Goal: Task Accomplishment & Management: Use online tool/utility

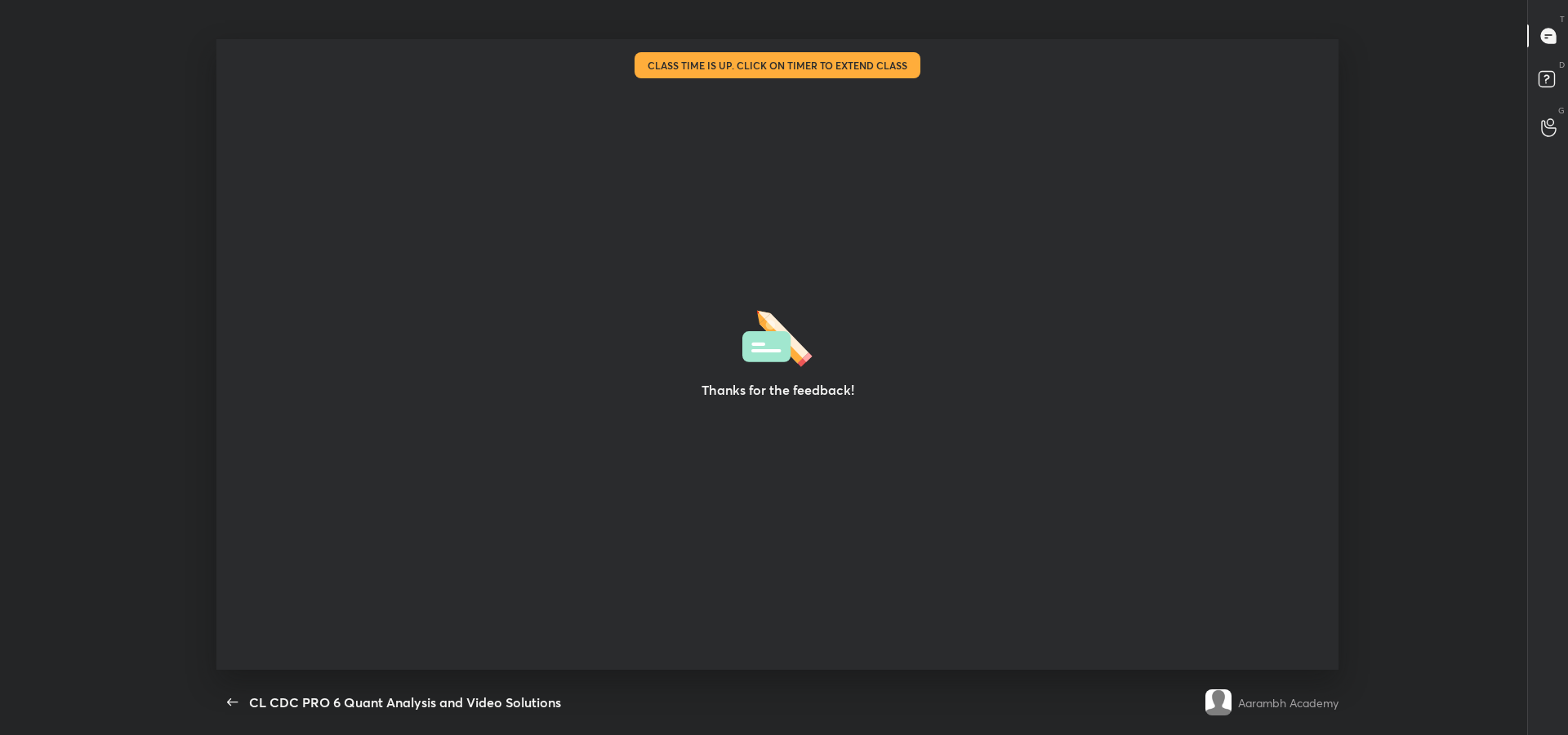
scroll to position [5, 1]
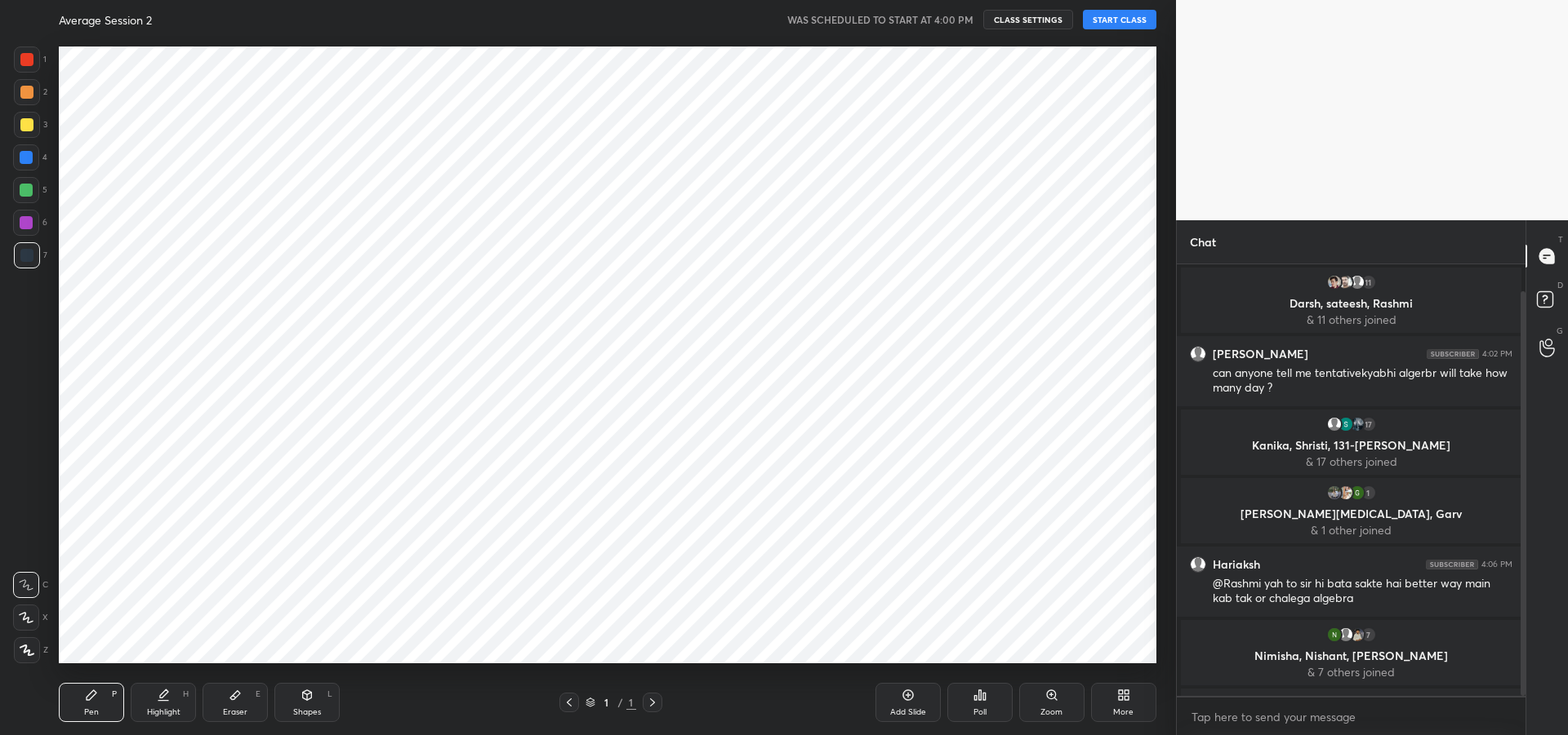
scroll to position [28, 0]
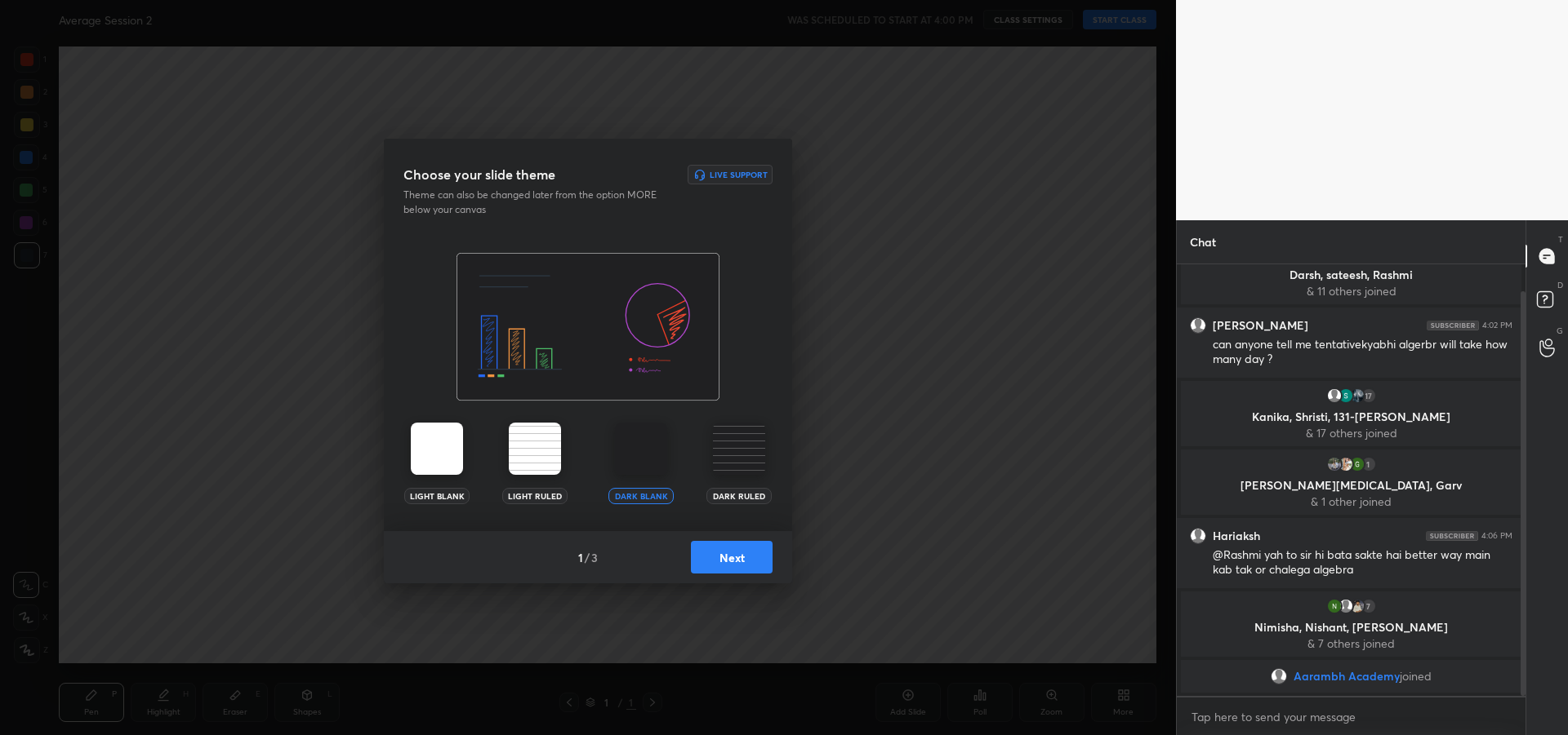
click at [736, 564] on button "Next" at bounding box center [732, 558] width 82 height 33
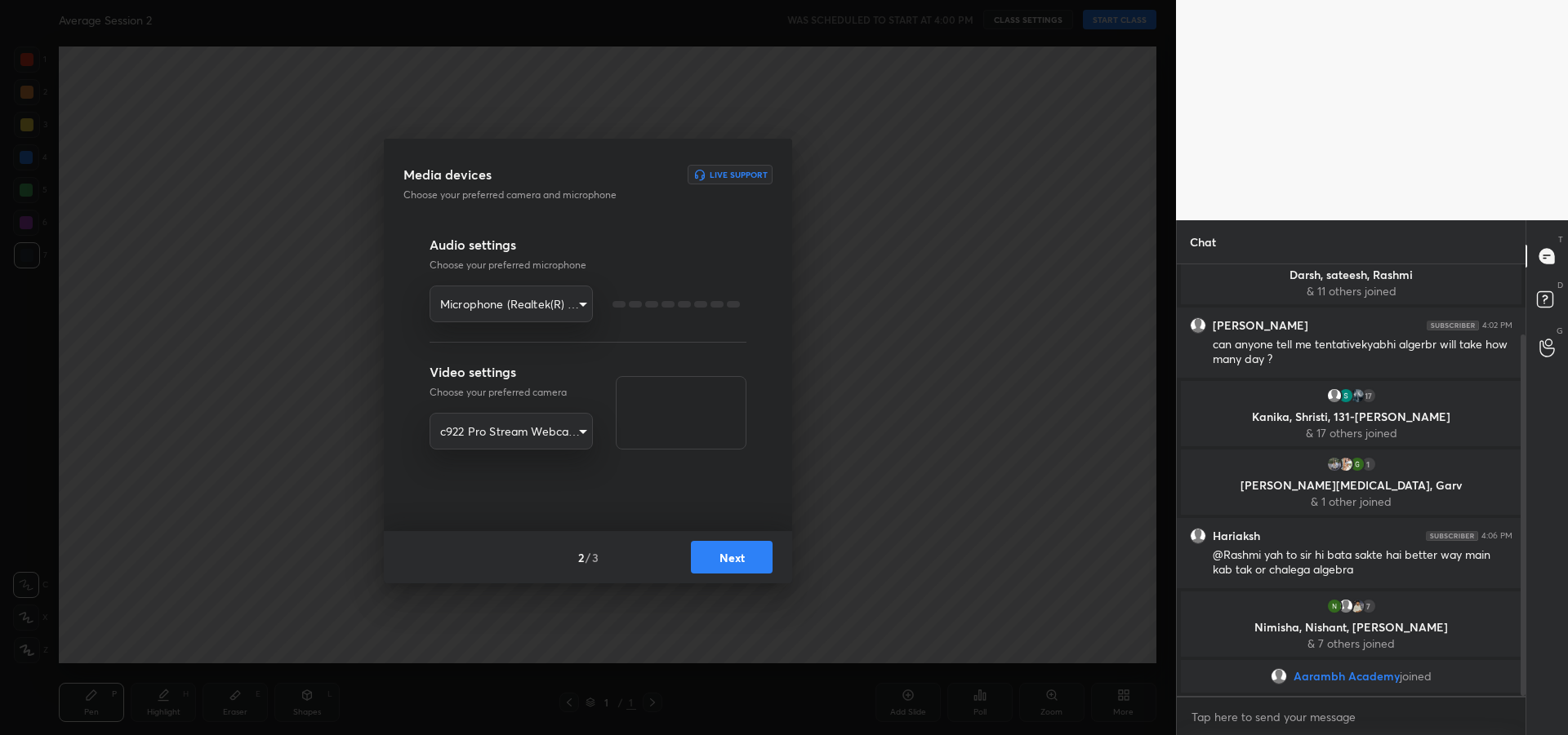
scroll to position [84, 0]
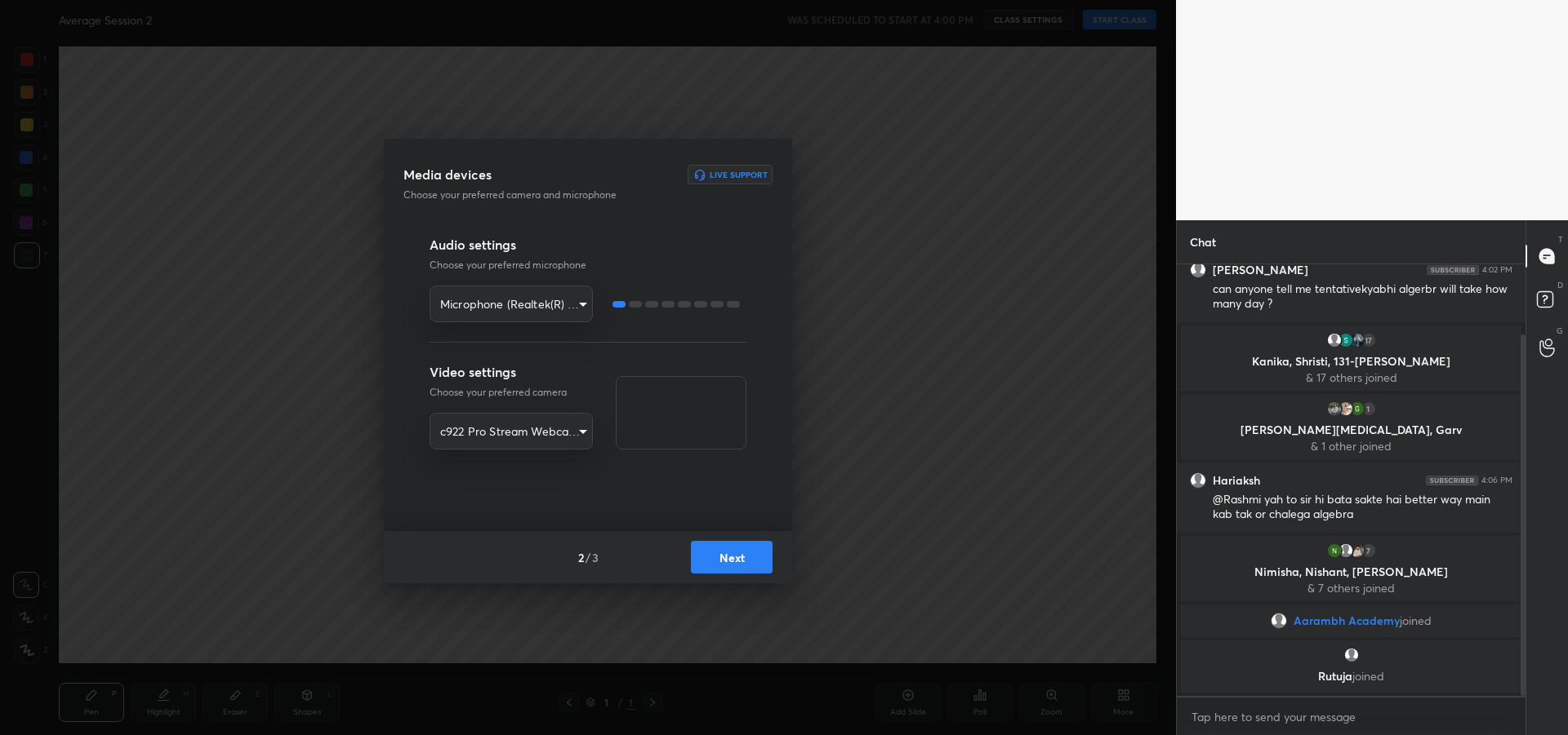
click at [735, 566] on button "Next" at bounding box center [732, 558] width 82 height 33
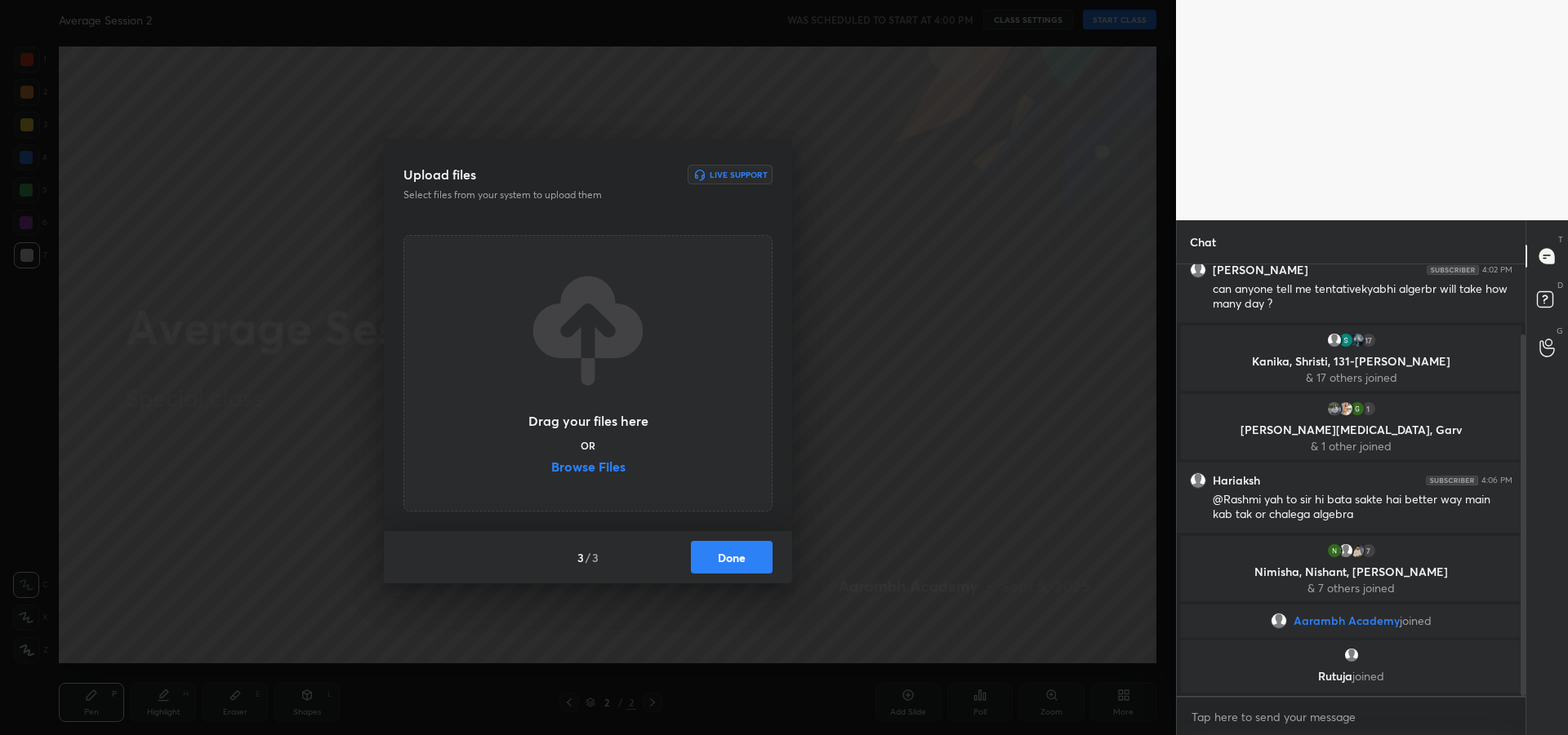
click at [602, 468] on label "Browse Files" at bounding box center [589, 468] width 75 height 17
click at [551, 468] on input "Browse Files" at bounding box center [551, 468] width 0 height 17
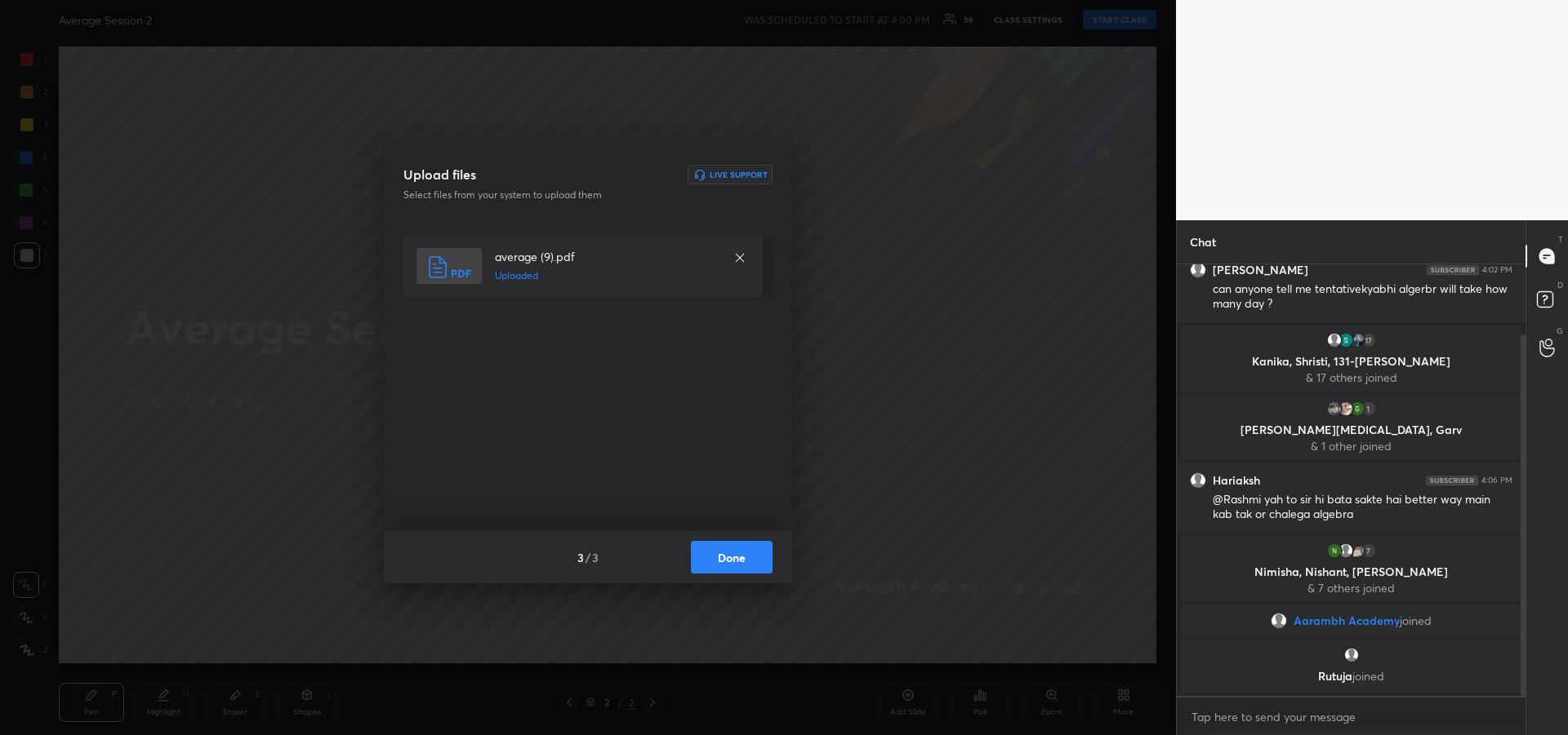
click at [733, 555] on button "Done" at bounding box center [732, 558] width 82 height 33
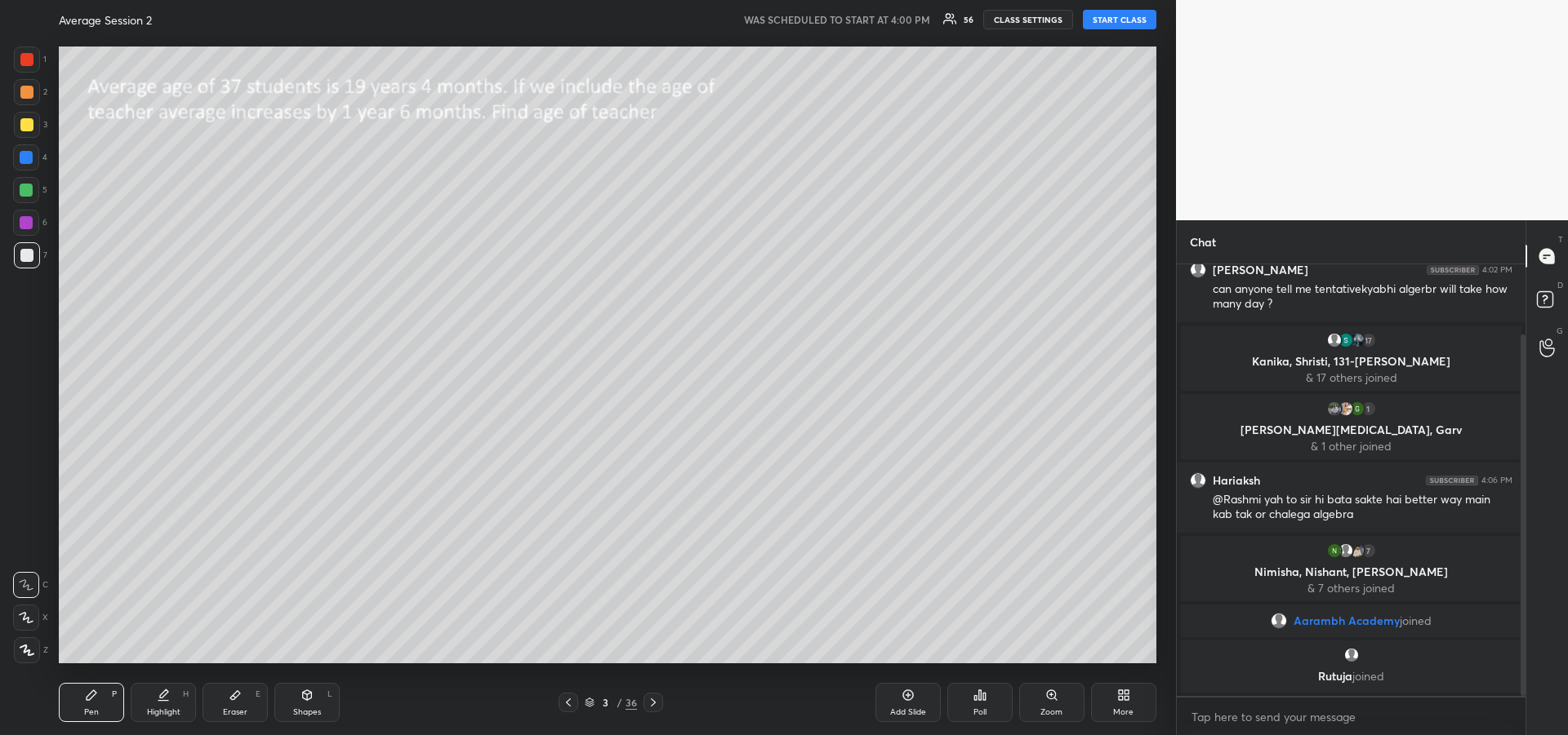
click at [1119, 22] on button "START CLASS" at bounding box center [1119, 20] width 74 height 20
click at [25, 122] on div at bounding box center [26, 125] width 13 height 13
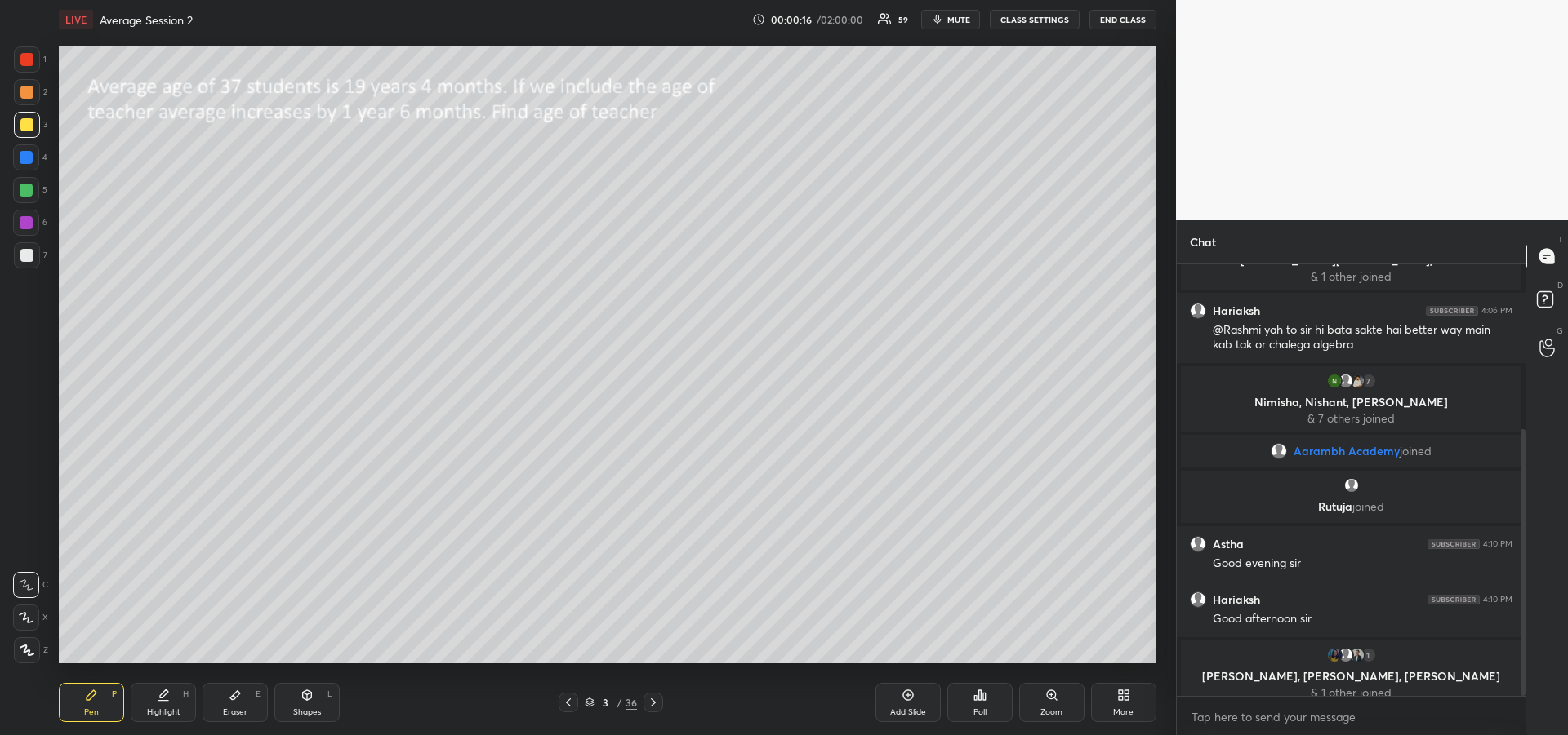
scroll to position [267, 0]
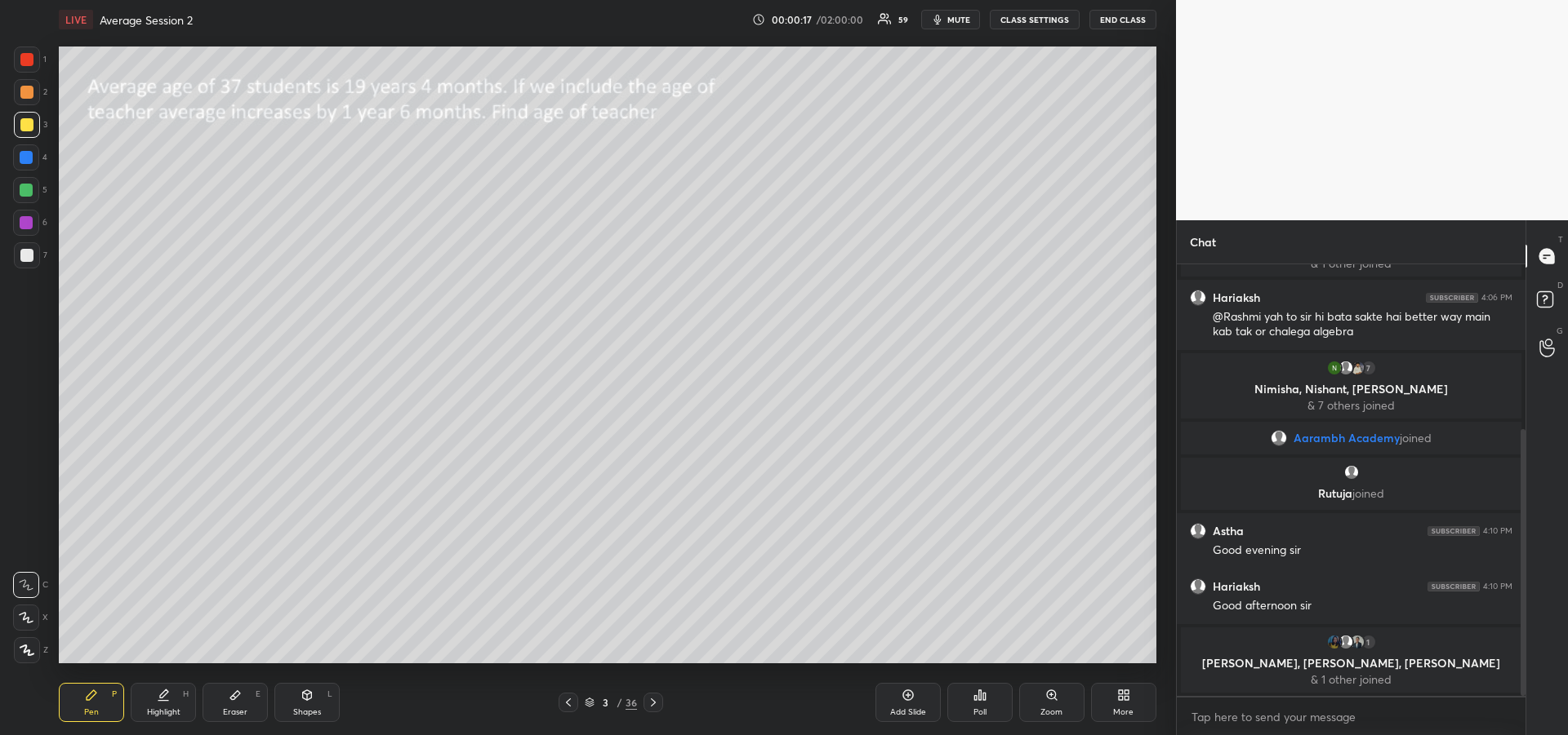
click at [28, 161] on div at bounding box center [26, 157] width 13 height 13
click at [30, 619] on icon at bounding box center [26, 618] width 15 height 12
click at [29, 123] on div at bounding box center [26, 125] width 13 height 13
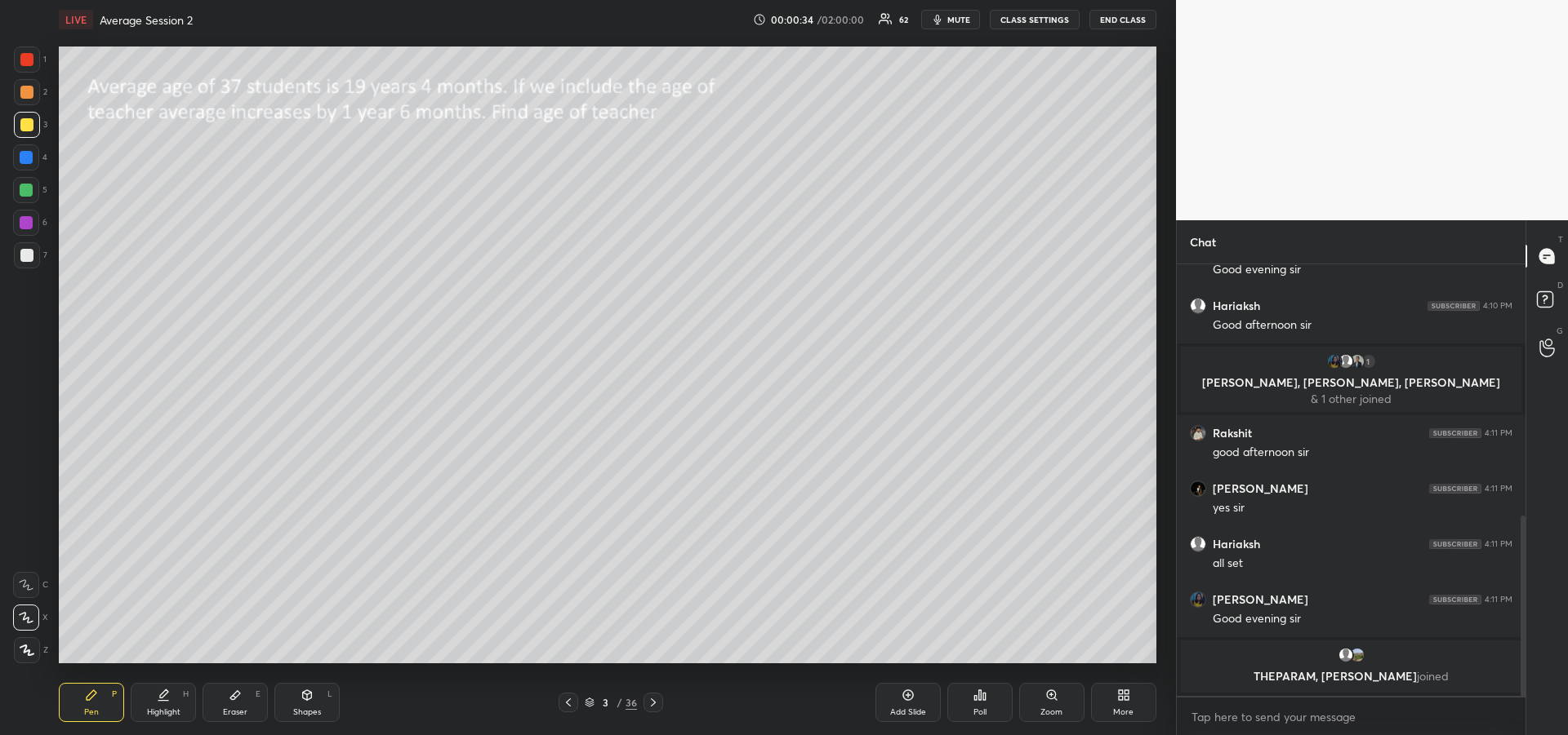
scroll to position [603, 0]
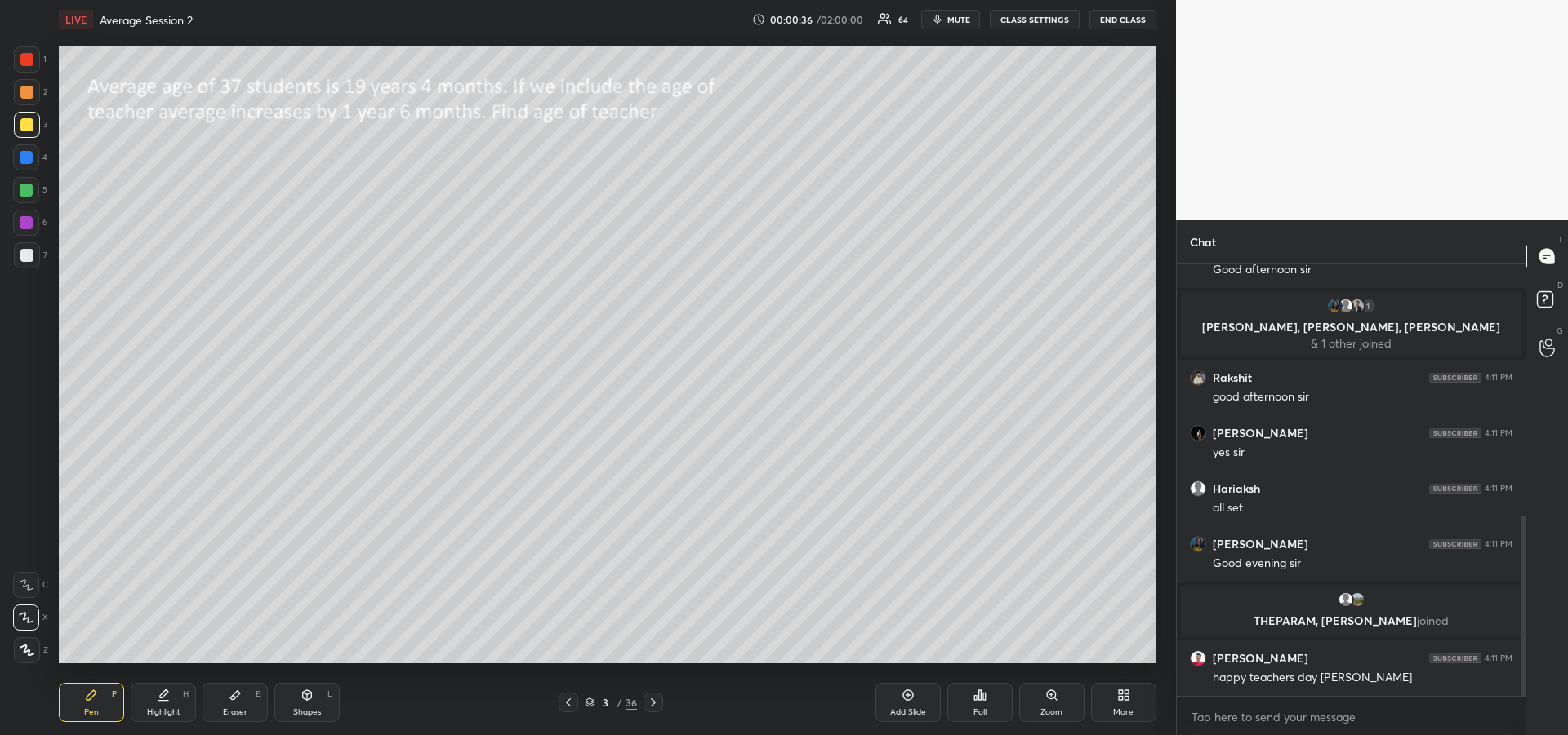
click at [240, 697] on icon at bounding box center [235, 695] width 13 height 13
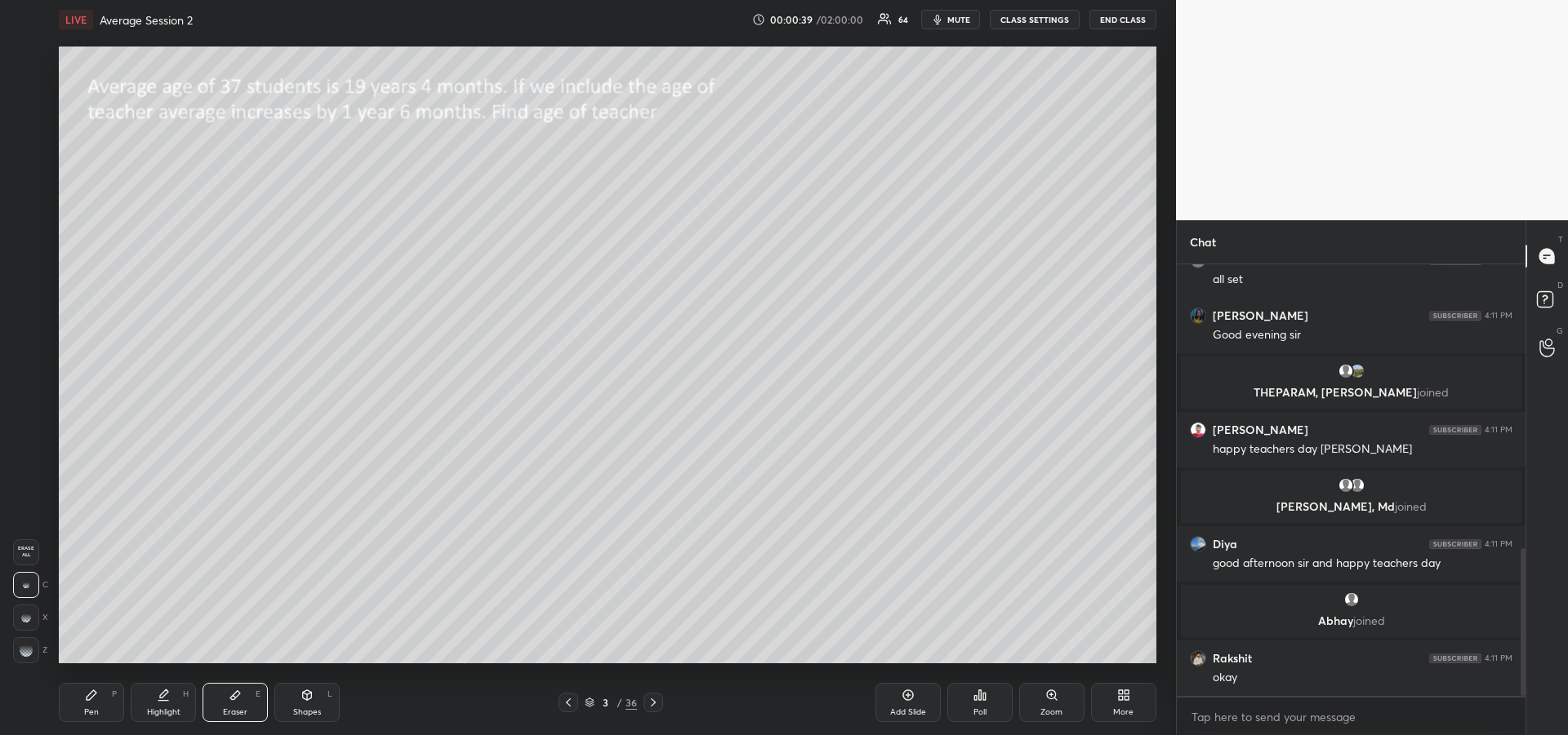
click at [27, 645] on rect at bounding box center [27, 645] width 2 height 2
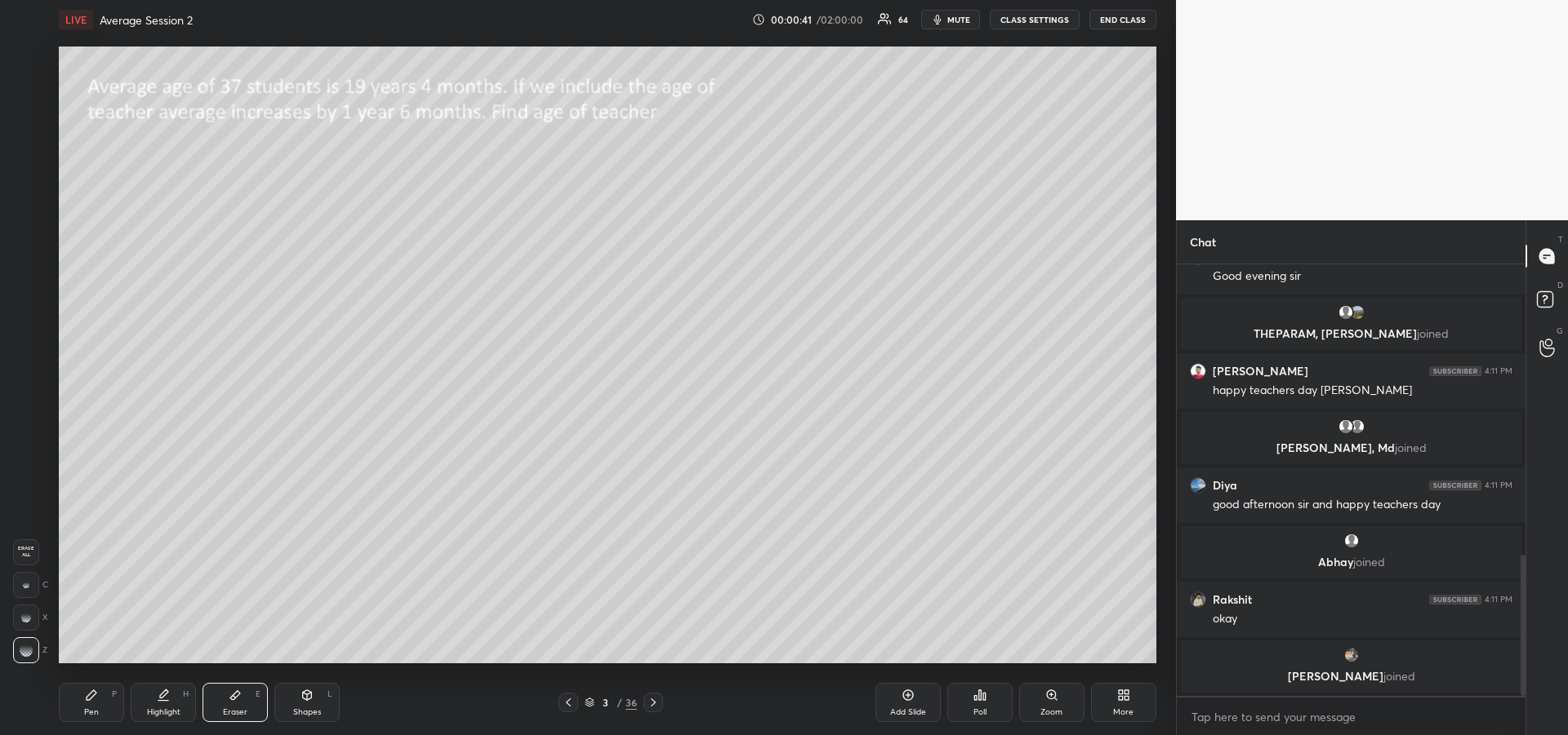
click at [93, 697] on icon at bounding box center [91, 695] width 10 height 10
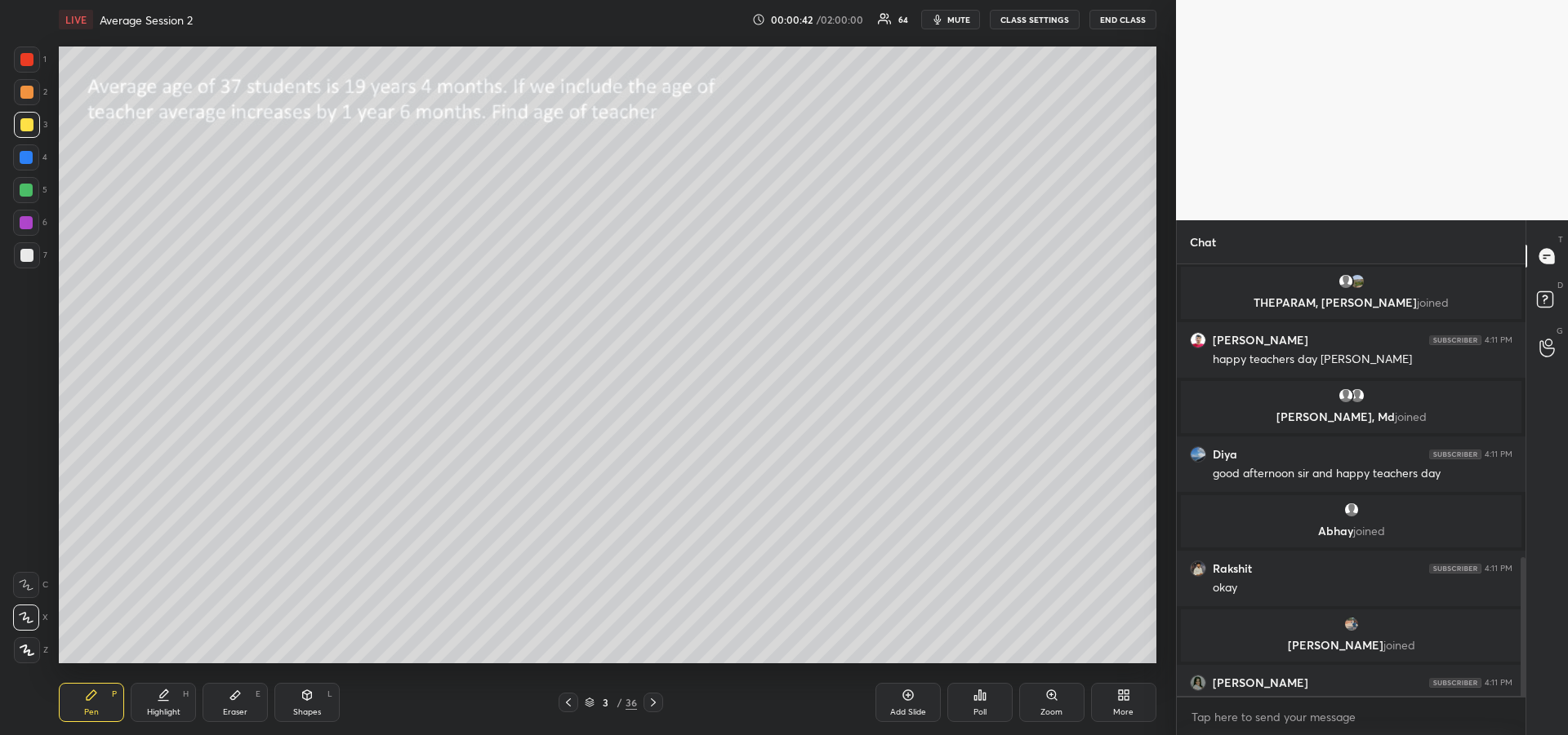
scroll to position [915, 0]
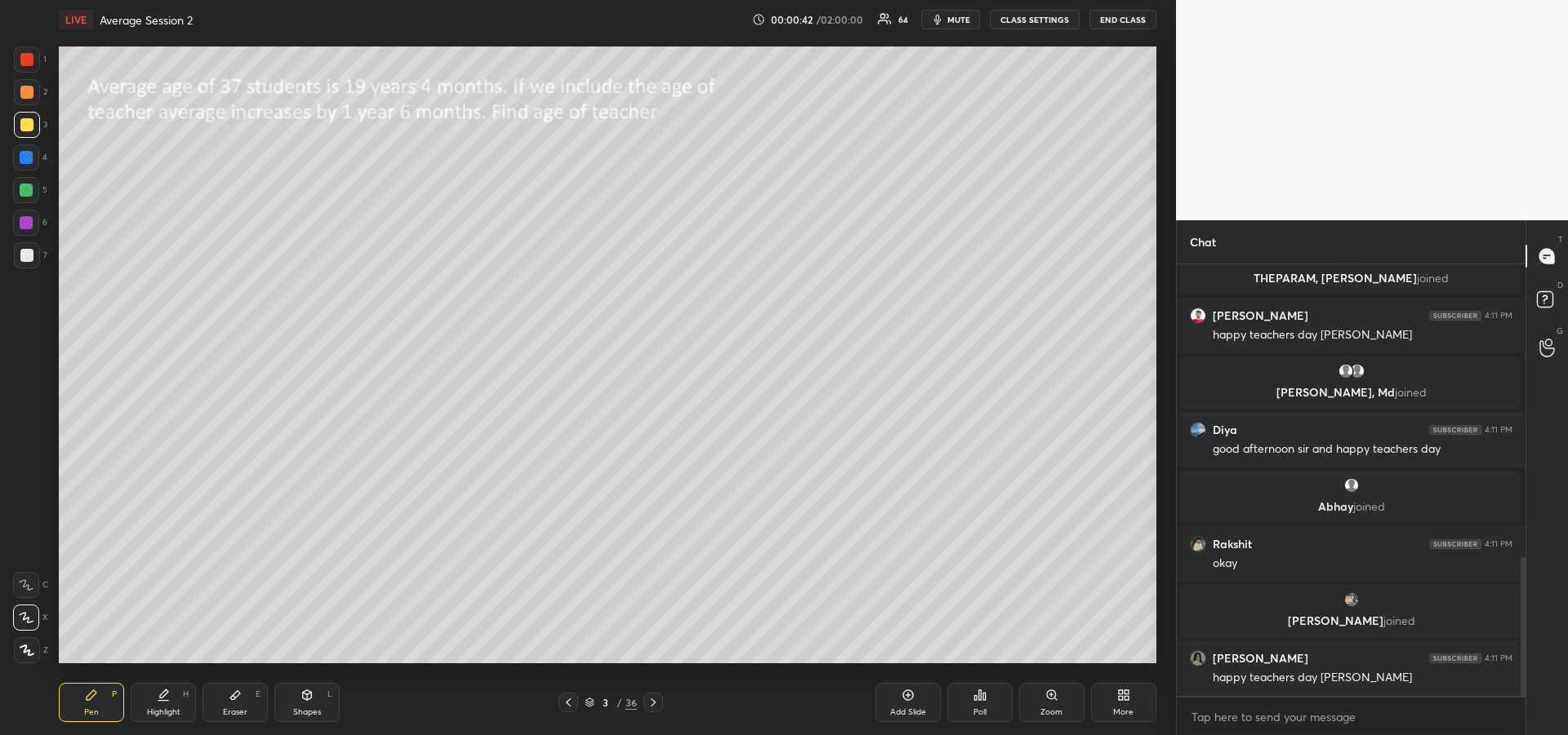
click at [29, 163] on div at bounding box center [26, 157] width 13 height 13
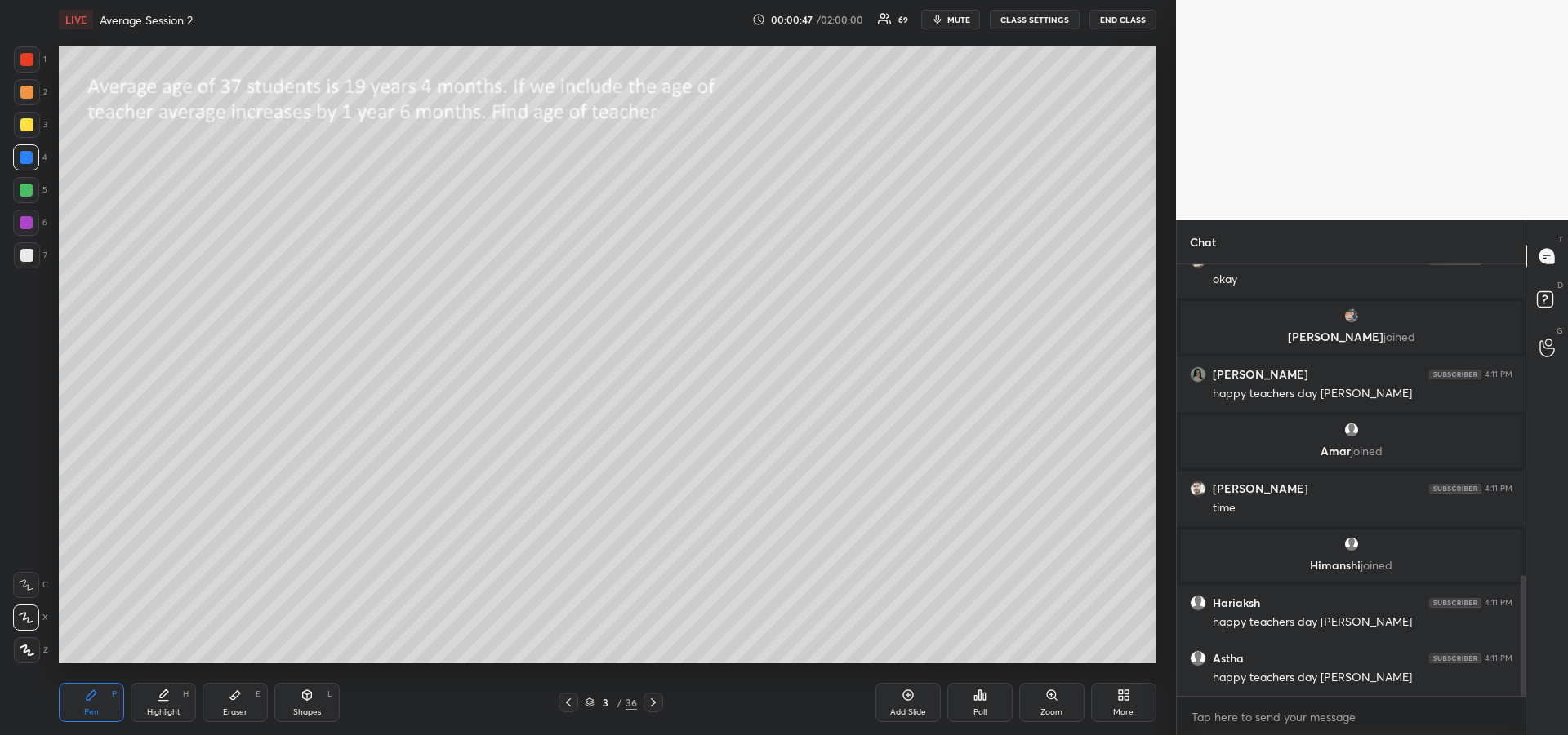
scroll to position [1166, 0]
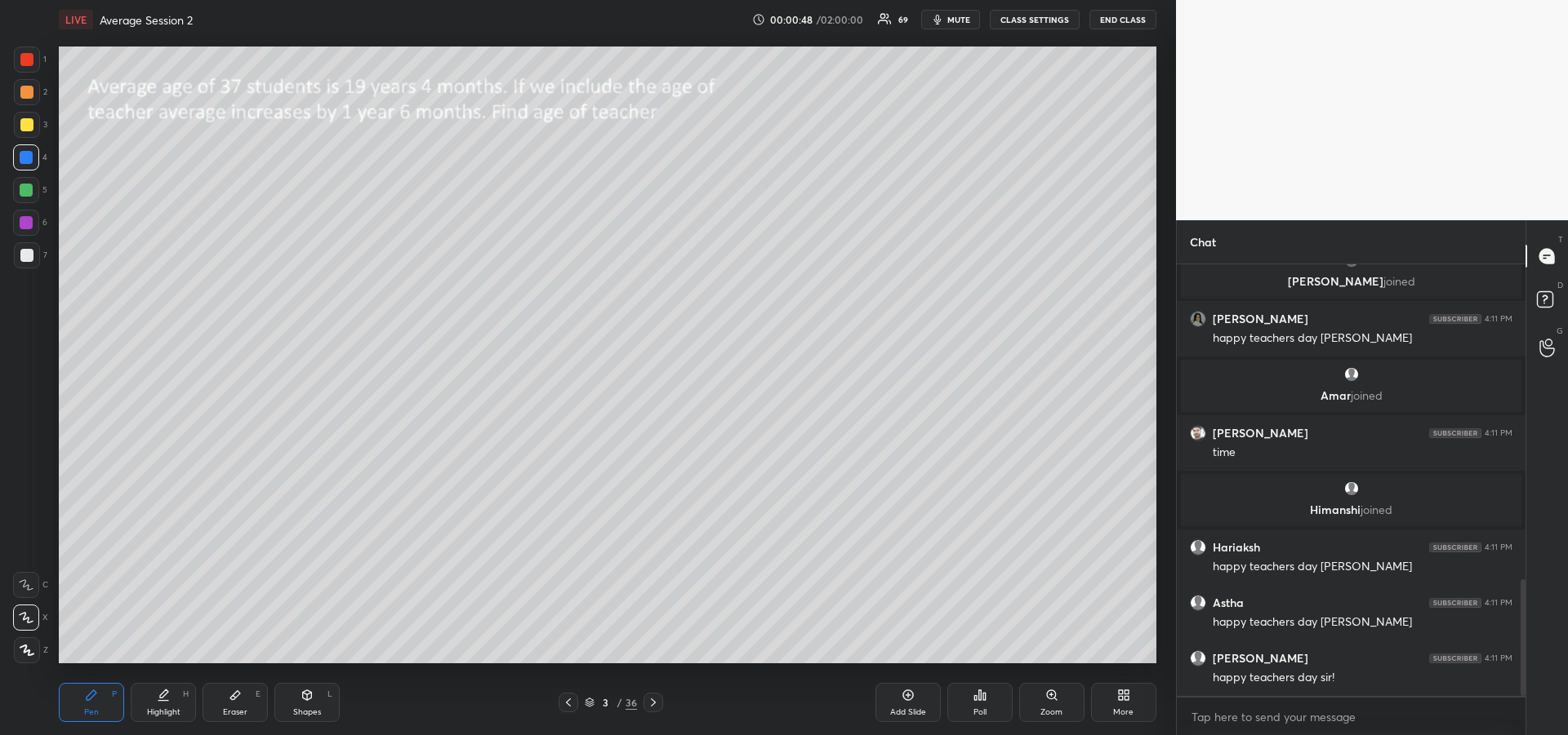
click at [653, 705] on icon at bounding box center [653, 702] width 13 height 13
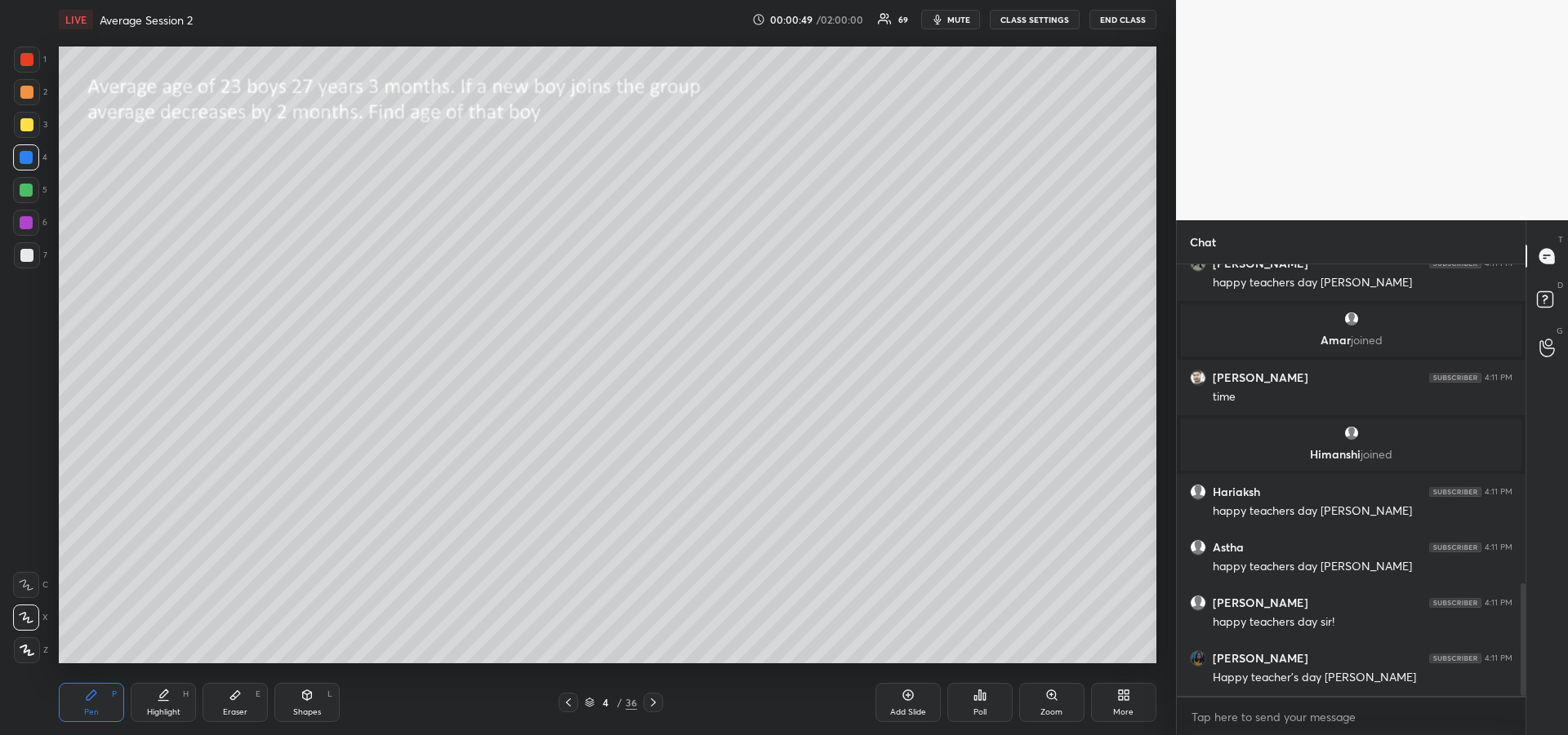
scroll to position [1277, 0]
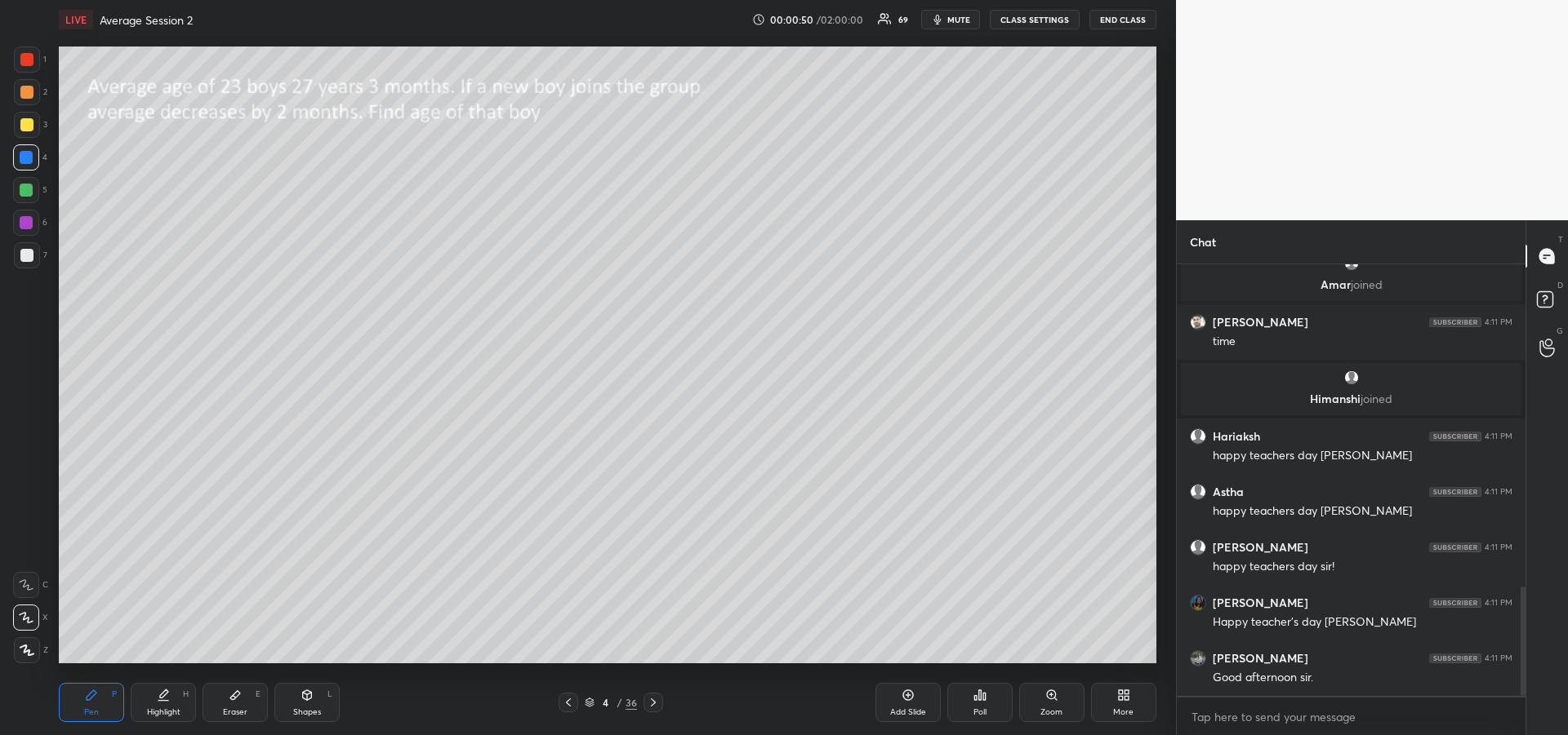
click at [655, 701] on icon at bounding box center [653, 702] width 13 height 13
click at [653, 706] on icon at bounding box center [653, 702] width 13 height 13
click at [654, 704] on icon at bounding box center [653, 702] width 13 height 13
click at [653, 700] on icon at bounding box center [653, 702] width 13 height 13
click at [652, 695] on div at bounding box center [653, 703] width 20 height 20
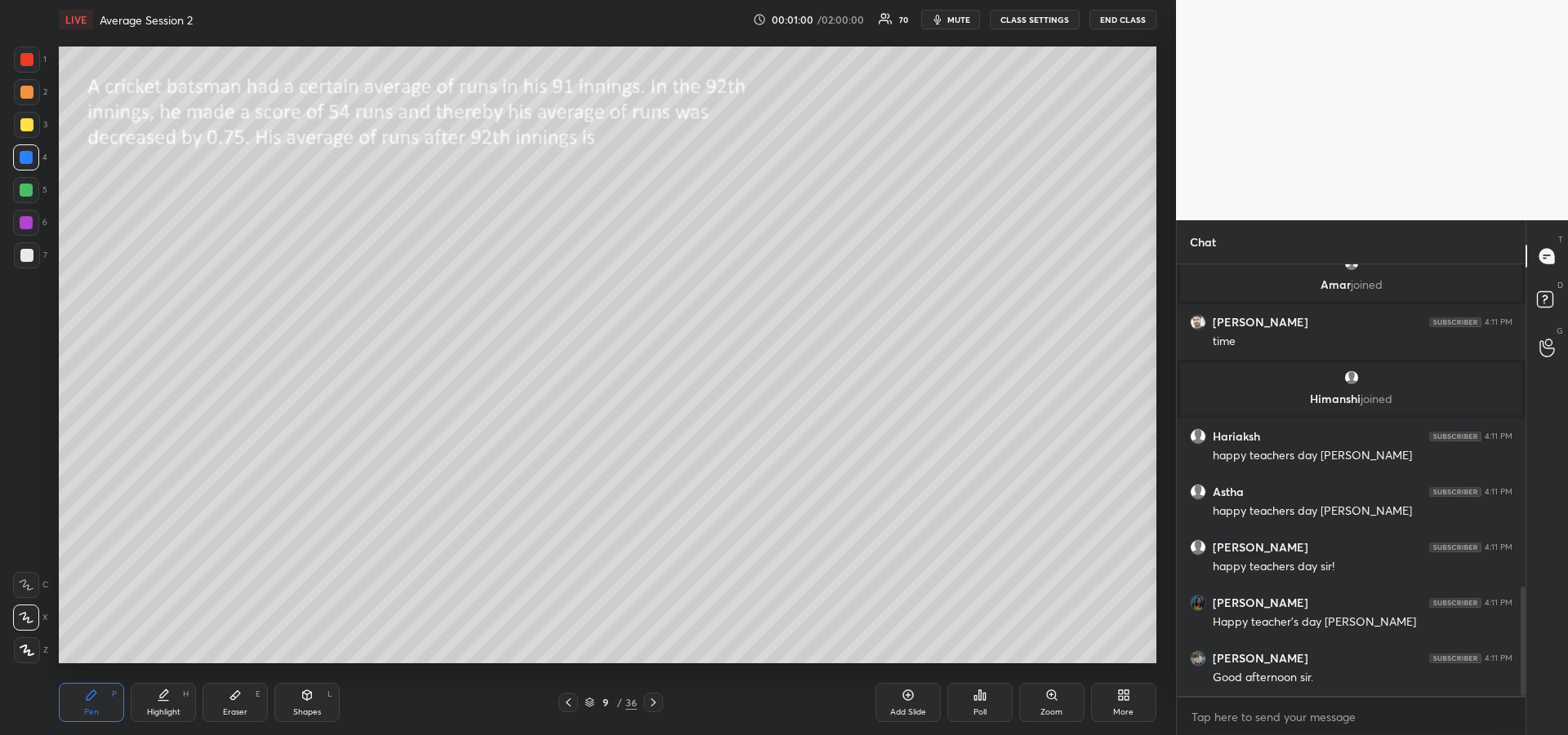
click at [651, 701] on icon at bounding box center [653, 702] width 13 height 13
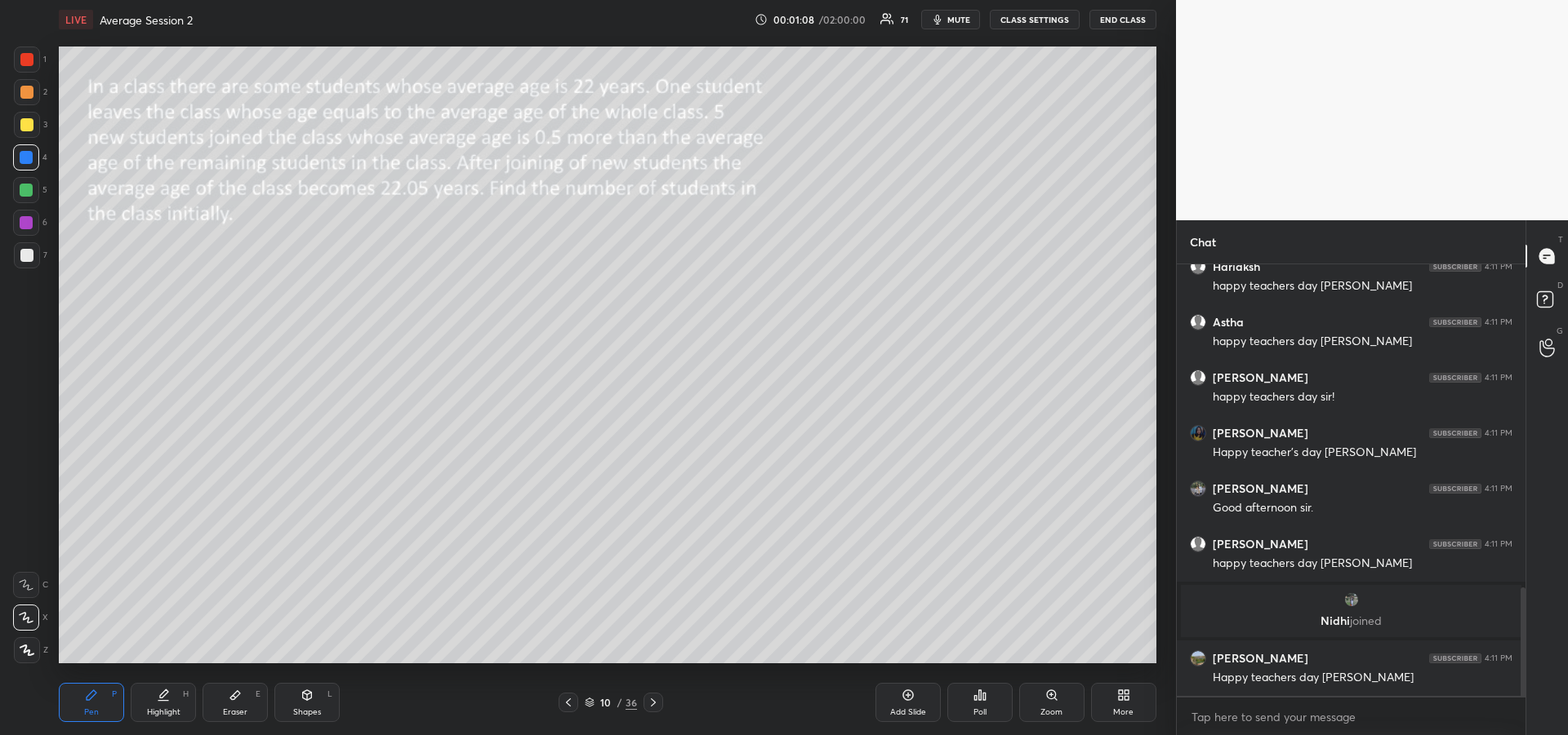
scroll to position [1343, 0]
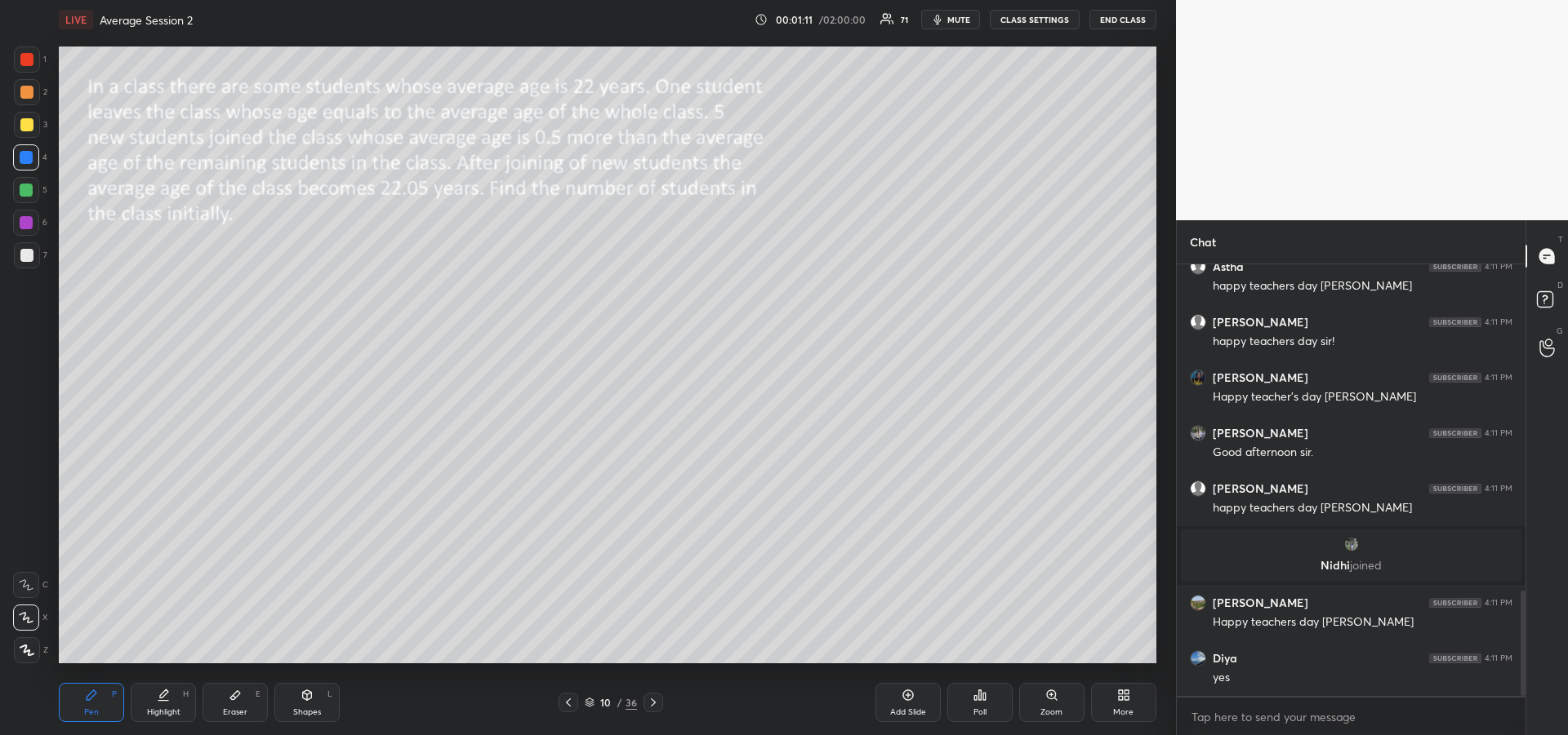
click at [653, 706] on icon at bounding box center [653, 702] width 13 height 13
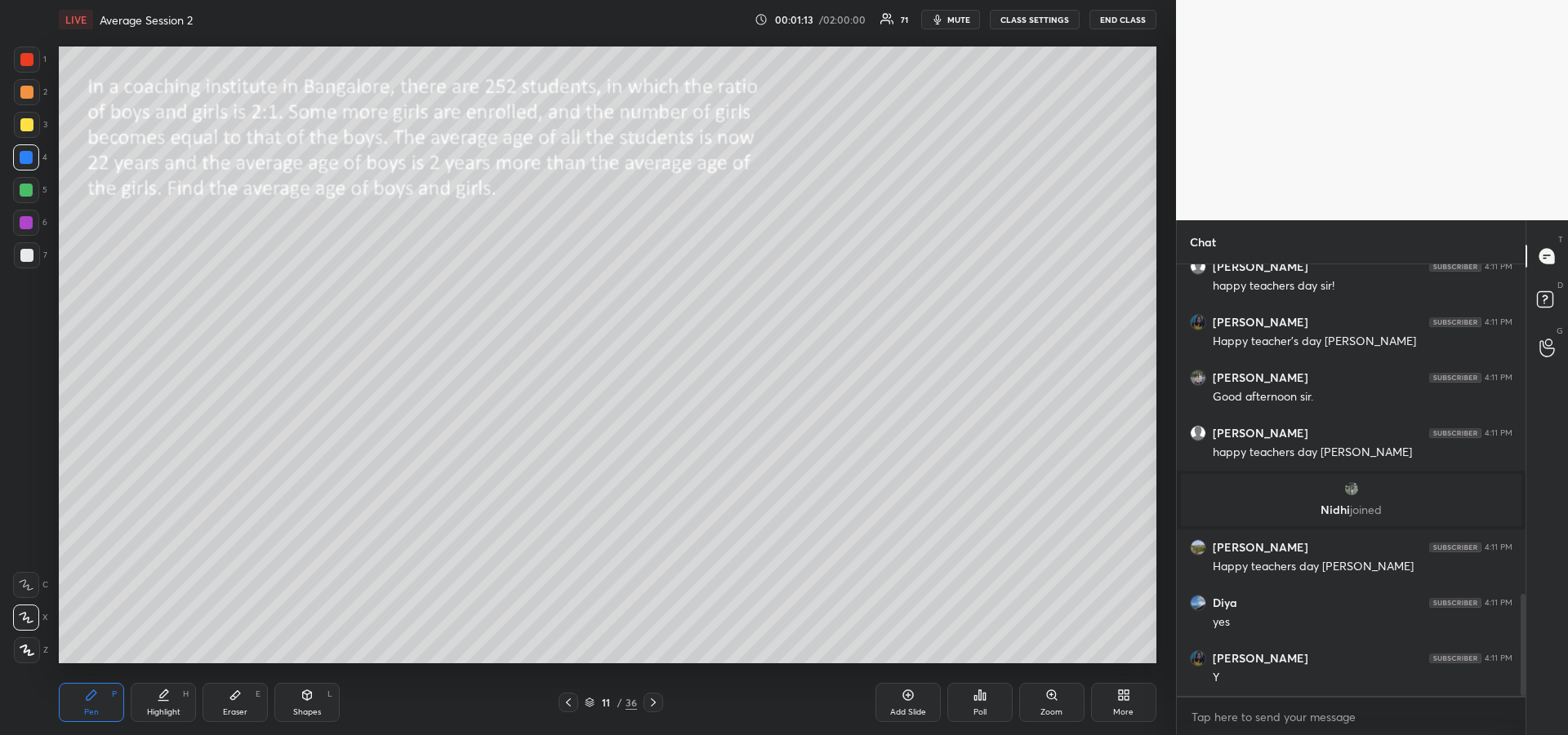
click at [655, 704] on icon at bounding box center [653, 702] width 13 height 13
click at [26, 132] on div at bounding box center [26, 125] width 26 height 26
click at [305, 704] on div "Shapes L" at bounding box center [307, 702] width 66 height 39
click at [92, 698] on icon at bounding box center [91, 695] width 10 height 10
click at [26, 587] on icon at bounding box center [26, 585] width 15 height 12
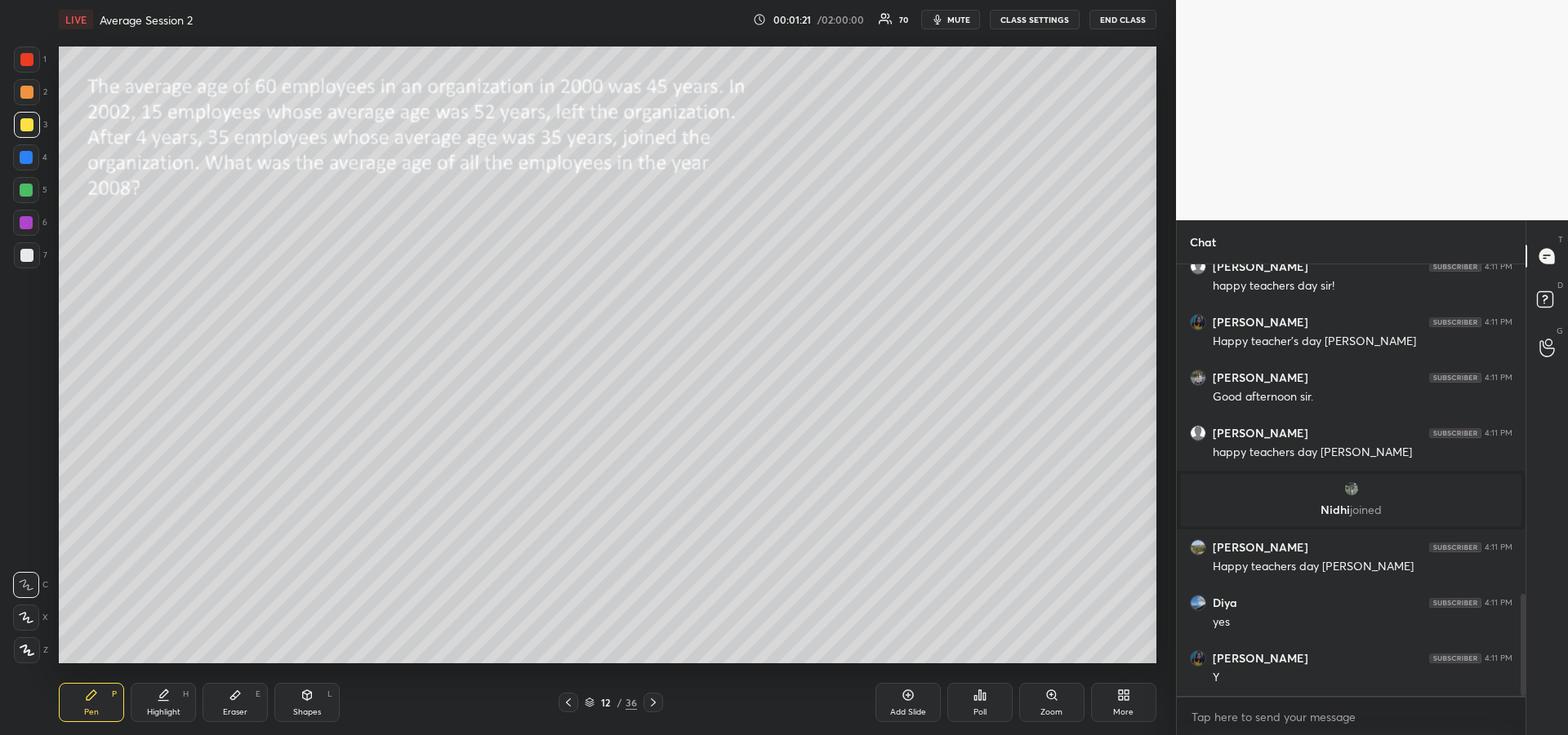
click at [306, 709] on div "Shapes" at bounding box center [307, 712] width 28 height 8
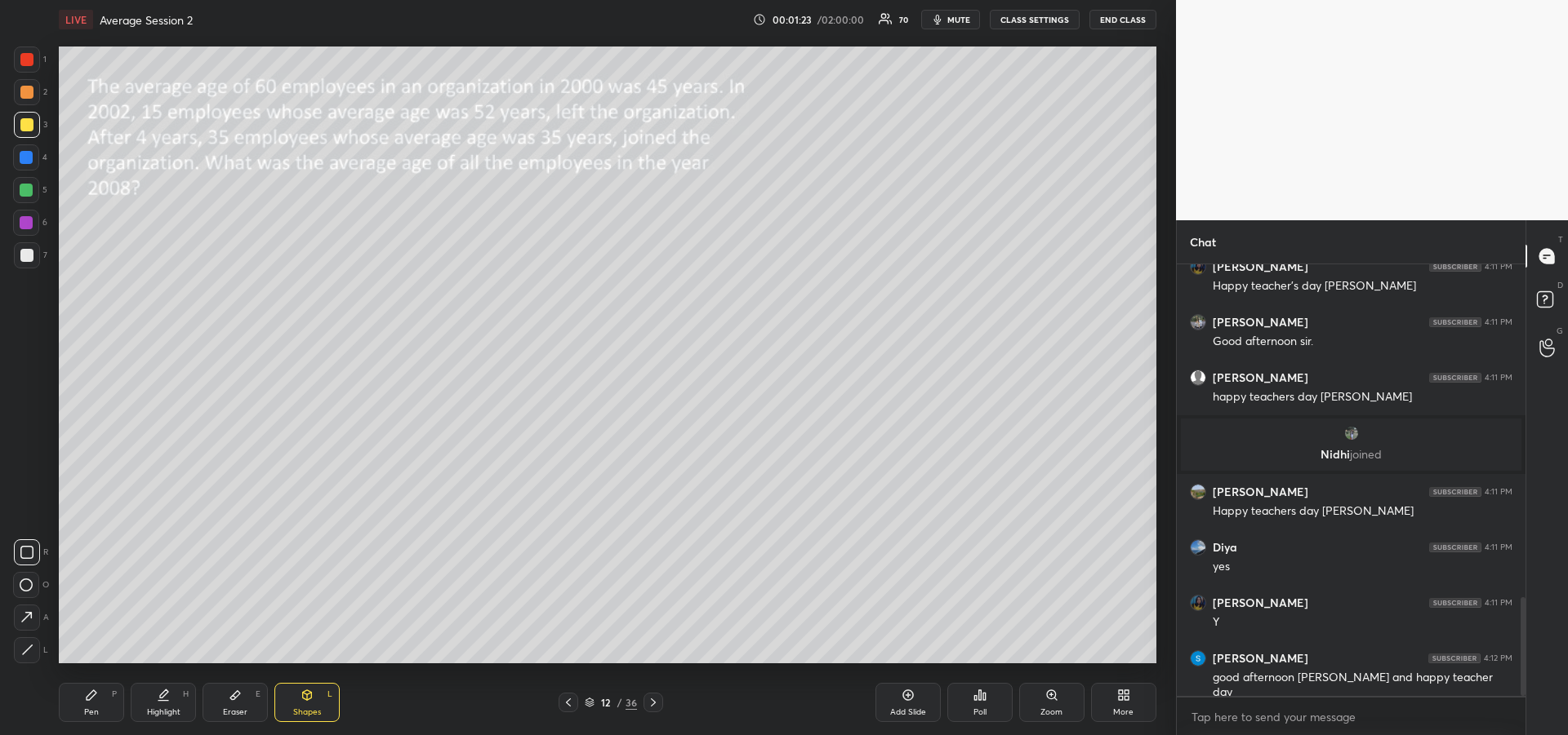
click at [29, 64] on div at bounding box center [26, 59] width 13 height 13
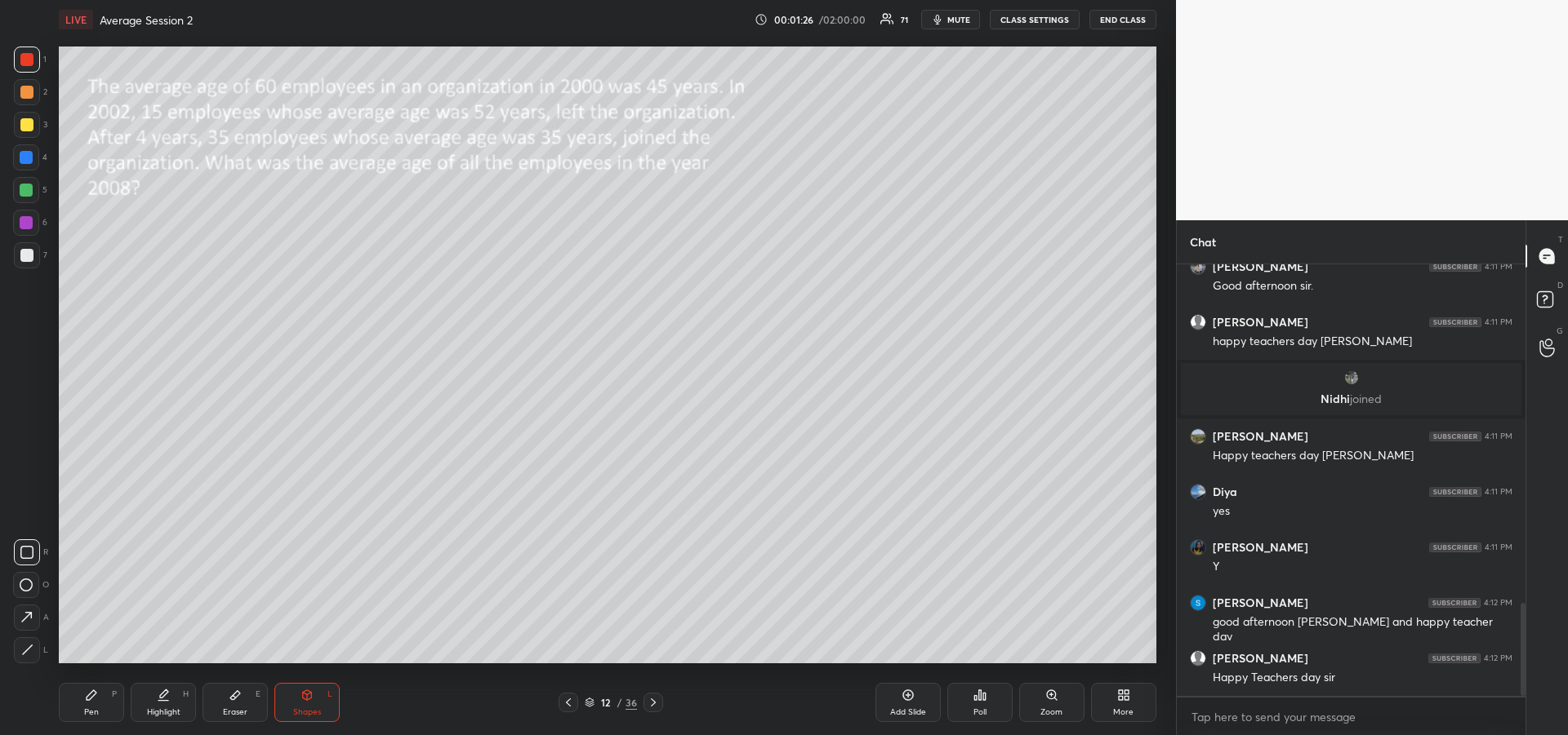
scroll to position [1565, 0]
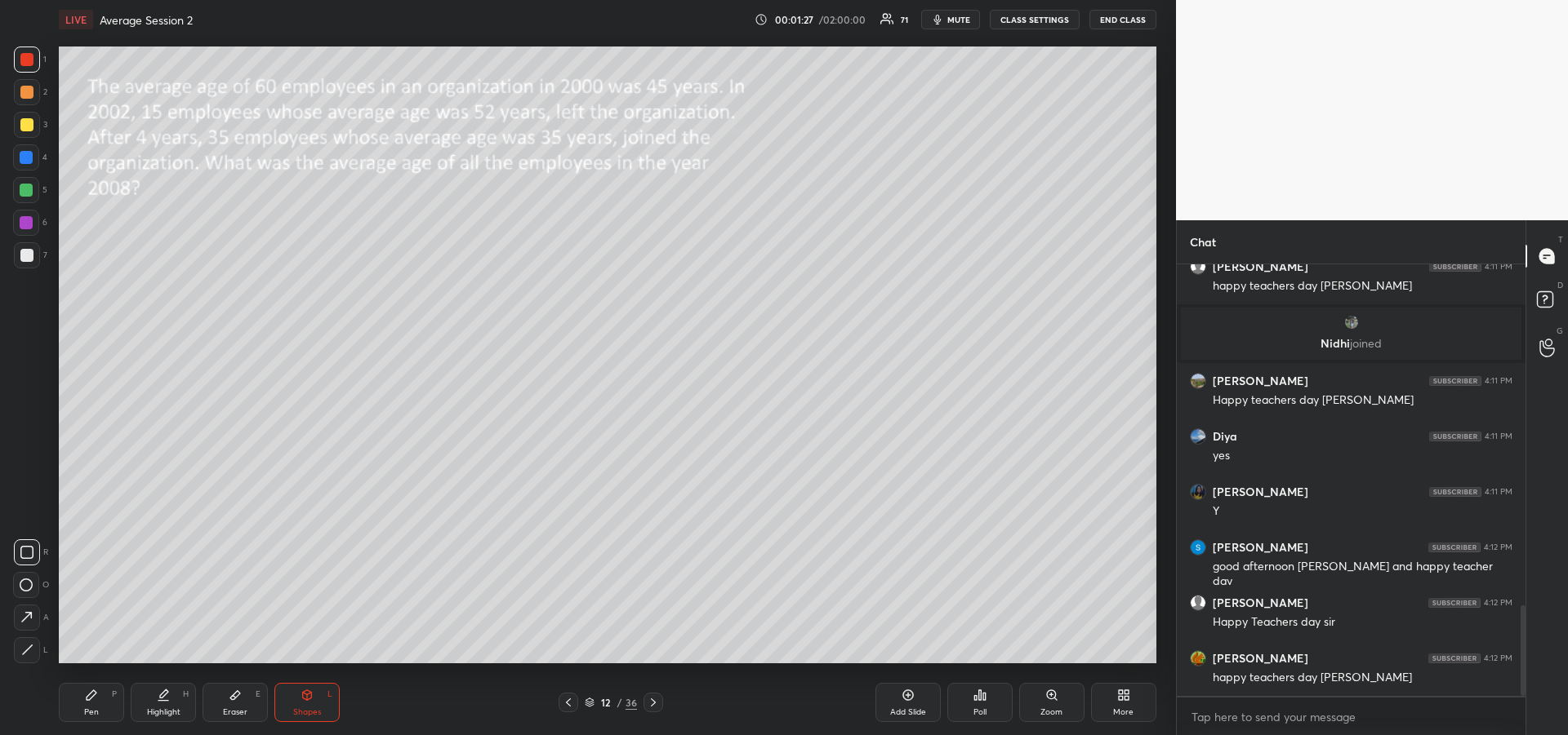
click at [99, 696] on div "Pen P" at bounding box center [92, 702] width 66 height 39
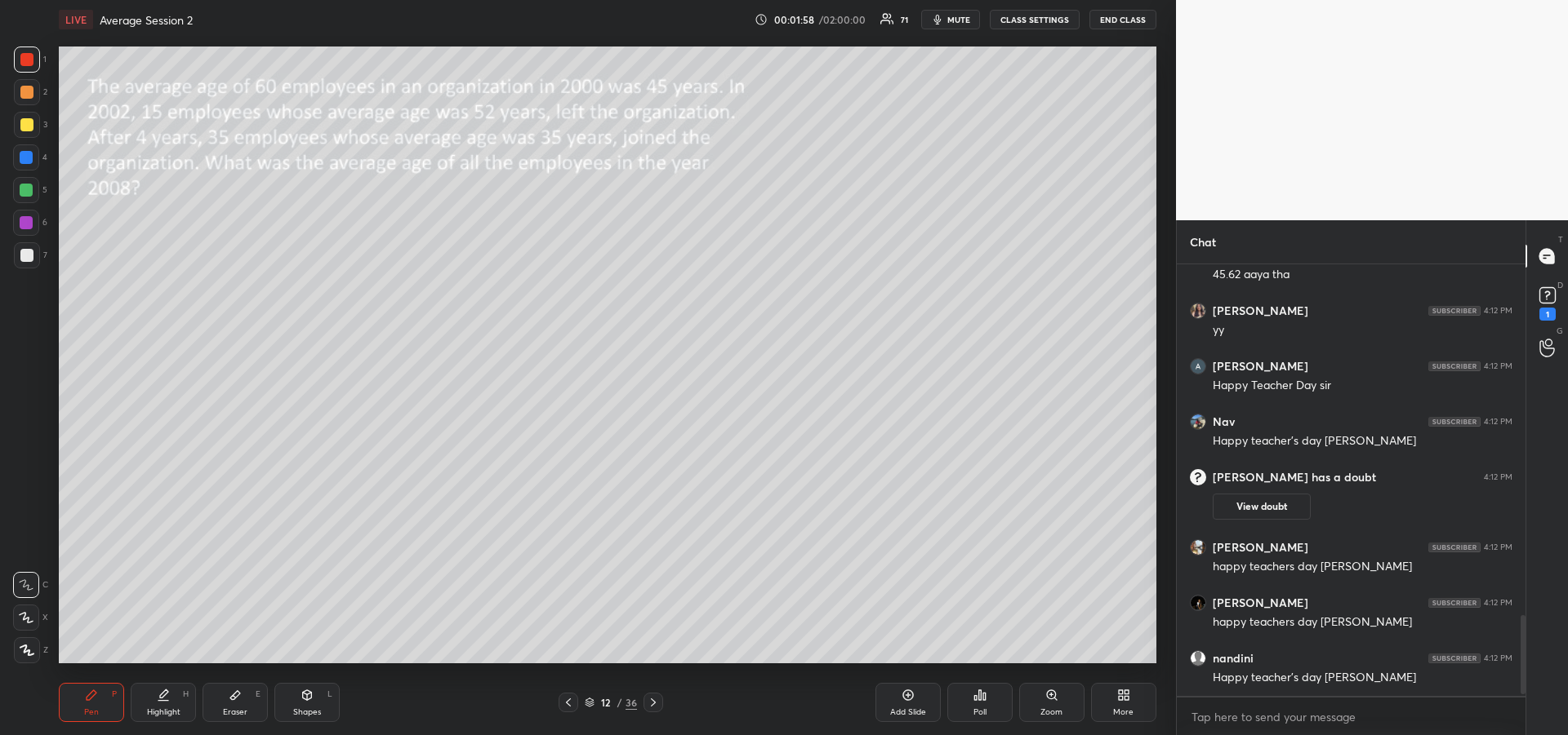
scroll to position [1927, 0]
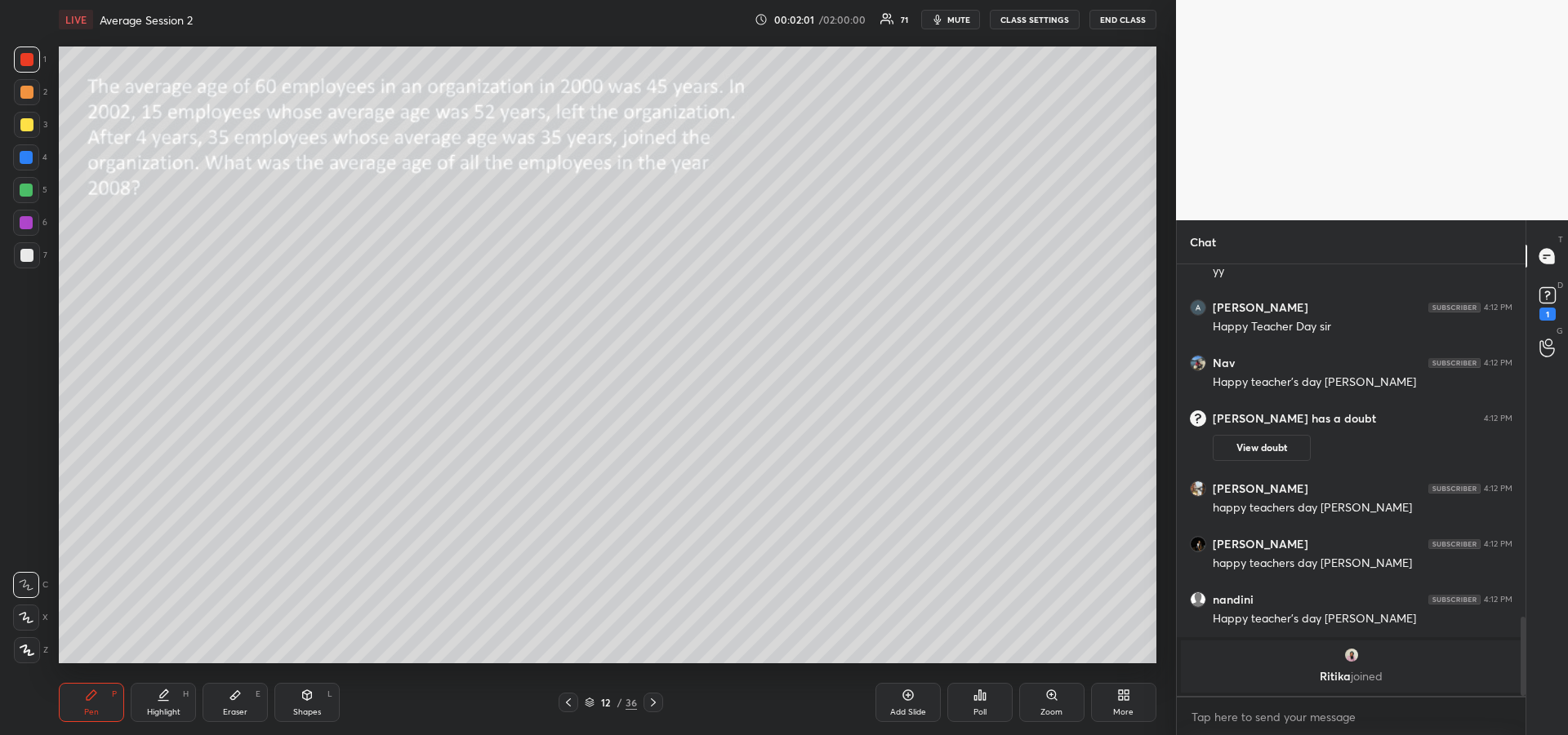
click at [29, 191] on div at bounding box center [26, 190] width 13 height 13
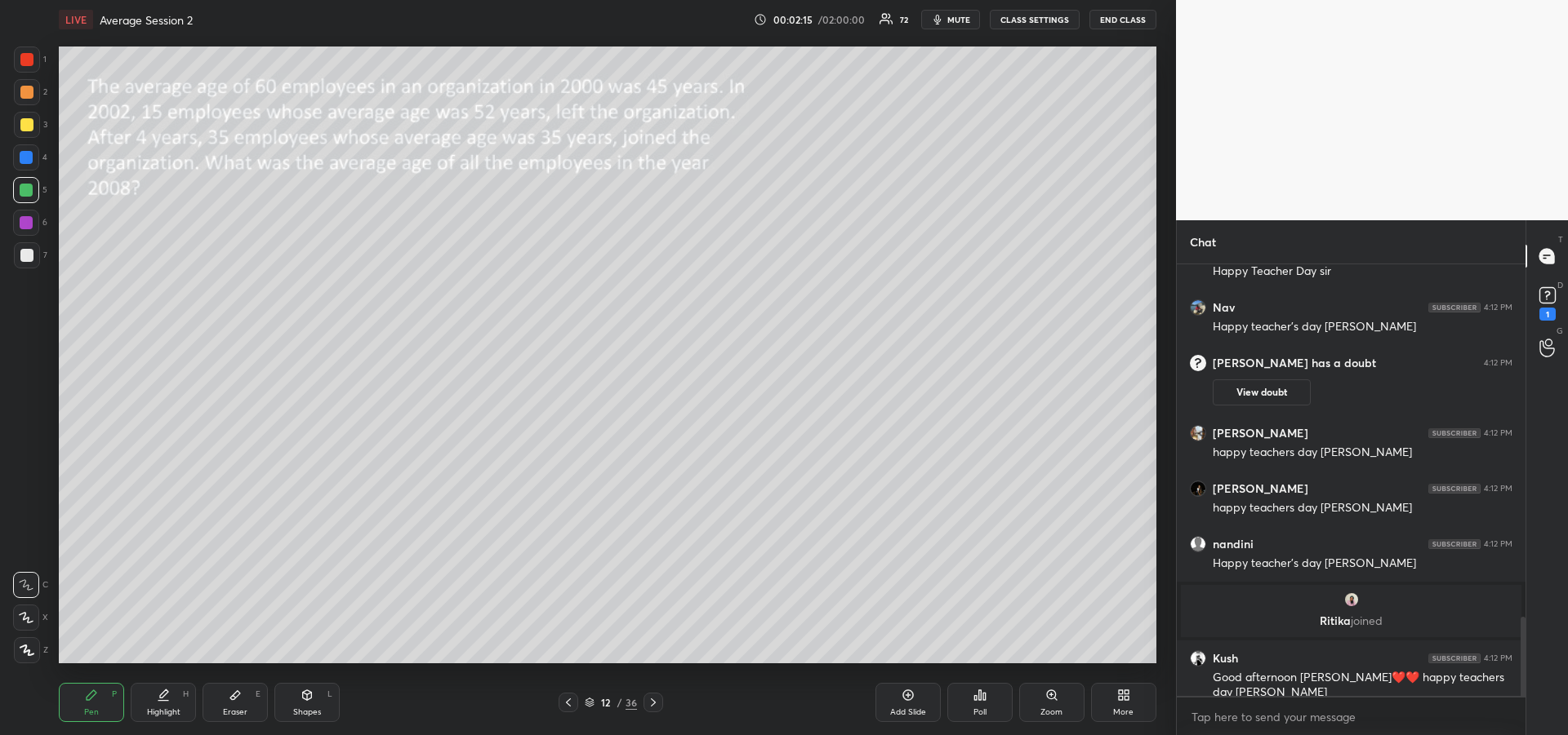
scroll to position [1979, 0]
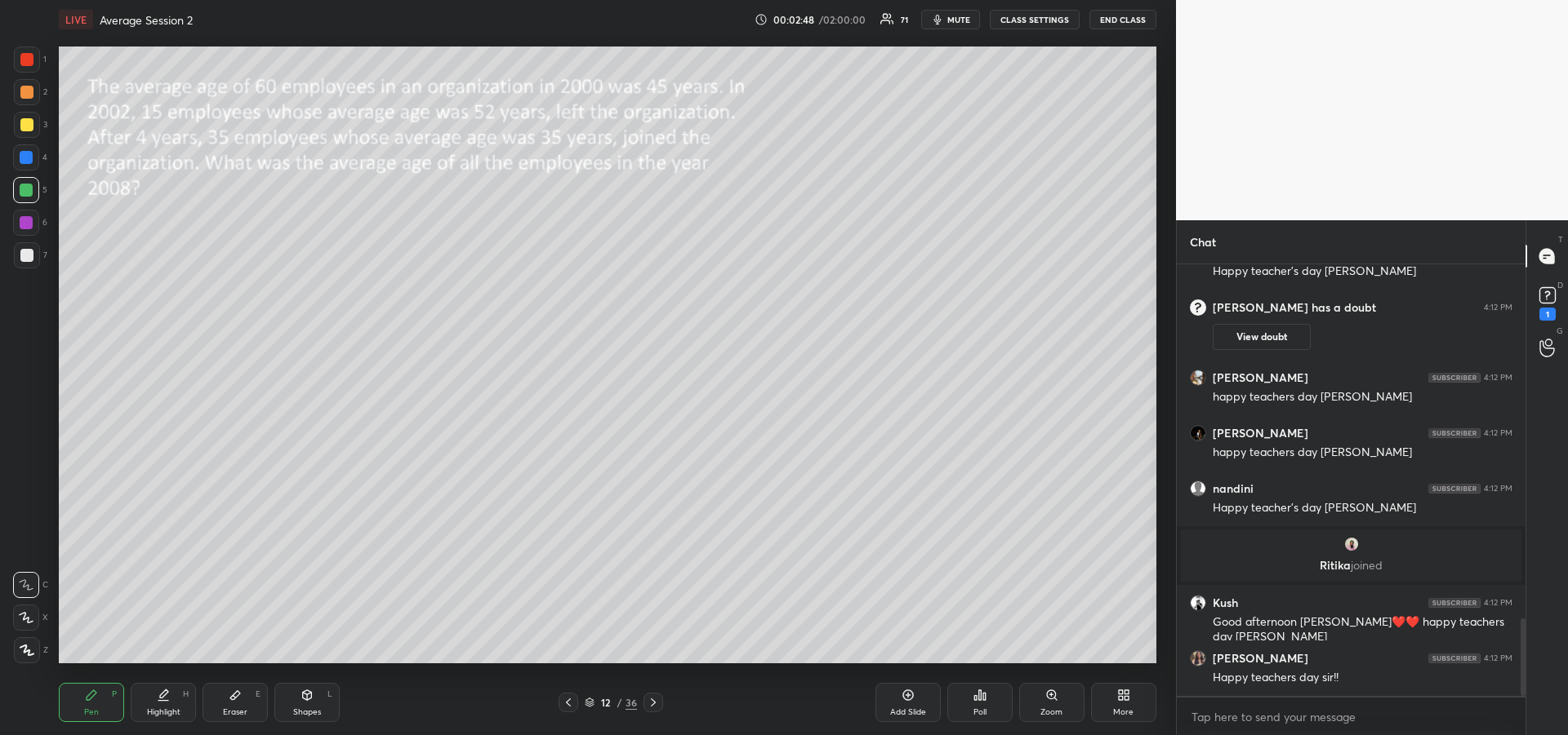
click at [28, 156] on div at bounding box center [26, 157] width 13 height 13
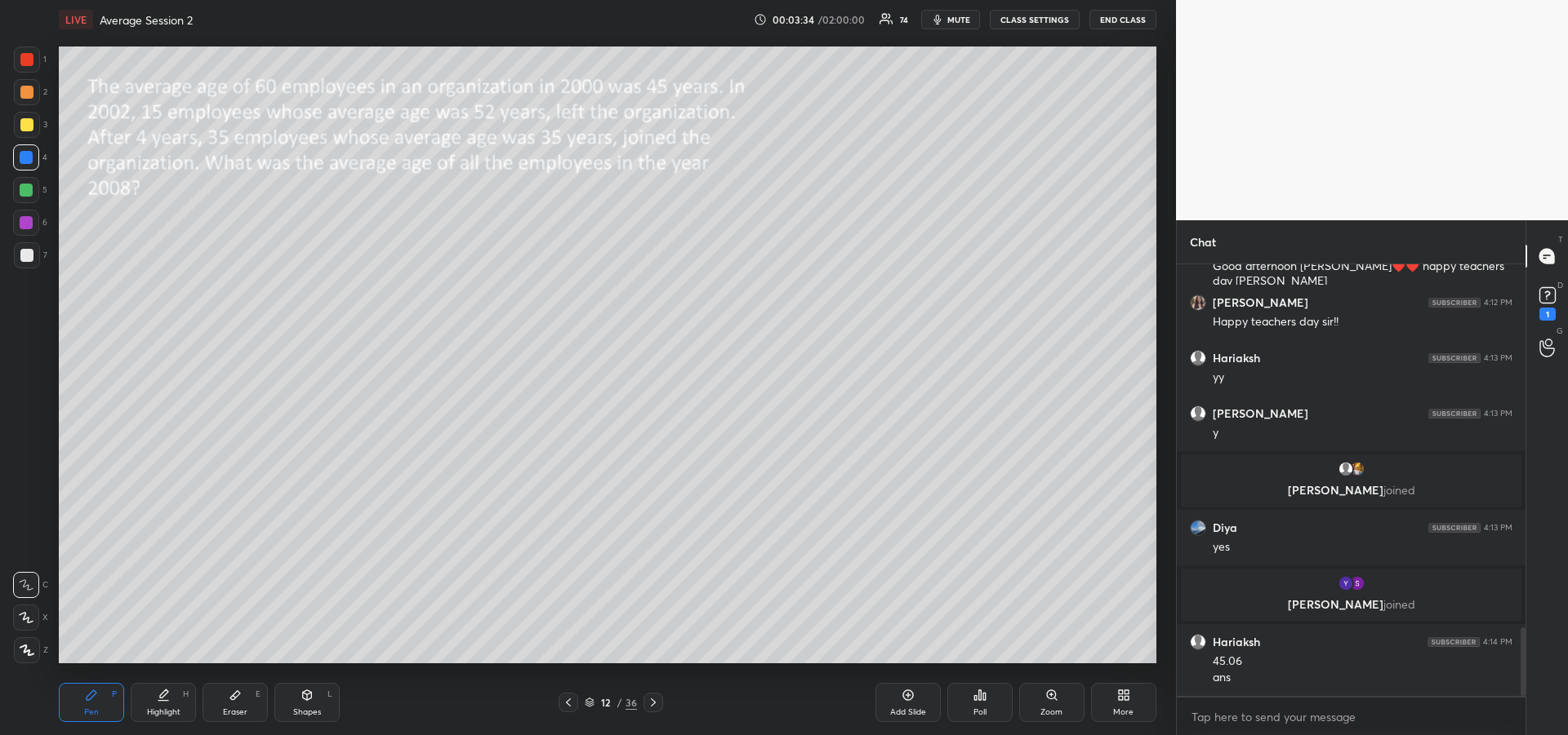
scroll to position [2302, 0]
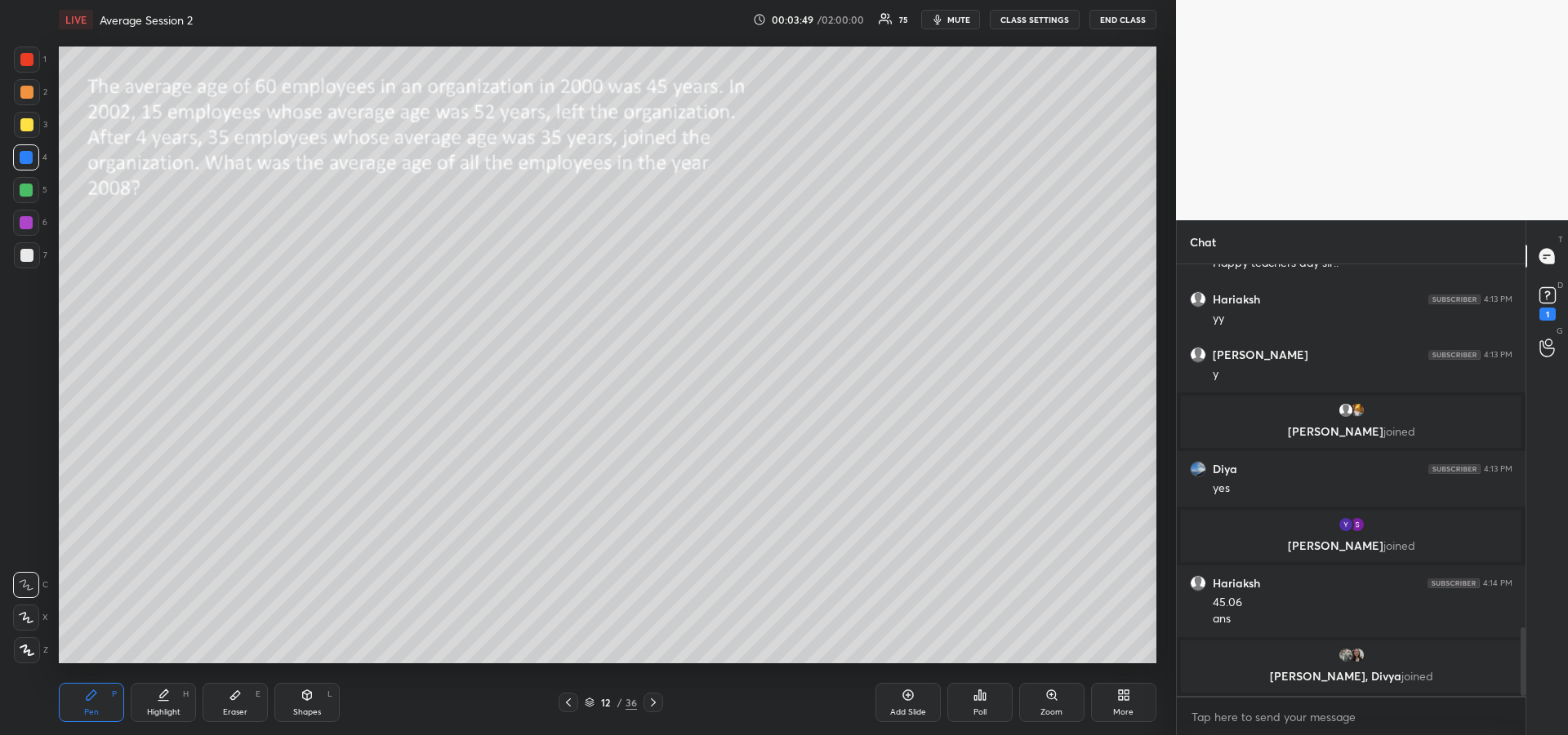
click at [235, 695] on icon at bounding box center [235, 696] width 10 height 9
click at [95, 706] on div "Pen P" at bounding box center [92, 702] width 66 height 39
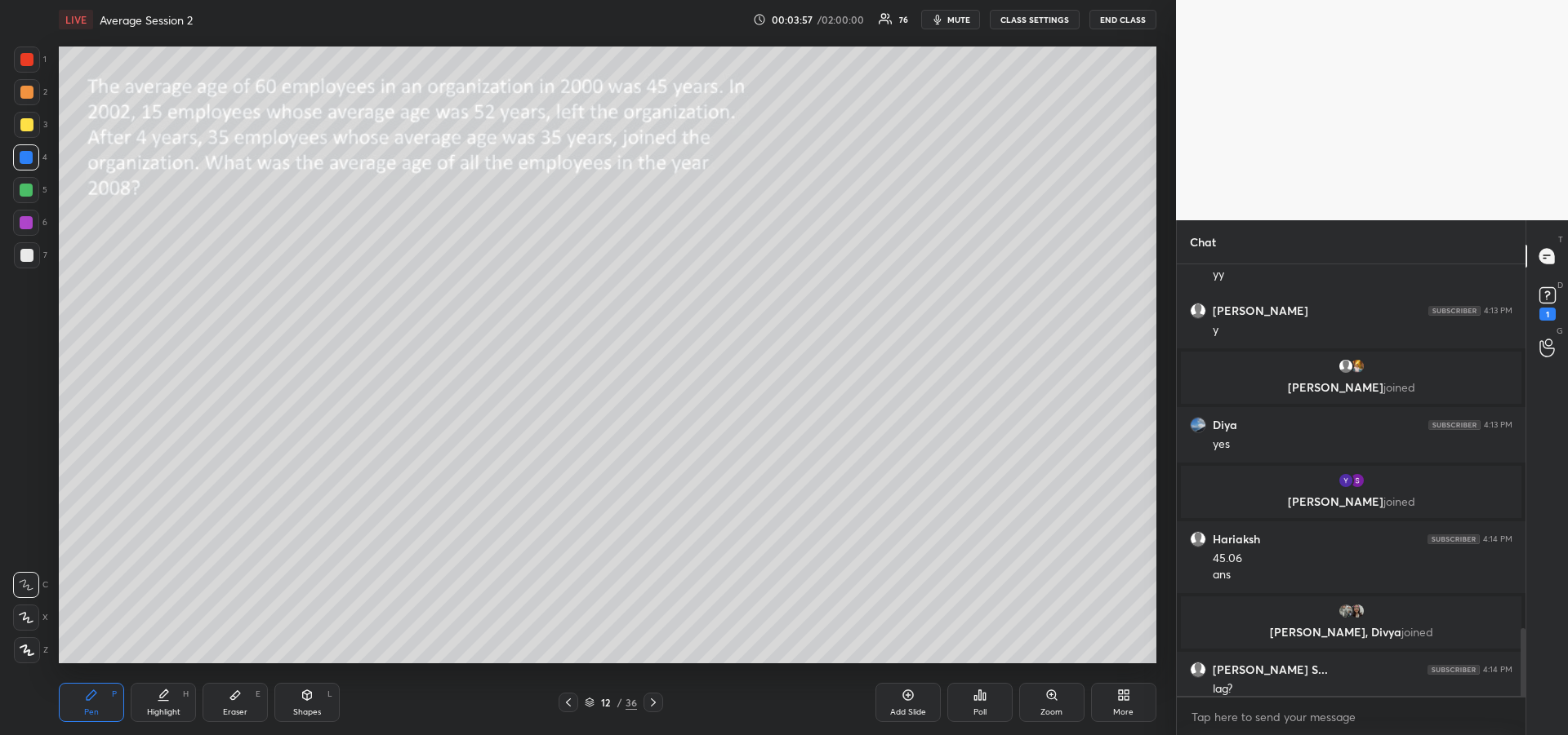
scroll to position [2314, 0]
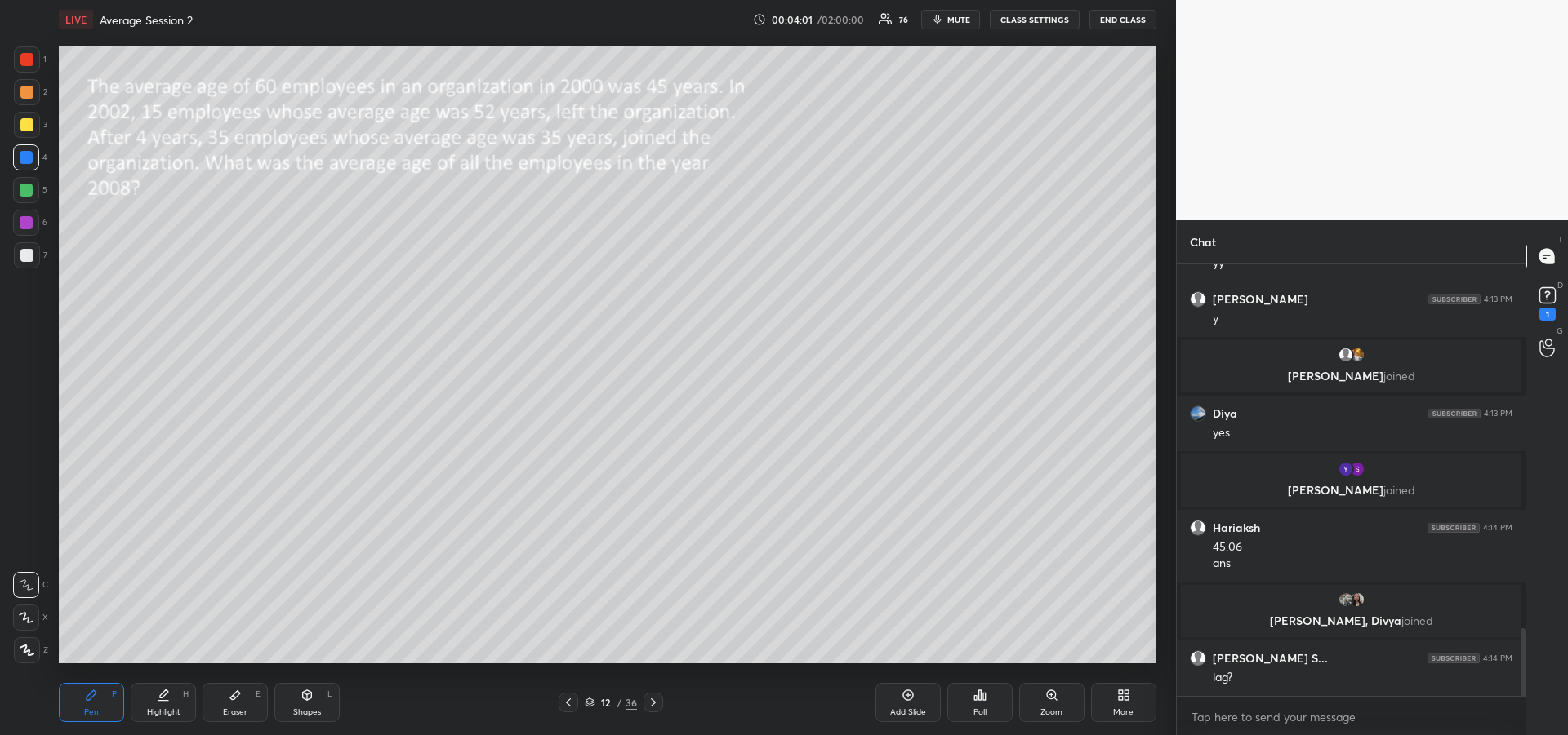
click at [235, 694] on icon at bounding box center [235, 696] width 10 height 9
click at [109, 702] on div "Pen P" at bounding box center [92, 702] width 66 height 39
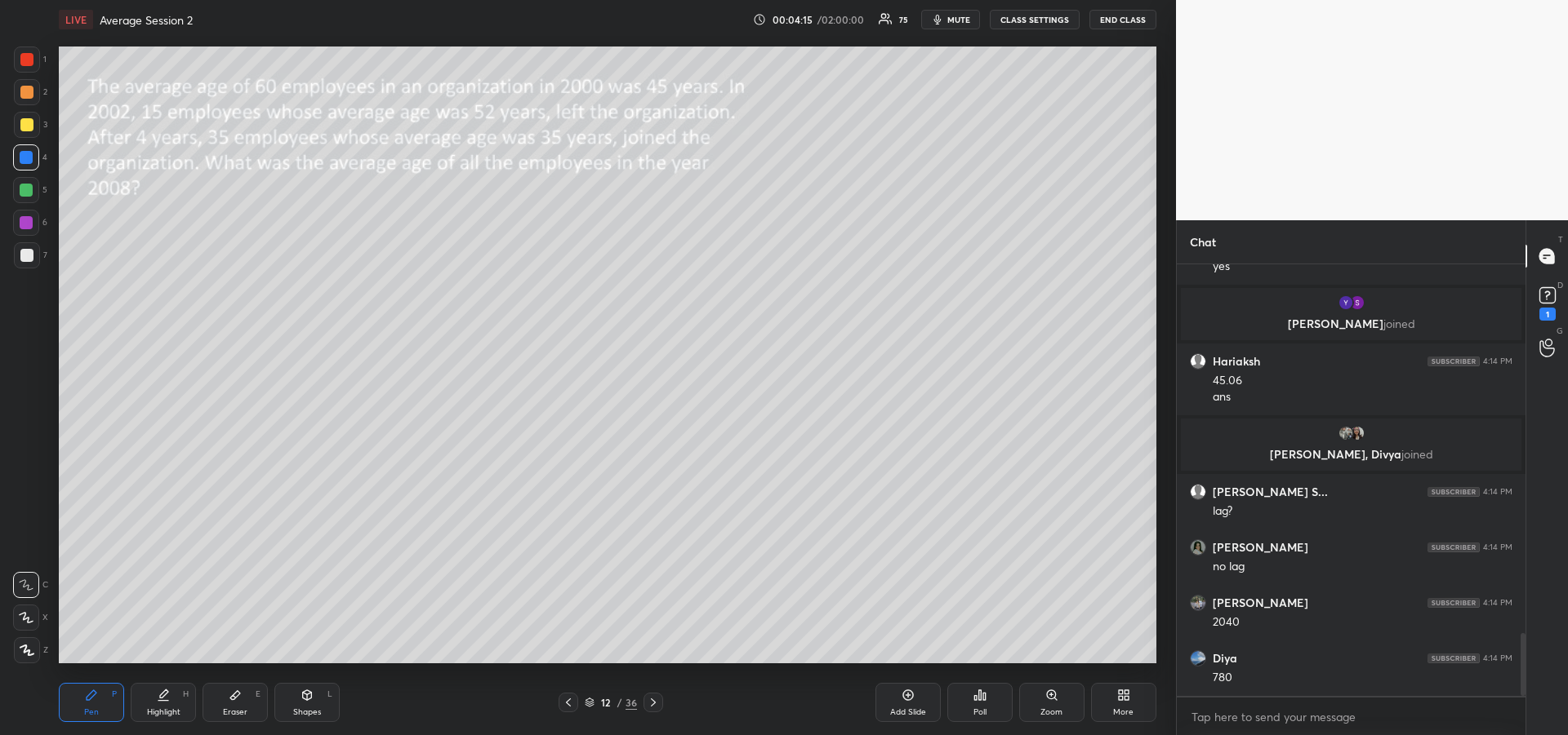
scroll to position [2536, 0]
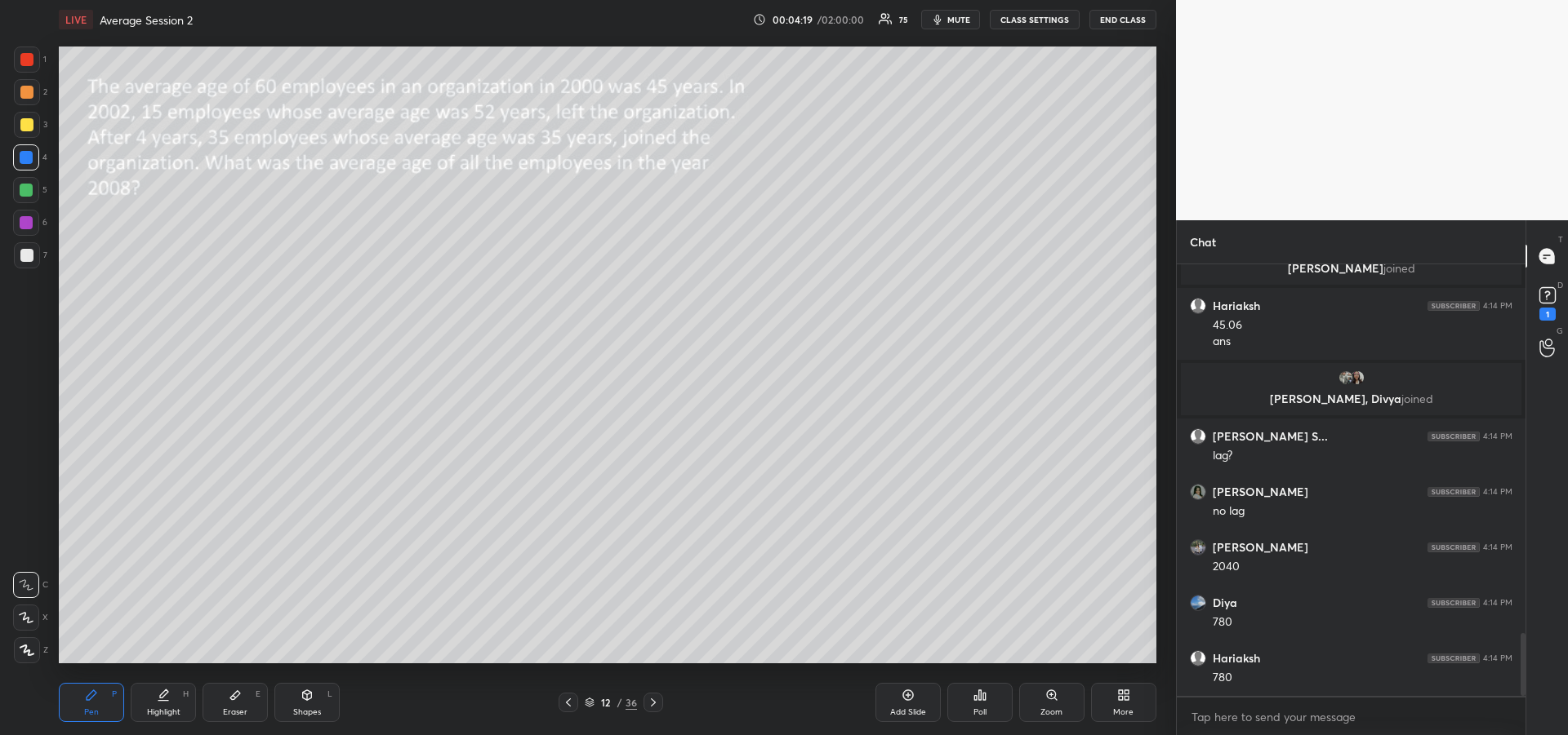
click at [234, 701] on icon at bounding box center [235, 695] width 13 height 13
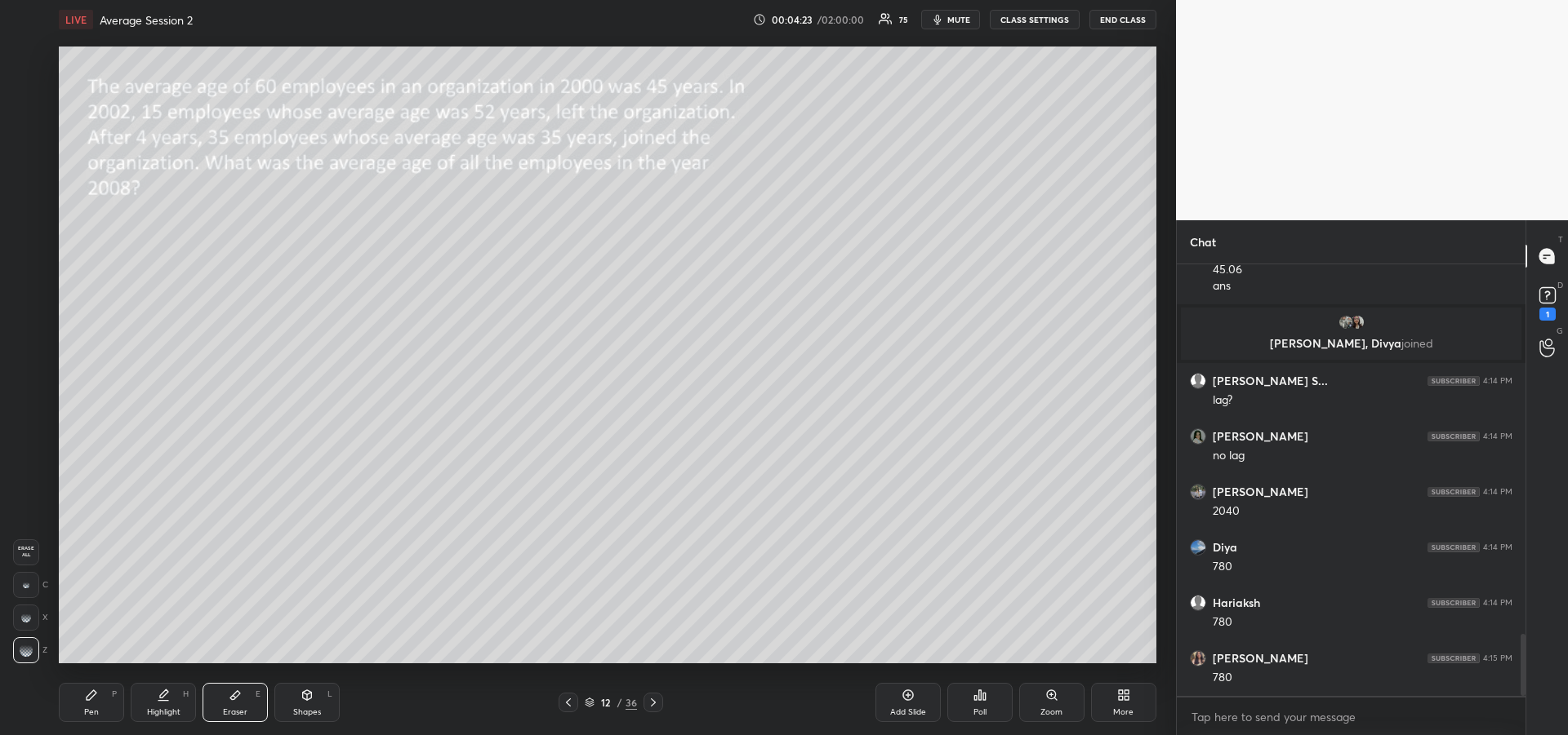
click at [100, 700] on div "Pen P" at bounding box center [92, 702] width 66 height 39
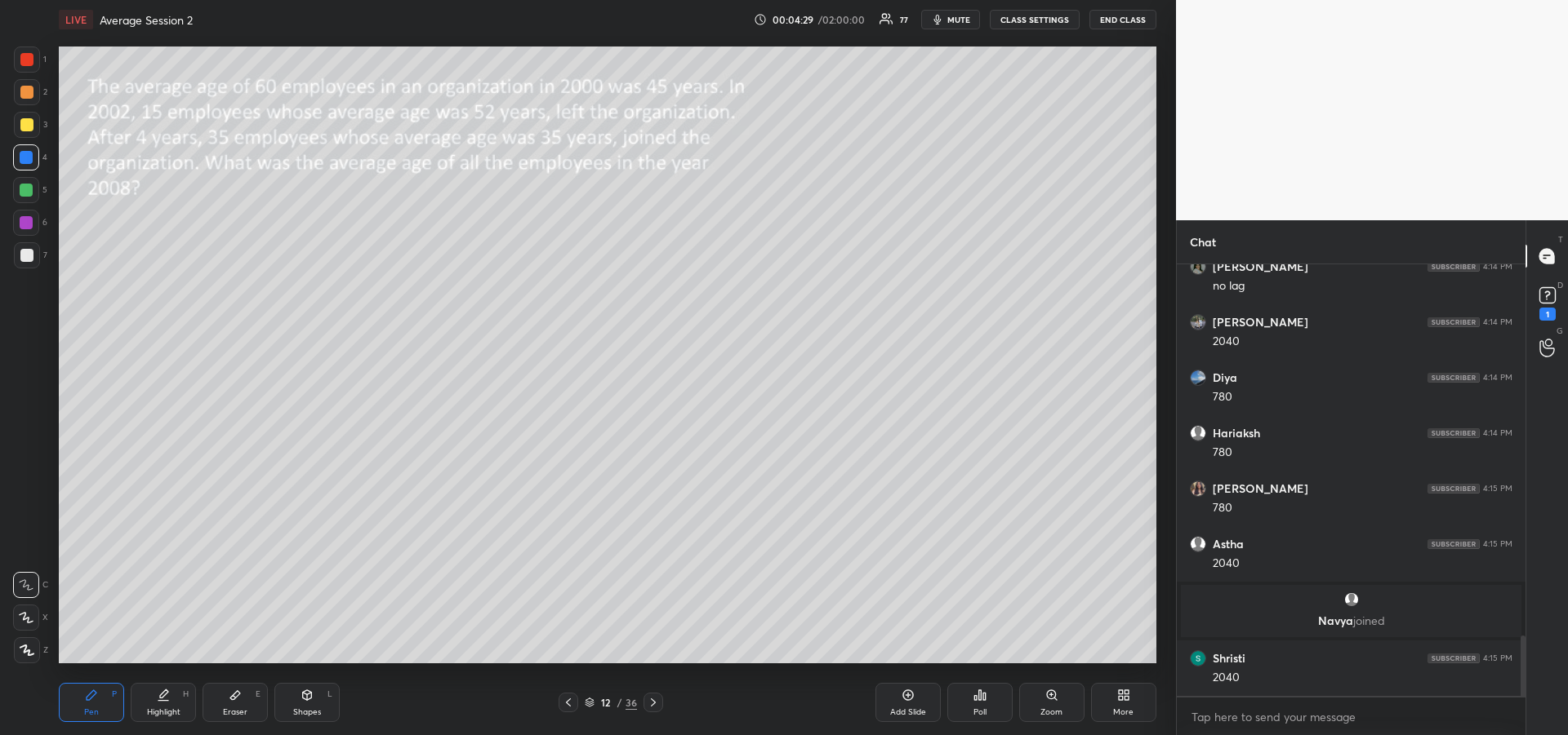
scroll to position [2643, 0]
click at [22, 186] on div at bounding box center [26, 190] width 13 height 13
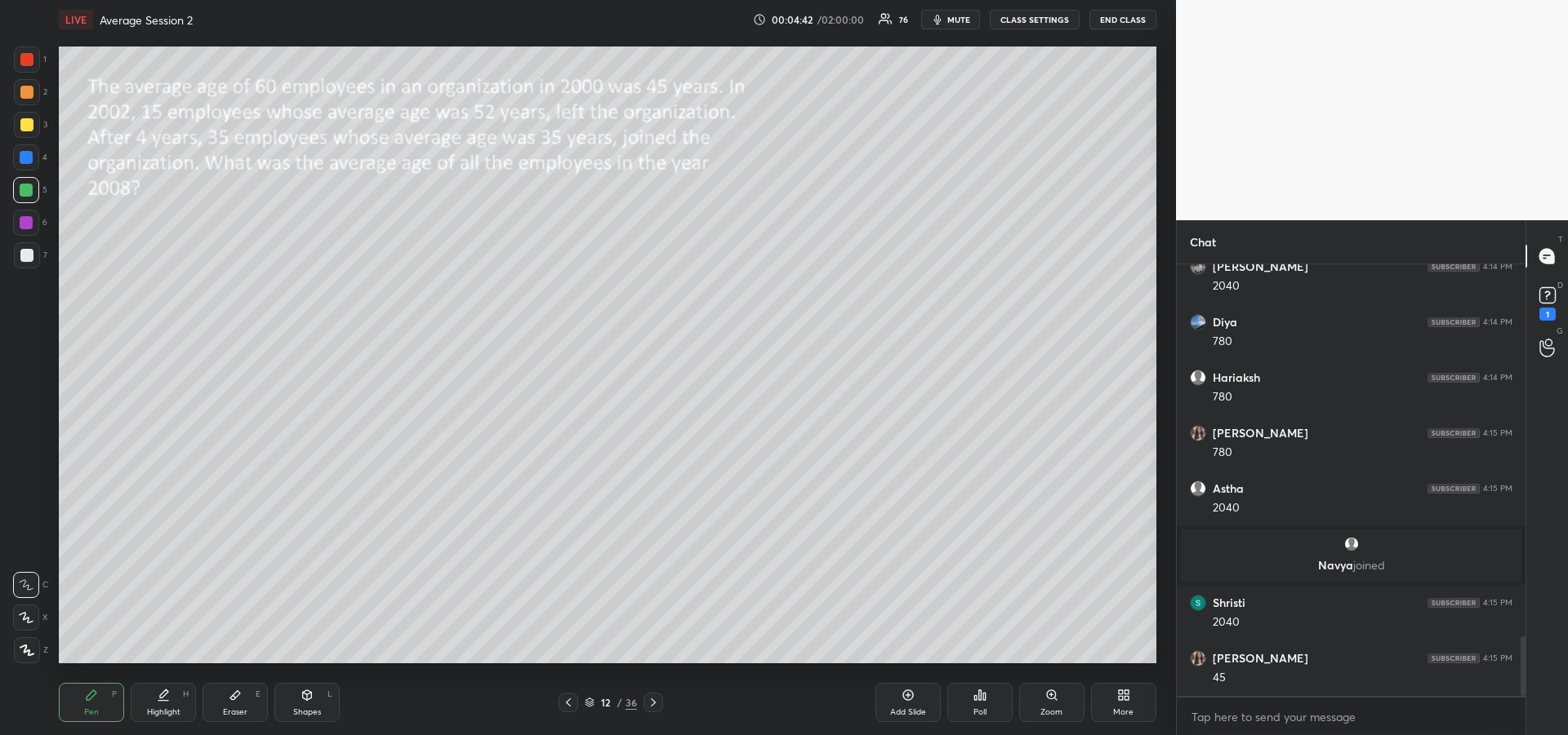
scroll to position [2754, 0]
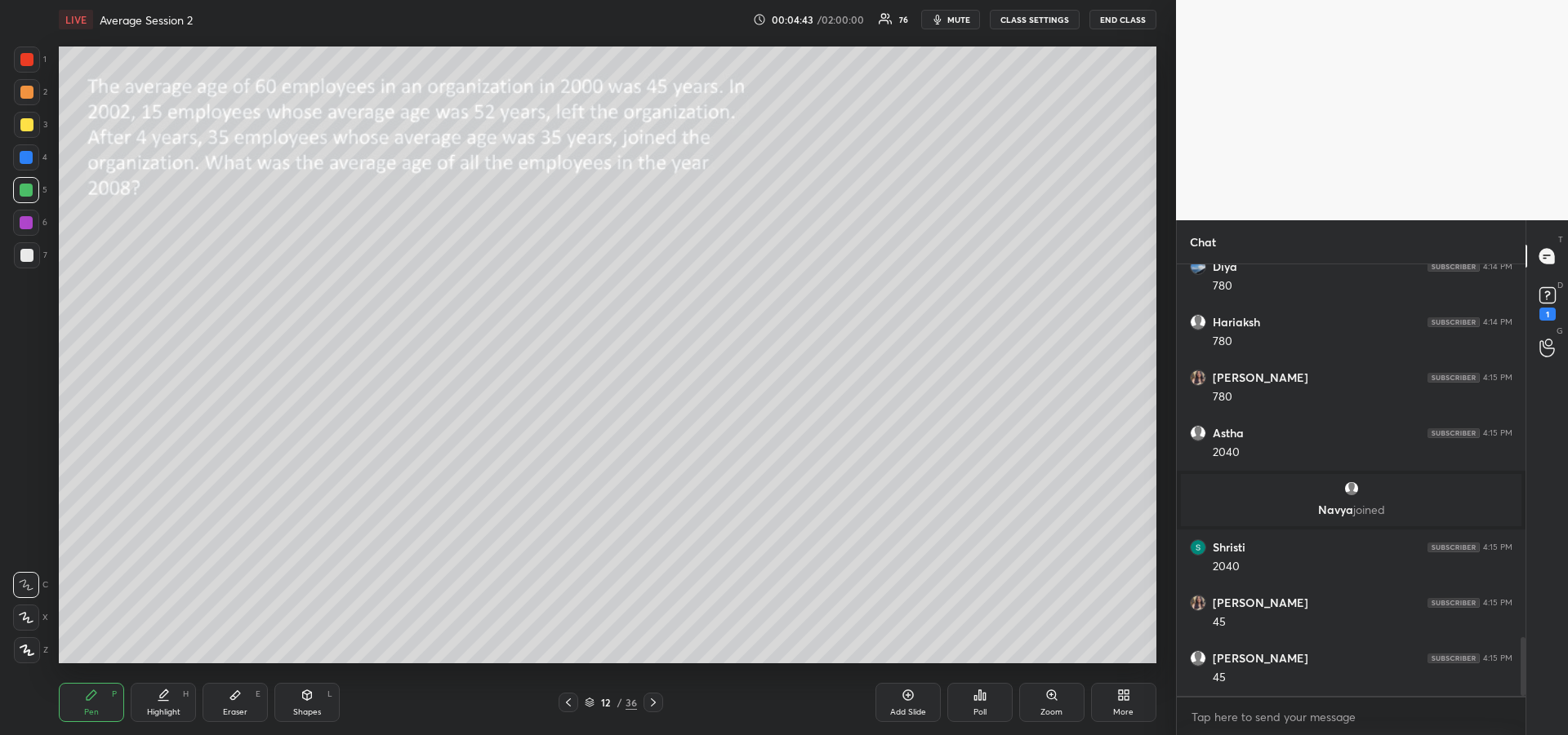
click at [28, 161] on div at bounding box center [26, 157] width 13 height 13
click at [175, 700] on div "Highlight H" at bounding box center [164, 702] width 66 height 39
click at [96, 710] on div "Pen" at bounding box center [91, 712] width 15 height 8
click at [175, 696] on div "Highlight H" at bounding box center [164, 702] width 66 height 39
click at [89, 709] on div "Pen" at bounding box center [91, 712] width 15 height 8
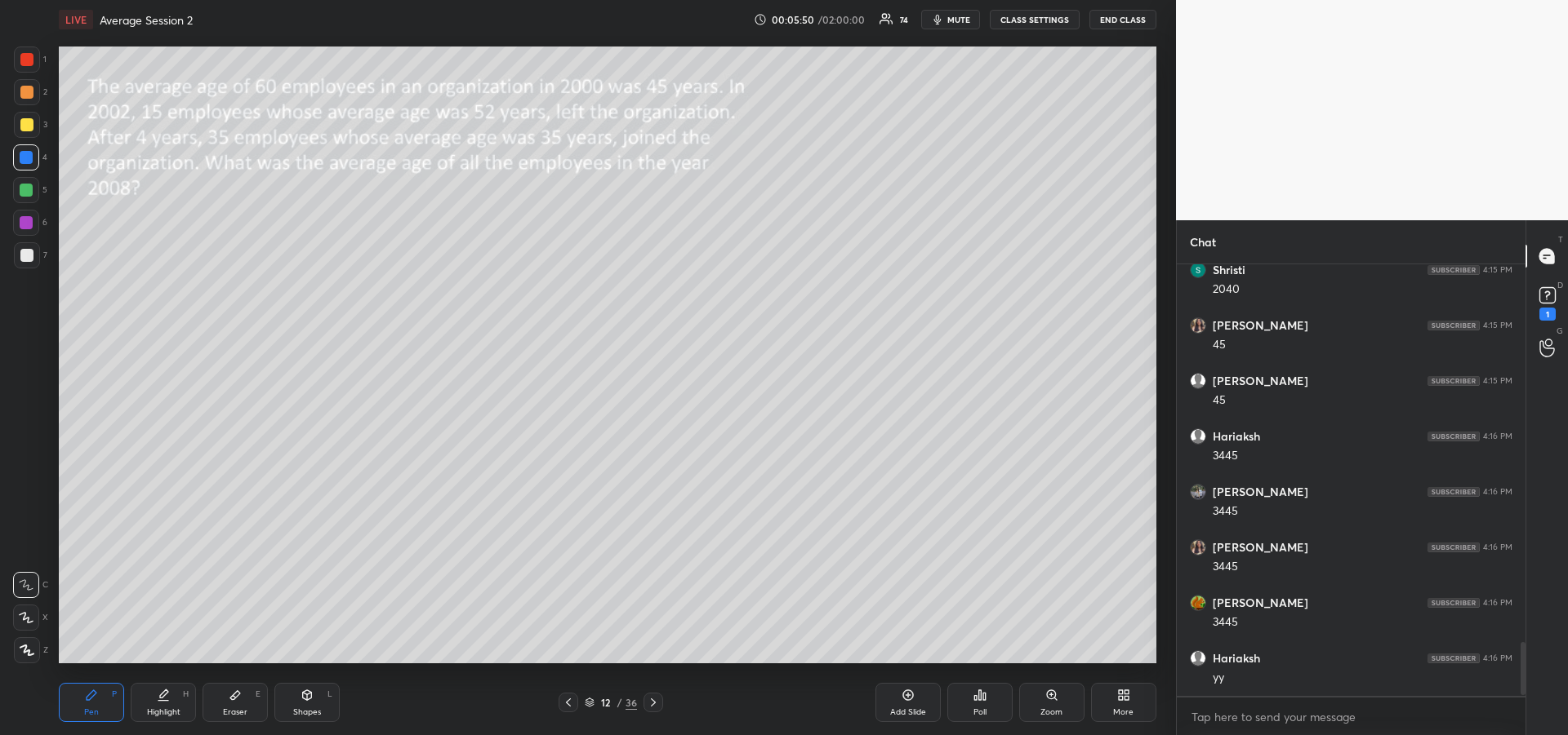
scroll to position [3091, 0]
click at [30, 186] on div at bounding box center [26, 190] width 13 height 13
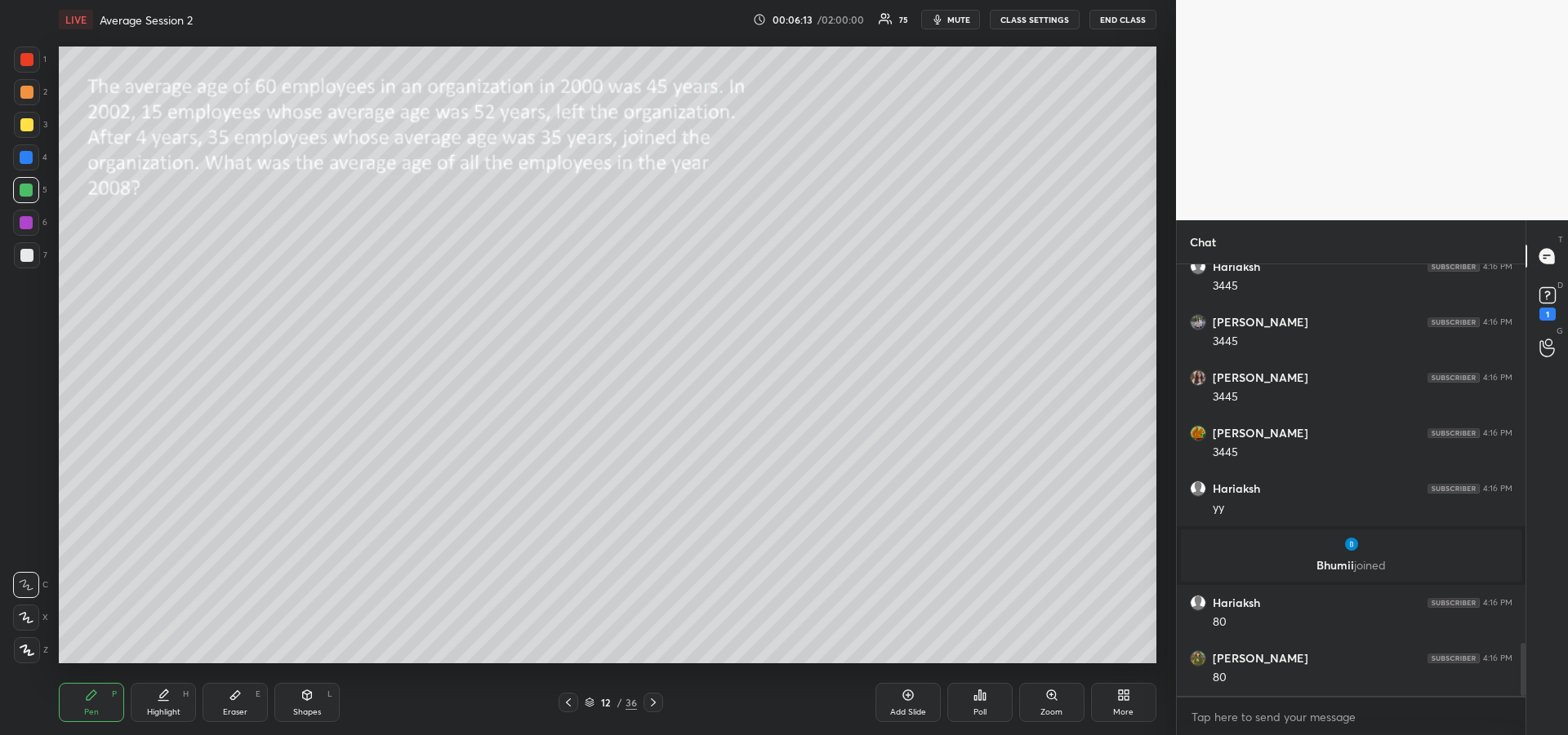
scroll to position [3174, 0]
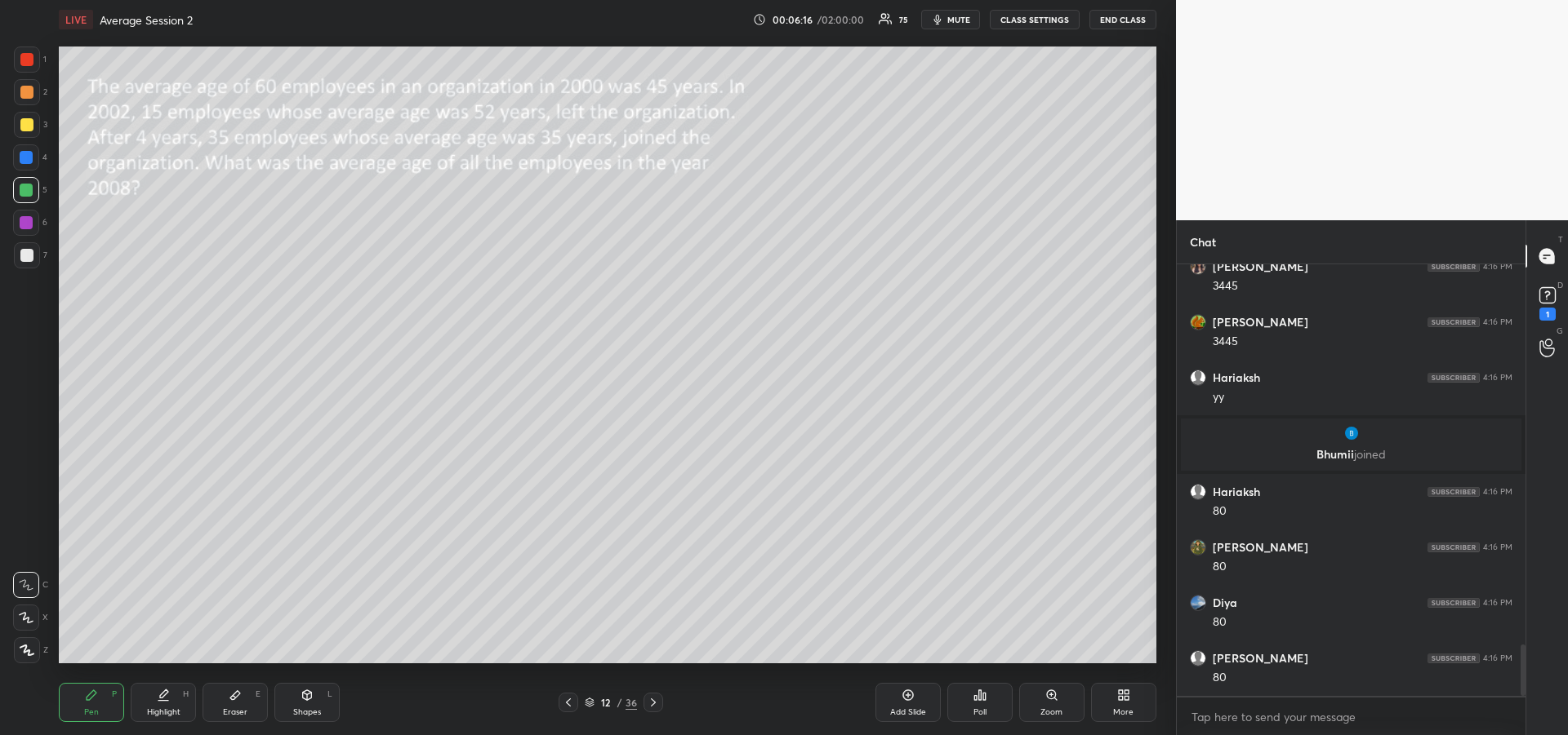
click at [26, 166] on div at bounding box center [25, 157] width 26 height 26
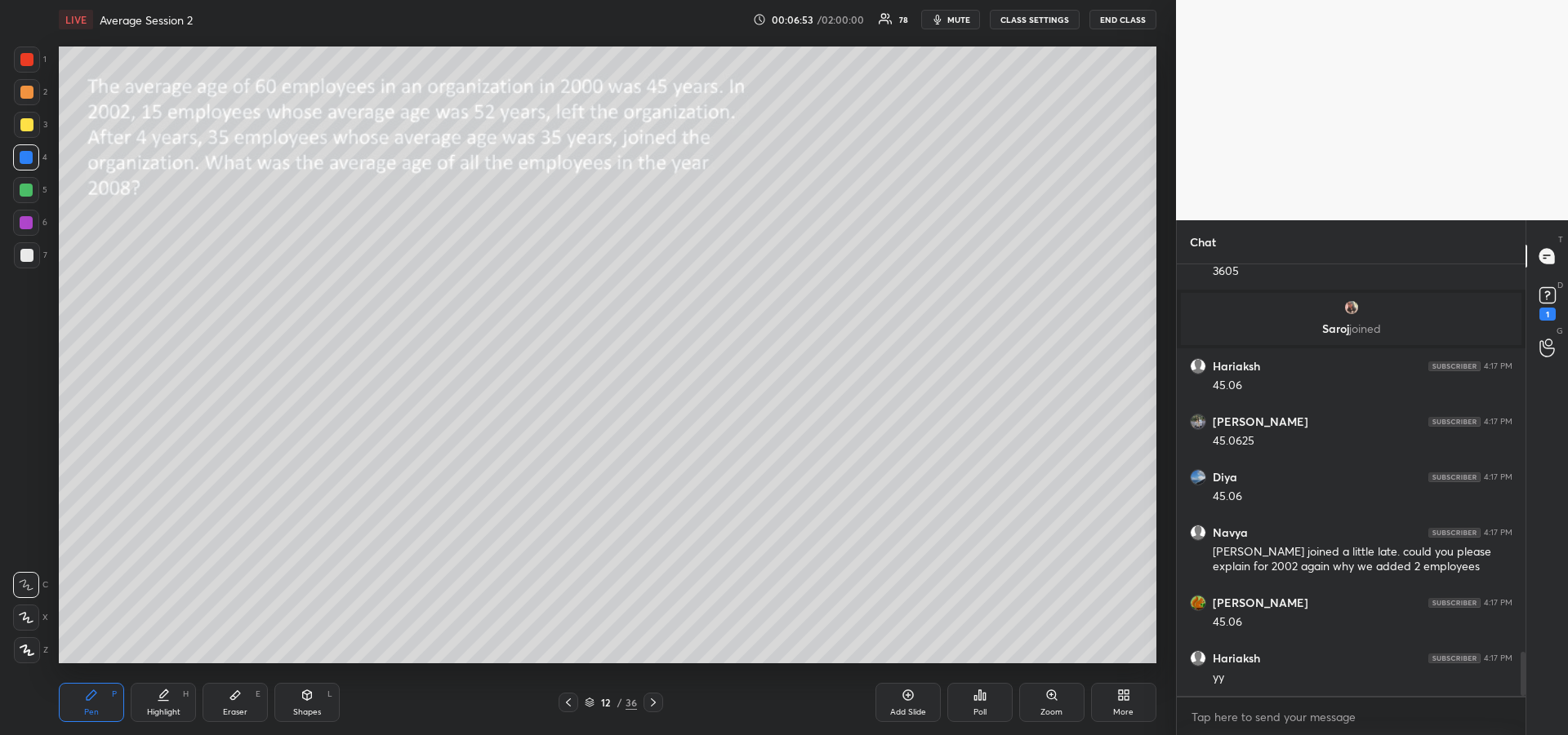
scroll to position [3825, 0]
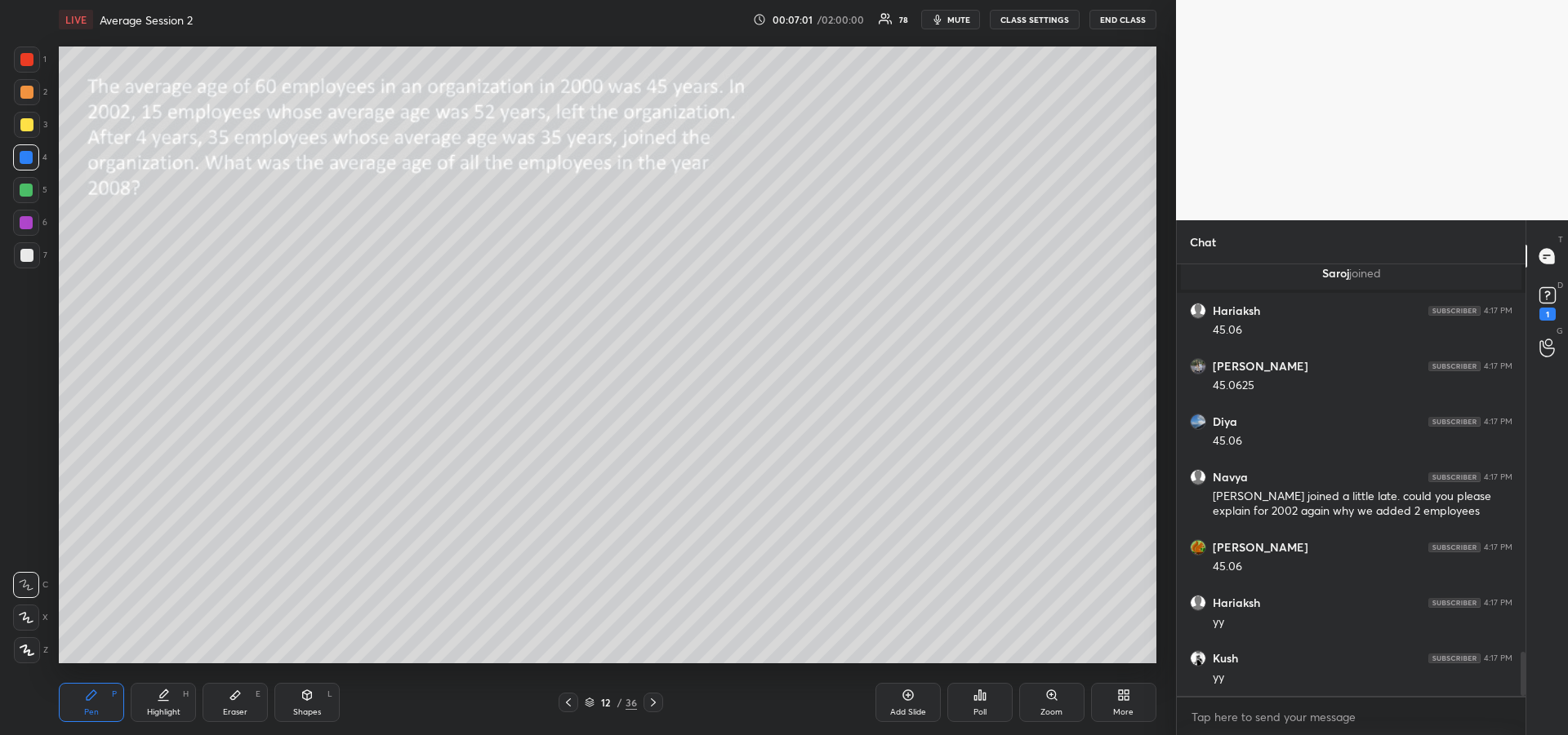
click at [91, 700] on icon at bounding box center [91, 695] width 10 height 10
click at [28, 227] on div at bounding box center [26, 223] width 13 height 13
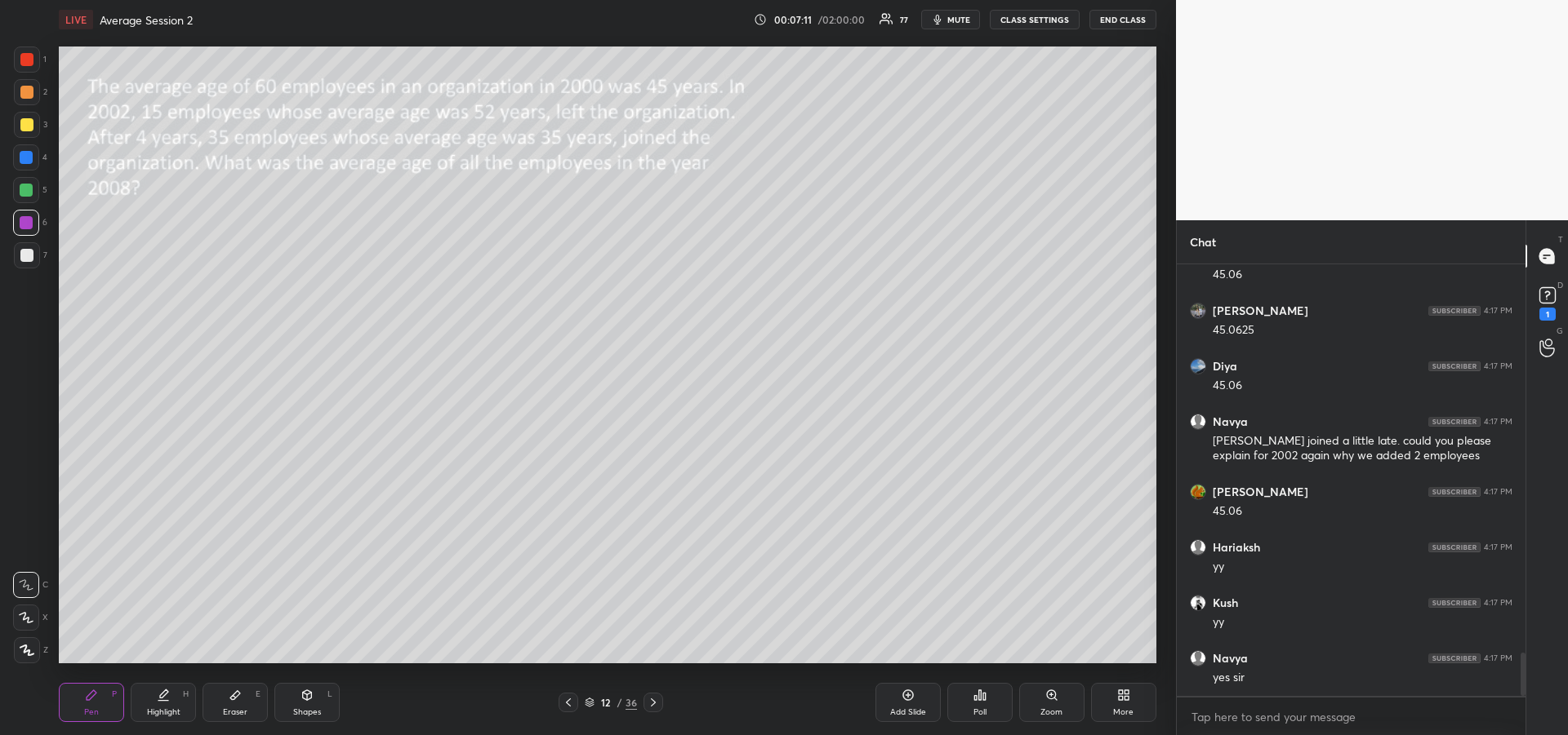
click at [906, 702] on div "Add Slide" at bounding box center [908, 702] width 66 height 39
click at [28, 251] on div at bounding box center [26, 256] width 13 height 13
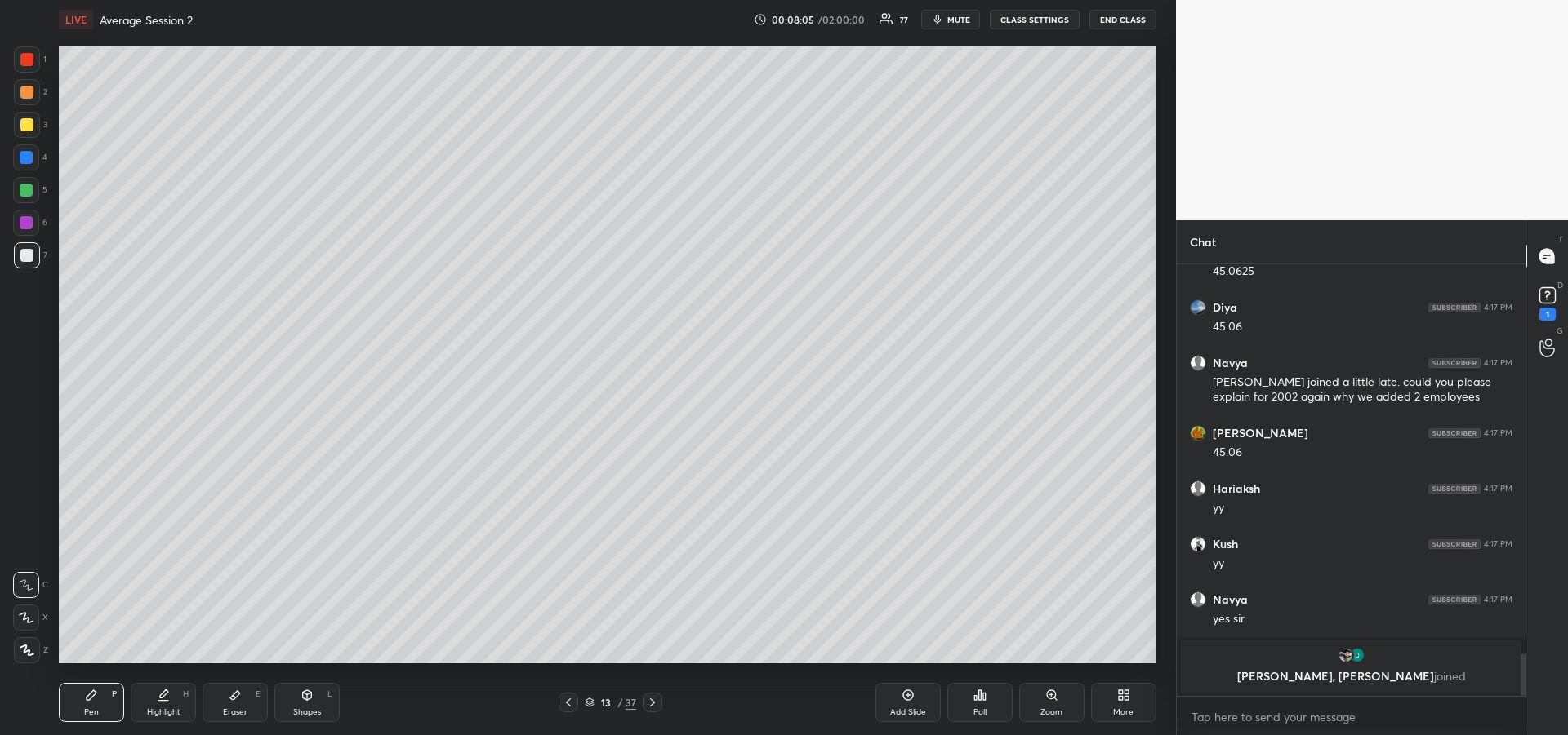
scroll to position [3845, 0]
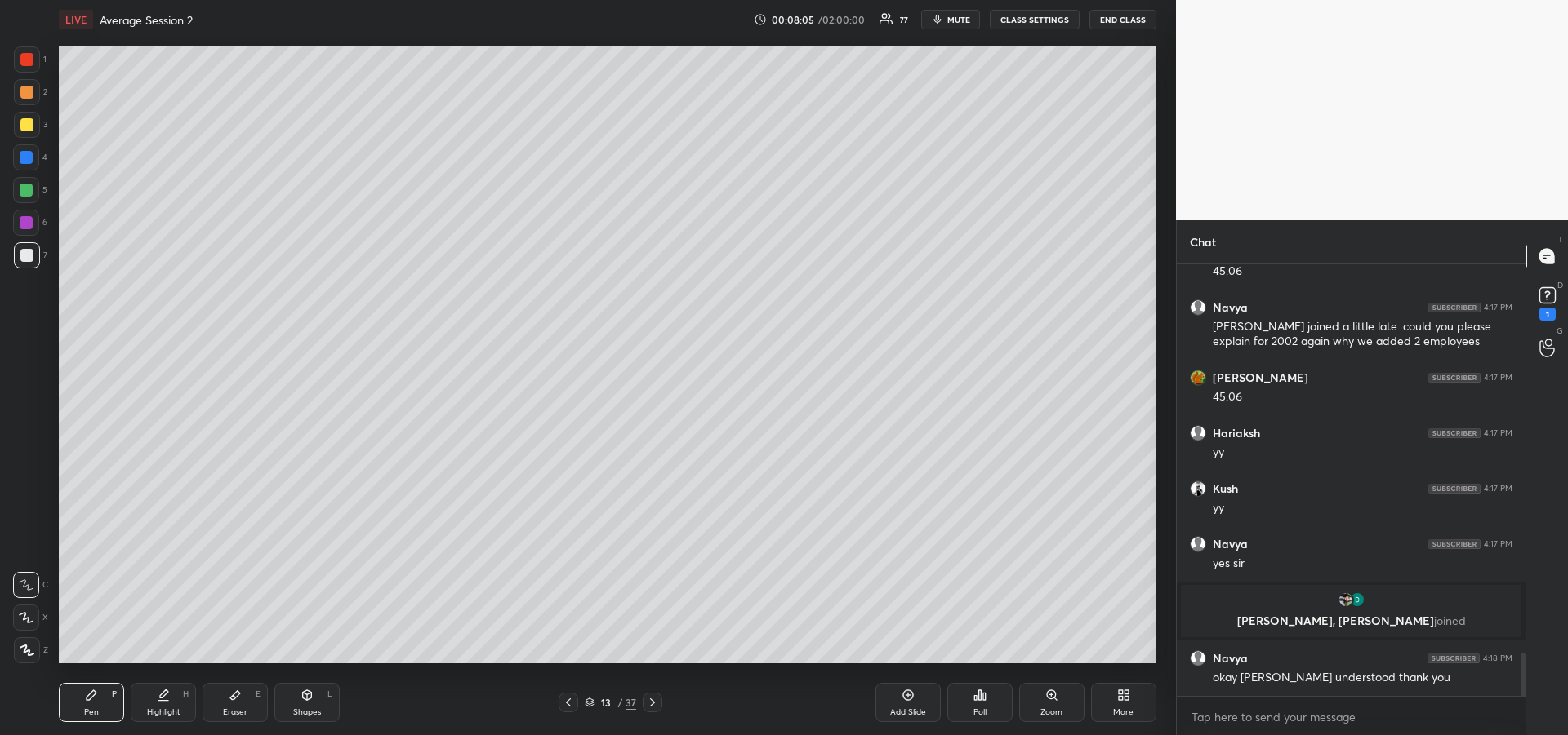
click at [234, 709] on div "Eraser" at bounding box center [235, 712] width 25 height 8
click at [74, 710] on div "Pen P" at bounding box center [92, 702] width 66 height 39
click at [69, 697] on div "Pen P" at bounding box center [92, 702] width 66 height 39
click at [27, 153] on div at bounding box center [26, 157] width 13 height 13
click at [569, 700] on icon at bounding box center [568, 702] width 5 height 8
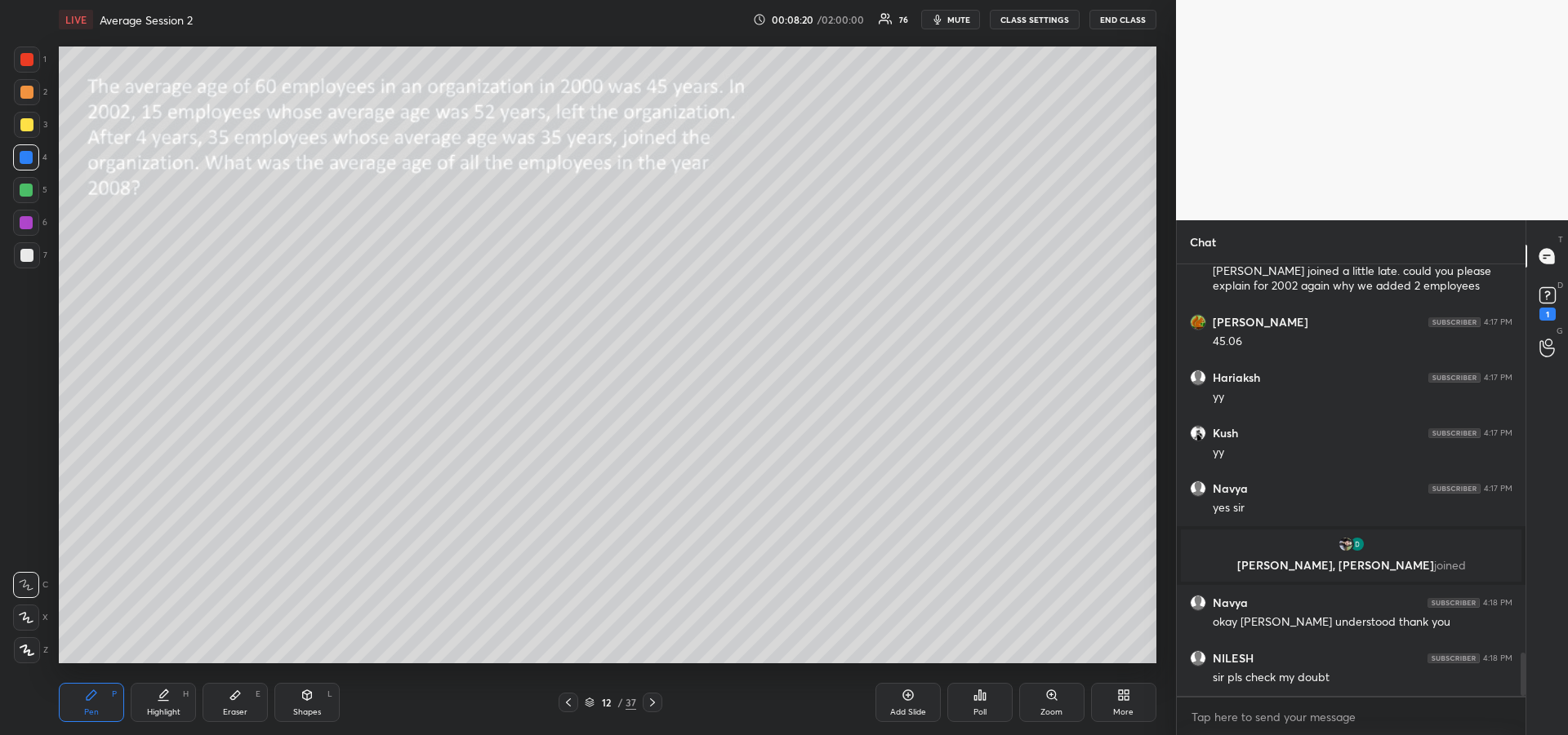
scroll to position [3956, 0]
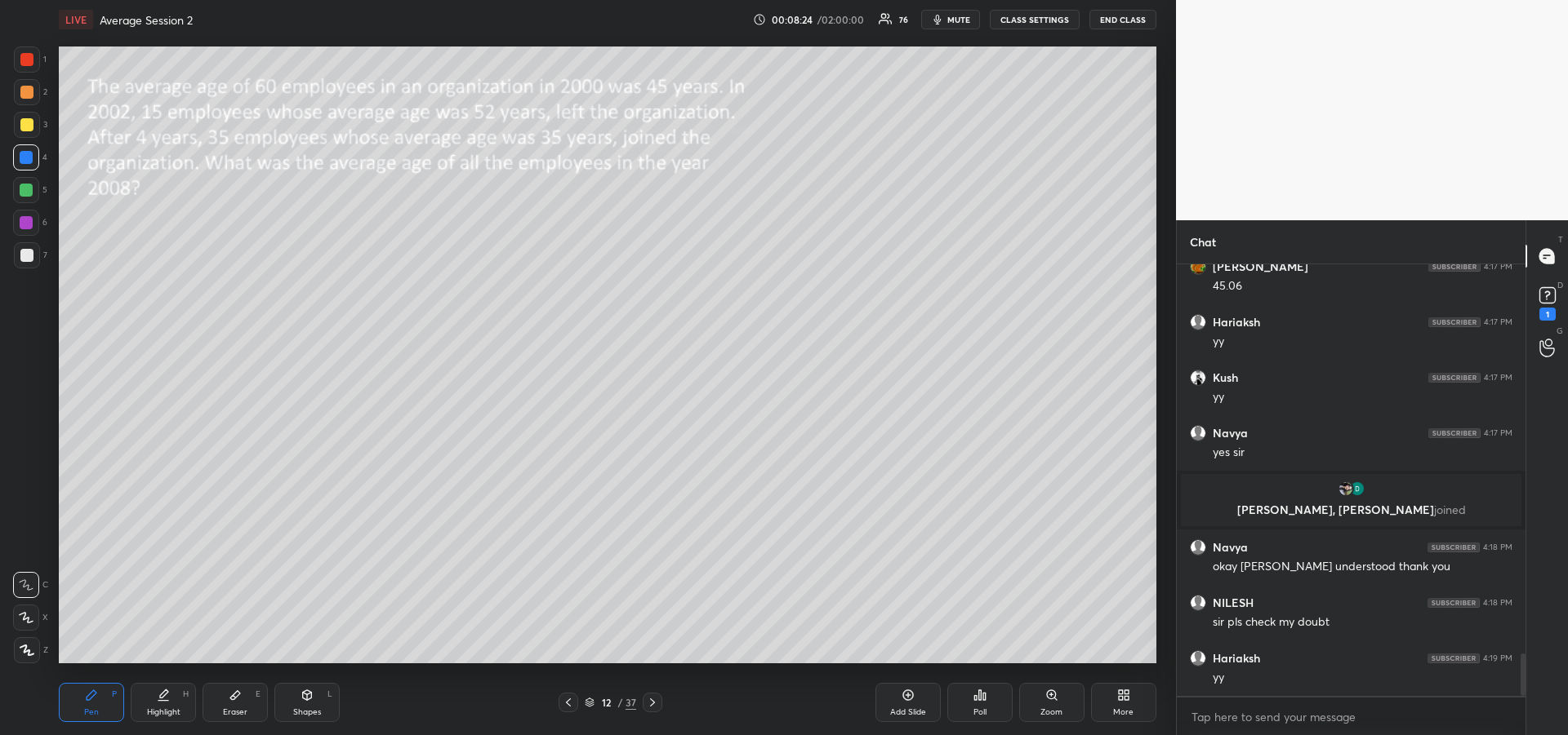
click at [655, 703] on icon at bounding box center [652, 702] width 13 height 13
click at [658, 705] on icon at bounding box center [652, 702] width 13 height 13
click at [307, 706] on div "Shapes L" at bounding box center [307, 702] width 66 height 39
click at [25, 258] on div at bounding box center [26, 256] width 13 height 13
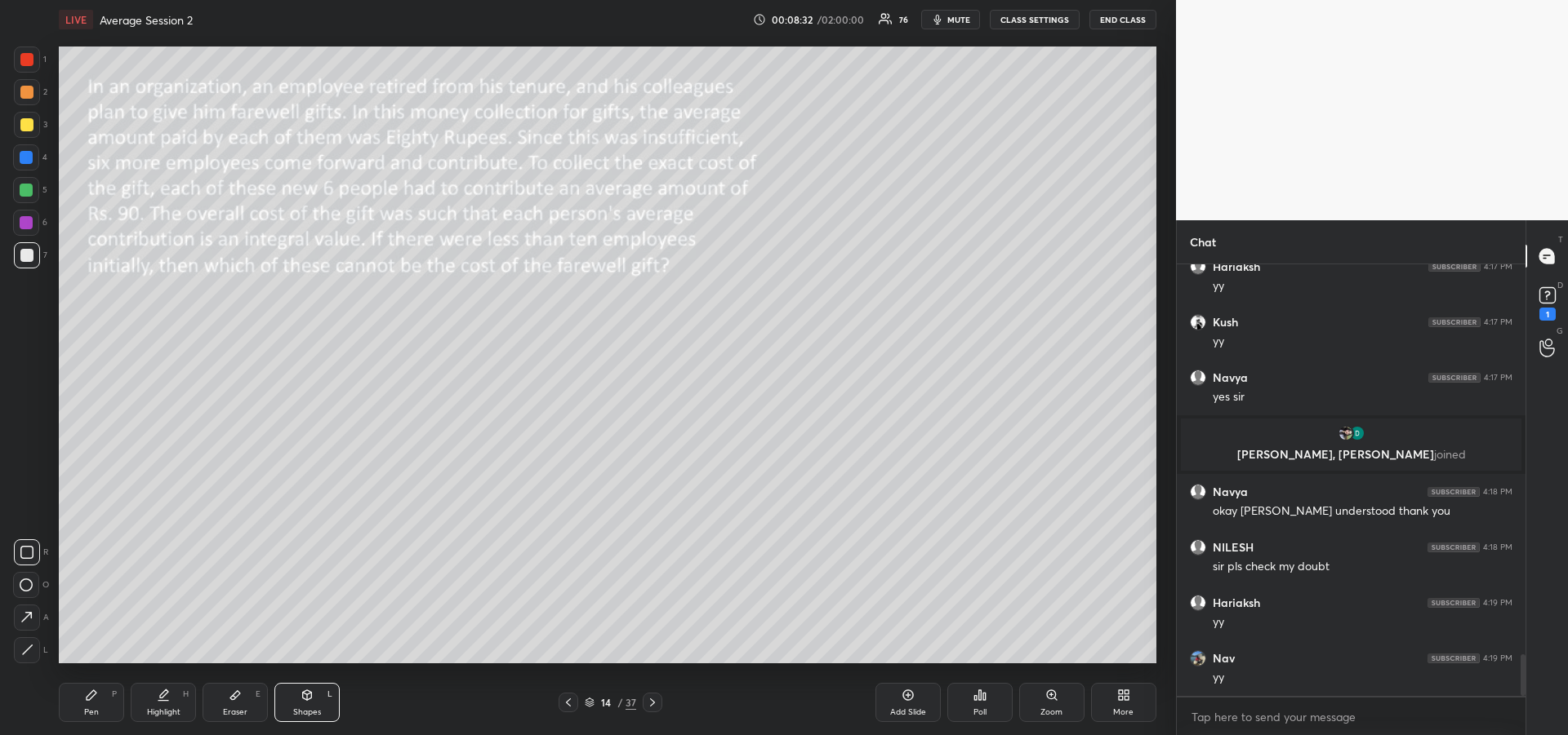
click at [93, 698] on icon at bounding box center [91, 695] width 13 height 13
click at [25, 160] on div at bounding box center [26, 157] width 13 height 13
click at [25, 125] on div at bounding box center [26, 125] width 13 height 13
click at [158, 703] on div "Highlight H" at bounding box center [164, 702] width 66 height 39
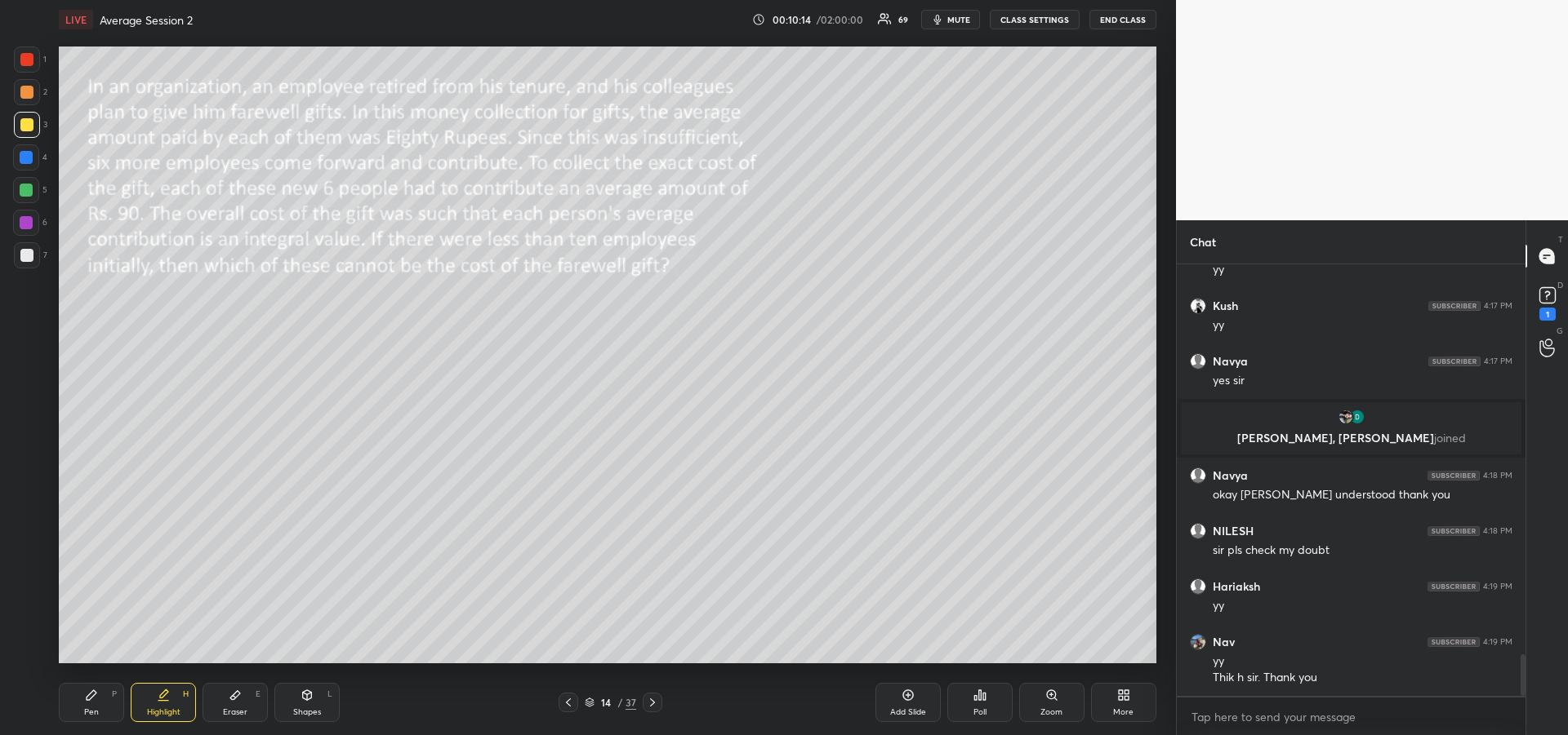
click at [89, 705] on div "Pen P" at bounding box center [92, 702] width 66 height 39
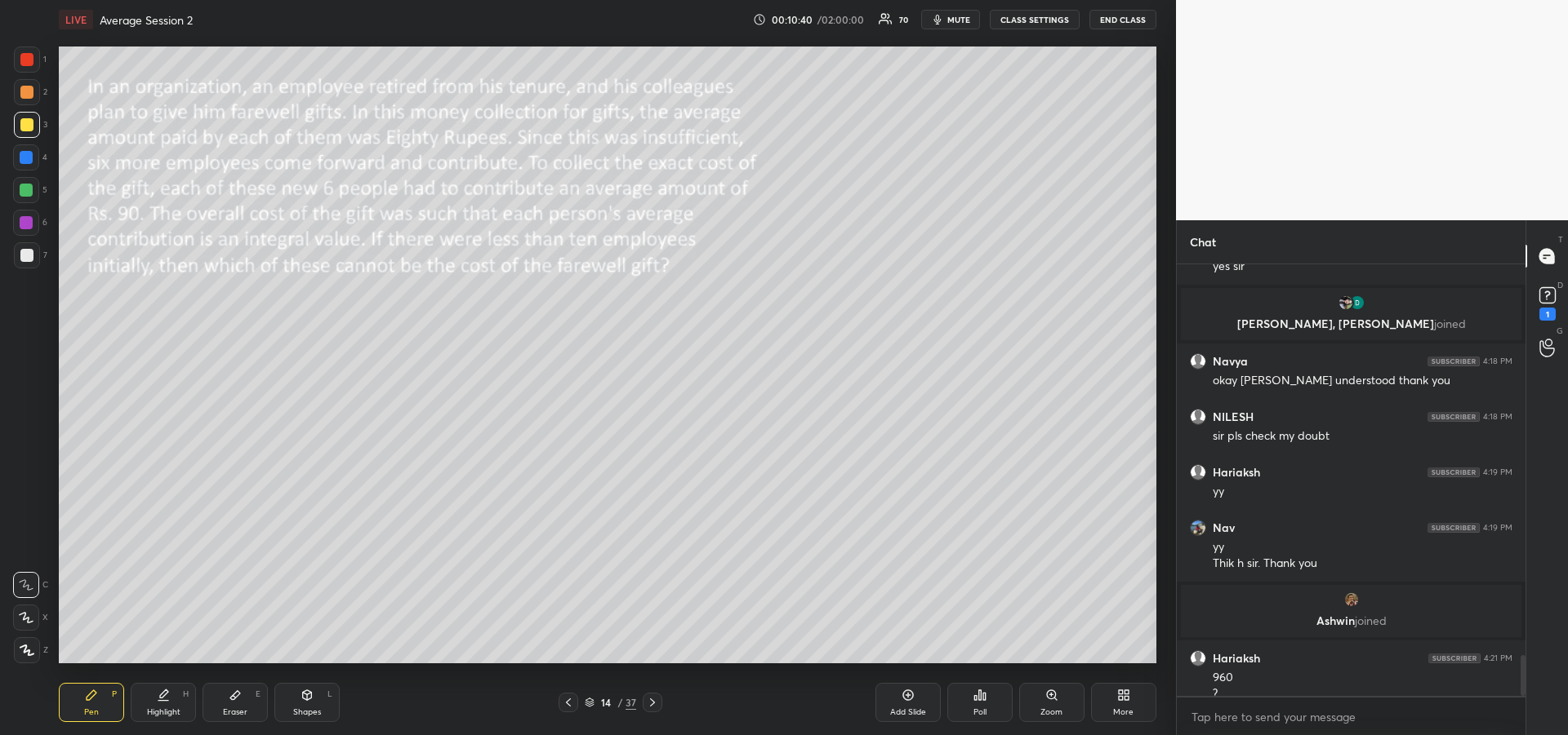
scroll to position [4100, 0]
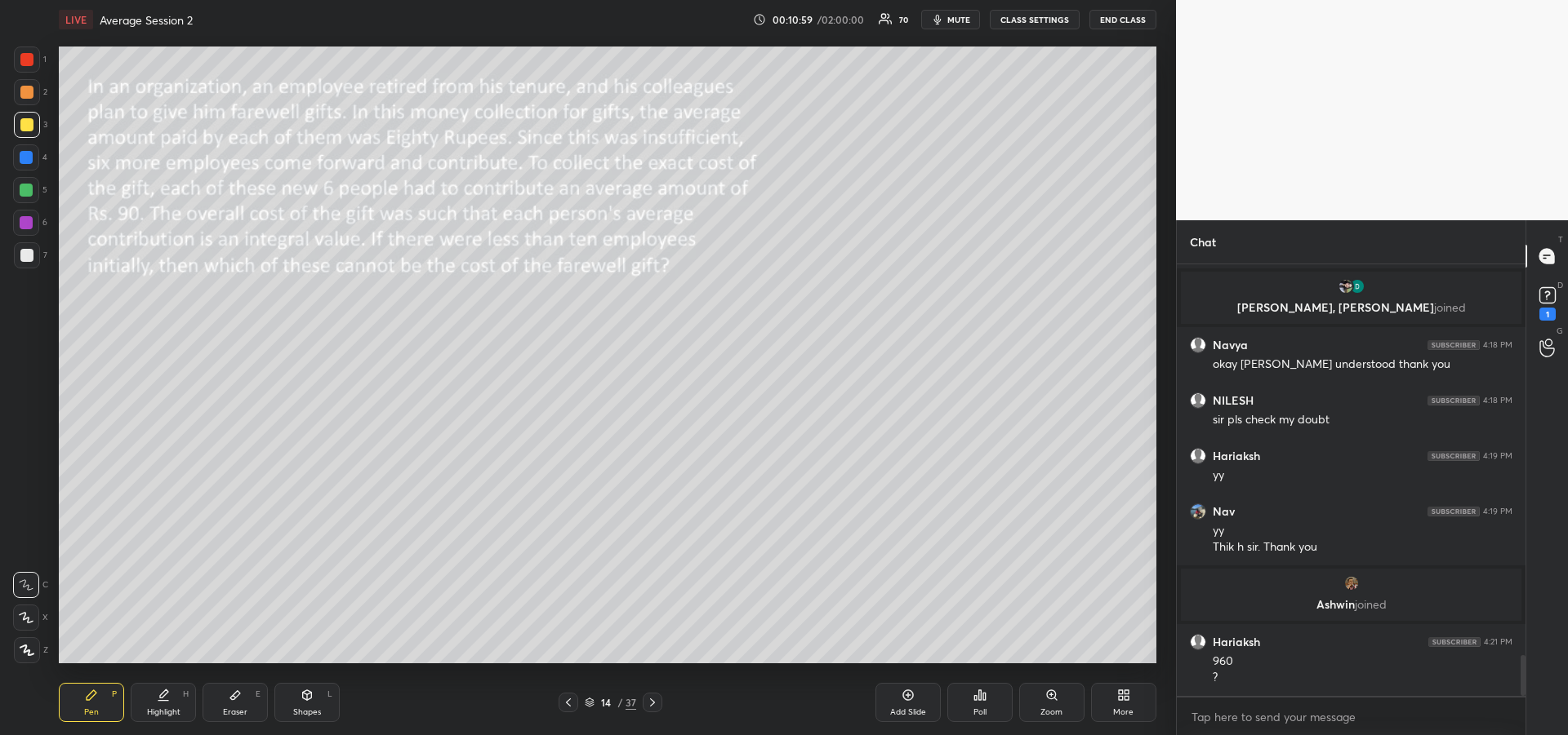
click at [22, 191] on div at bounding box center [26, 190] width 13 height 13
click at [27, 254] on div at bounding box center [26, 256] width 13 height 13
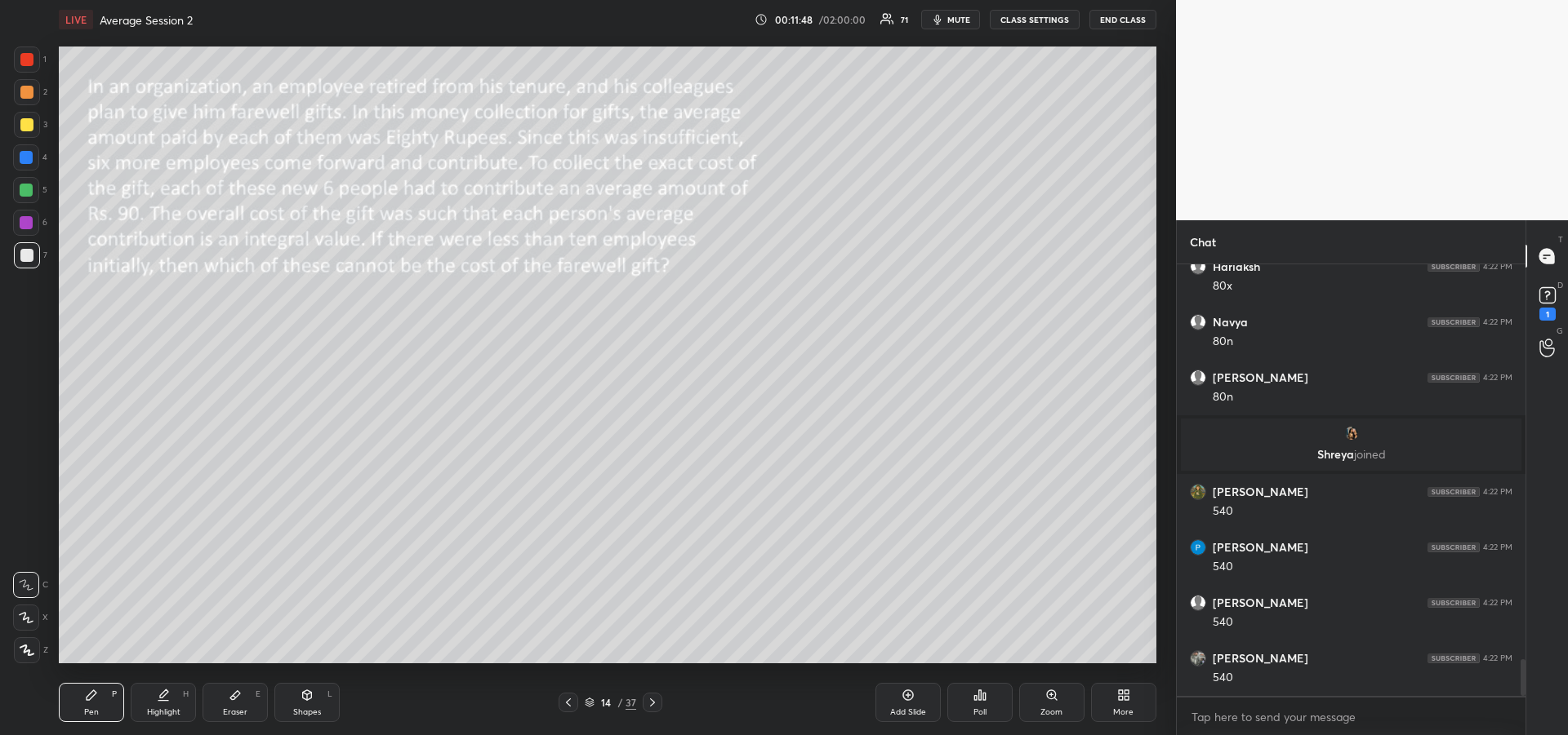
scroll to position [4645, 0]
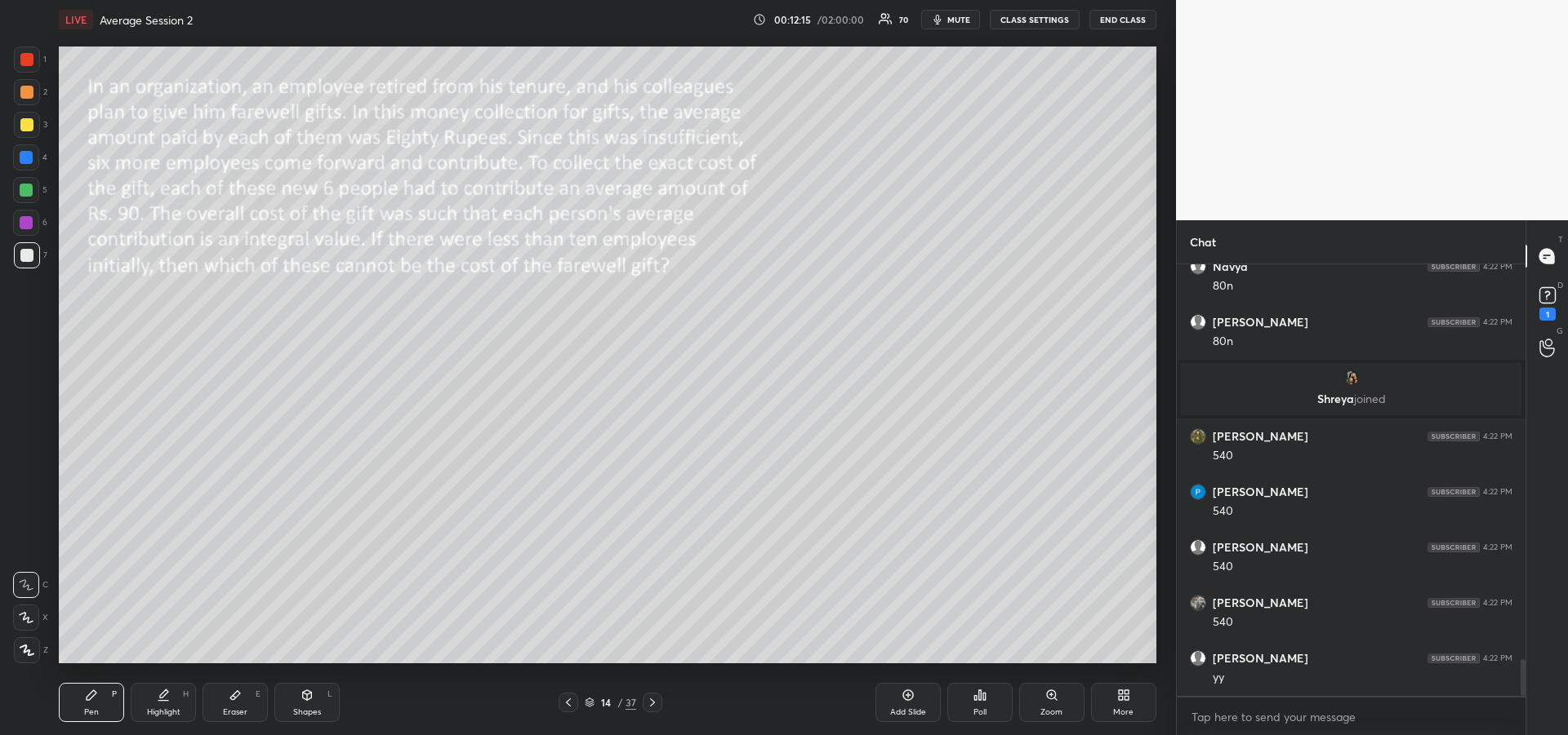
click at [160, 696] on icon at bounding box center [164, 693] width 8 height 8
click at [97, 709] on div "Pen" at bounding box center [91, 712] width 15 height 8
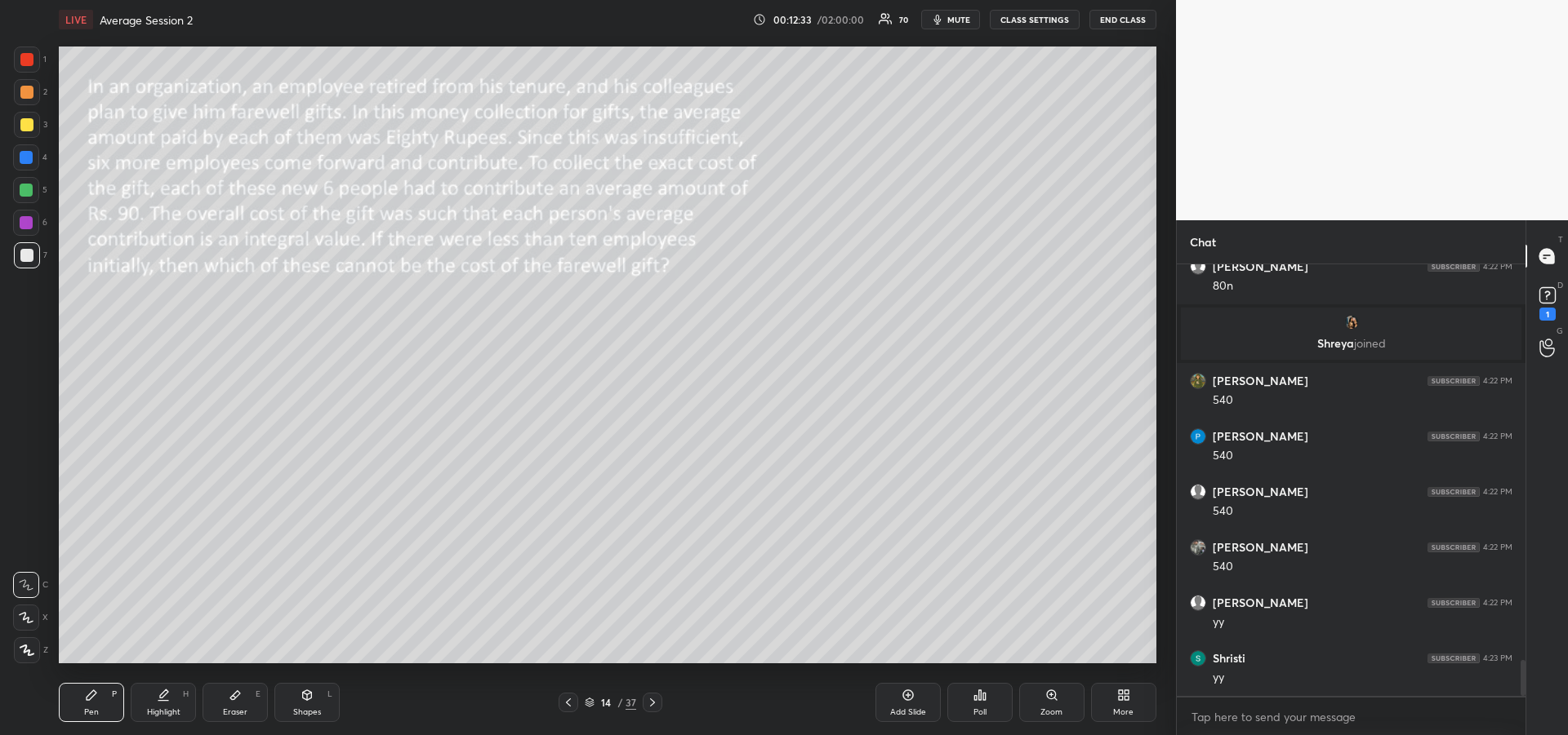
scroll to position [4756, 0]
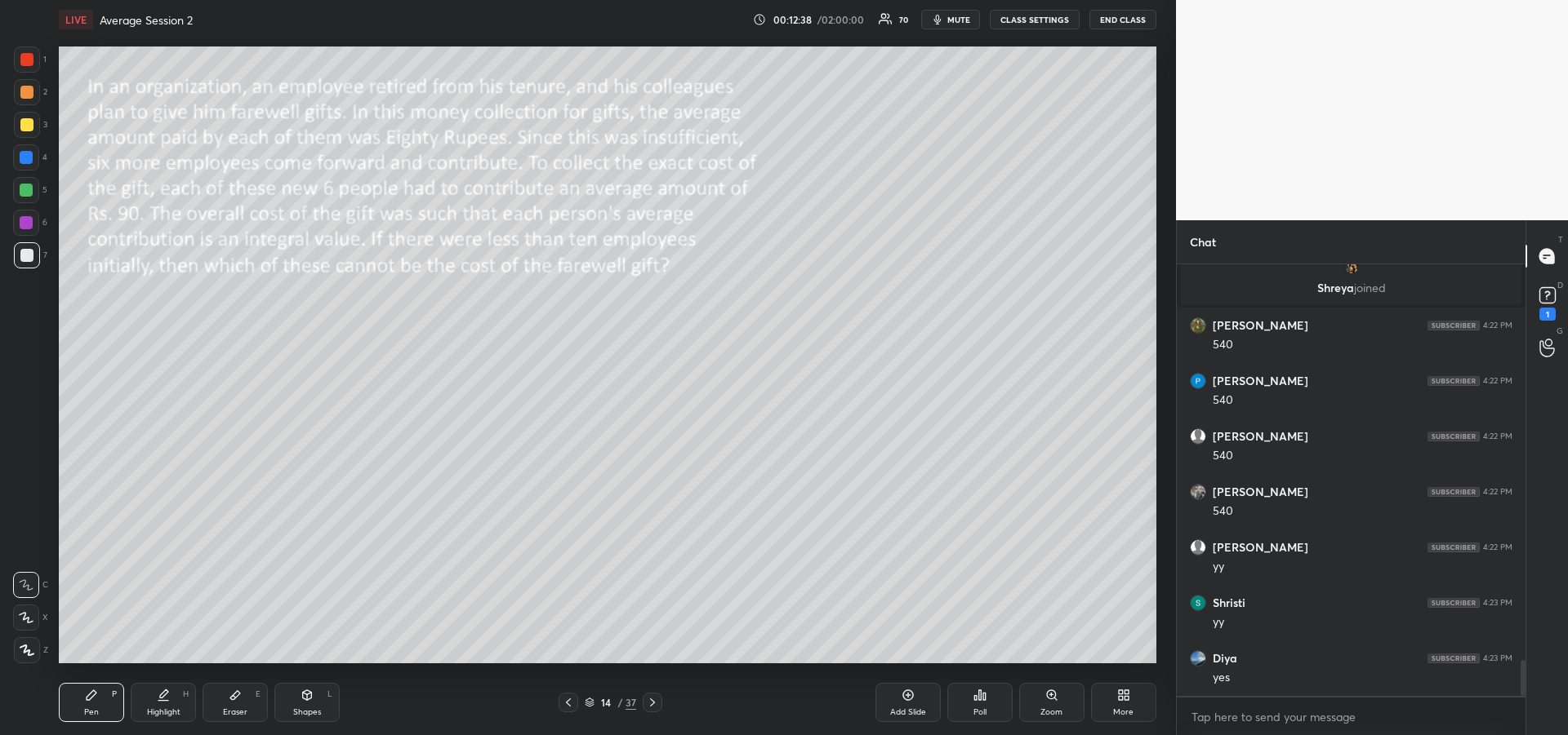
click at [163, 709] on div "Highlight" at bounding box center [164, 712] width 34 height 8
click at [81, 705] on div "Pen P" at bounding box center [92, 702] width 66 height 39
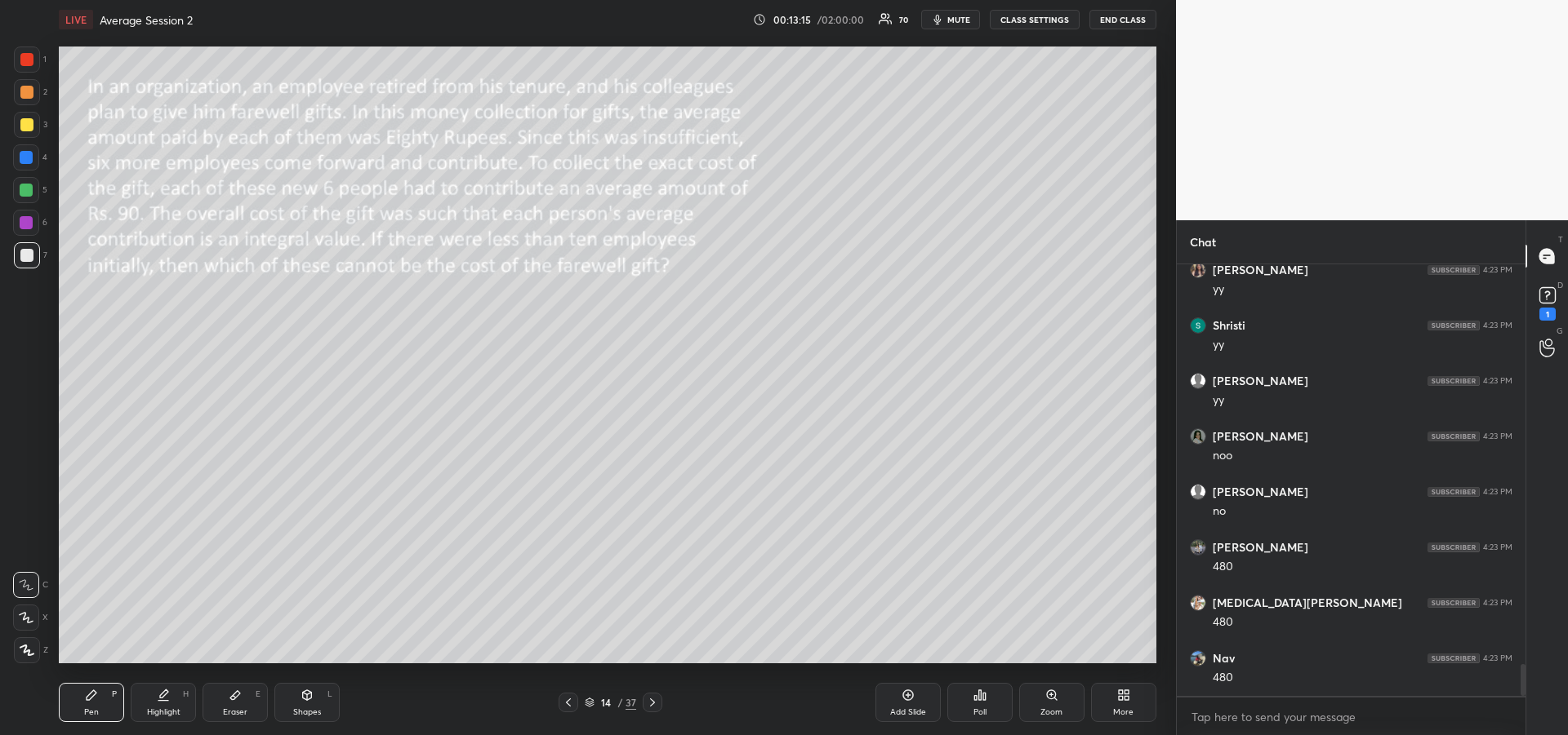
scroll to position [5478, 0]
click at [21, 223] on div at bounding box center [26, 223] width 13 height 13
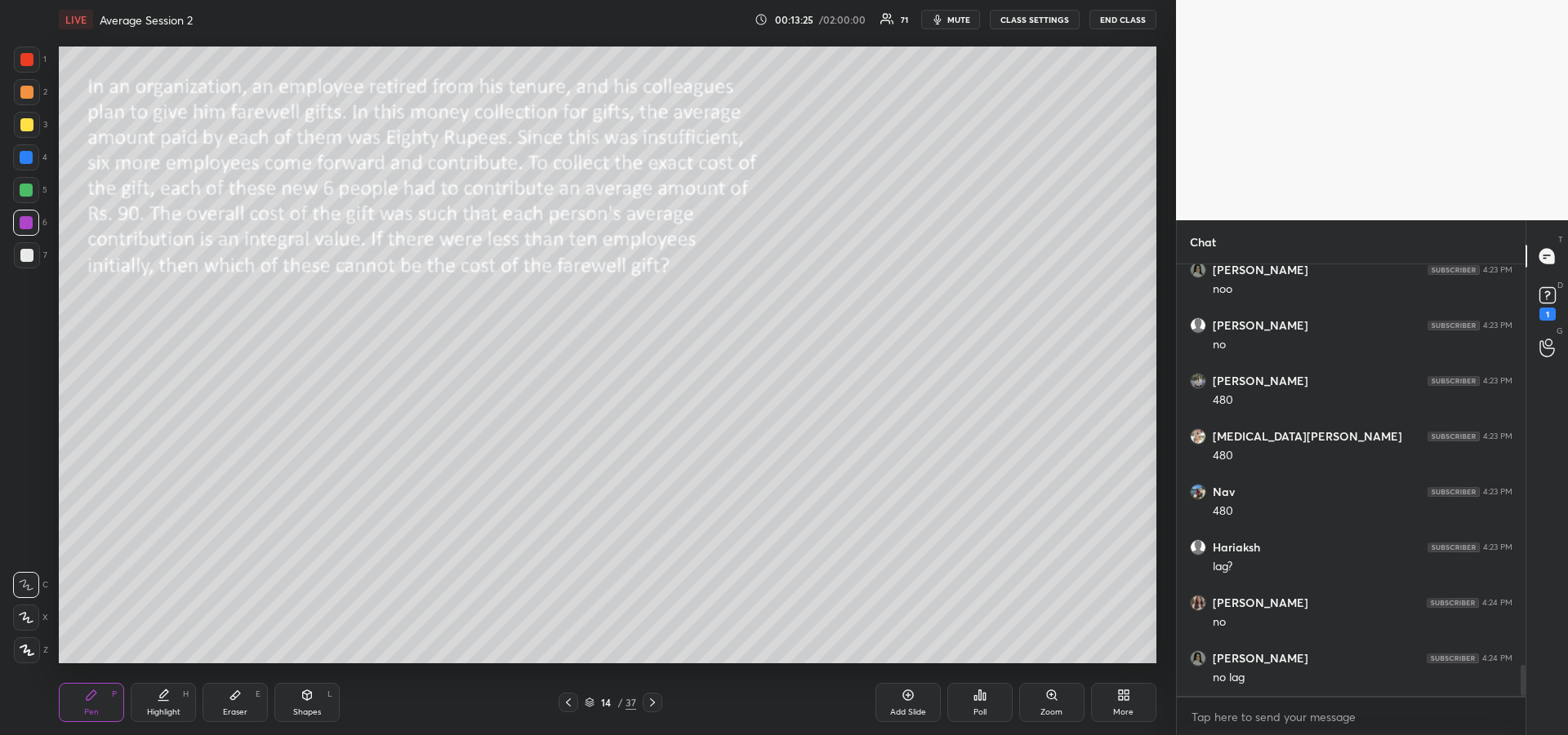
scroll to position [5644, 0]
click at [26, 261] on div at bounding box center [26, 256] width 13 height 13
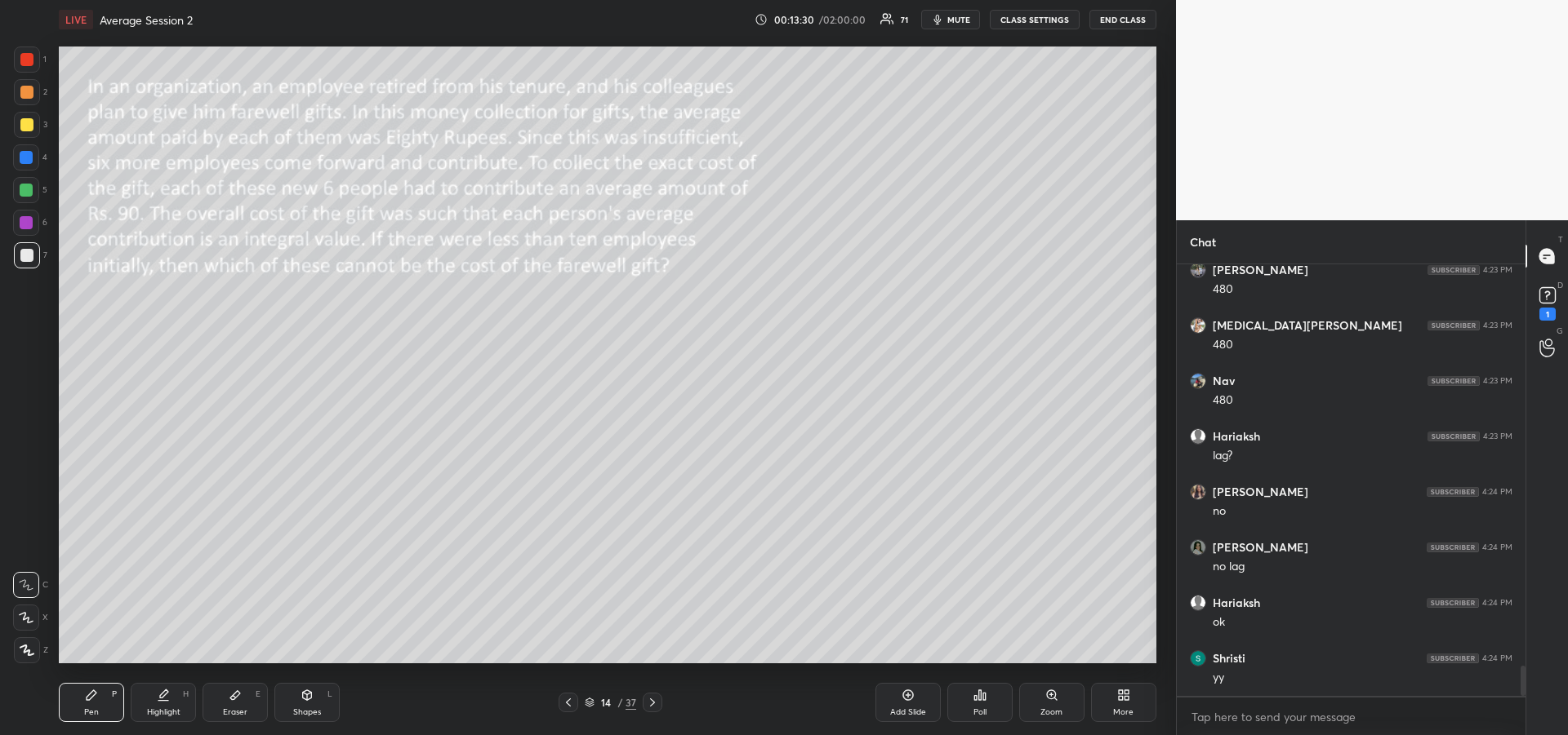
scroll to position [5755, 0]
click at [27, 163] on div at bounding box center [26, 157] width 13 height 13
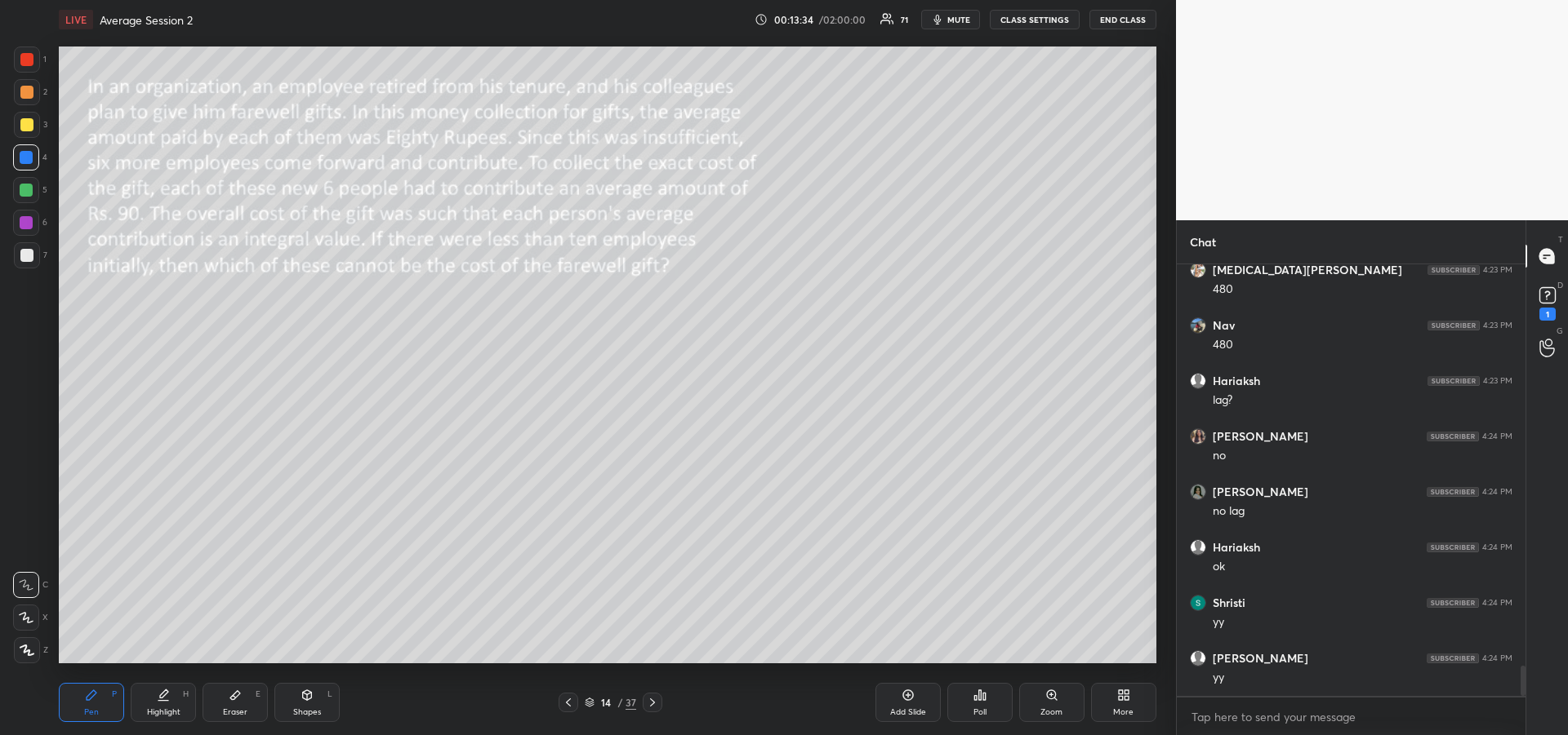
click at [22, 255] on div at bounding box center [26, 256] width 13 height 13
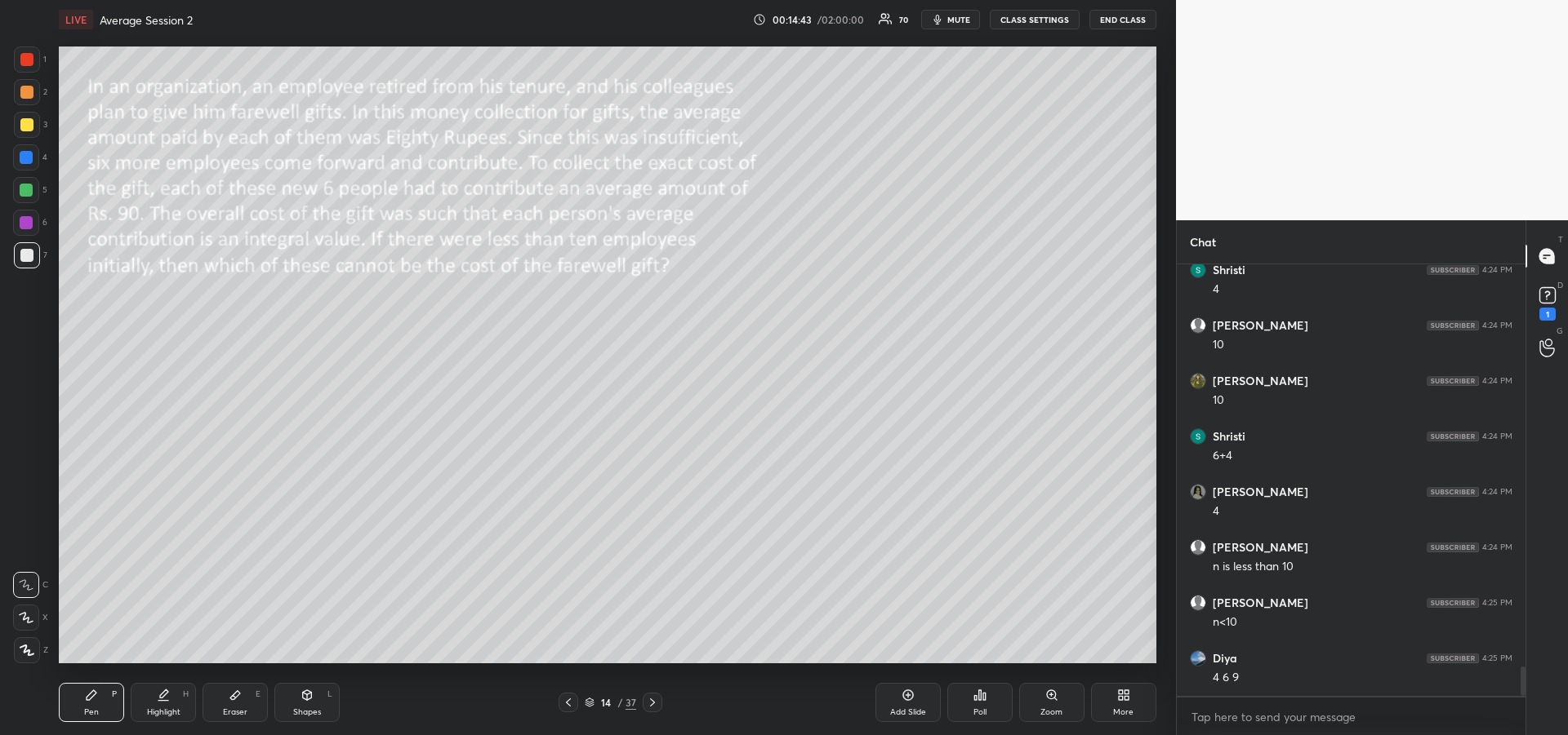
click at [25, 62] on div at bounding box center [26, 59] width 13 height 13
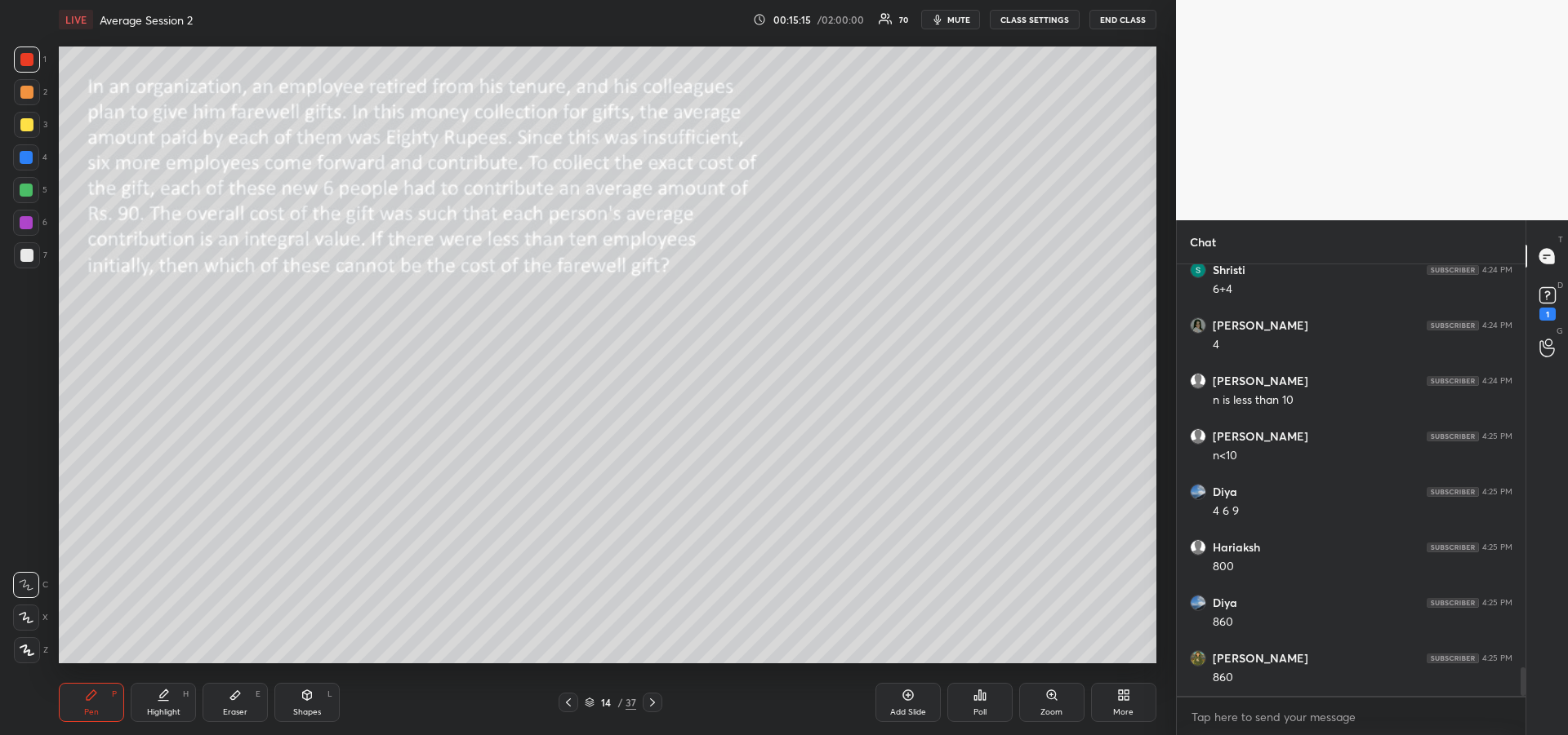
click at [235, 709] on div "Eraser" at bounding box center [235, 712] width 25 height 8
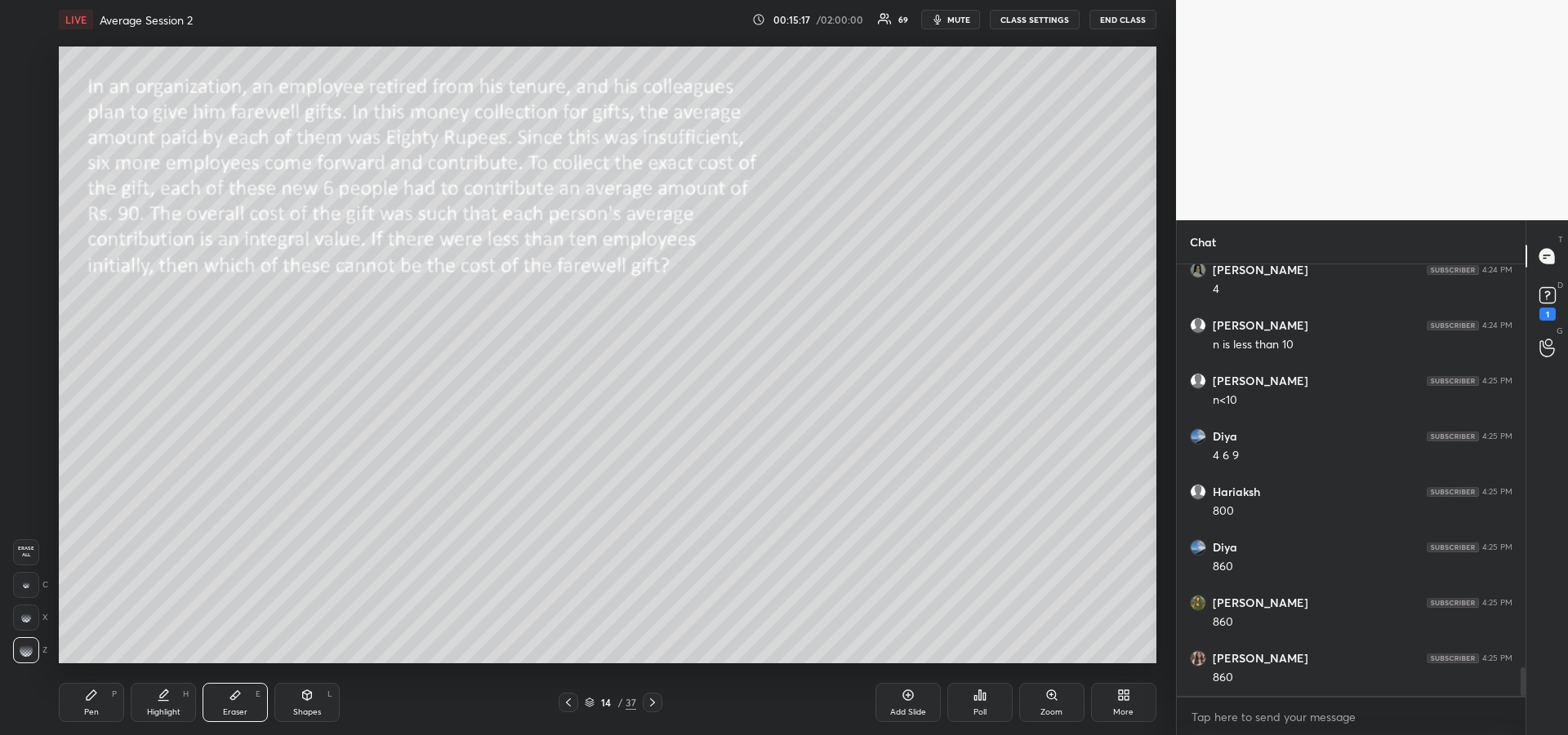
click at [75, 701] on div "Pen P" at bounding box center [92, 702] width 66 height 39
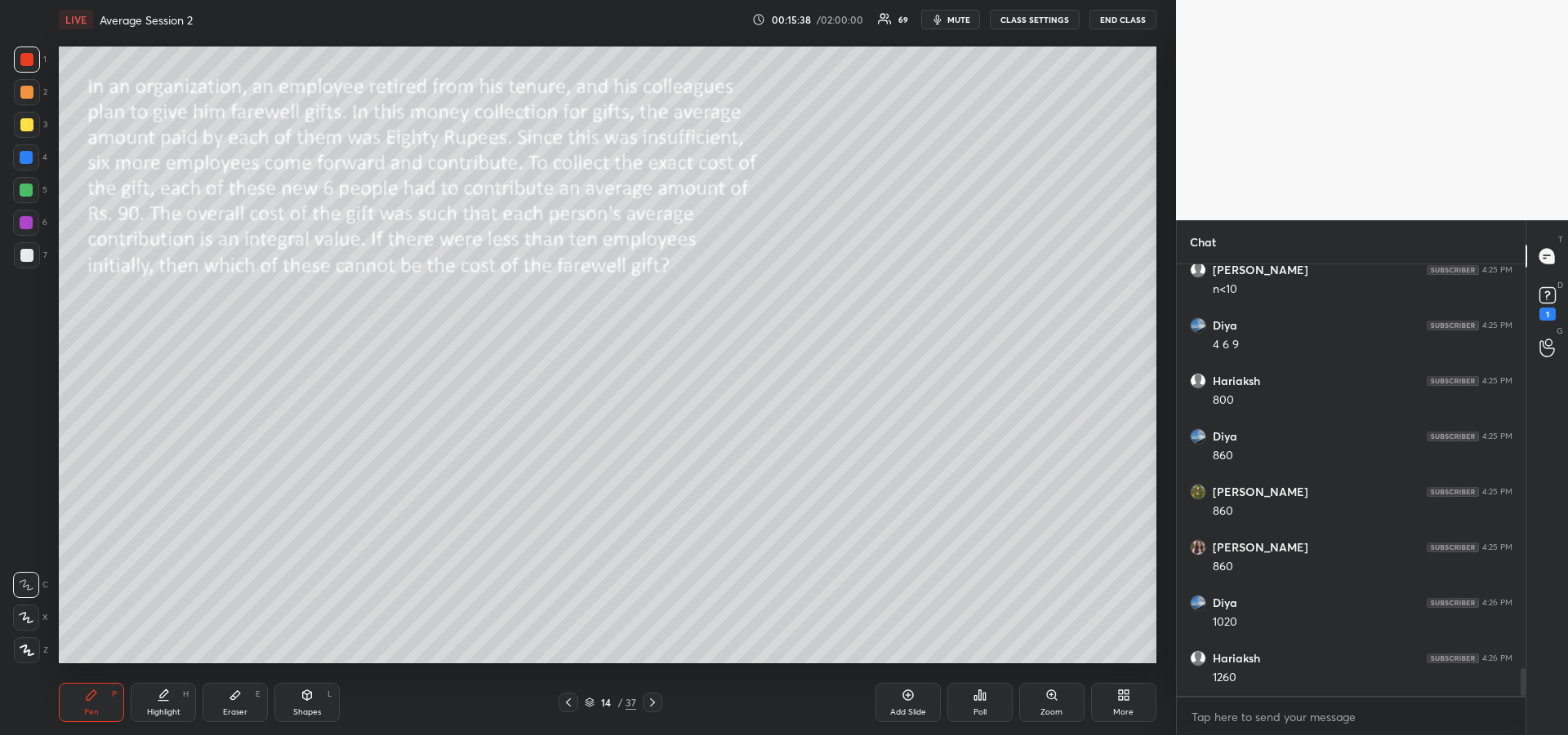
scroll to position [6304, 0]
click at [247, 707] on div "Eraser E" at bounding box center [236, 702] width 66 height 39
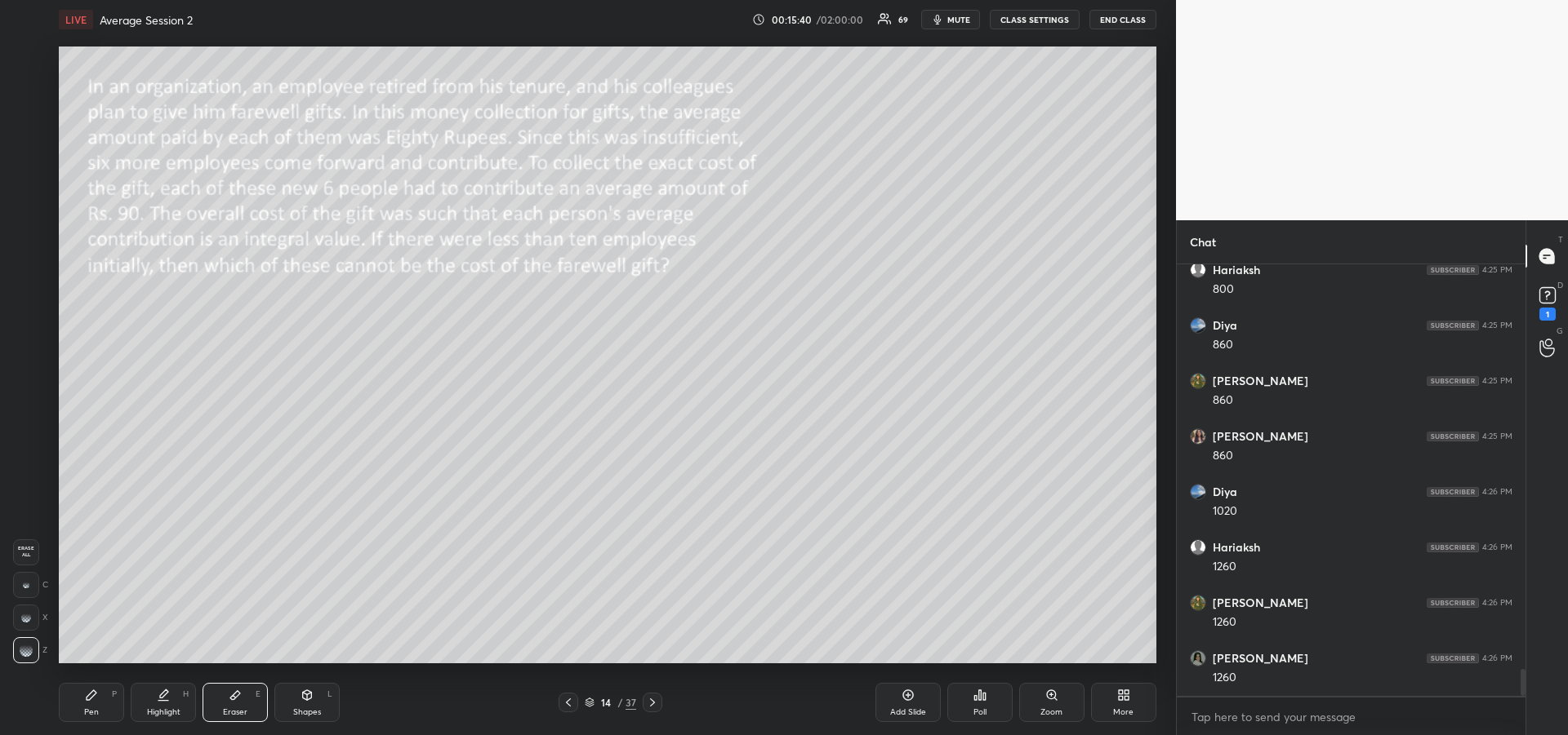
scroll to position [6415, 0]
click at [76, 700] on div "Pen P" at bounding box center [92, 702] width 66 height 39
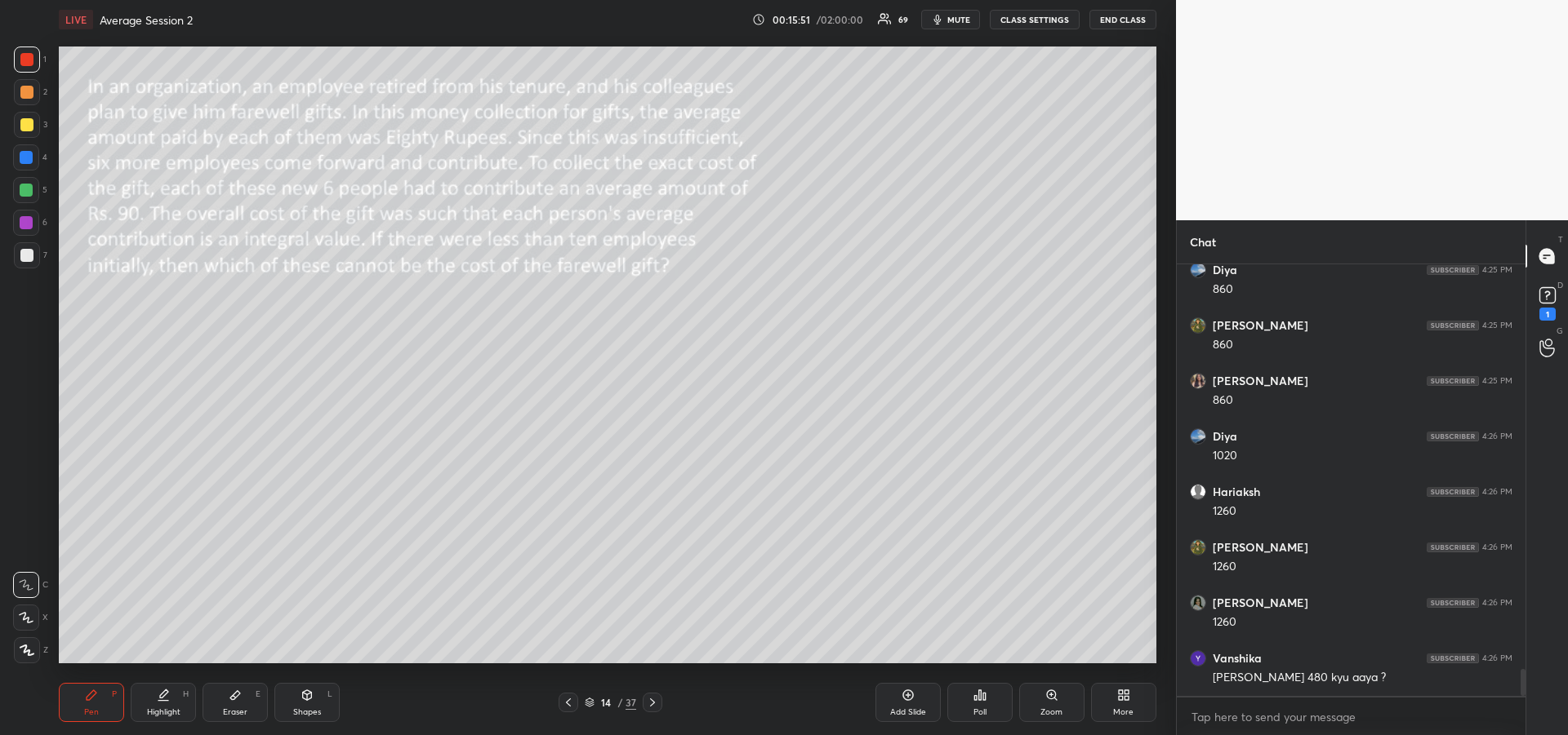
click at [158, 709] on div "Highlight" at bounding box center [164, 712] width 34 height 8
click at [93, 706] on div "Pen P" at bounding box center [92, 702] width 66 height 39
click at [895, 711] on div "Add Slide" at bounding box center [907, 712] width 35 height 8
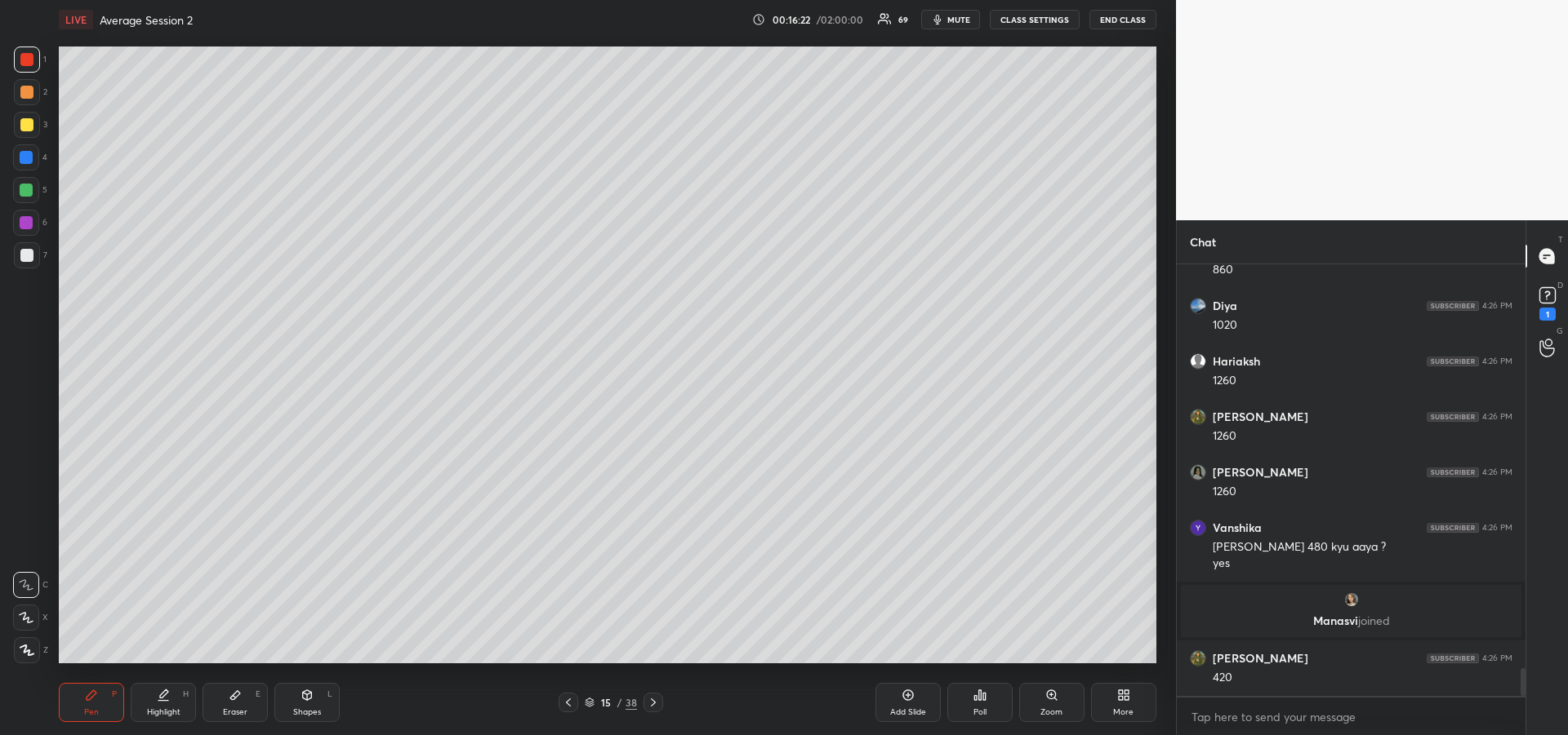
scroll to position [6304, 0]
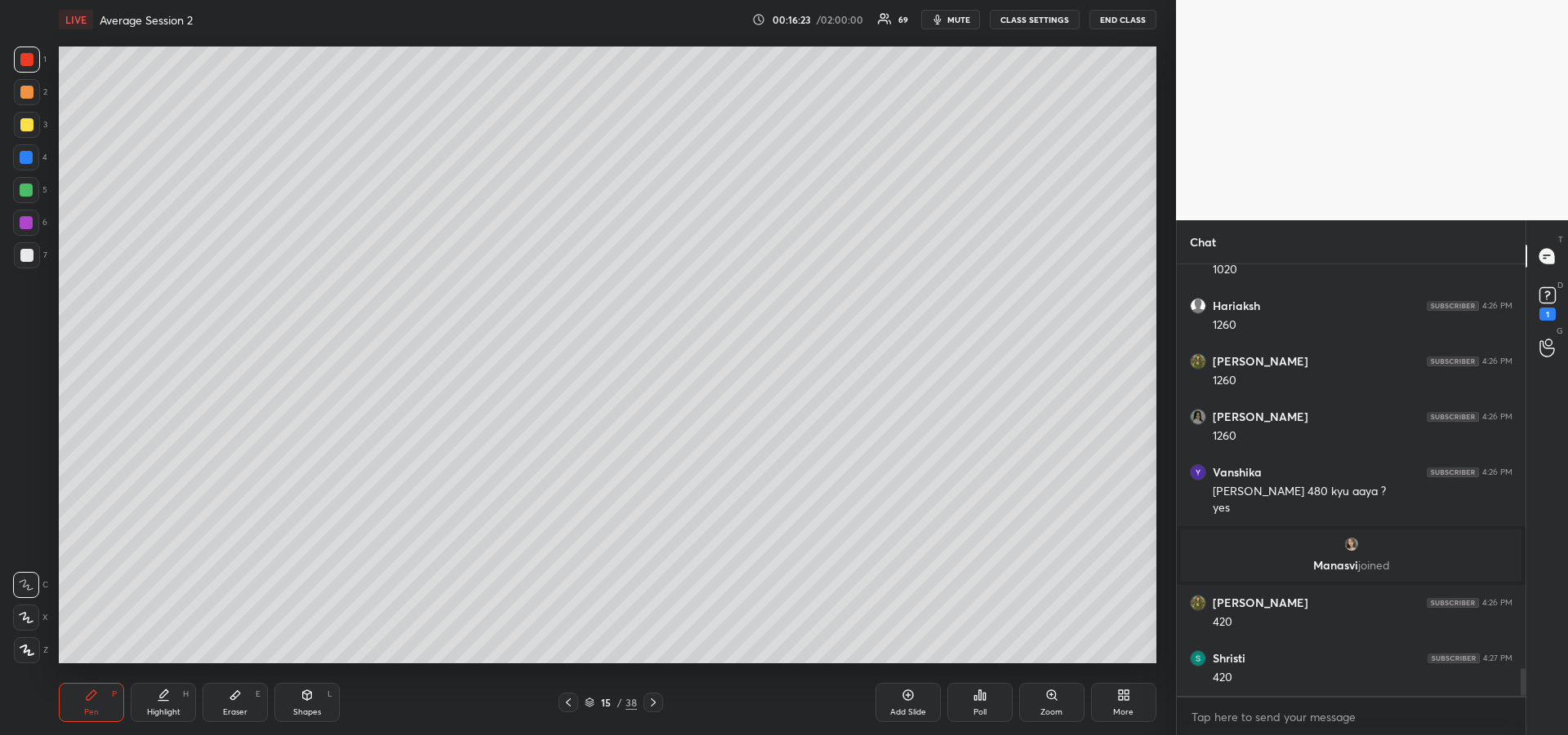
click at [567, 703] on icon at bounding box center [568, 702] width 5 height 8
click at [23, 128] on div at bounding box center [26, 125] width 13 height 13
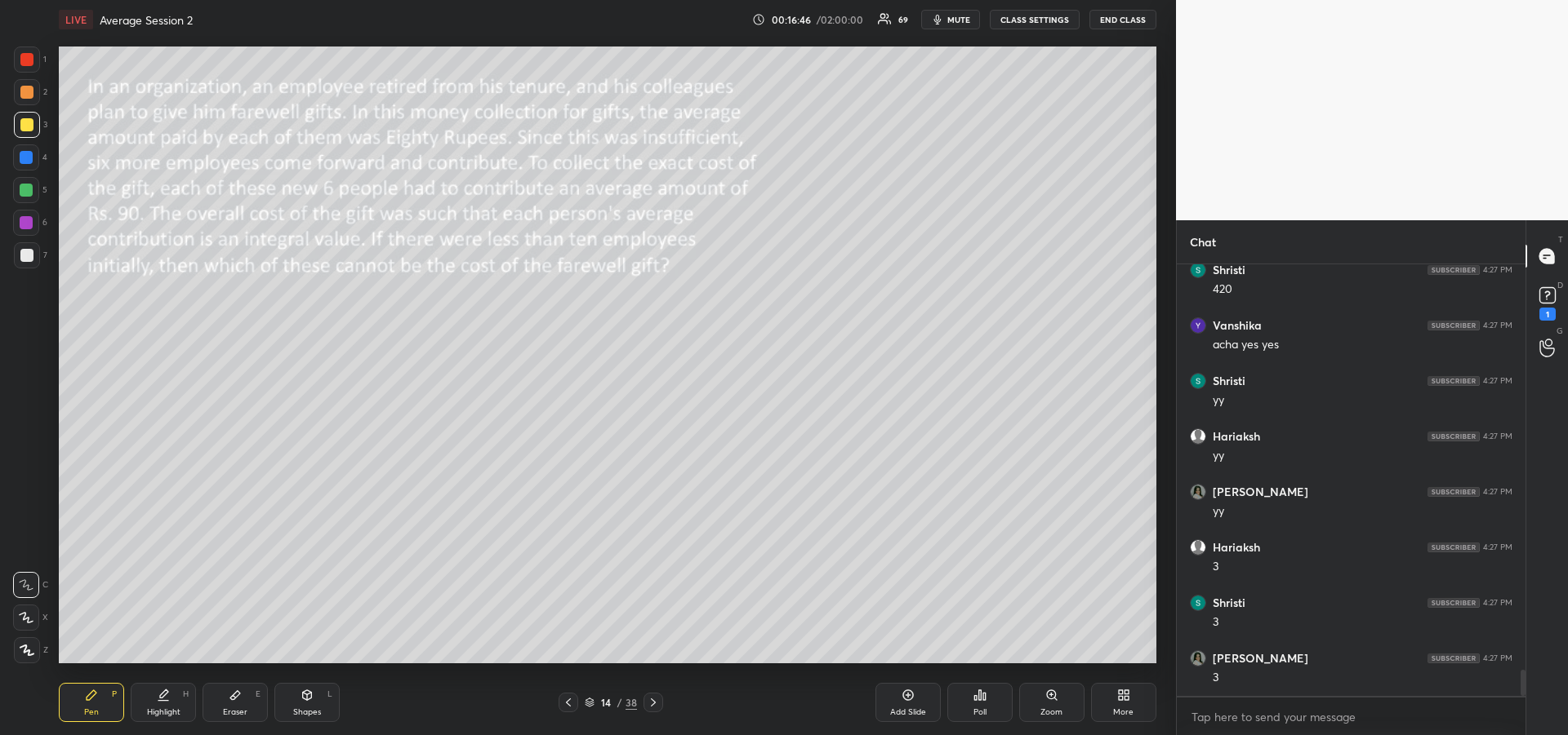
scroll to position [6748, 0]
click at [654, 703] on icon at bounding box center [652, 702] width 5 height 8
click at [565, 700] on icon at bounding box center [568, 702] width 13 height 13
click at [656, 705] on icon at bounding box center [653, 702] width 13 height 13
click at [655, 703] on icon at bounding box center [653, 702] width 13 height 13
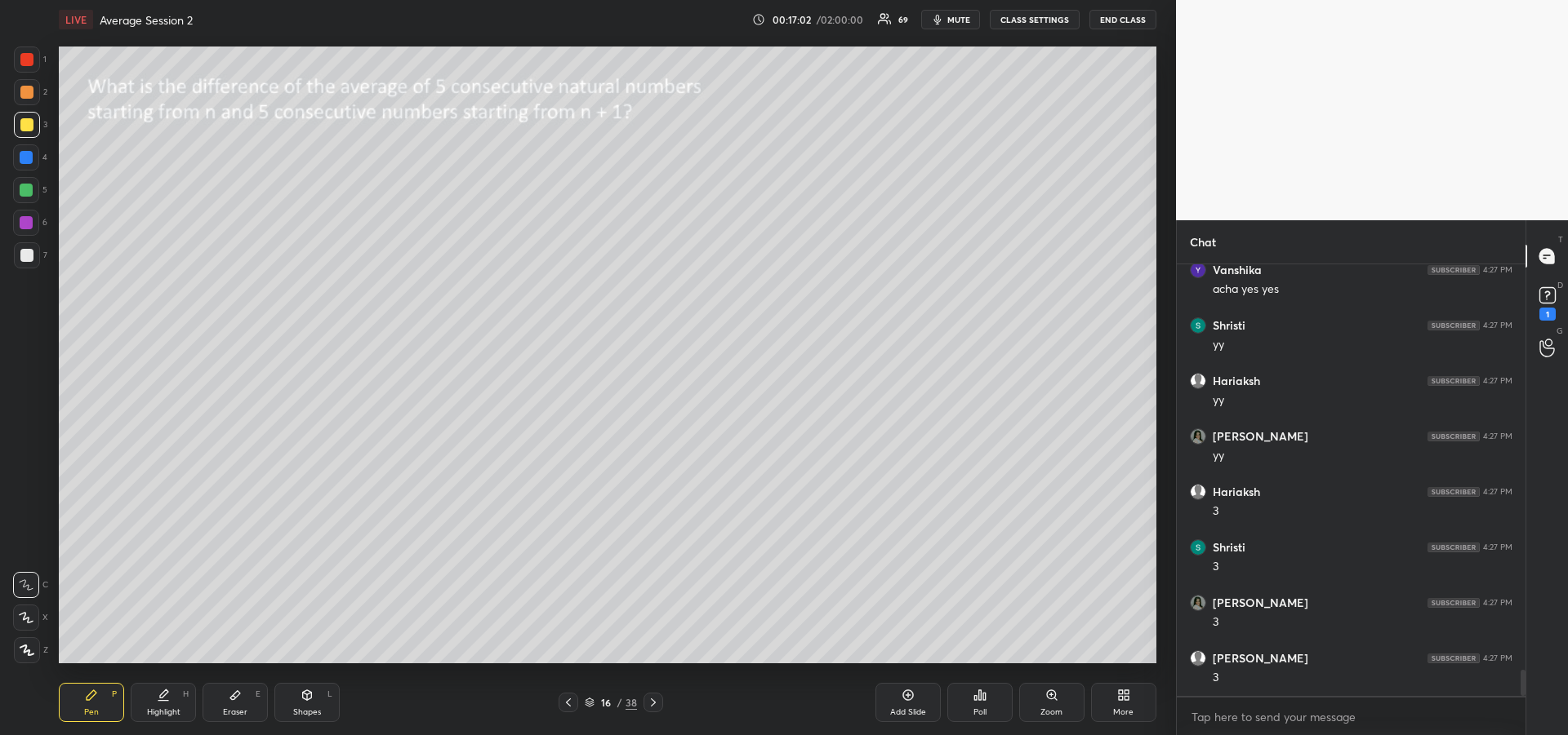
scroll to position [6803, 0]
click at [306, 699] on icon at bounding box center [308, 695] width 9 height 10
click at [33, 191] on div at bounding box center [26, 190] width 13 height 13
click at [895, 703] on div "Add Slide" at bounding box center [908, 702] width 66 height 39
click at [25, 258] on div at bounding box center [26, 256] width 13 height 13
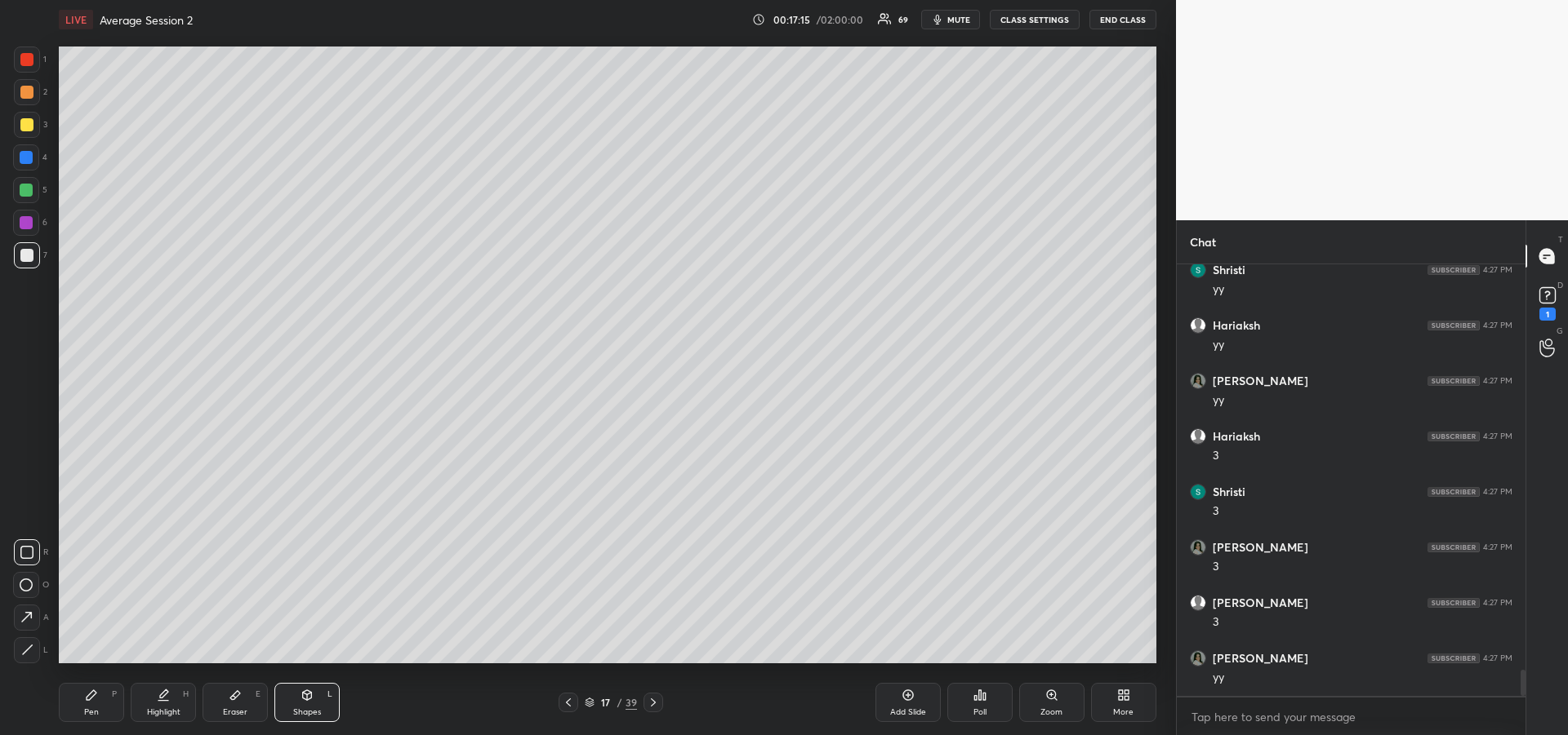
click at [91, 703] on div "Pen P" at bounding box center [92, 702] width 66 height 39
click at [16, 616] on div at bounding box center [25, 618] width 26 height 26
click at [25, 191] on div at bounding box center [26, 190] width 13 height 13
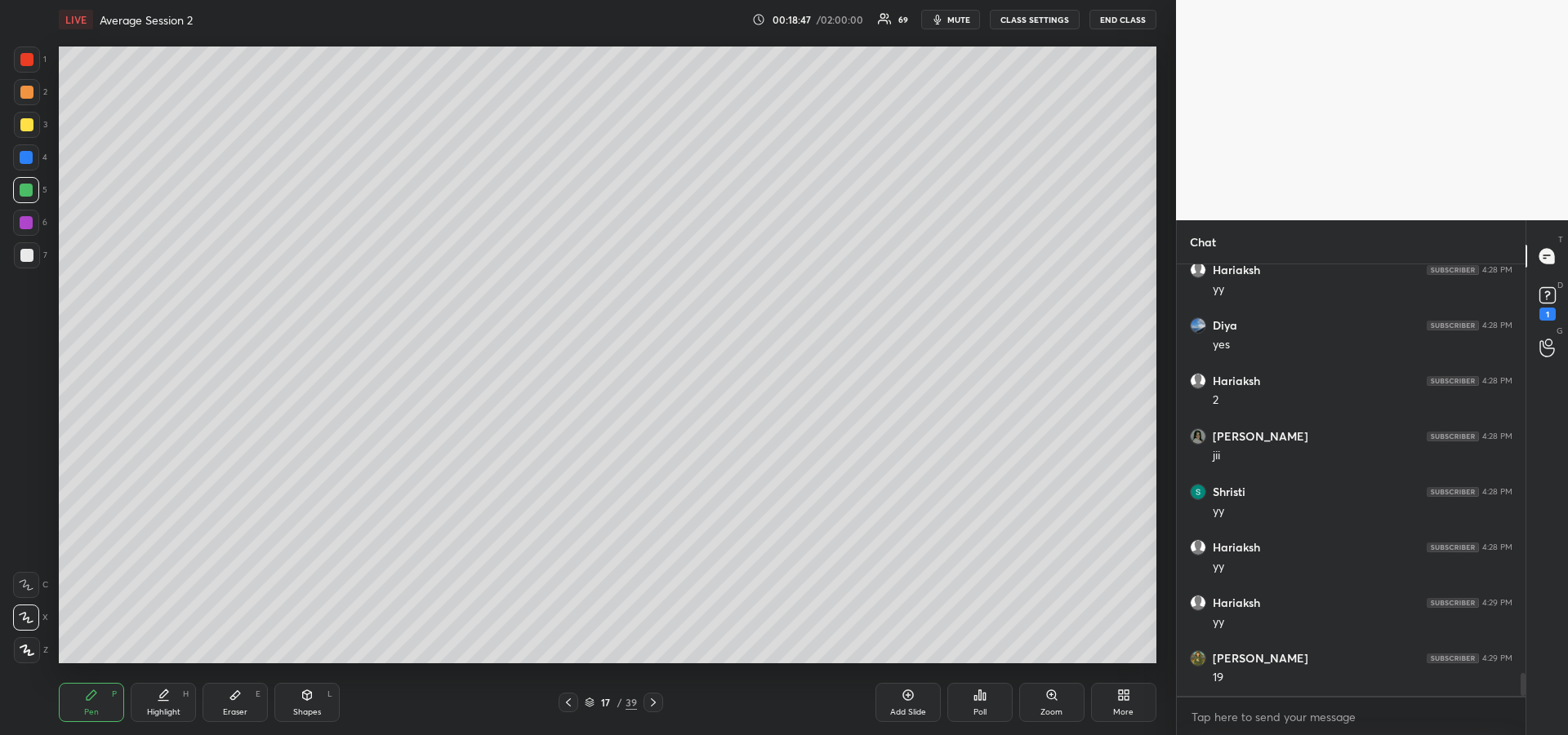
click at [25, 257] on div at bounding box center [26, 256] width 13 height 13
click at [34, 575] on div at bounding box center [25, 585] width 26 height 26
click at [242, 701] on div "Eraser E" at bounding box center [236, 702] width 66 height 39
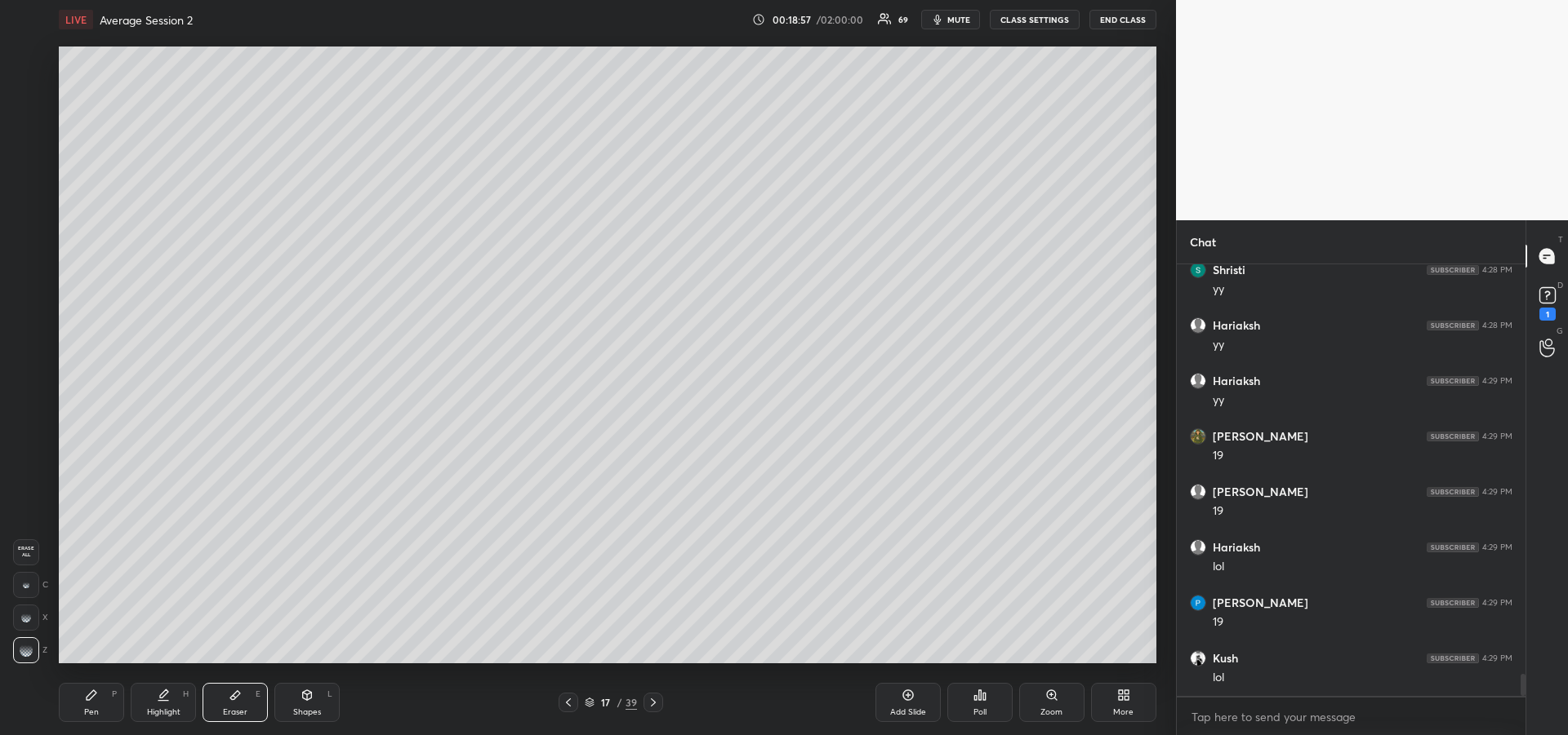
scroll to position [8028, 0]
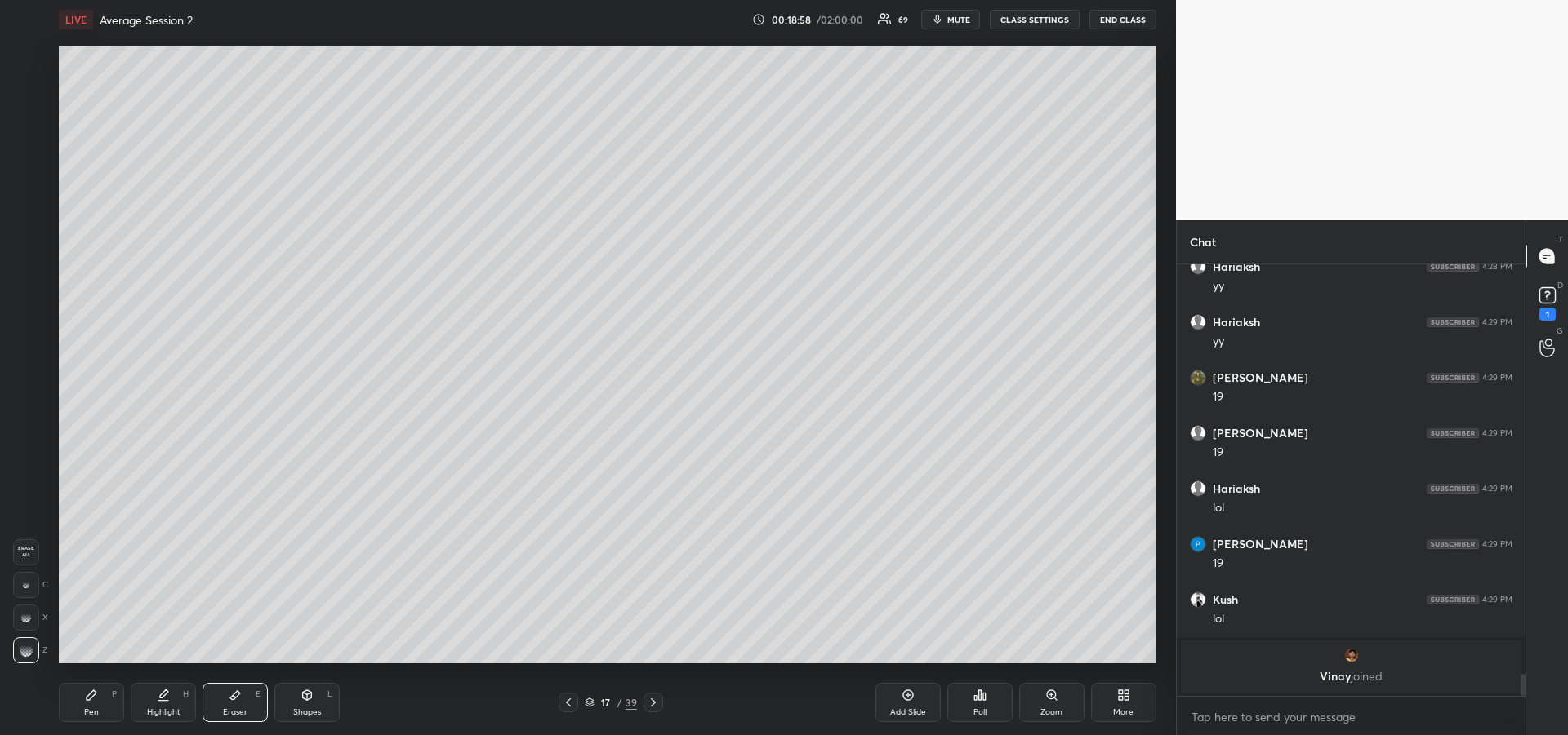
click at [84, 709] on div "Pen" at bounding box center [91, 712] width 15 height 8
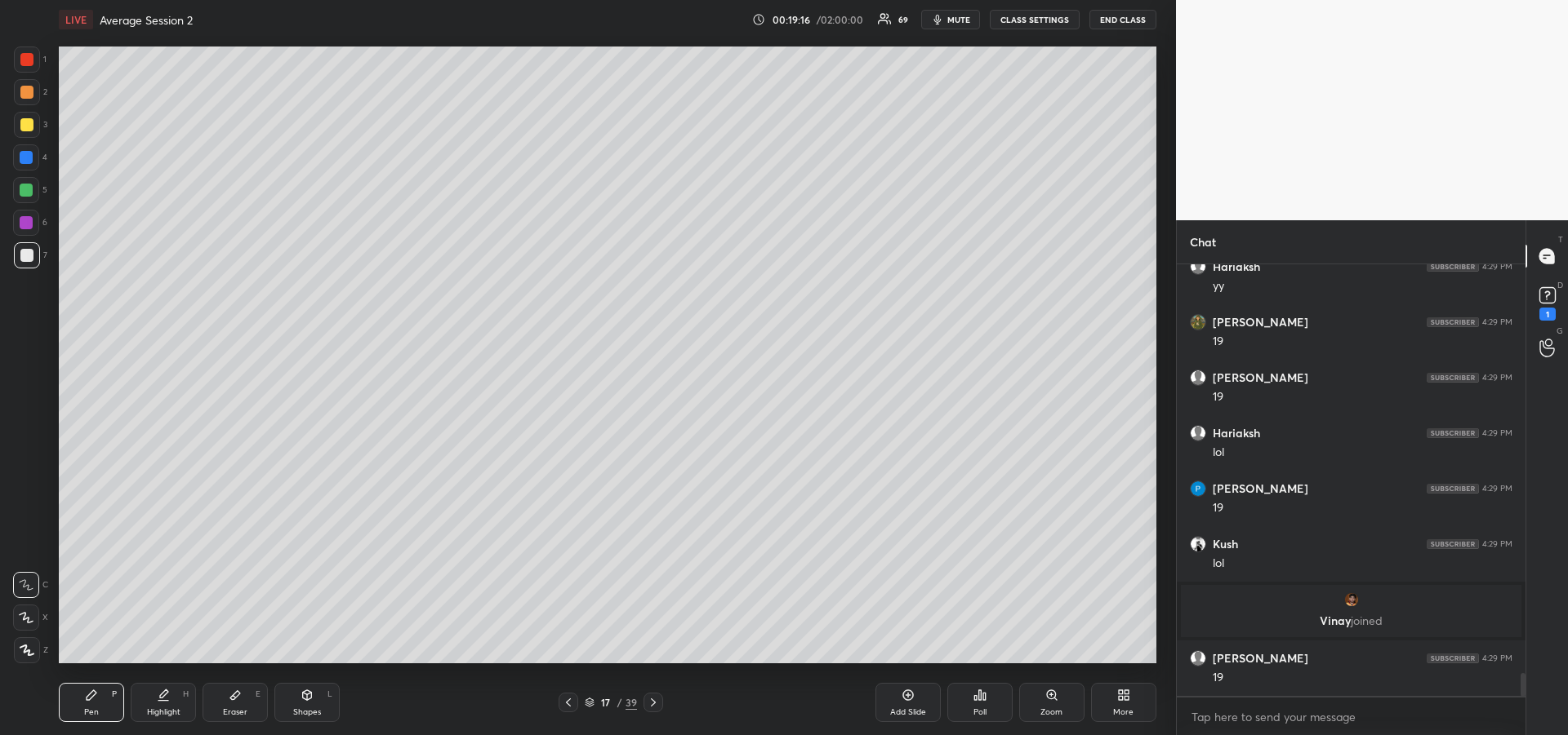
scroll to position [7648, 0]
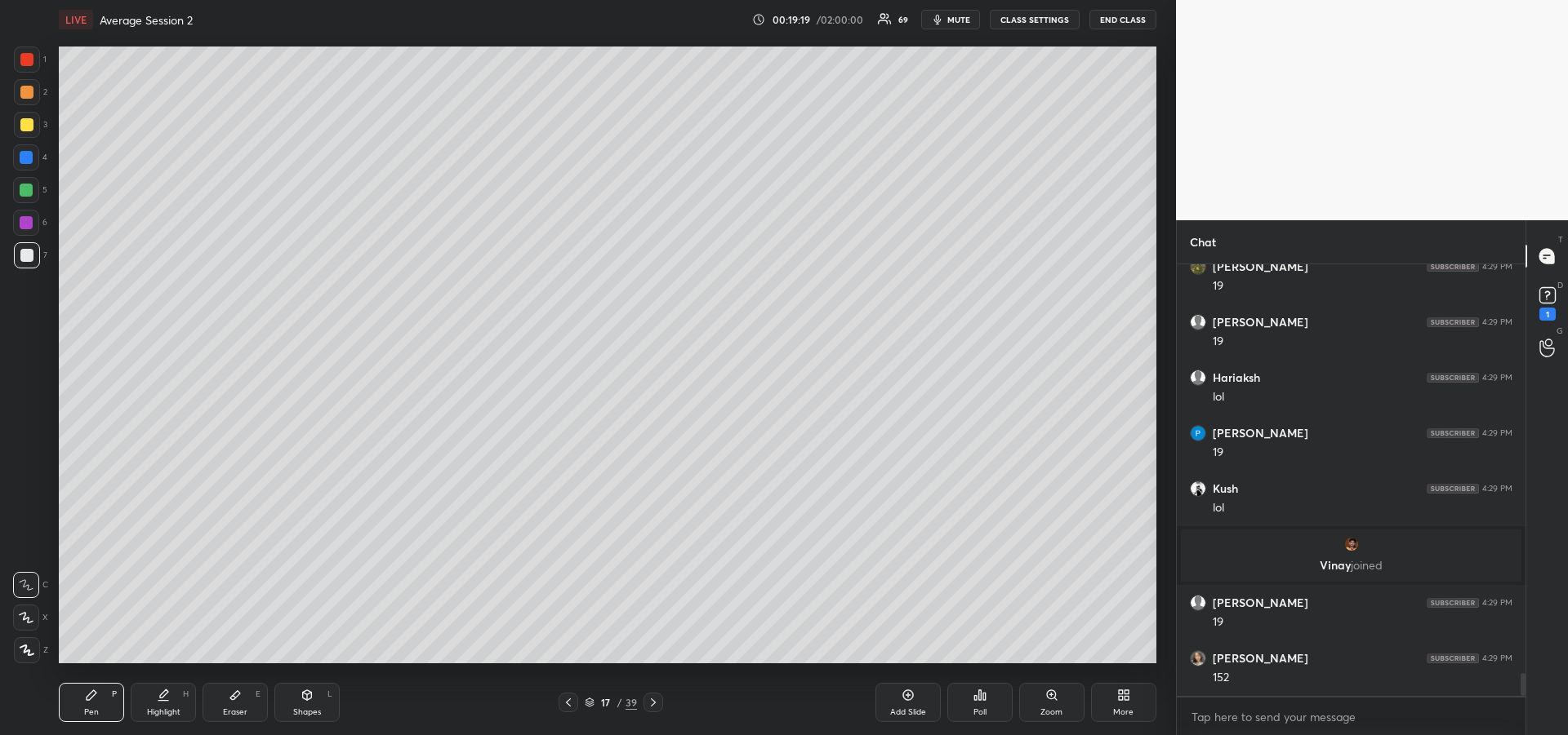
click at [18, 126] on div at bounding box center [26, 125] width 26 height 26
click at [28, 158] on div at bounding box center [26, 157] width 13 height 13
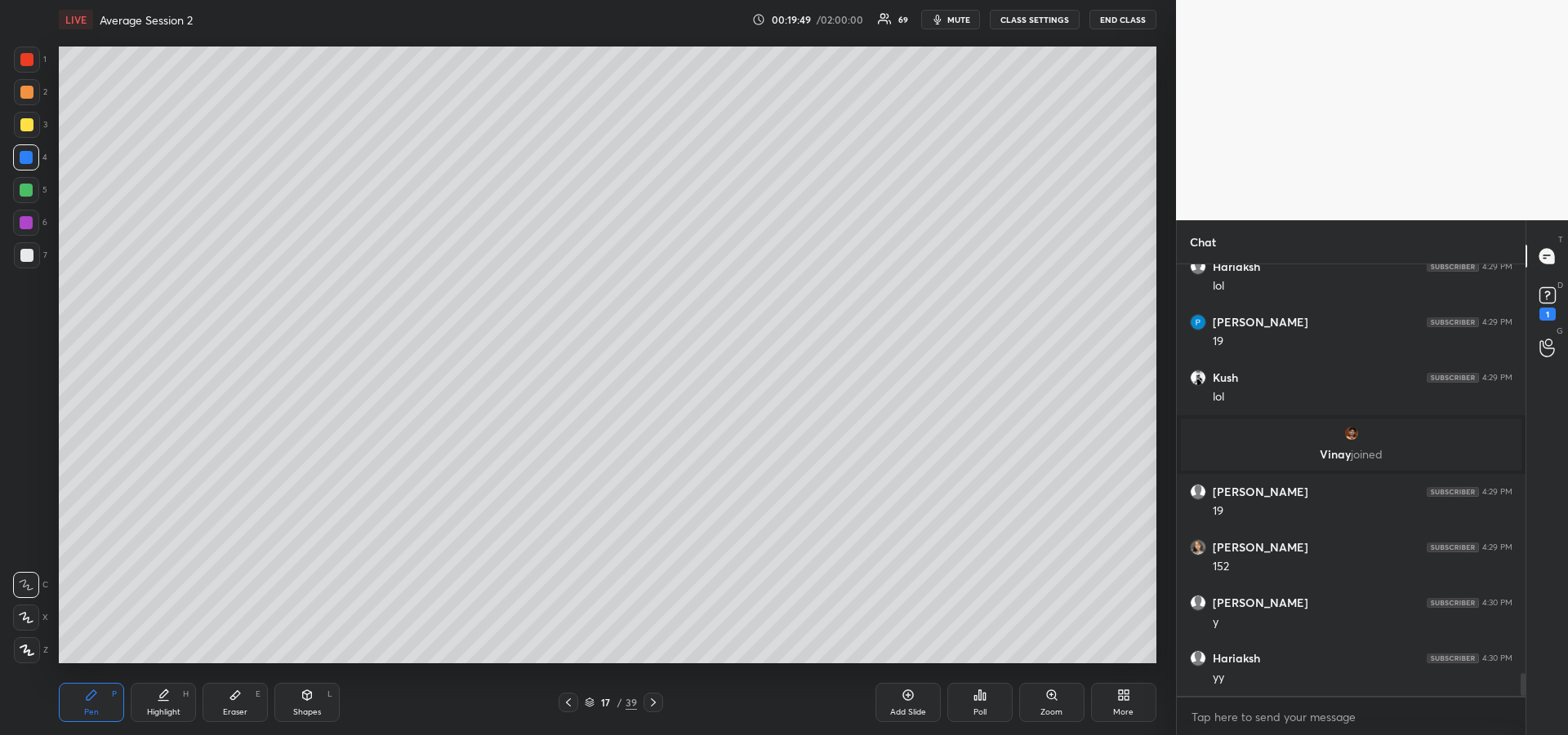
scroll to position [7815, 0]
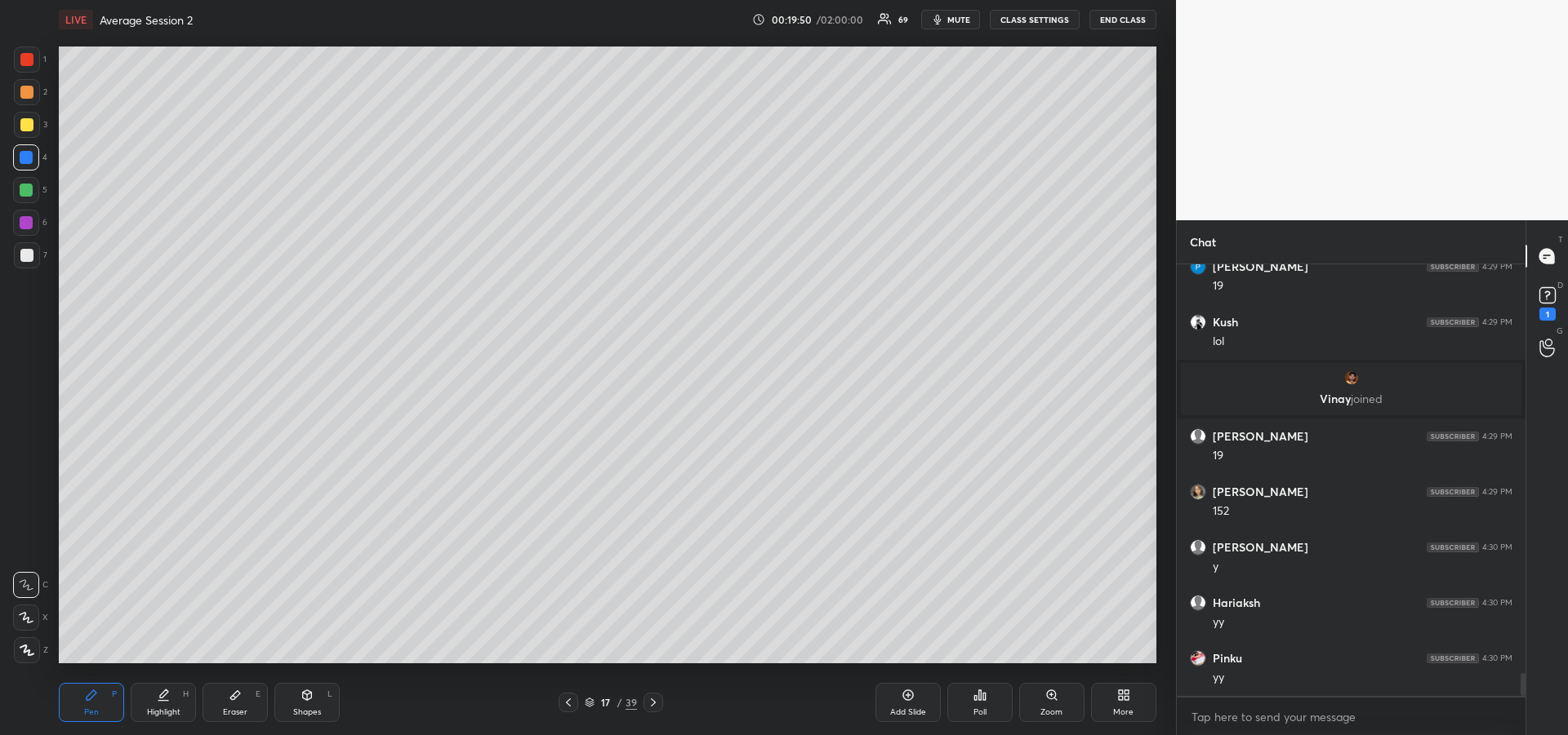
click at [35, 194] on div at bounding box center [25, 190] width 26 height 26
click at [239, 698] on icon at bounding box center [235, 695] width 13 height 13
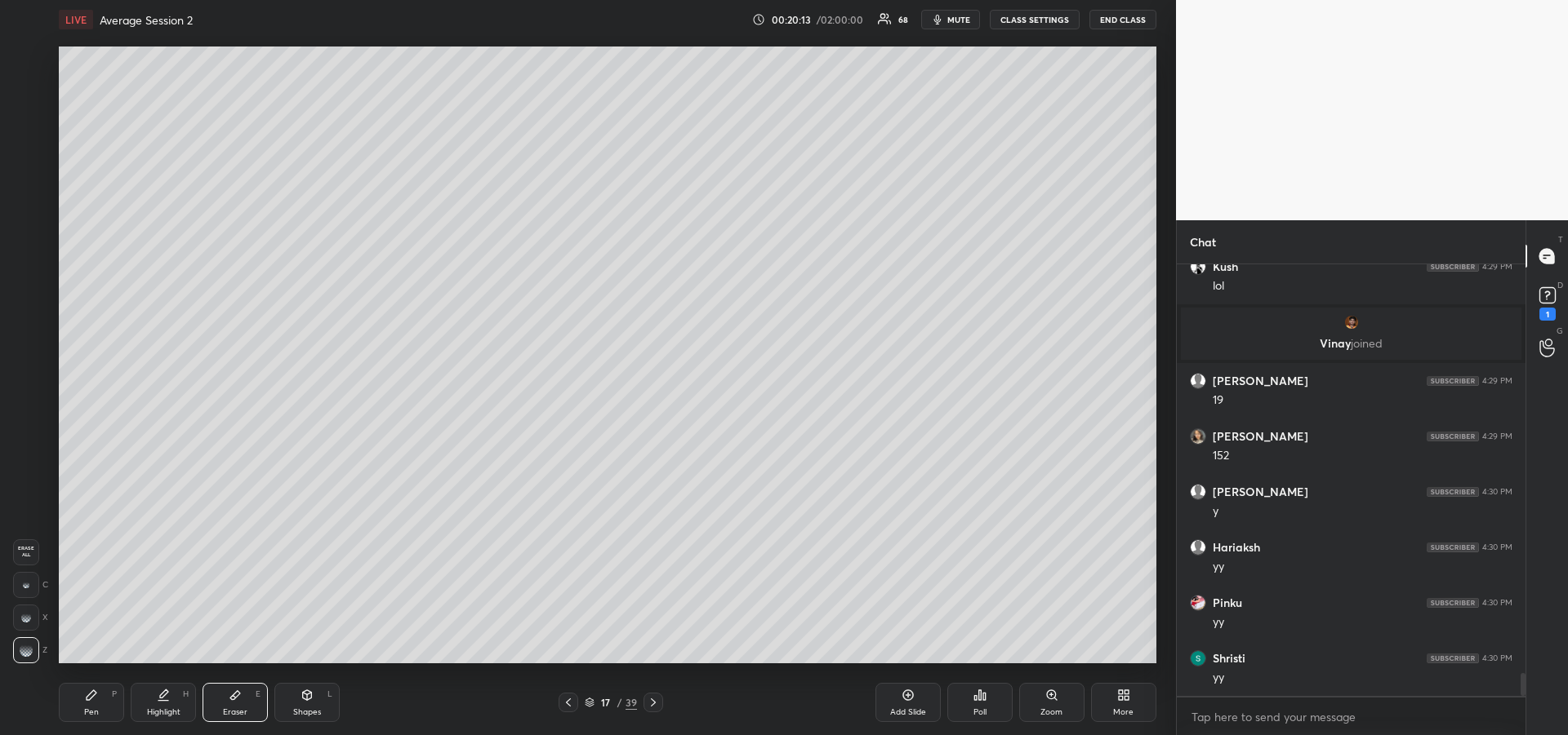
scroll to position [7926, 0]
click at [93, 699] on icon at bounding box center [91, 695] width 13 height 13
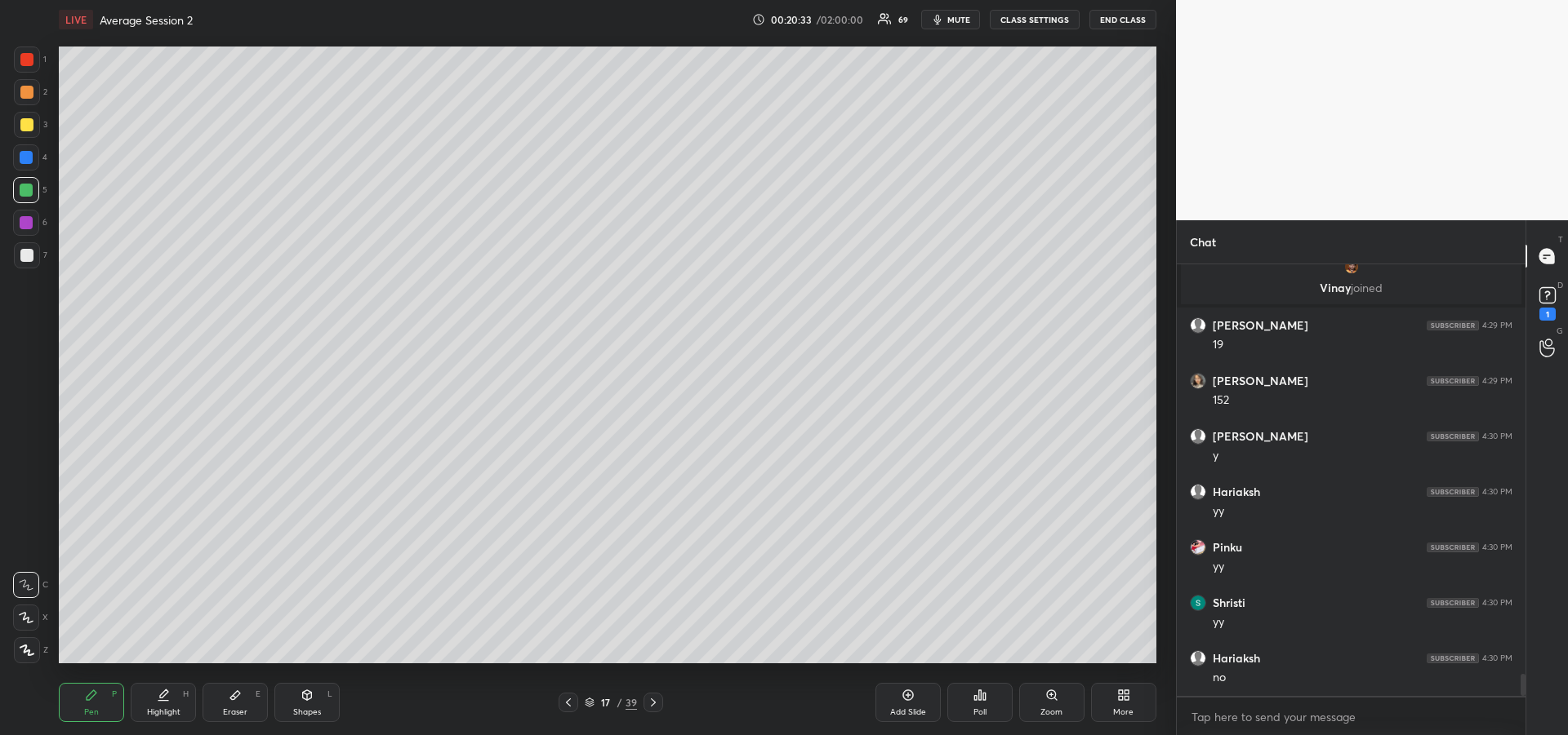
scroll to position [7981, 0]
click at [239, 691] on icon at bounding box center [235, 695] width 13 height 13
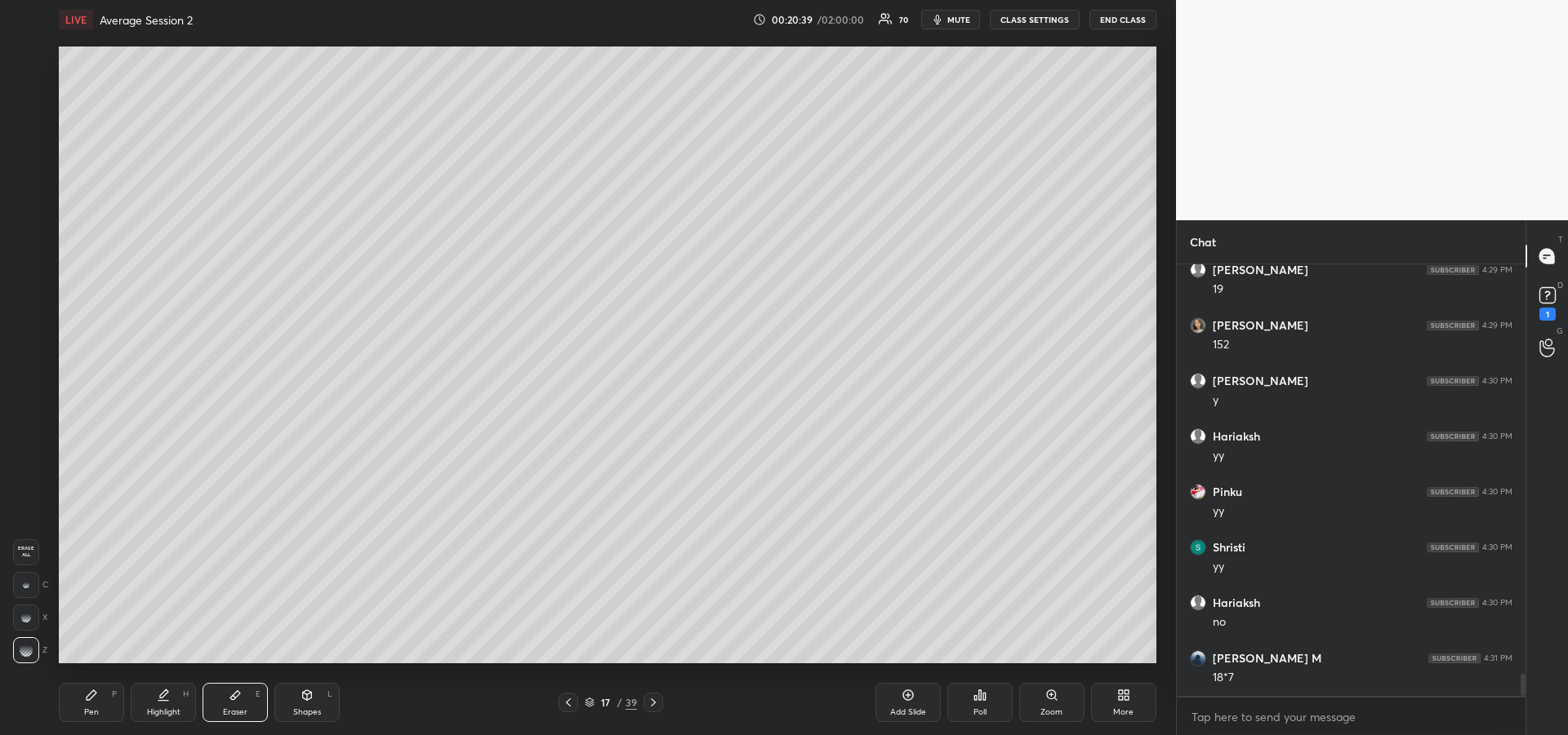
click at [79, 698] on div "Pen P" at bounding box center [92, 702] width 66 height 39
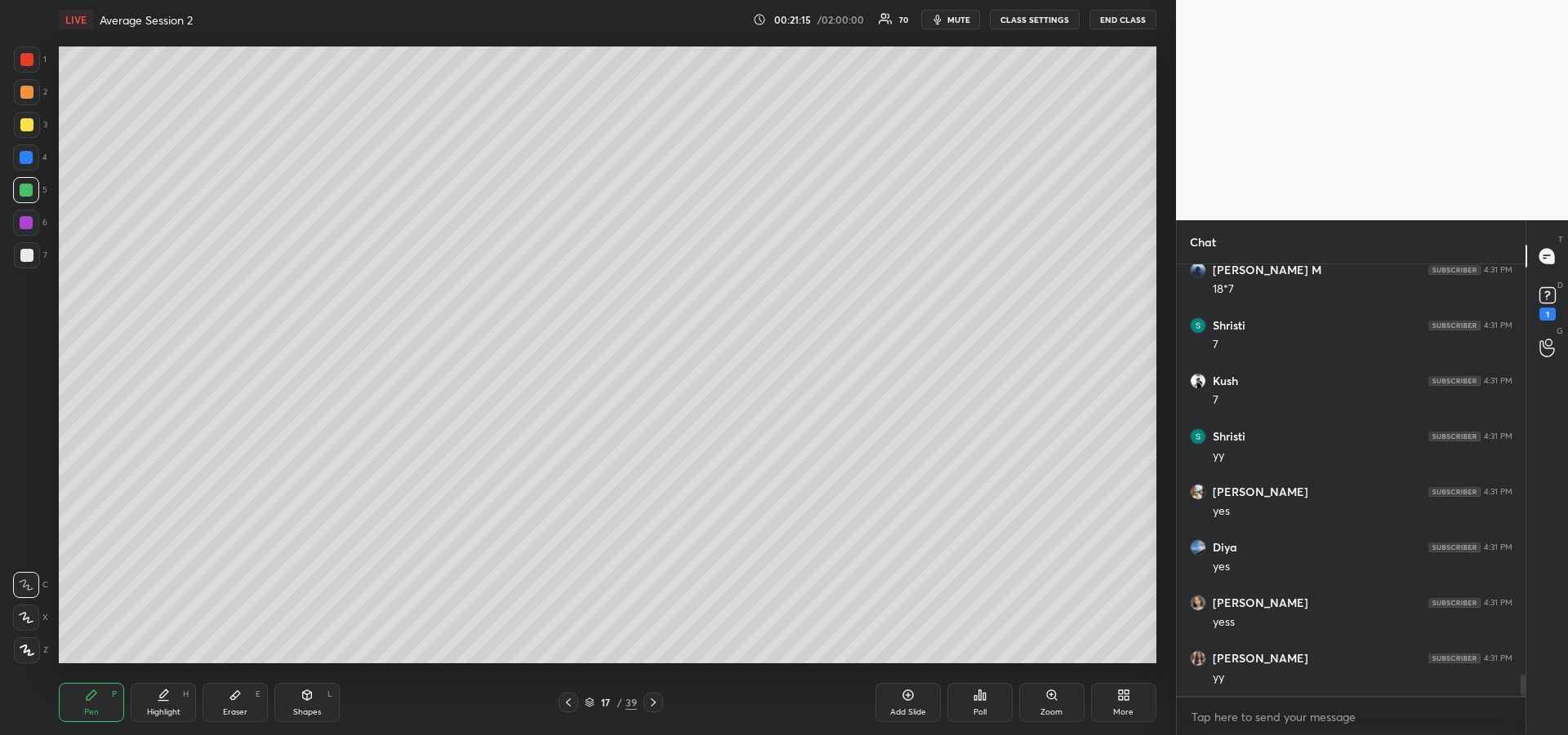
scroll to position [8425, 0]
click at [26, 126] on div at bounding box center [26, 125] width 13 height 13
click at [898, 709] on div "Add Slide" at bounding box center [907, 712] width 35 height 8
click at [25, 615] on icon at bounding box center [26, 618] width 15 height 12
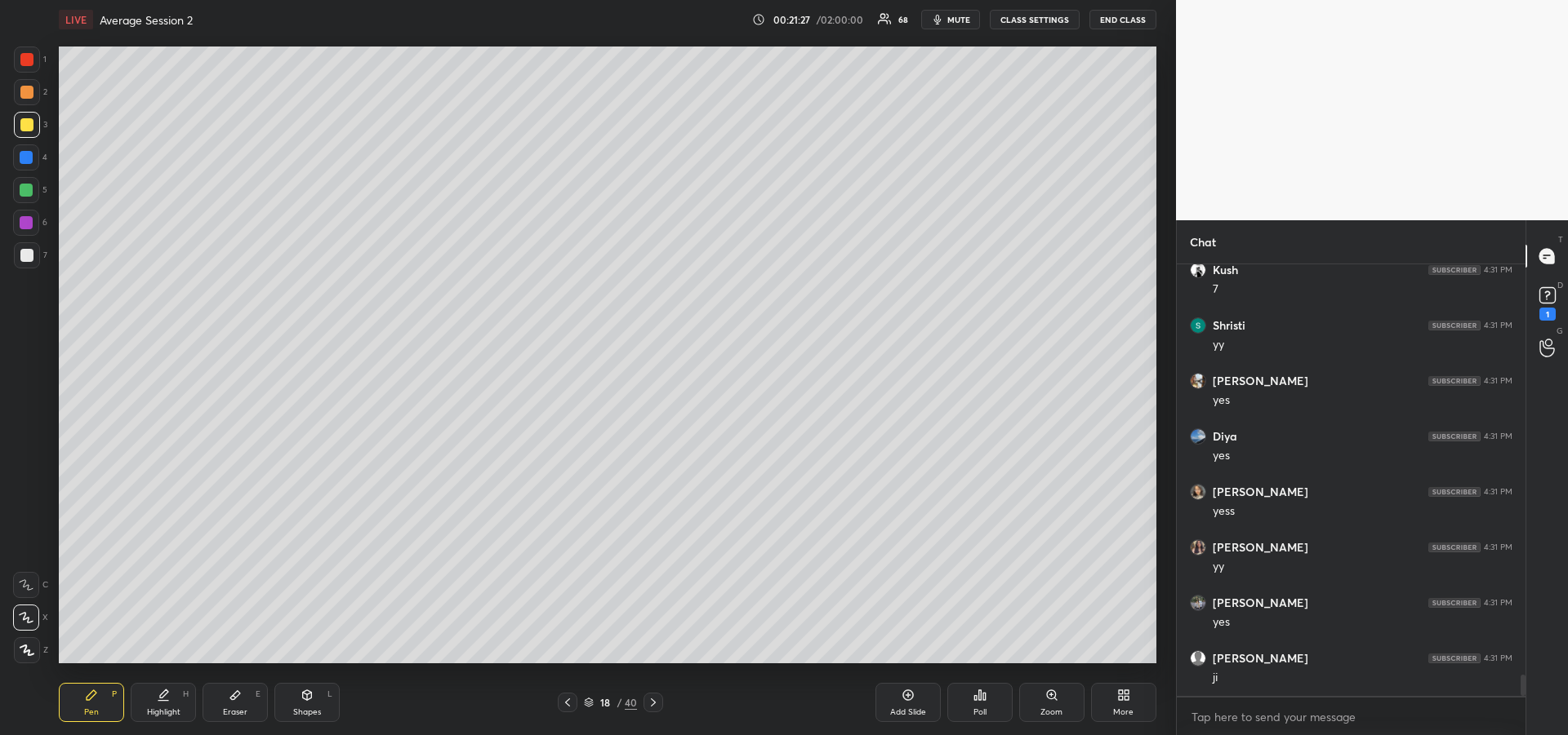
scroll to position [8540, 0]
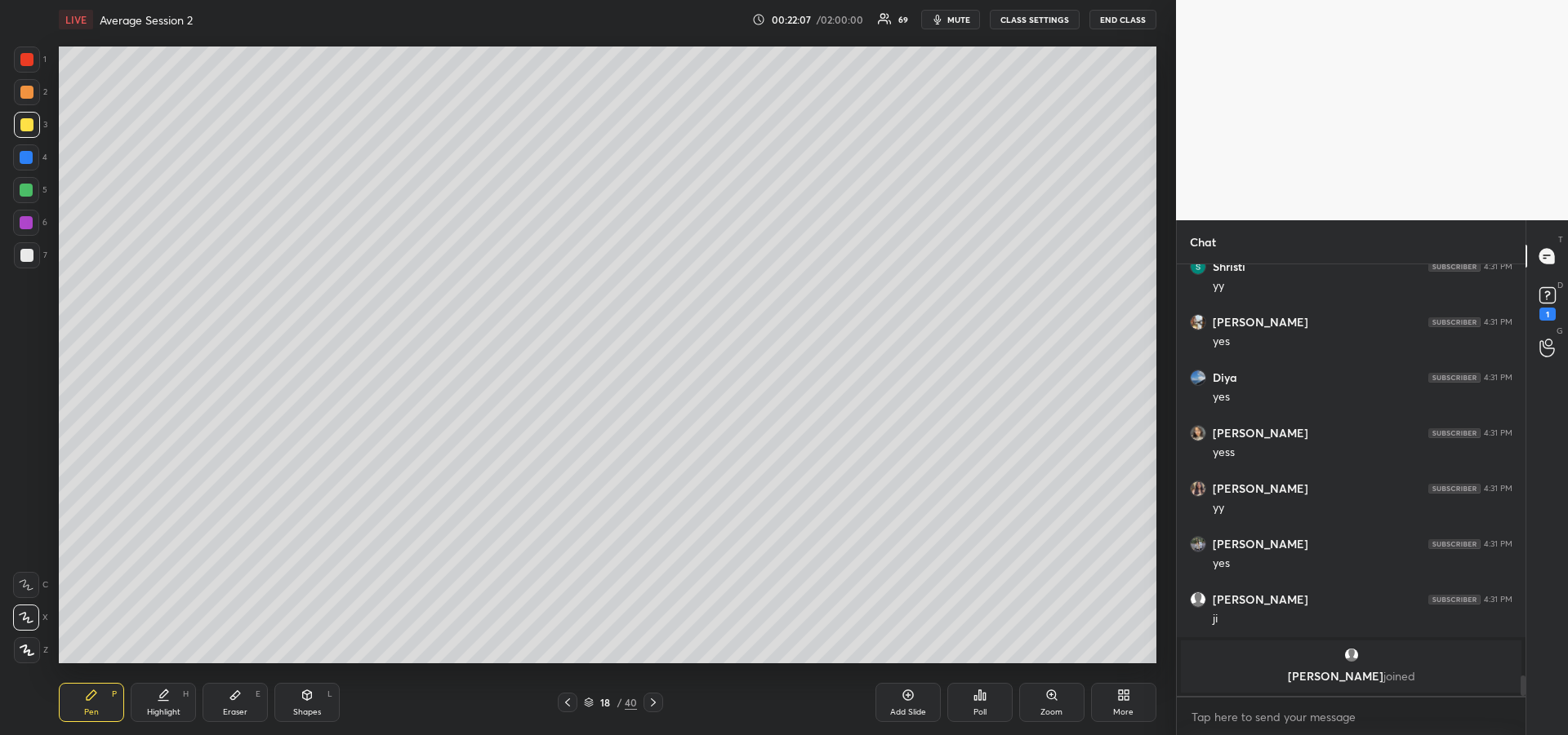
click at [295, 698] on div "Shapes L" at bounding box center [307, 702] width 66 height 39
click at [99, 691] on div "Pen P" at bounding box center [92, 702] width 66 height 39
click at [33, 198] on div at bounding box center [25, 190] width 26 height 26
click at [25, 585] on icon at bounding box center [26, 585] width 15 height 12
click at [27, 257] on div at bounding box center [26, 256] width 13 height 13
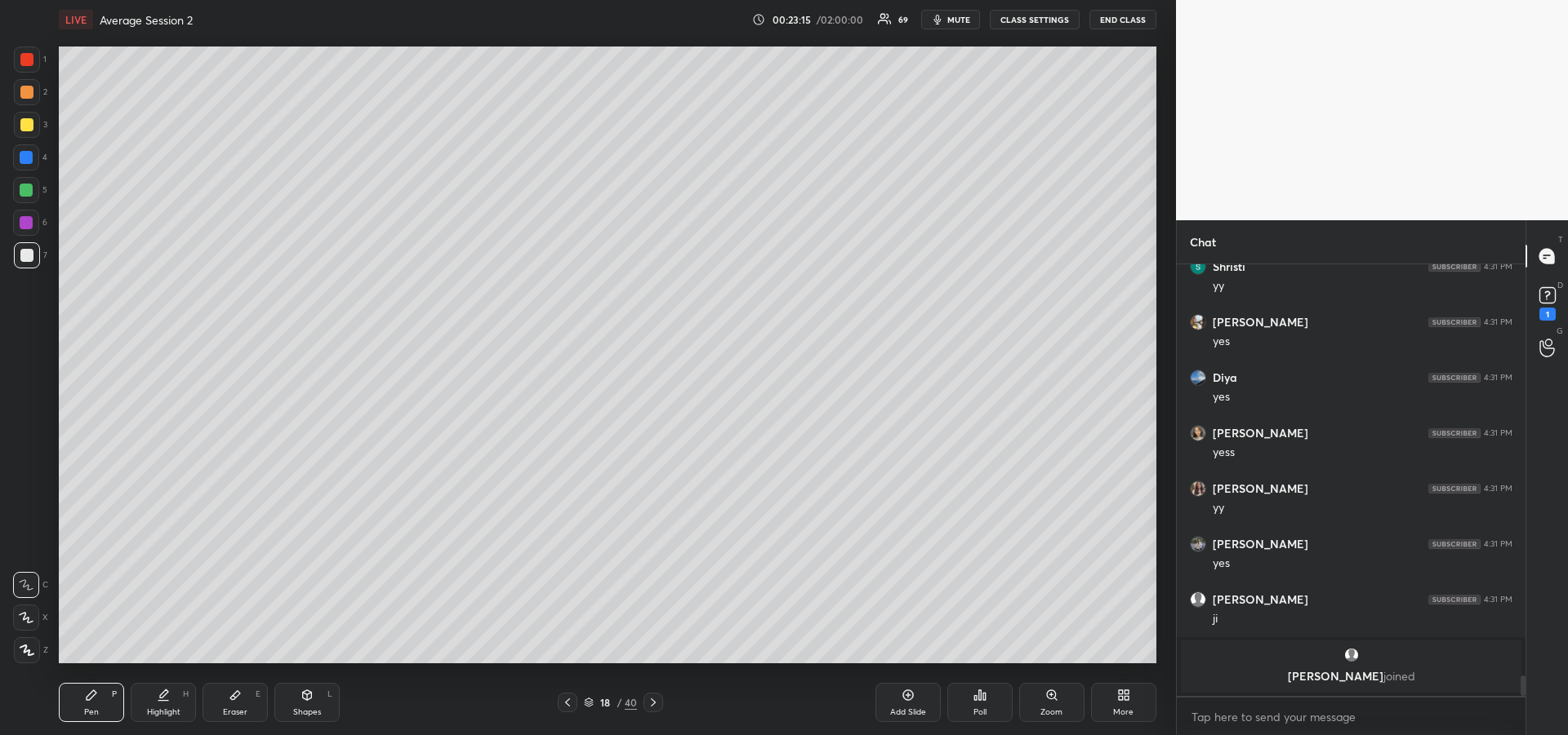
scroll to position [8331, 0]
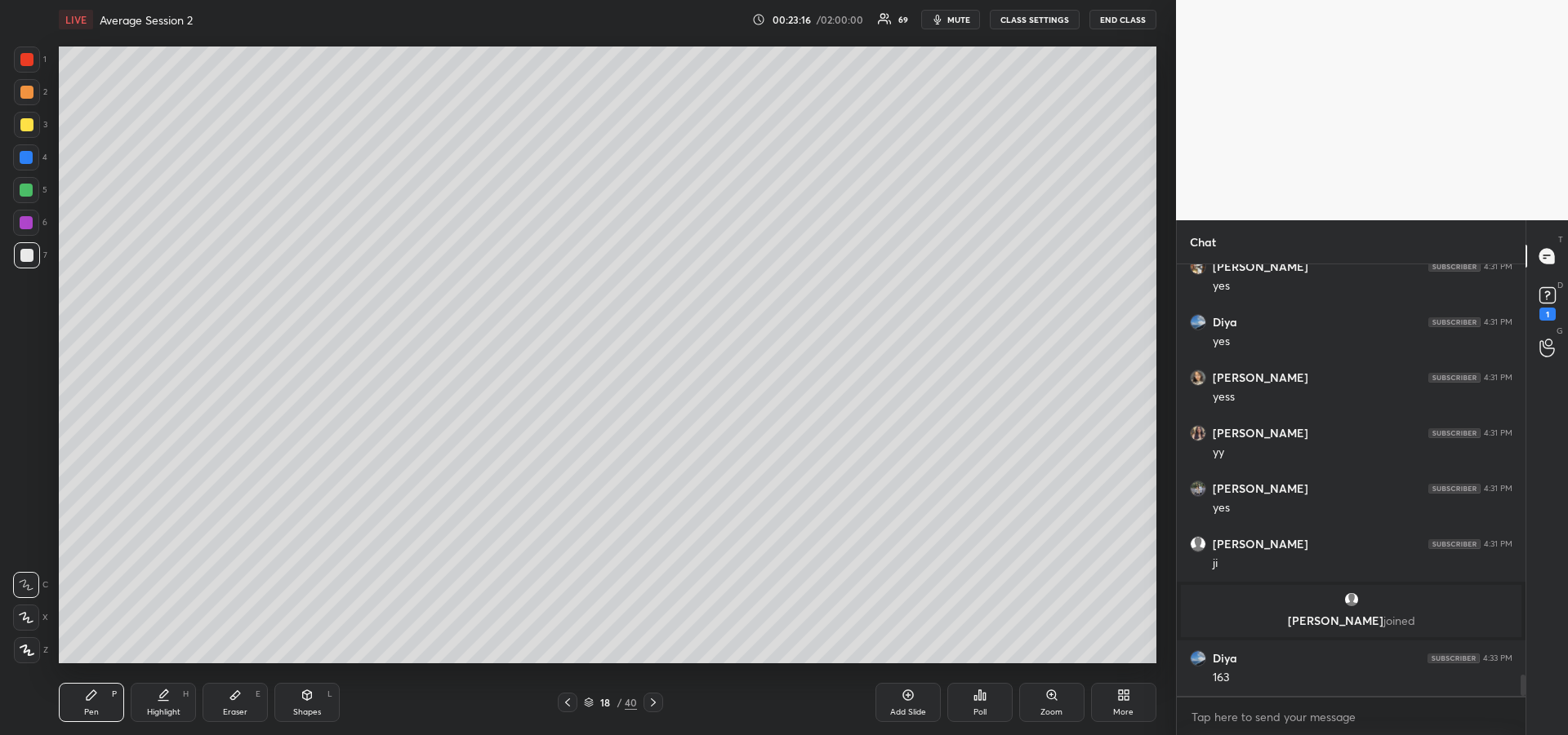
click at [245, 709] on div "Eraser" at bounding box center [235, 712] width 25 height 8
click at [99, 701] on div "Pen P" at bounding box center [92, 702] width 66 height 39
click at [238, 709] on div "Eraser" at bounding box center [235, 712] width 25 height 8
click at [25, 583] on rect at bounding box center [25, 583] width 2 height 2
click at [87, 701] on icon at bounding box center [91, 695] width 13 height 13
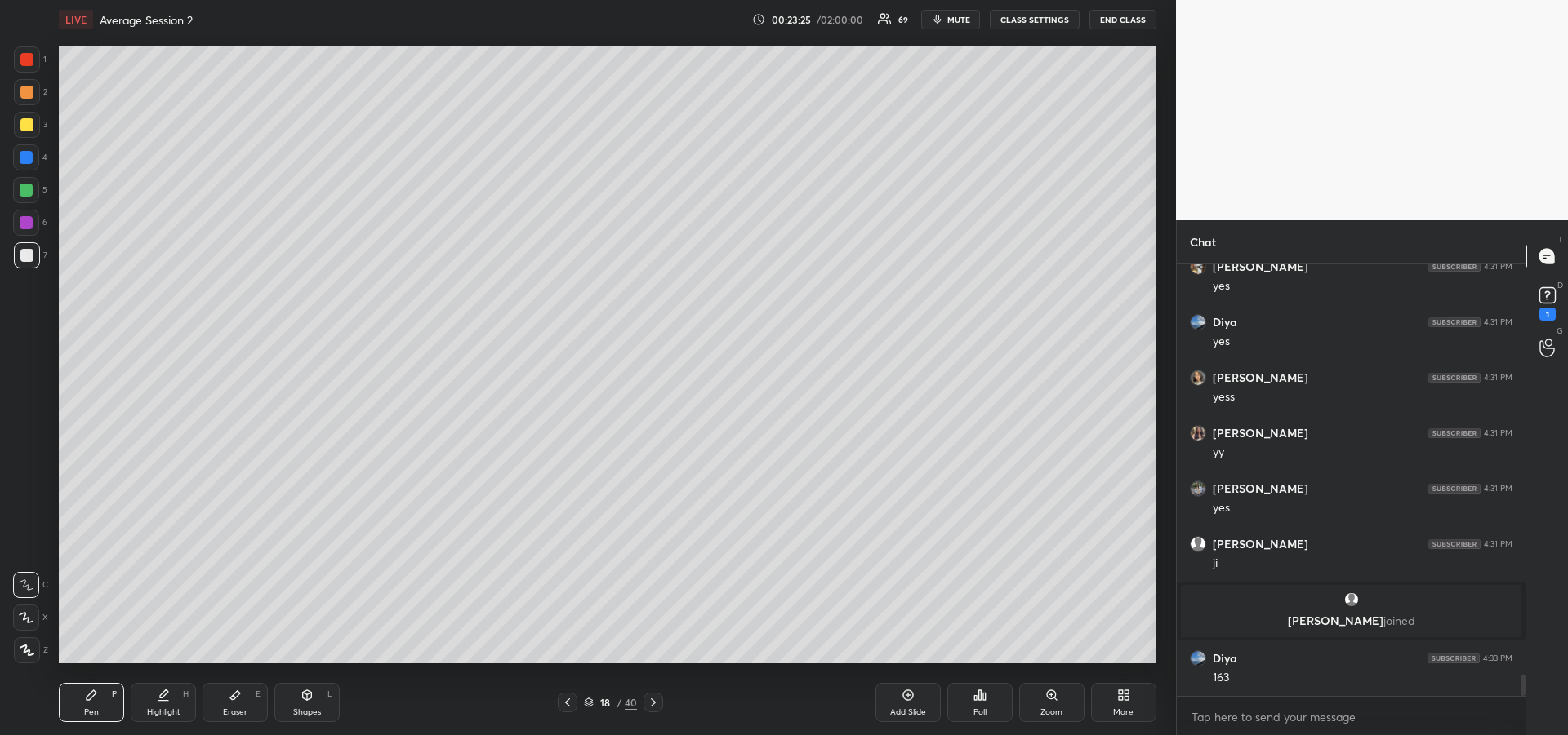
click at [20, 124] on div at bounding box center [26, 125] width 13 height 13
click at [25, 616] on icon at bounding box center [26, 618] width 15 height 12
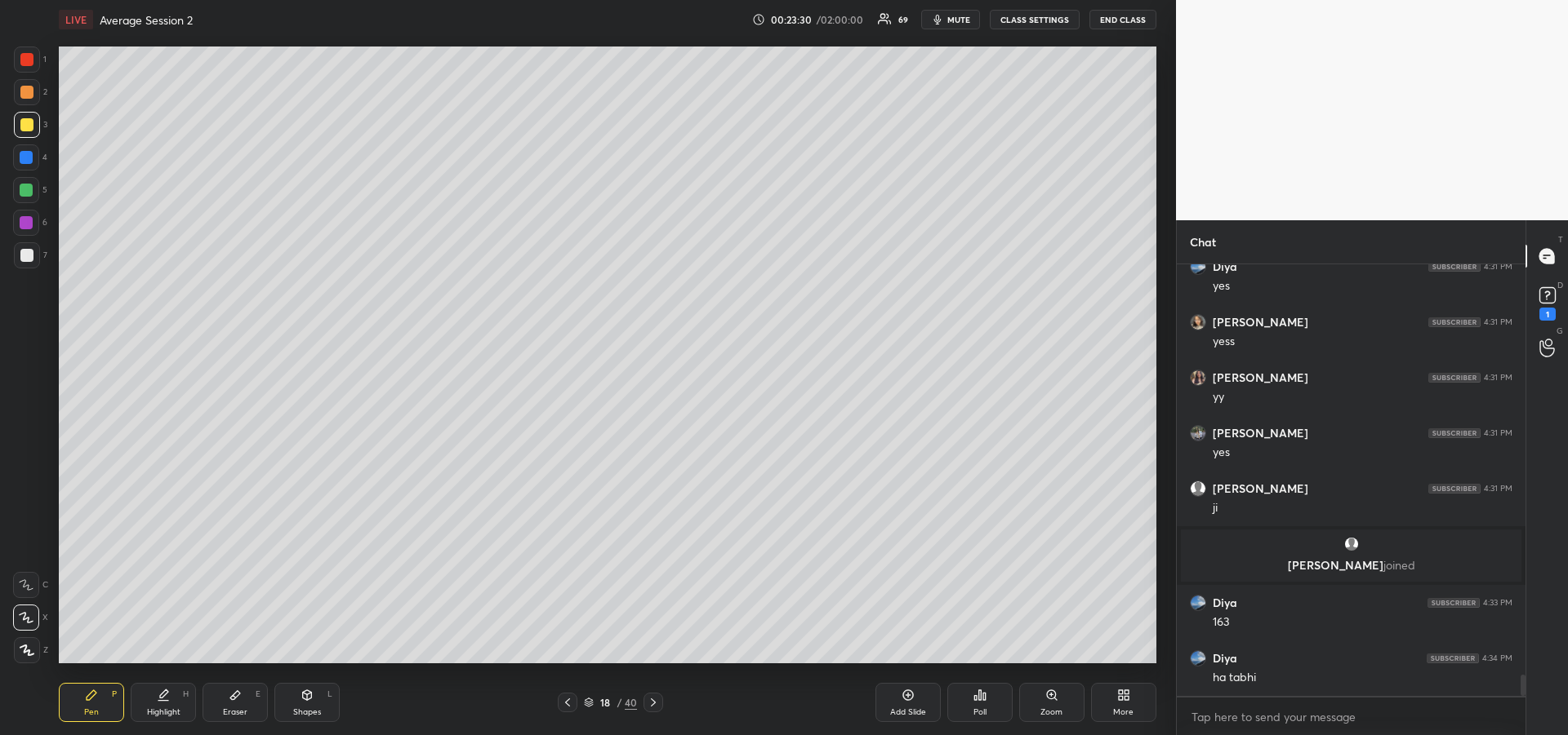
click at [236, 704] on div "Eraser E" at bounding box center [236, 702] width 66 height 39
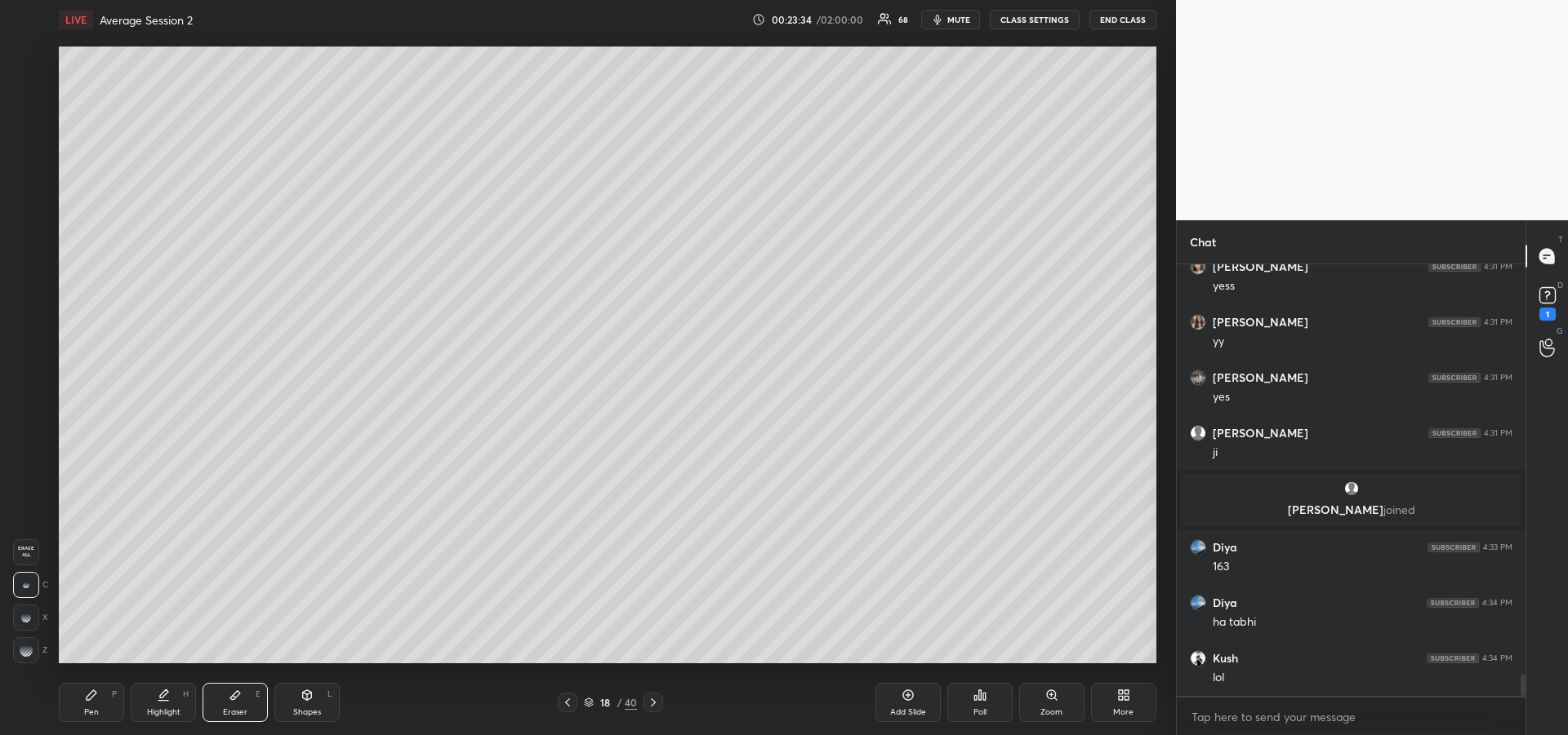
scroll to position [8497, 0]
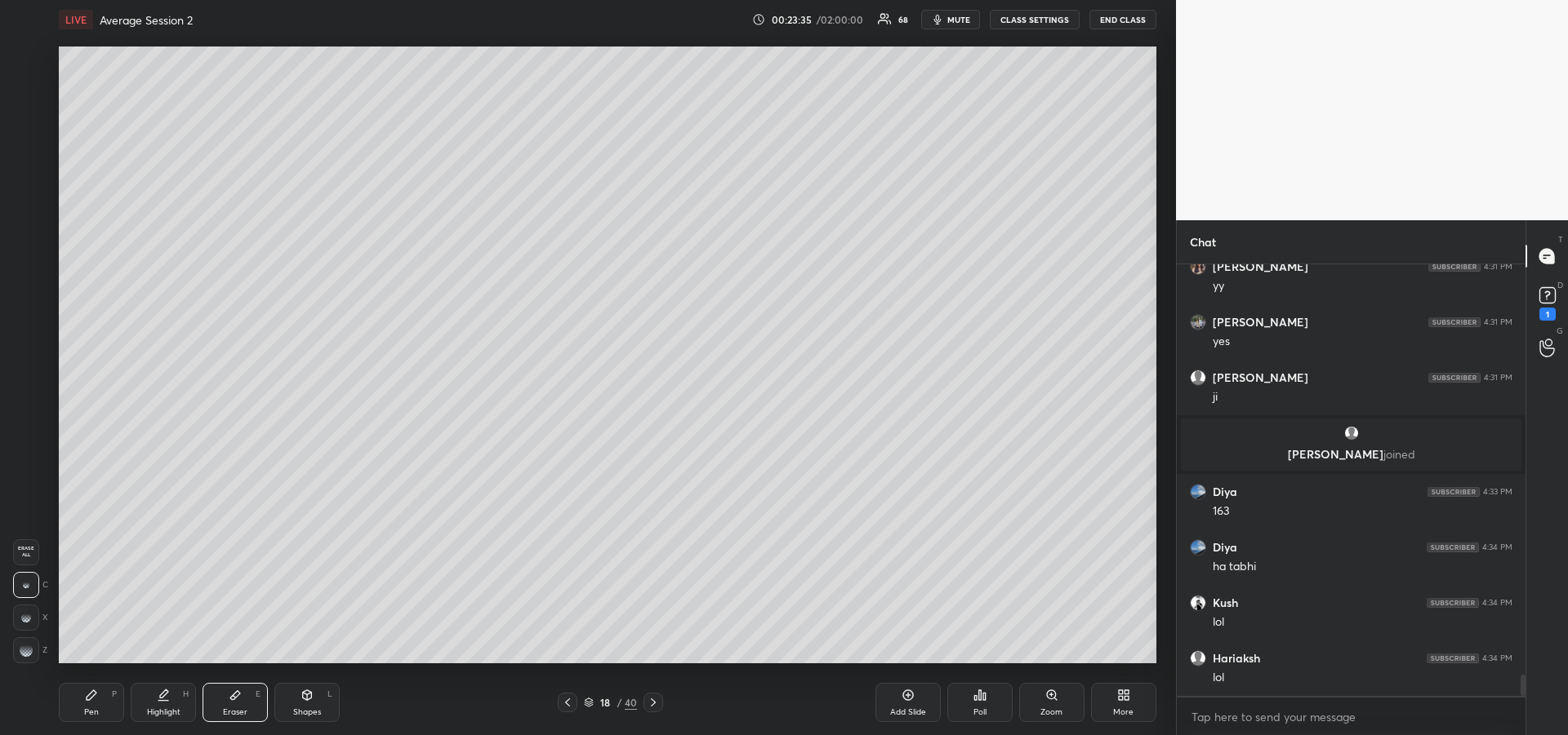
click at [97, 709] on div "Pen" at bounding box center [91, 712] width 15 height 8
click at [25, 166] on div at bounding box center [25, 157] width 26 height 26
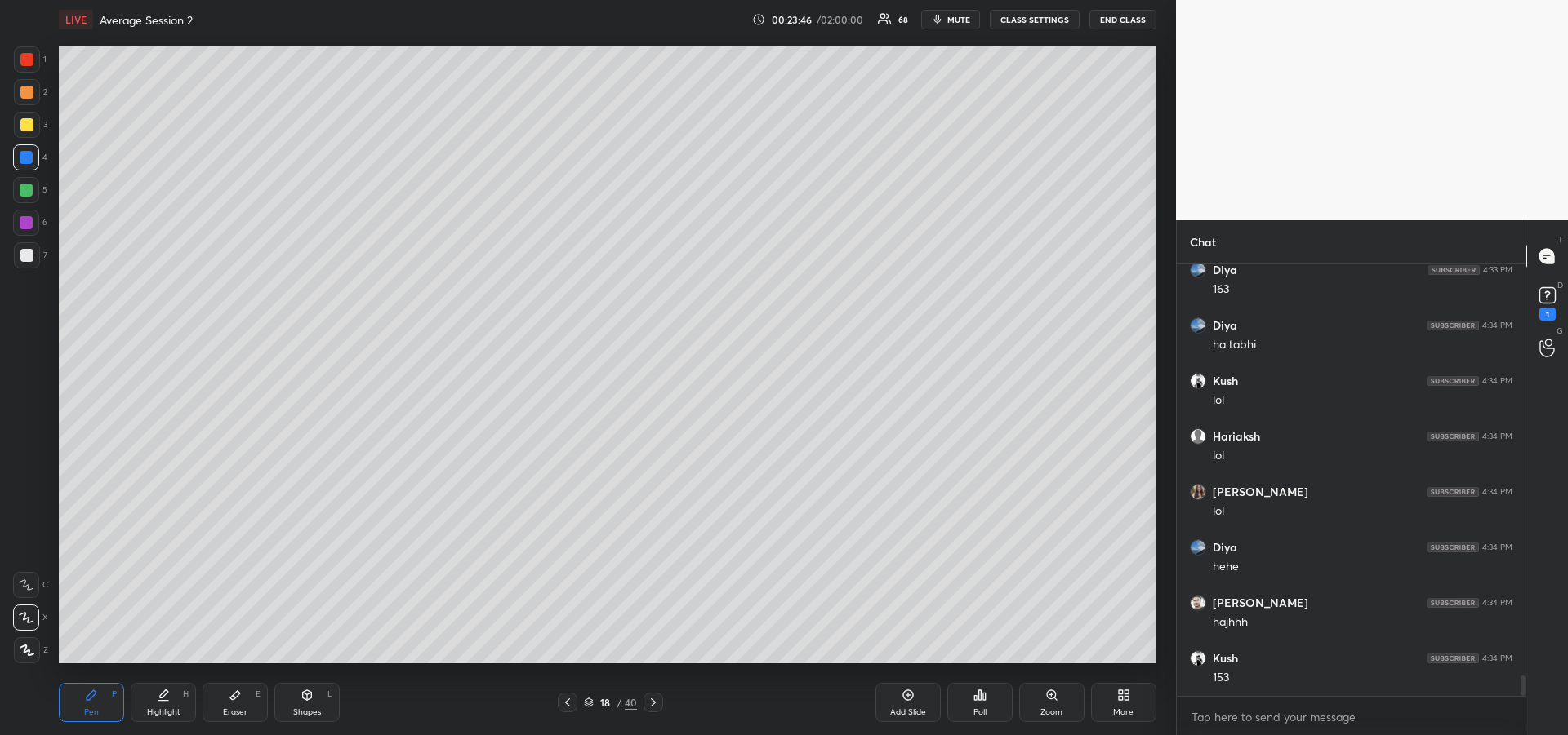
scroll to position [8775, 0]
click at [227, 703] on div "Eraser E" at bounding box center [236, 702] width 66 height 39
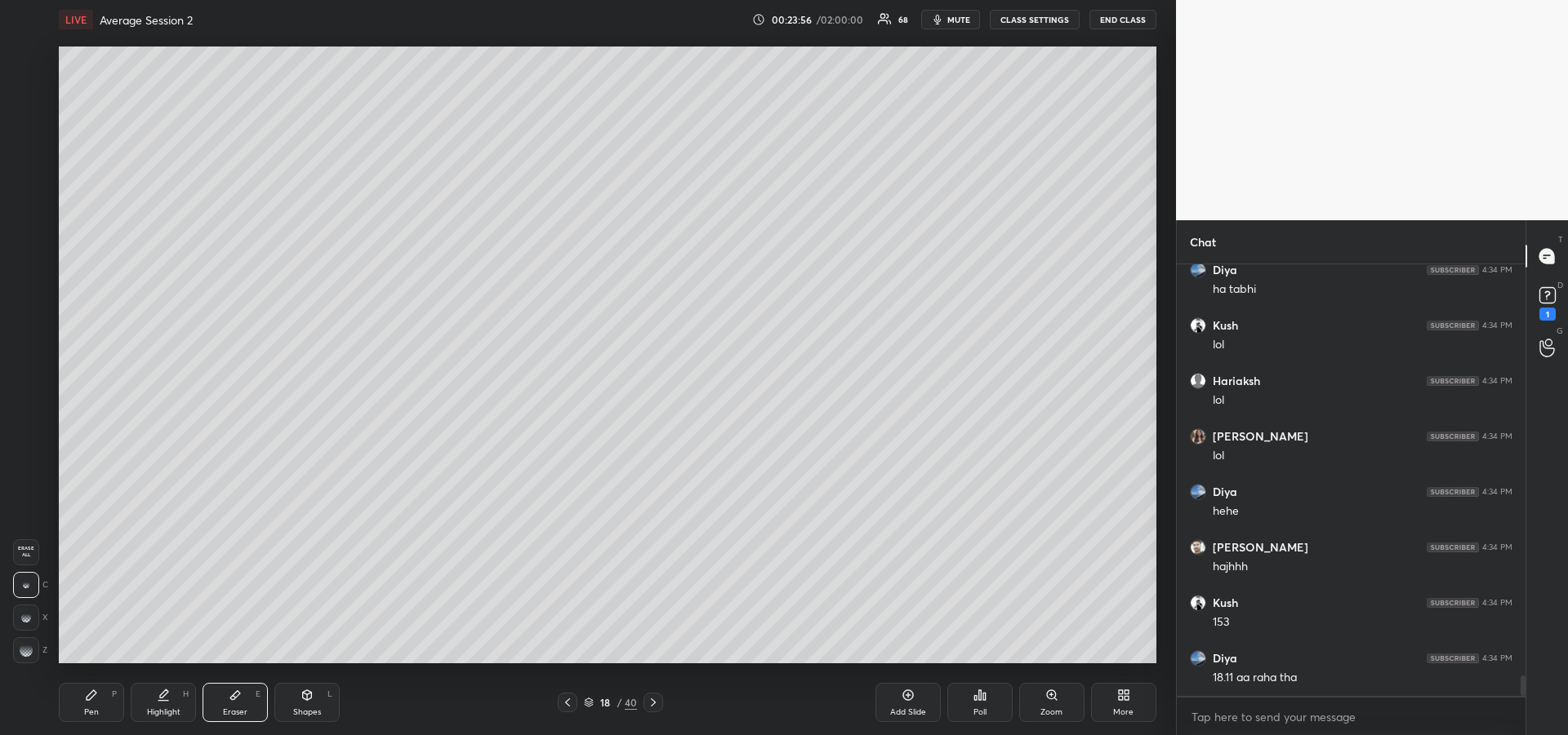
click at [97, 690] on icon at bounding box center [91, 695] width 13 height 13
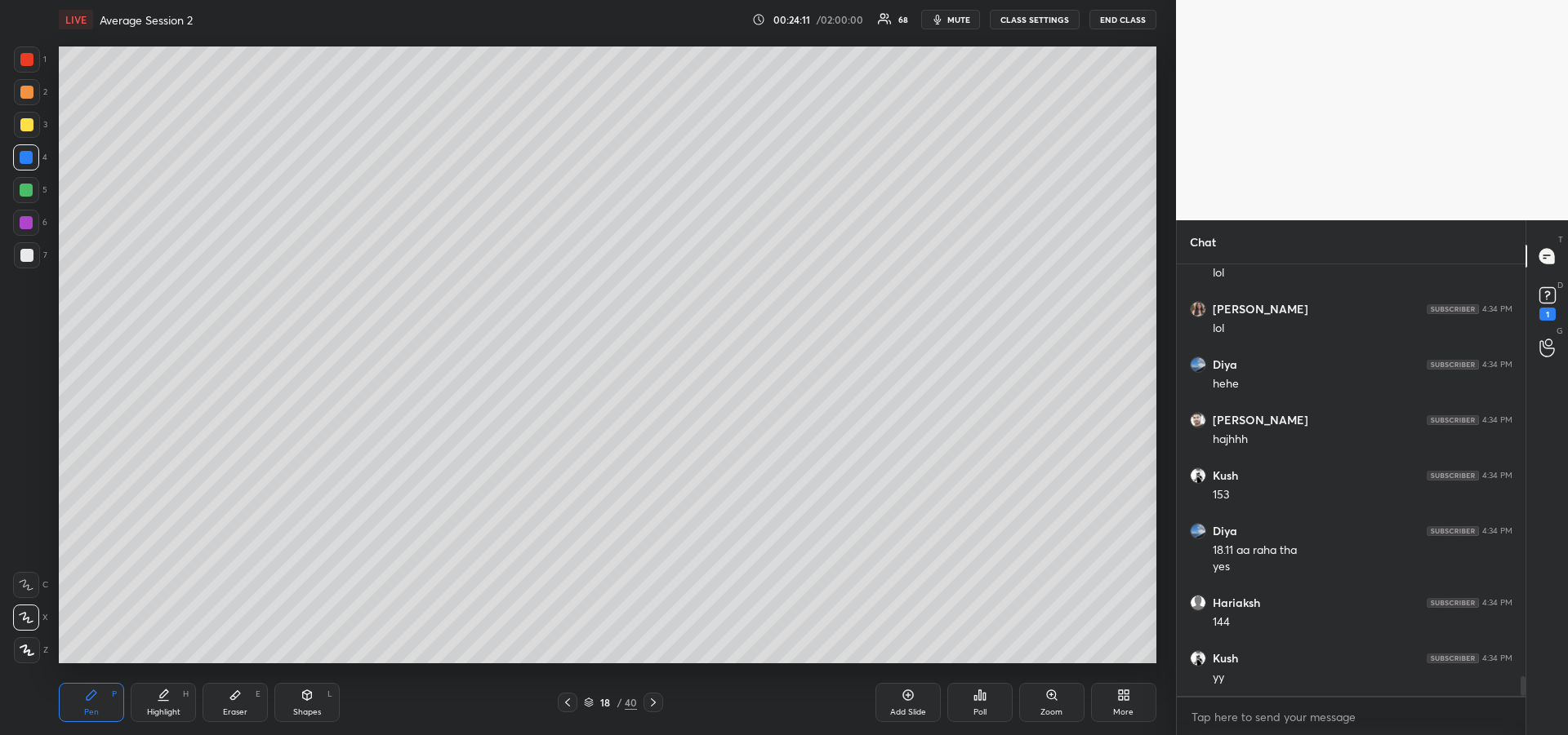
scroll to position [8957, 0]
click at [566, 700] on icon at bounding box center [567, 702] width 13 height 13
click at [27, 69] on div at bounding box center [26, 59] width 26 height 26
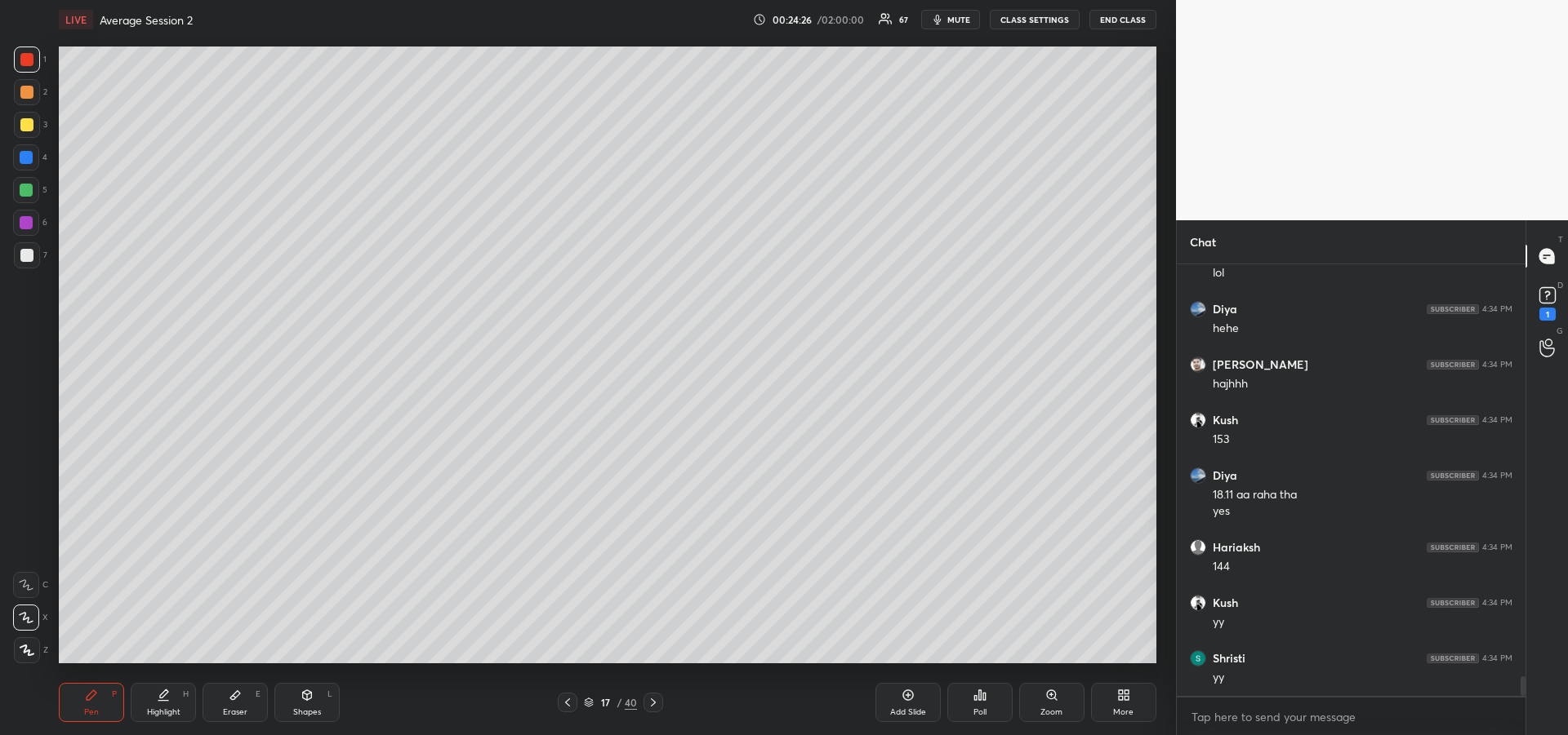
click at [656, 708] on icon at bounding box center [653, 702] width 13 height 13
click at [156, 698] on div "Highlight H" at bounding box center [164, 702] width 66 height 39
click at [91, 710] on div "Pen" at bounding box center [91, 712] width 15 height 8
click at [24, 168] on div at bounding box center [25, 157] width 26 height 26
click at [561, 701] on div at bounding box center [568, 703] width 20 height 20
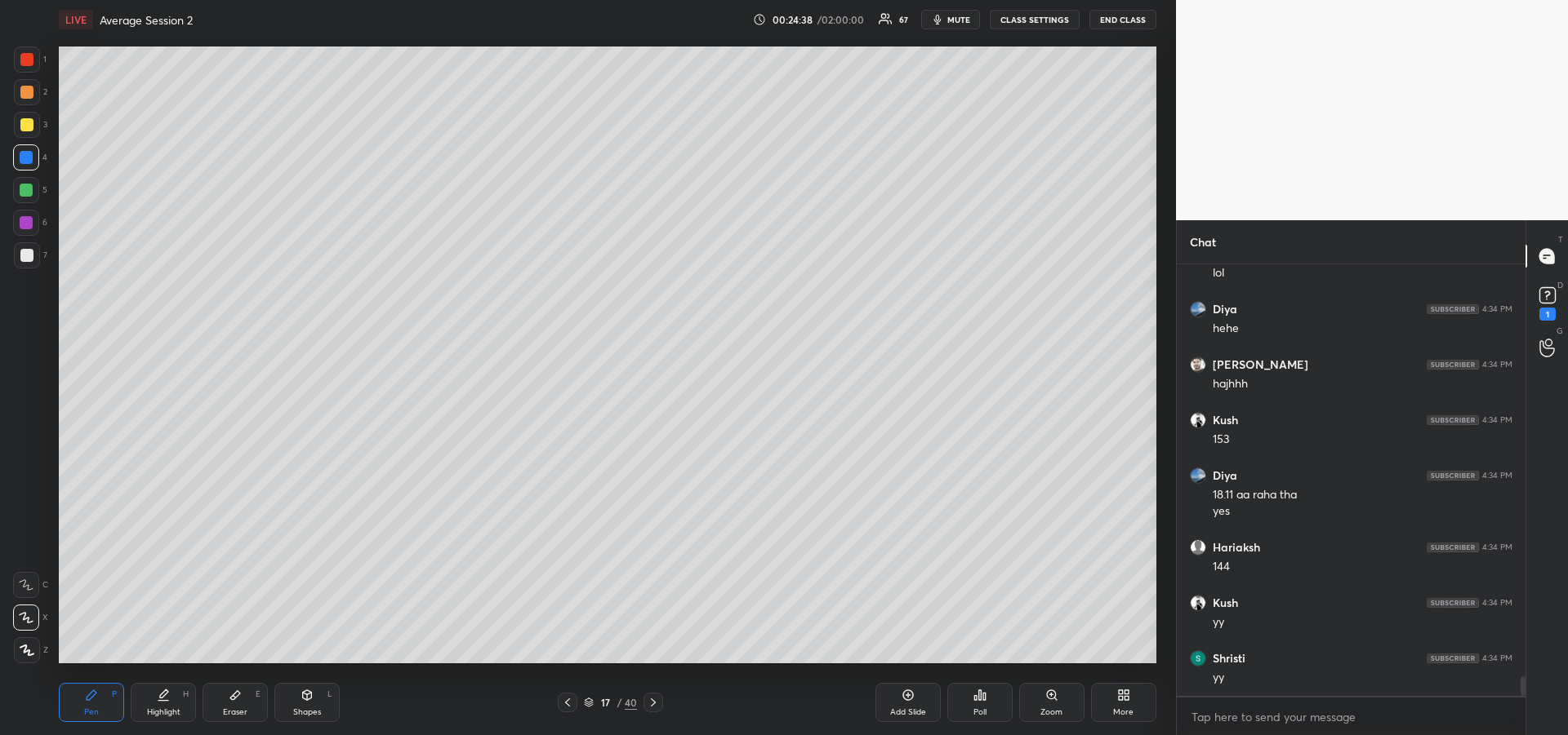
click at [571, 704] on icon at bounding box center [567, 702] width 13 height 13
click at [28, 128] on div at bounding box center [26, 125] width 13 height 13
click at [25, 253] on div at bounding box center [26, 256] width 13 height 13
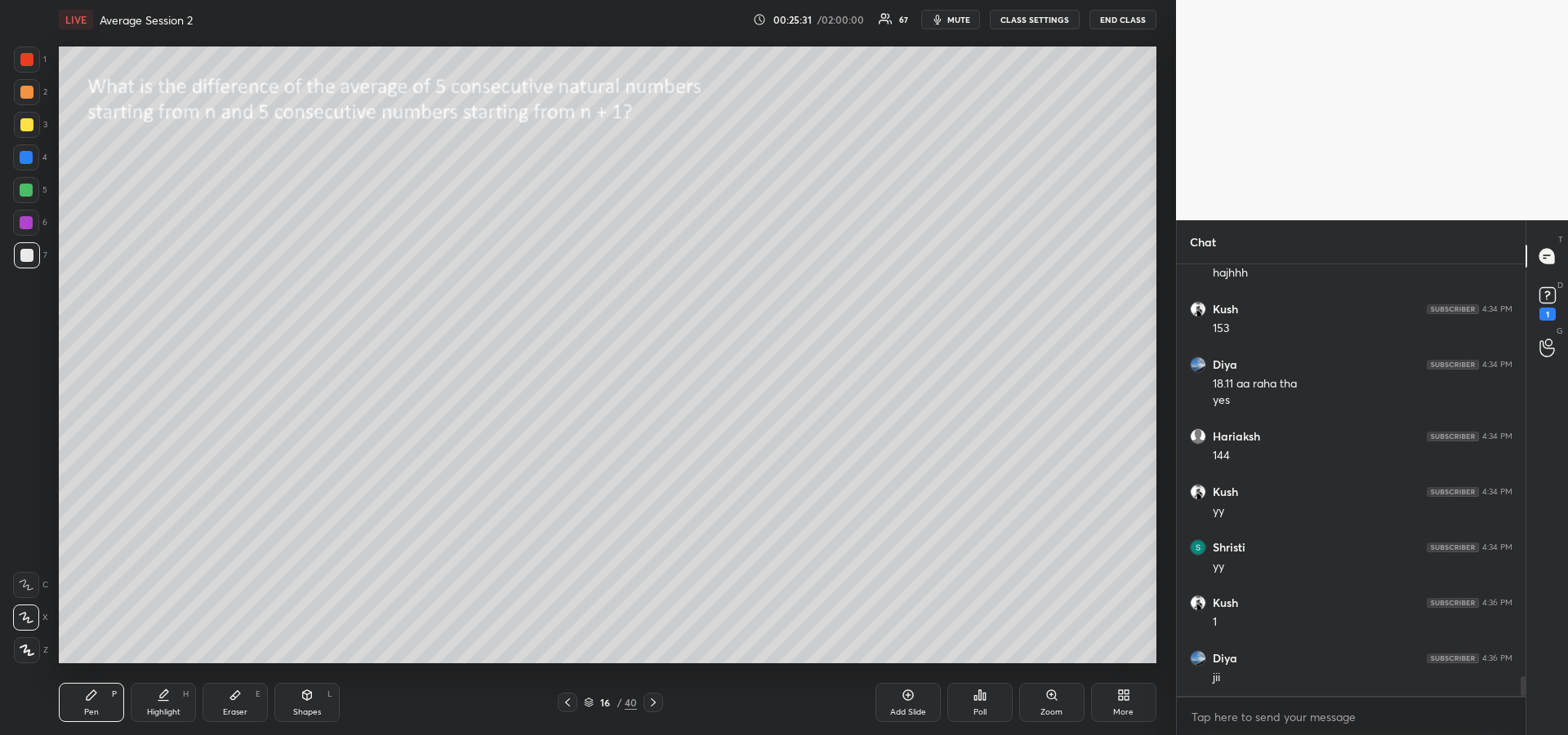
scroll to position [9124, 0]
click at [20, 173] on div "1 2 3 4 5 6 7" at bounding box center [30, 160] width 35 height 228
click at [31, 234] on div at bounding box center [25, 223] width 26 height 26
click at [654, 704] on icon at bounding box center [652, 702] width 5 height 8
click at [653, 708] on icon at bounding box center [653, 702] width 13 height 13
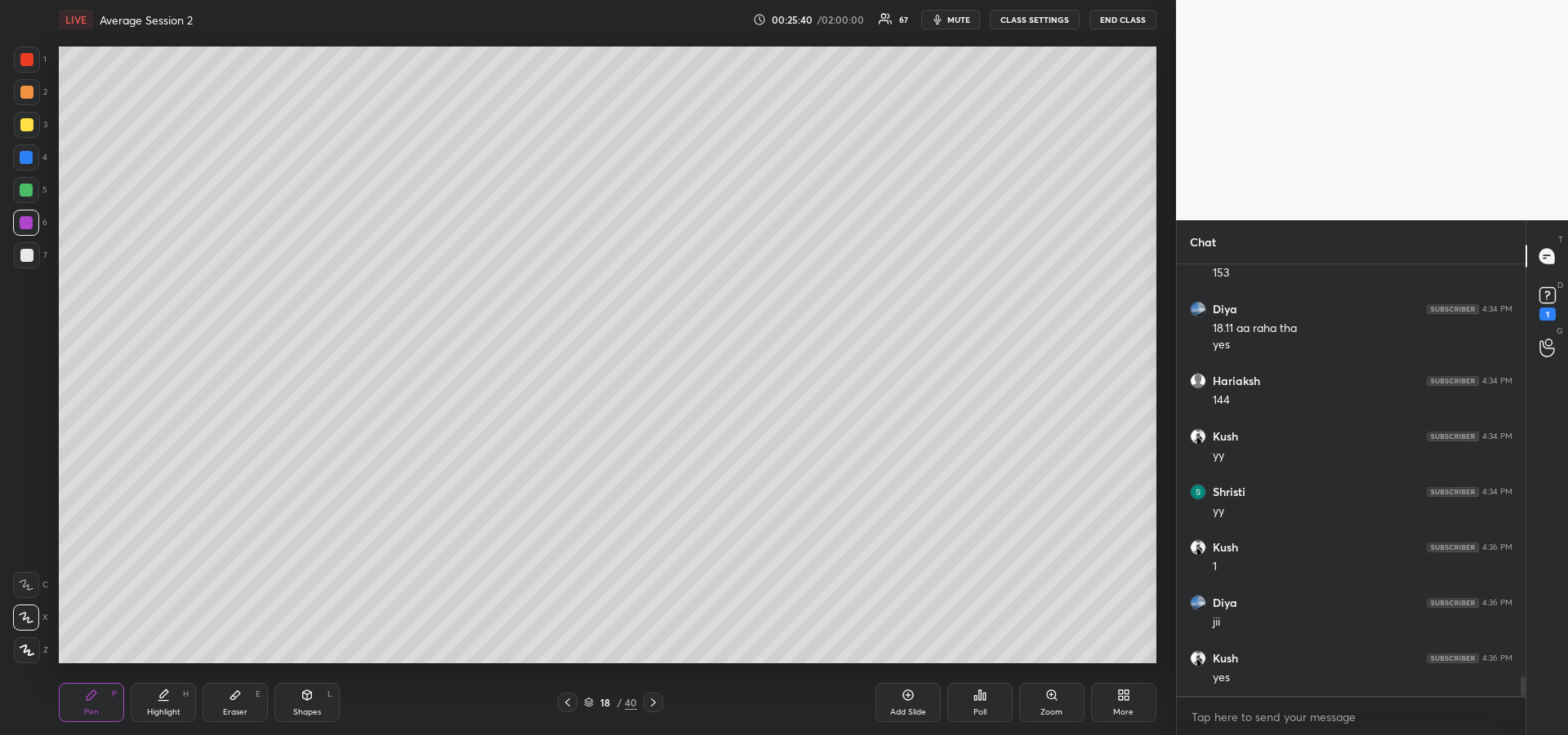
click at [654, 706] on icon at bounding box center [653, 702] width 13 height 13
click at [309, 709] on div "Shapes" at bounding box center [307, 712] width 28 height 8
click at [25, 125] on div at bounding box center [26, 125] width 13 height 13
click at [95, 706] on div "Pen P" at bounding box center [92, 702] width 66 height 39
click at [27, 195] on div at bounding box center [26, 190] width 13 height 13
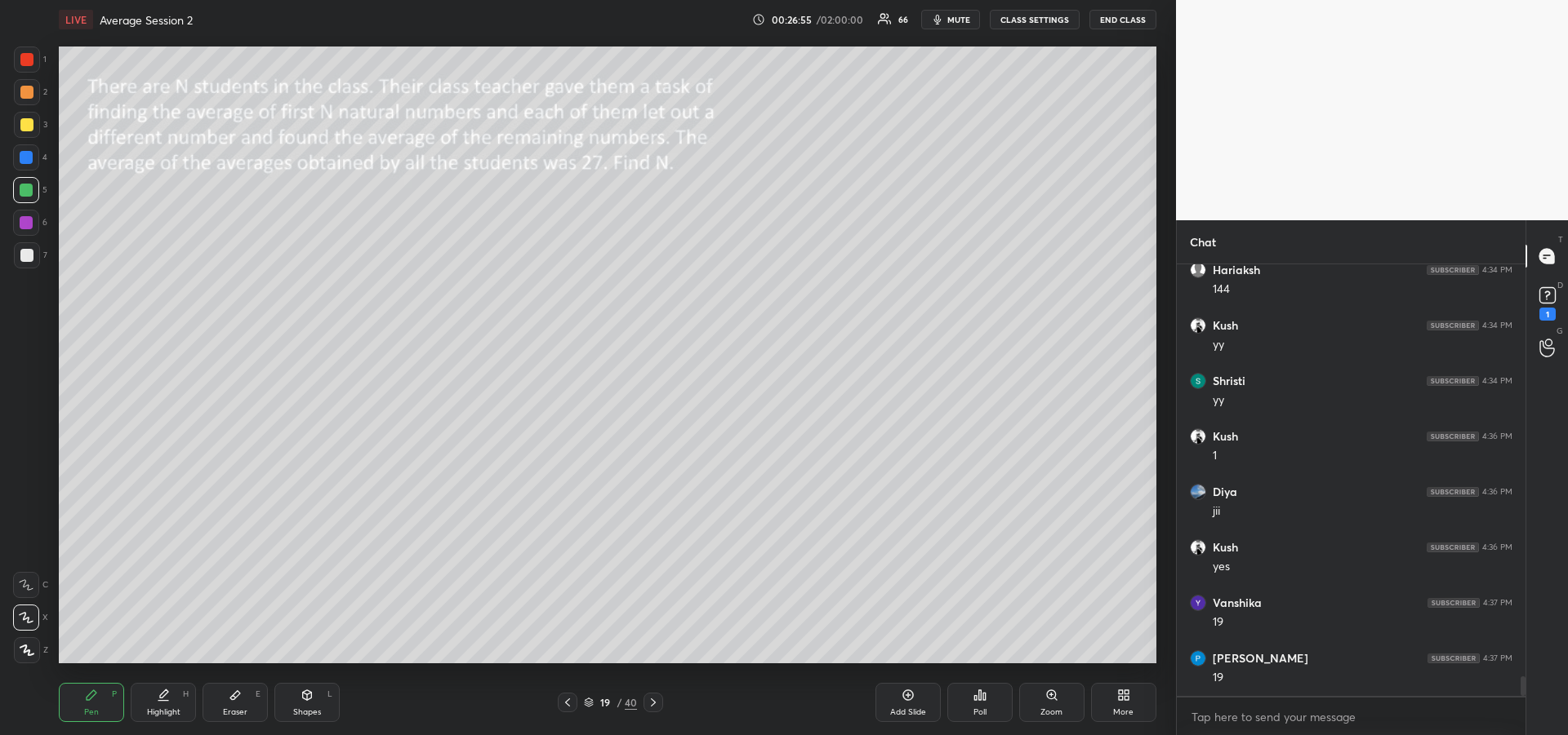
scroll to position [9290, 0]
click at [92, 701] on icon at bounding box center [91, 695] width 13 height 13
click at [232, 700] on icon at bounding box center [235, 696] width 10 height 9
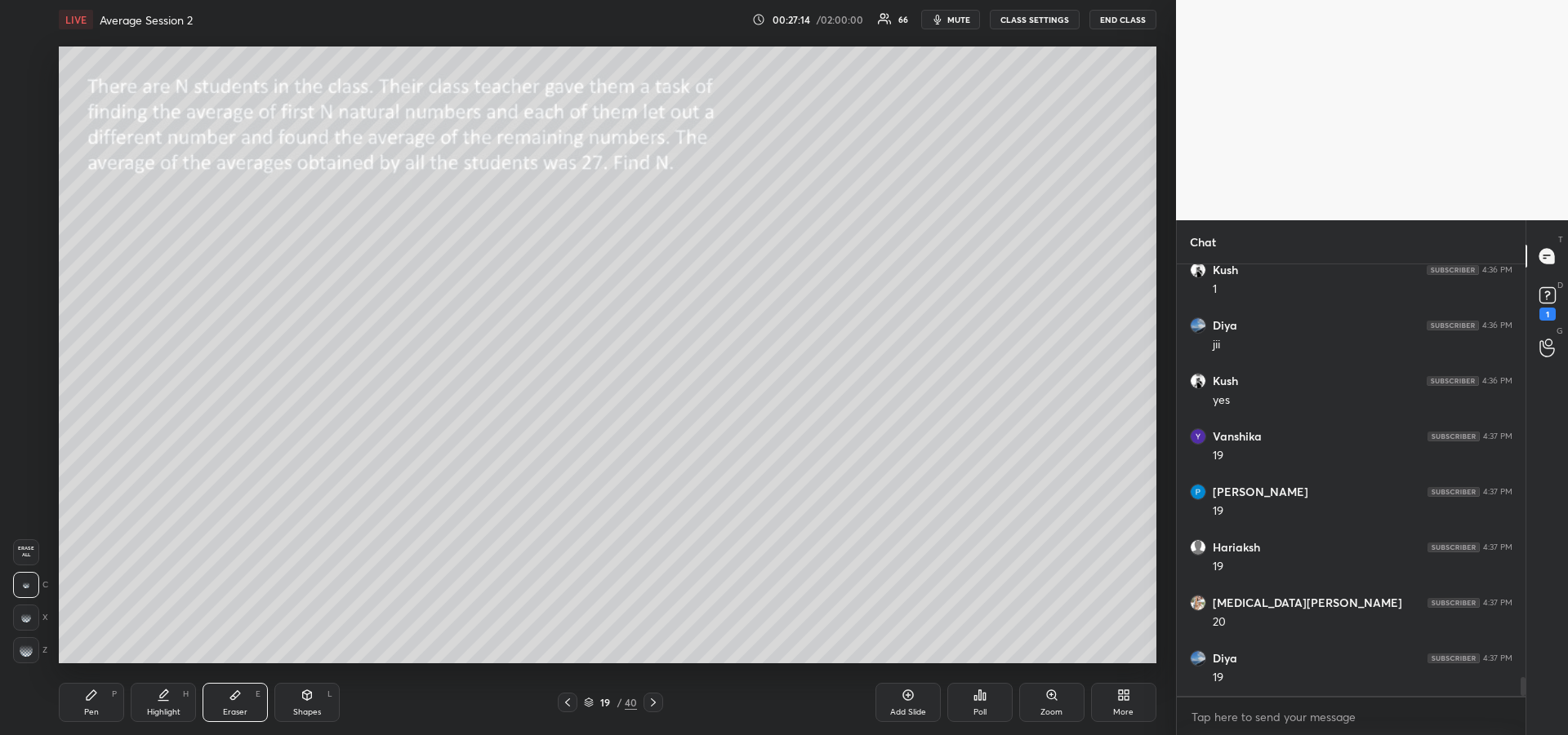
click at [27, 640] on div at bounding box center [25, 650] width 26 height 26
click at [92, 703] on div "Pen P" at bounding box center [92, 702] width 66 height 39
click at [157, 701] on icon at bounding box center [163, 695] width 13 height 13
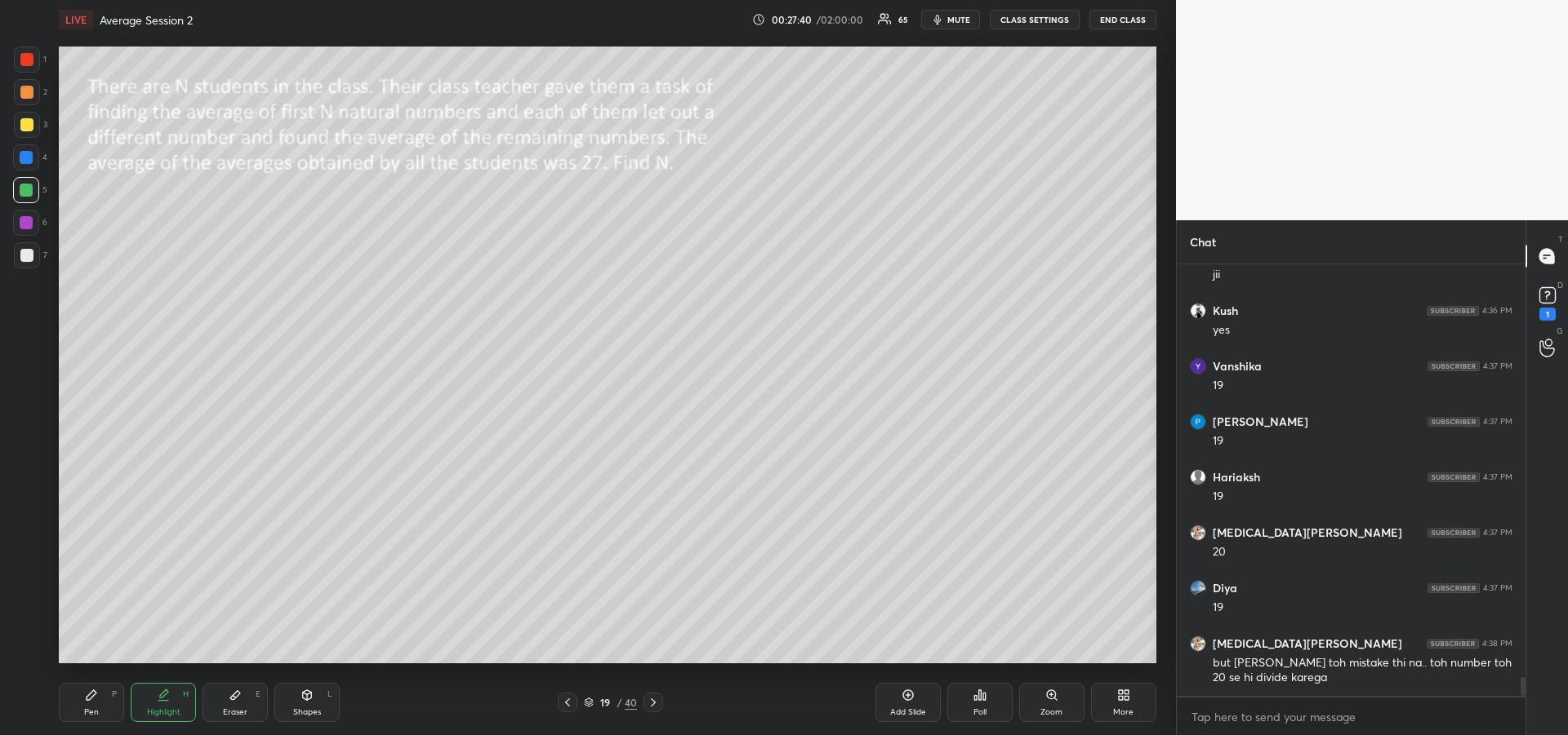
click at [84, 703] on div "Pen P" at bounding box center [92, 702] width 66 height 39
click at [230, 697] on icon at bounding box center [235, 695] width 13 height 13
click at [80, 694] on div "Pen P" at bounding box center [92, 702] width 66 height 39
click at [902, 703] on div "Add Slide" at bounding box center [908, 702] width 66 height 39
click at [26, 257] on div at bounding box center [26, 256] width 13 height 13
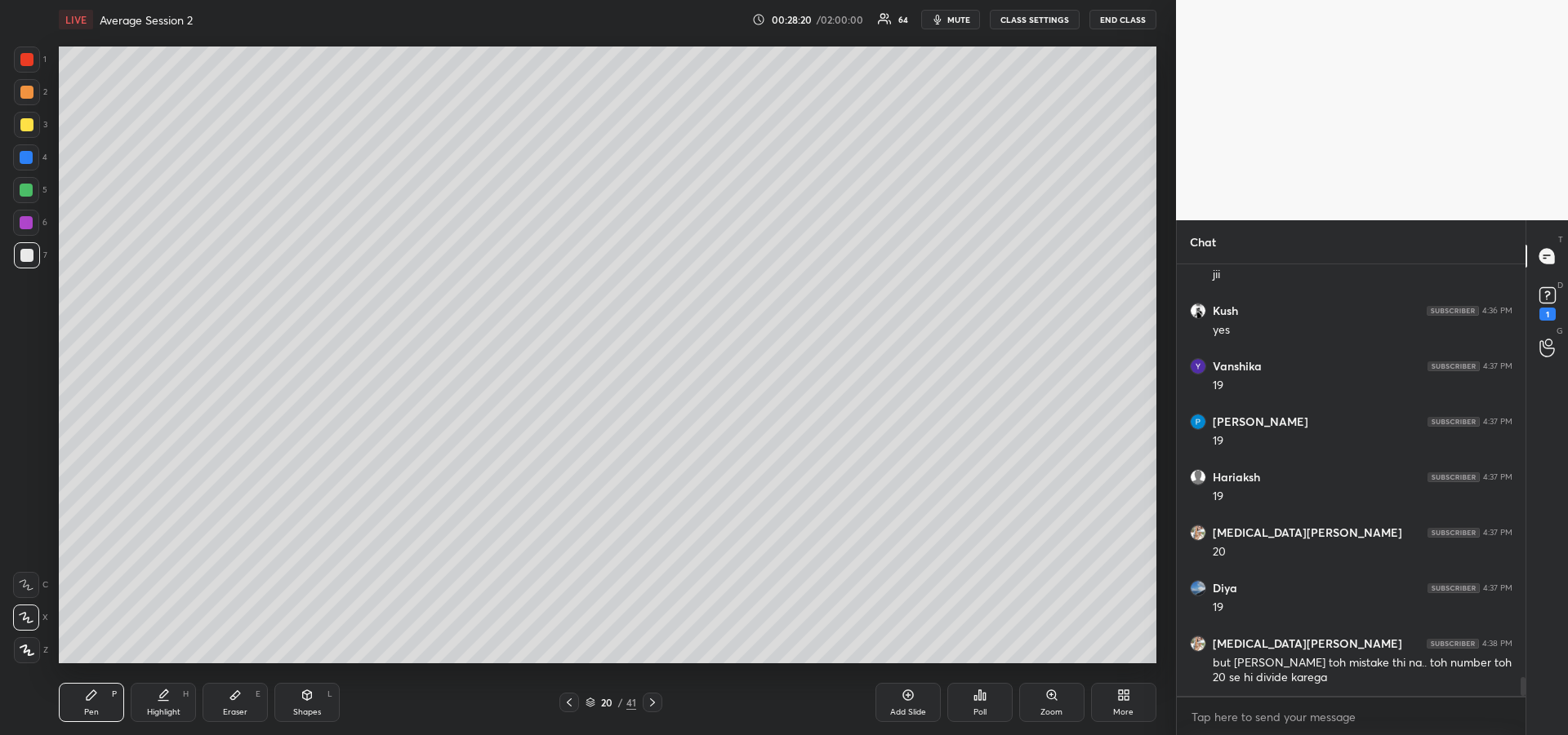
scroll to position [9528, 0]
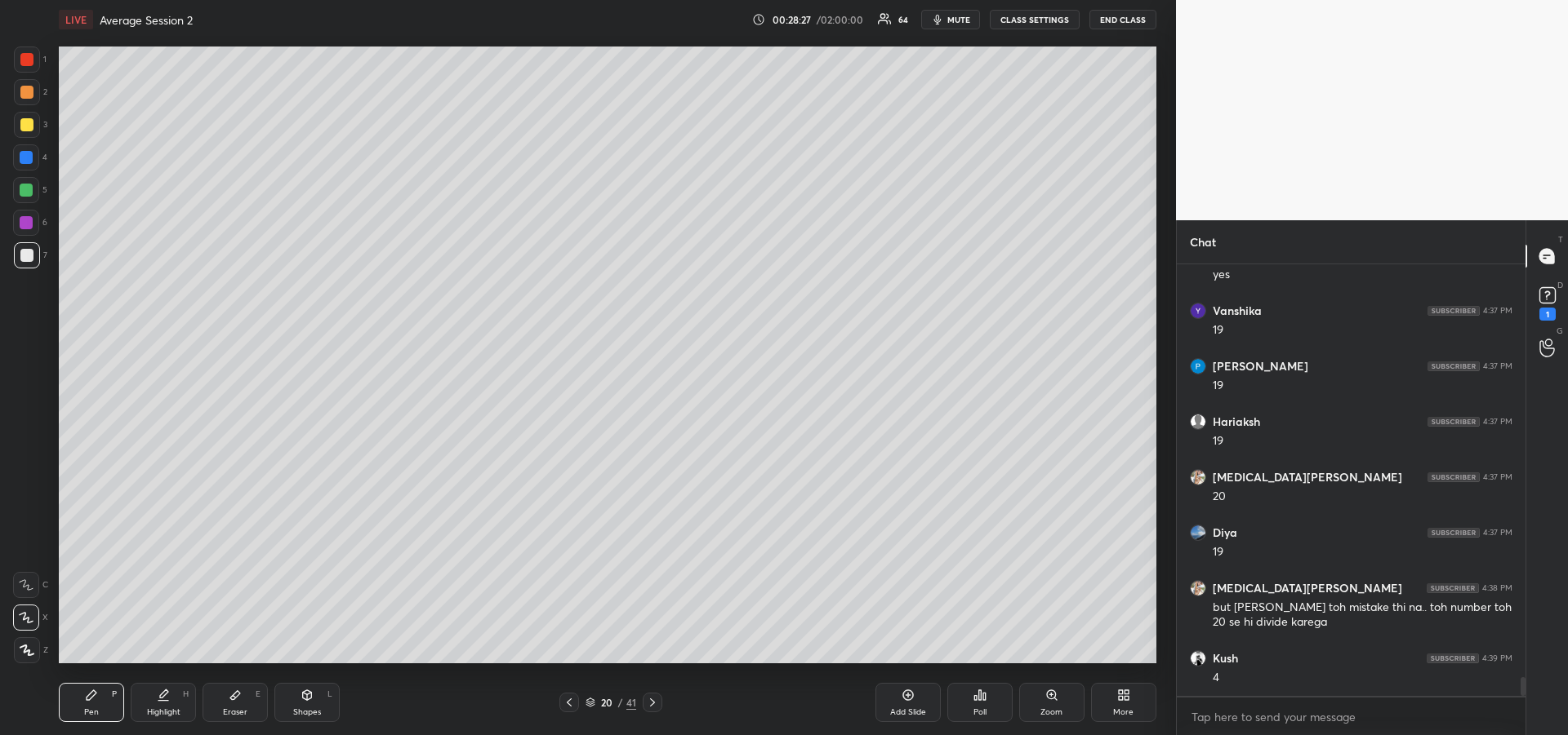
click at [25, 228] on div at bounding box center [26, 223] width 13 height 13
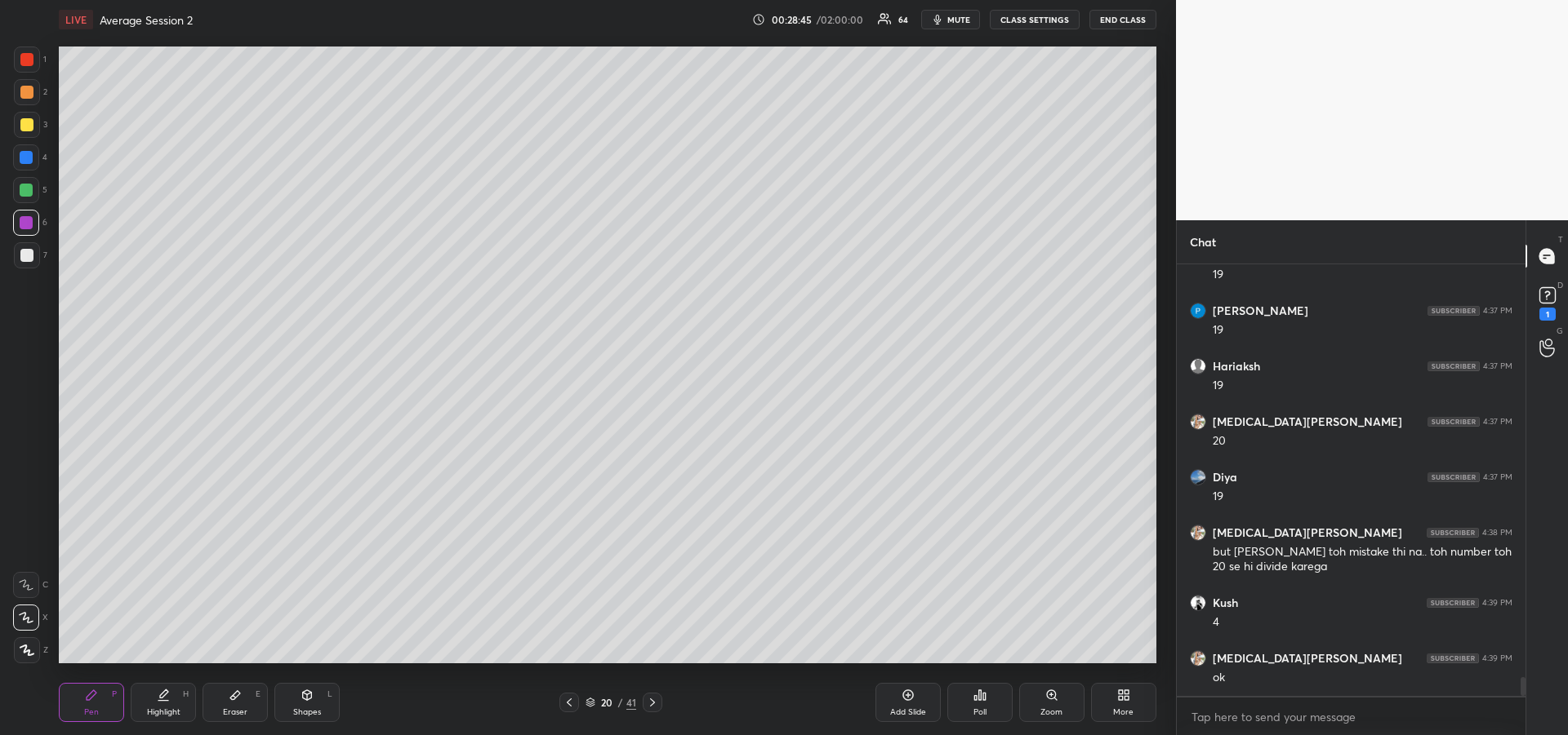
click at [568, 701] on icon at bounding box center [569, 702] width 5 height 8
click at [28, 89] on div at bounding box center [26, 92] width 13 height 13
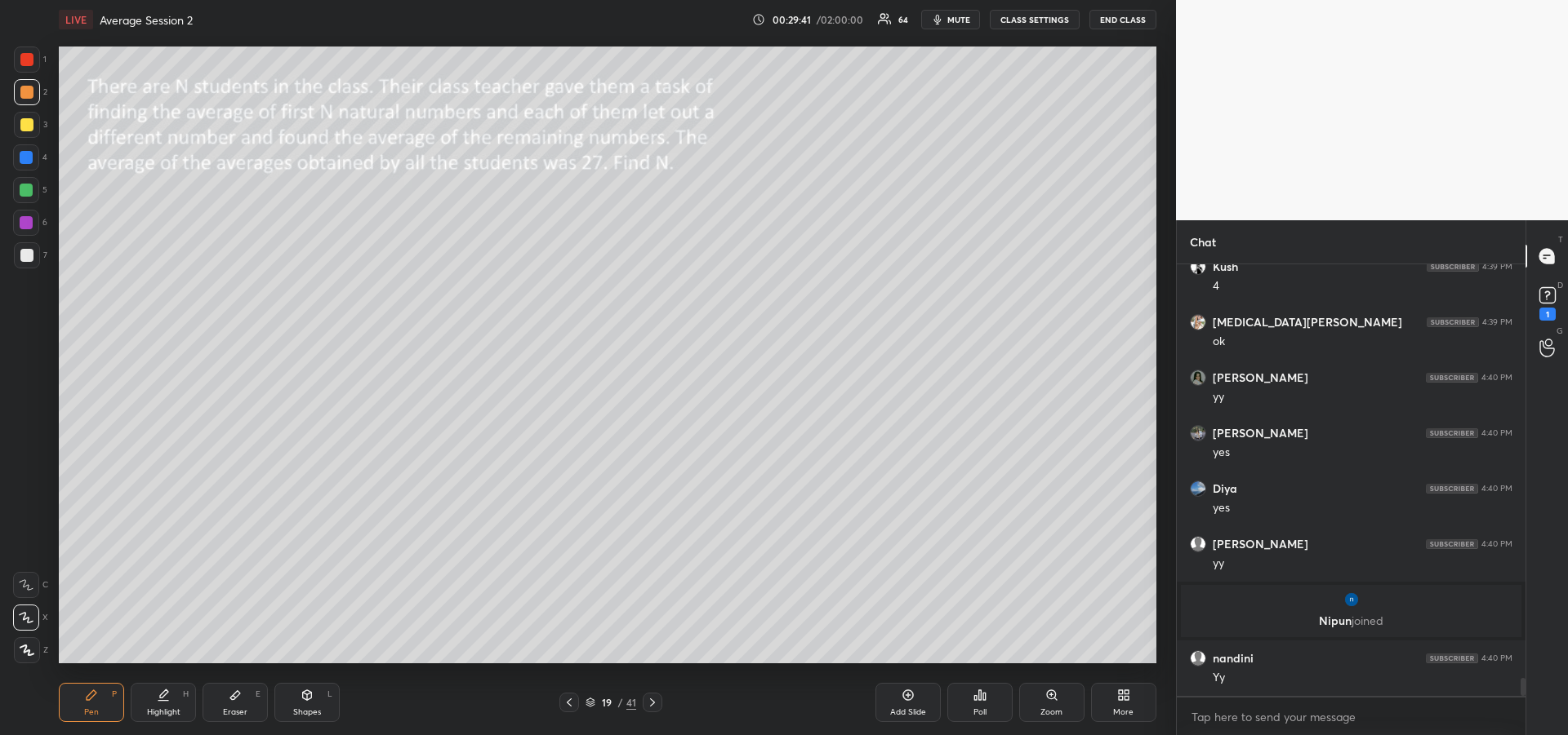
scroll to position [10030, 0]
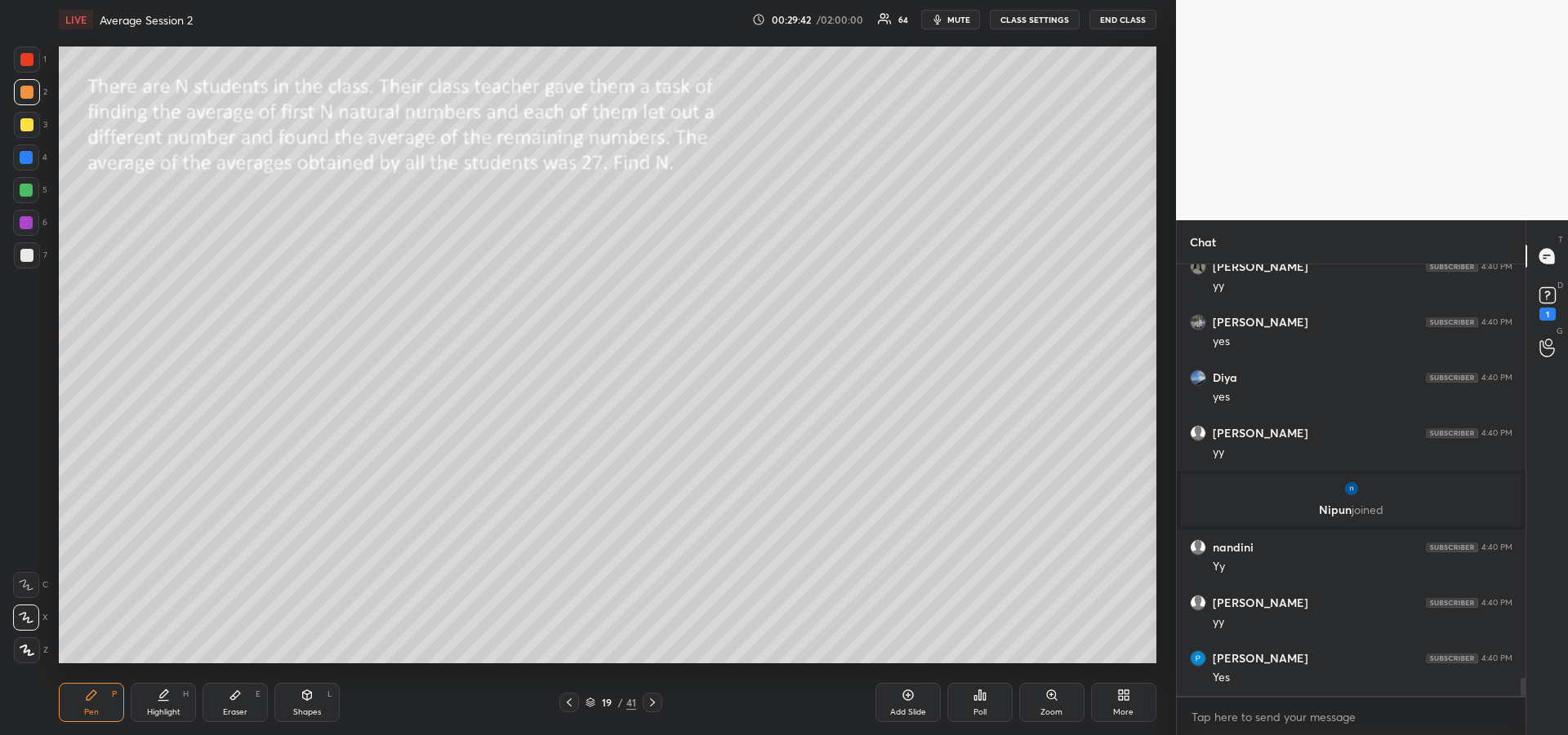
click at [158, 701] on icon at bounding box center [163, 701] width 10 height 0
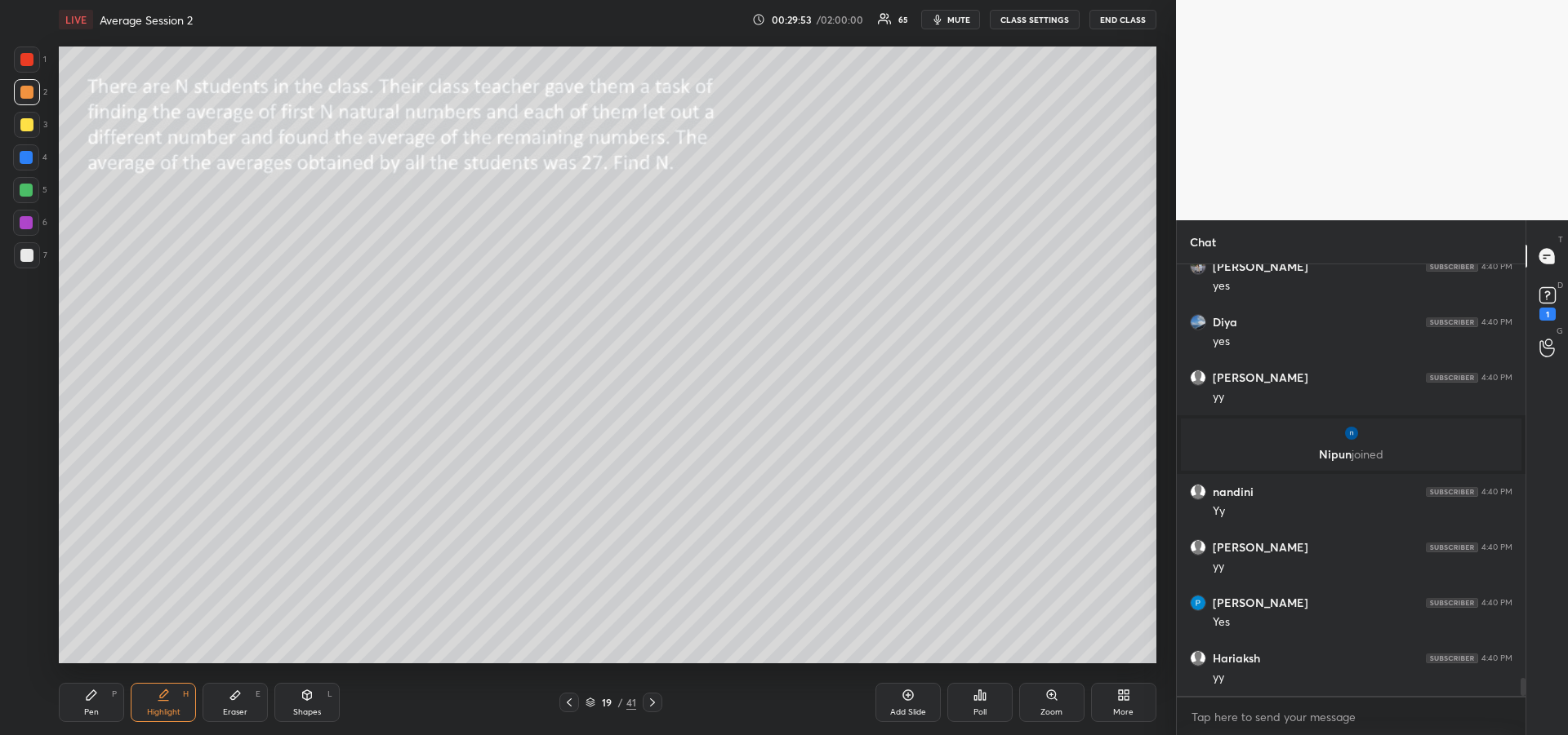
click at [232, 709] on div "Eraser" at bounding box center [235, 712] width 25 height 8
click at [69, 702] on div "Pen P" at bounding box center [92, 702] width 66 height 39
click at [32, 136] on div at bounding box center [26, 125] width 26 height 26
click at [25, 580] on icon at bounding box center [26, 585] width 13 height 10
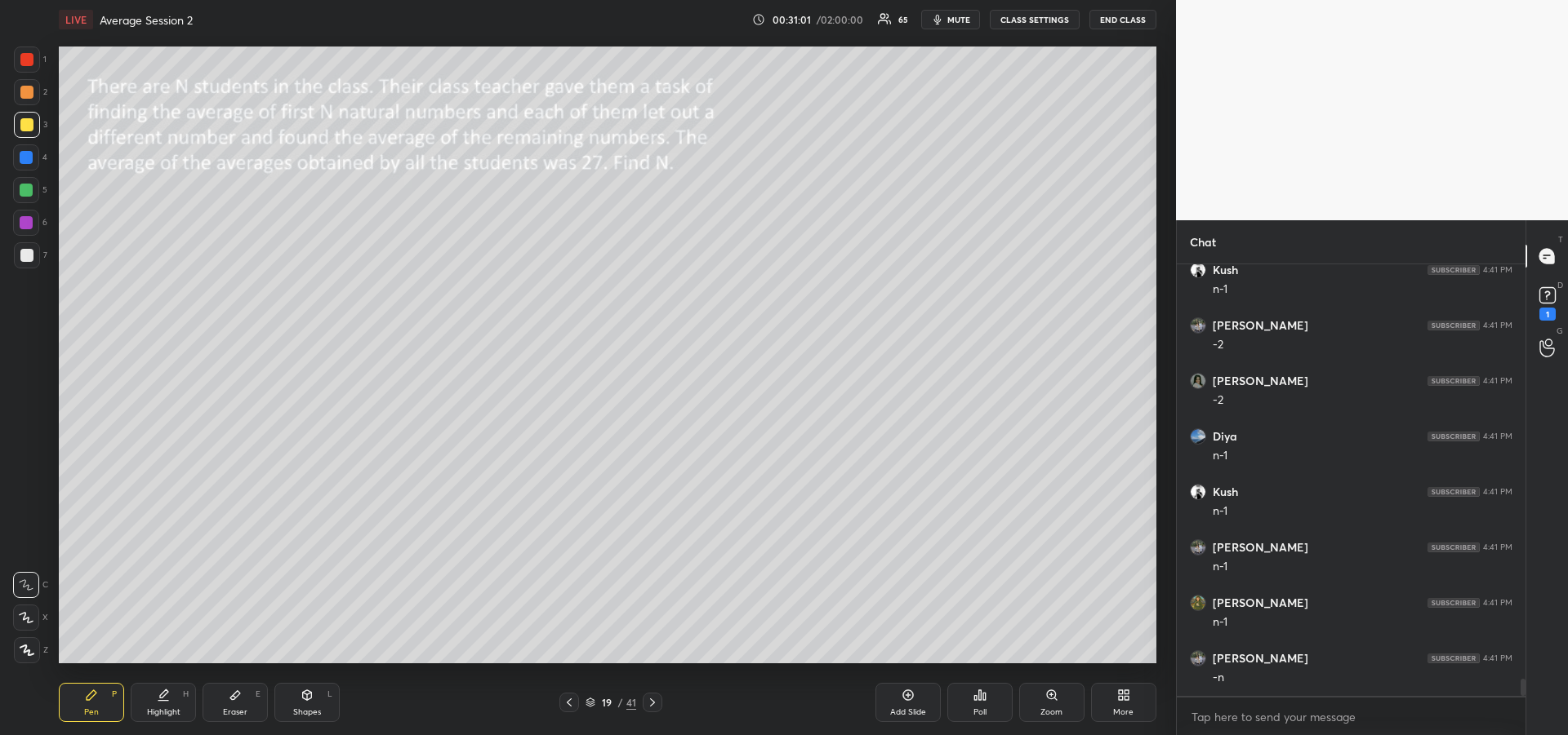
scroll to position [10525, 0]
click at [238, 701] on icon at bounding box center [235, 695] width 13 height 13
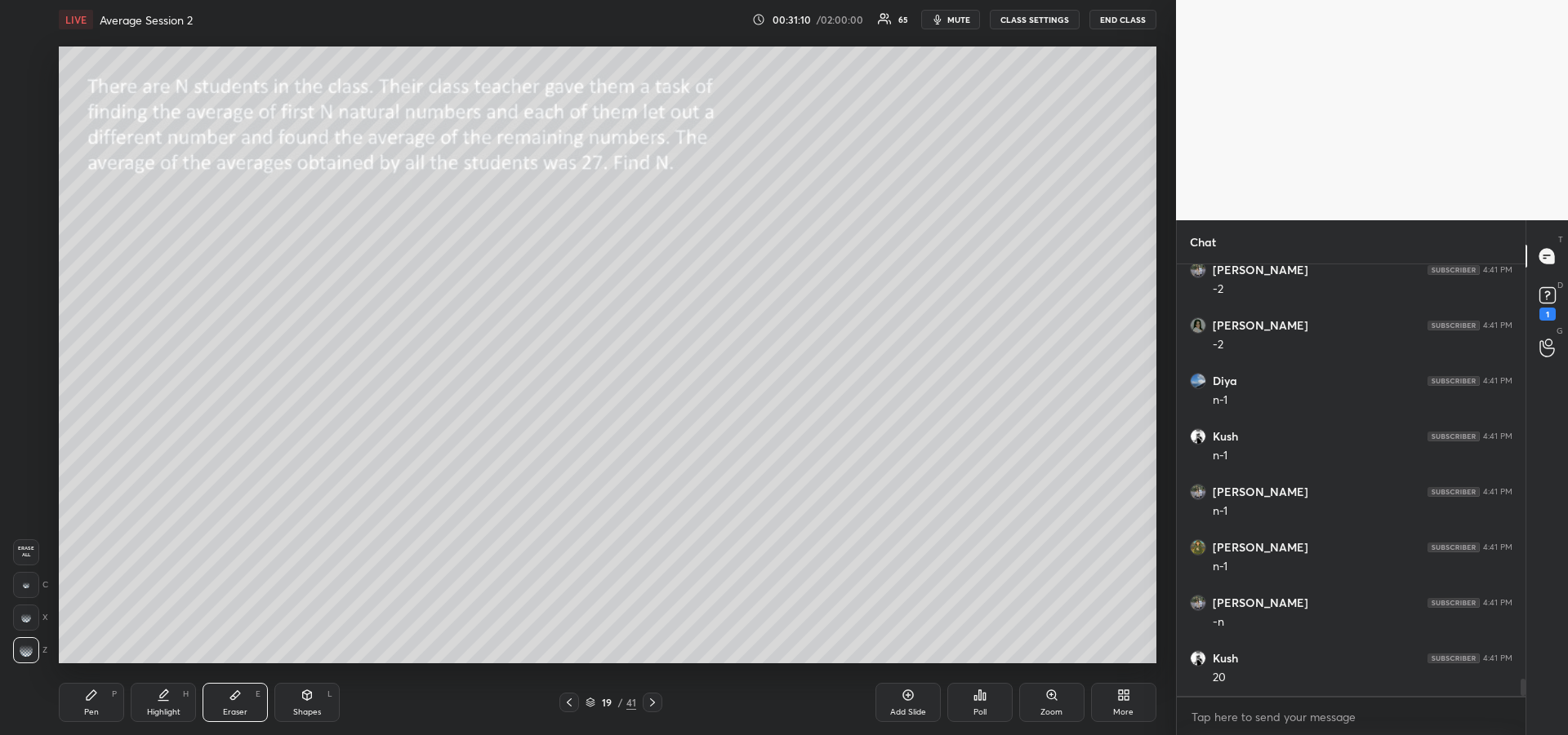
click at [74, 704] on div "Pen P" at bounding box center [92, 702] width 66 height 39
click at [169, 709] on div "Highlight" at bounding box center [164, 712] width 34 height 8
click at [89, 715] on div "Pen" at bounding box center [91, 712] width 15 height 8
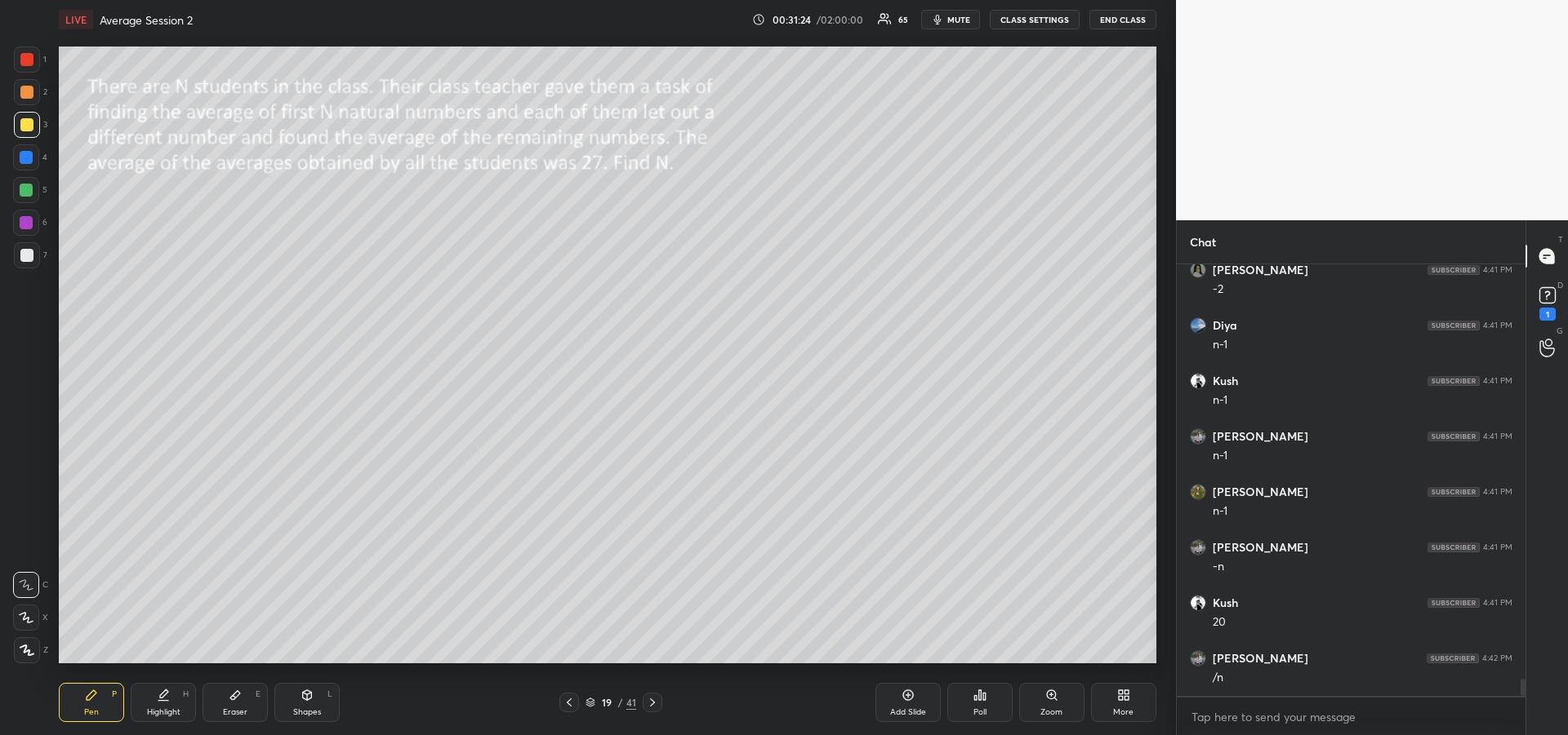
click at [25, 190] on div at bounding box center [26, 190] width 13 height 13
click at [165, 712] on div "Highlight" at bounding box center [164, 712] width 34 height 8
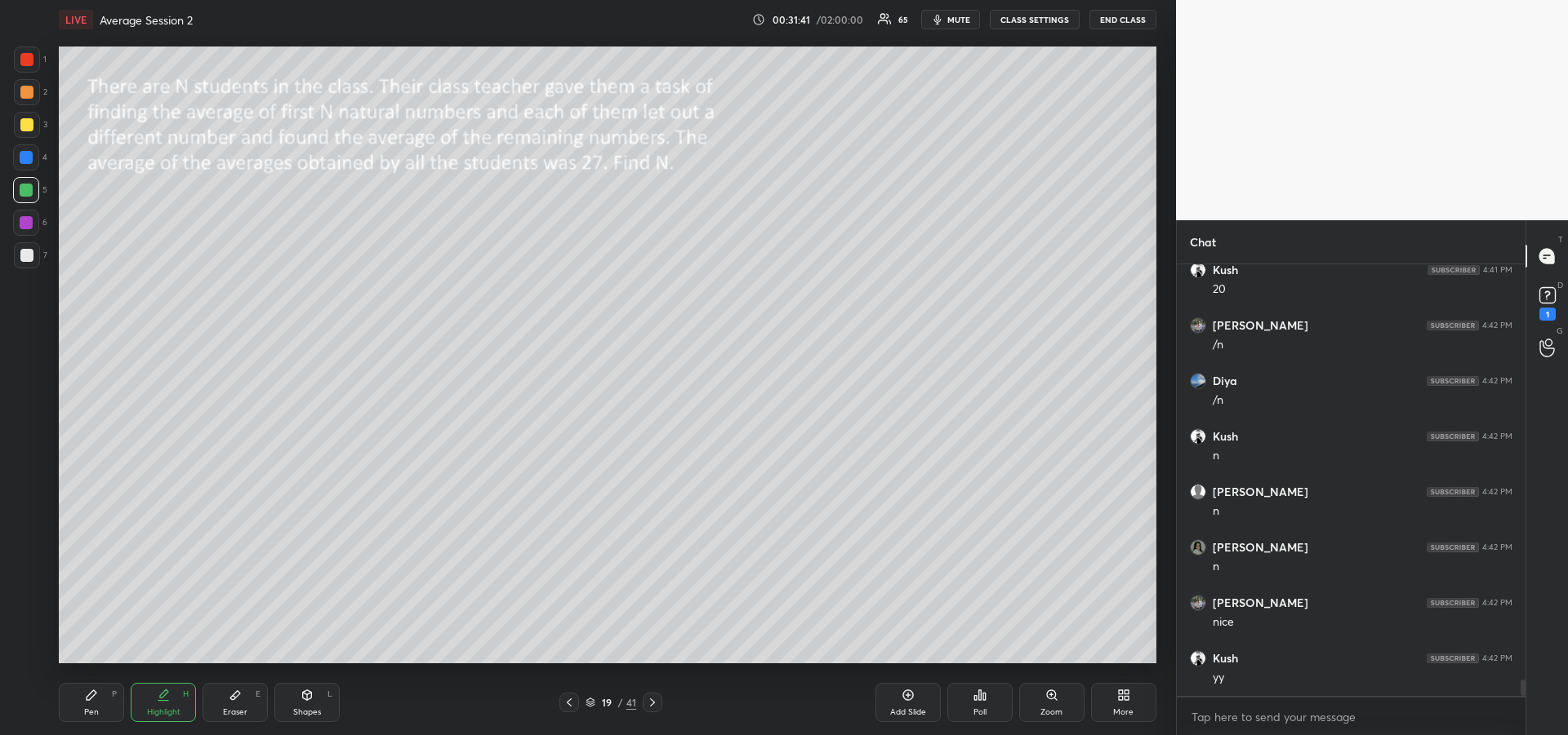
click at [99, 691] on div "Pen P" at bounding box center [92, 702] width 66 height 39
click at [165, 702] on div "Highlight H" at bounding box center [164, 702] width 66 height 39
click at [86, 705] on div "Pen P" at bounding box center [92, 702] width 66 height 39
click at [164, 711] on div "Highlight" at bounding box center [164, 712] width 34 height 8
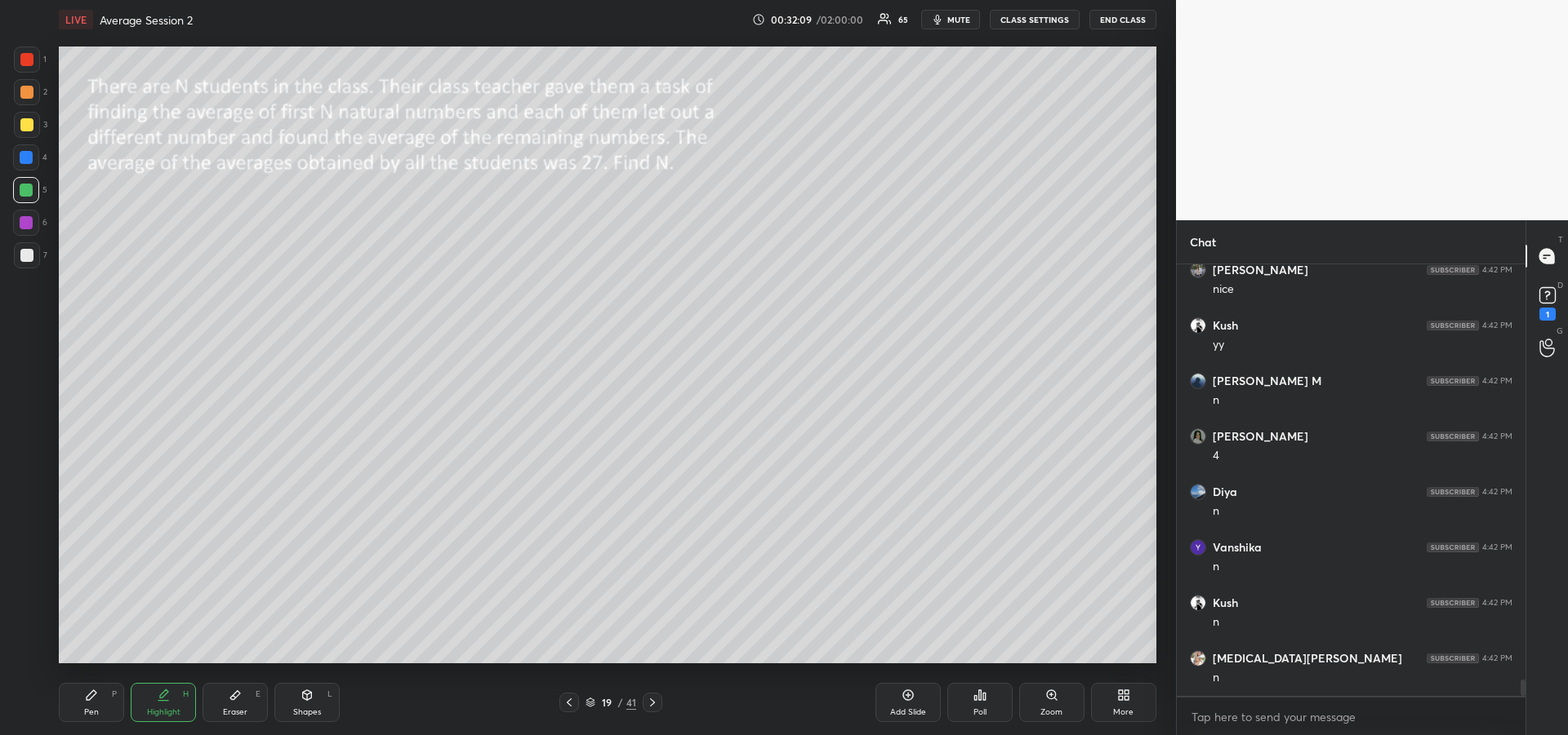
click at [80, 707] on div "Pen P" at bounding box center [92, 702] width 66 height 39
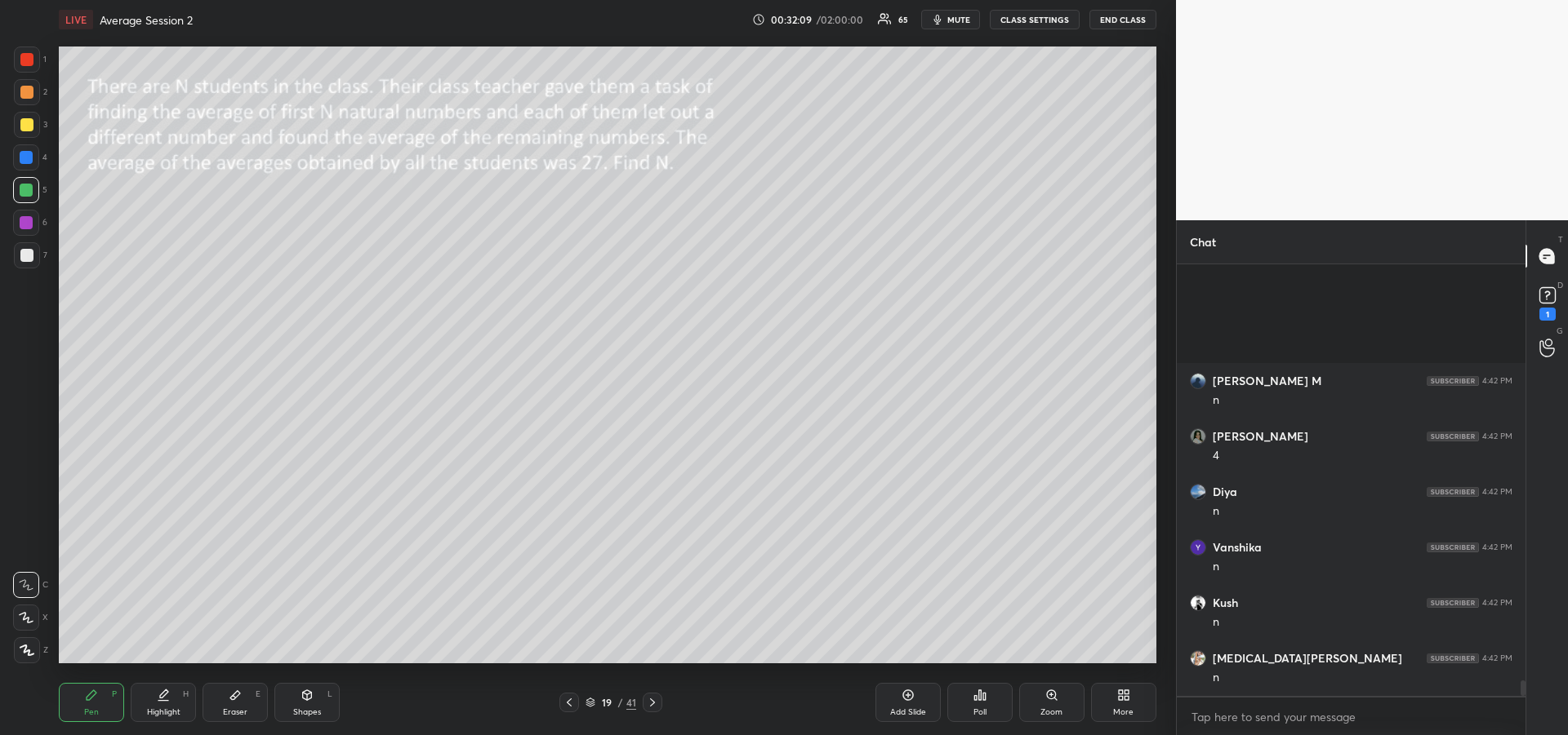
scroll to position [11413, 0]
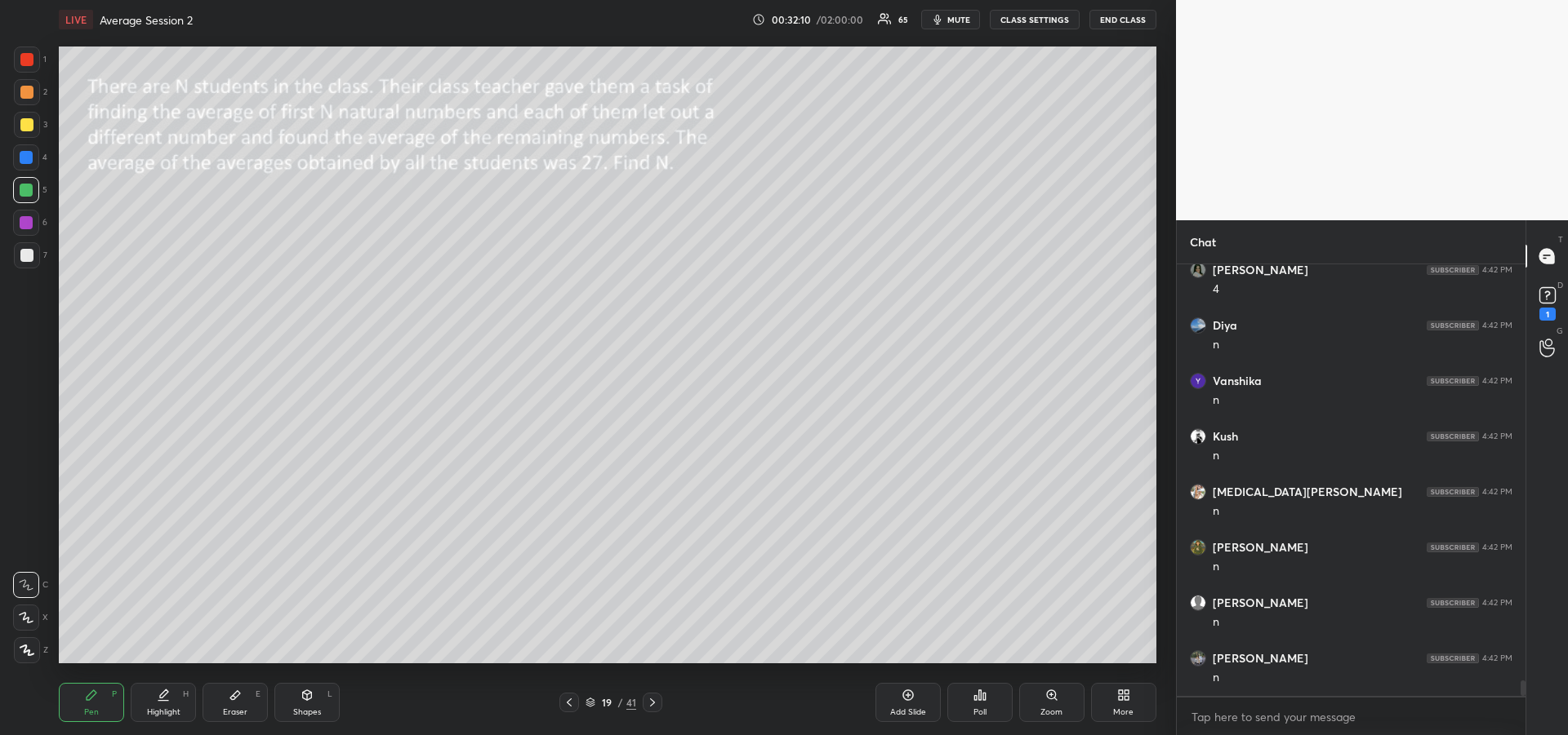
click at [916, 710] on div "Add Slide" at bounding box center [907, 712] width 35 height 8
click at [574, 705] on icon at bounding box center [568, 702] width 13 height 13
click at [156, 704] on div "Highlight H" at bounding box center [164, 702] width 66 height 39
click at [92, 713] on div "Pen" at bounding box center [91, 712] width 15 height 8
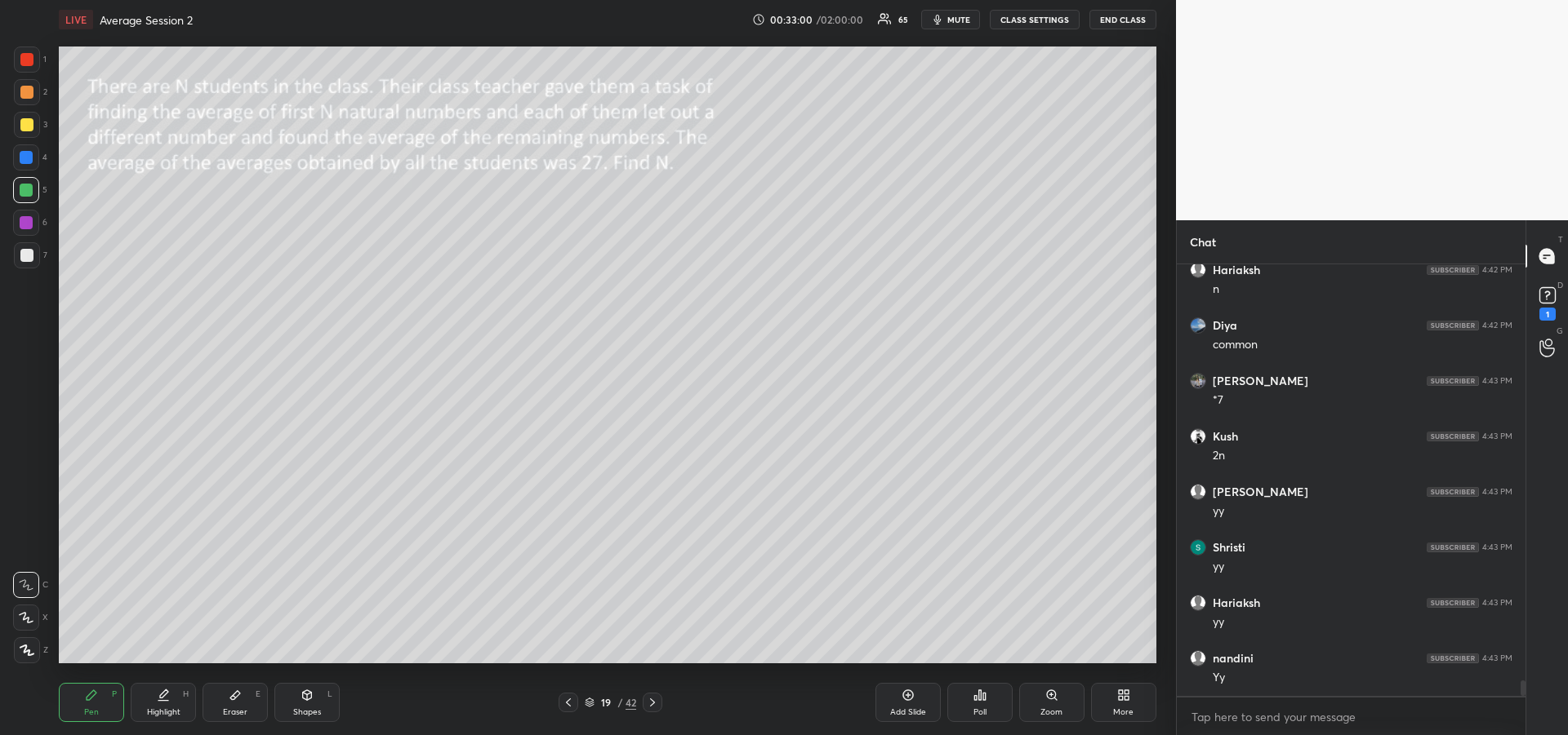
scroll to position [11912, 0]
click at [228, 702] on div "Eraser E" at bounding box center [236, 702] width 66 height 39
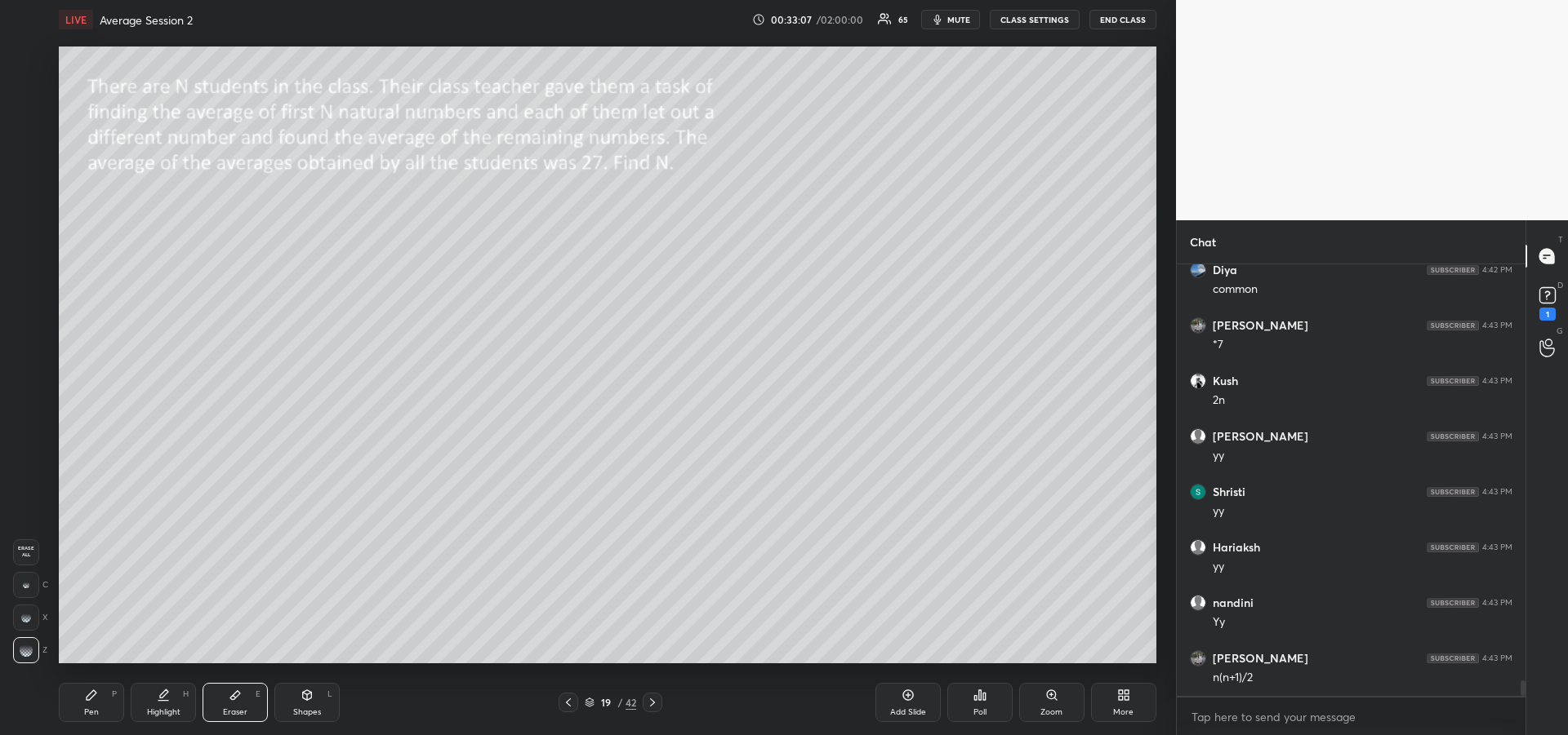
click at [99, 701] on div "Pen P" at bounding box center [92, 702] width 66 height 39
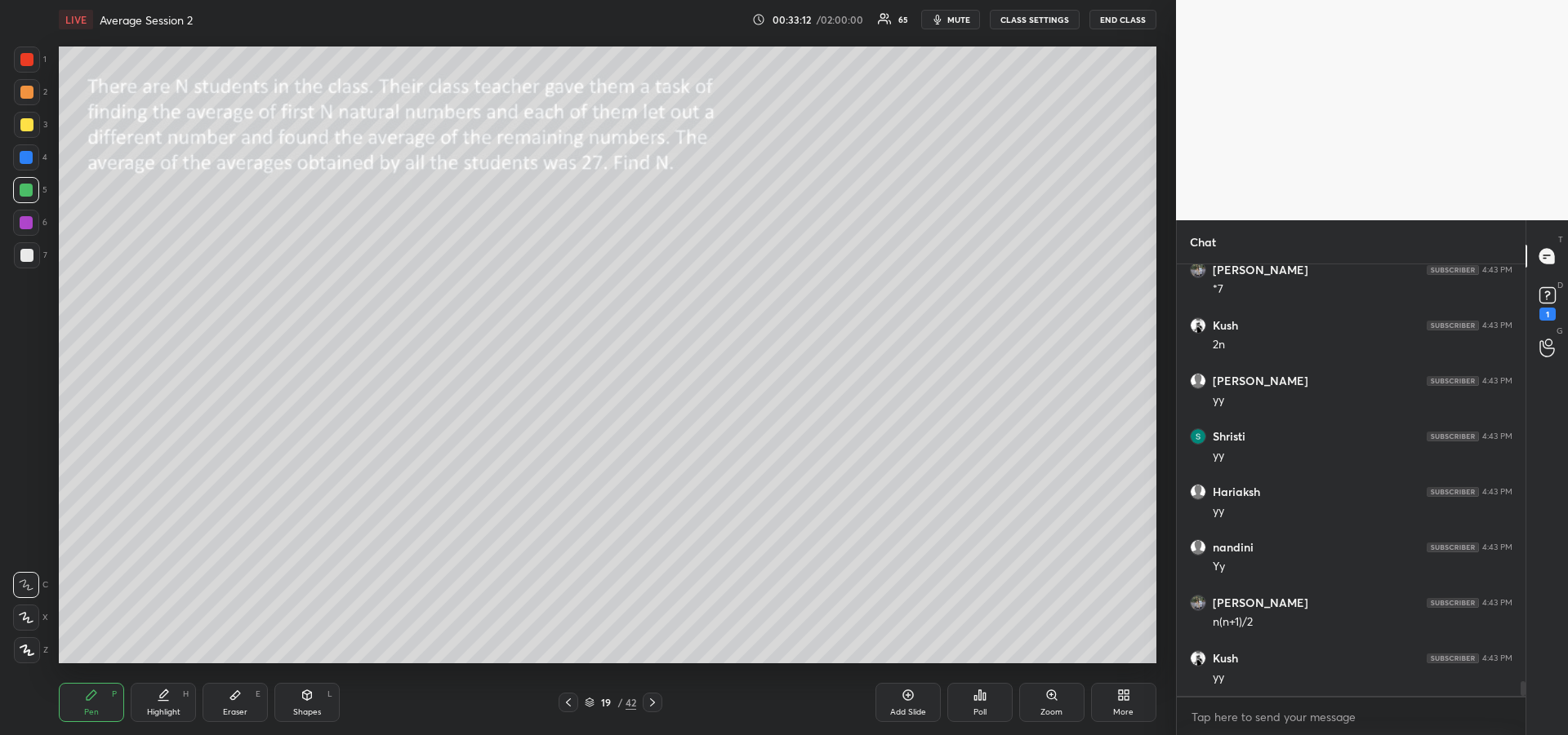
click at [25, 252] on div at bounding box center [26, 256] width 13 height 13
click at [21, 220] on div at bounding box center [26, 223] width 13 height 13
click at [160, 694] on icon at bounding box center [163, 695] width 13 height 13
click at [164, 703] on div "Highlight H" at bounding box center [164, 702] width 66 height 39
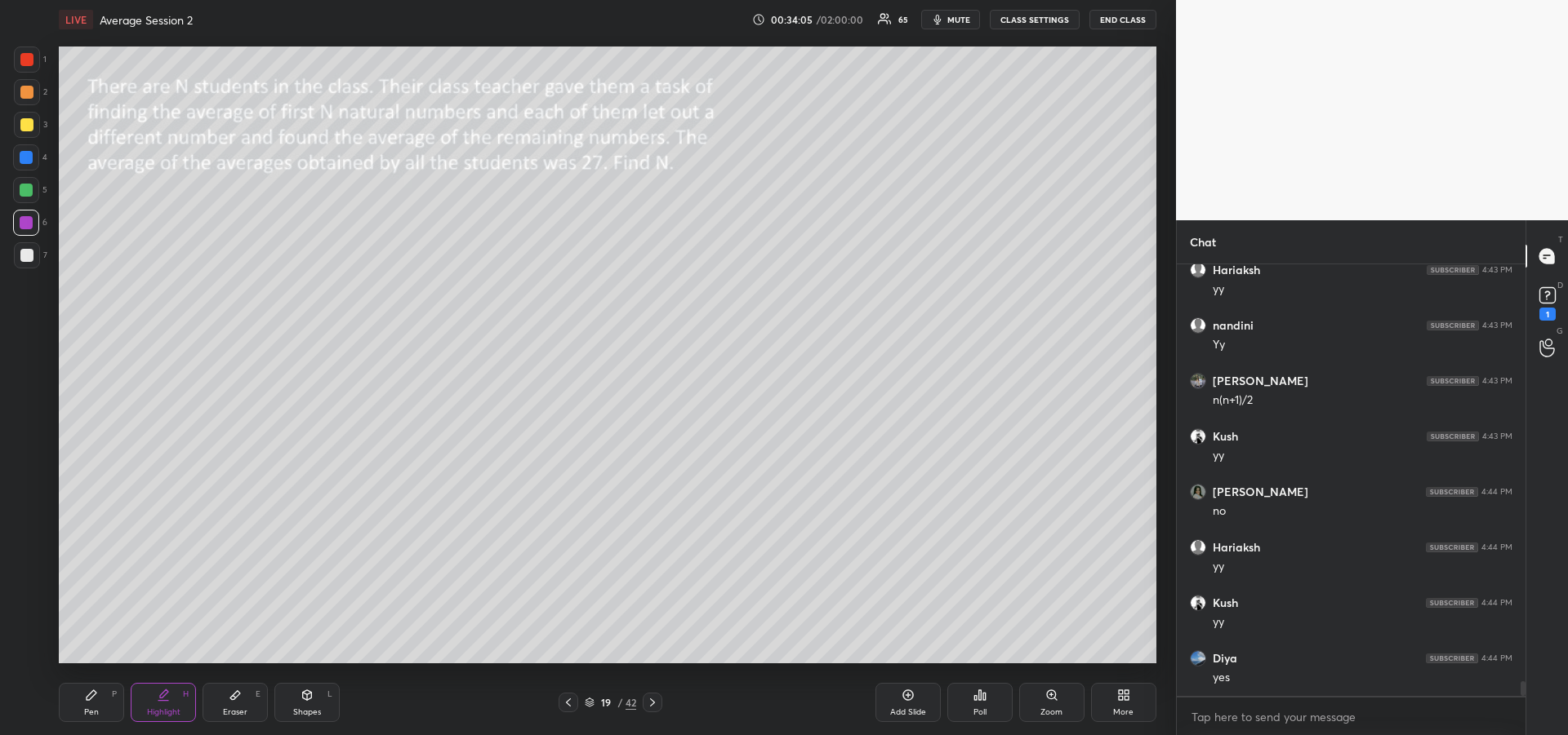
click at [77, 710] on div "Pen P" at bounding box center [92, 702] width 66 height 39
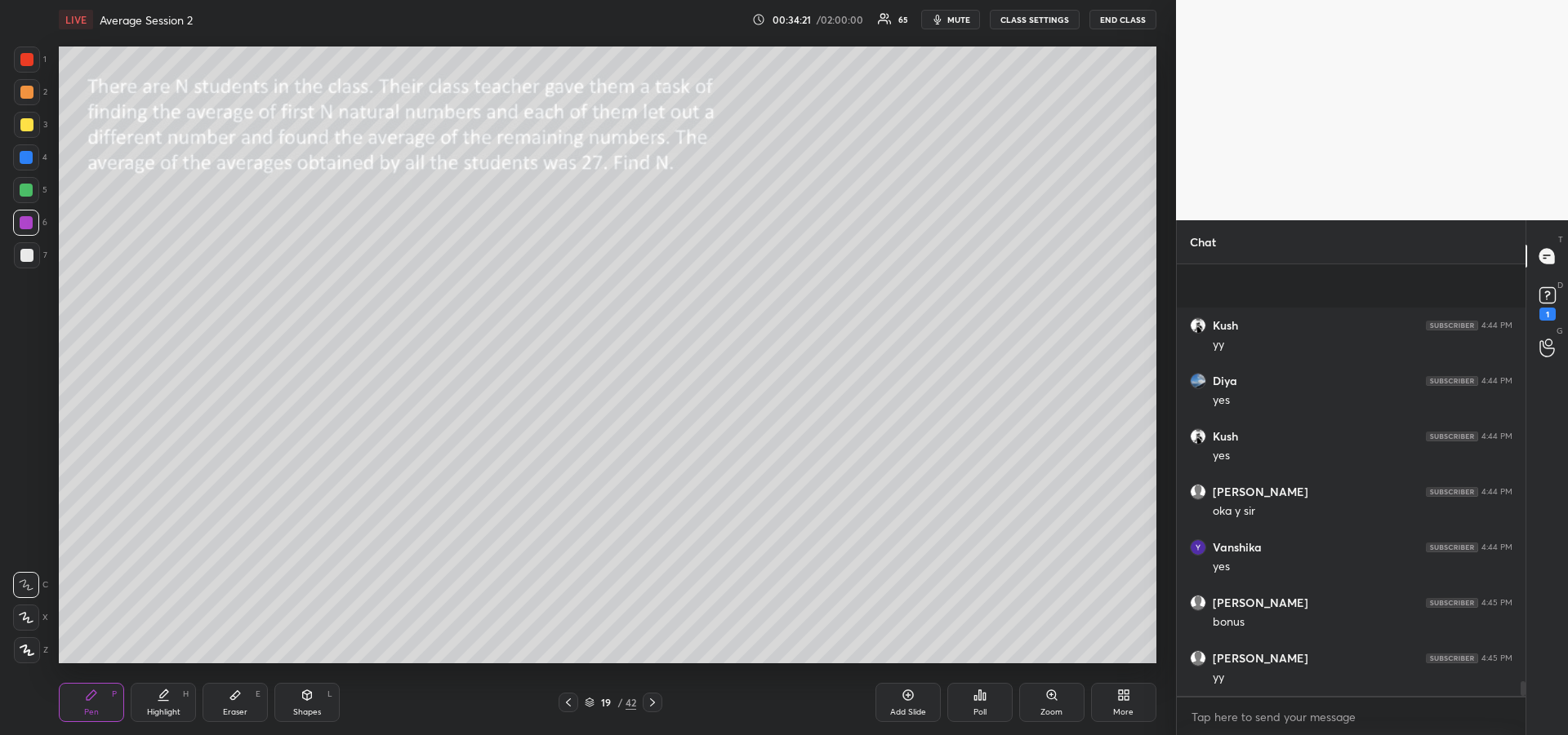
scroll to position [12579, 0]
click at [28, 131] on div at bounding box center [26, 125] width 13 height 13
click at [34, 158] on div at bounding box center [25, 157] width 26 height 26
click at [167, 711] on div "Highlight" at bounding box center [164, 712] width 34 height 8
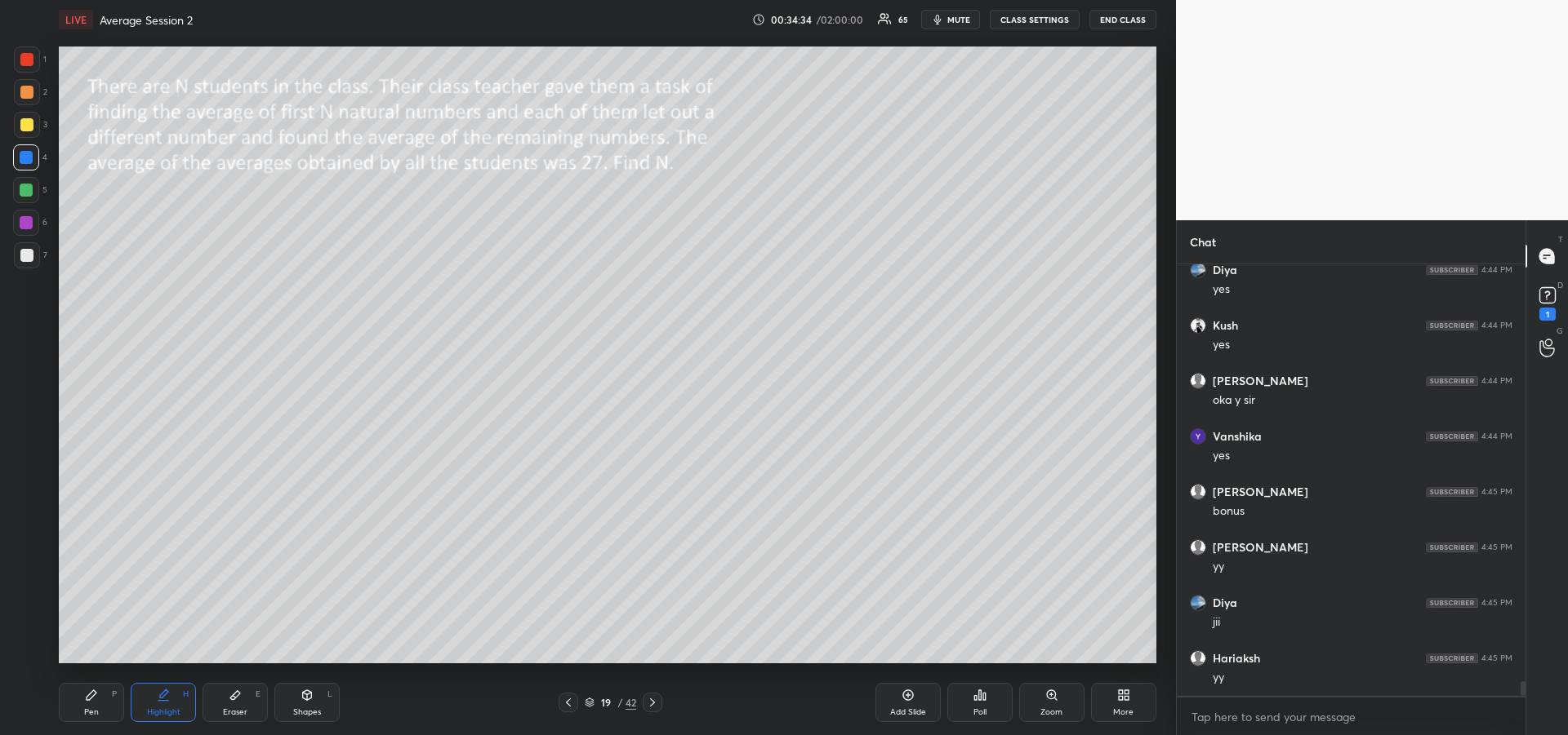
click at [91, 698] on icon at bounding box center [91, 695] width 10 height 10
click at [25, 96] on div at bounding box center [26, 92] width 13 height 13
click at [649, 707] on icon at bounding box center [652, 702] width 13 height 13
click at [651, 703] on icon at bounding box center [652, 702] width 13 height 13
click at [655, 703] on icon at bounding box center [652, 702] width 13 height 13
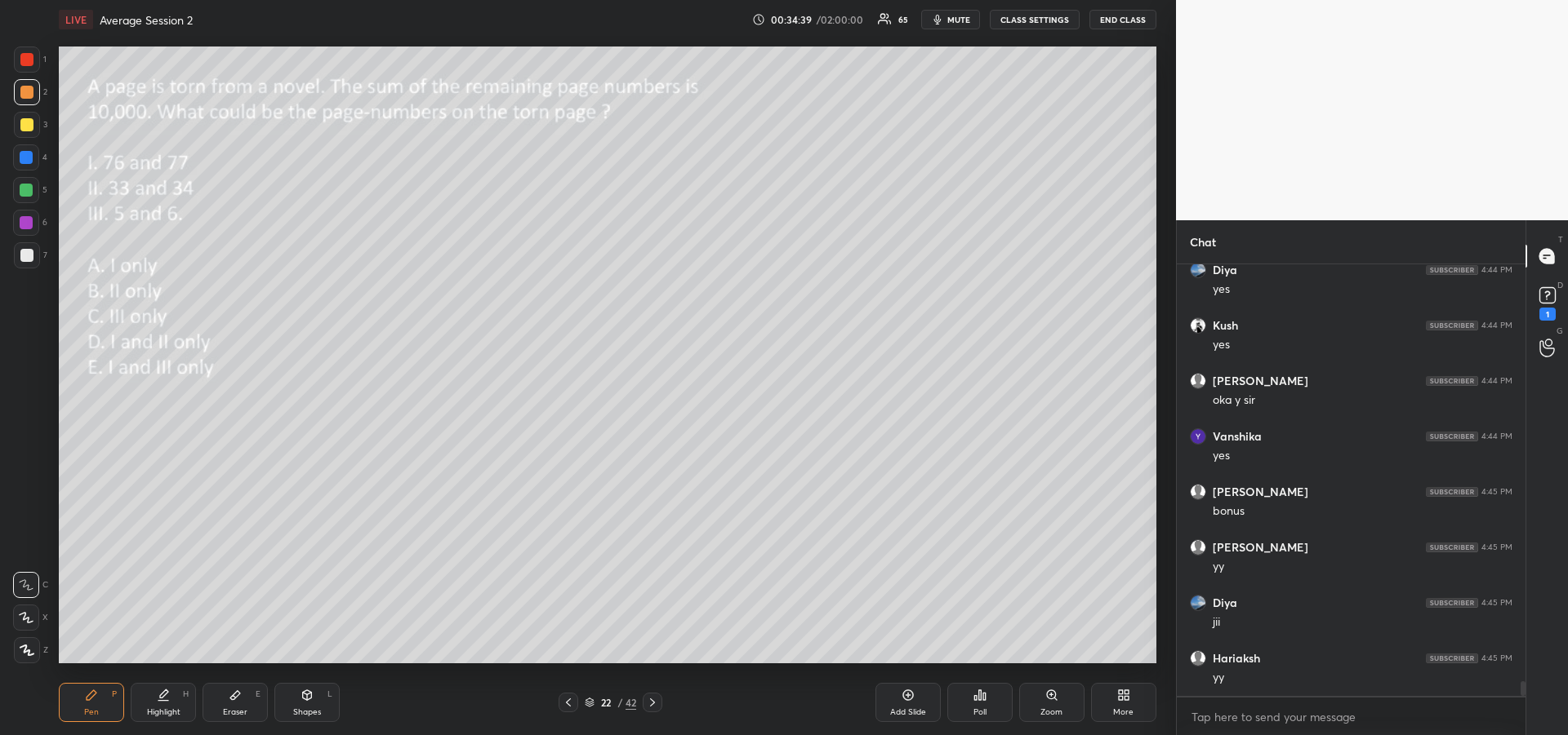
click at [303, 705] on div "Shapes L" at bounding box center [307, 702] width 66 height 39
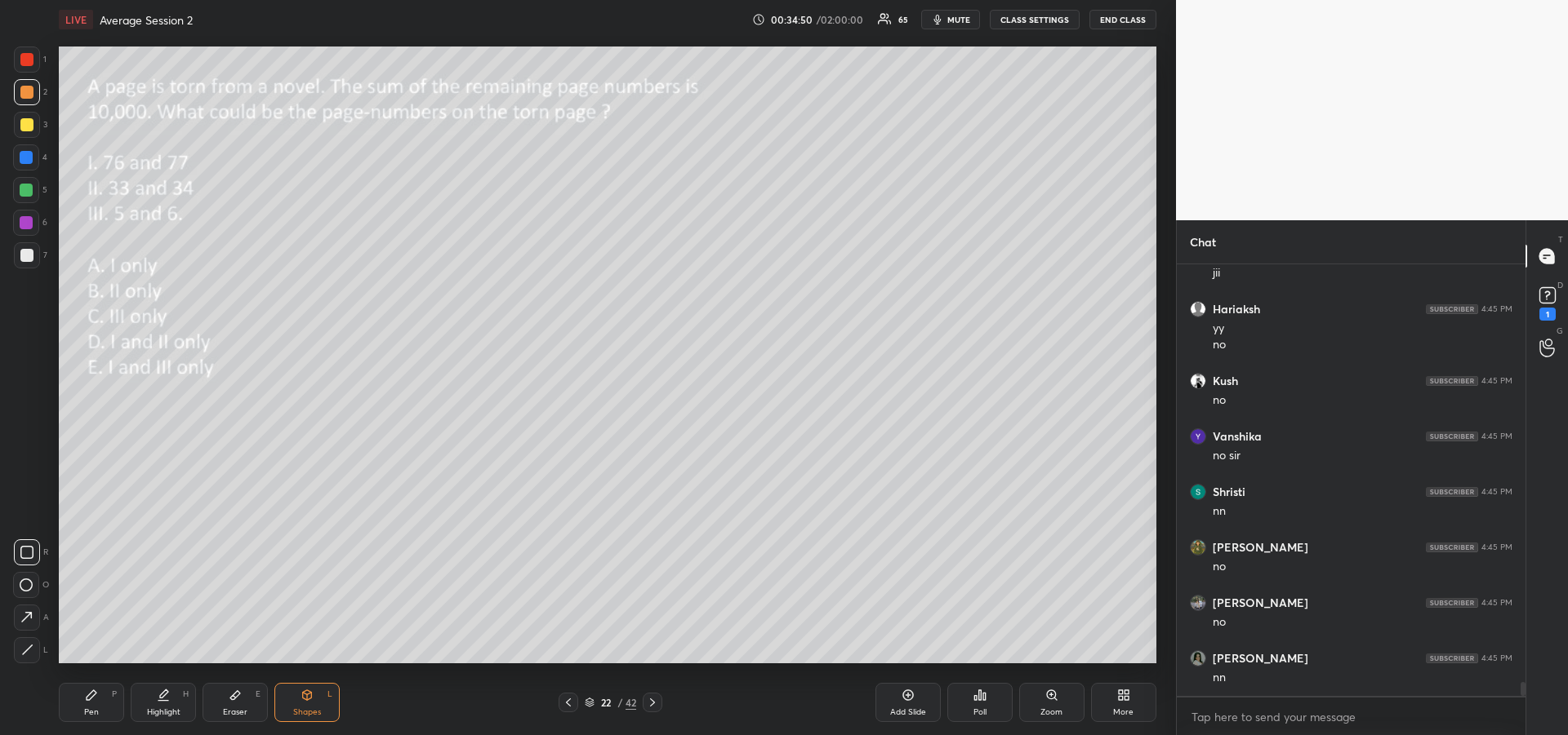
scroll to position [12983, 0]
click at [25, 158] on div at bounding box center [26, 157] width 13 height 13
click at [91, 709] on div "Pen" at bounding box center [91, 712] width 15 height 8
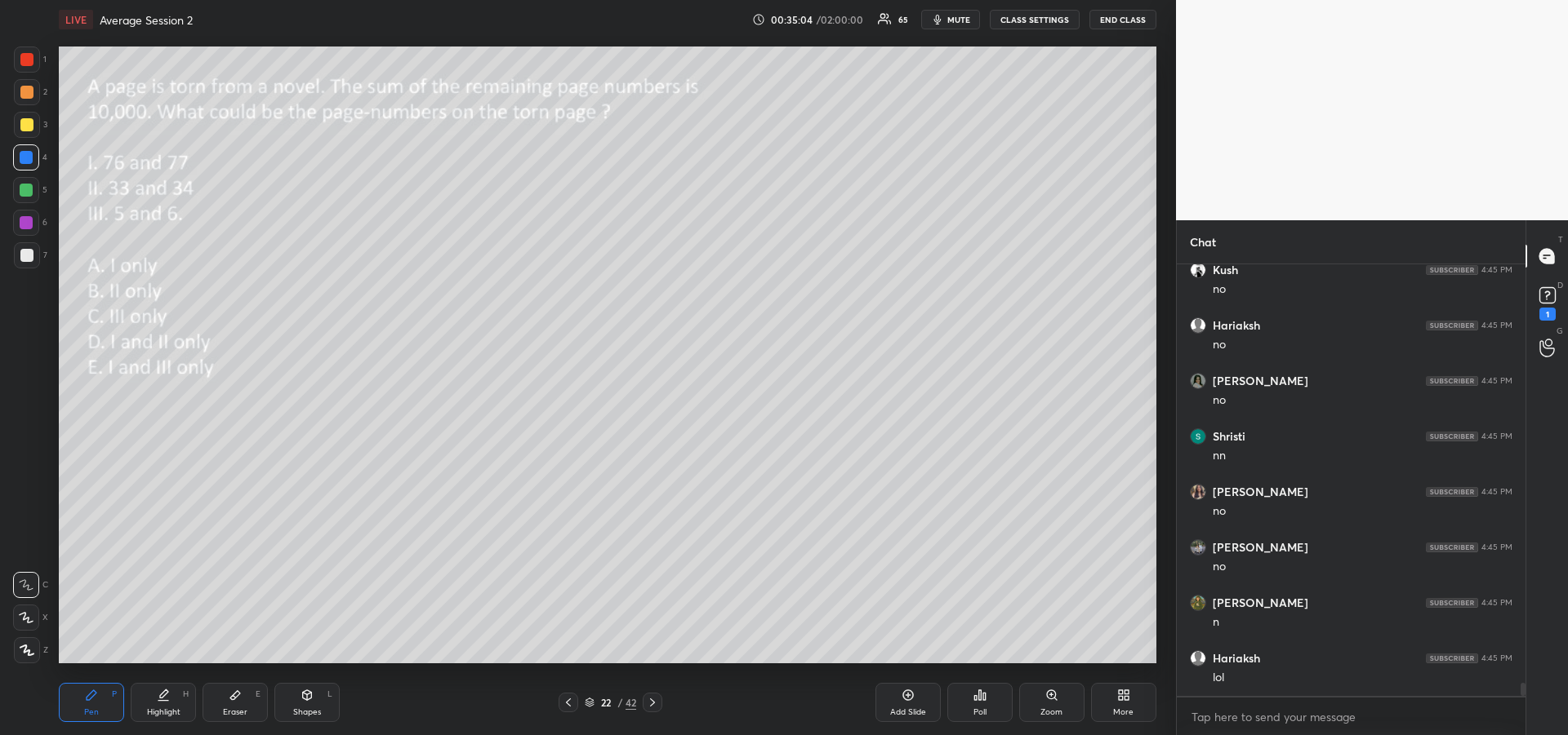
click at [27, 196] on div at bounding box center [26, 190] width 13 height 13
click at [242, 692] on div "Eraser E" at bounding box center [236, 702] width 66 height 39
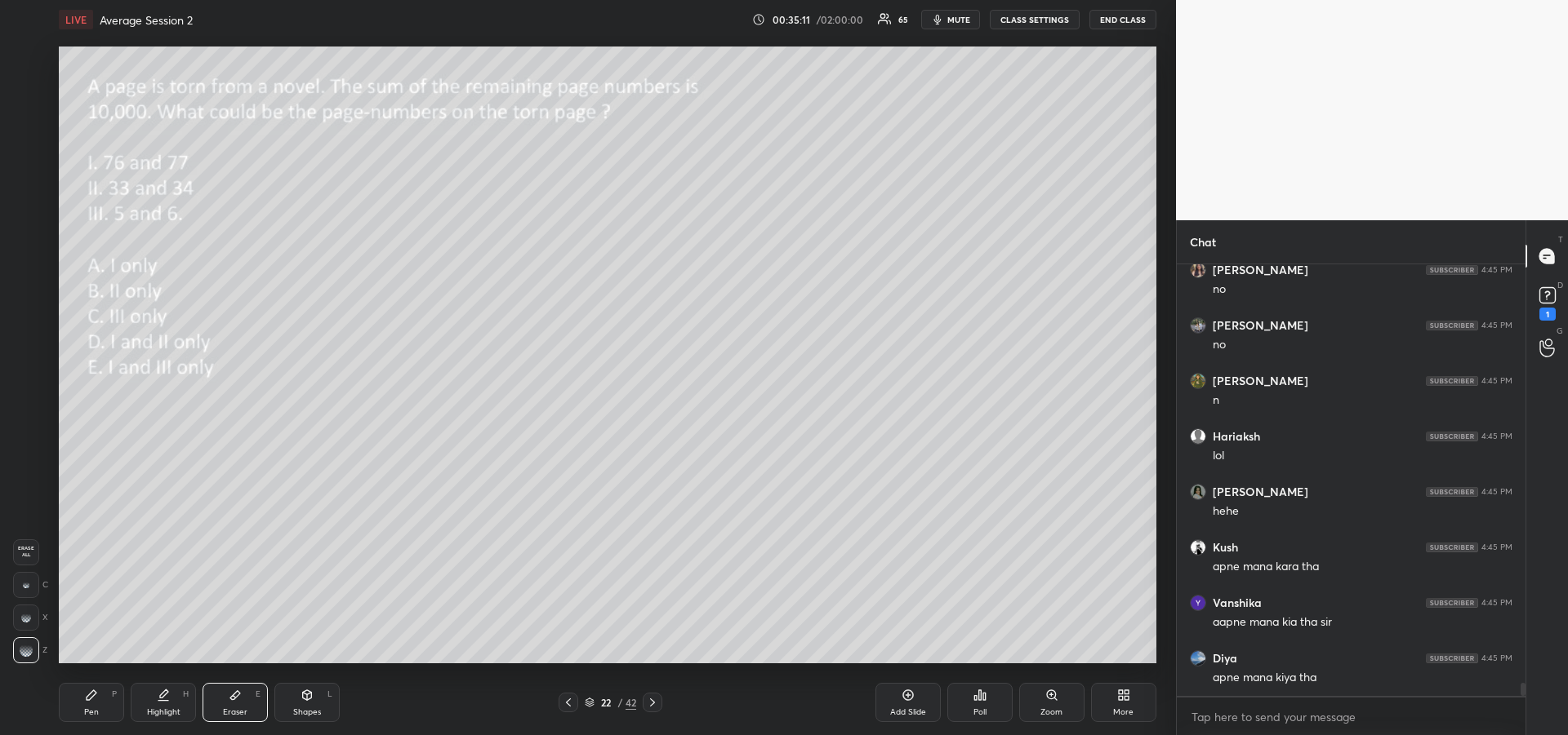
scroll to position [13760, 0]
click at [97, 696] on icon at bounding box center [91, 695] width 13 height 13
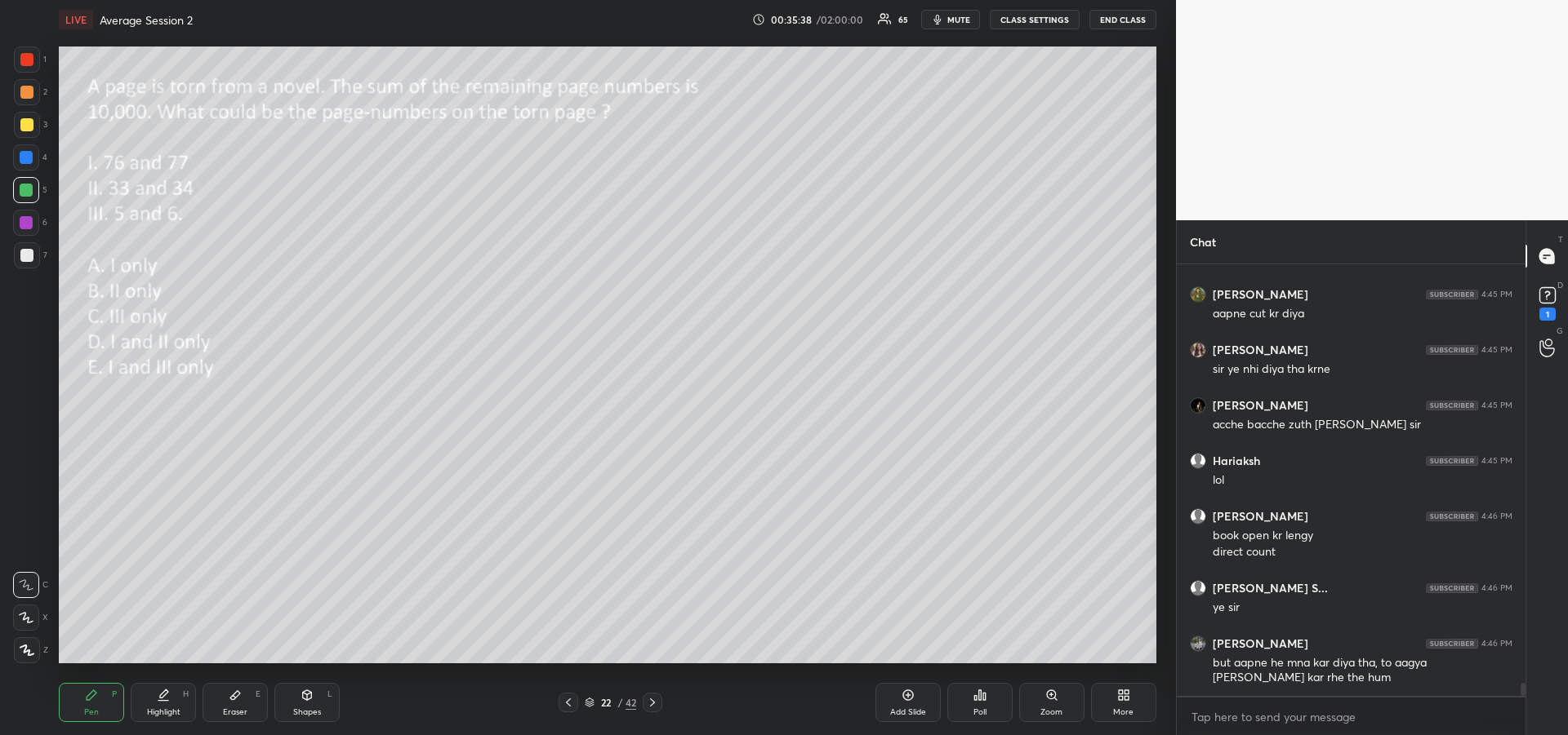
scroll to position [14180, 0]
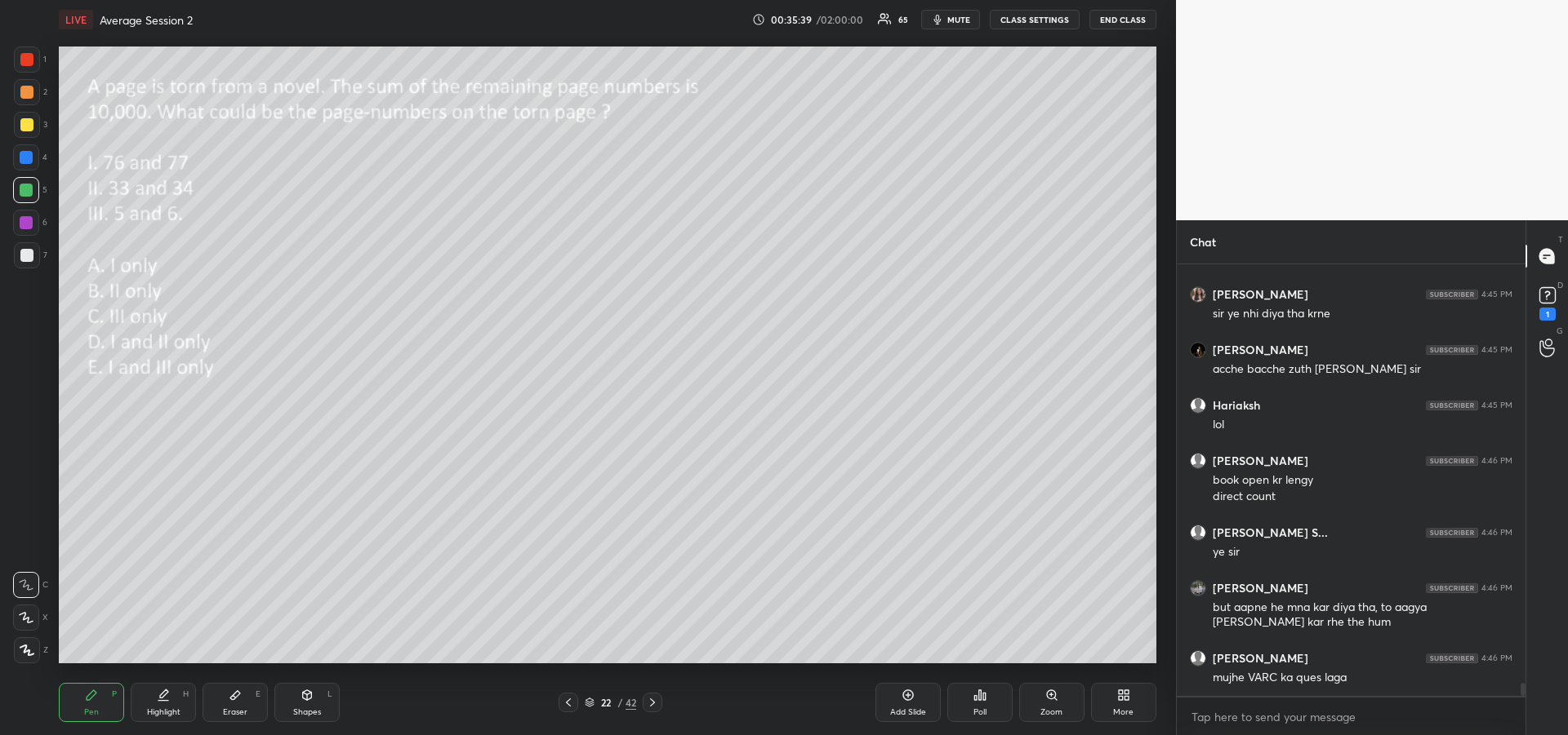
click at [92, 702] on div "Pen P" at bounding box center [92, 702] width 66 height 39
click at [25, 125] on div at bounding box center [26, 125] width 13 height 13
click at [307, 703] on div "Shapes L" at bounding box center [307, 702] width 66 height 39
click at [22, 257] on div at bounding box center [26, 256] width 13 height 13
click at [21, 64] on div at bounding box center [26, 59] width 13 height 13
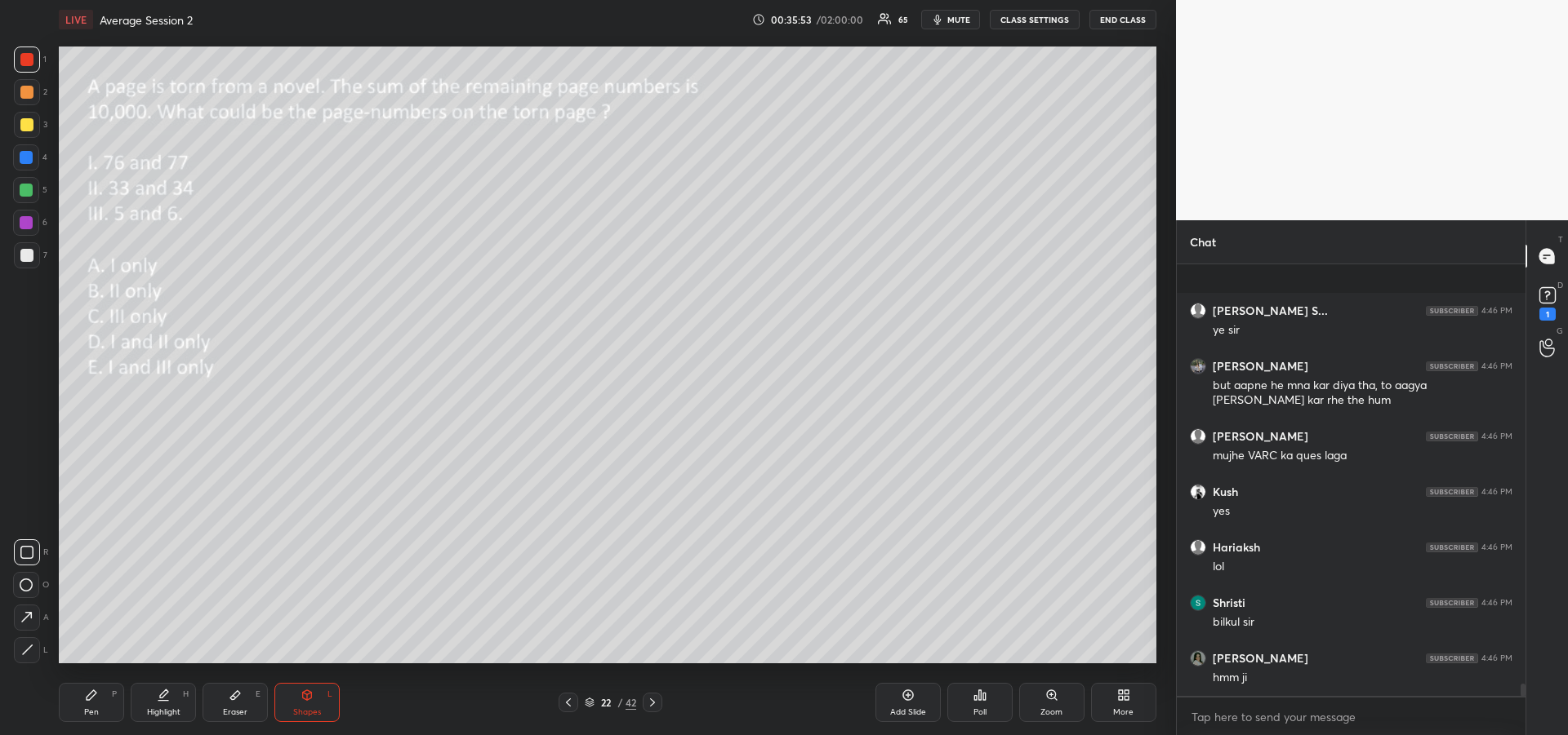
scroll to position [14513, 0]
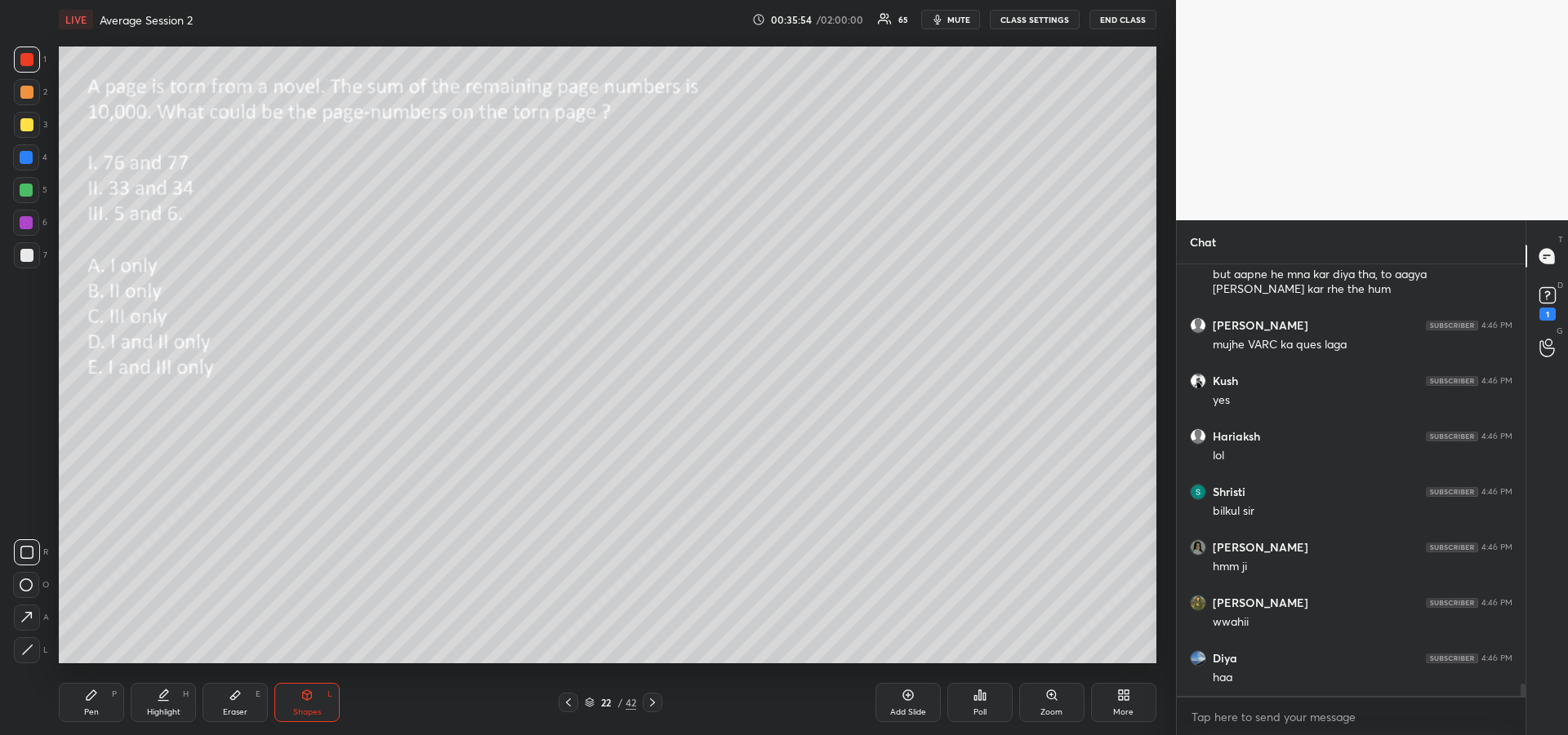
click at [97, 695] on icon at bounding box center [91, 695] width 13 height 13
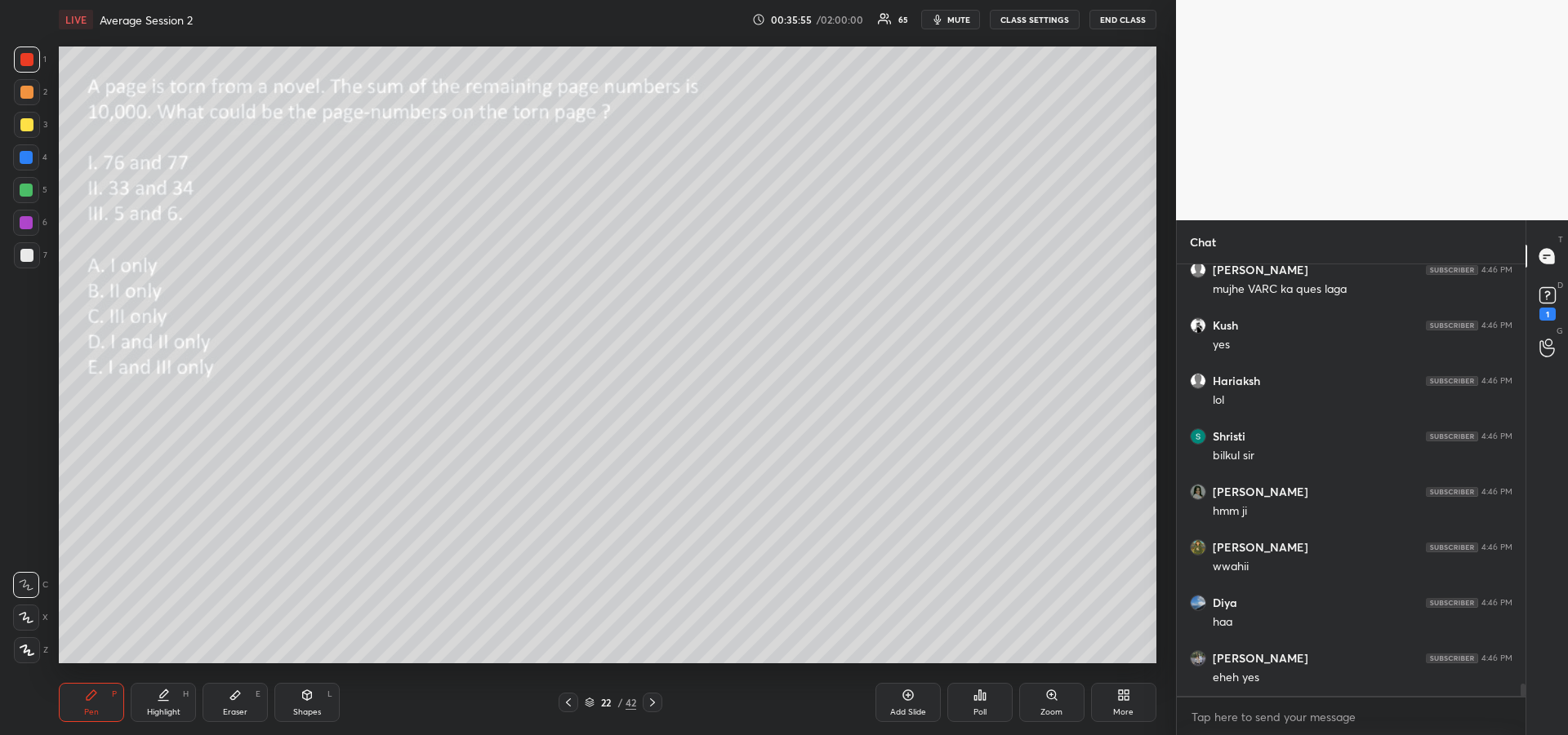
click at [32, 156] on div at bounding box center [26, 157] width 13 height 13
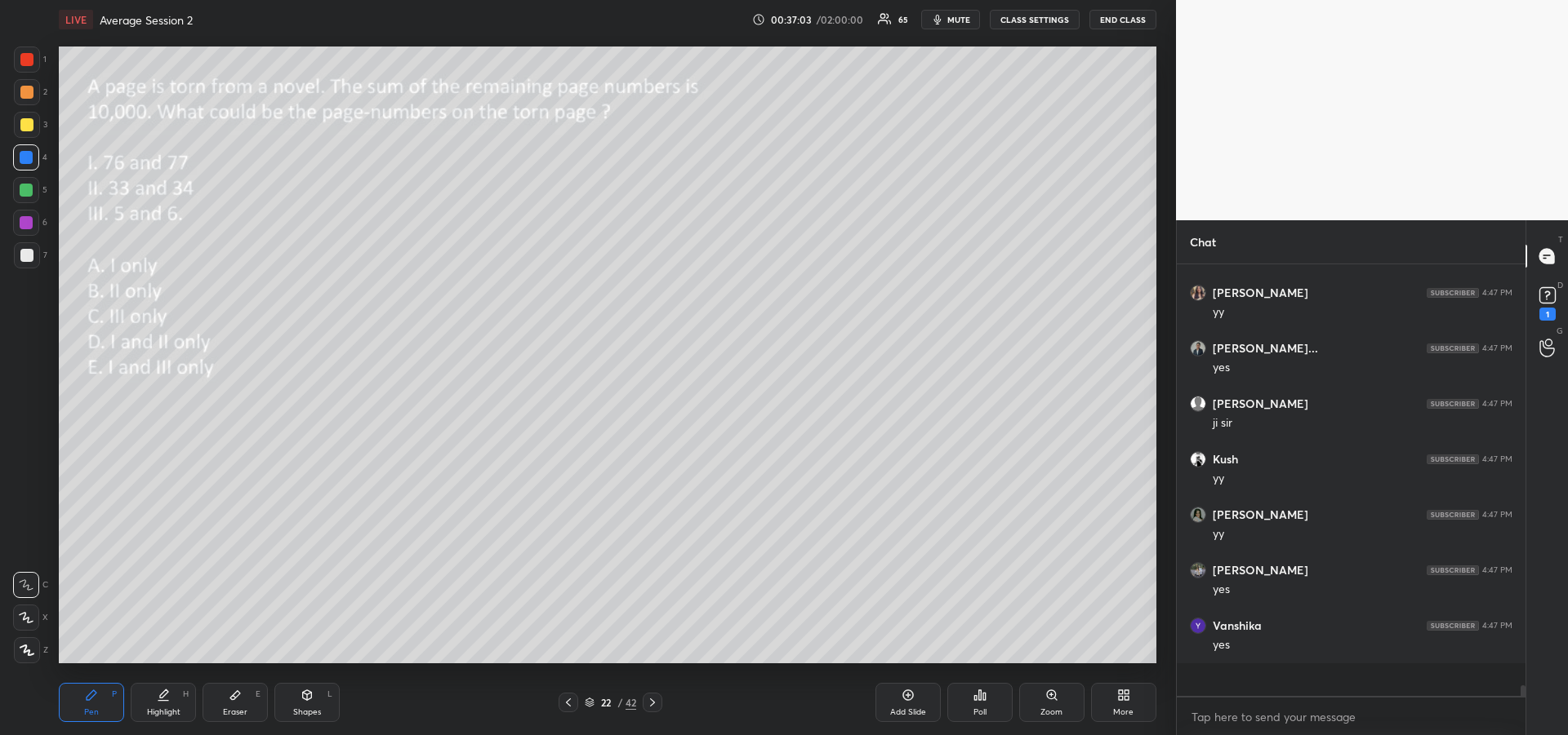
scroll to position [15400, 0]
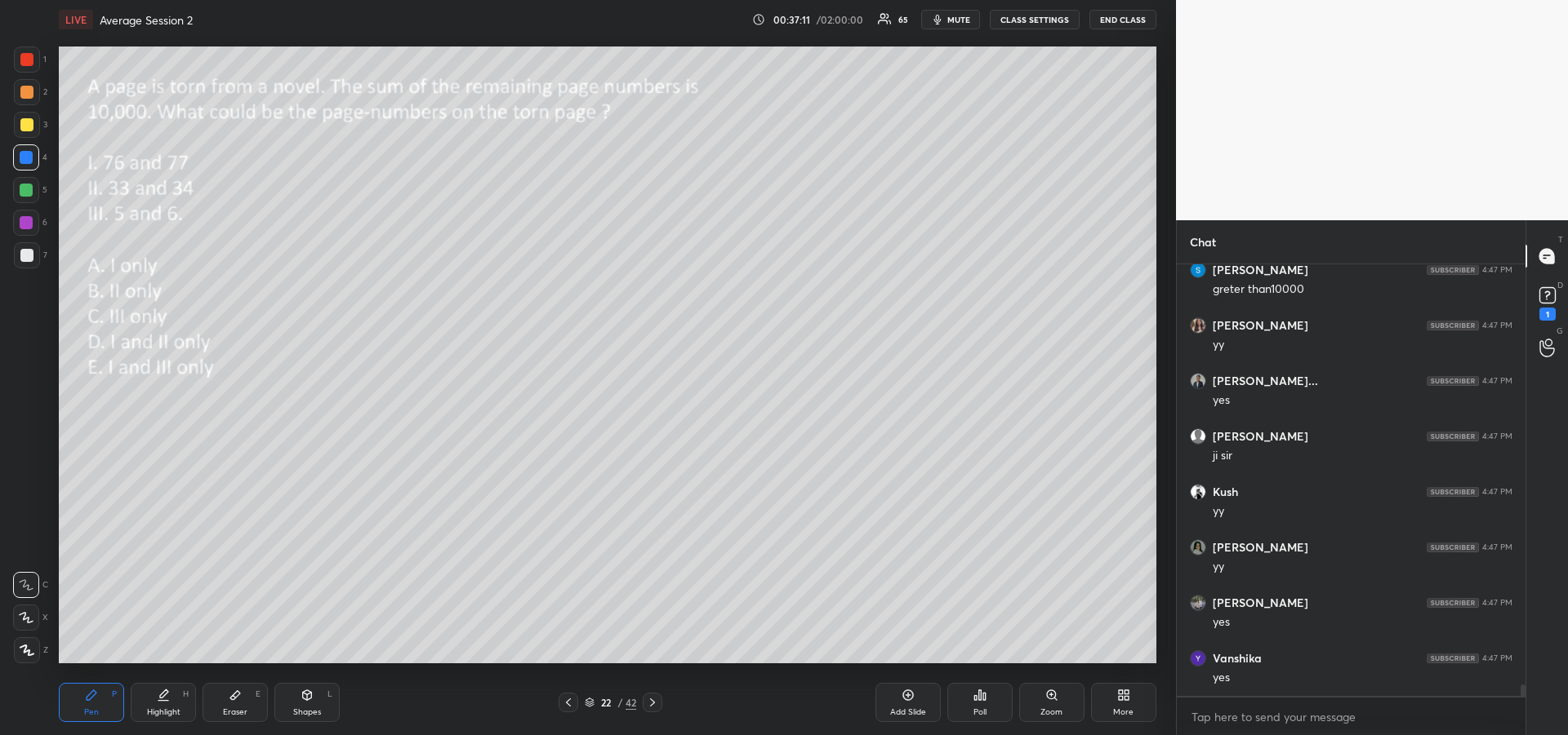
click at [28, 124] on div at bounding box center [26, 125] width 13 height 13
click at [28, 160] on div at bounding box center [26, 157] width 13 height 13
click at [954, 22] on span "mute" at bounding box center [958, 19] width 23 height 12
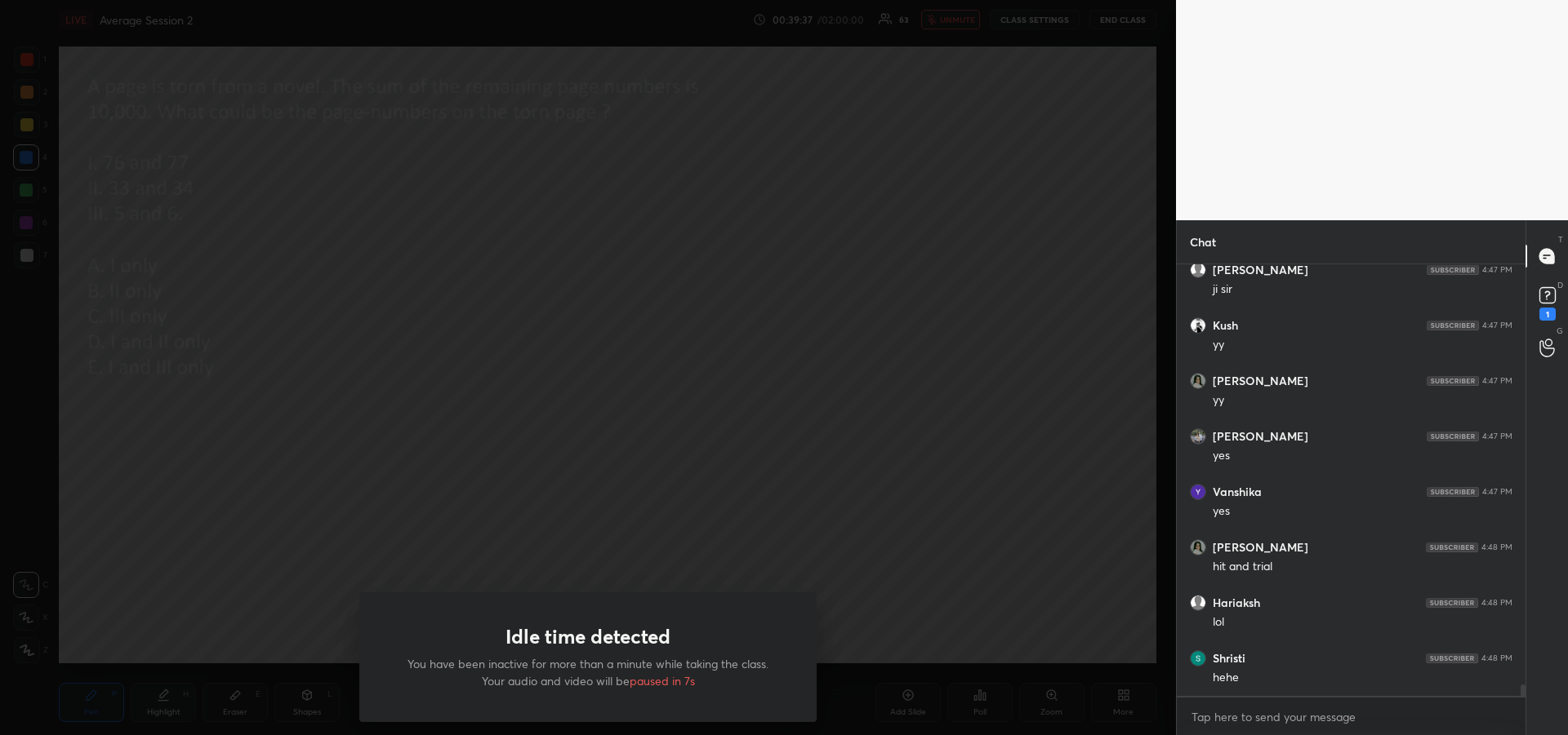
scroll to position [15626, 0]
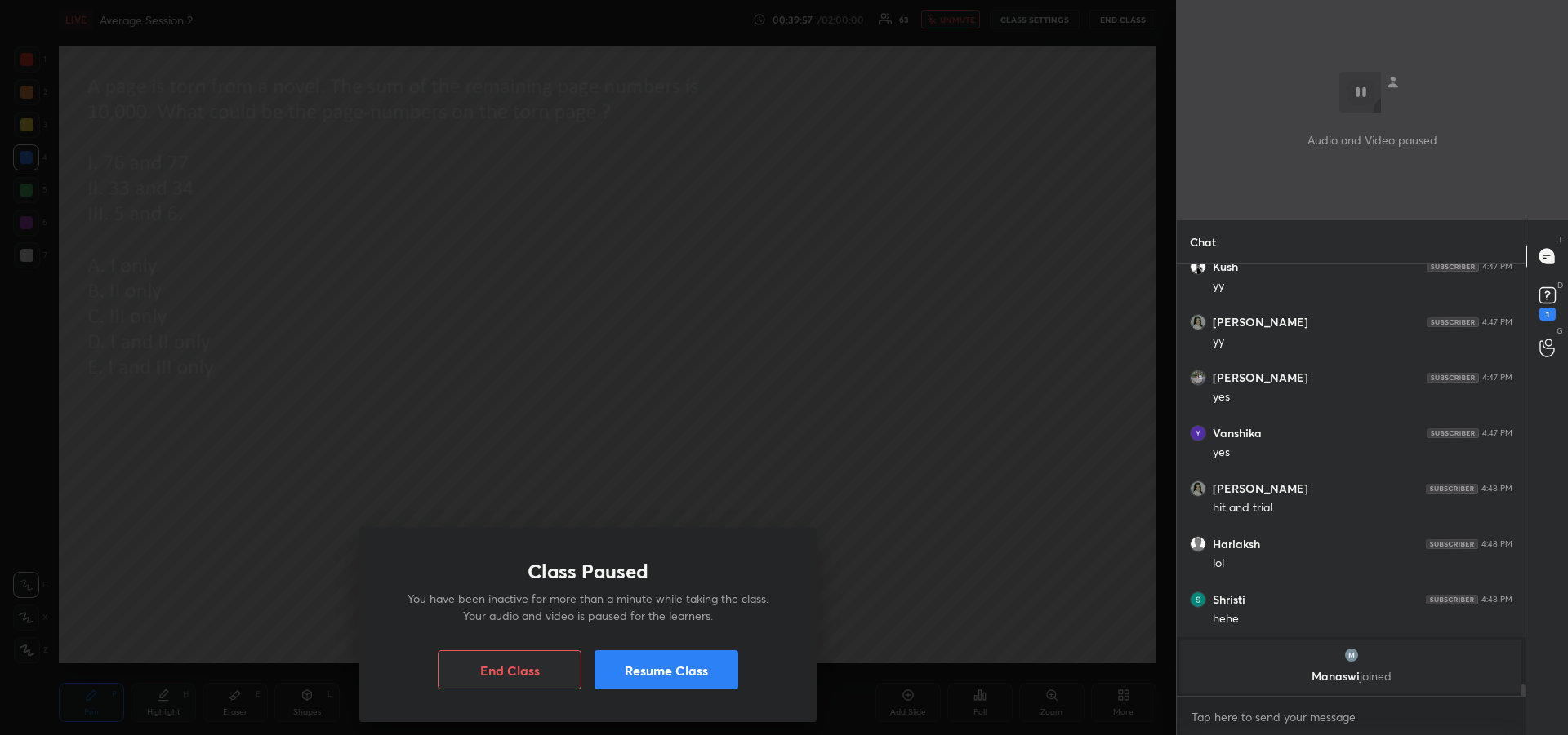
click at [657, 671] on button "Resume Class" at bounding box center [666, 670] width 144 height 39
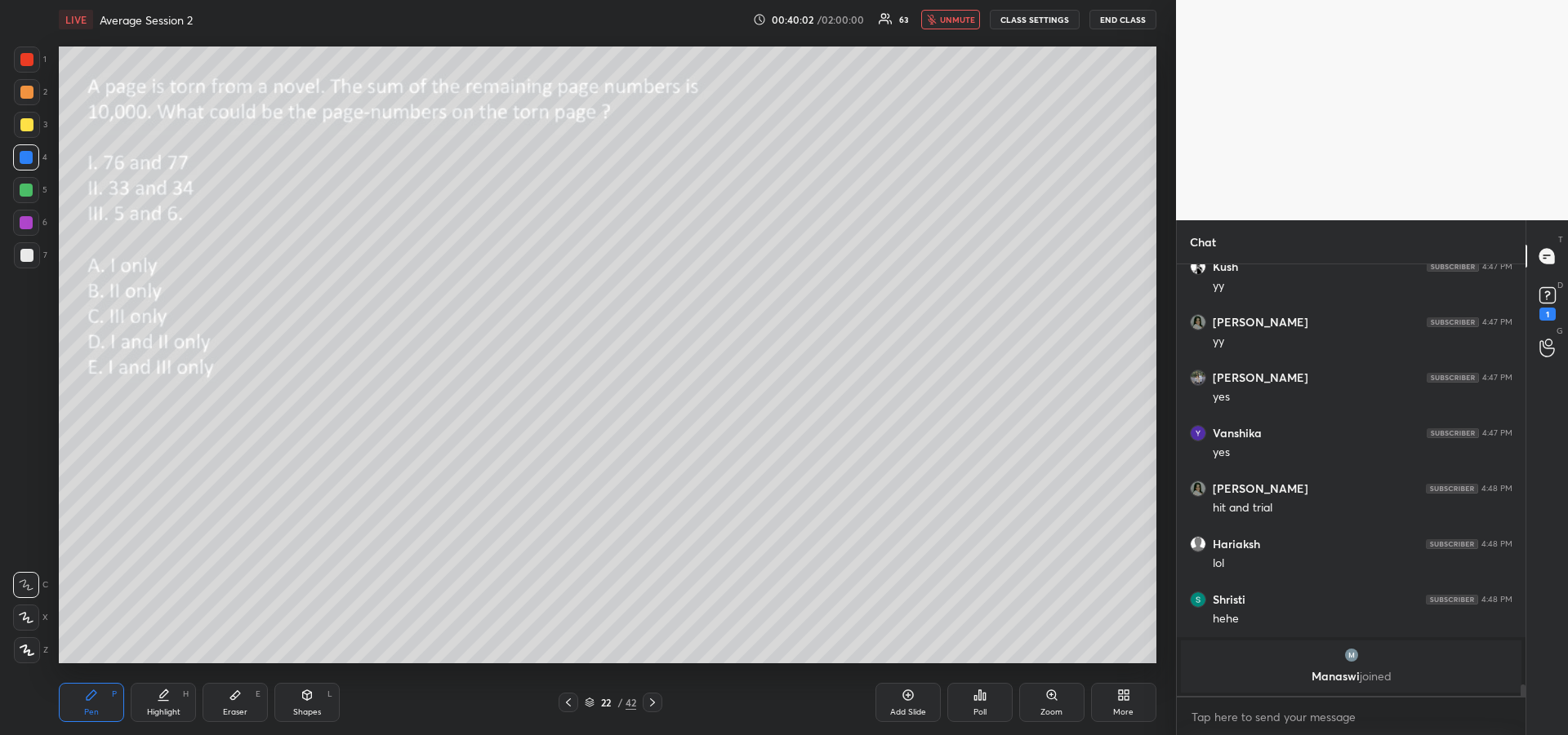
click at [950, 21] on span "unmute" at bounding box center [957, 19] width 35 height 12
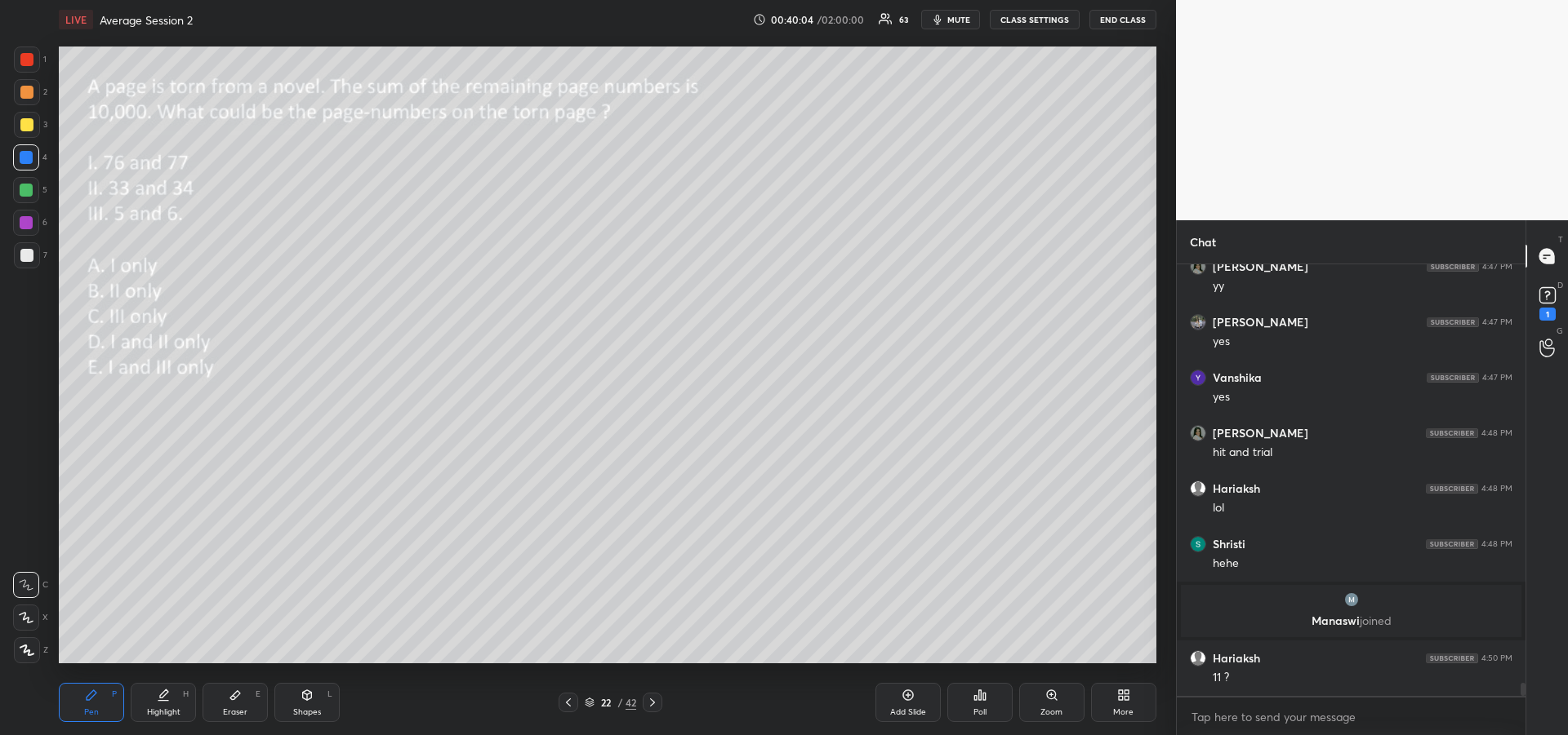
scroll to position [14097, 0]
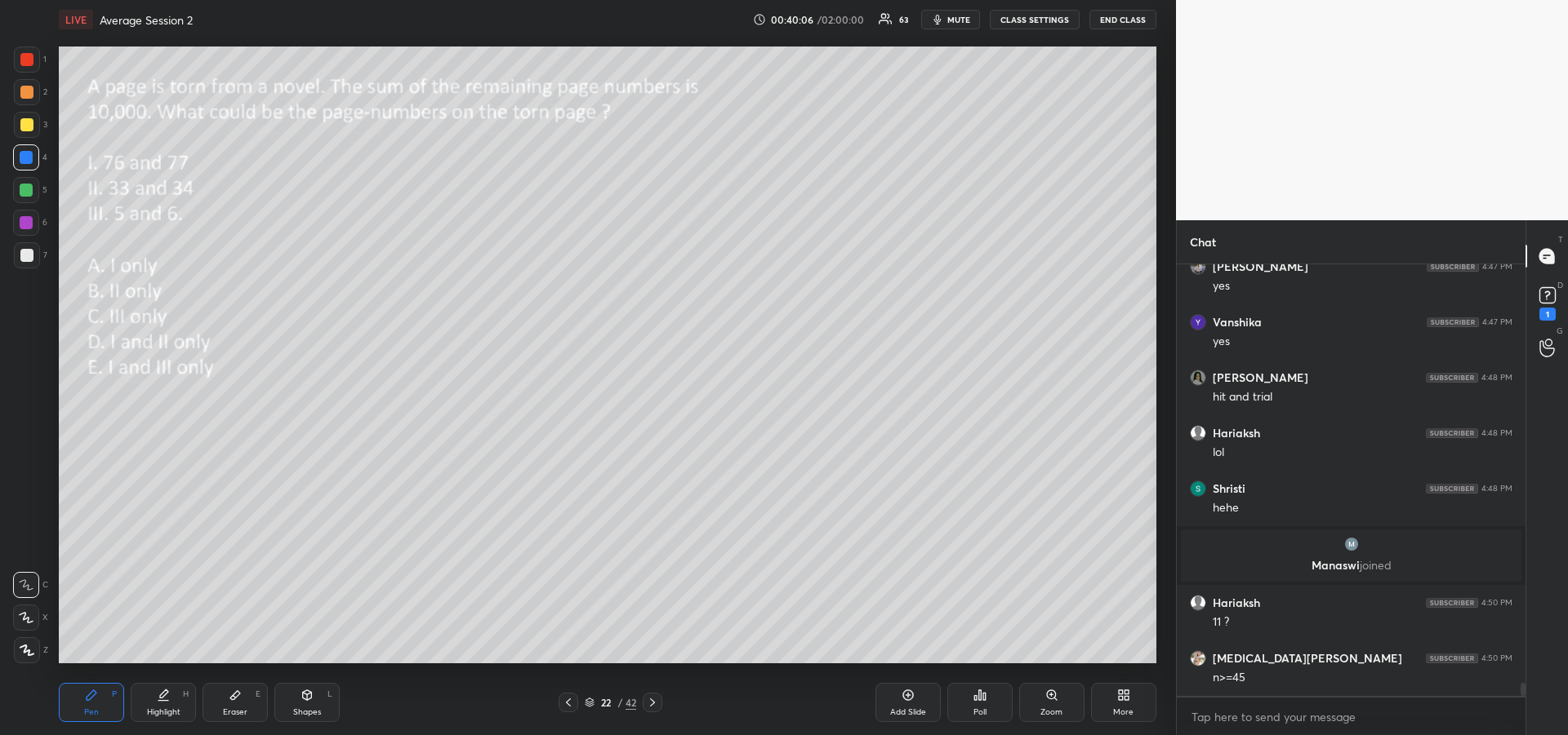
click at [238, 700] on icon at bounding box center [235, 695] width 13 height 13
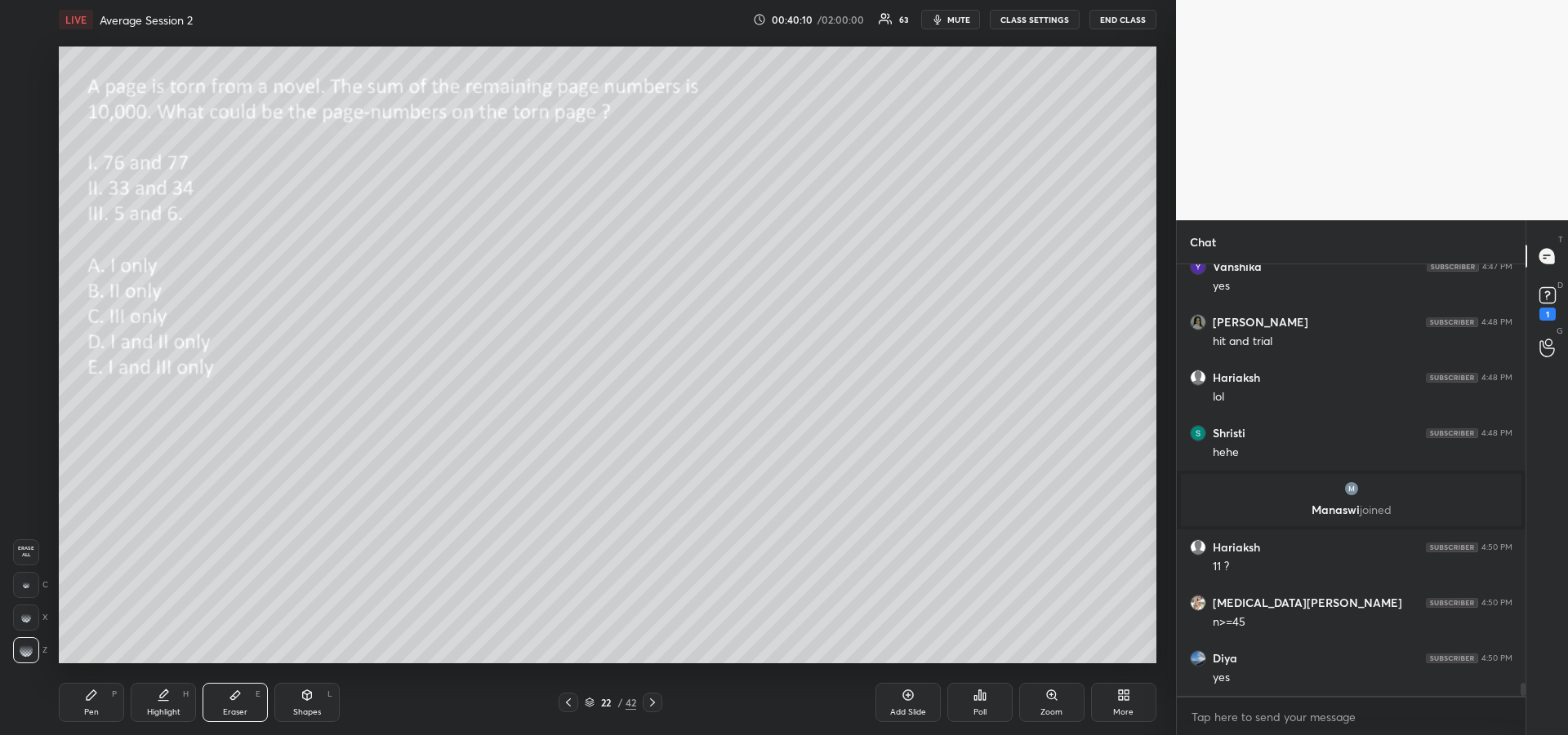
scroll to position [14208, 0]
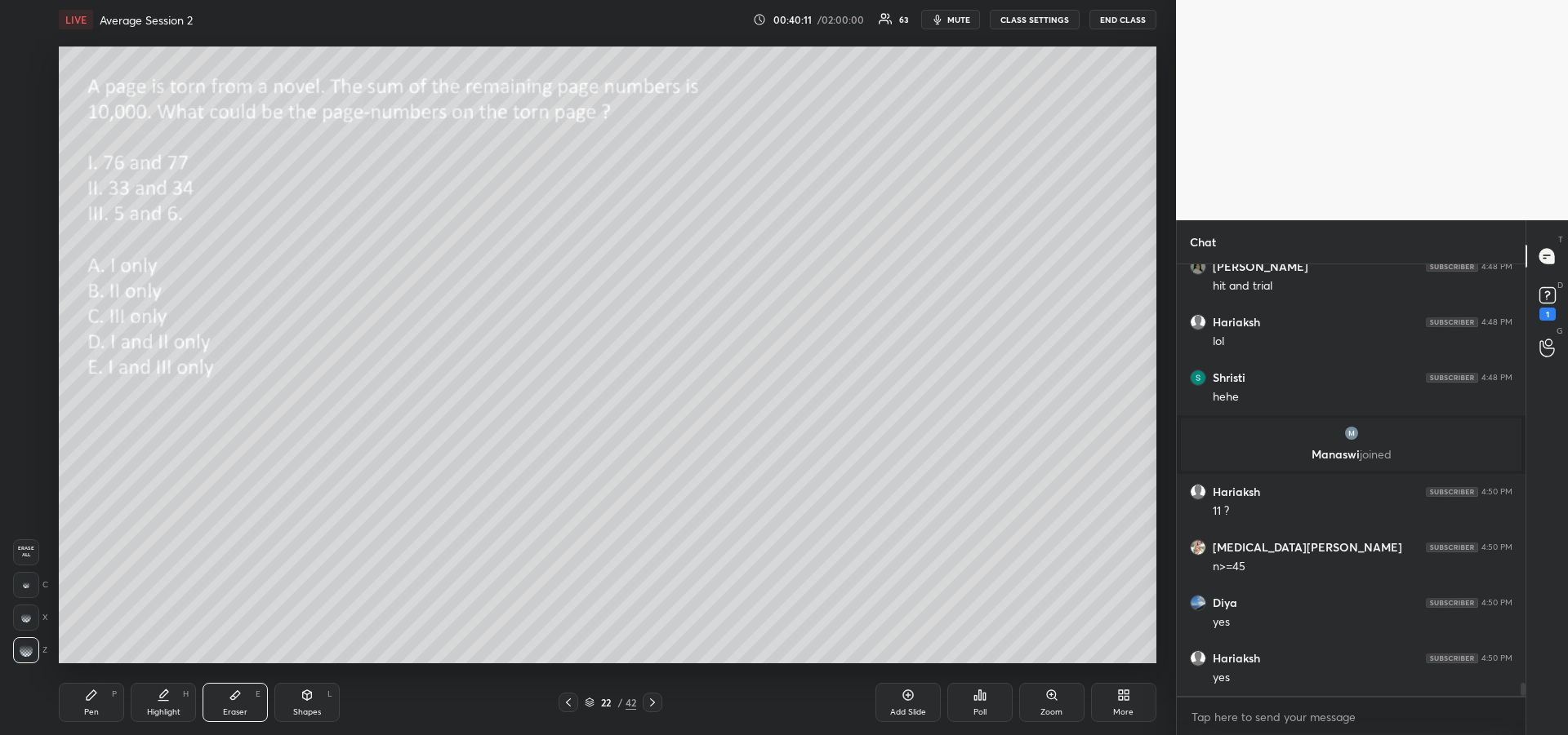
click at [99, 703] on div "Pen P" at bounding box center [92, 702] width 66 height 39
click at [30, 226] on div at bounding box center [26, 223] width 13 height 13
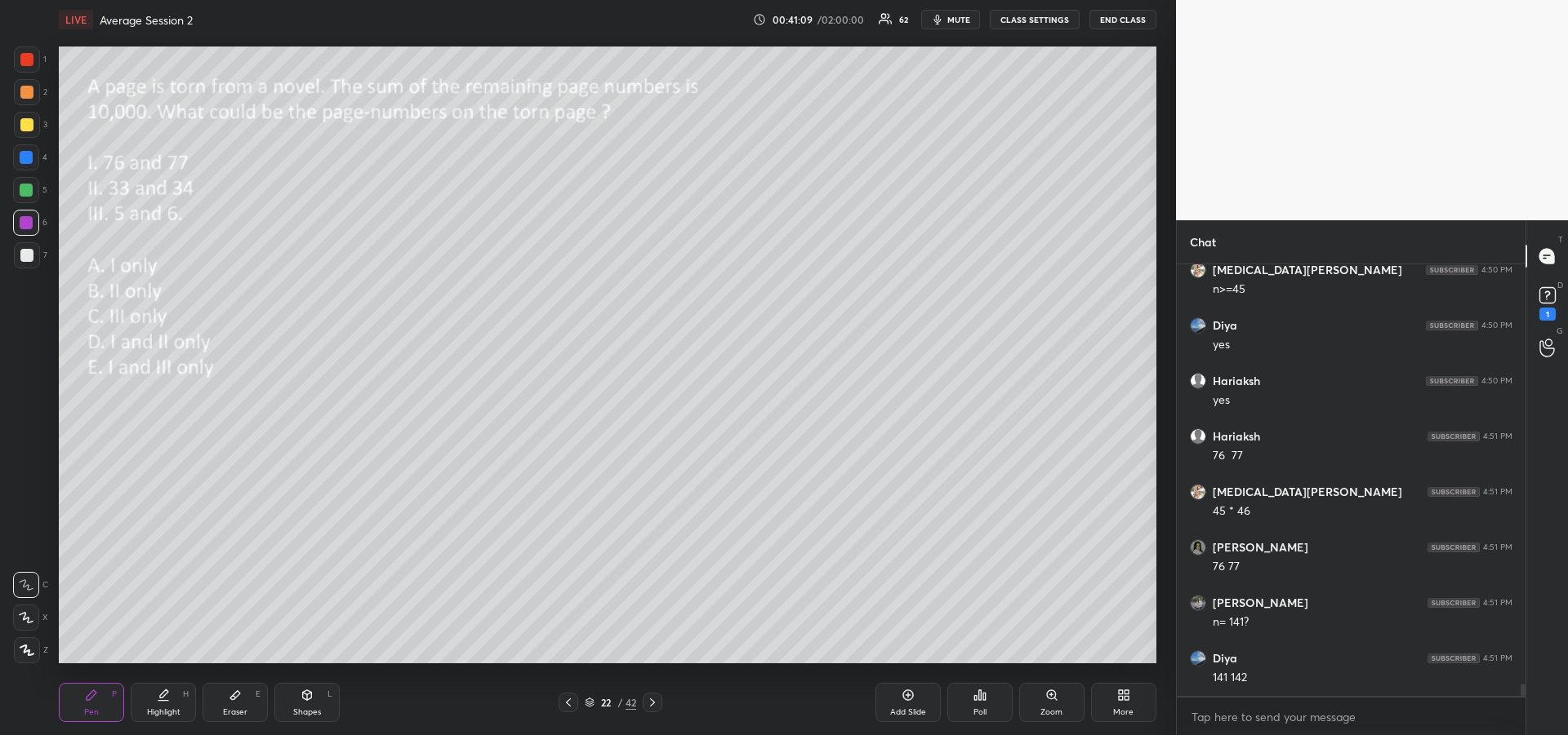
scroll to position [14541, 0]
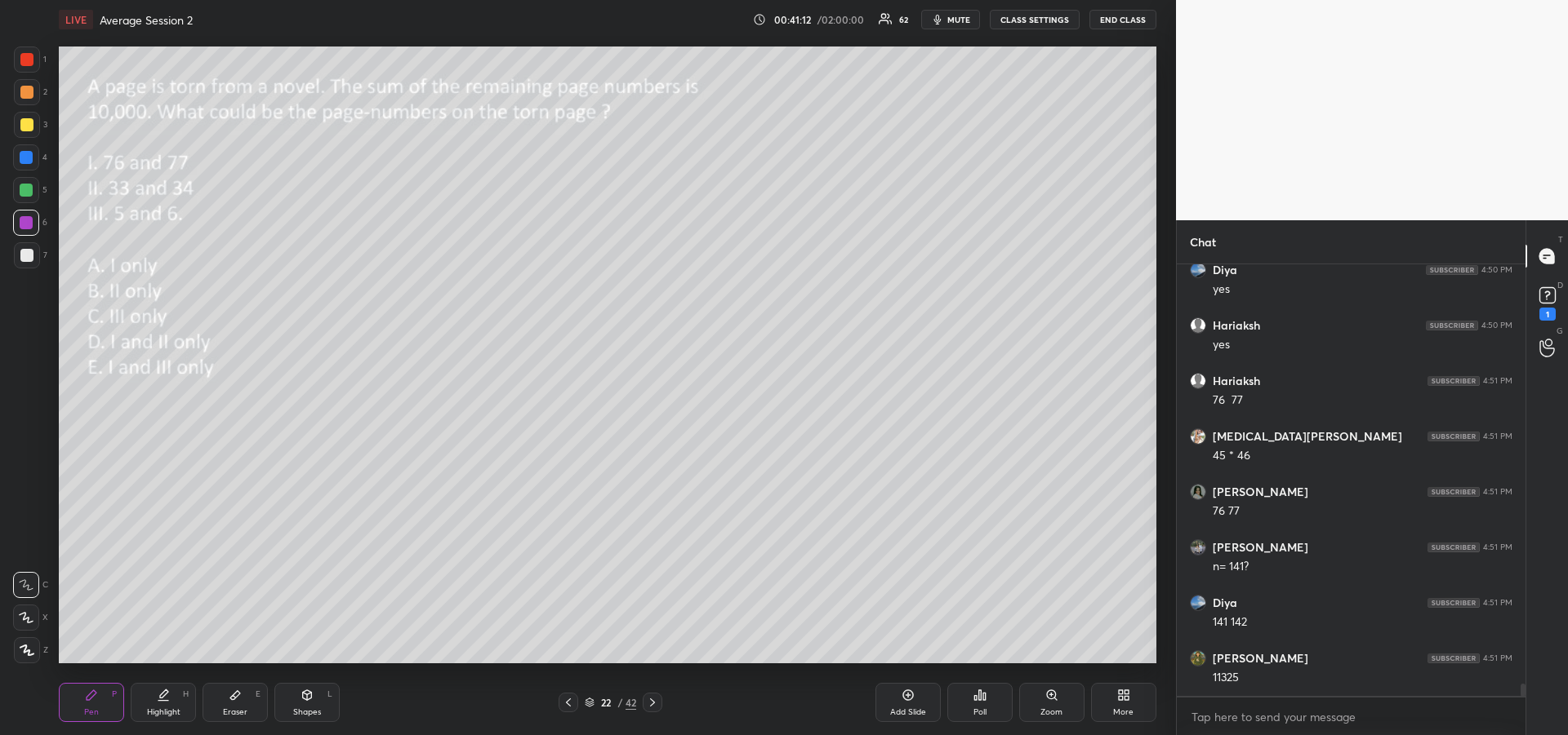
click at [240, 701] on icon at bounding box center [235, 695] width 13 height 13
click at [89, 705] on div "Pen P" at bounding box center [92, 702] width 66 height 39
click at [236, 699] on icon at bounding box center [235, 695] width 13 height 13
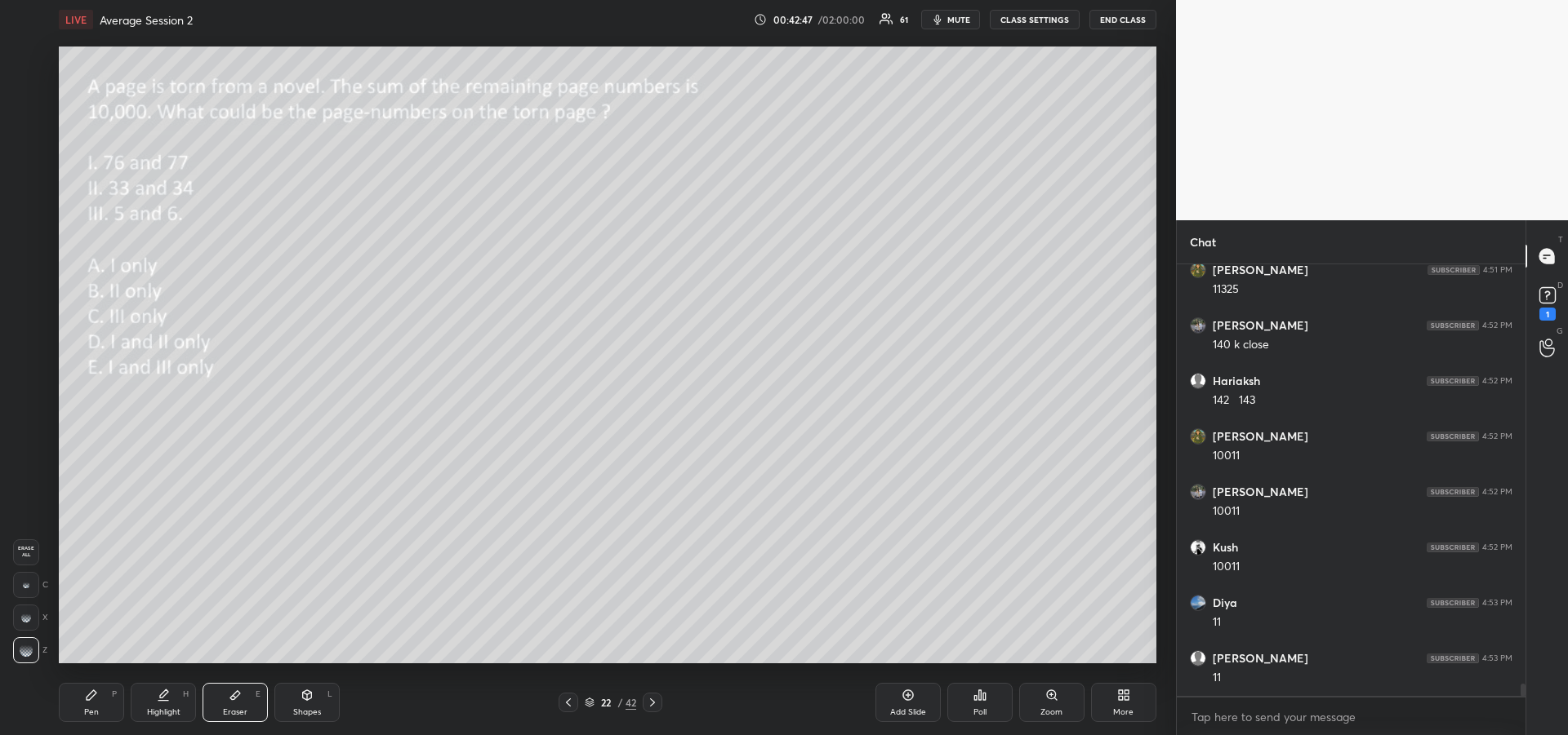
click at [78, 703] on div "Pen P" at bounding box center [92, 702] width 66 height 39
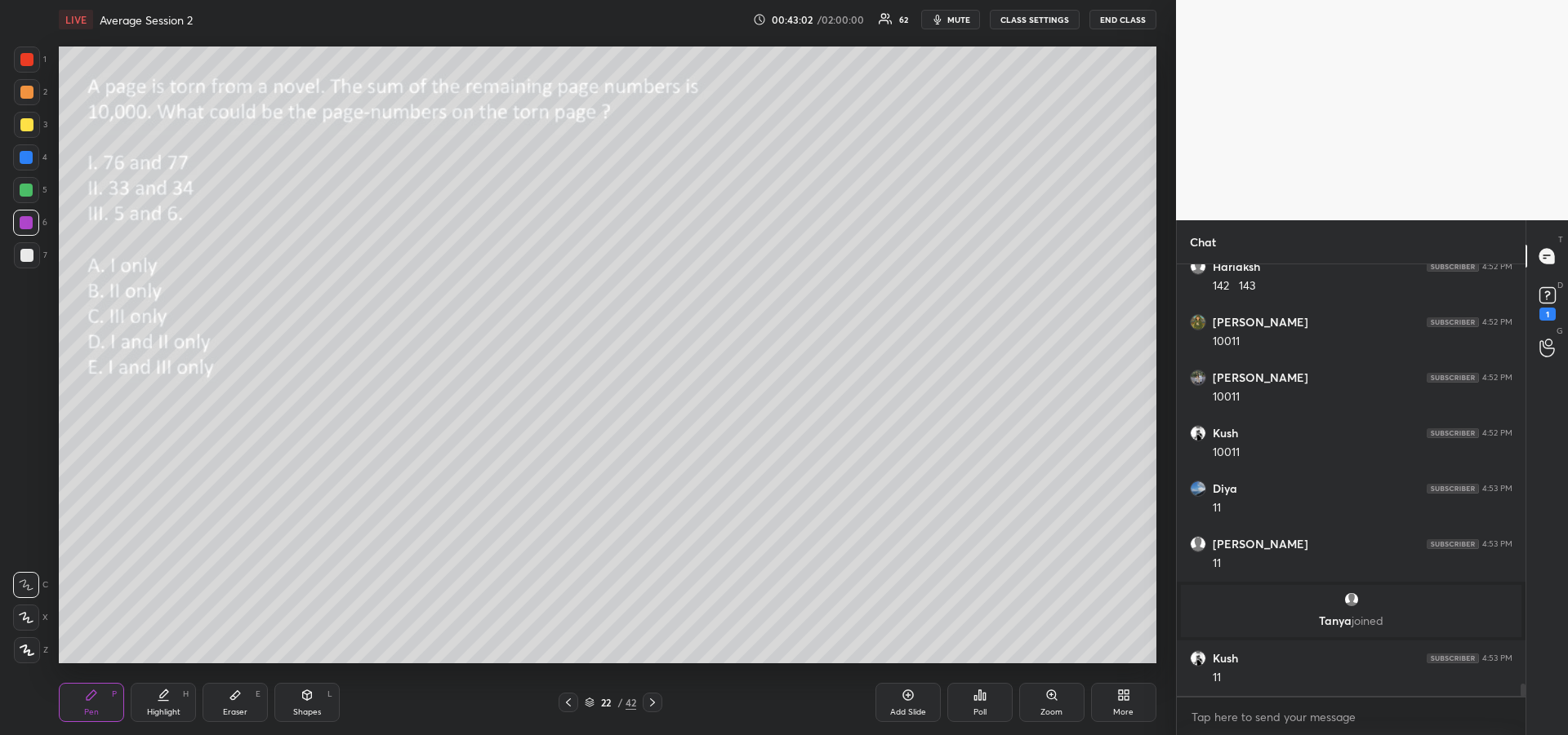
scroll to position [14835, 0]
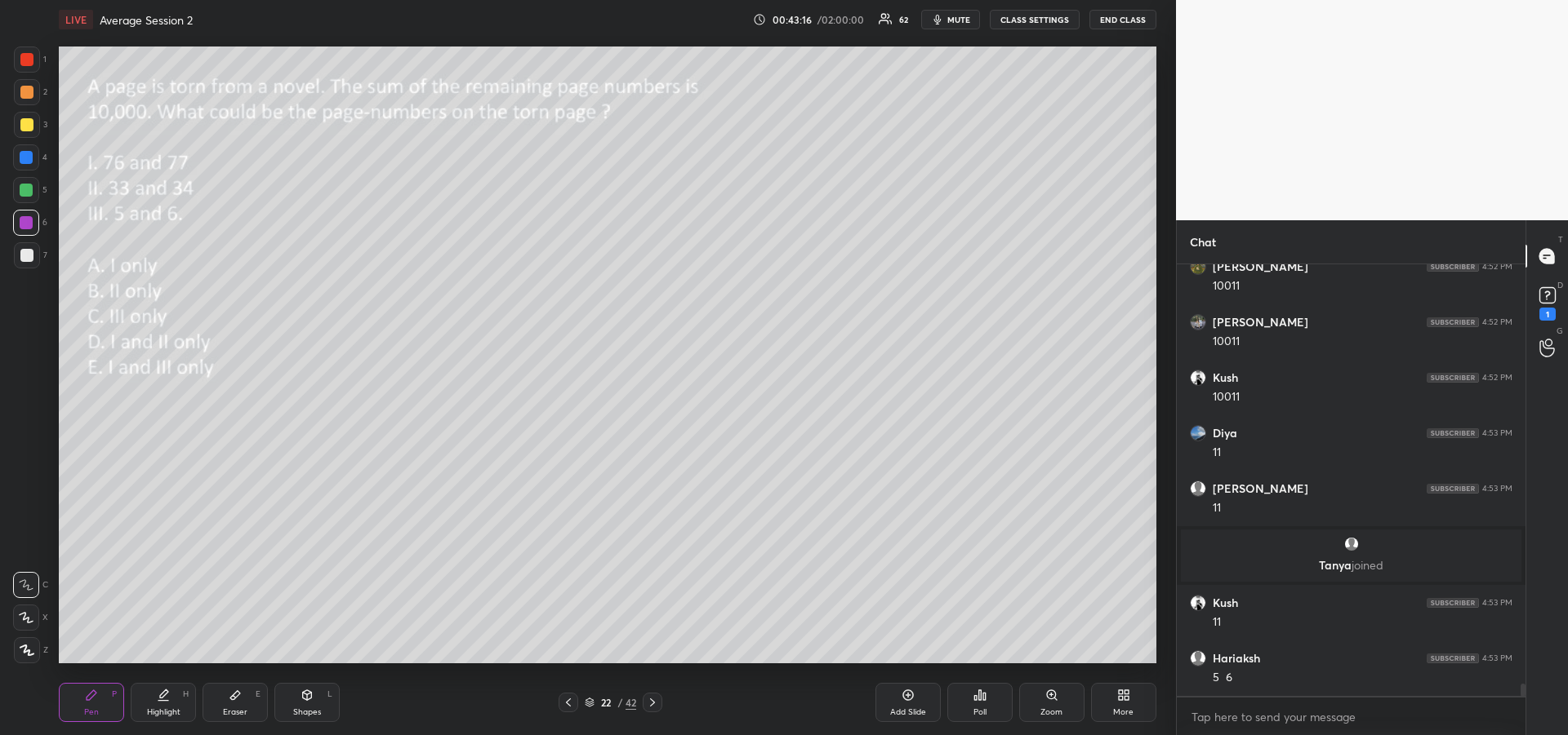
click at [235, 703] on div "Eraser E" at bounding box center [236, 702] width 66 height 39
click at [99, 698] on div "Pen P" at bounding box center [92, 702] width 66 height 39
click at [28, 263] on div at bounding box center [26, 255] width 26 height 26
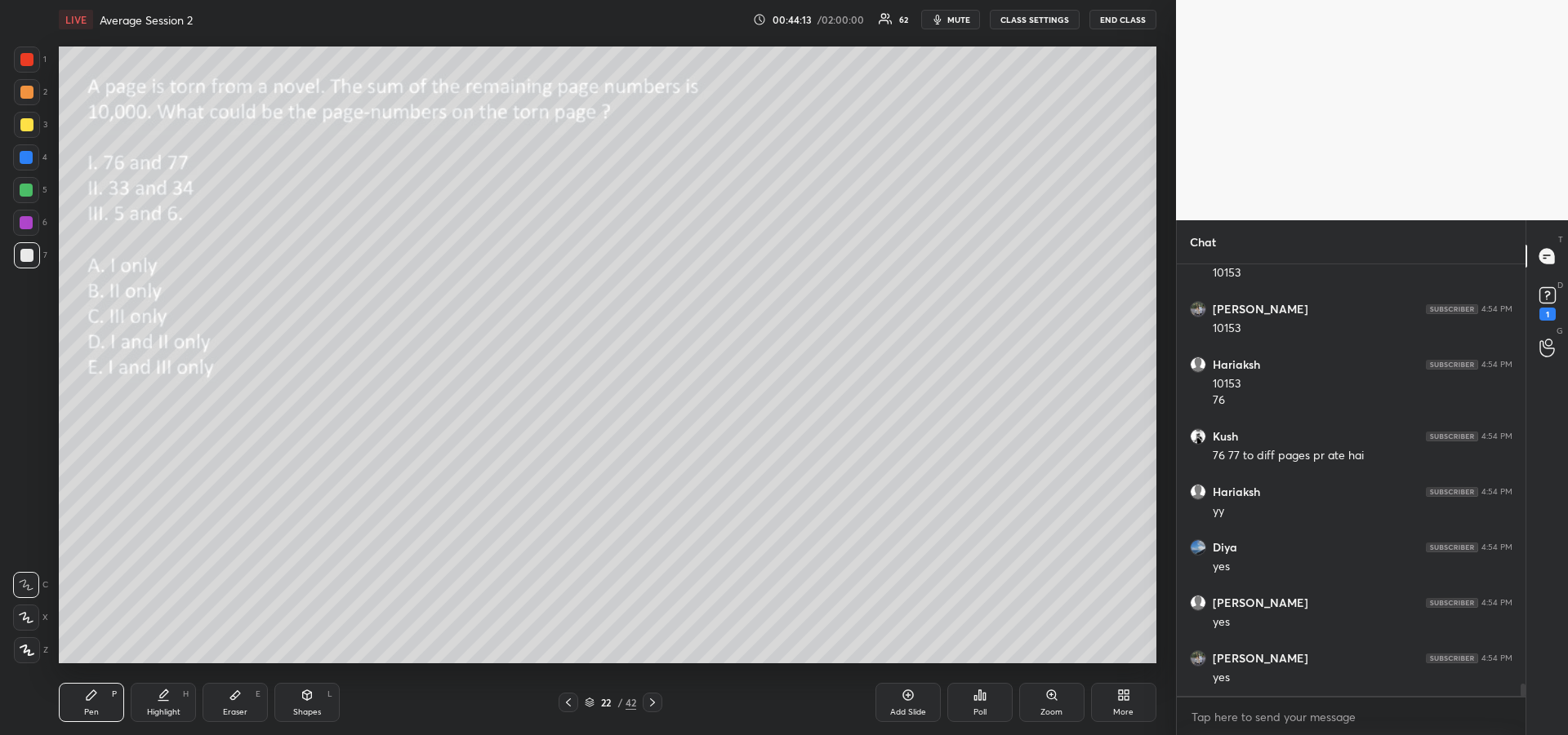
scroll to position [15350, 0]
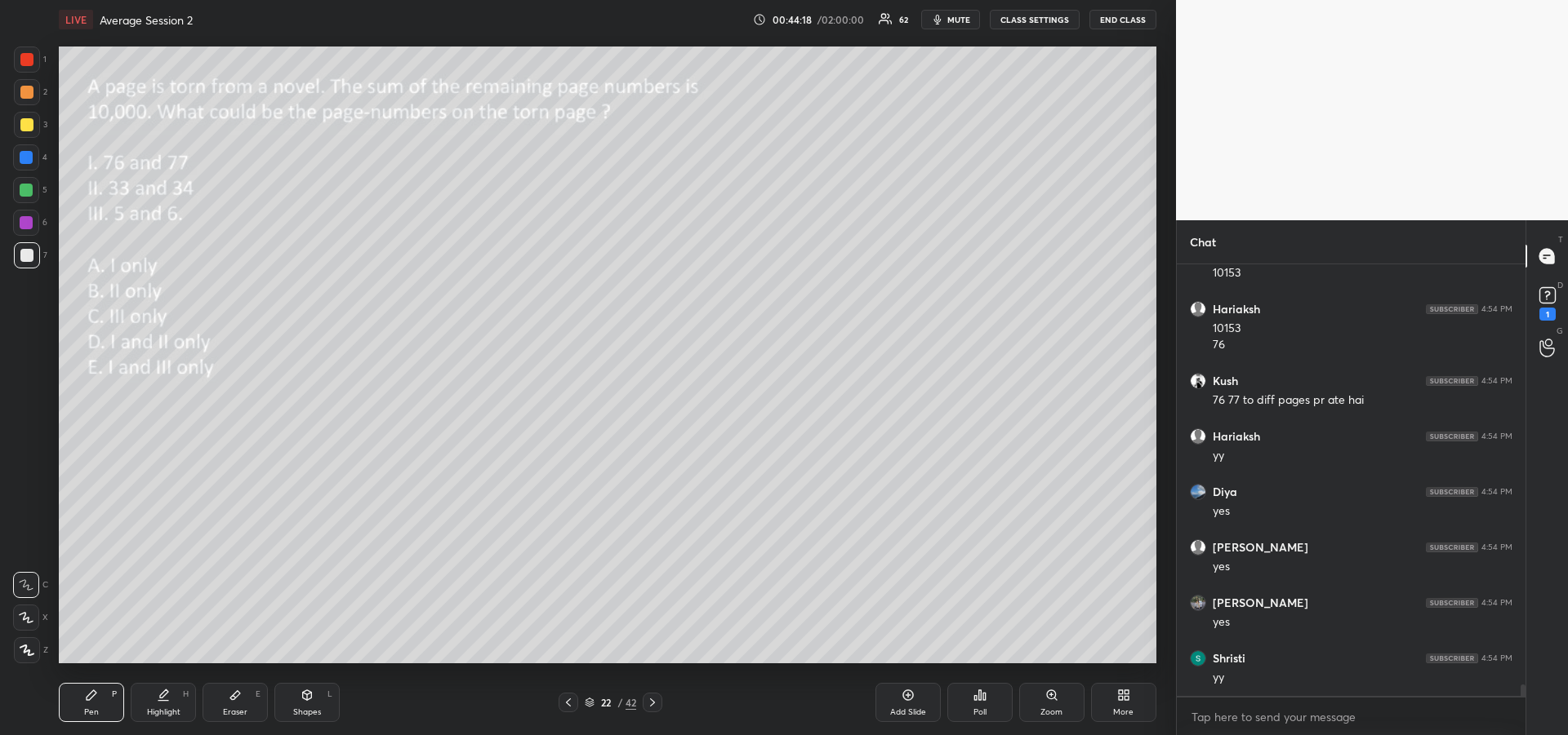
click at [80, 697] on div "Pen P" at bounding box center [92, 702] width 66 height 39
click at [23, 122] on div at bounding box center [26, 125] width 13 height 13
click at [25, 67] on div at bounding box center [26, 59] width 26 height 26
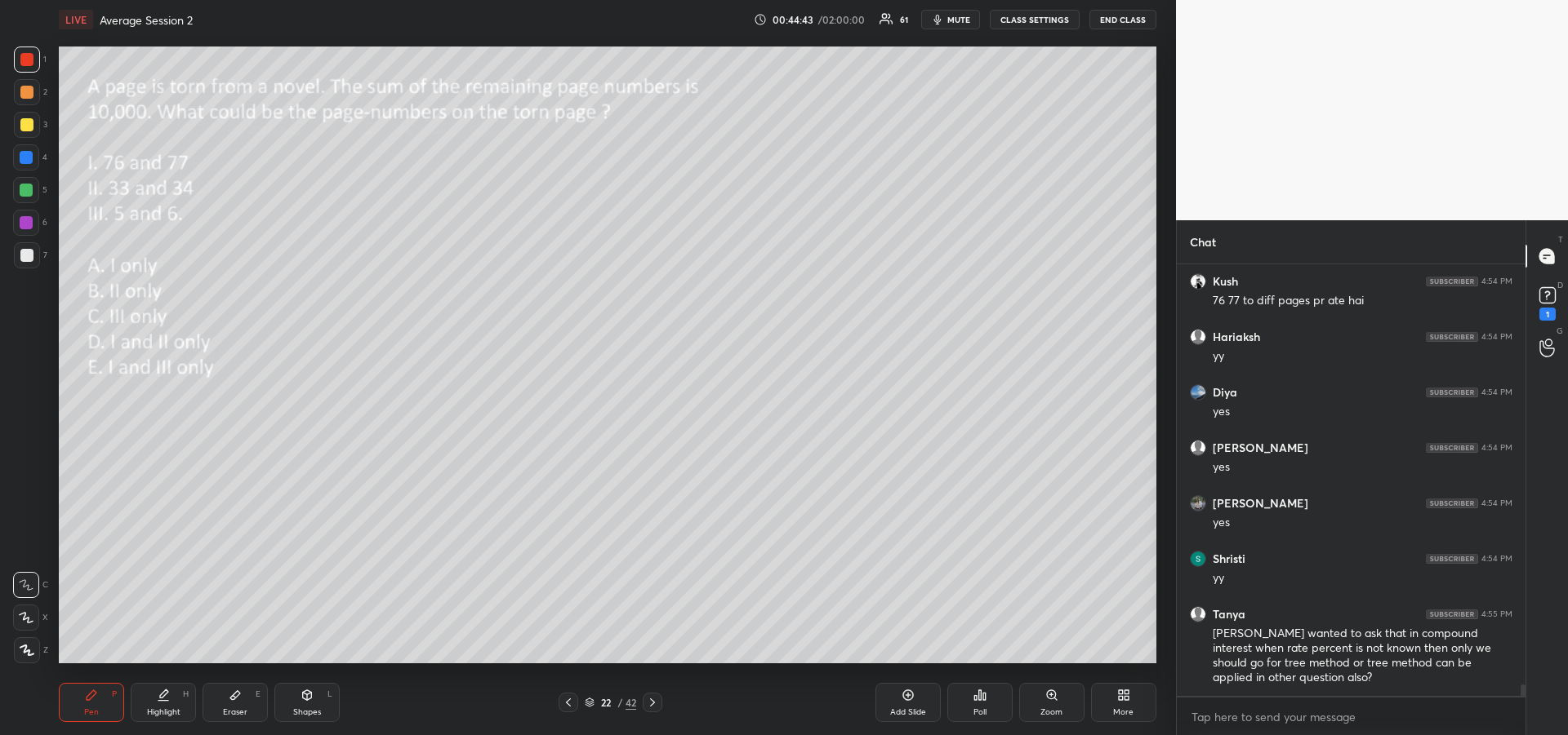
click at [91, 710] on div "Pen" at bounding box center [91, 712] width 15 height 8
click at [25, 195] on div at bounding box center [26, 190] width 13 height 13
click at [654, 700] on icon at bounding box center [652, 702] width 13 height 13
click at [325, 699] on div "Shapes L" at bounding box center [307, 702] width 66 height 39
click at [91, 695] on icon at bounding box center [91, 695] width 10 height 10
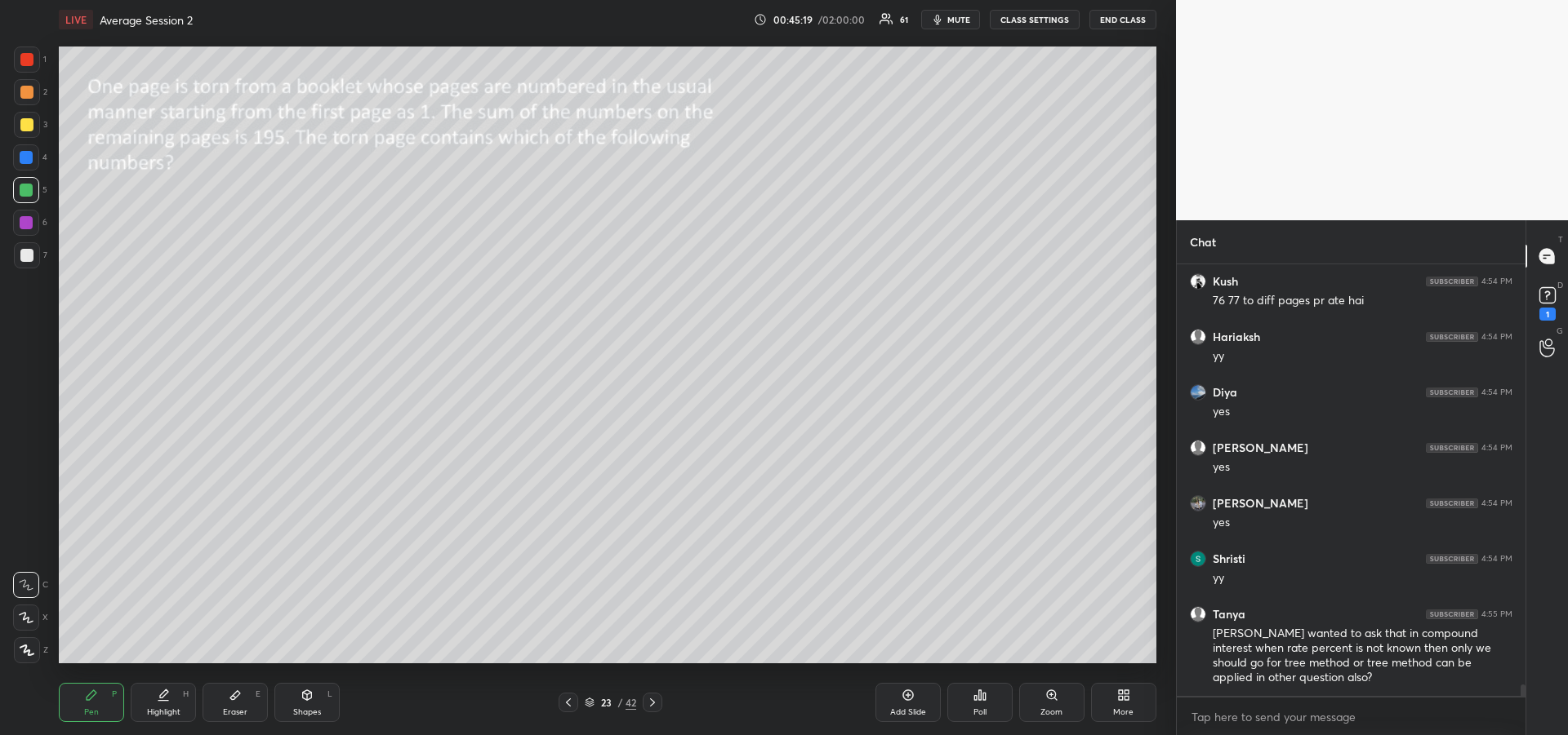
click at [31, 235] on div at bounding box center [25, 223] width 26 height 26
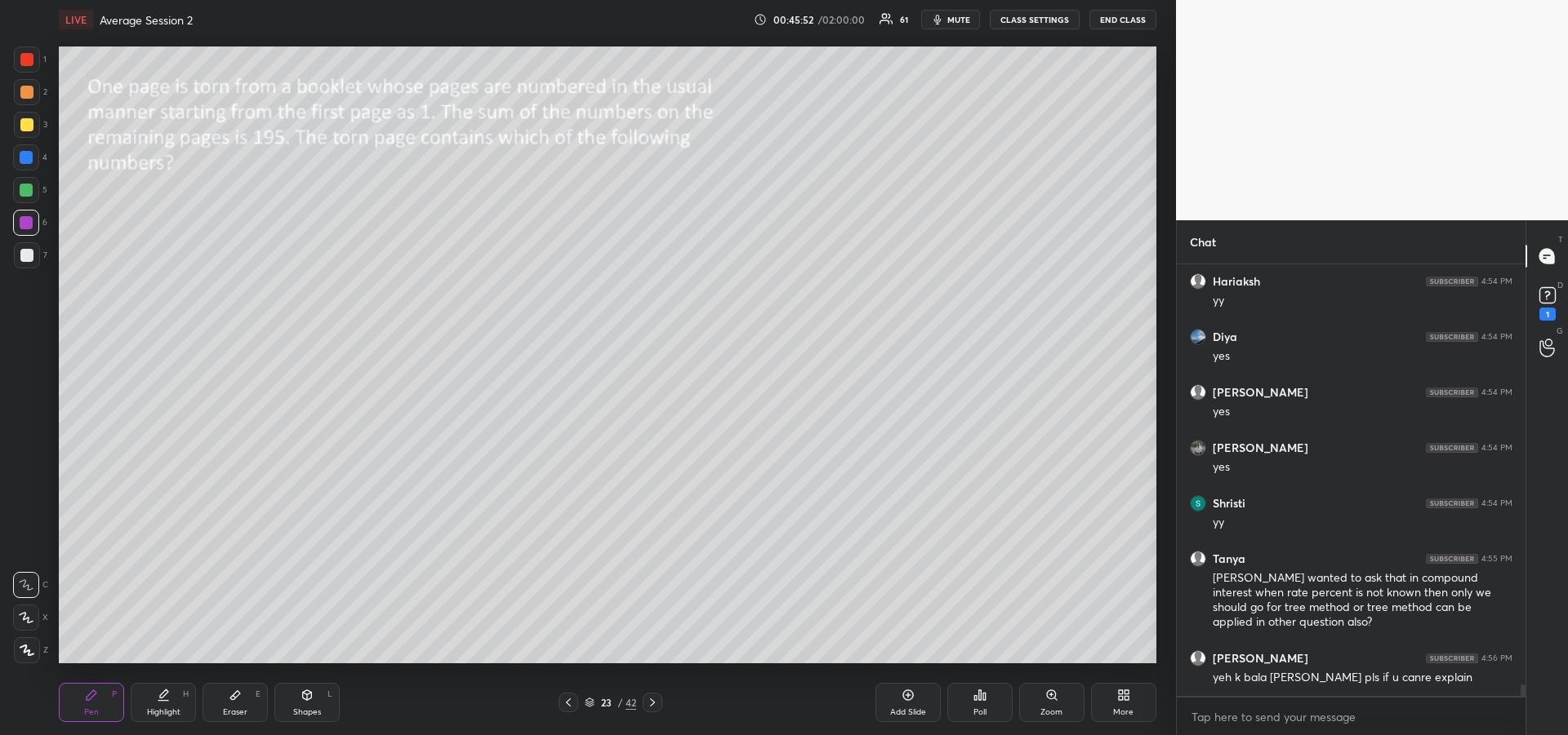
click at [228, 697] on icon at bounding box center [235, 695] width 13 height 13
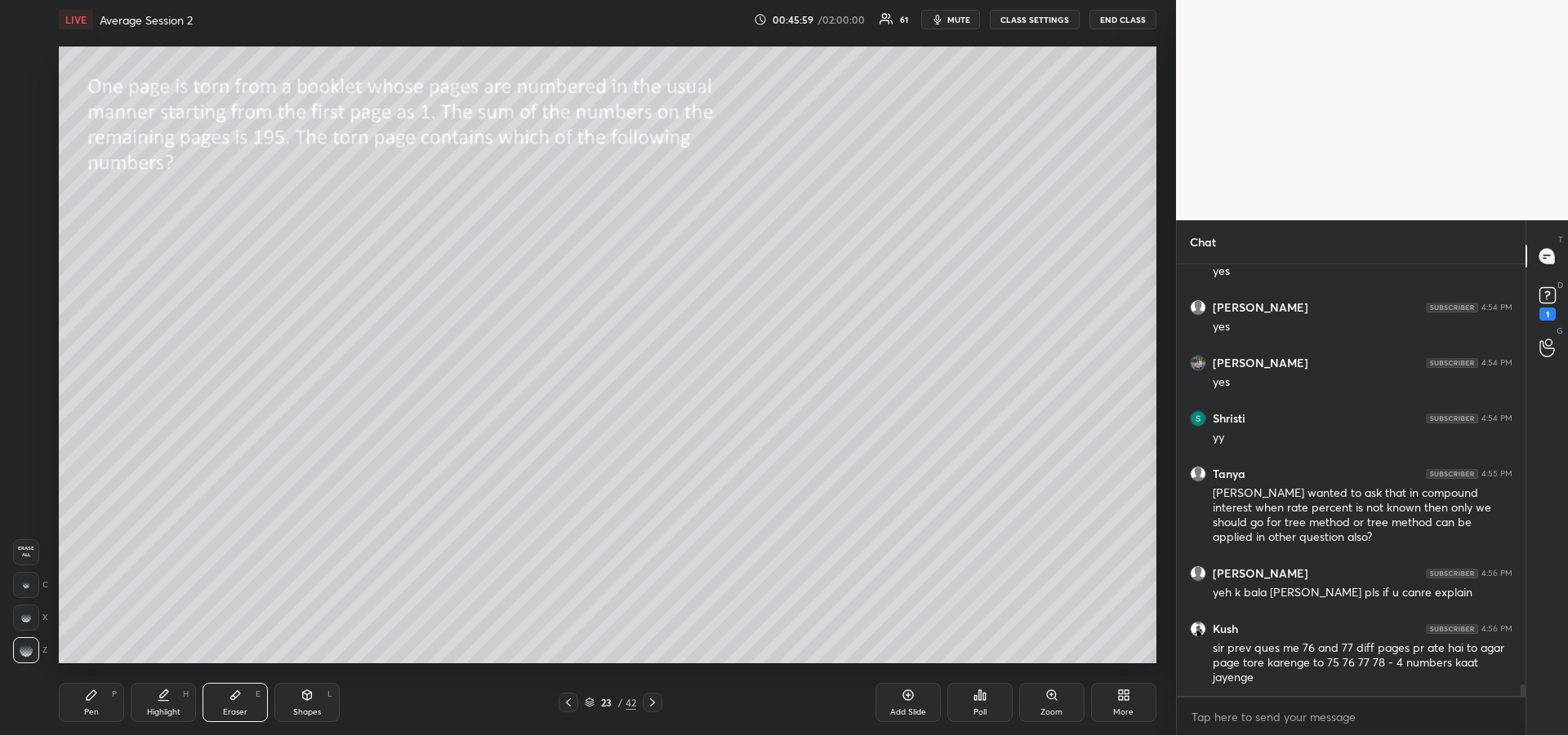
scroll to position [15646, 0]
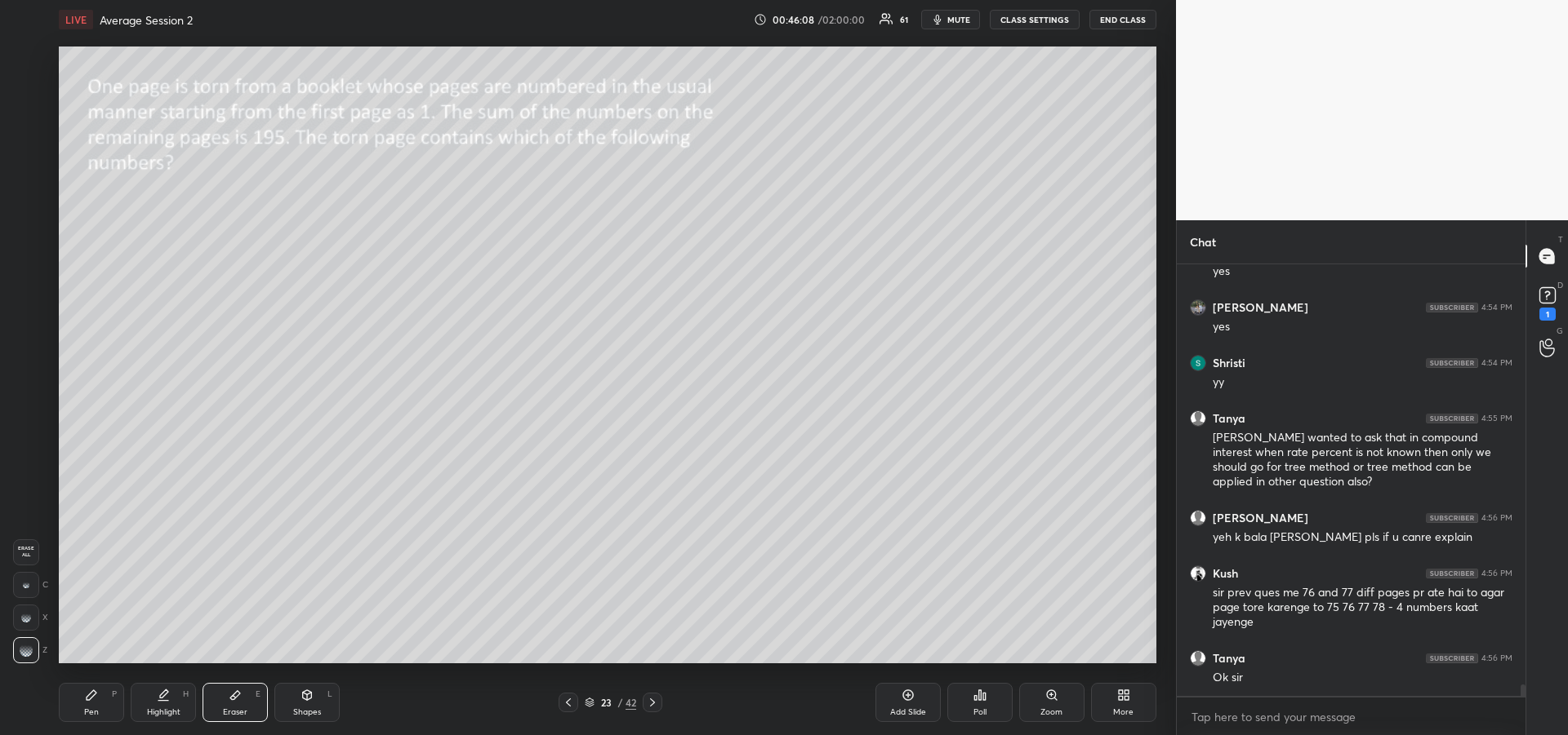
click at [564, 700] on icon at bounding box center [568, 702] width 13 height 13
click at [107, 702] on div "Pen P" at bounding box center [92, 702] width 66 height 39
click at [901, 704] on div "Add Slide" at bounding box center [908, 702] width 66 height 39
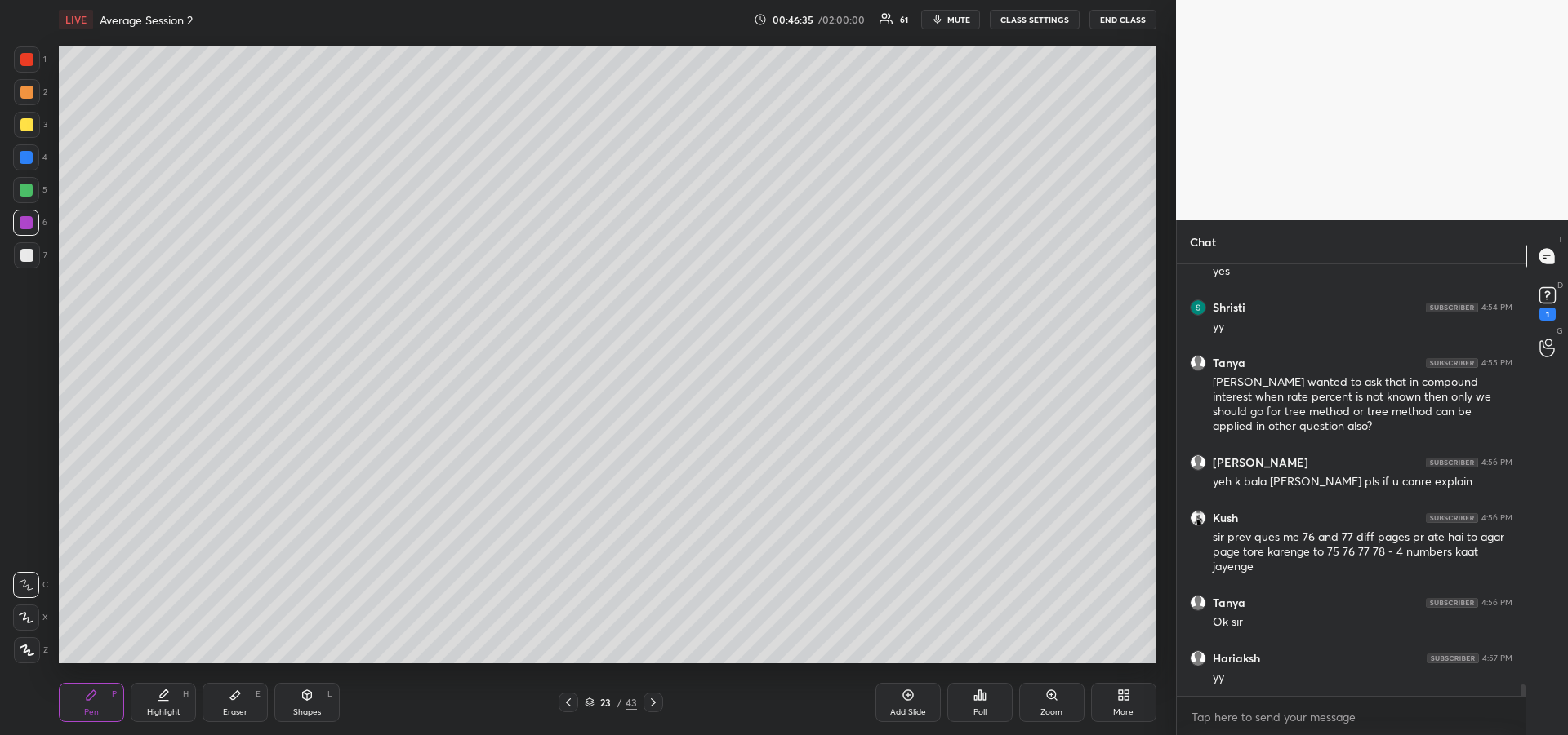
scroll to position [15757, 0]
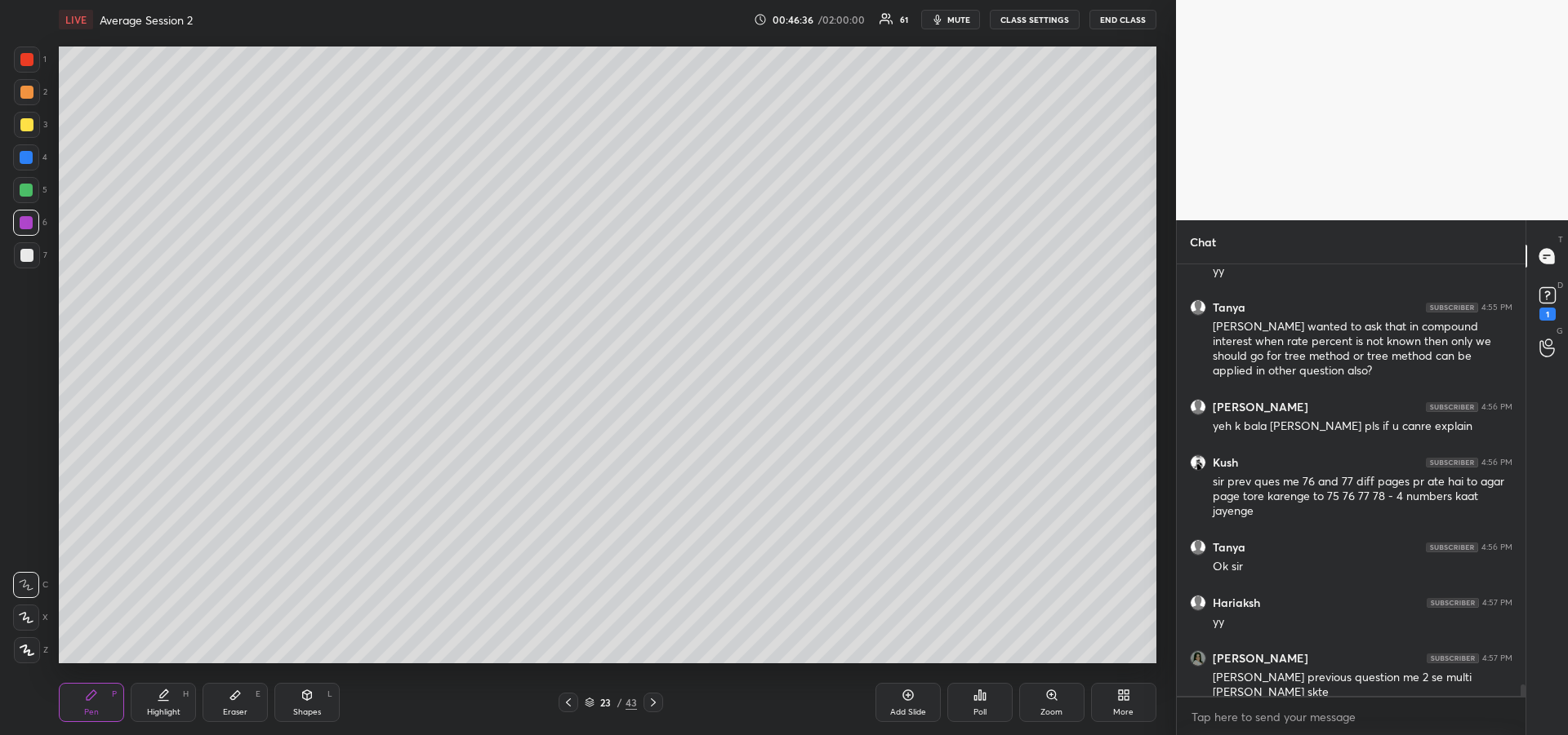
click at [571, 707] on icon at bounding box center [568, 702] width 13 height 13
click at [653, 703] on icon at bounding box center [653, 702] width 13 height 13
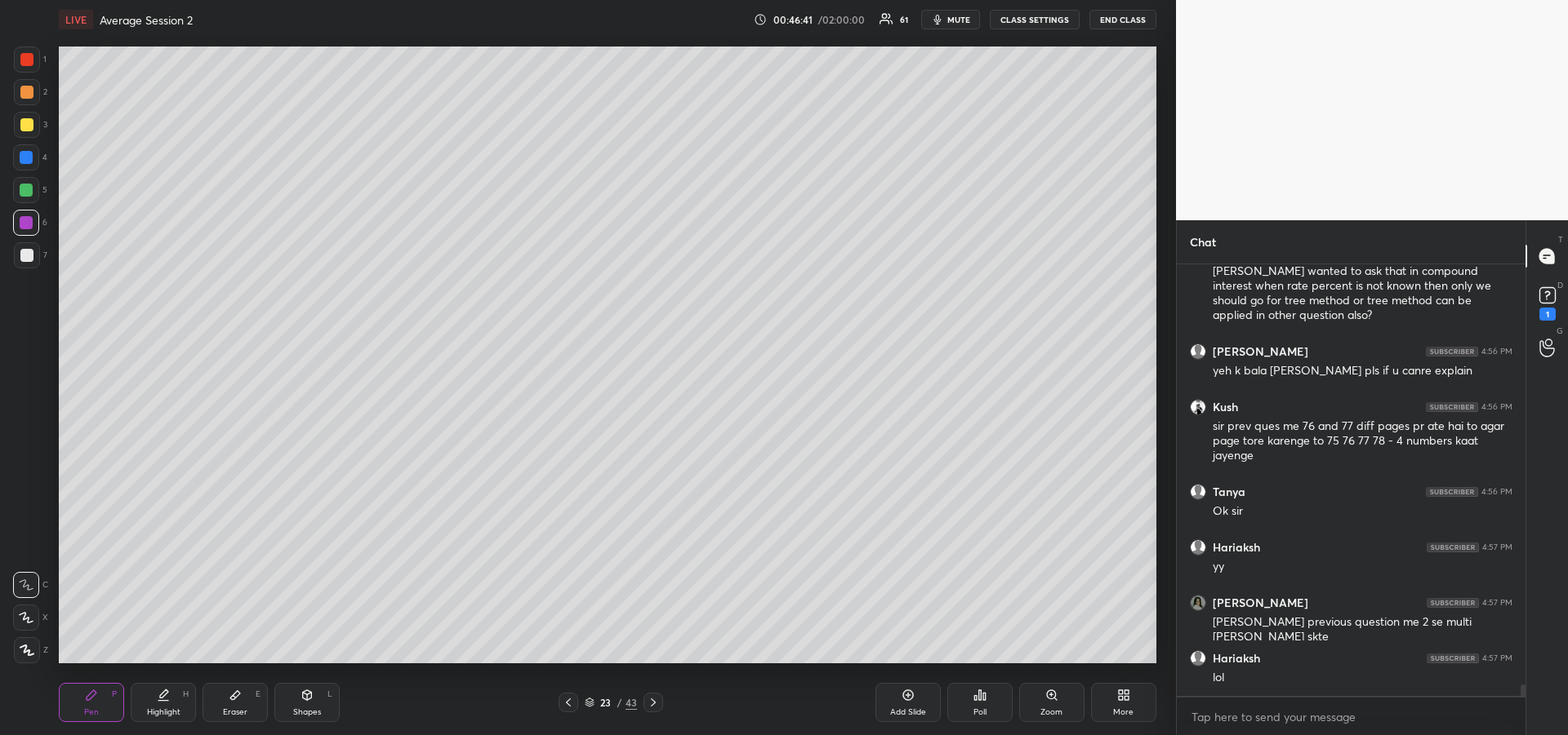
click at [237, 700] on icon at bounding box center [235, 695] width 13 height 13
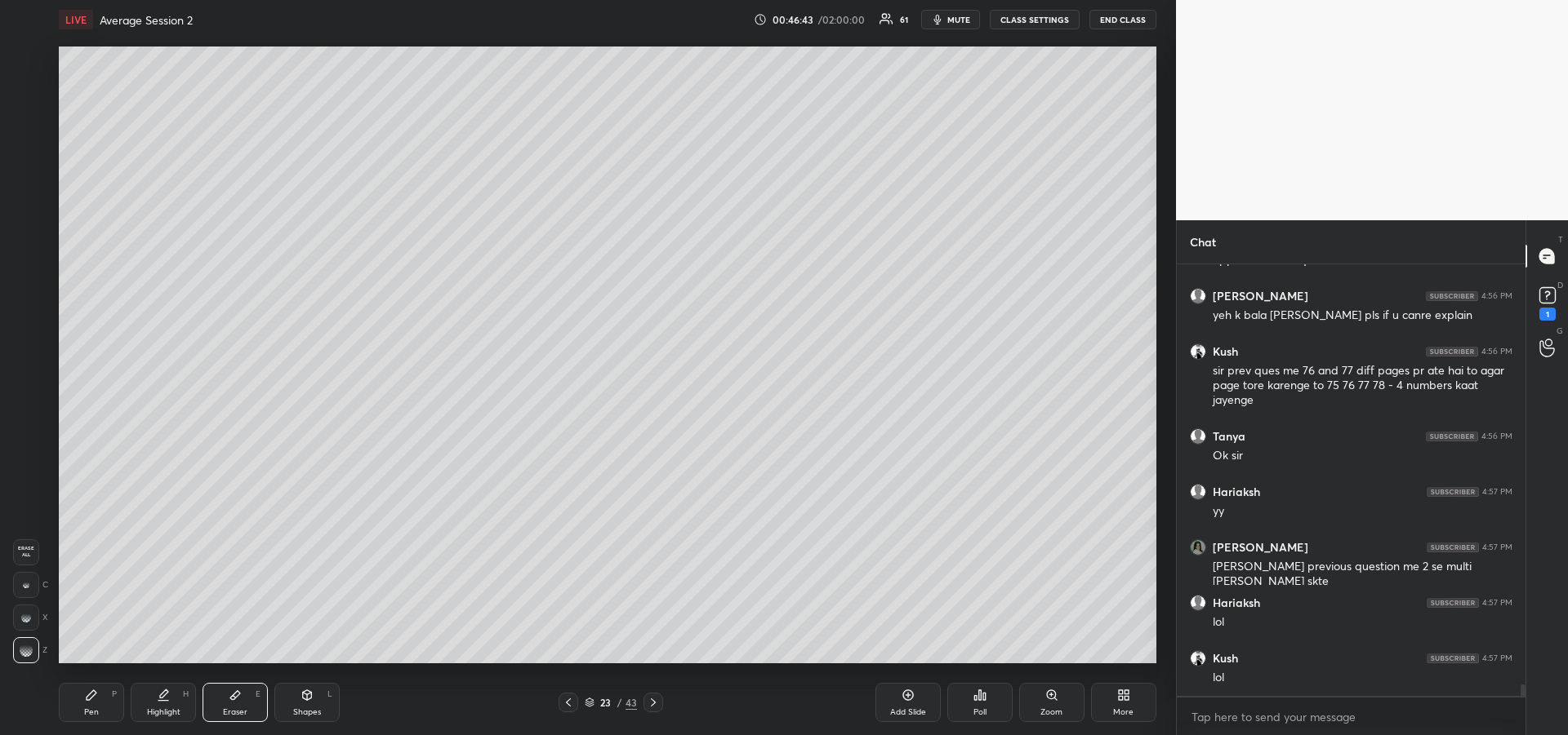
scroll to position [15923, 0]
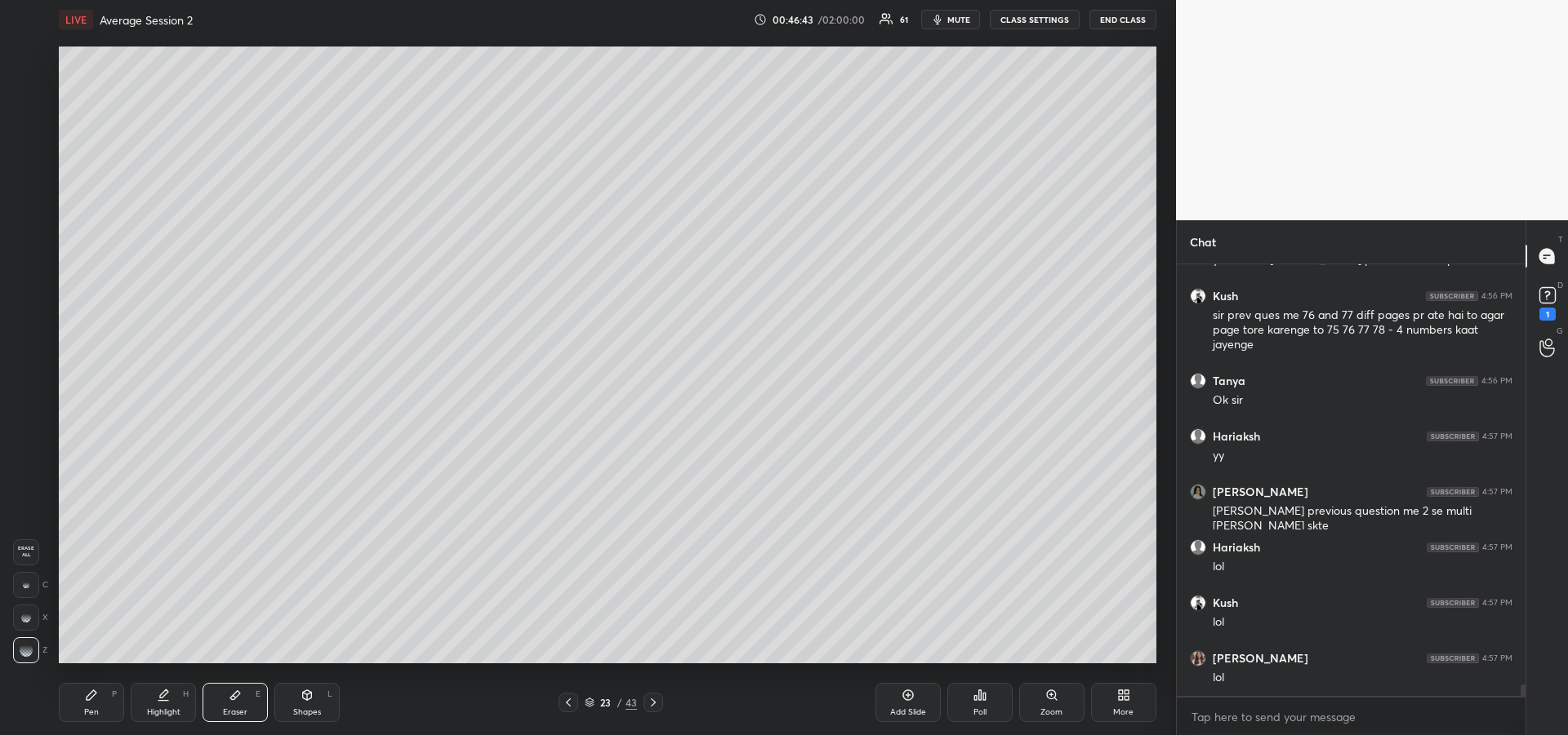
click at [96, 698] on icon at bounding box center [91, 695] width 13 height 13
click at [565, 709] on icon at bounding box center [568, 702] width 13 height 13
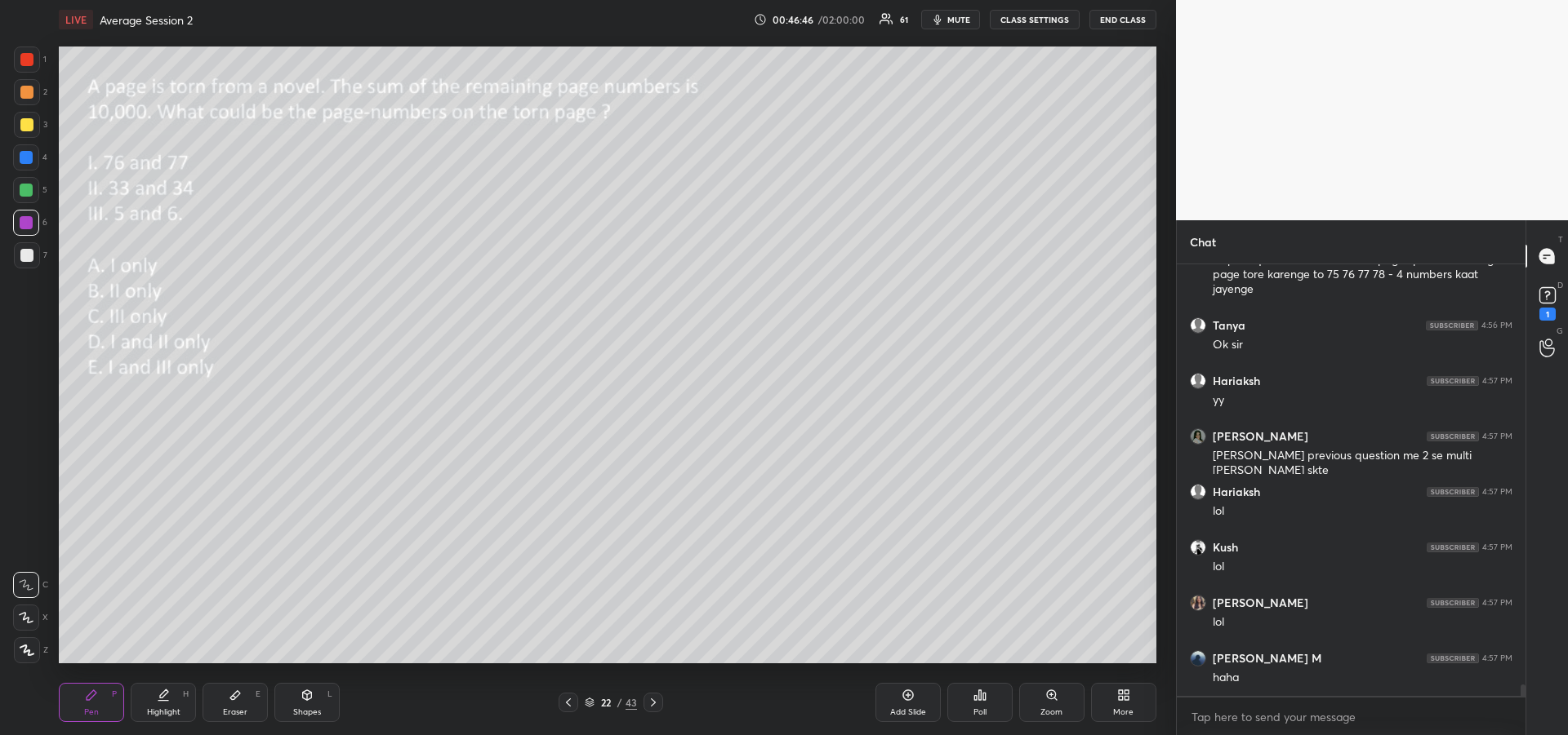
click at [167, 700] on icon at bounding box center [163, 695] width 13 height 13
click at [652, 704] on icon at bounding box center [653, 702] width 13 height 13
click at [652, 703] on icon at bounding box center [653, 702] width 13 height 13
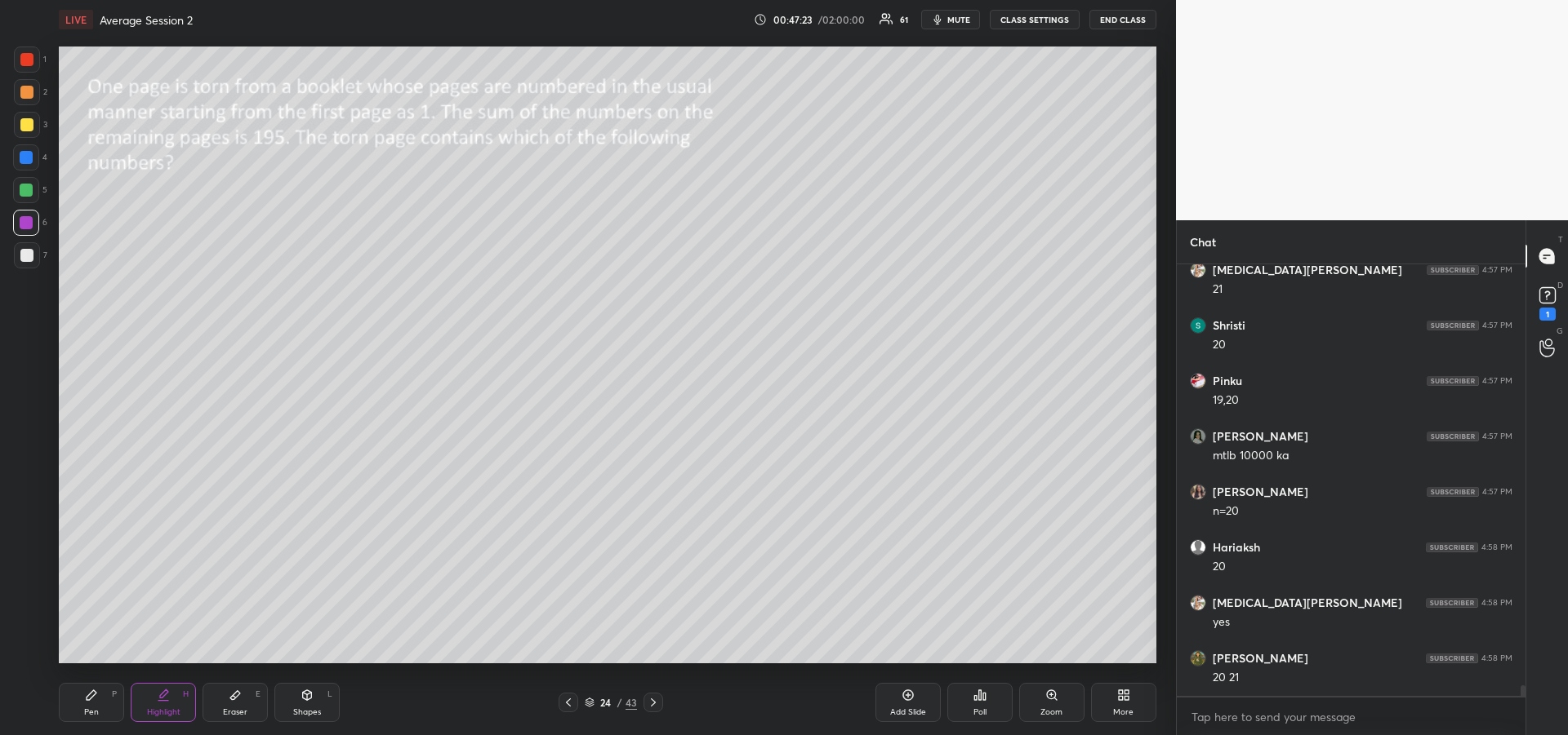
scroll to position [16645, 0]
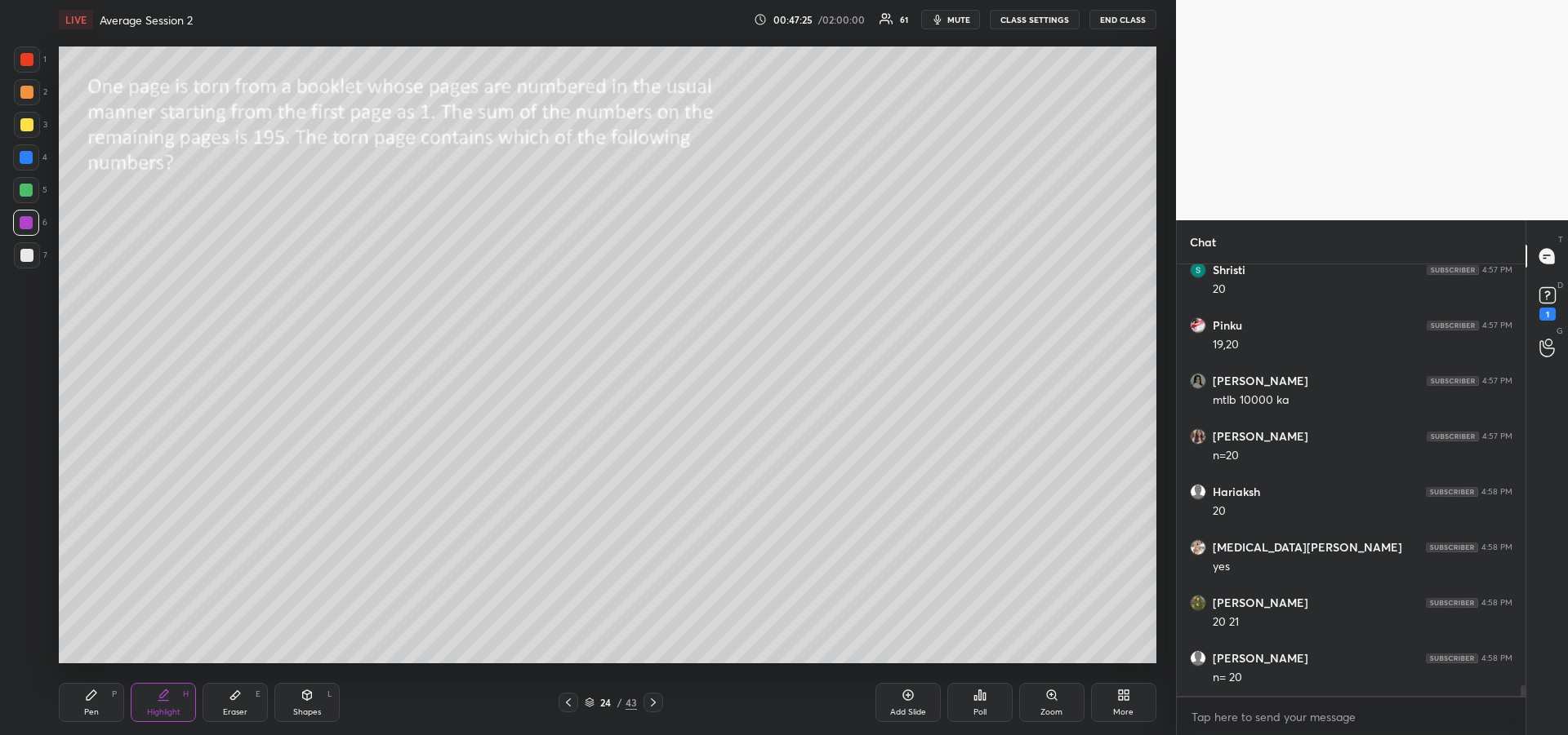
click at [91, 697] on icon at bounding box center [91, 695] width 10 height 10
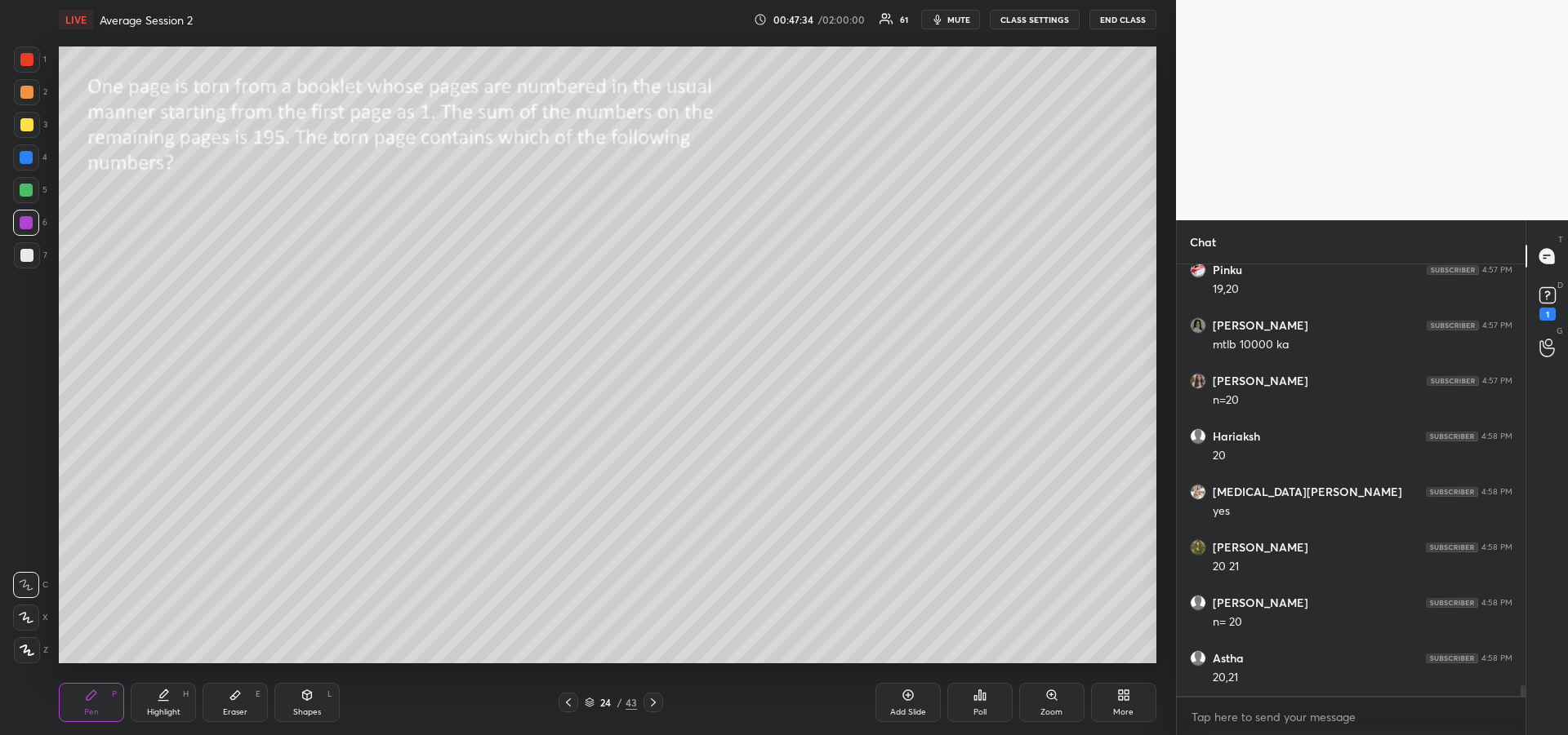
click at [238, 709] on div "Eraser" at bounding box center [235, 712] width 25 height 8
click at [91, 709] on div "Pen" at bounding box center [91, 712] width 15 height 8
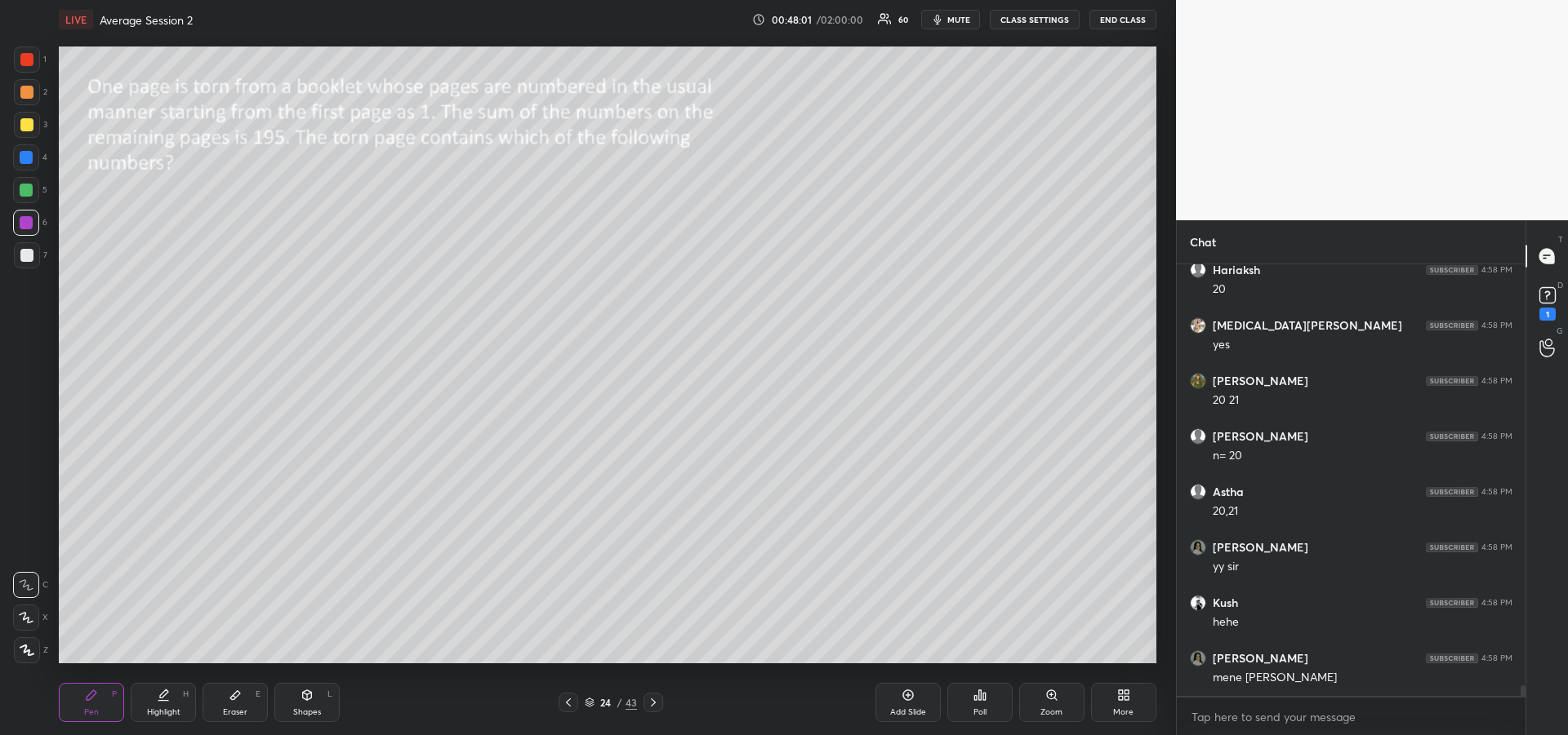
scroll to position [16922, 0]
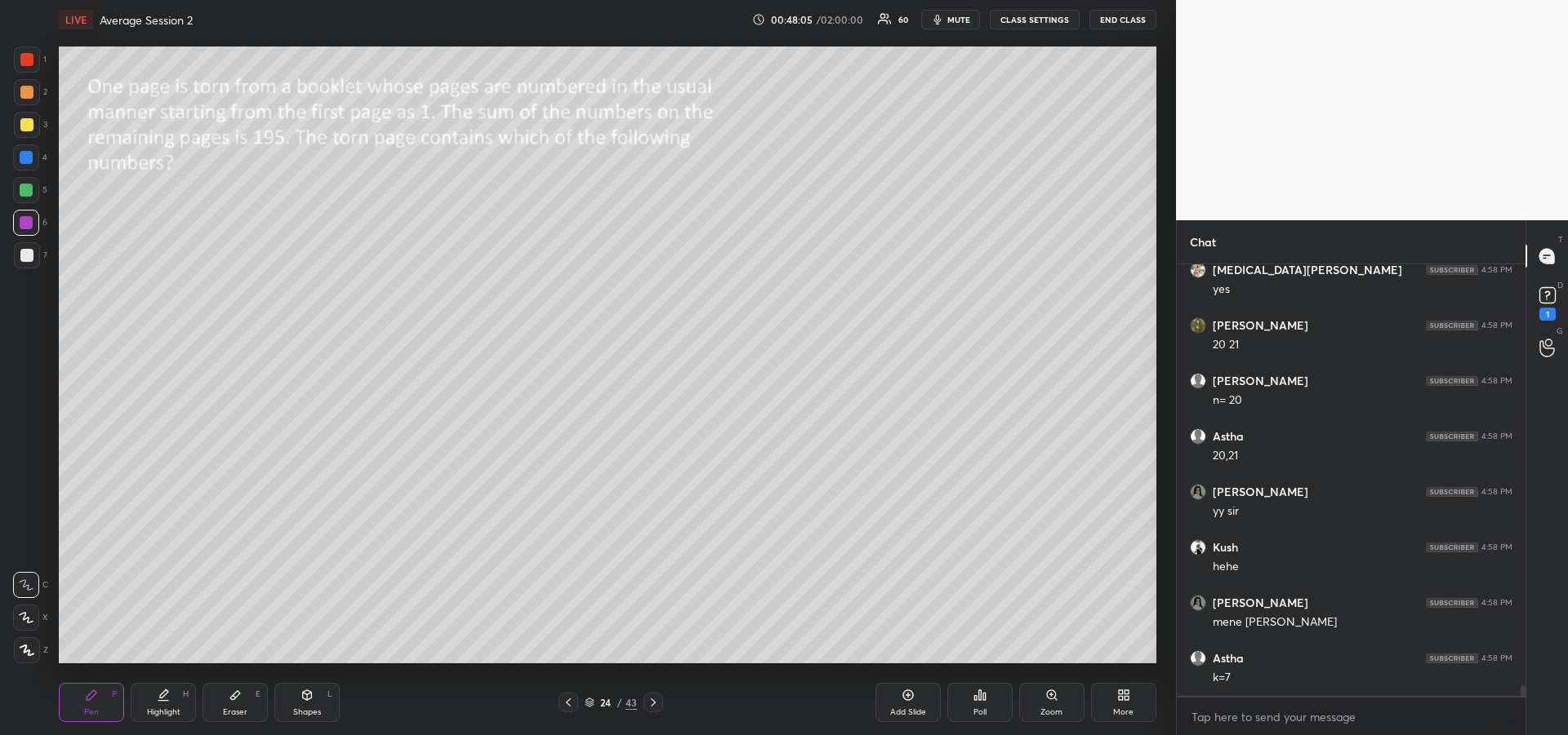
click at [241, 700] on icon at bounding box center [235, 695] width 13 height 13
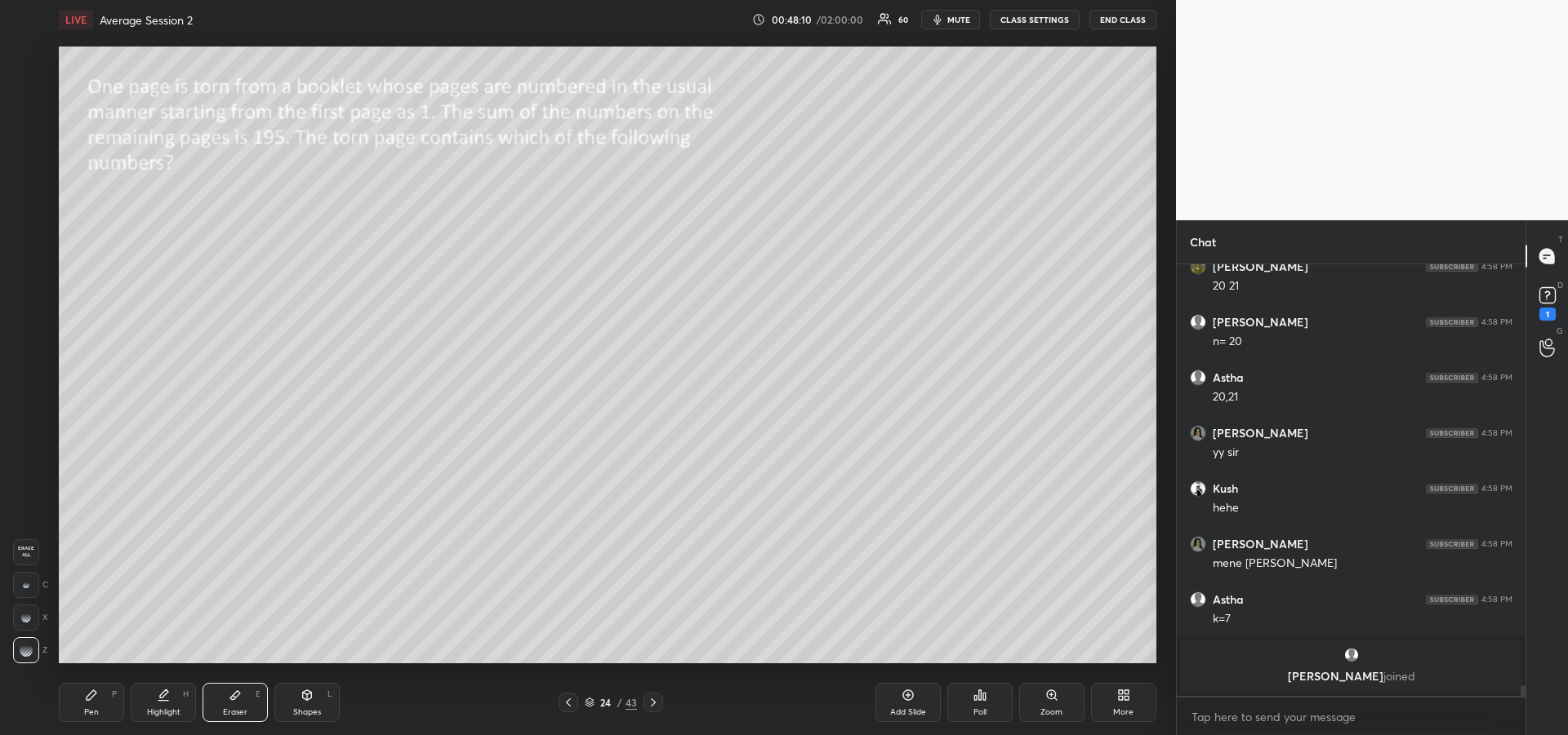
click at [93, 710] on div "Pen" at bounding box center [91, 712] width 15 height 8
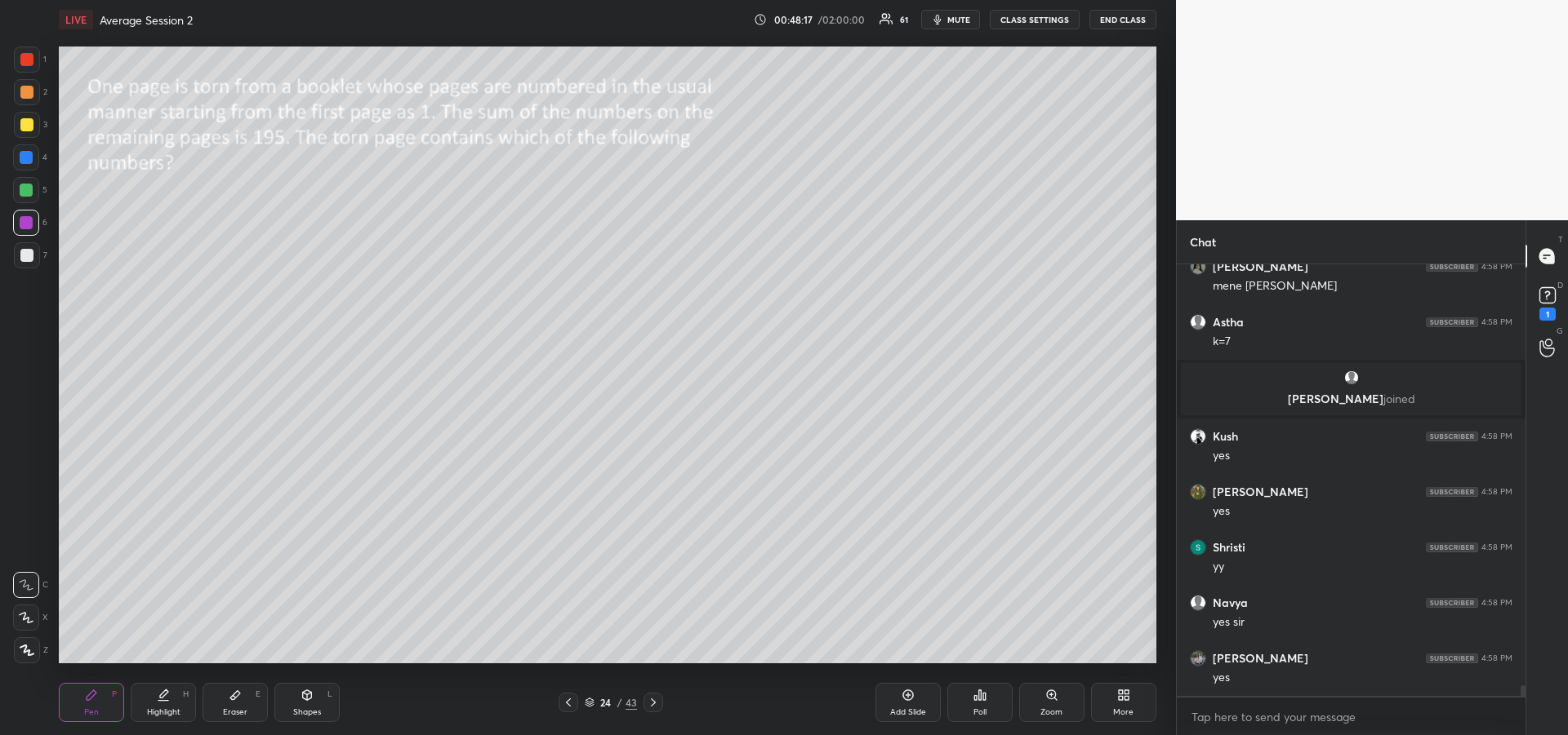
scroll to position [16645, 0]
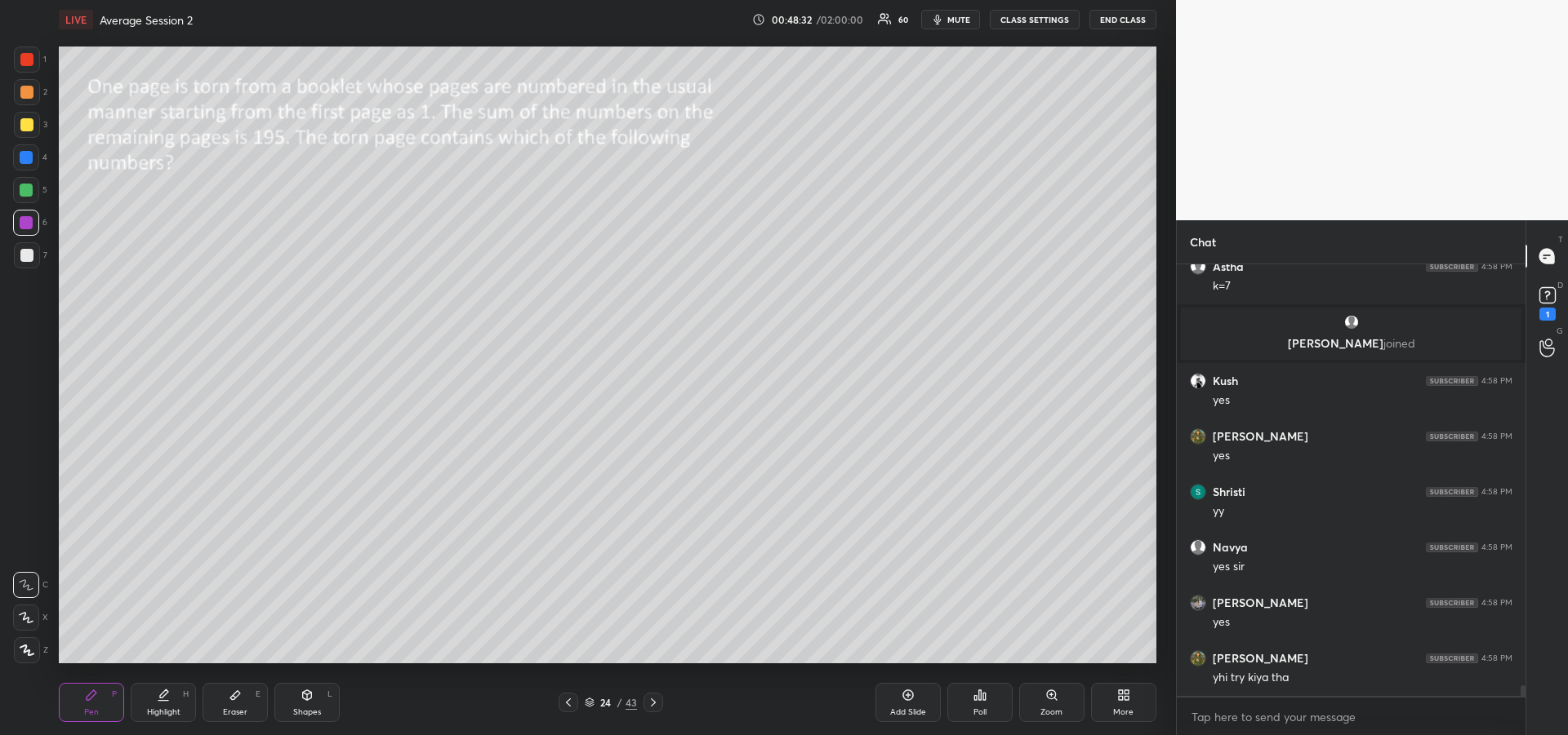
click at [236, 699] on icon at bounding box center [235, 695] width 13 height 13
click at [78, 693] on div "Pen P" at bounding box center [92, 702] width 66 height 39
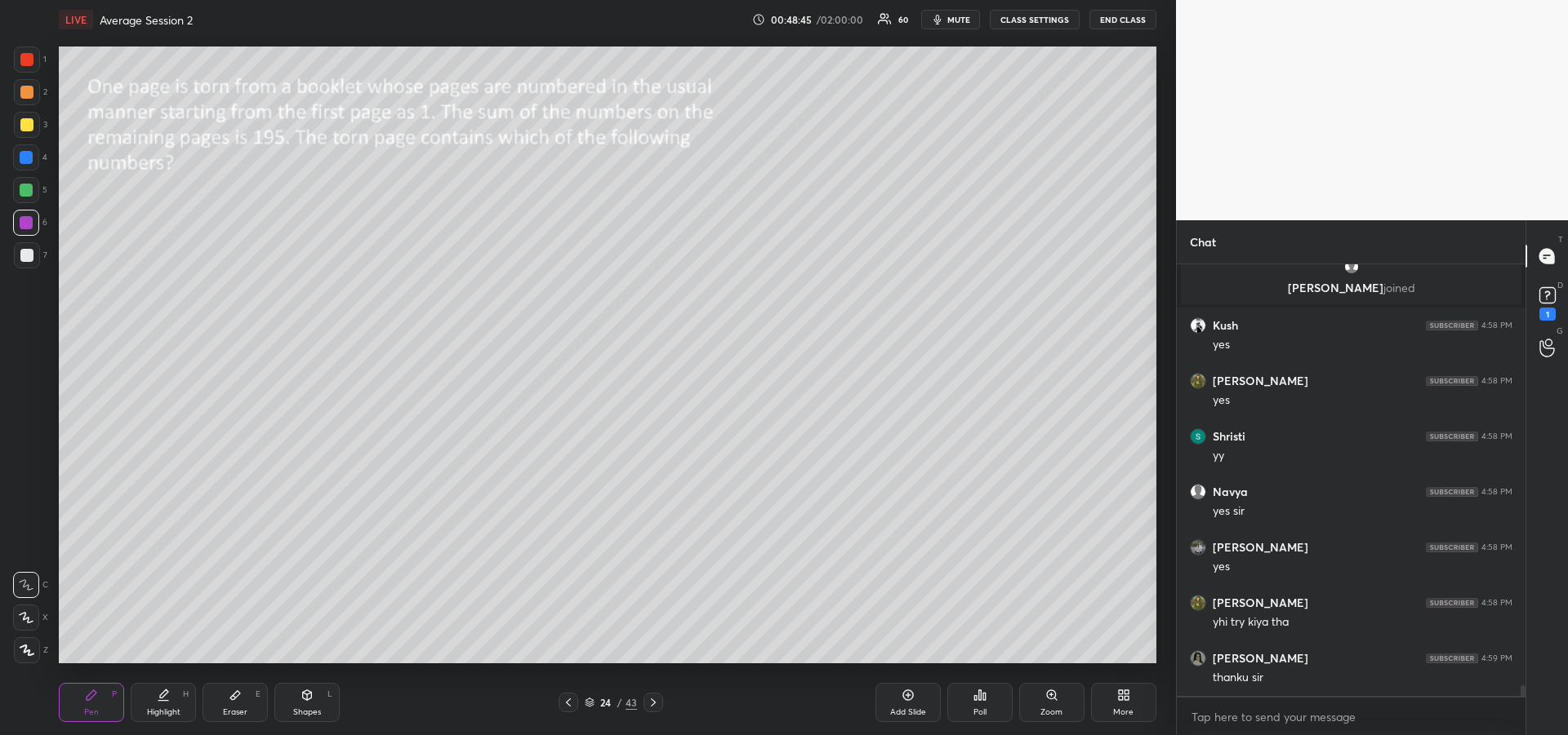
click at [225, 690] on div "Eraser E" at bounding box center [236, 702] width 66 height 39
click at [91, 694] on icon at bounding box center [91, 695] width 10 height 10
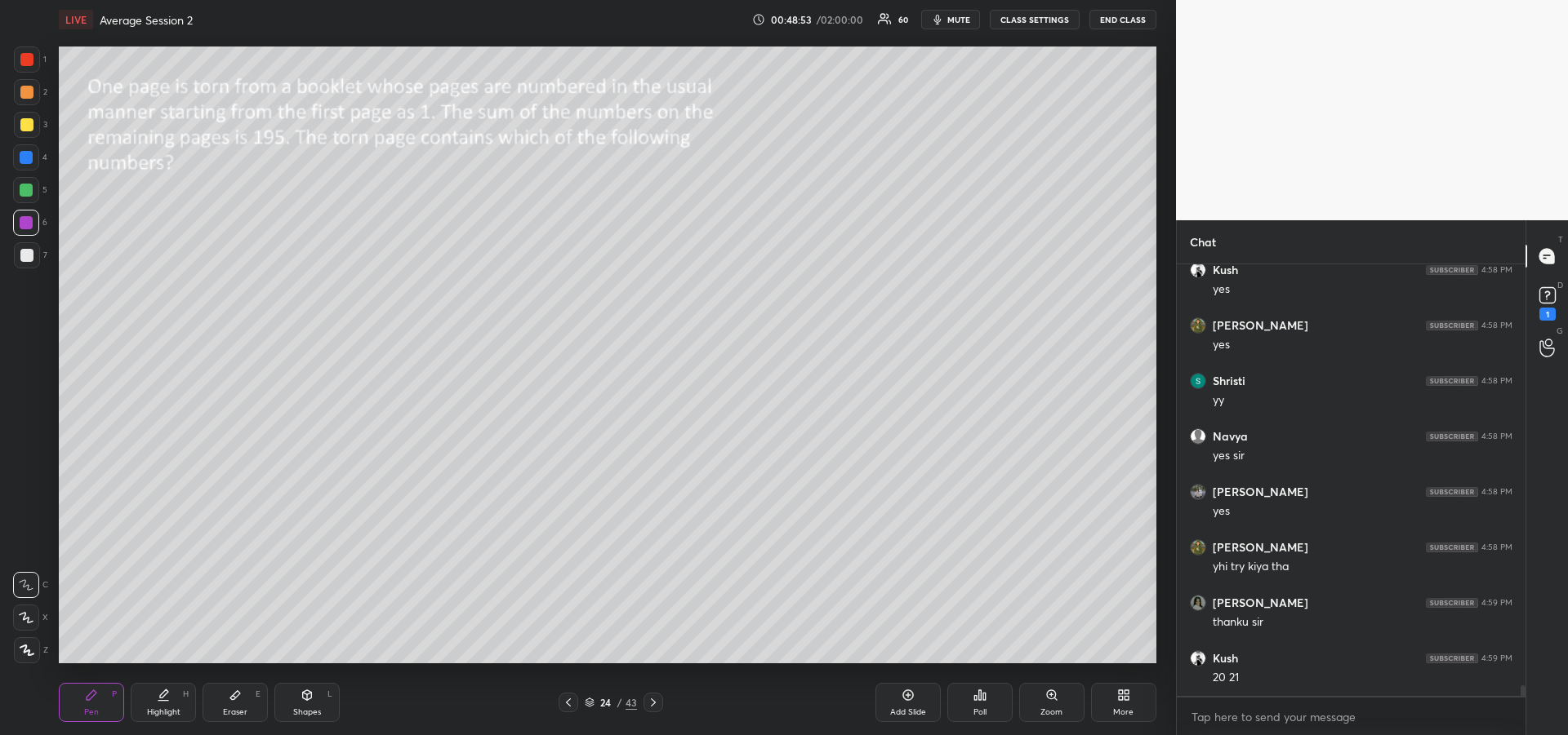
click at [238, 702] on div "Eraser E" at bounding box center [236, 702] width 66 height 39
click at [93, 696] on icon at bounding box center [91, 695] width 10 height 10
click at [25, 261] on div at bounding box center [26, 256] width 13 height 13
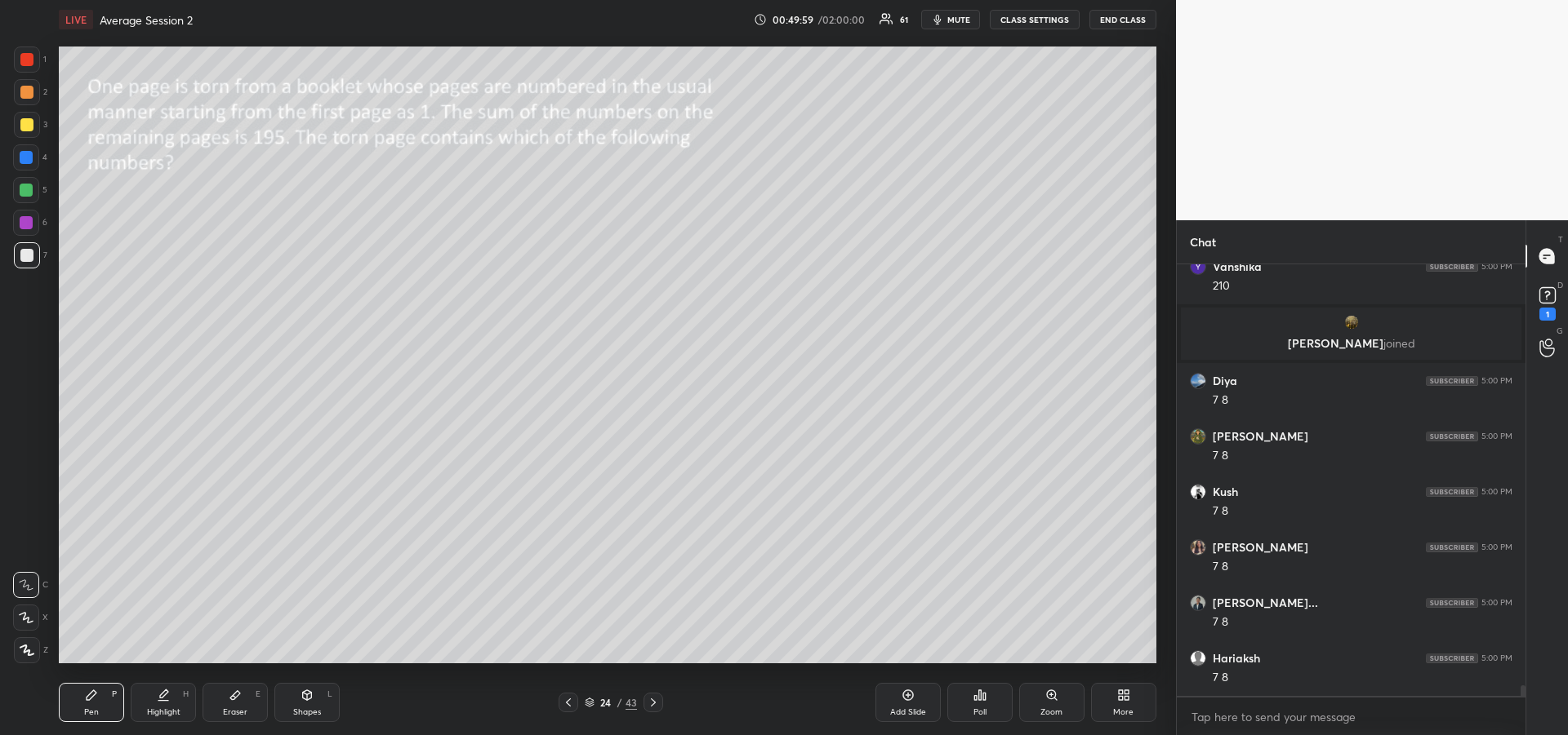
scroll to position [17234, 0]
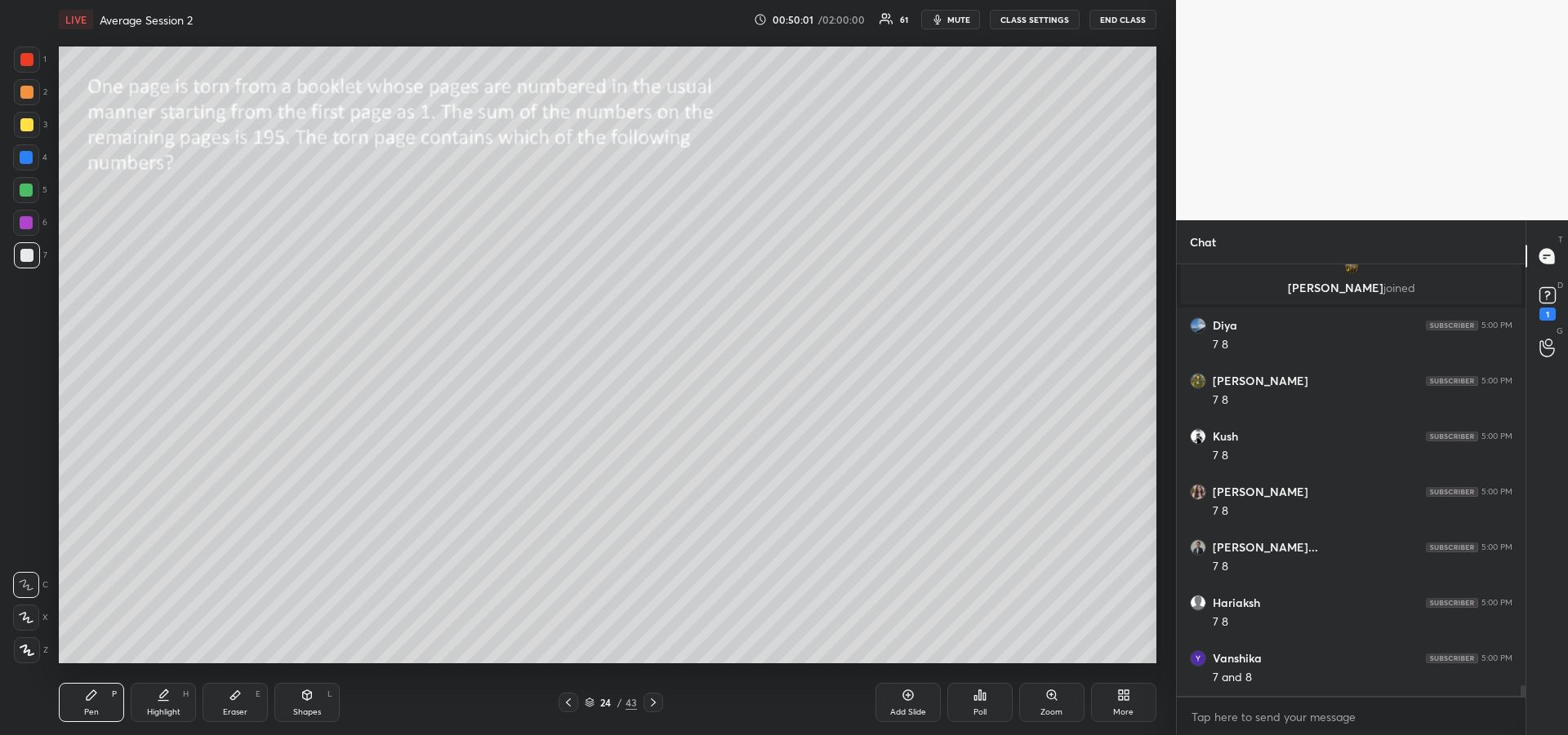
click at [163, 706] on div "Highlight H" at bounding box center [164, 702] width 66 height 39
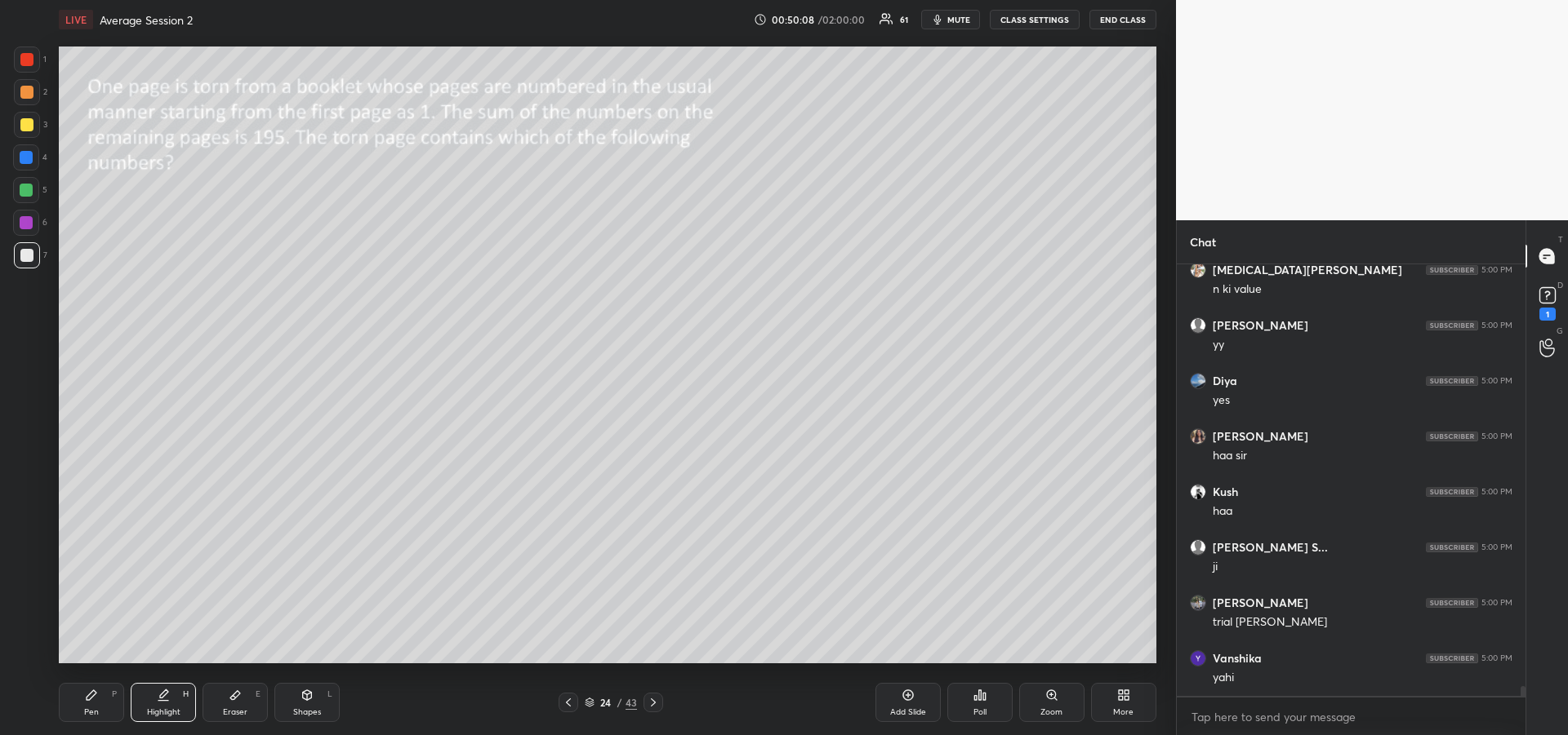
scroll to position [18011, 0]
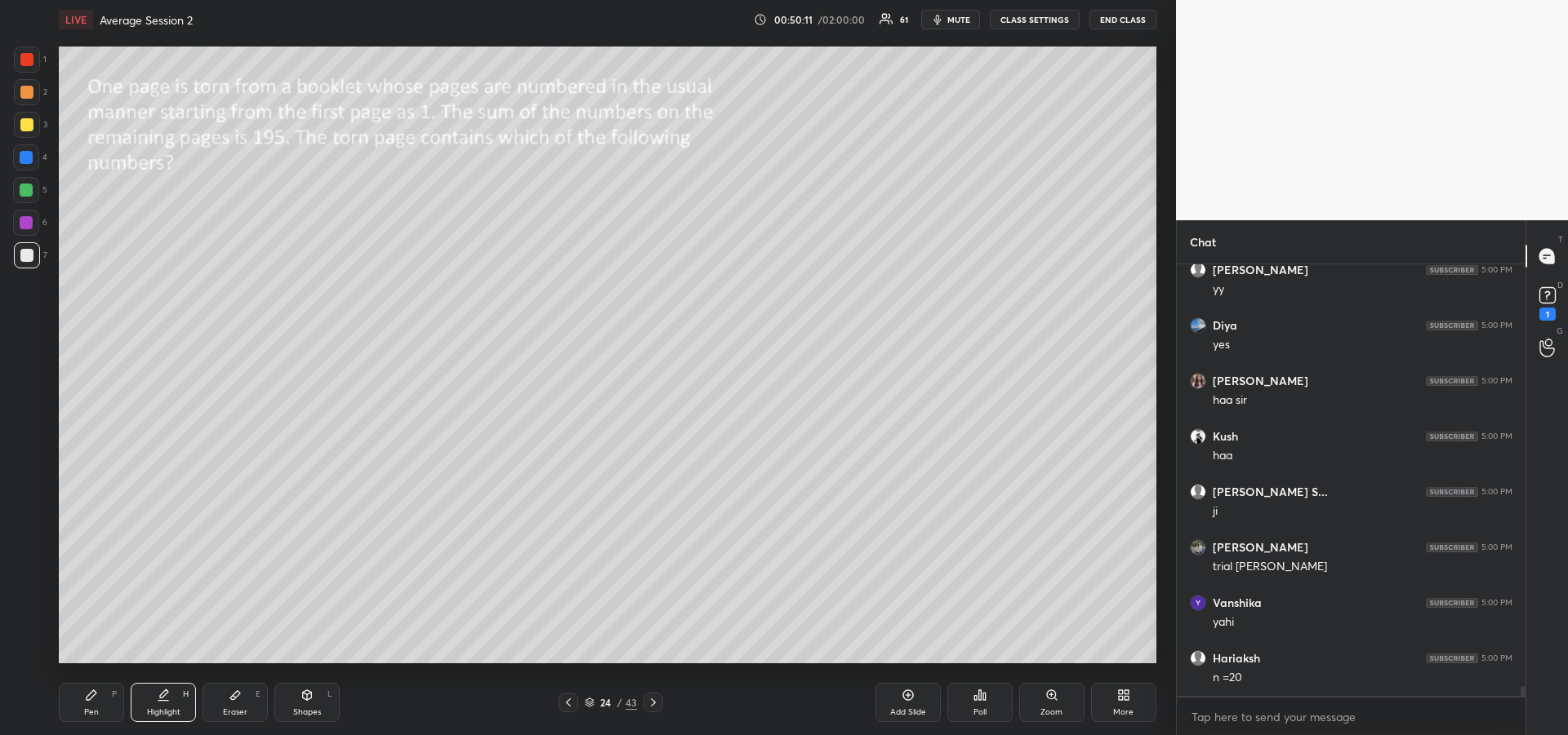
click at [96, 700] on icon at bounding box center [91, 695] width 13 height 13
click at [29, 131] on div at bounding box center [26, 125] width 13 height 13
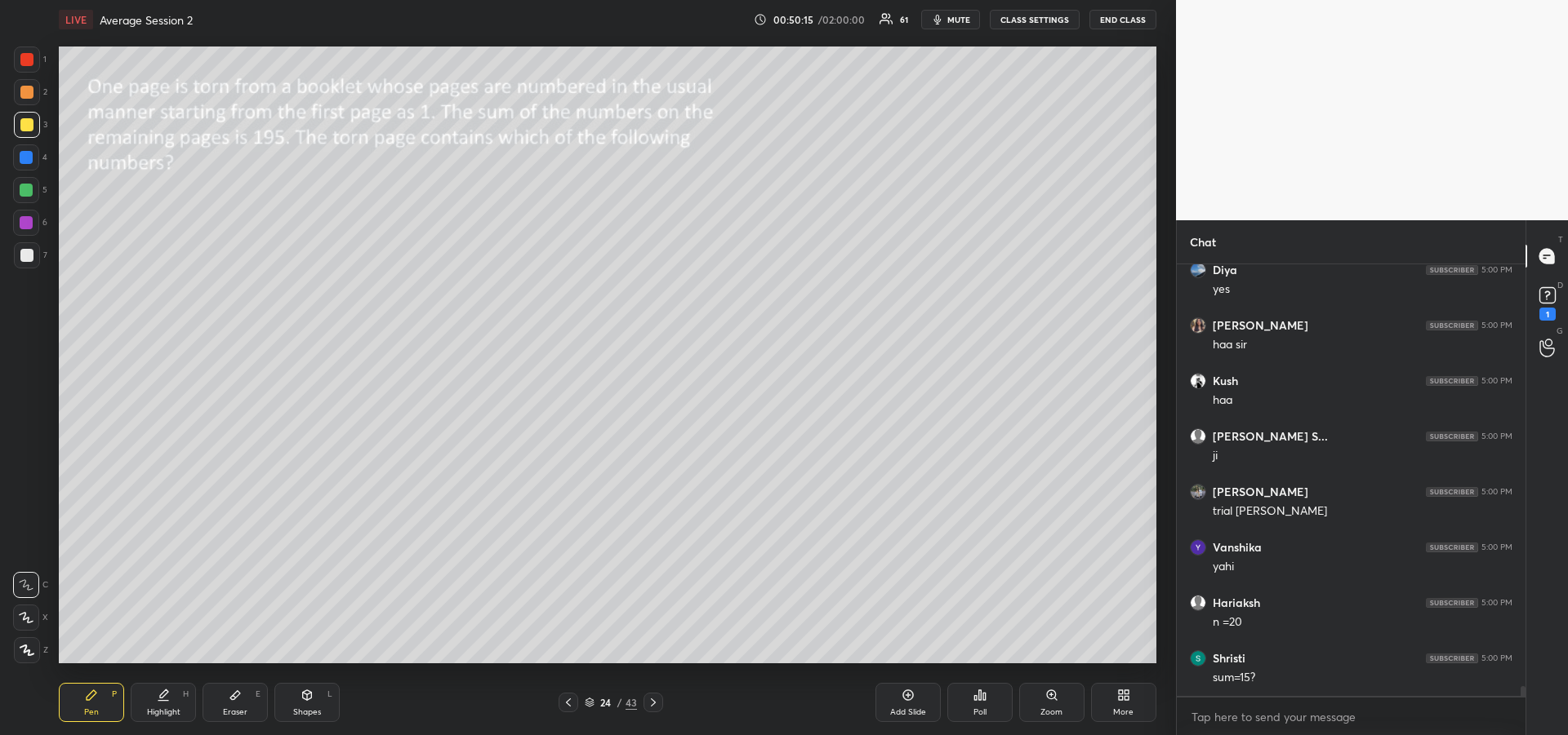
scroll to position [18083, 0]
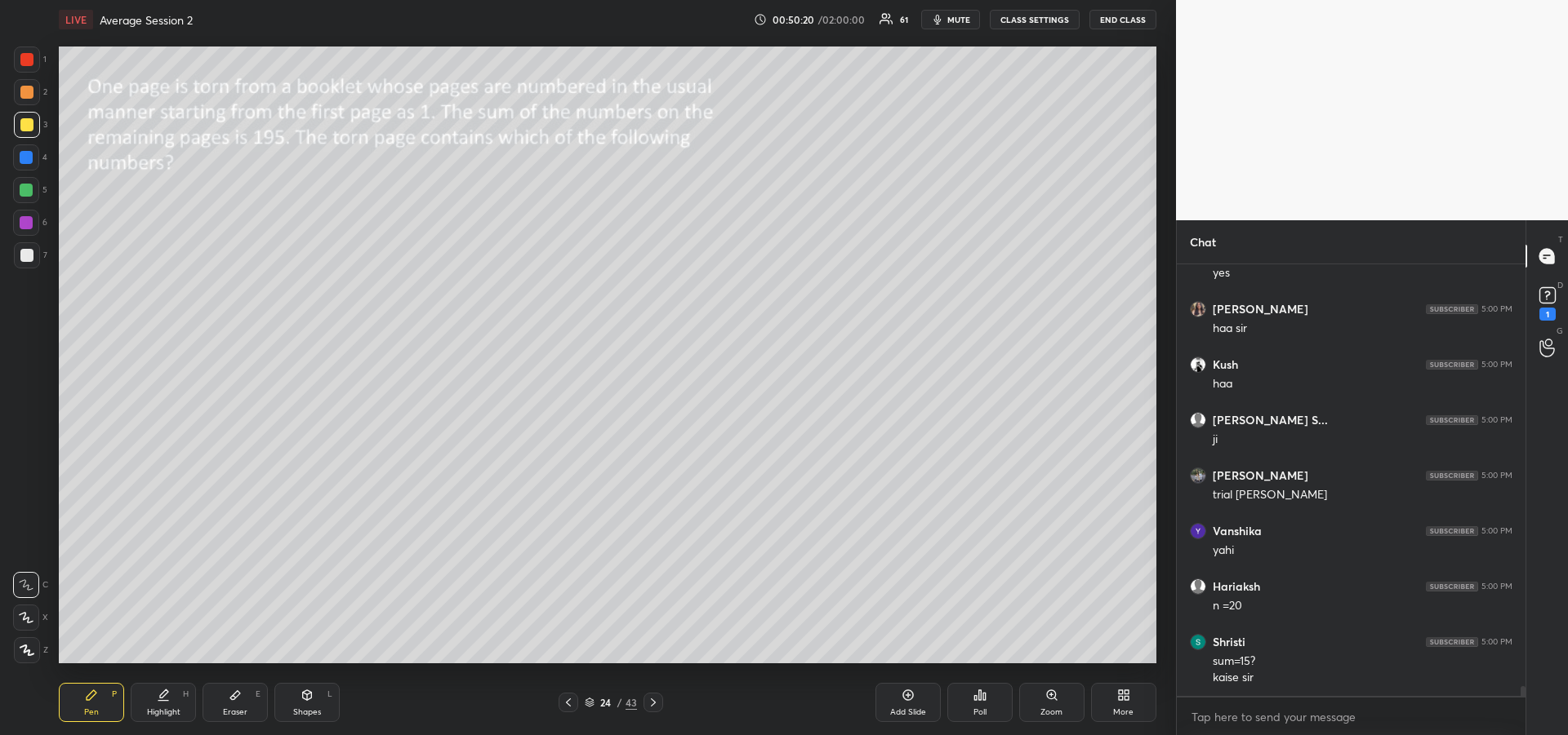
click at [26, 222] on div at bounding box center [26, 223] width 13 height 13
click at [24, 132] on div at bounding box center [26, 125] width 26 height 26
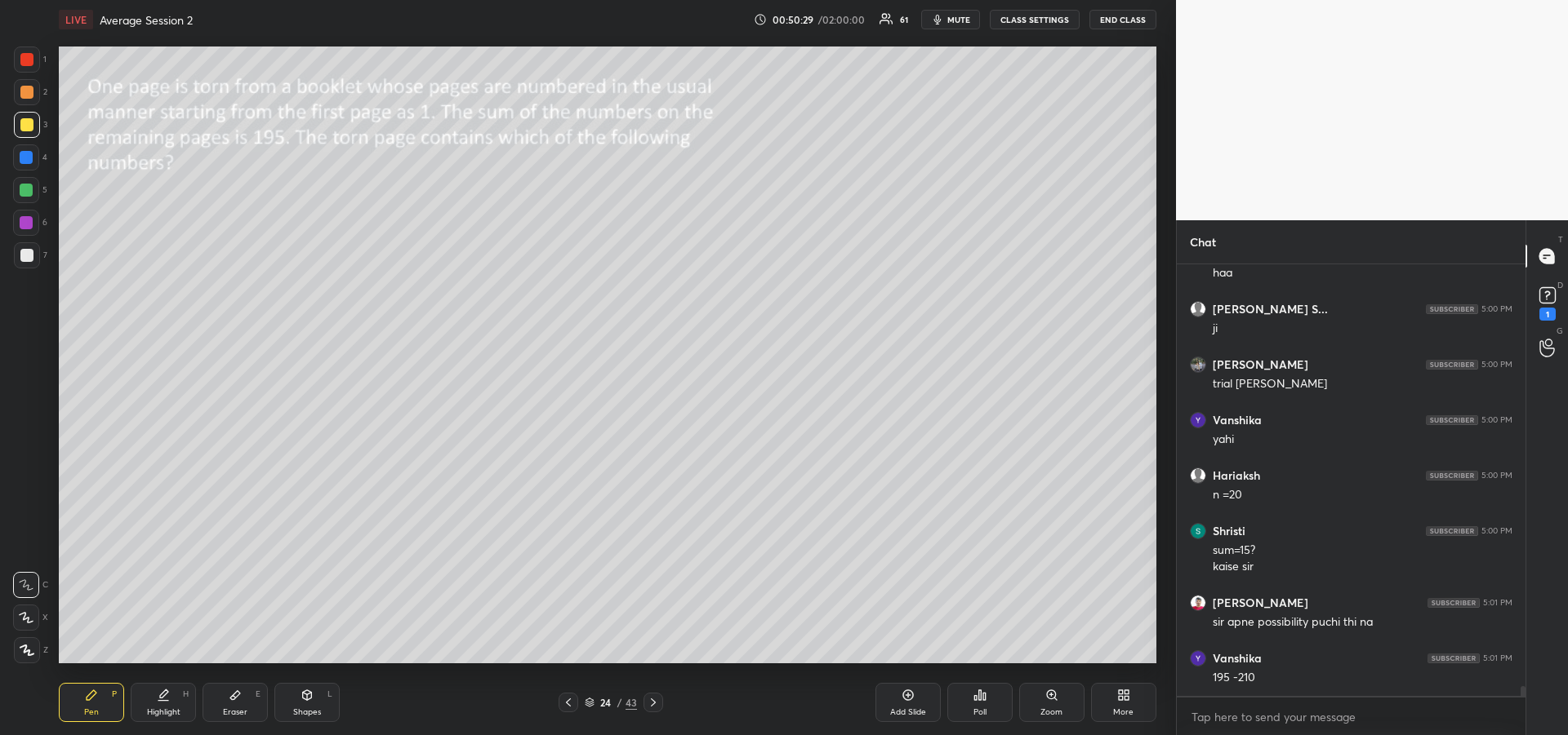
scroll to position [18249, 0]
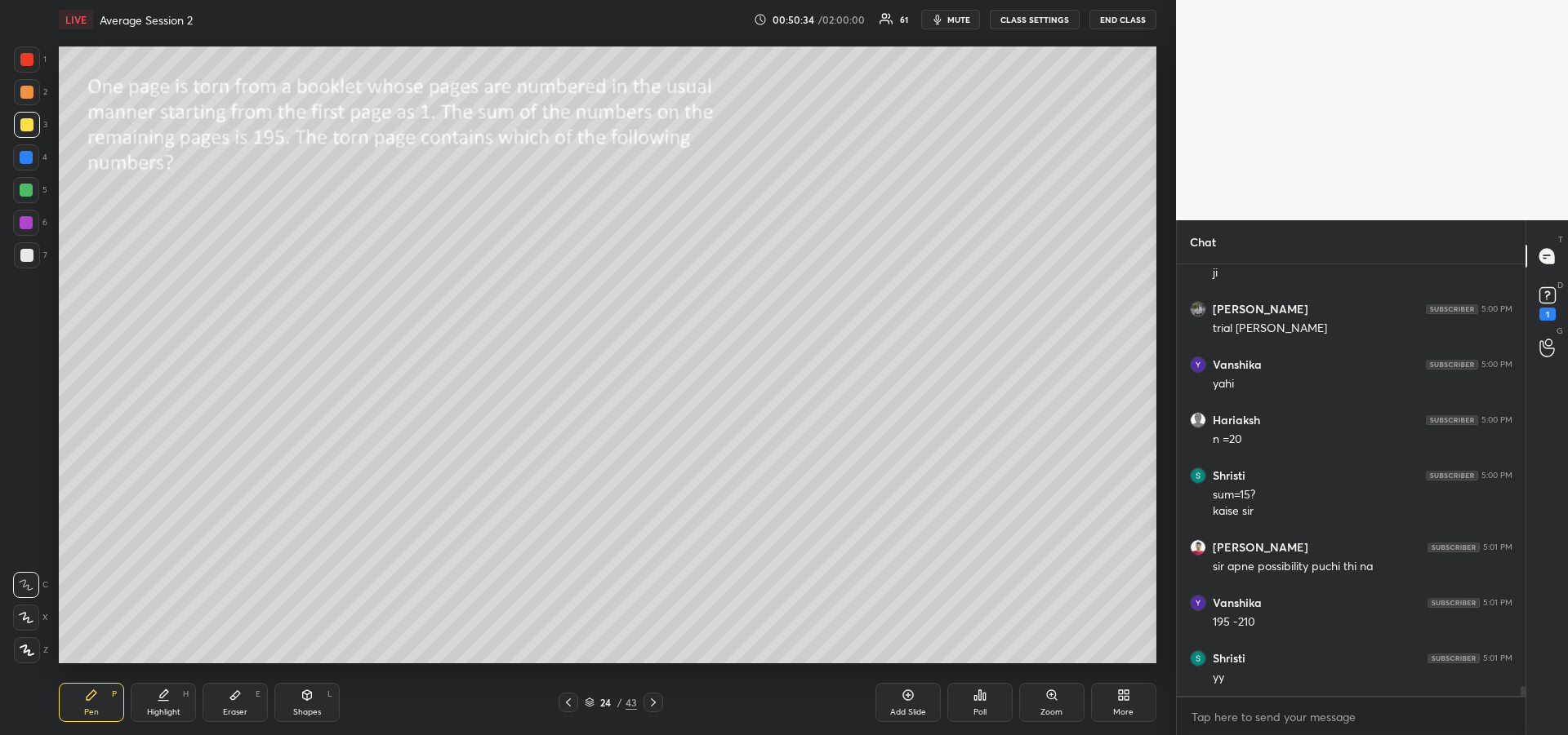
click at [24, 195] on div at bounding box center [26, 190] width 13 height 13
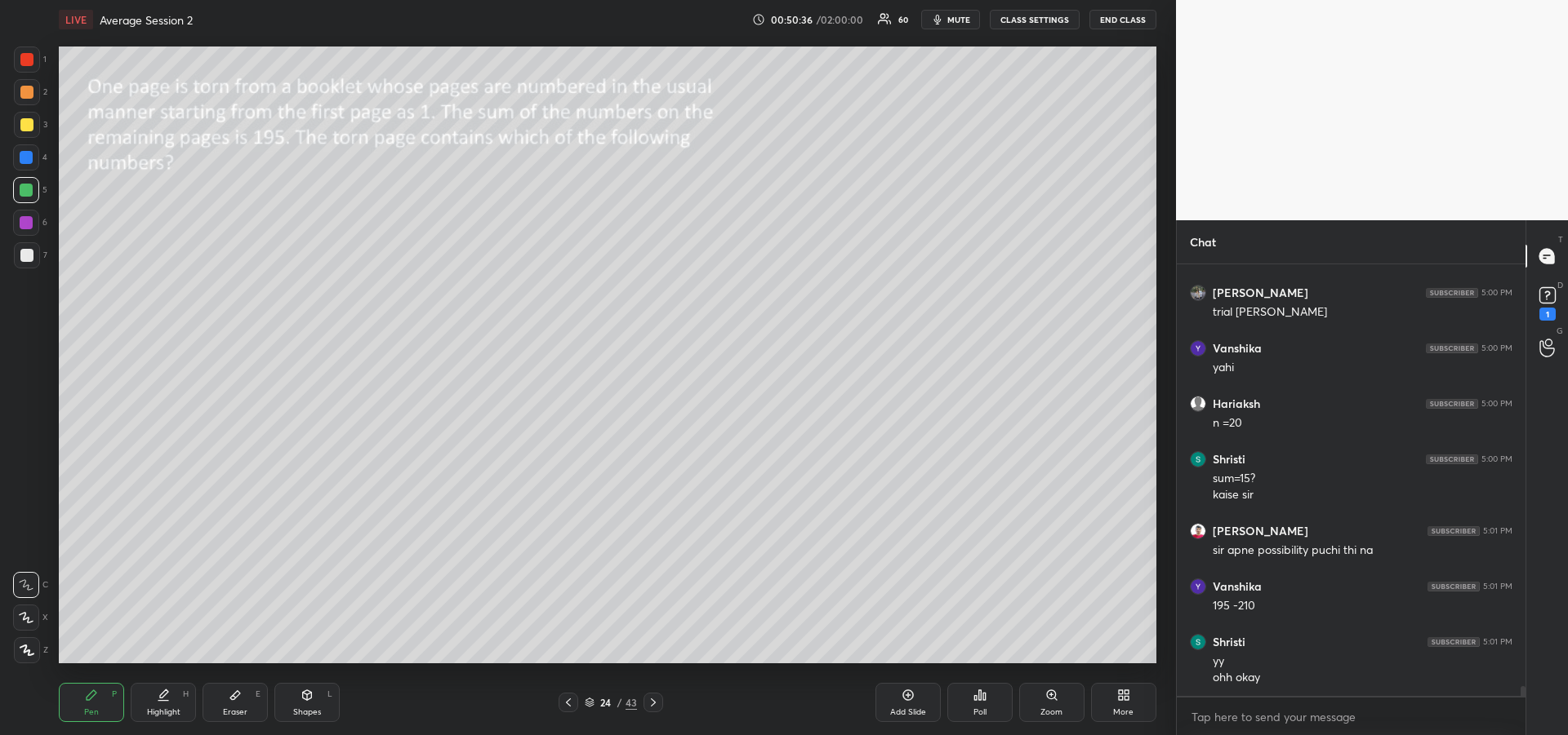
click at [650, 704] on icon at bounding box center [653, 702] width 13 height 13
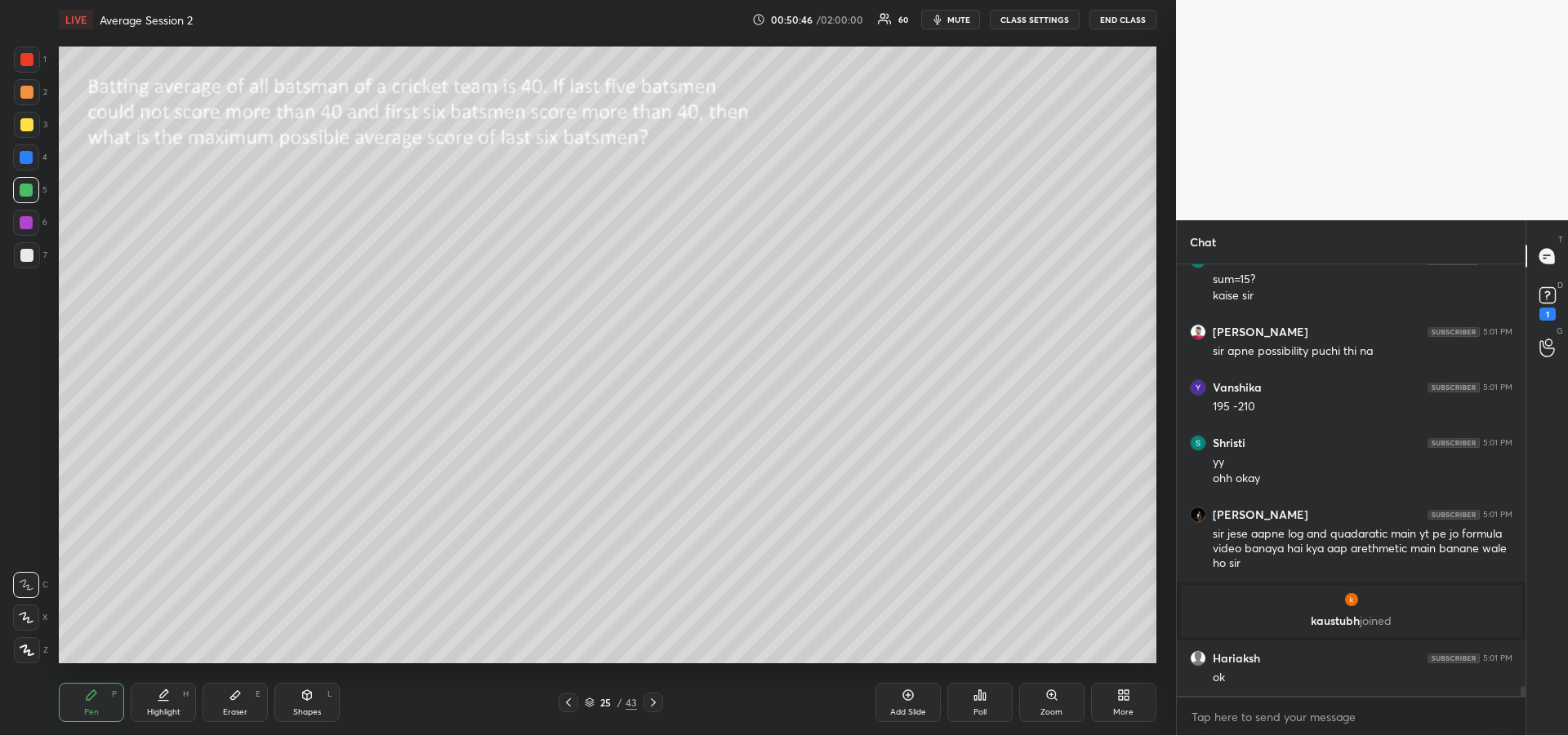
scroll to position [18088, 0]
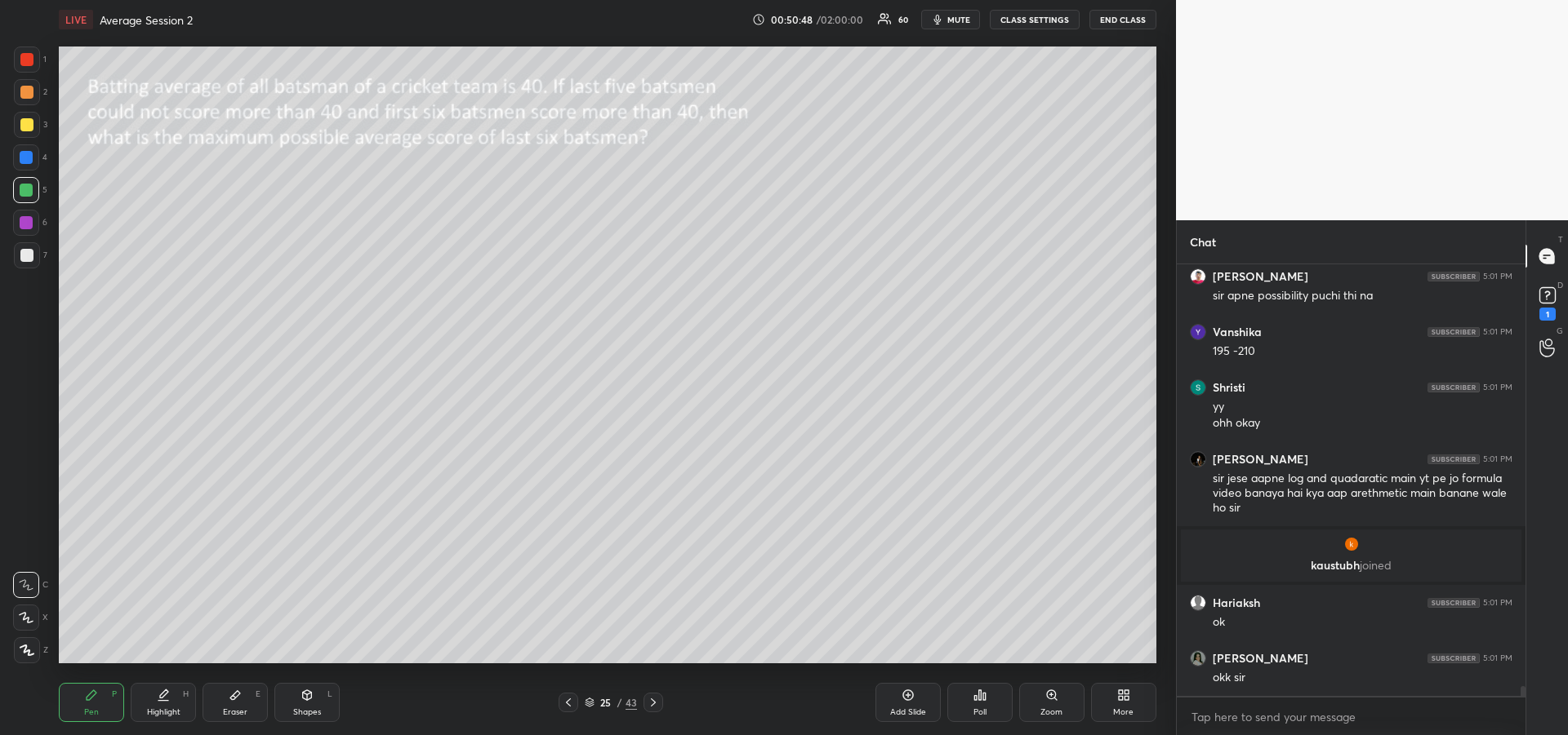
click at [232, 710] on div "Eraser" at bounding box center [235, 712] width 25 height 8
click at [91, 703] on div "Pen P" at bounding box center [92, 702] width 66 height 39
click at [653, 706] on icon at bounding box center [653, 702] width 13 height 13
click at [655, 706] on icon at bounding box center [653, 702] width 13 height 13
click at [657, 704] on icon at bounding box center [653, 702] width 13 height 13
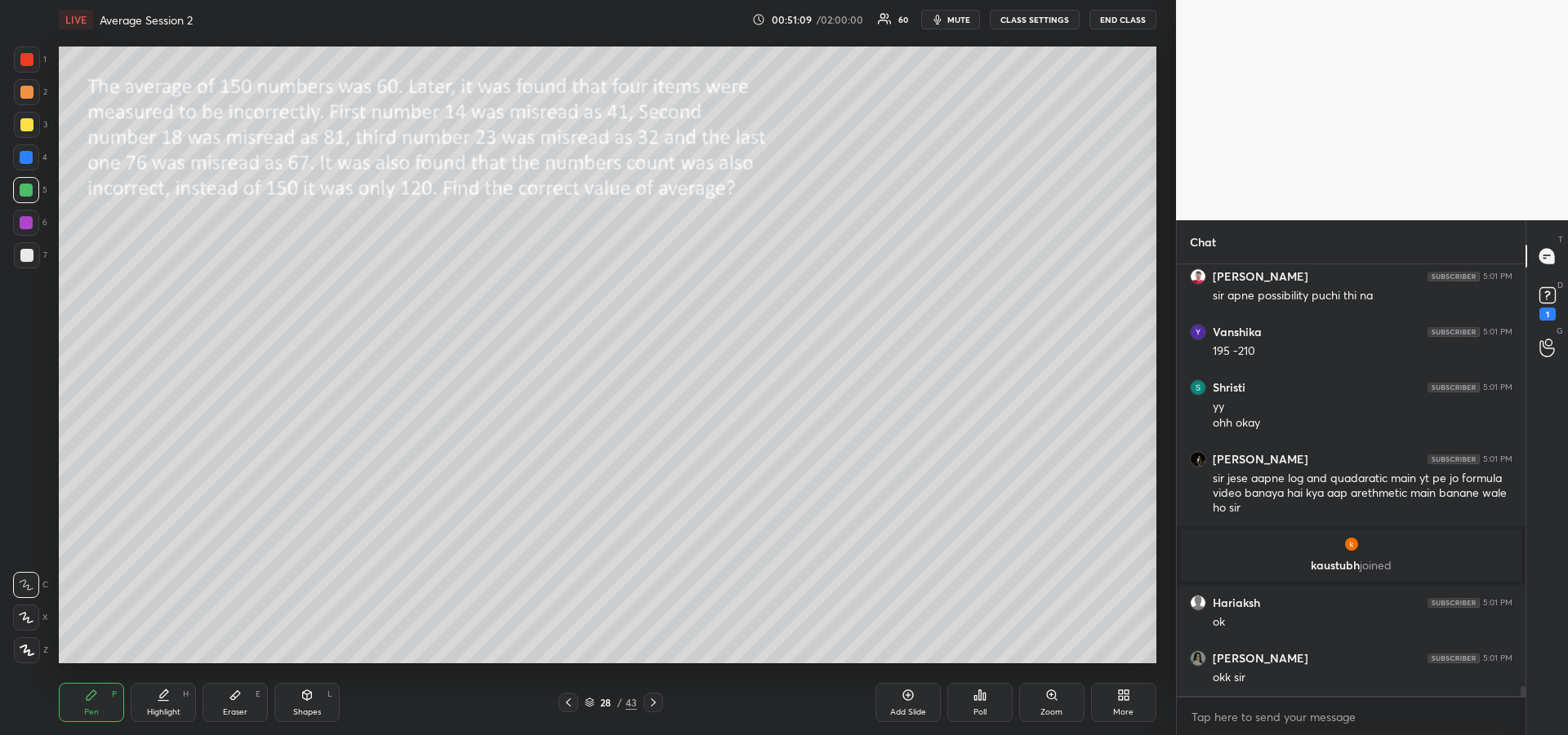
click at [306, 703] on div "Shapes L" at bounding box center [307, 702] width 66 height 39
click at [24, 256] on div at bounding box center [26, 256] width 13 height 13
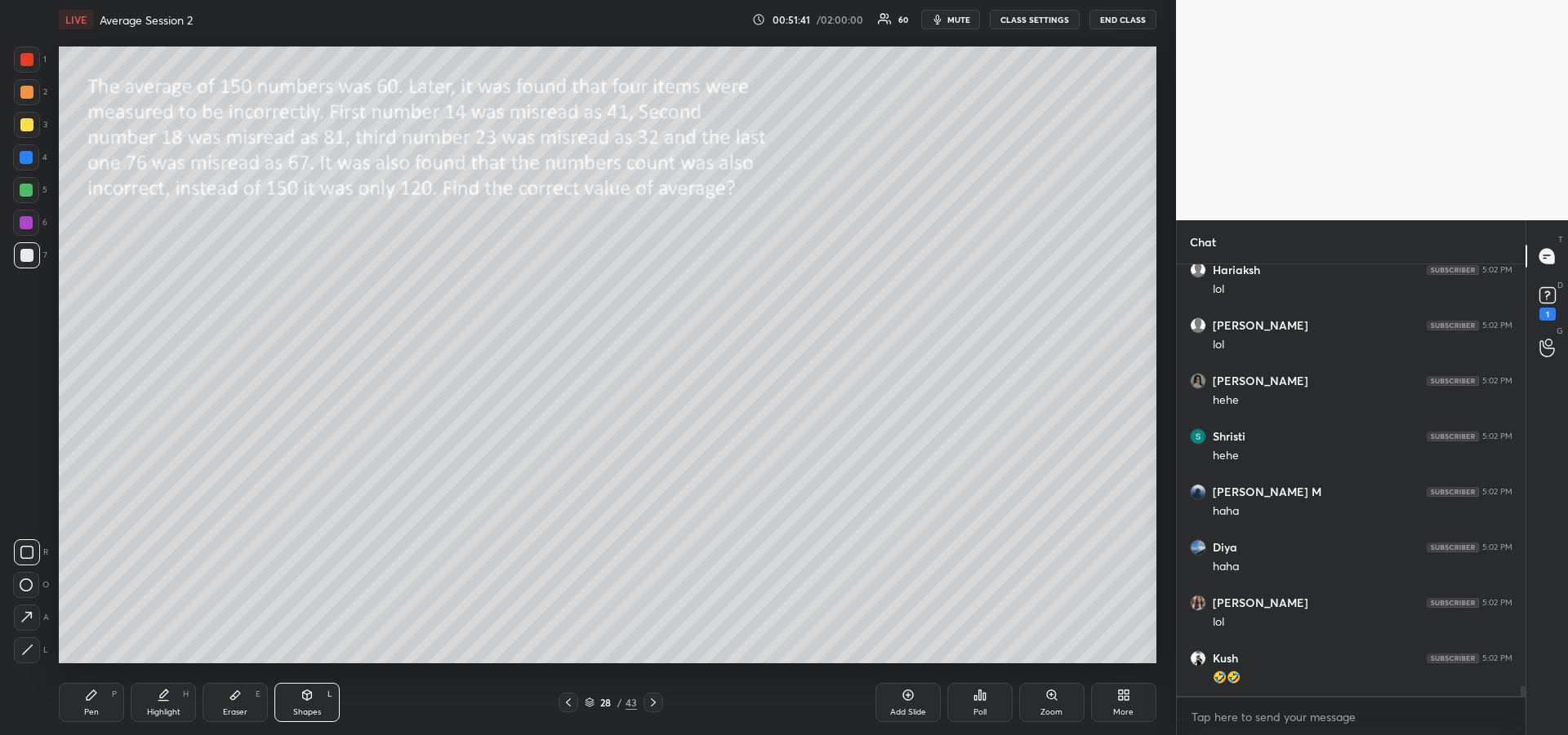
scroll to position [18642, 0]
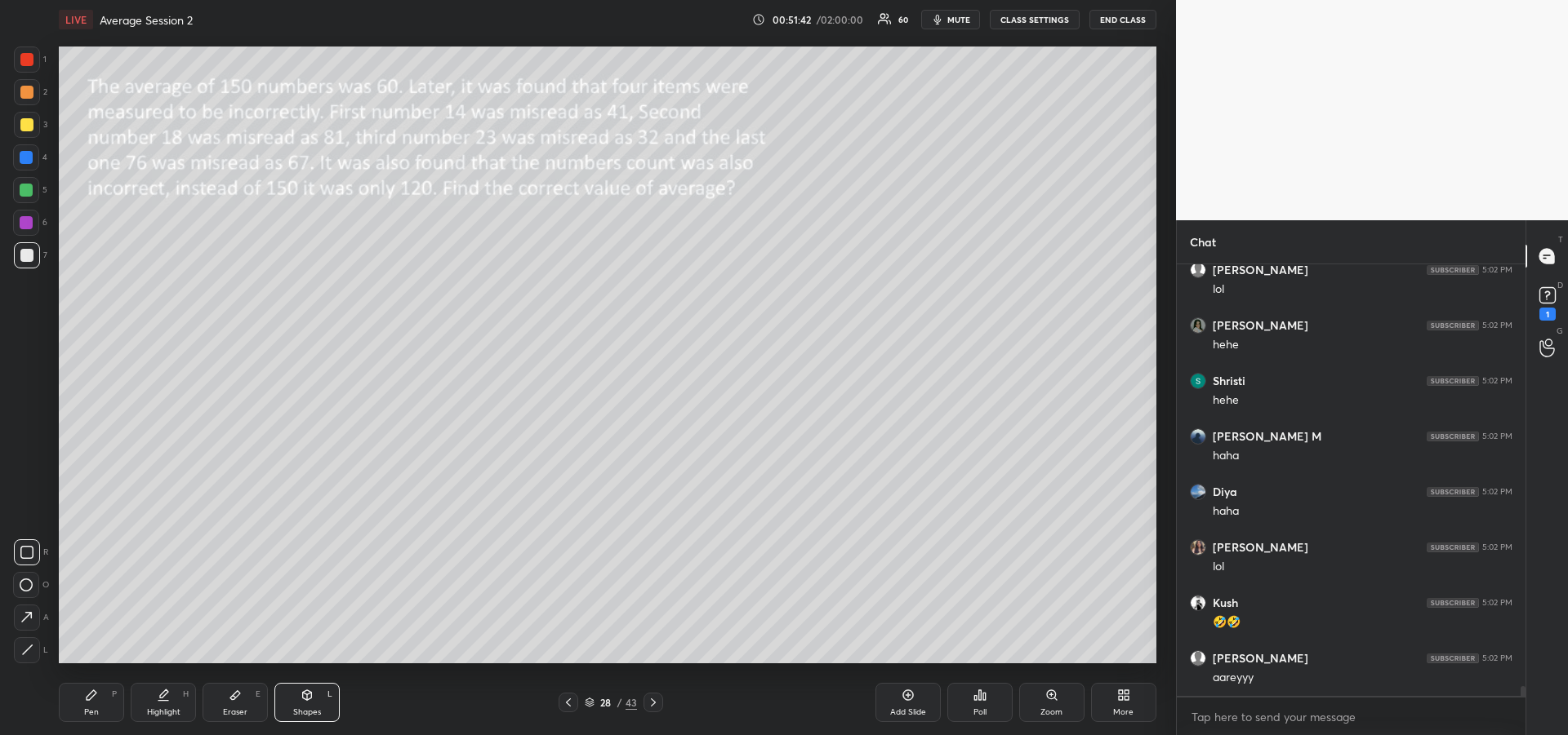
click at [96, 709] on div "Pen" at bounding box center [91, 712] width 15 height 8
click at [27, 129] on div at bounding box center [26, 125] width 13 height 13
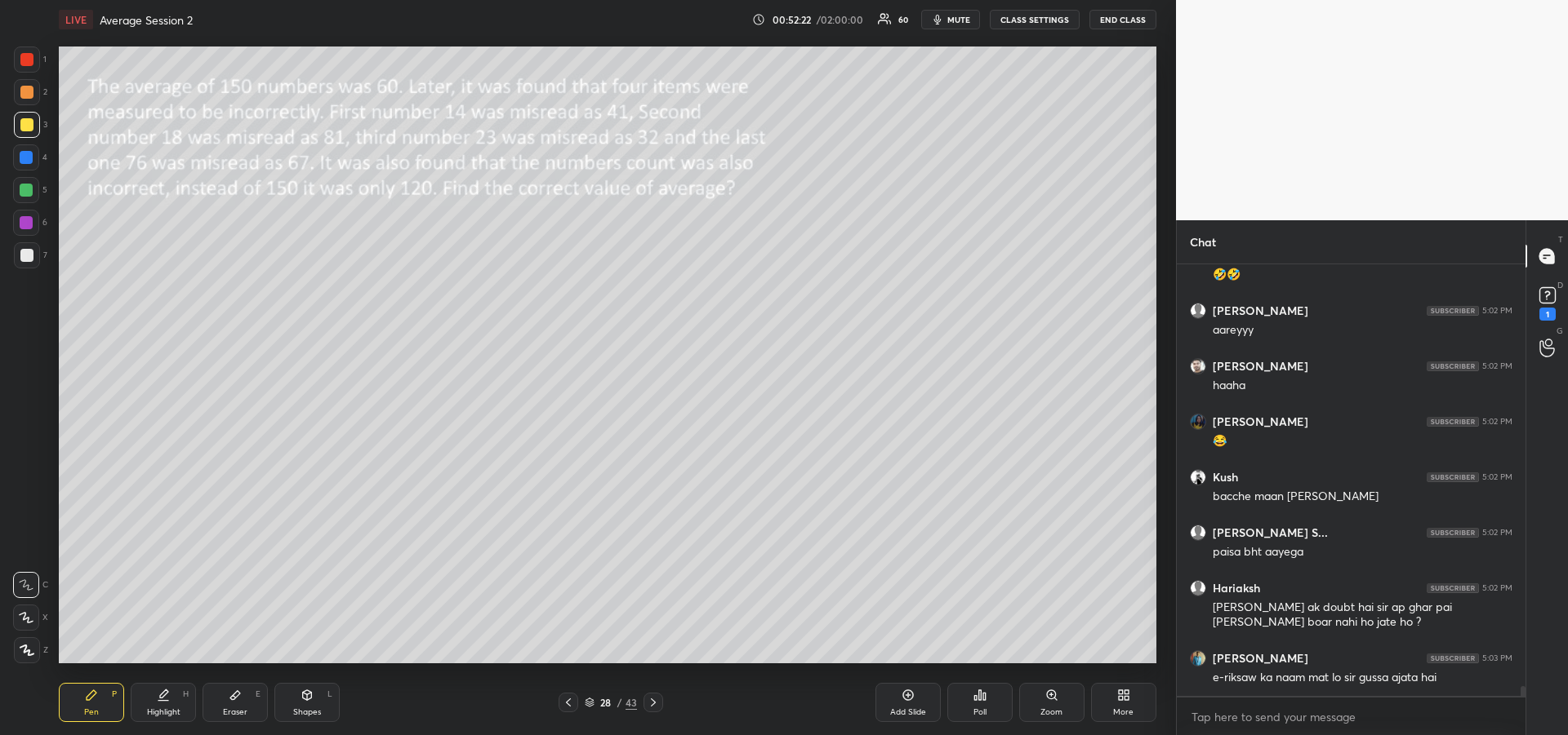
scroll to position [19061, 0]
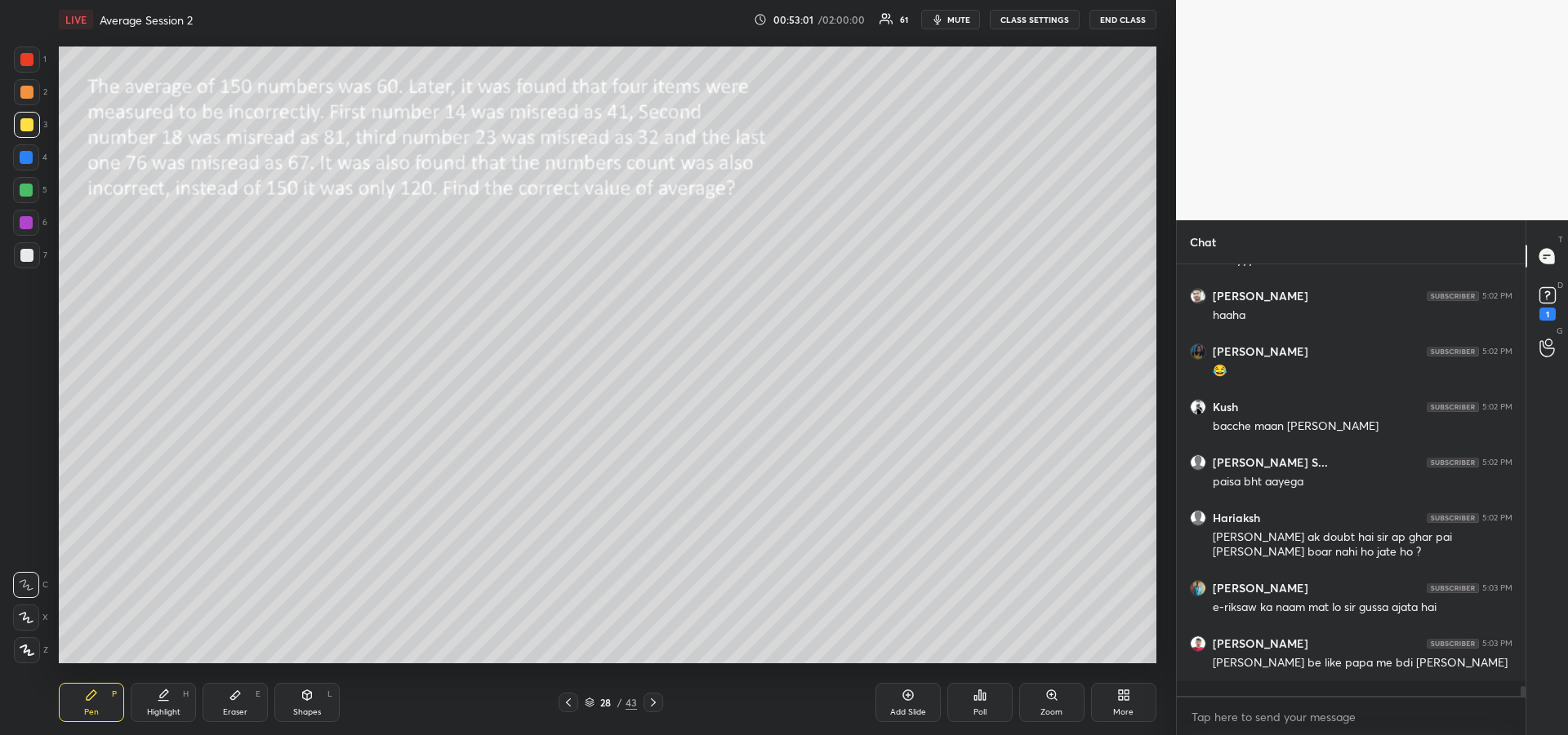
click at [230, 694] on icon at bounding box center [235, 695] width 13 height 13
click at [83, 699] on div "Pen P" at bounding box center [92, 702] width 66 height 39
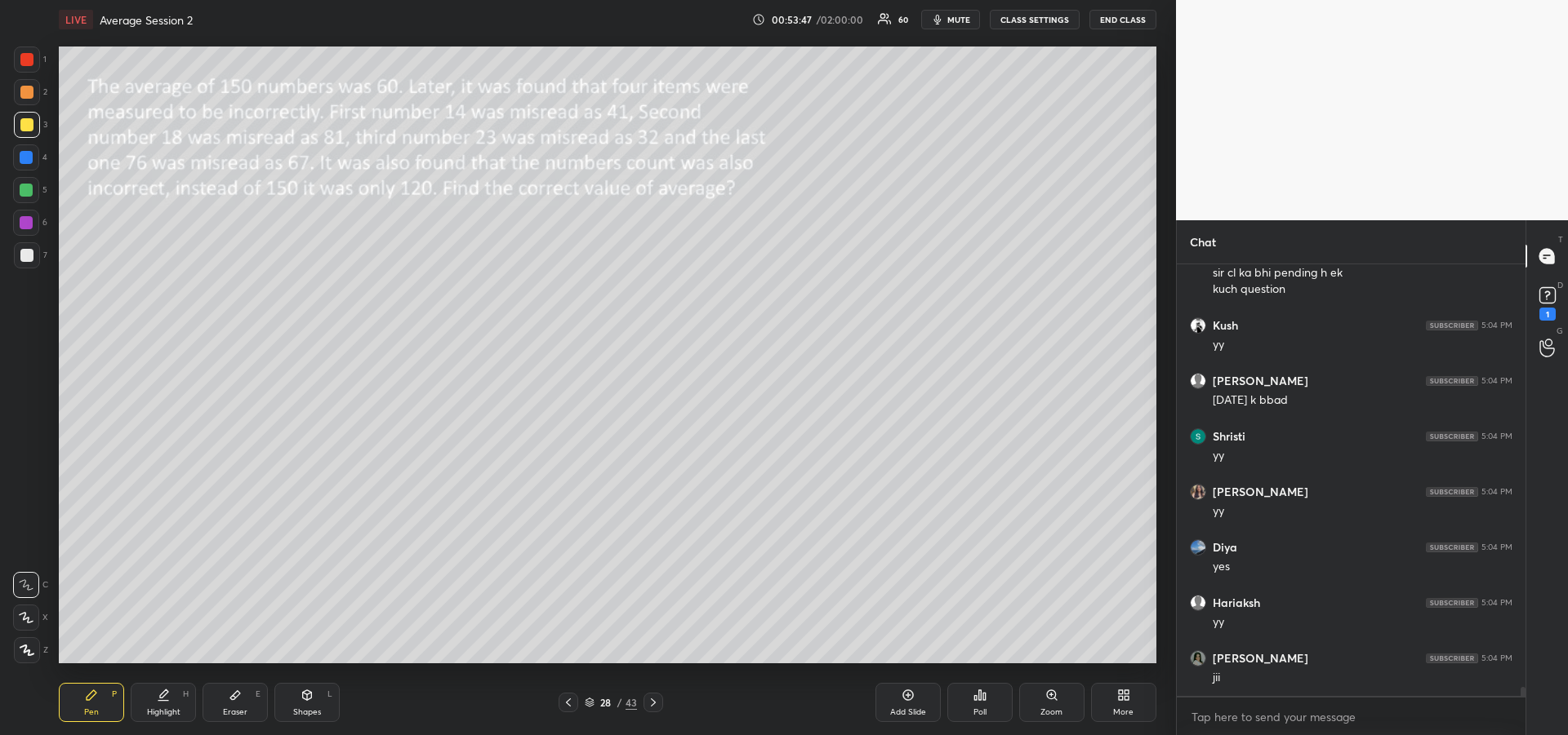
scroll to position [19577, 0]
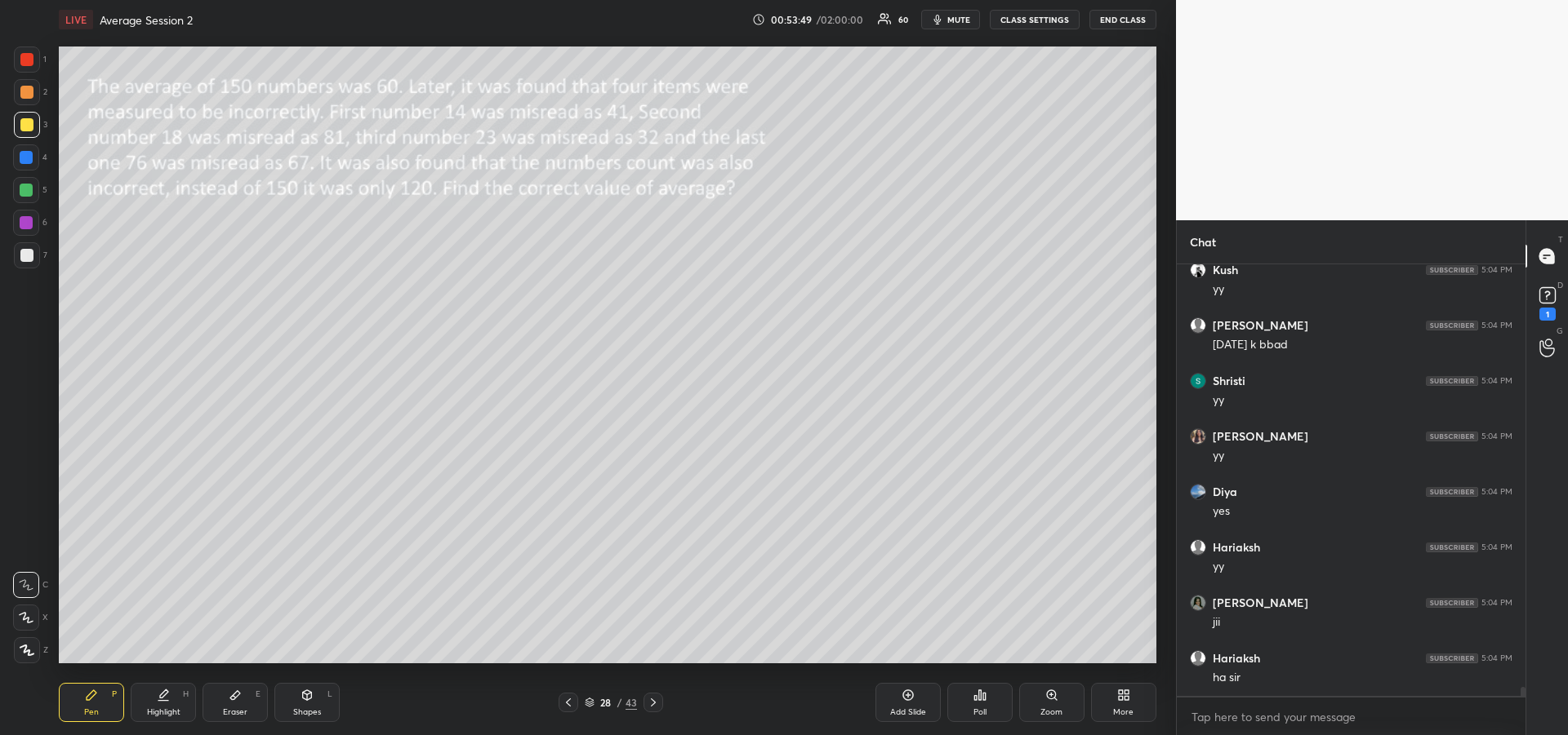
click at [234, 706] on div "Eraser E" at bounding box center [236, 702] width 66 height 39
click at [94, 703] on div "Pen P" at bounding box center [92, 702] width 66 height 39
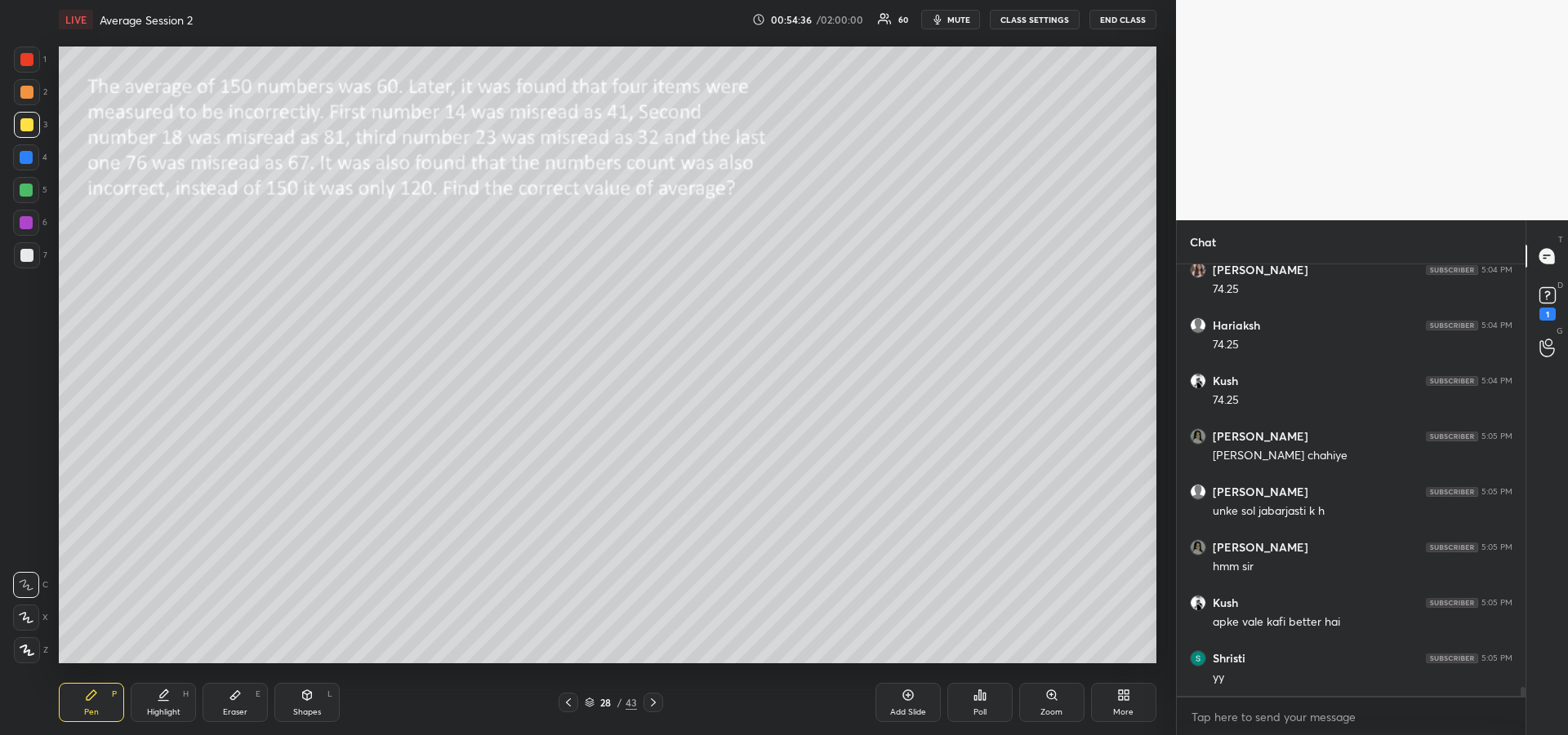
scroll to position [20187, 0]
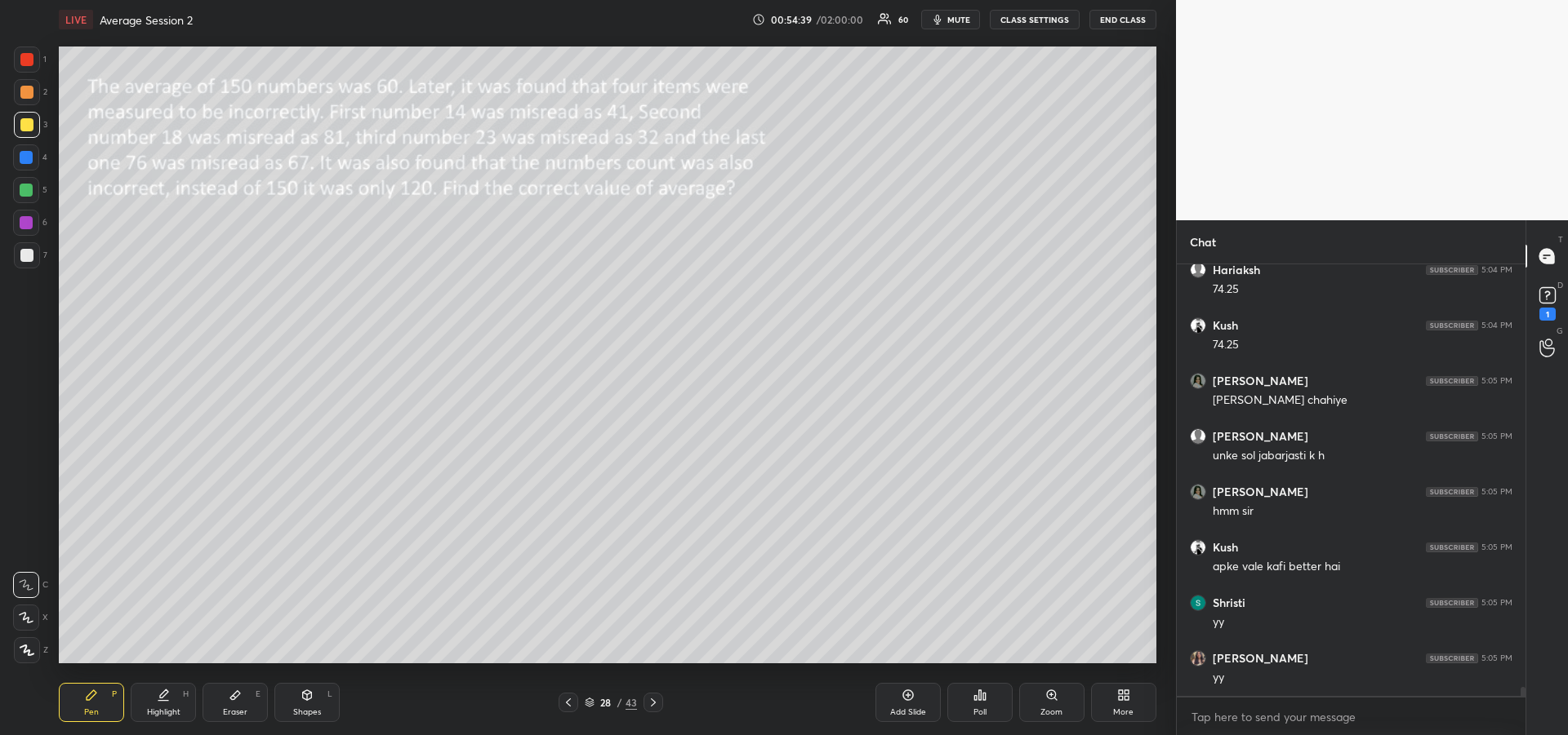
click at [230, 699] on icon at bounding box center [235, 696] width 10 height 9
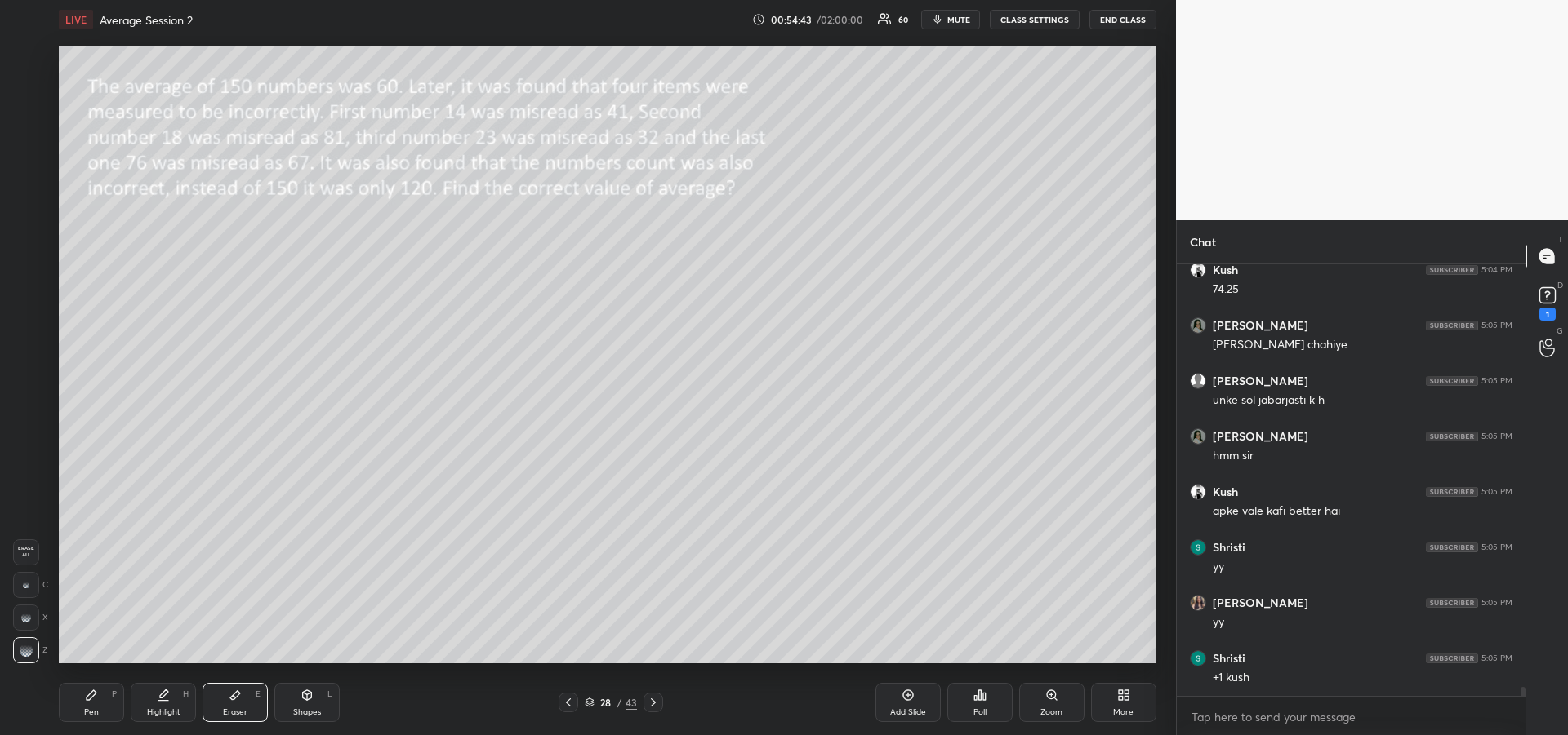
click at [101, 704] on div "Pen P" at bounding box center [92, 702] width 66 height 39
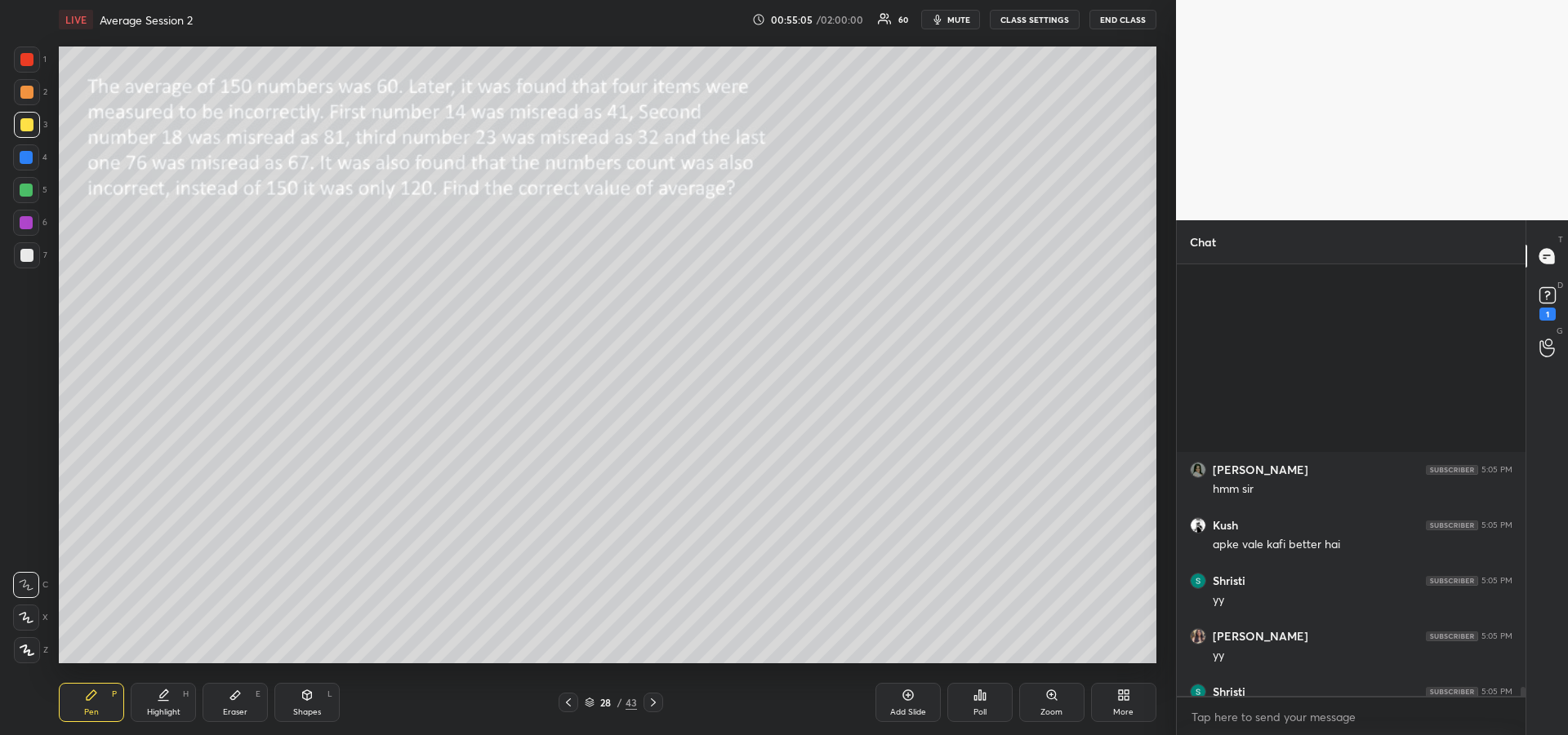
scroll to position [20464, 0]
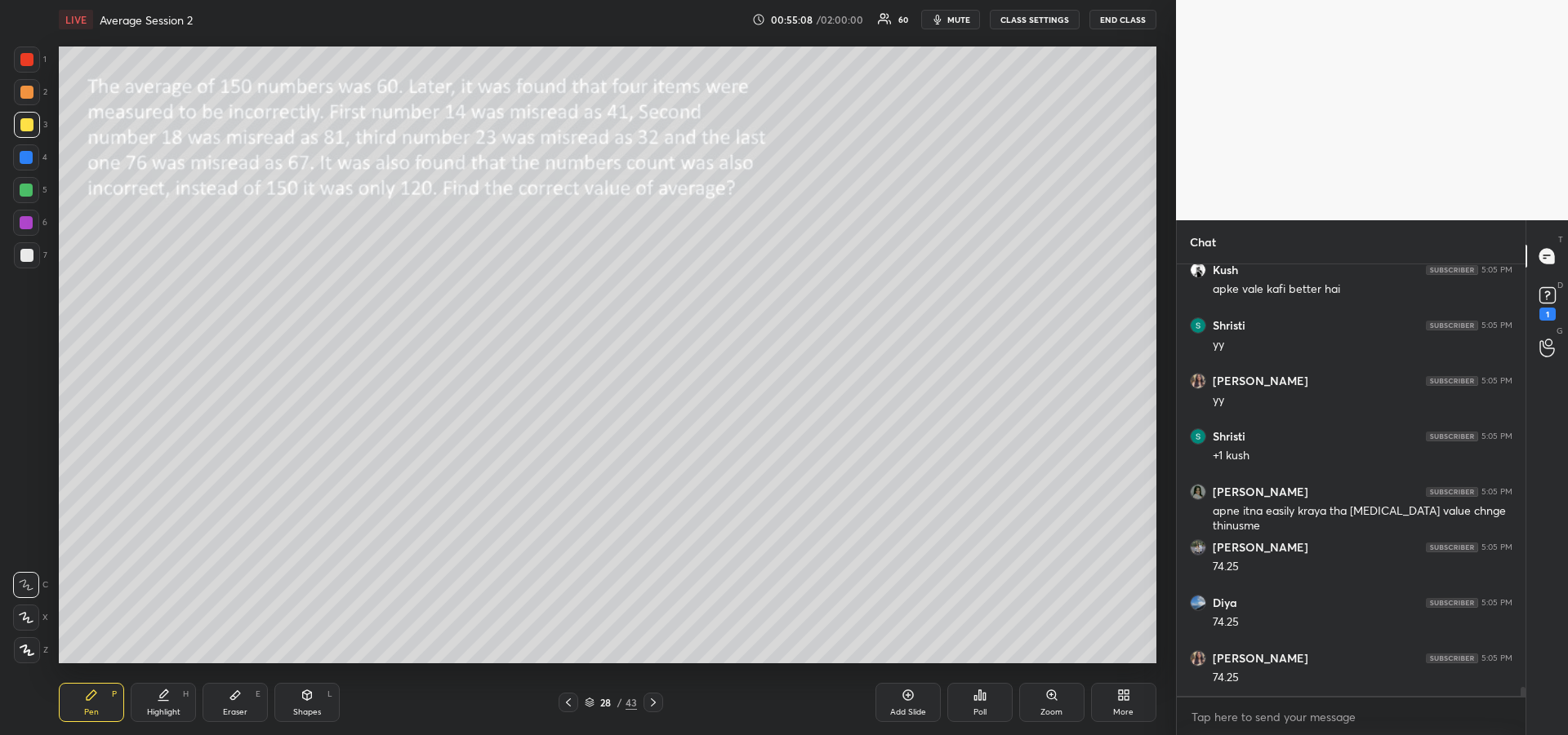
click at [88, 699] on icon at bounding box center [91, 695] width 10 height 10
click at [25, 168] on div at bounding box center [25, 157] width 26 height 26
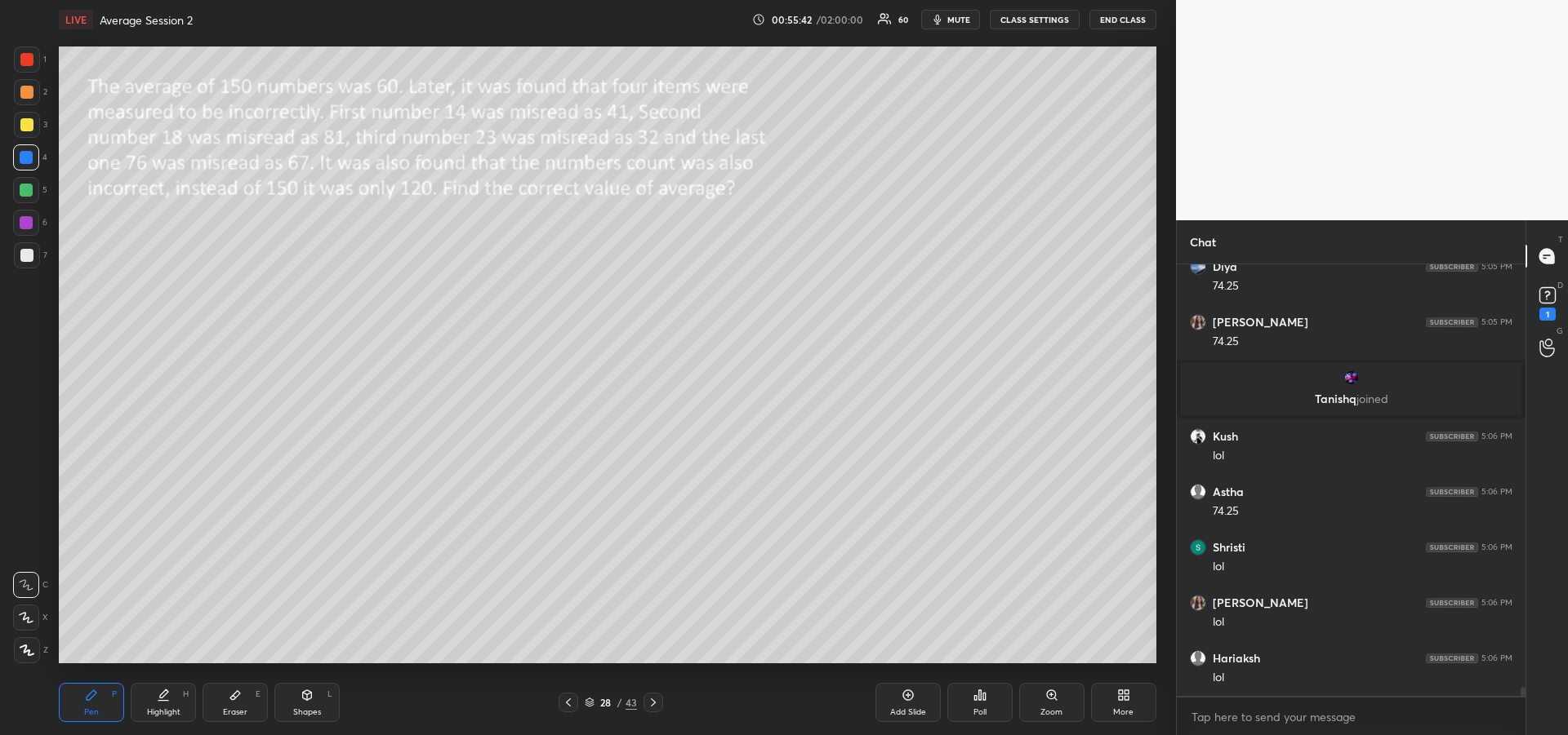
scroll to position [20113, 0]
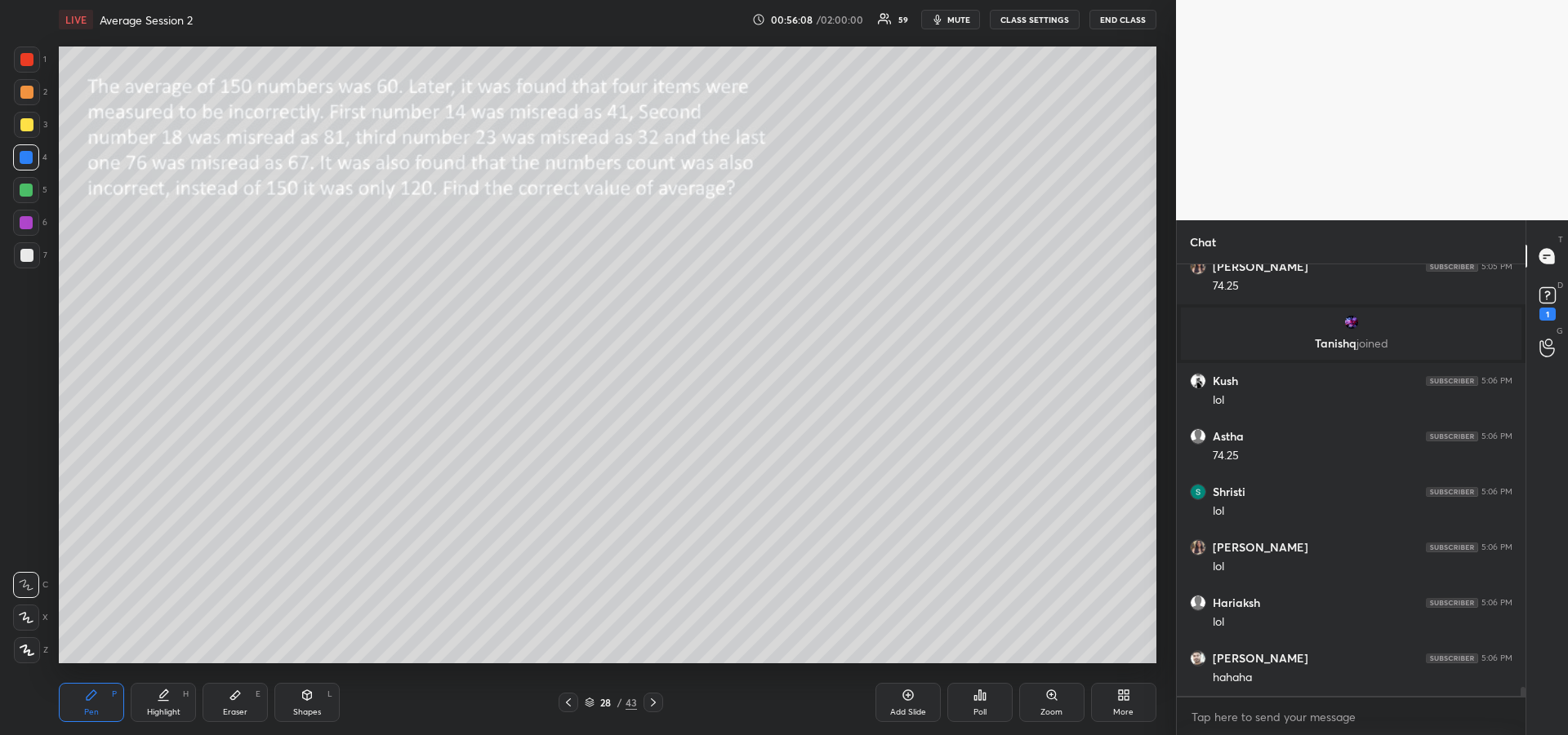
click at [22, 258] on div at bounding box center [26, 256] width 13 height 13
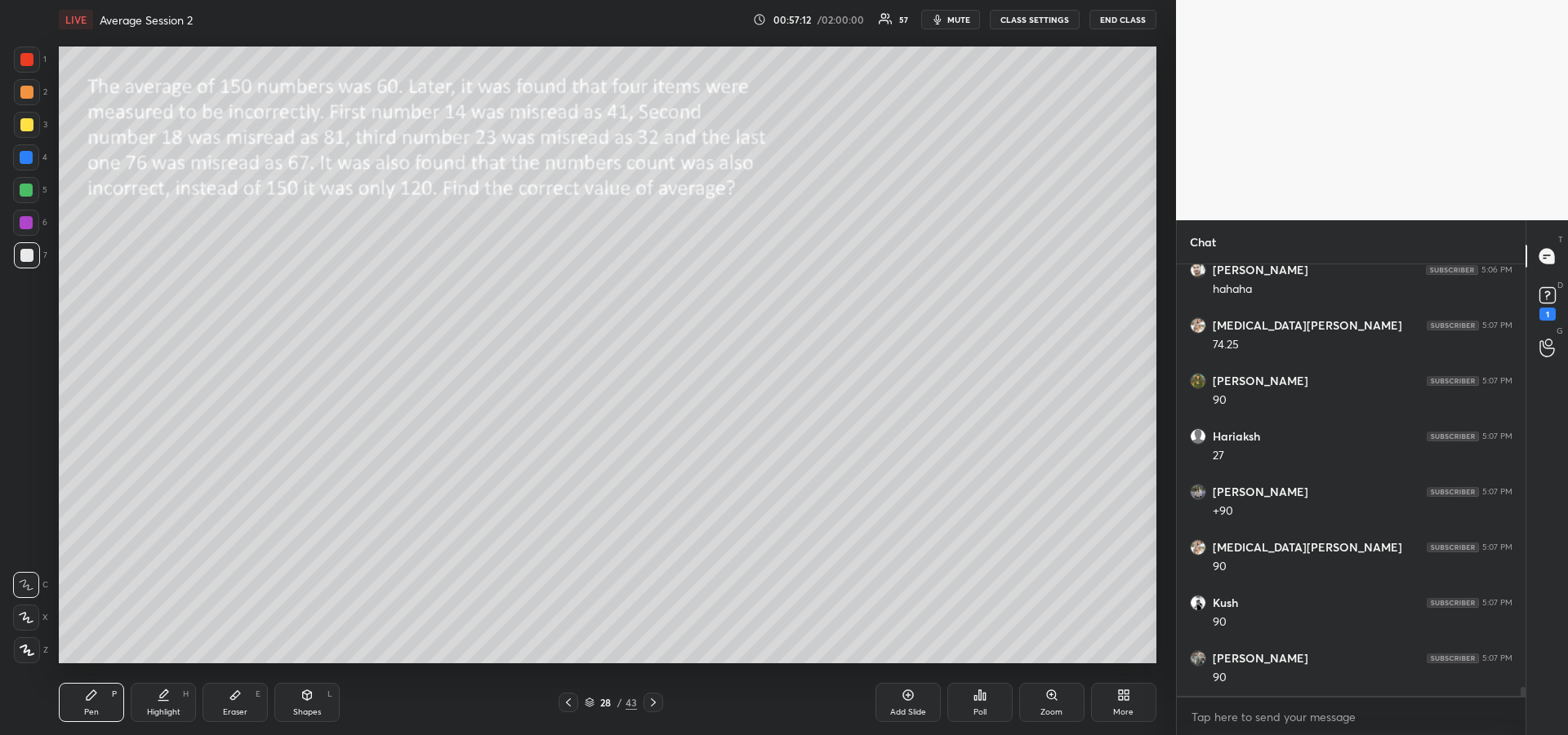
scroll to position [20557, 0]
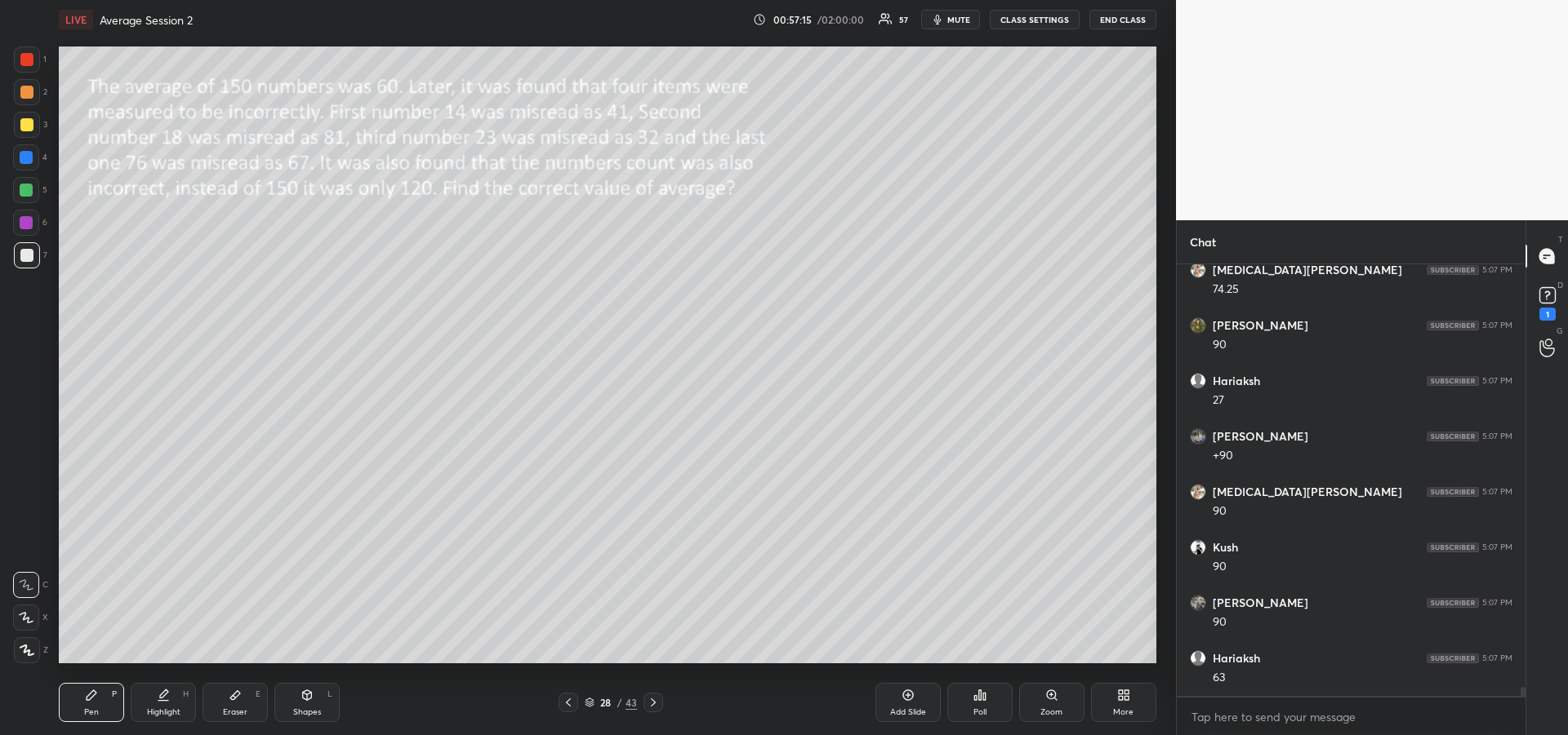
click at [241, 697] on icon at bounding box center [235, 695] width 13 height 13
click at [95, 703] on div "Pen P" at bounding box center [92, 702] width 66 height 39
click at [25, 255] on div at bounding box center [26, 256] width 13 height 13
click at [20, 196] on div at bounding box center [25, 190] width 26 height 26
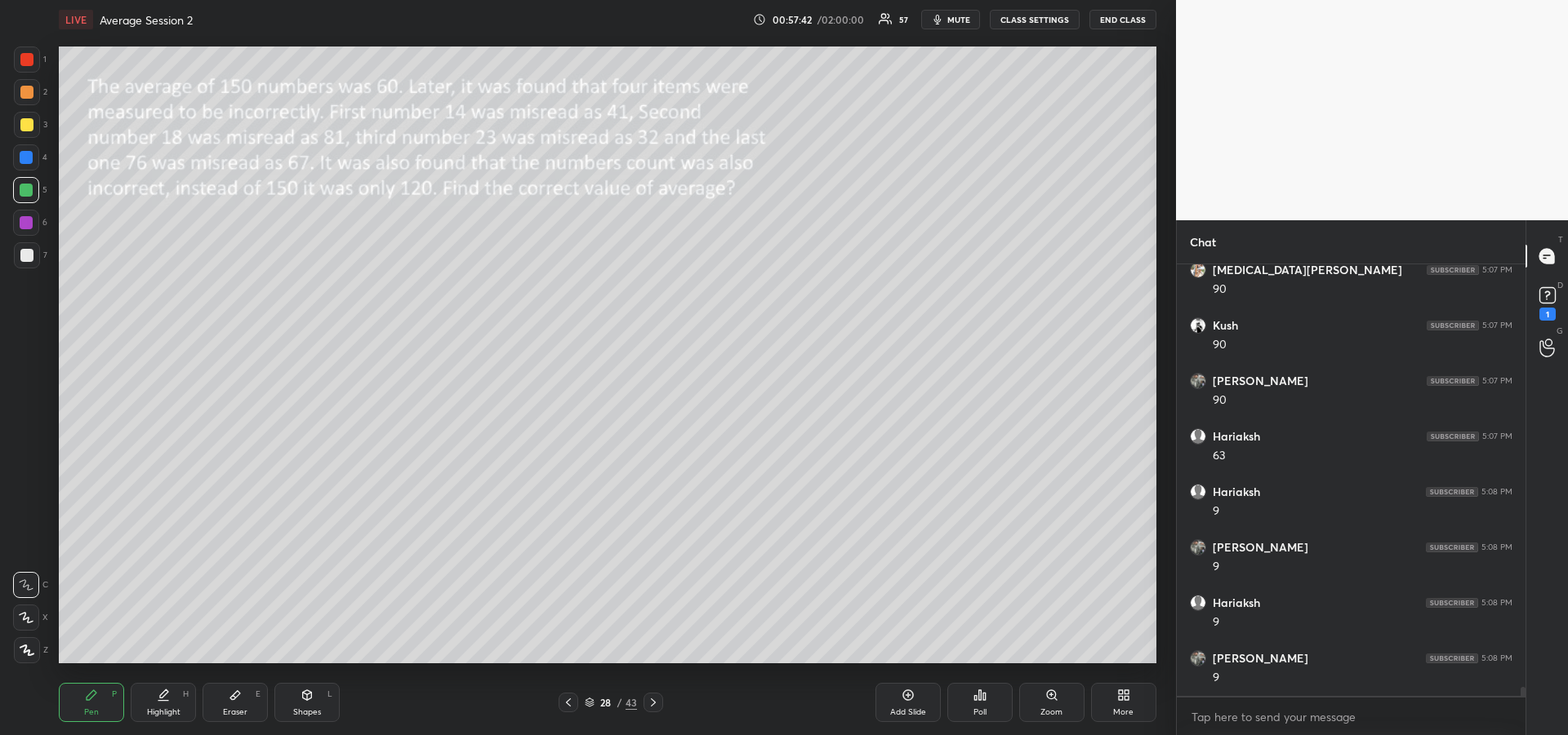
scroll to position [20835, 0]
click at [24, 233] on div at bounding box center [25, 223] width 26 height 26
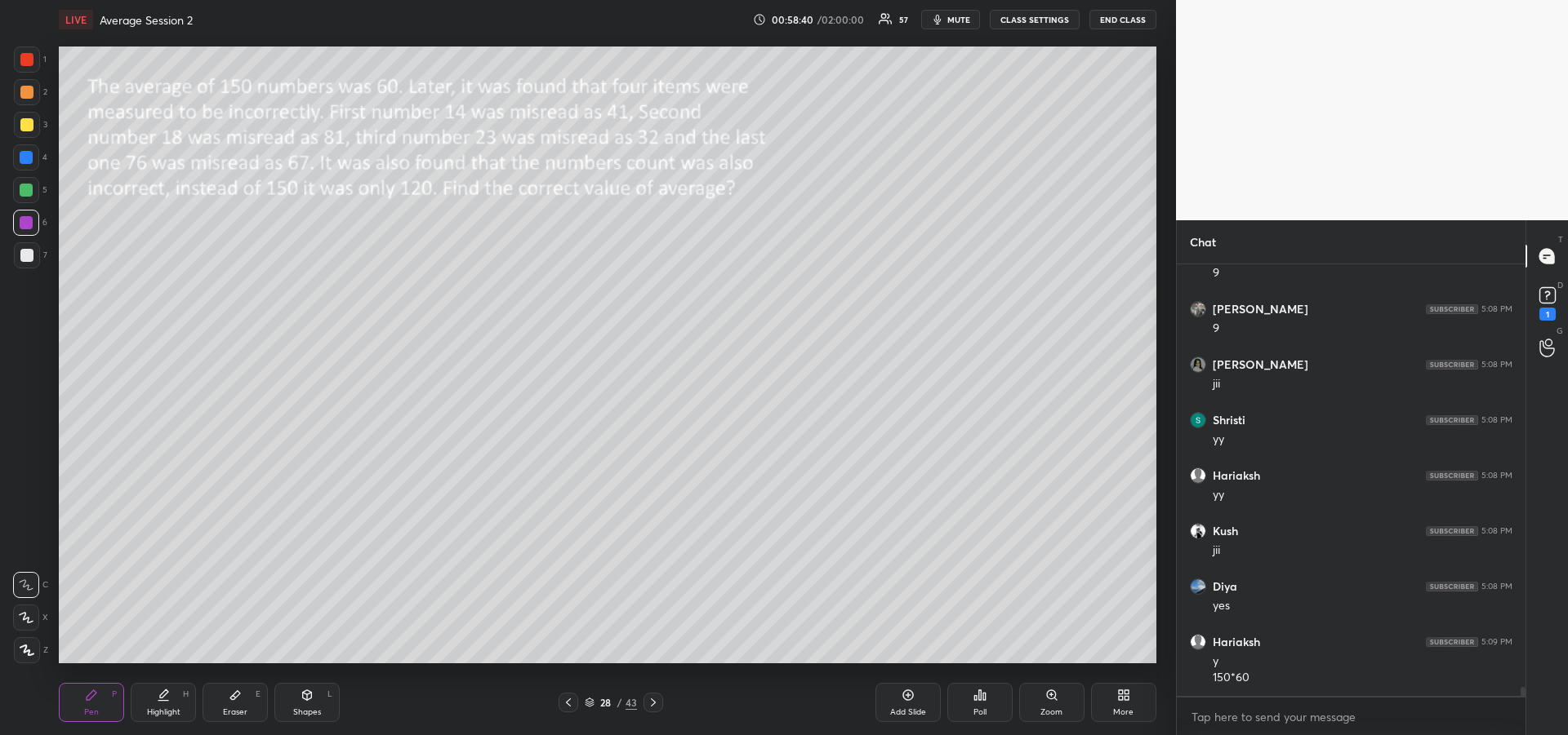
scroll to position [21184, 0]
click at [231, 700] on icon at bounding box center [235, 696] width 10 height 9
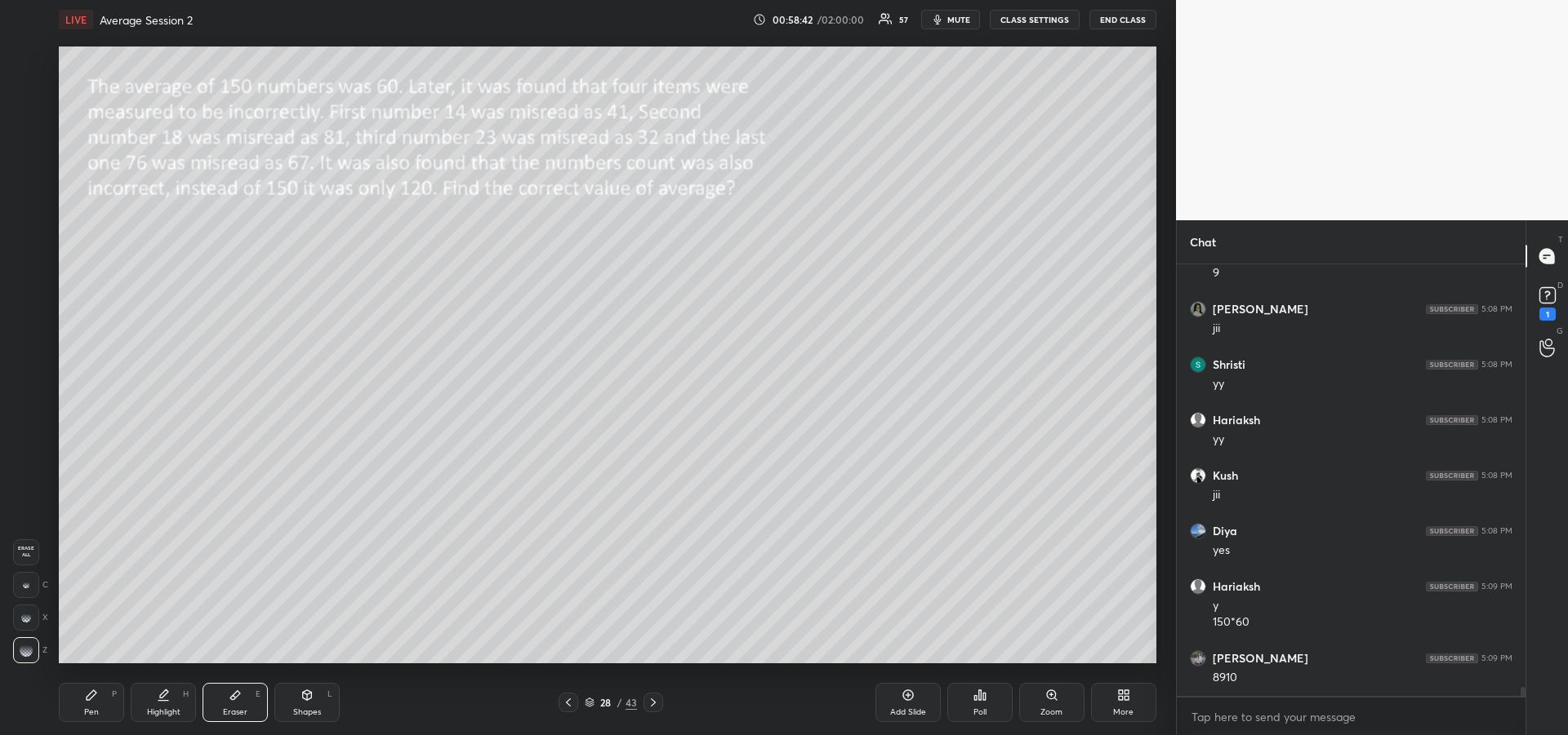
click at [89, 698] on icon at bounding box center [91, 695] width 10 height 10
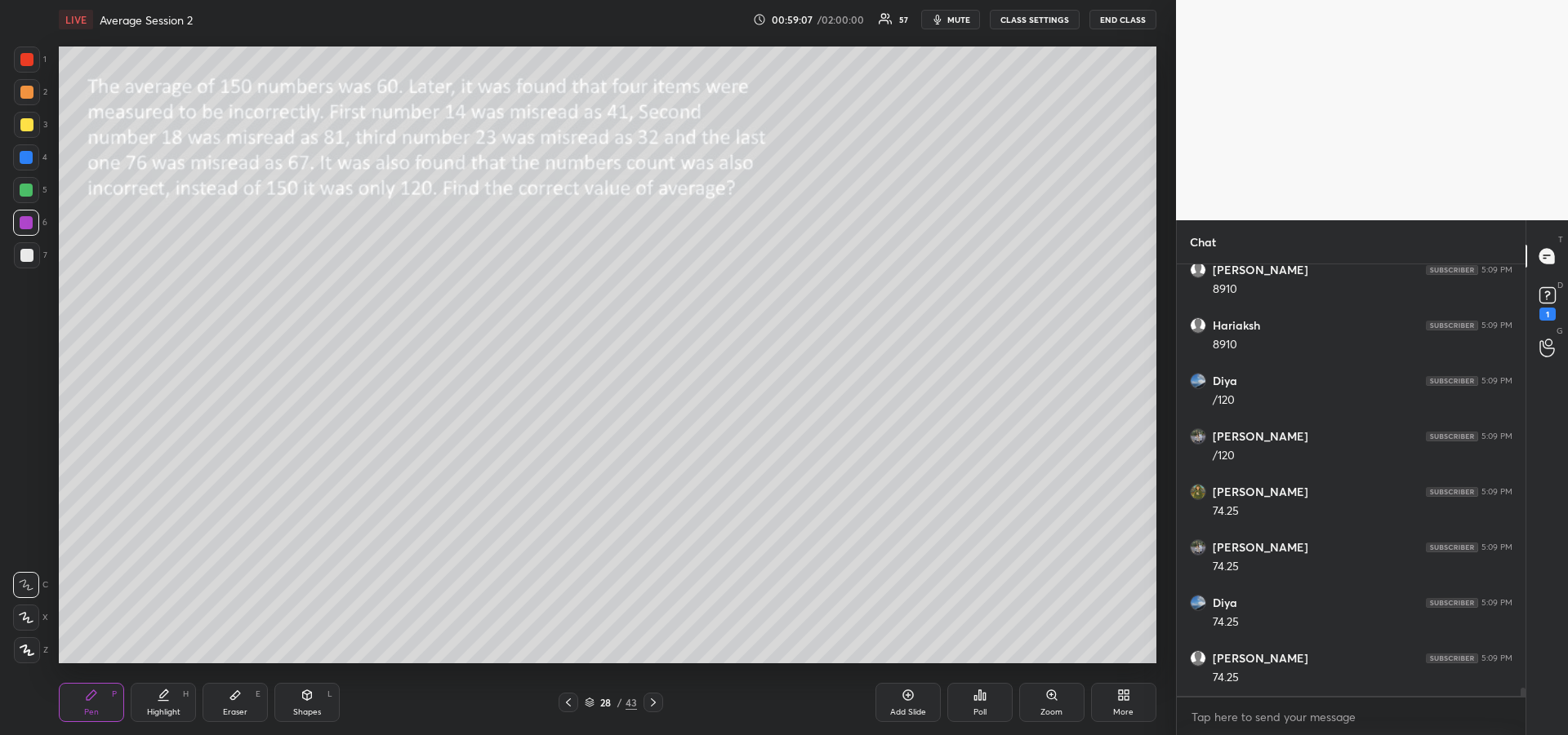
scroll to position [21906, 0]
click at [24, 189] on div at bounding box center [26, 190] width 13 height 13
click at [175, 693] on div "Highlight H" at bounding box center [164, 702] width 66 height 39
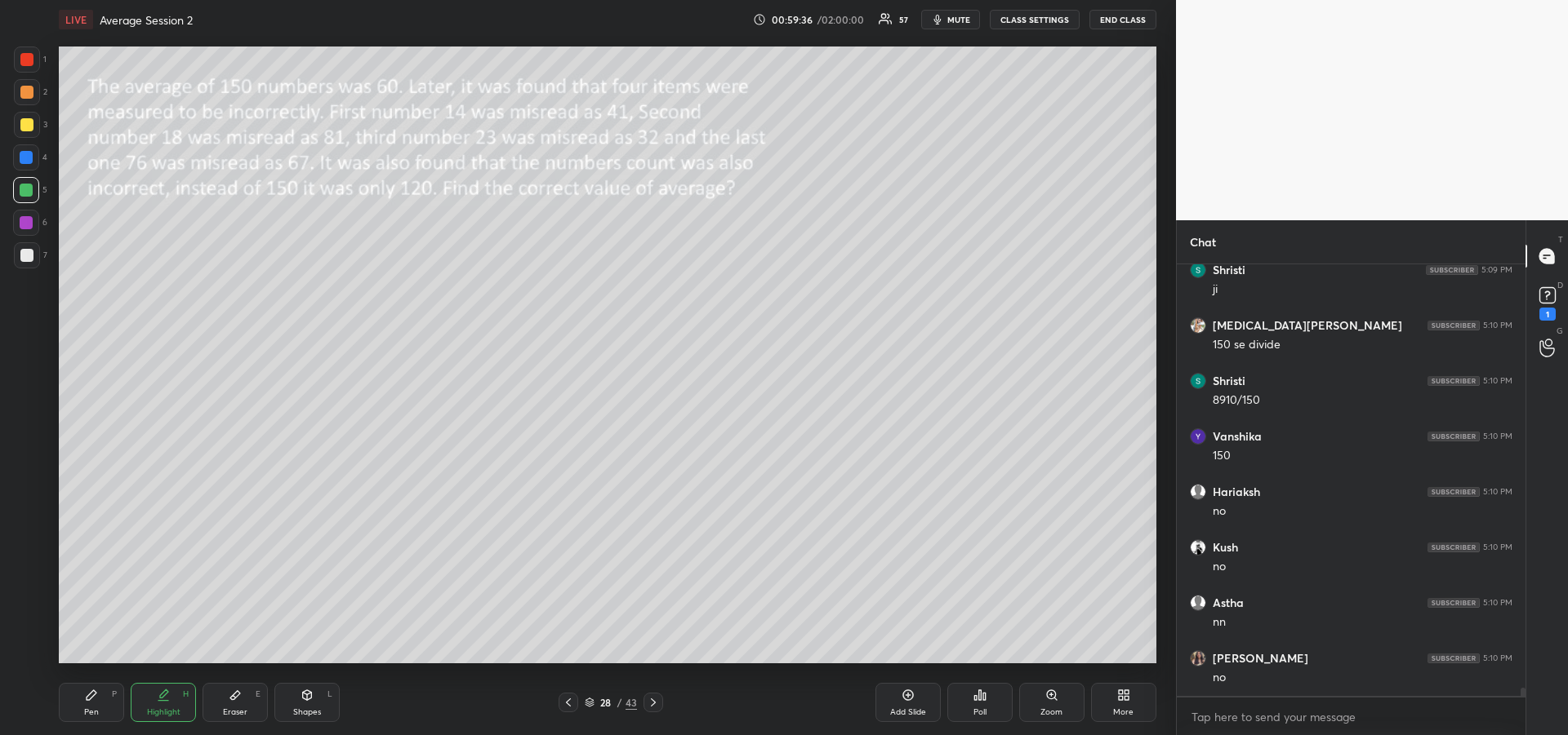
scroll to position [22461, 0]
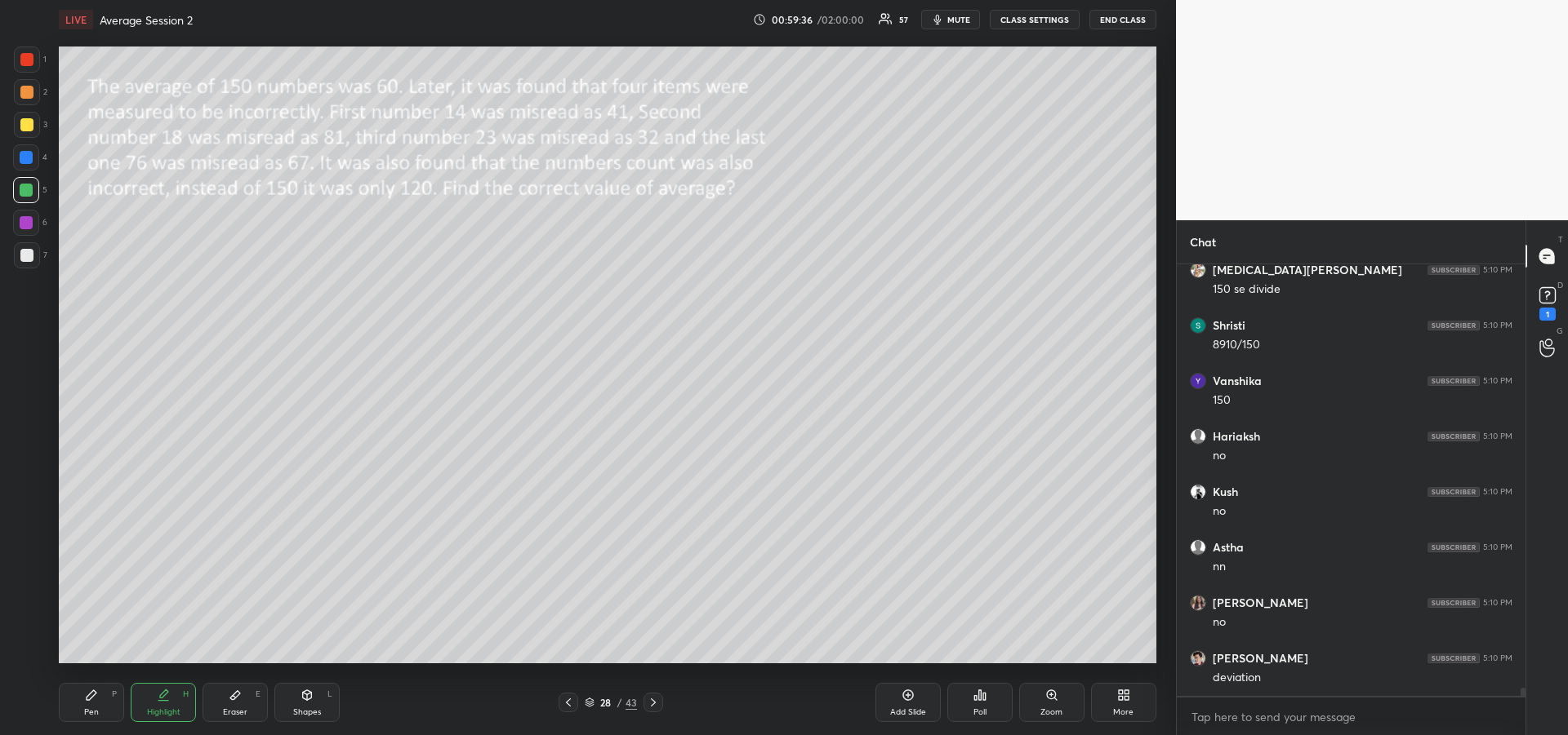
click at [96, 692] on icon at bounding box center [91, 695] width 13 height 13
click at [86, 709] on div "Pen" at bounding box center [91, 712] width 15 height 8
click at [25, 227] on div at bounding box center [26, 223] width 13 height 13
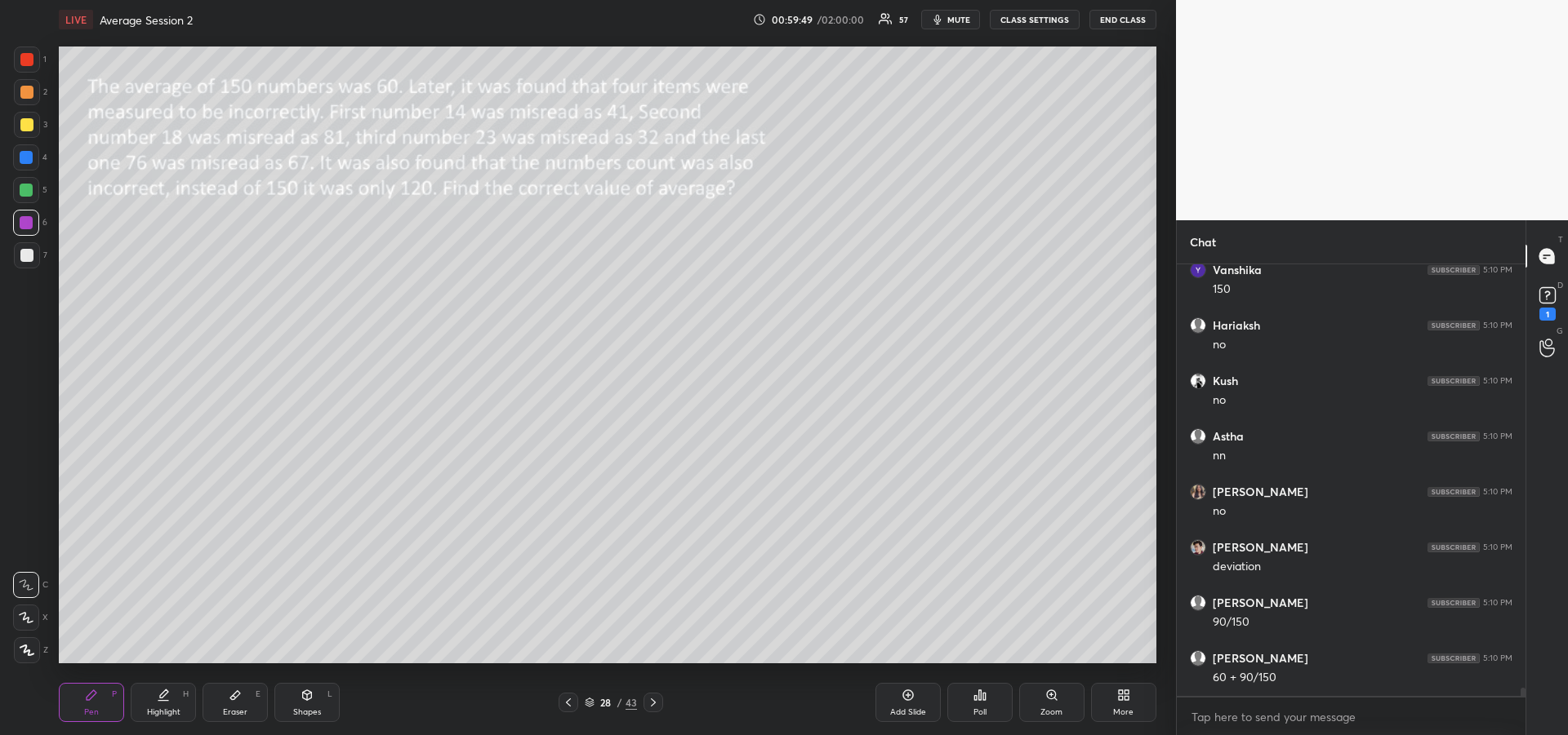
click at [231, 709] on div "Eraser" at bounding box center [235, 712] width 25 height 8
click at [98, 709] on div "Pen" at bounding box center [91, 712] width 15 height 8
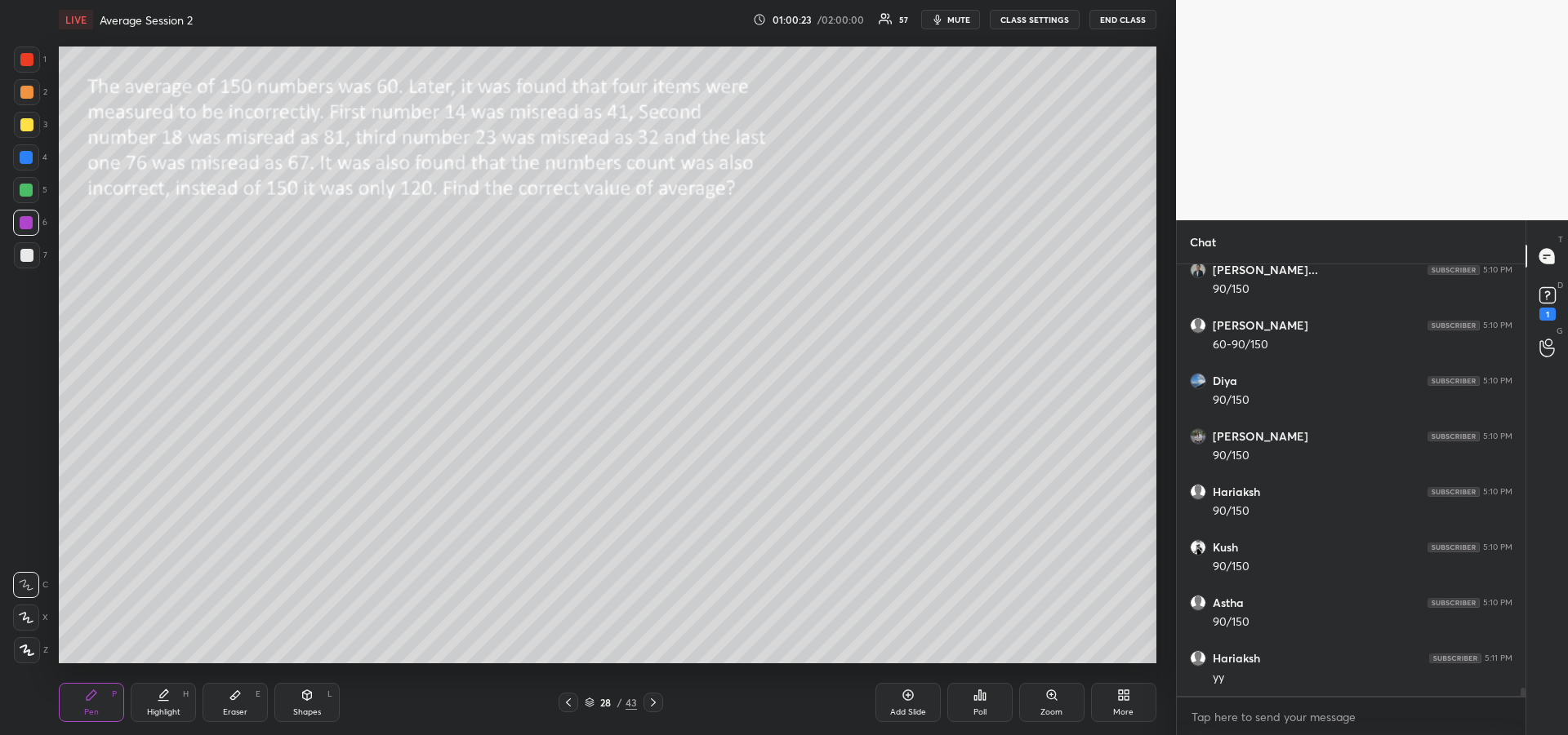
click at [170, 700] on div "Highlight H" at bounding box center [164, 702] width 66 height 39
click at [227, 711] on div "Eraser" at bounding box center [235, 712] width 25 height 8
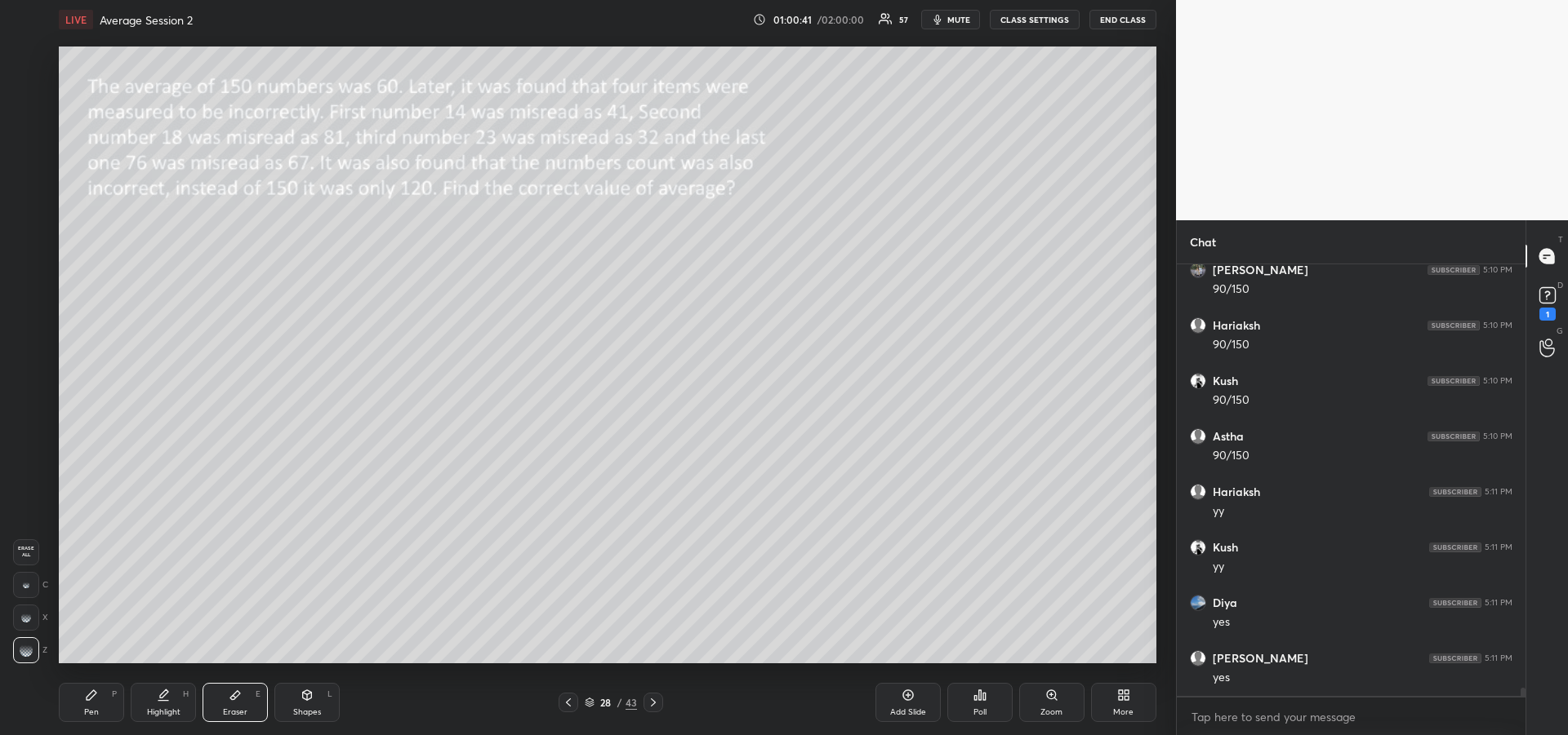
click at [100, 712] on div "Pen P" at bounding box center [92, 702] width 66 height 39
click at [25, 131] on div at bounding box center [26, 125] width 13 height 13
click at [652, 706] on icon at bounding box center [653, 702] width 13 height 13
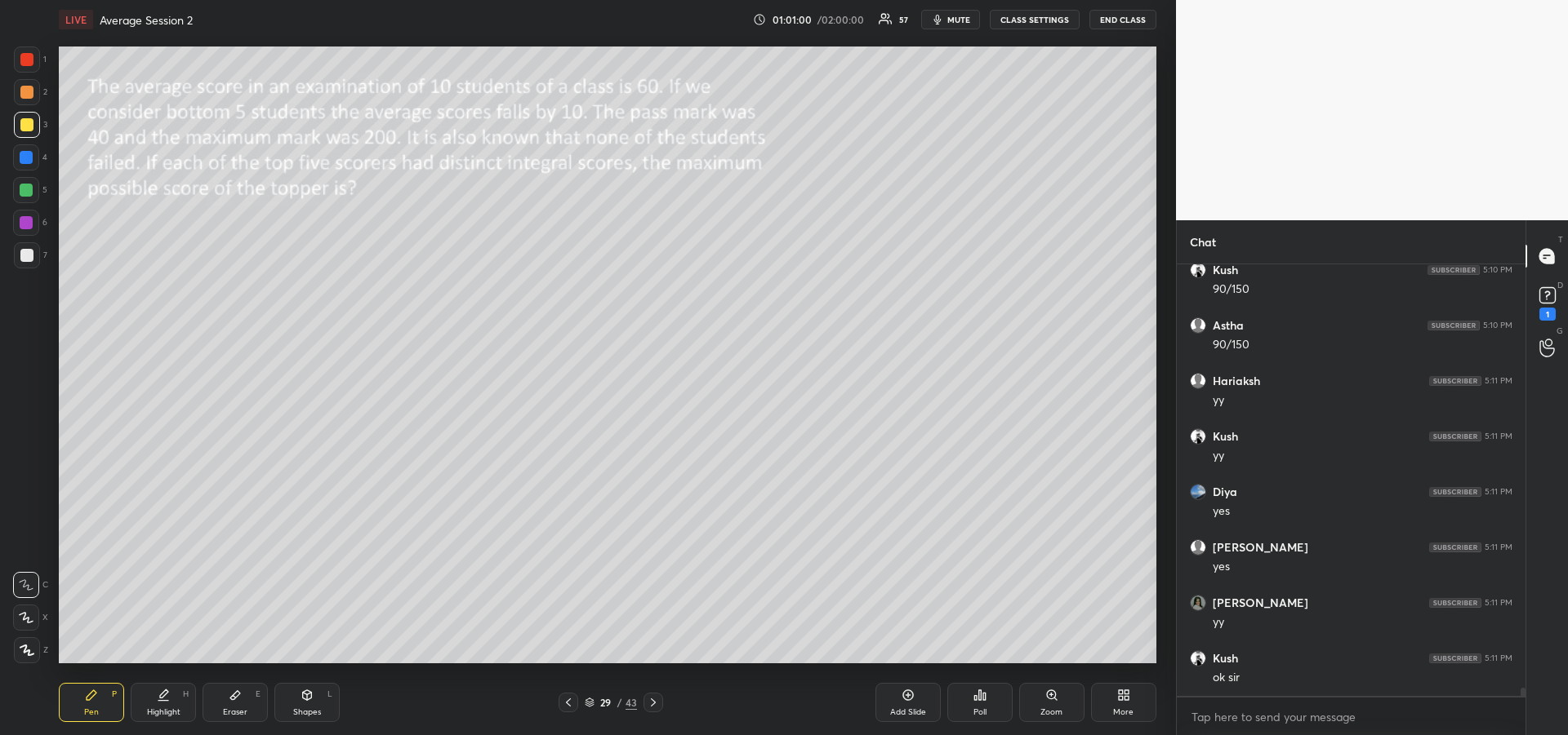
scroll to position [23349, 0]
click at [656, 704] on icon at bounding box center [653, 702] width 13 height 13
click at [656, 701] on icon at bounding box center [653, 702] width 13 height 13
click at [308, 700] on icon at bounding box center [308, 695] width 9 height 10
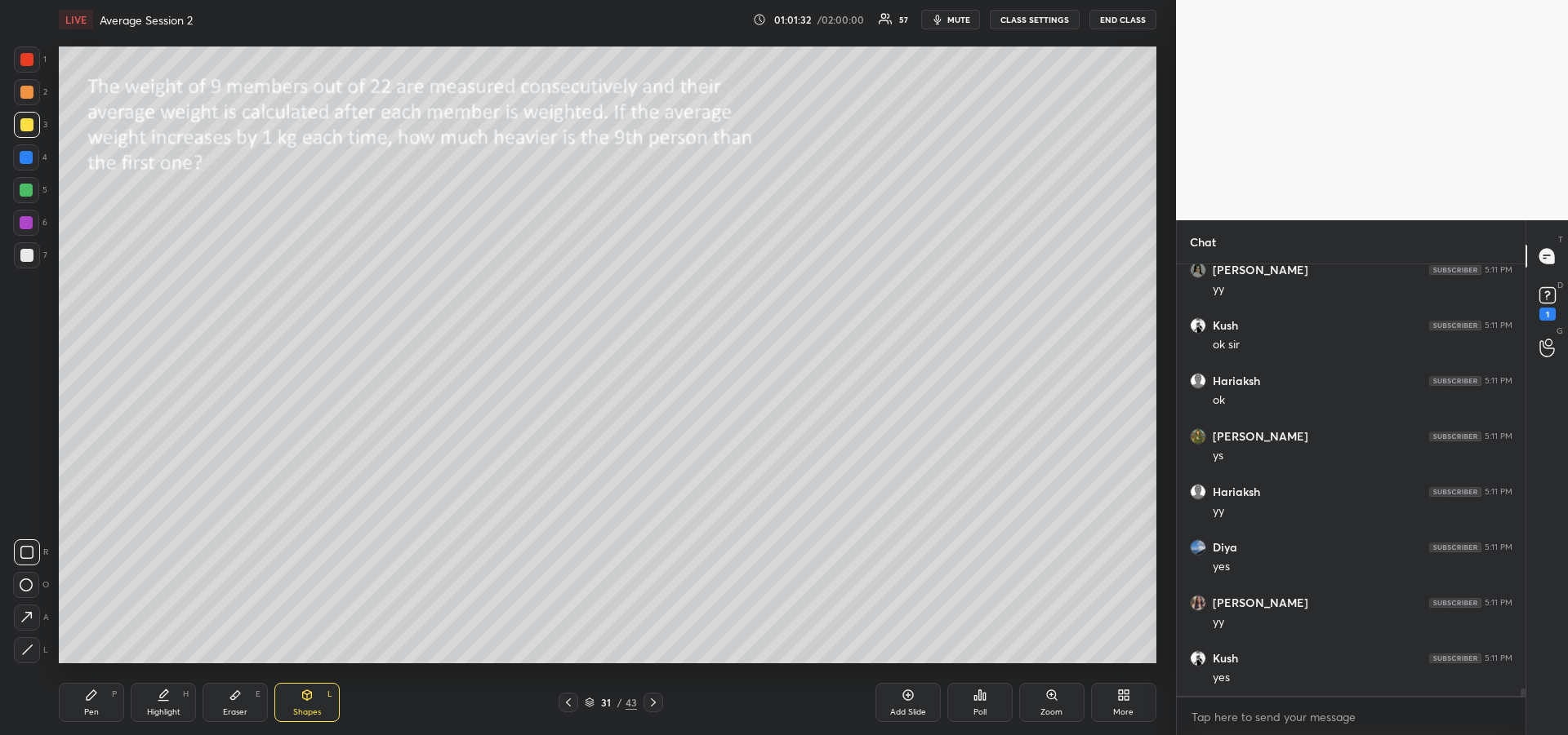
click at [28, 252] on div at bounding box center [26, 256] width 13 height 13
click at [94, 697] on icon at bounding box center [91, 695] width 13 height 13
click at [655, 705] on icon at bounding box center [653, 702] width 13 height 13
click at [309, 700] on icon at bounding box center [307, 695] width 13 height 13
click at [25, 129] on div at bounding box center [26, 125] width 13 height 13
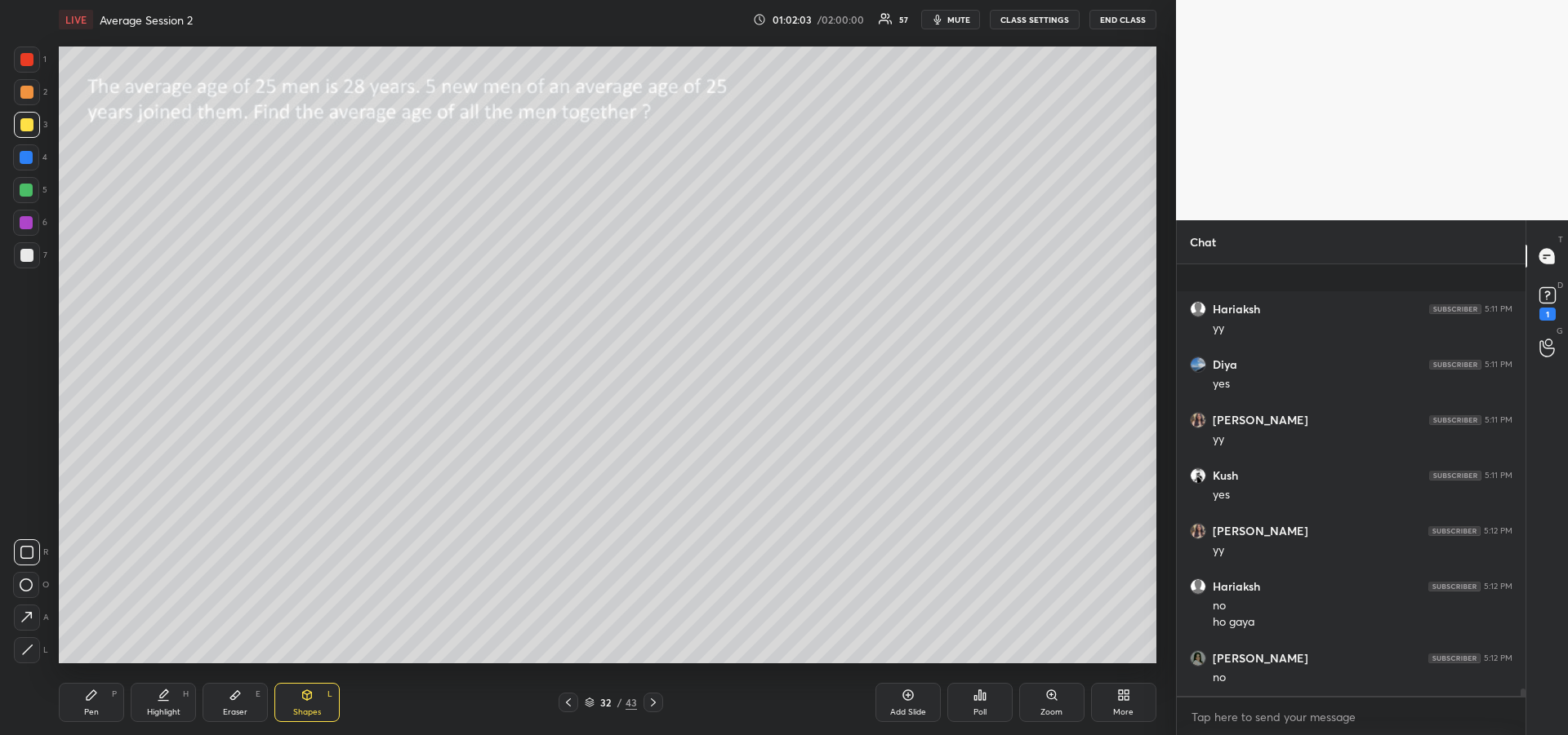
scroll to position [23920, 0]
click at [88, 703] on div "Pen P" at bounding box center [92, 702] width 66 height 39
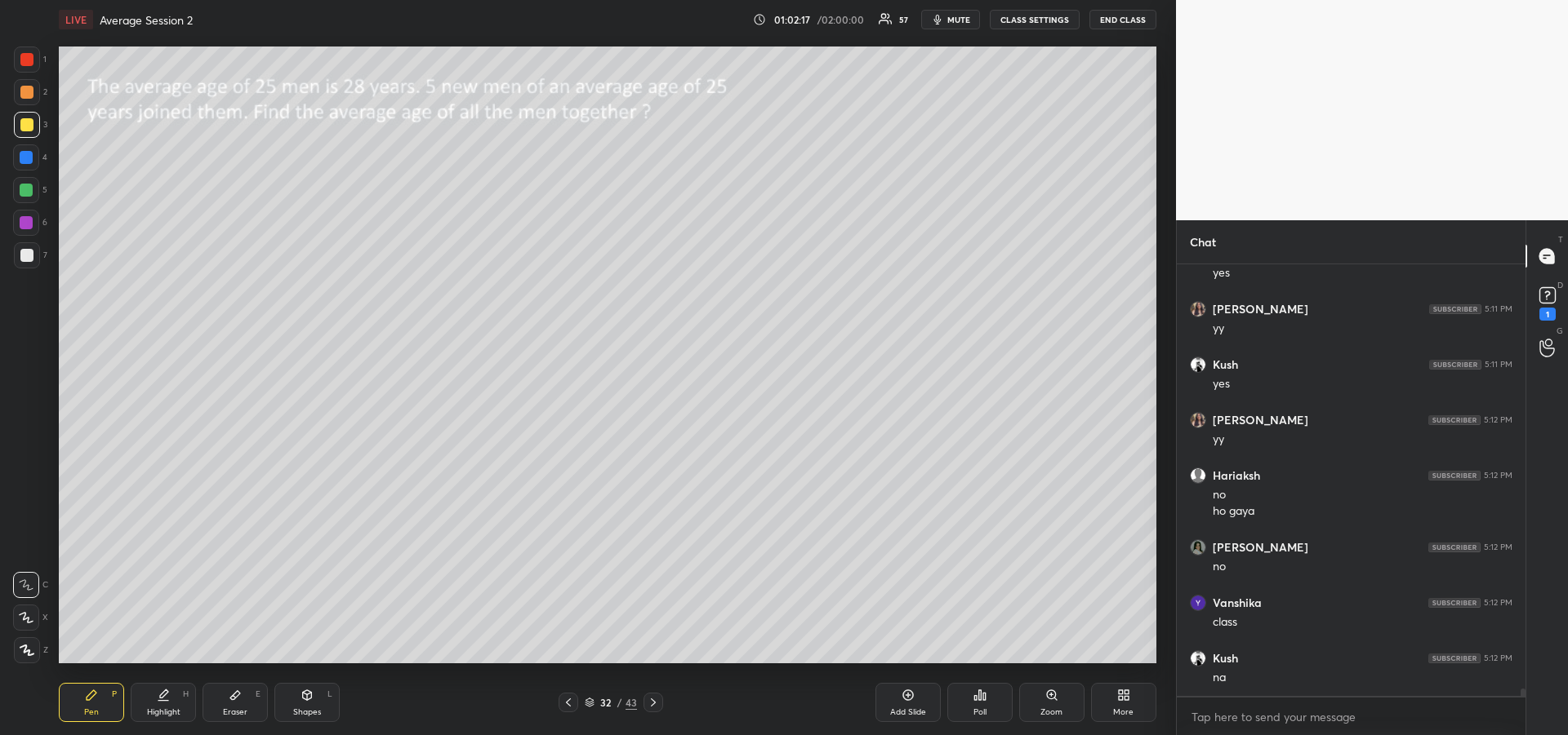
click at [30, 254] on div at bounding box center [26, 256] width 13 height 13
click at [651, 703] on icon at bounding box center [653, 702] width 13 height 13
click at [320, 709] on div "Shapes" at bounding box center [307, 712] width 28 height 8
click at [106, 707] on div "Pen P" at bounding box center [92, 702] width 66 height 39
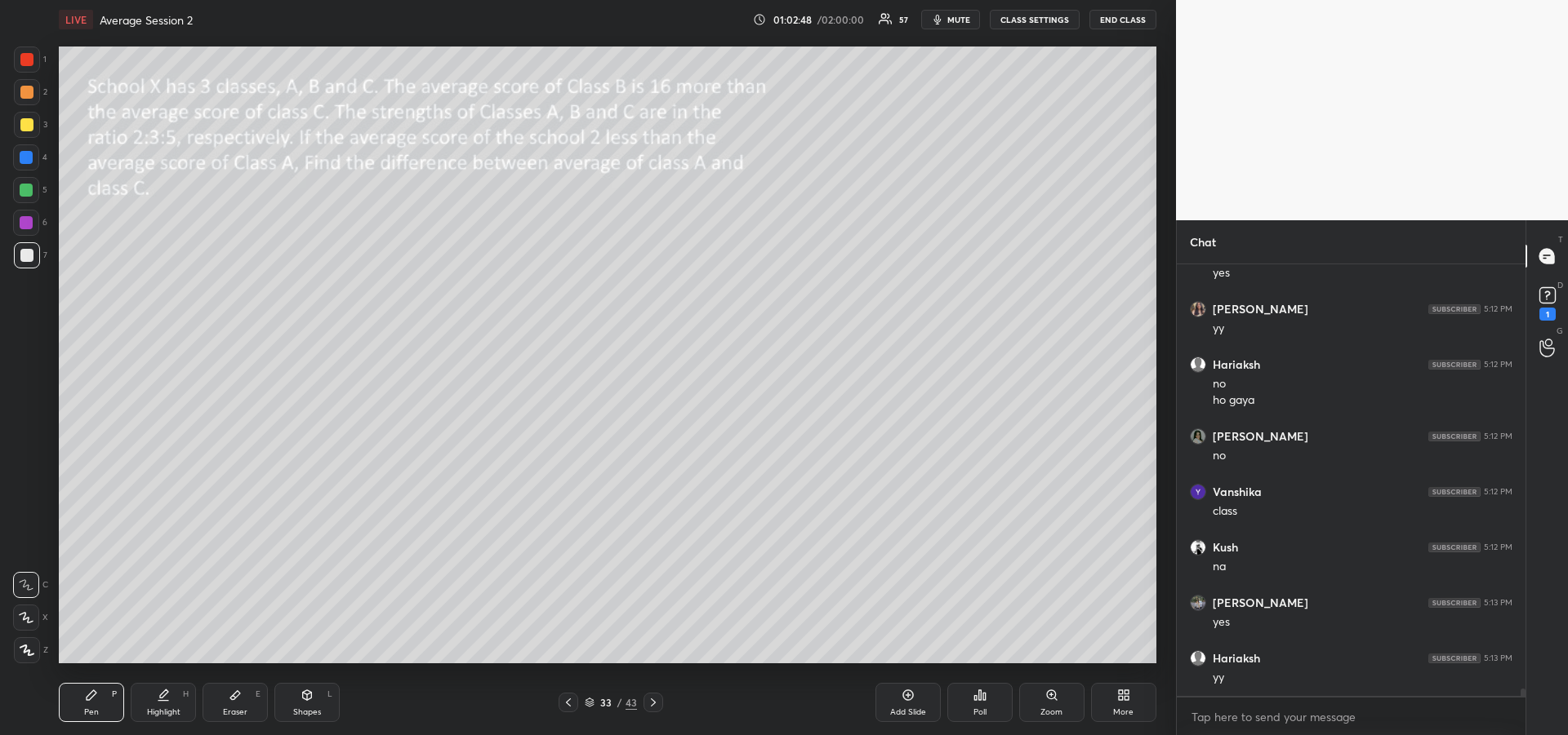
scroll to position [24087, 0]
click at [28, 230] on div at bounding box center [25, 223] width 26 height 26
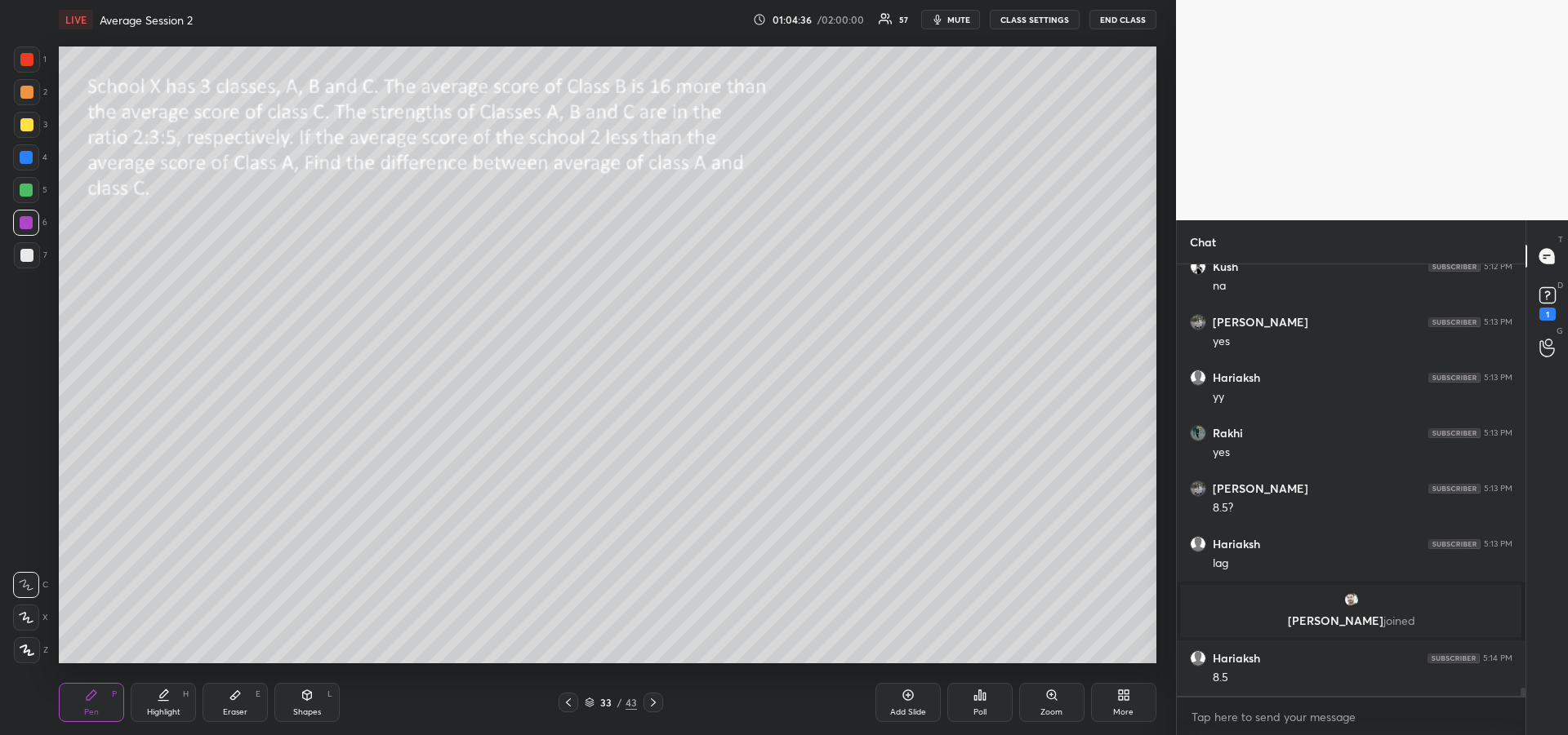
scroll to position [23173, 0]
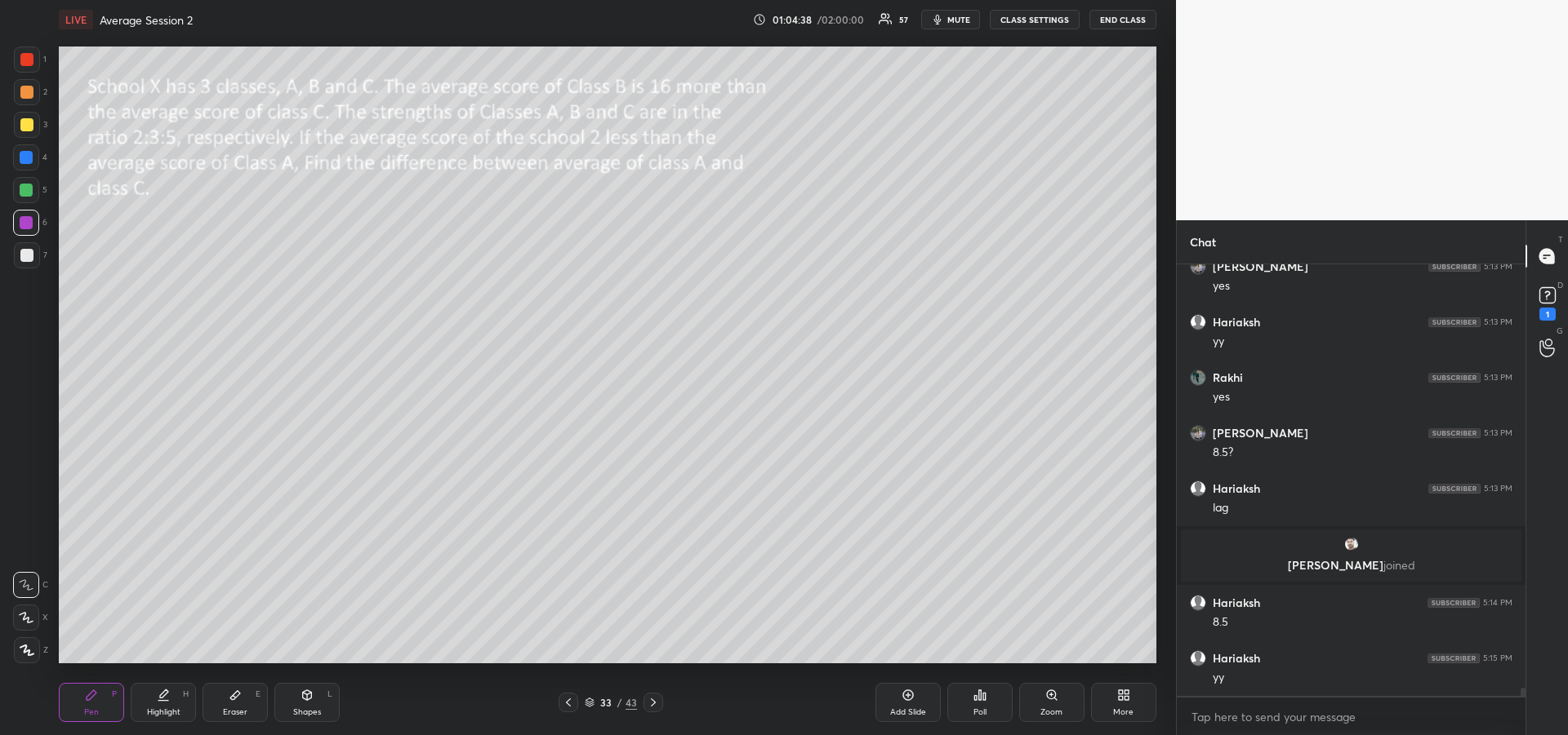
click at [158, 705] on div "Highlight H" at bounding box center [164, 702] width 66 height 39
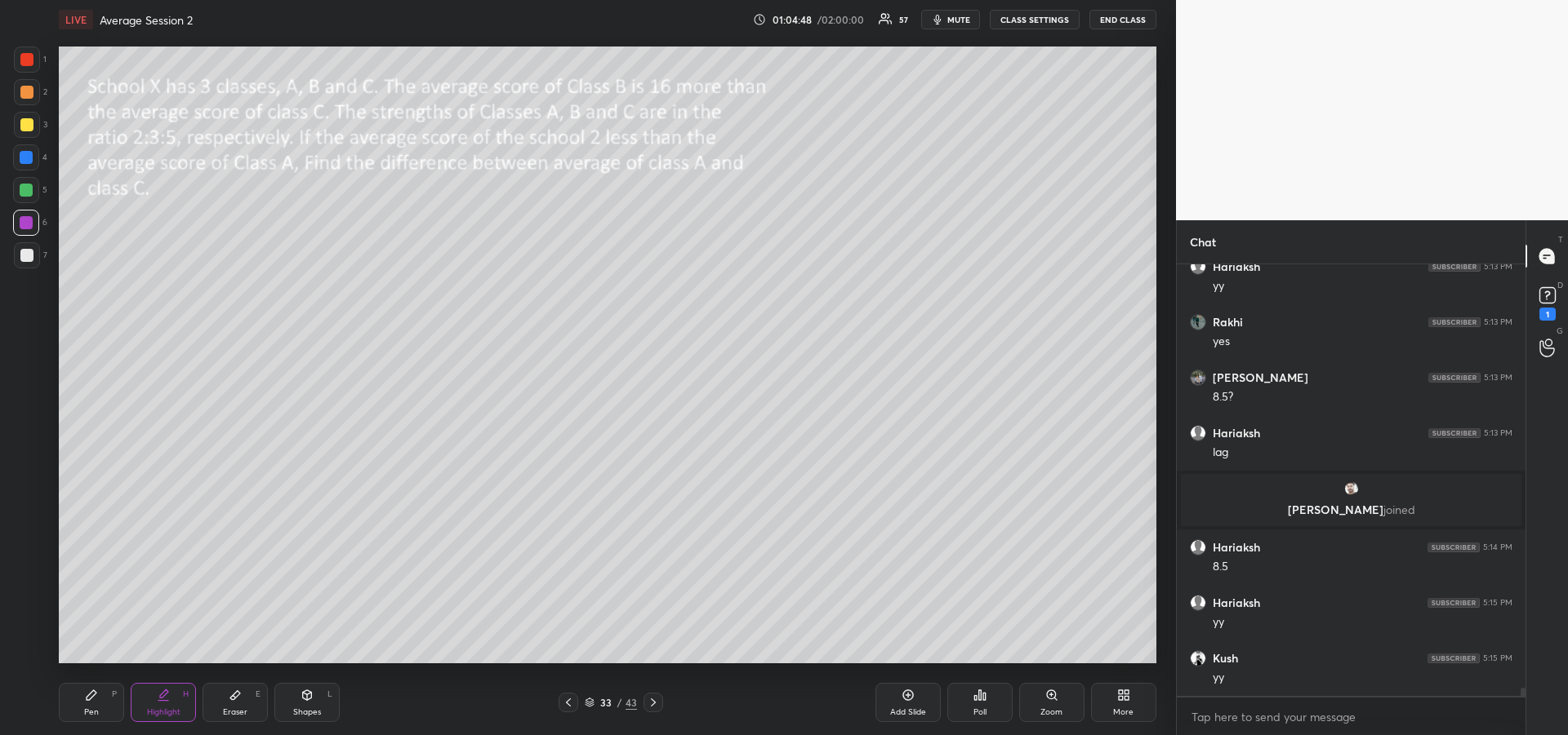
scroll to position [23283, 0]
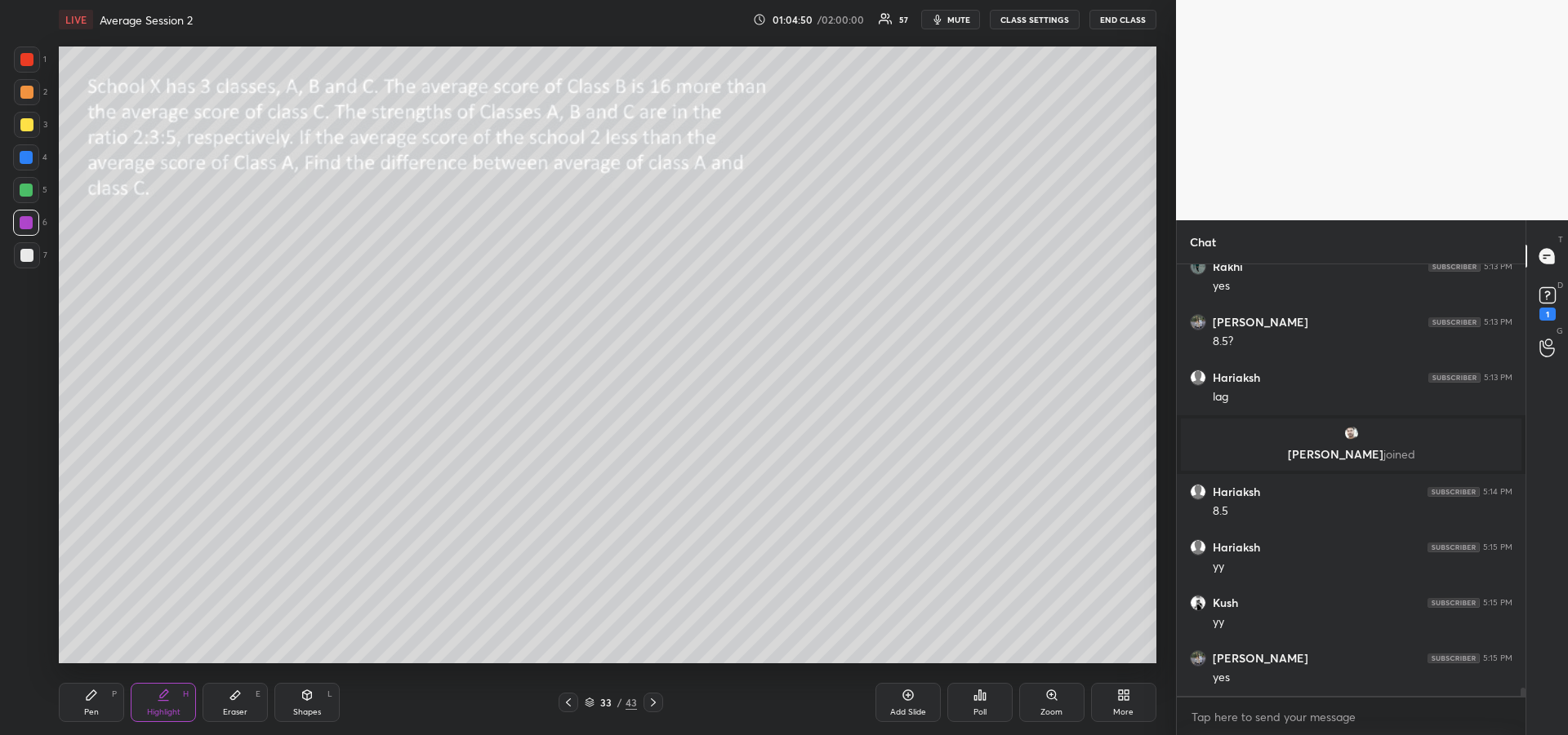
click at [237, 711] on div "Eraser" at bounding box center [235, 712] width 25 height 8
click at [93, 700] on icon at bounding box center [91, 695] width 13 height 13
click at [28, 261] on div at bounding box center [26, 256] width 13 height 13
click at [653, 703] on icon at bounding box center [653, 702] width 13 height 13
click at [15, 221] on div at bounding box center [25, 223] width 26 height 26
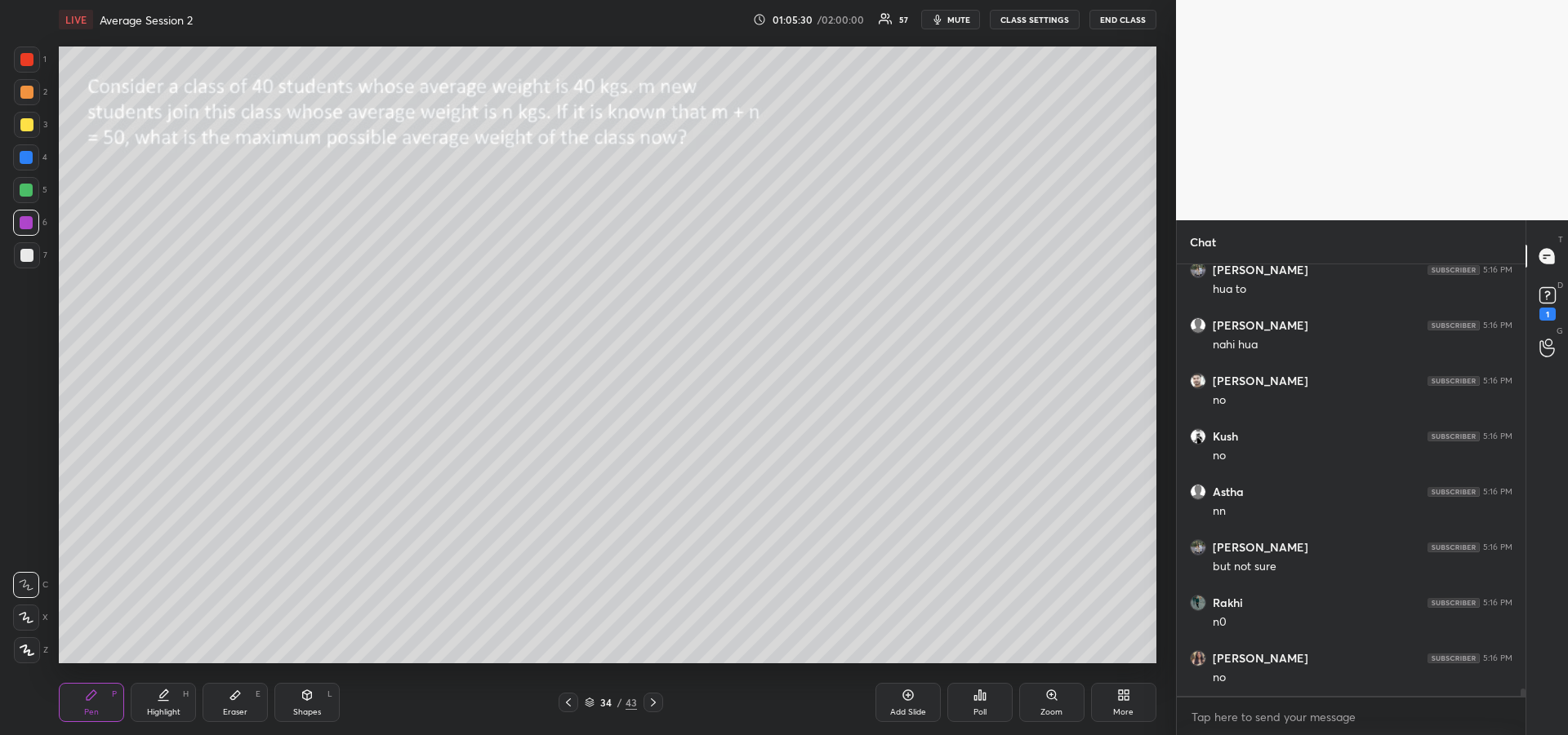
scroll to position [23783, 0]
click at [25, 157] on div at bounding box center [26, 157] width 13 height 13
click at [31, 614] on icon at bounding box center [26, 618] width 15 height 12
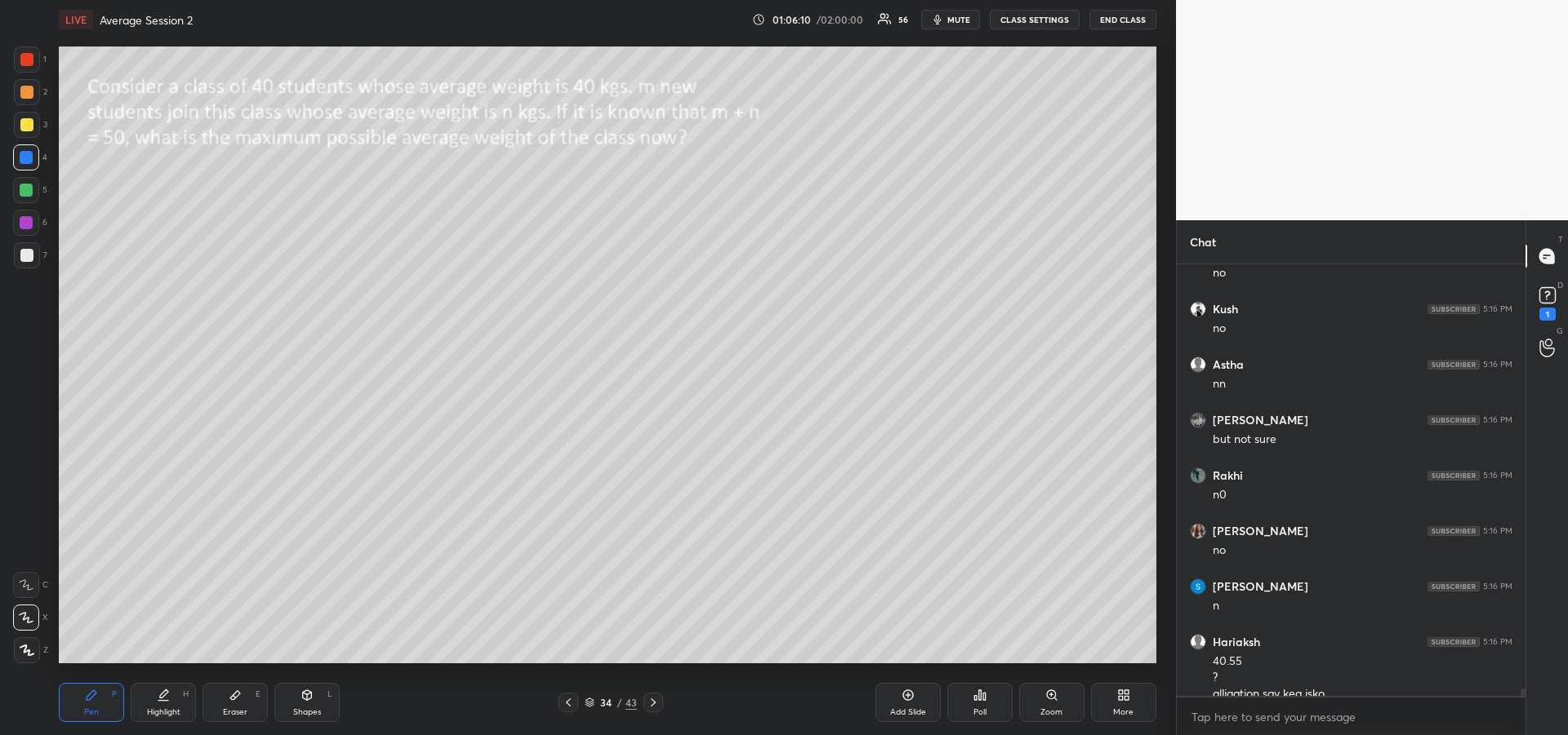
scroll to position [23871, 0]
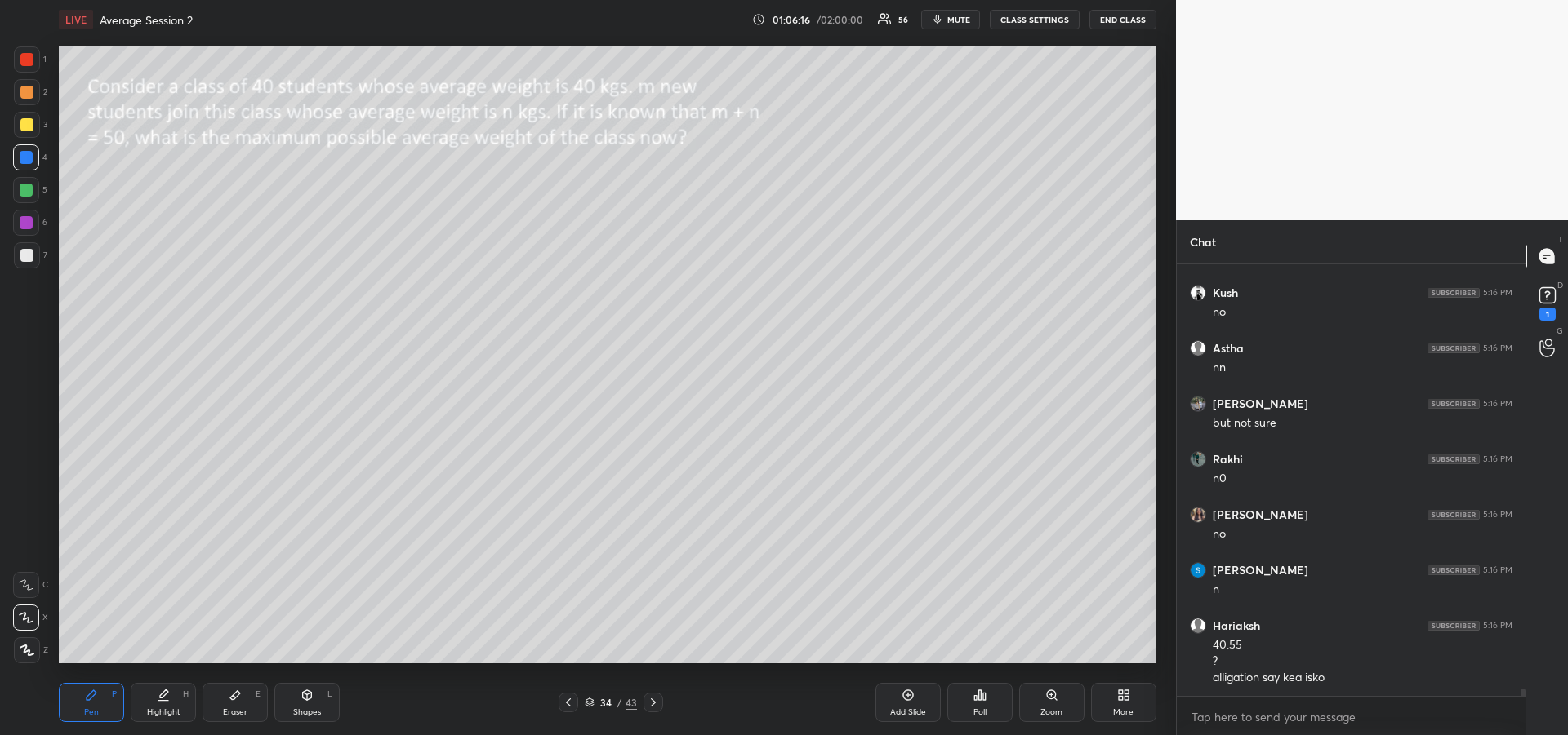
click at [25, 191] on div at bounding box center [26, 190] width 13 height 13
click at [25, 267] on div at bounding box center [26, 255] width 26 height 26
click at [27, 593] on div at bounding box center [25, 585] width 26 height 26
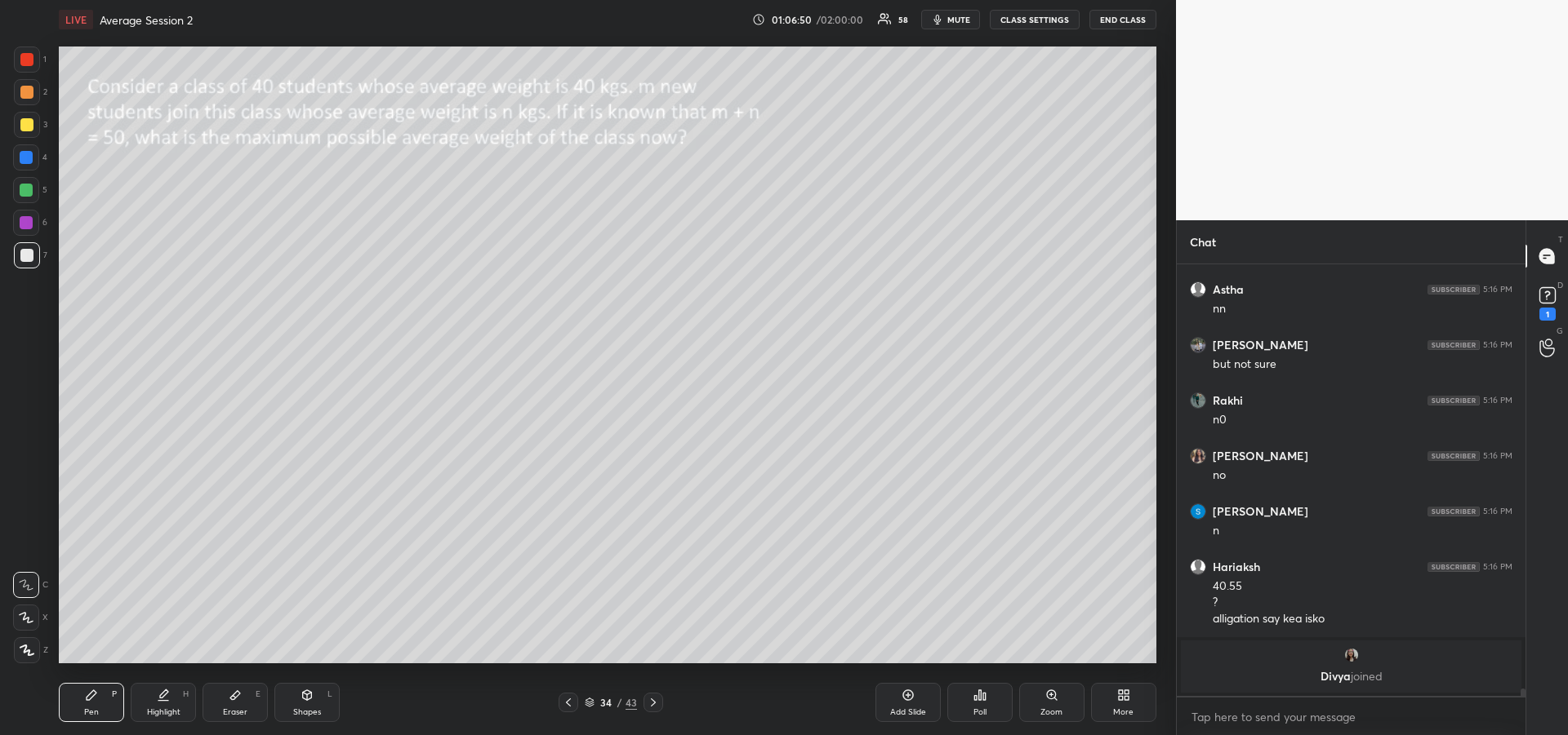
scroll to position [23734, 0]
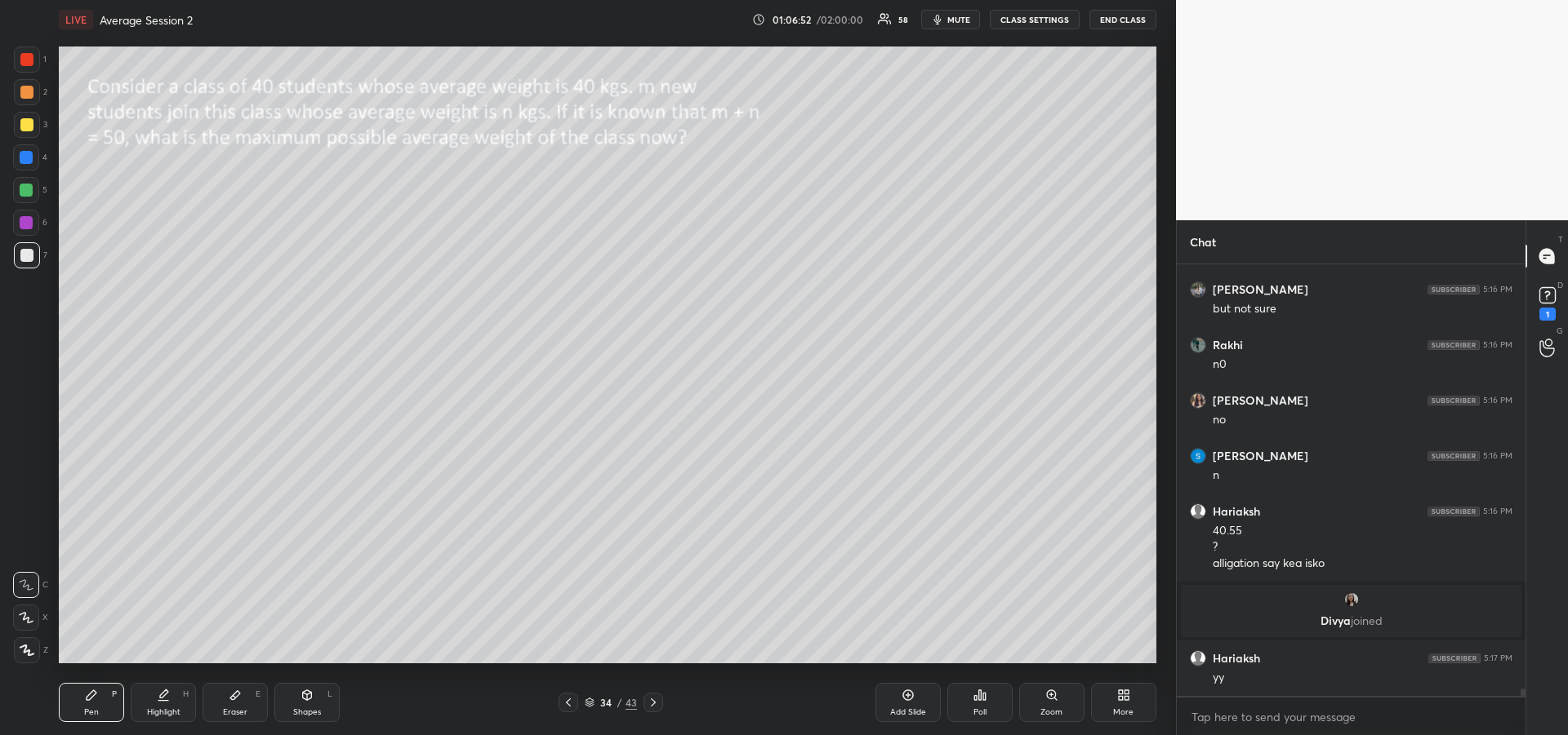
click at [167, 696] on icon at bounding box center [163, 695] width 13 height 13
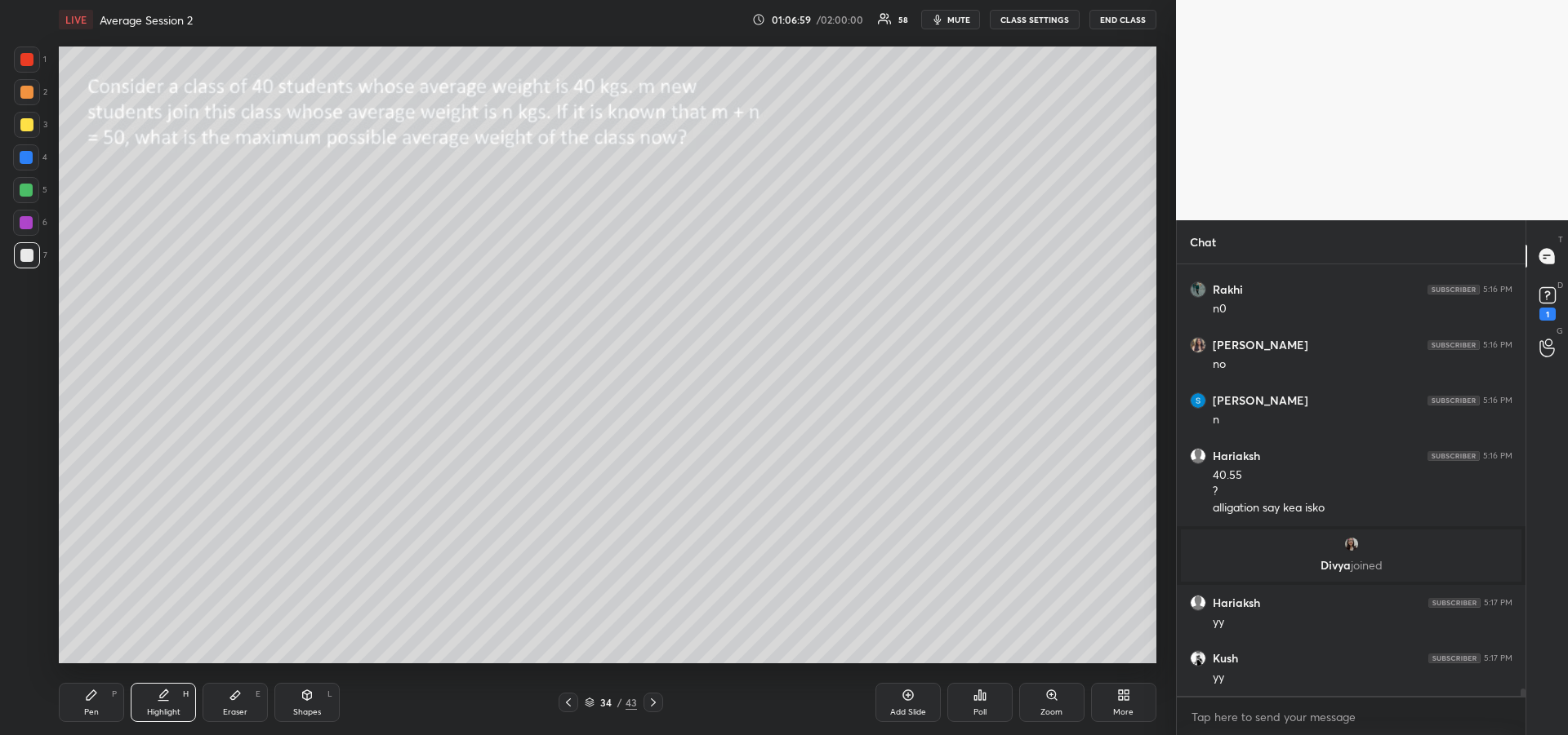
scroll to position [23845, 0]
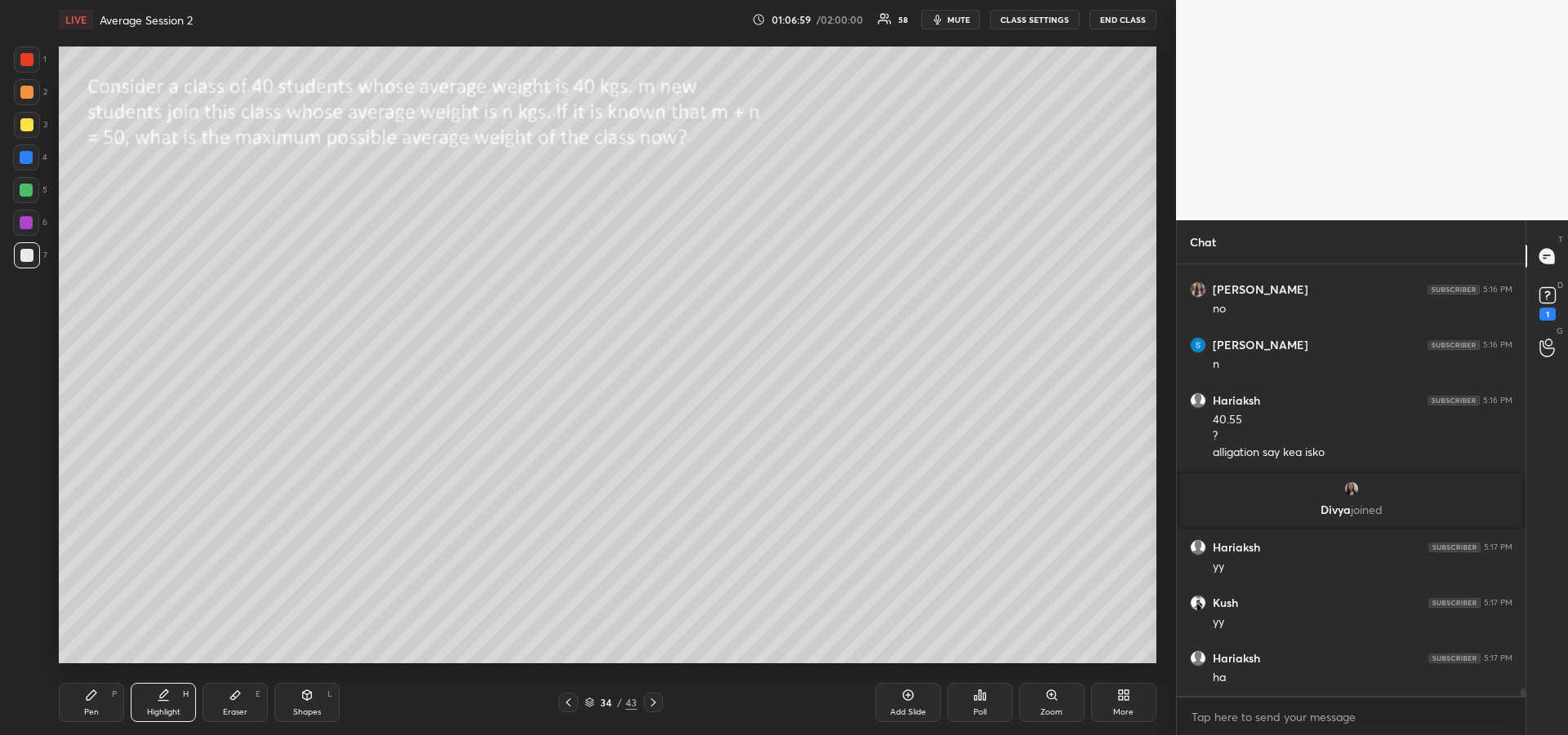
click at [107, 703] on div "Pen P" at bounding box center [92, 702] width 66 height 39
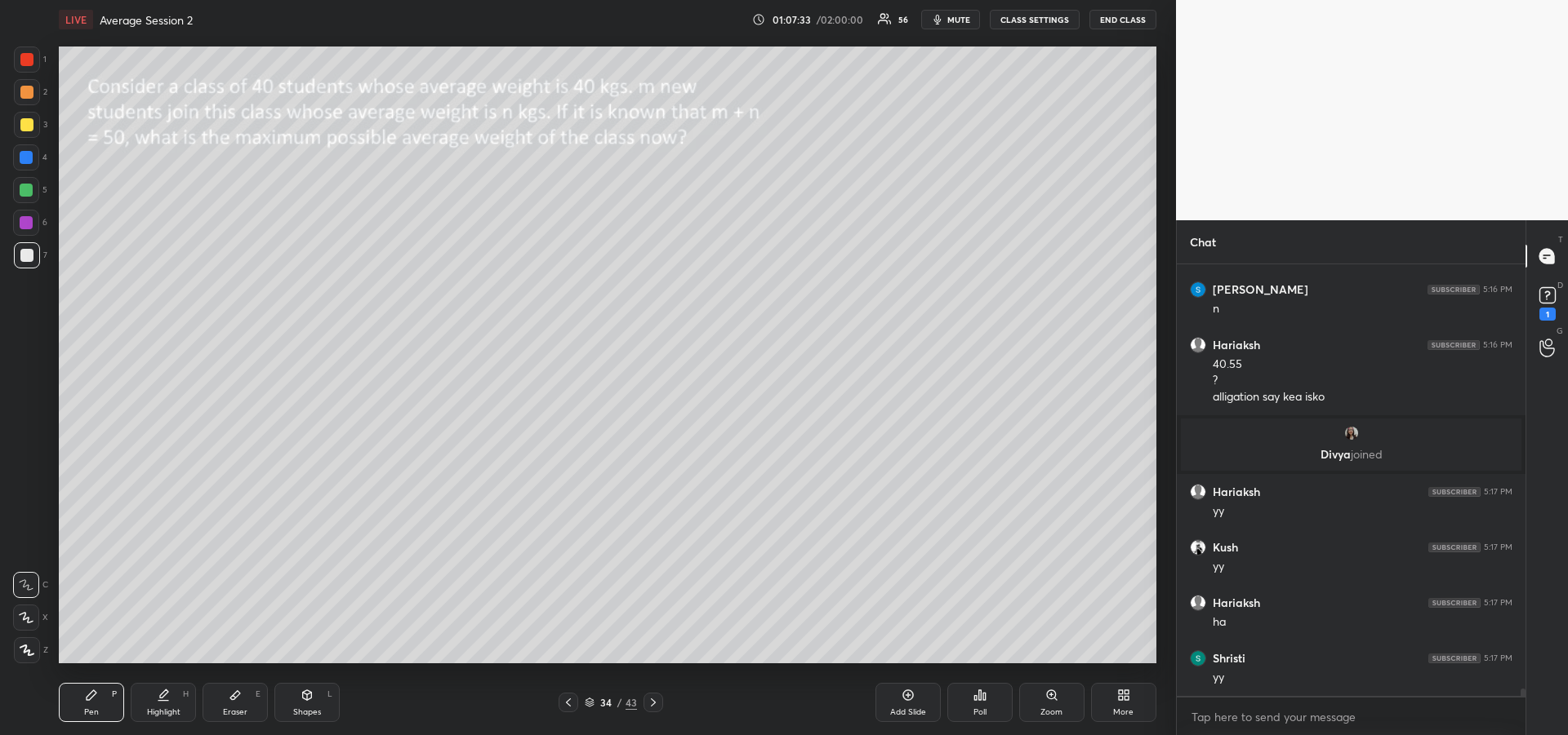
scroll to position [23956, 0]
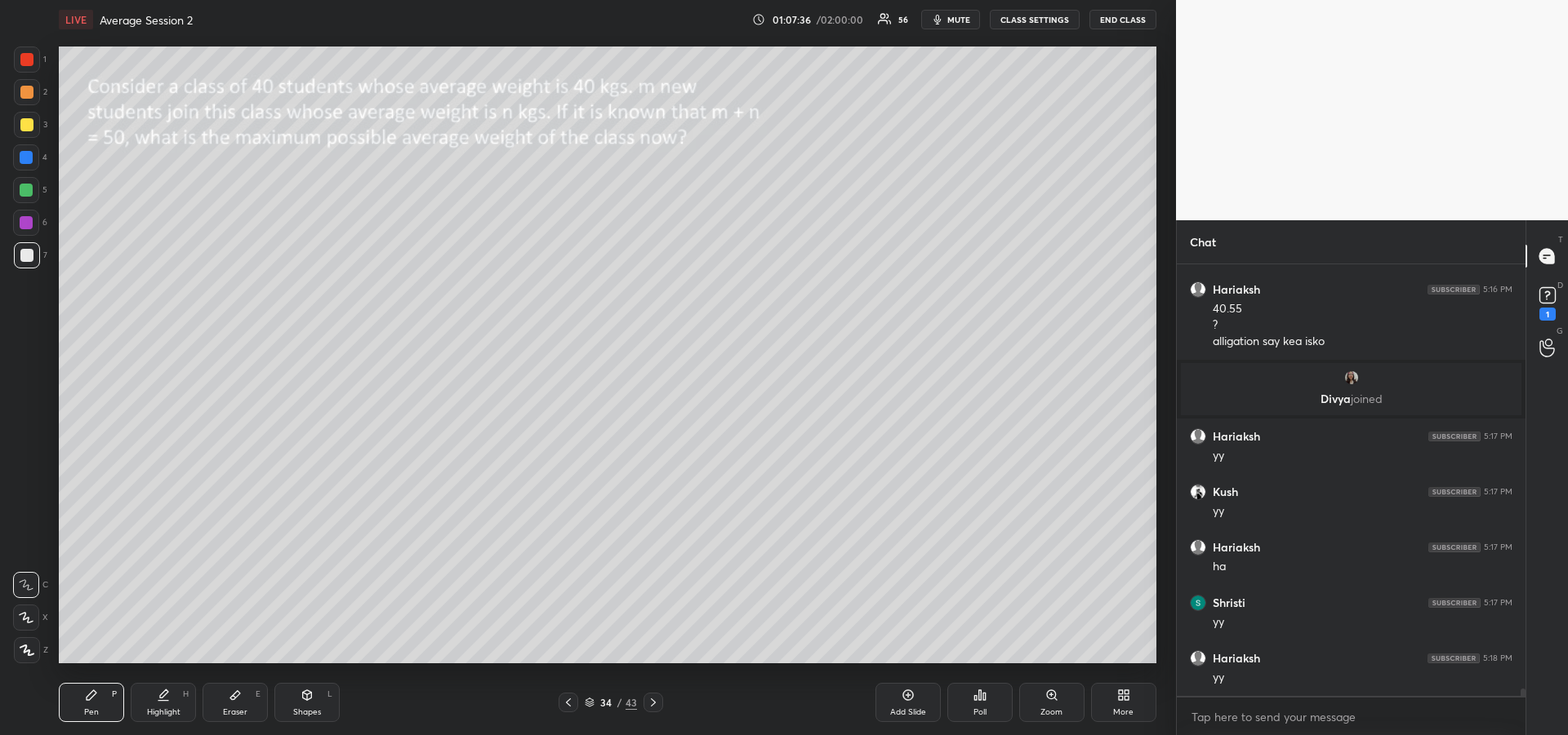
click at [228, 711] on div "Eraser" at bounding box center [235, 712] width 25 height 8
click at [98, 710] on div "Pen" at bounding box center [91, 712] width 15 height 8
click at [27, 129] on div at bounding box center [26, 125] width 13 height 13
click at [902, 709] on div "Add Slide" at bounding box center [907, 712] width 35 height 8
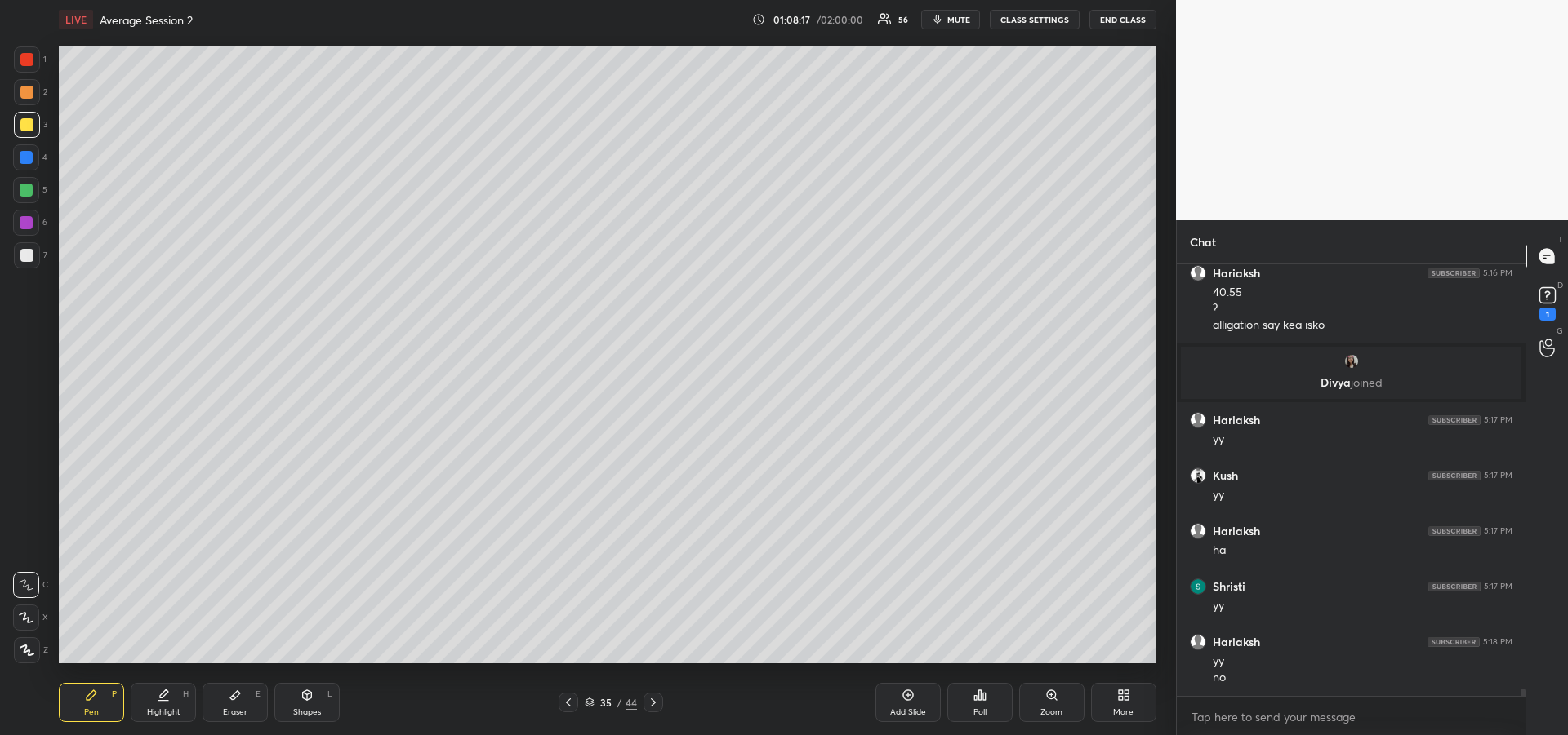
scroll to position [24028, 0]
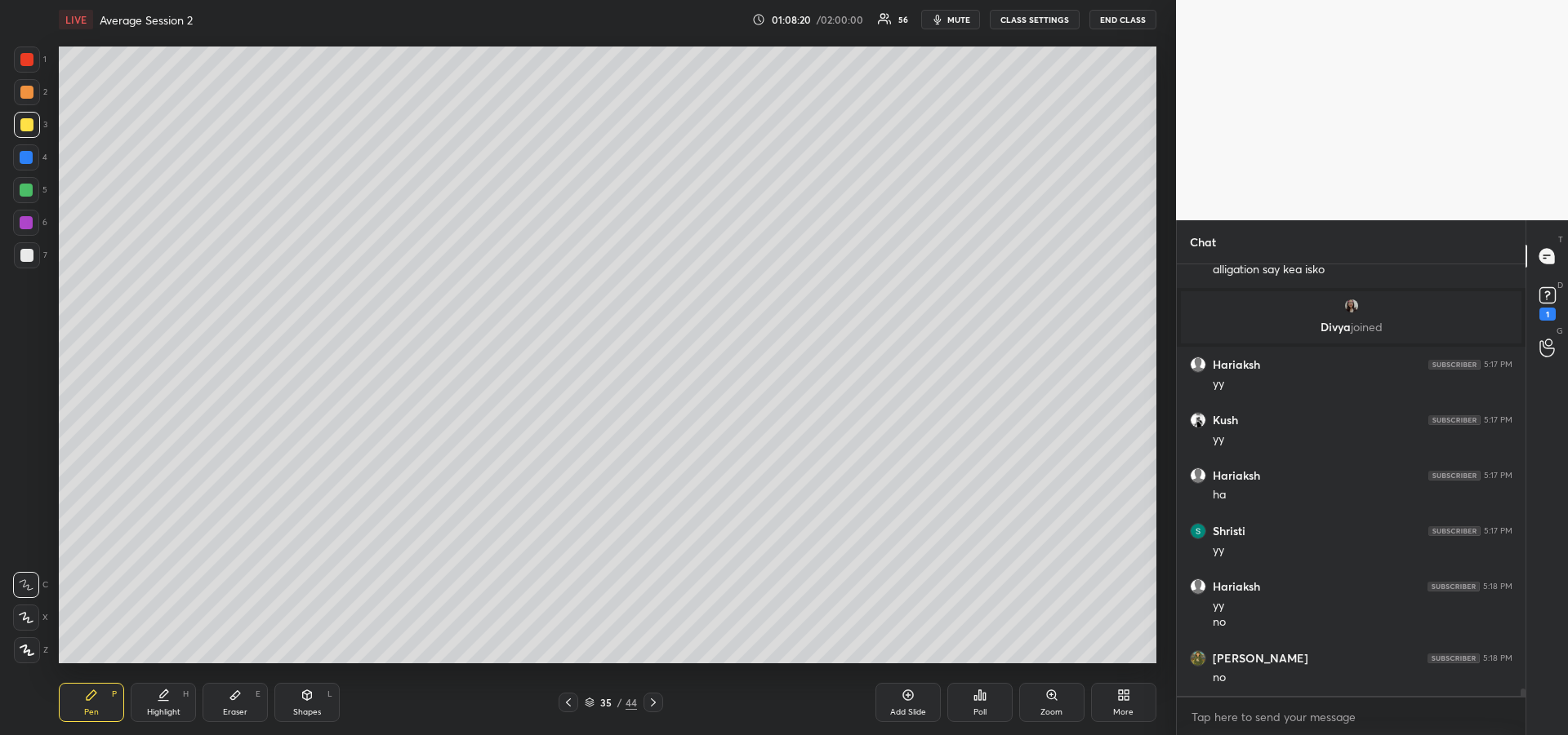
click at [241, 703] on div "Eraser E" at bounding box center [236, 702] width 66 height 39
click at [76, 697] on div "Pen P" at bounding box center [92, 702] width 66 height 39
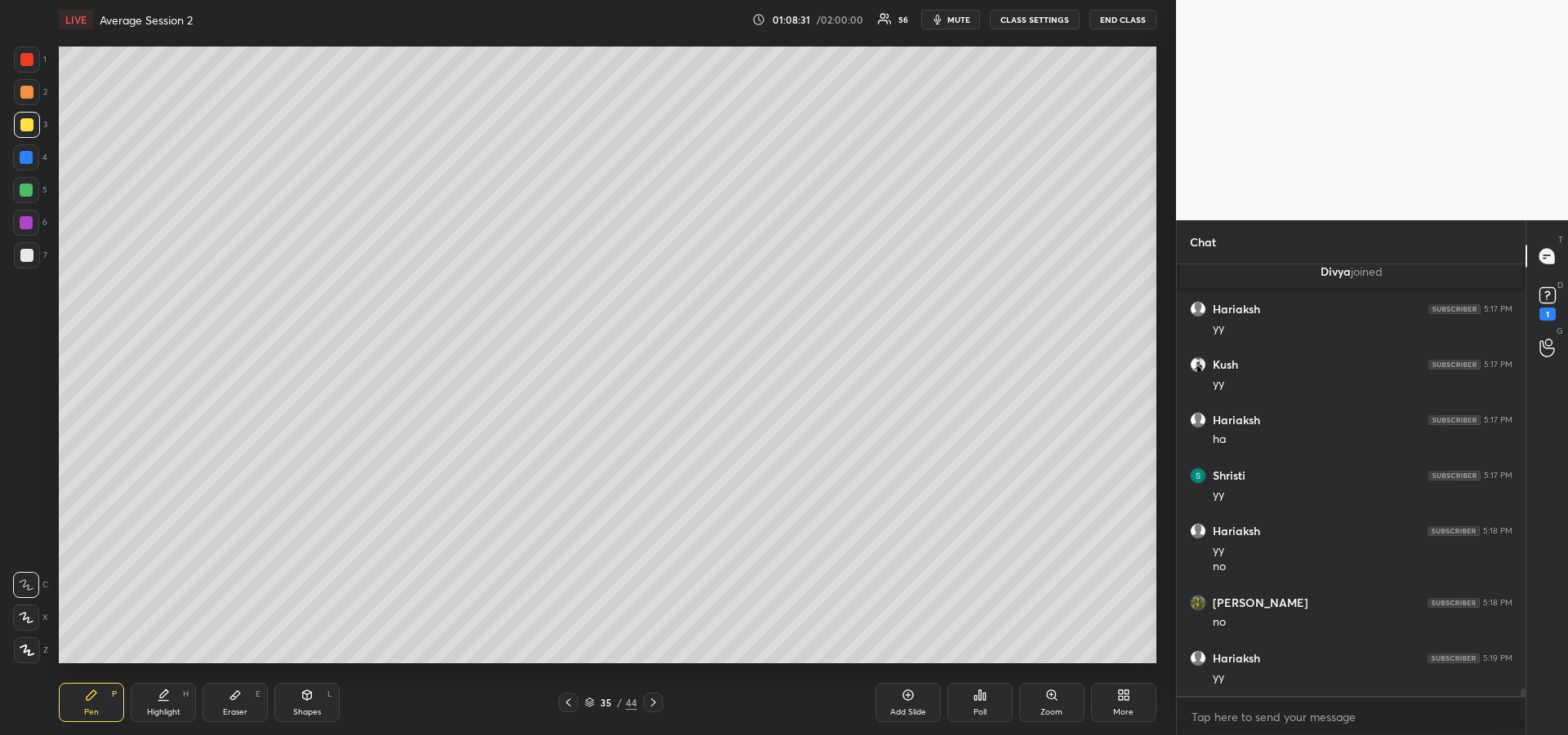
click at [241, 700] on icon at bounding box center [235, 695] width 13 height 13
click at [107, 694] on div "Pen P" at bounding box center [92, 702] width 66 height 39
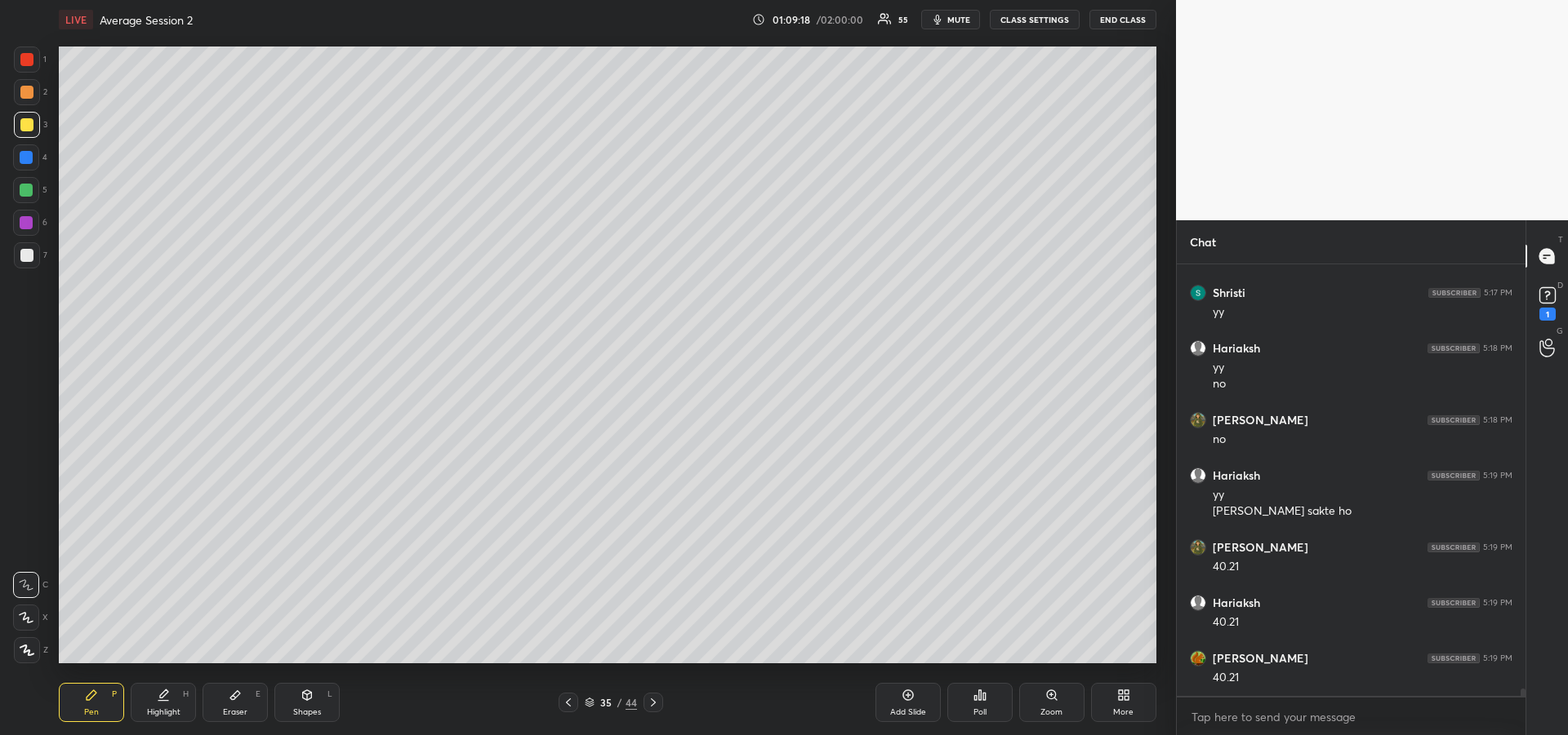
scroll to position [24321, 0]
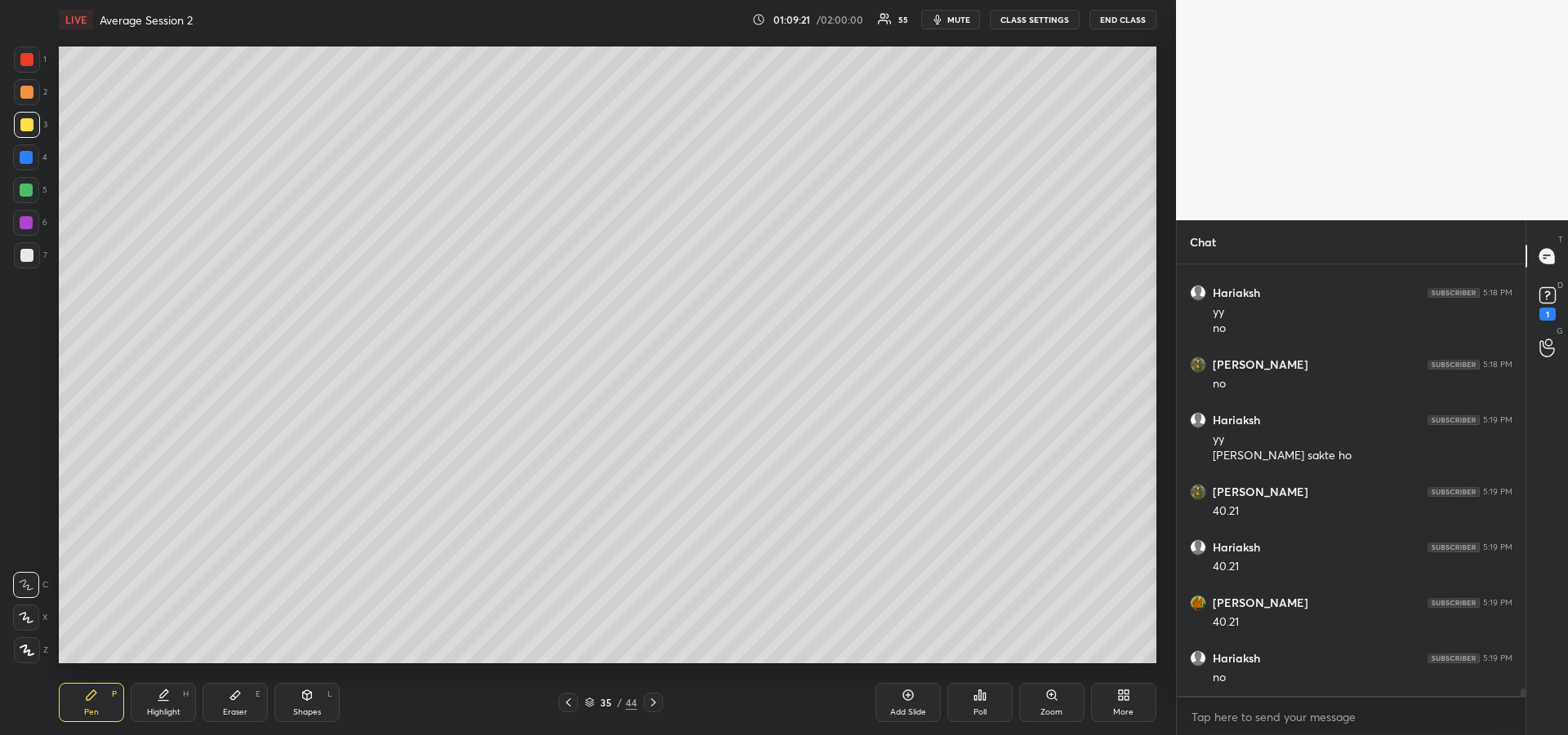
click at [158, 703] on div "Highlight H" at bounding box center [164, 702] width 66 height 39
click at [90, 696] on icon at bounding box center [91, 695] width 10 height 10
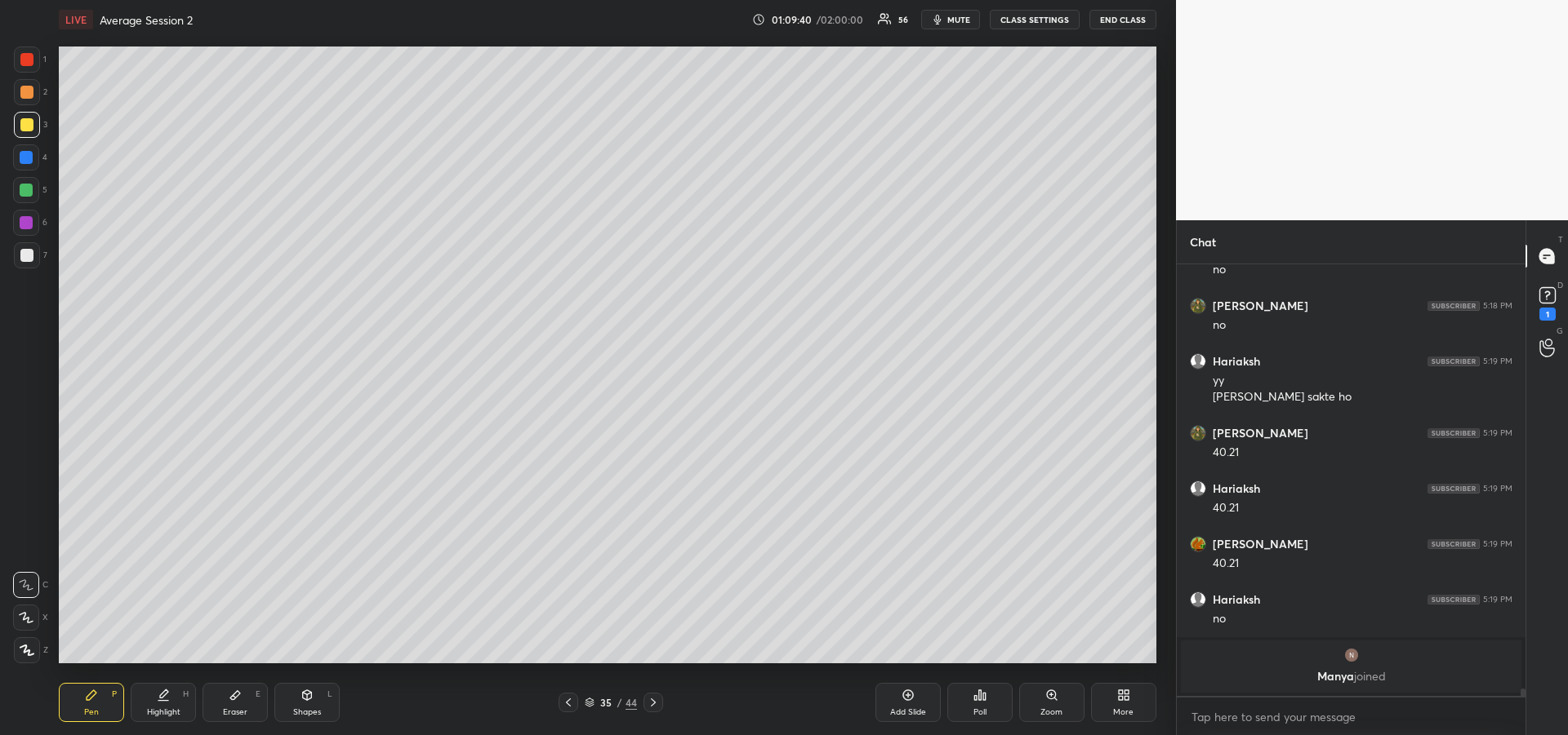
click at [166, 700] on icon at bounding box center [163, 695] width 13 height 13
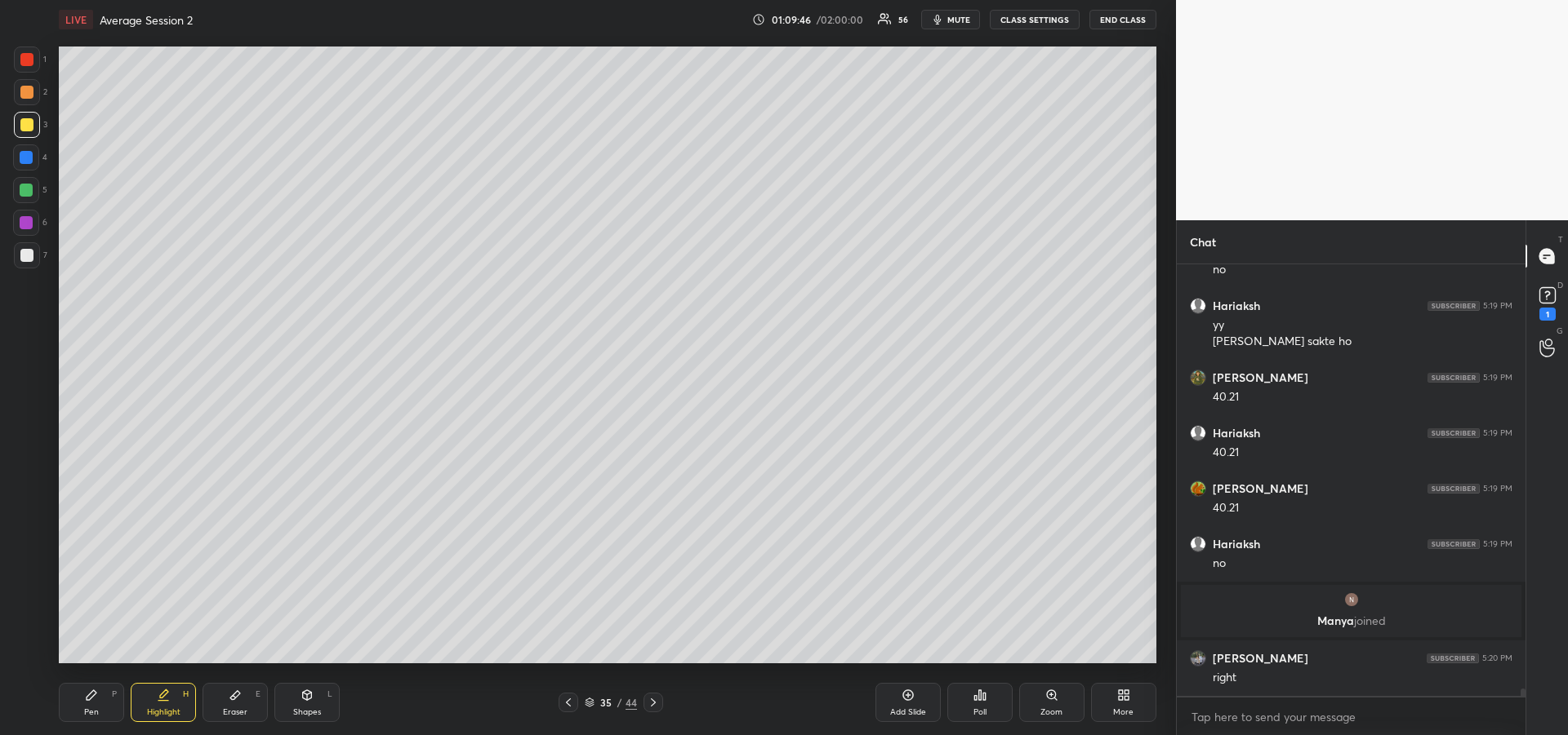
scroll to position [24327, 0]
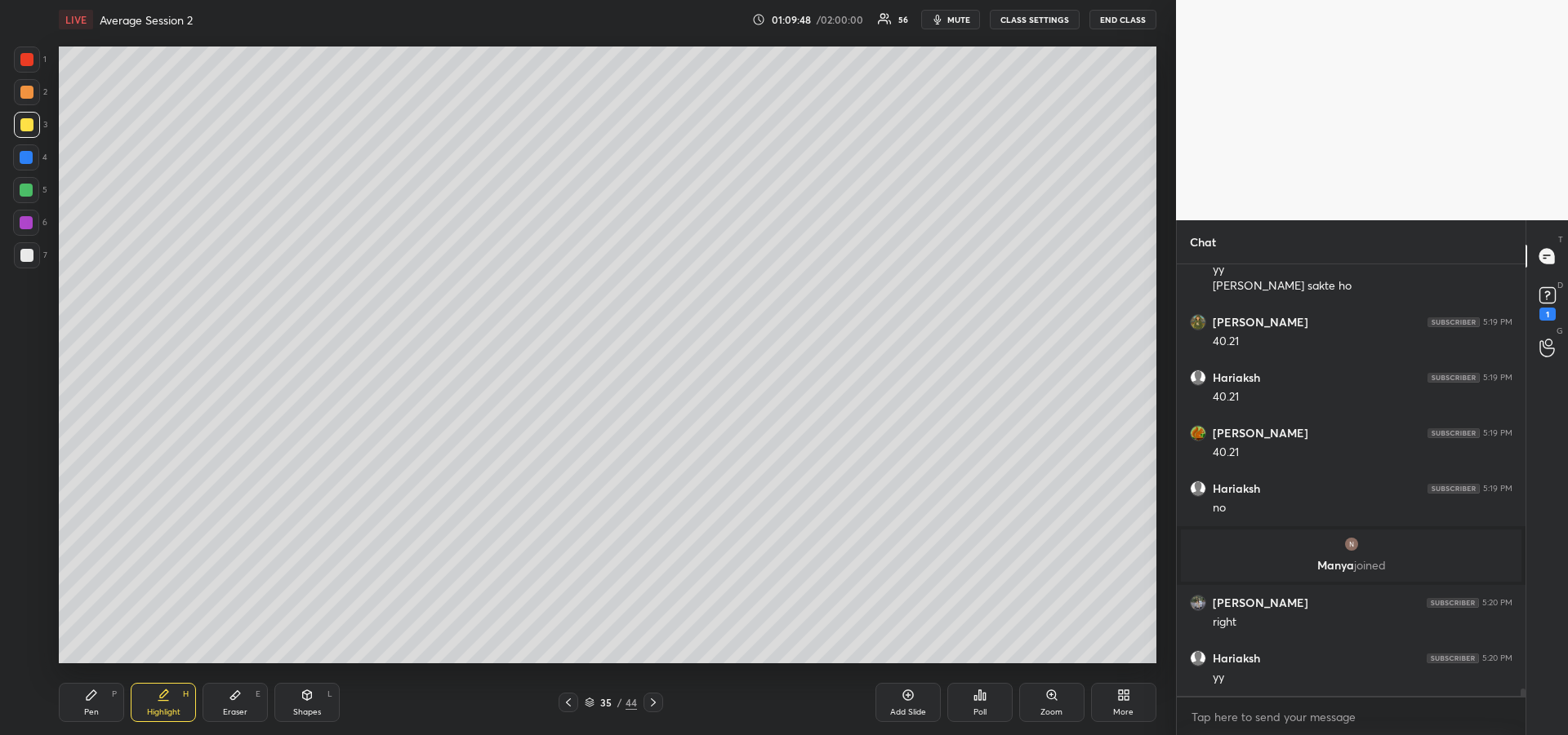
click at [228, 710] on div "Eraser" at bounding box center [235, 712] width 25 height 8
click at [70, 706] on div "Pen P" at bounding box center [92, 702] width 66 height 39
click at [98, 692] on div "Pen P" at bounding box center [92, 702] width 66 height 39
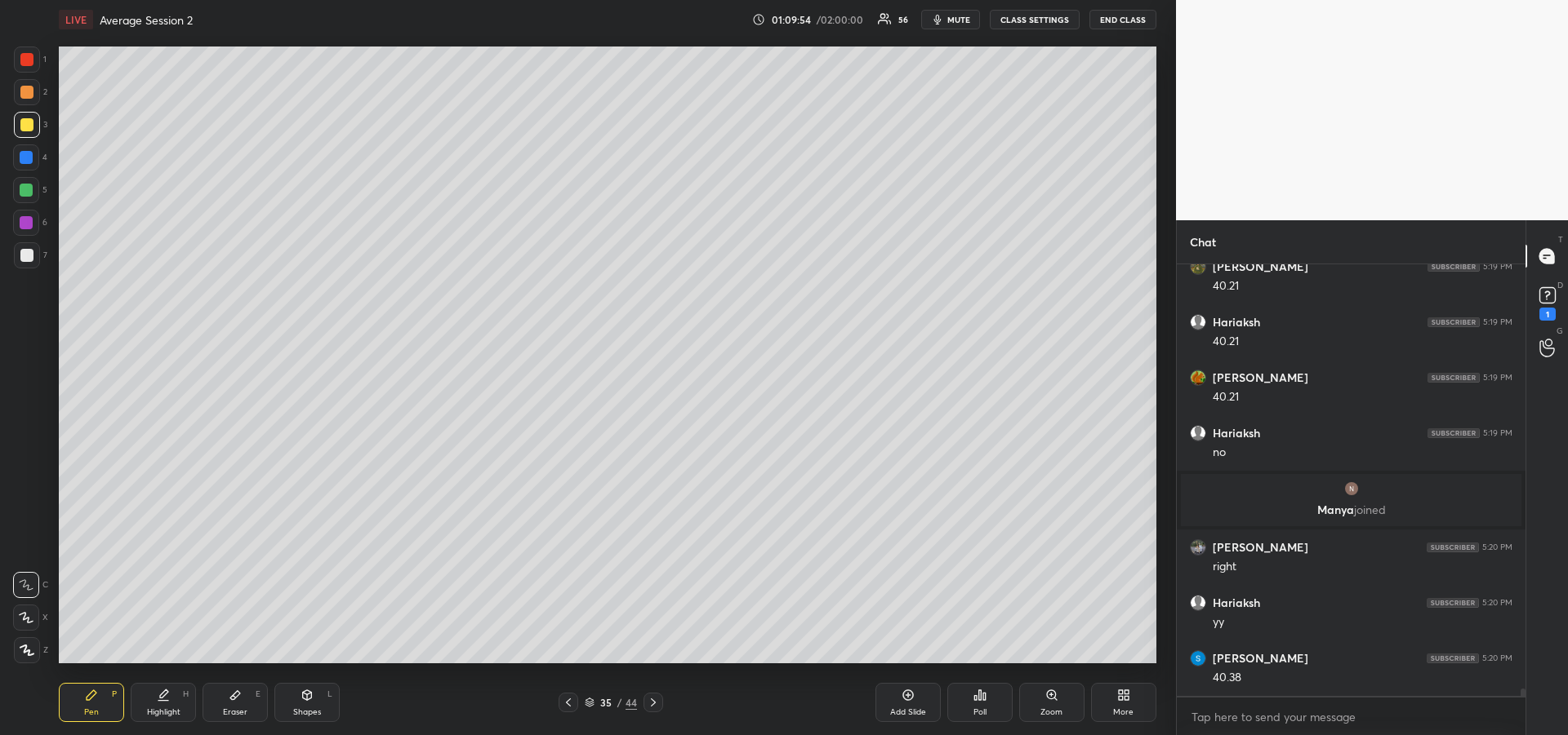
click at [27, 254] on div at bounding box center [26, 256] width 13 height 13
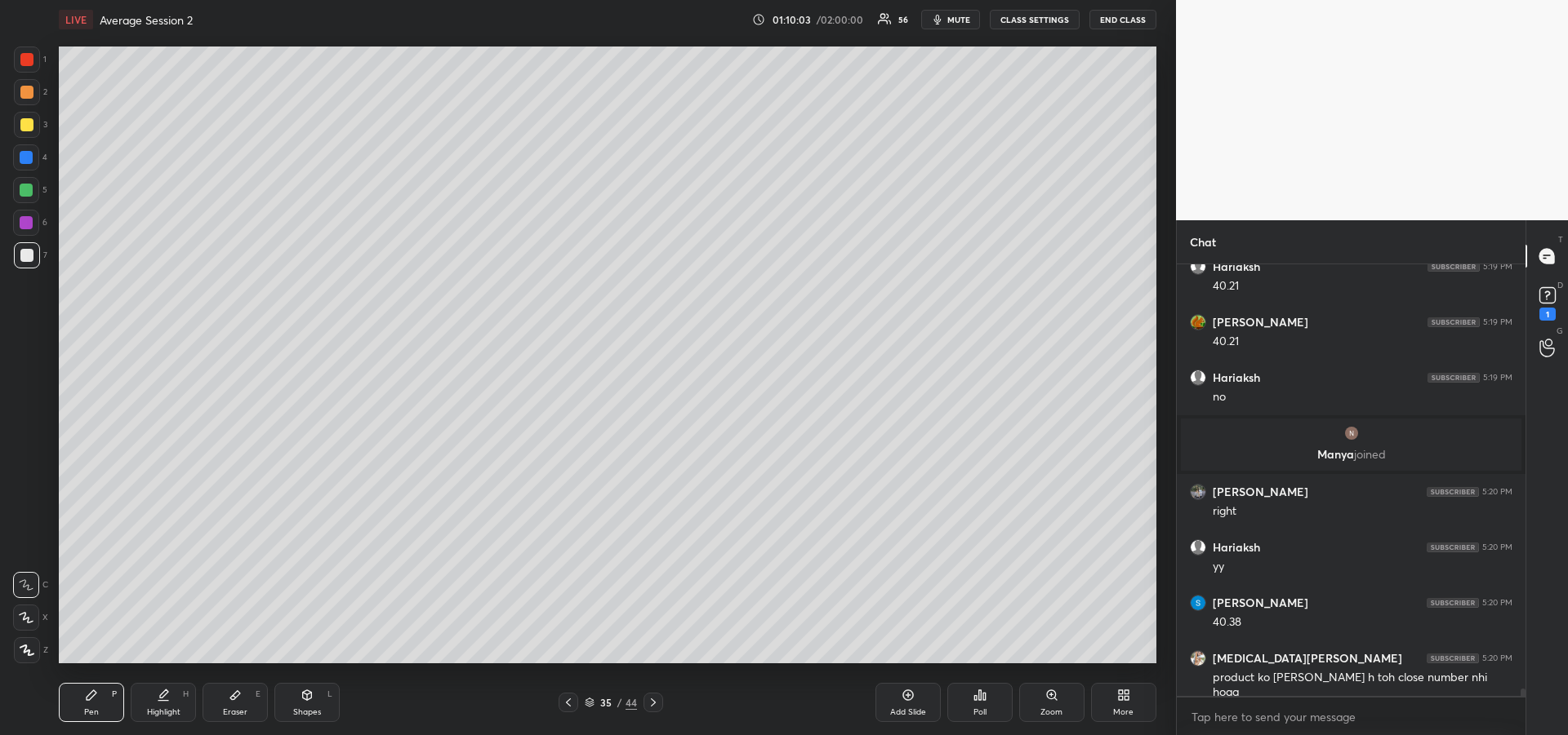
click at [30, 226] on div at bounding box center [26, 223] width 13 height 13
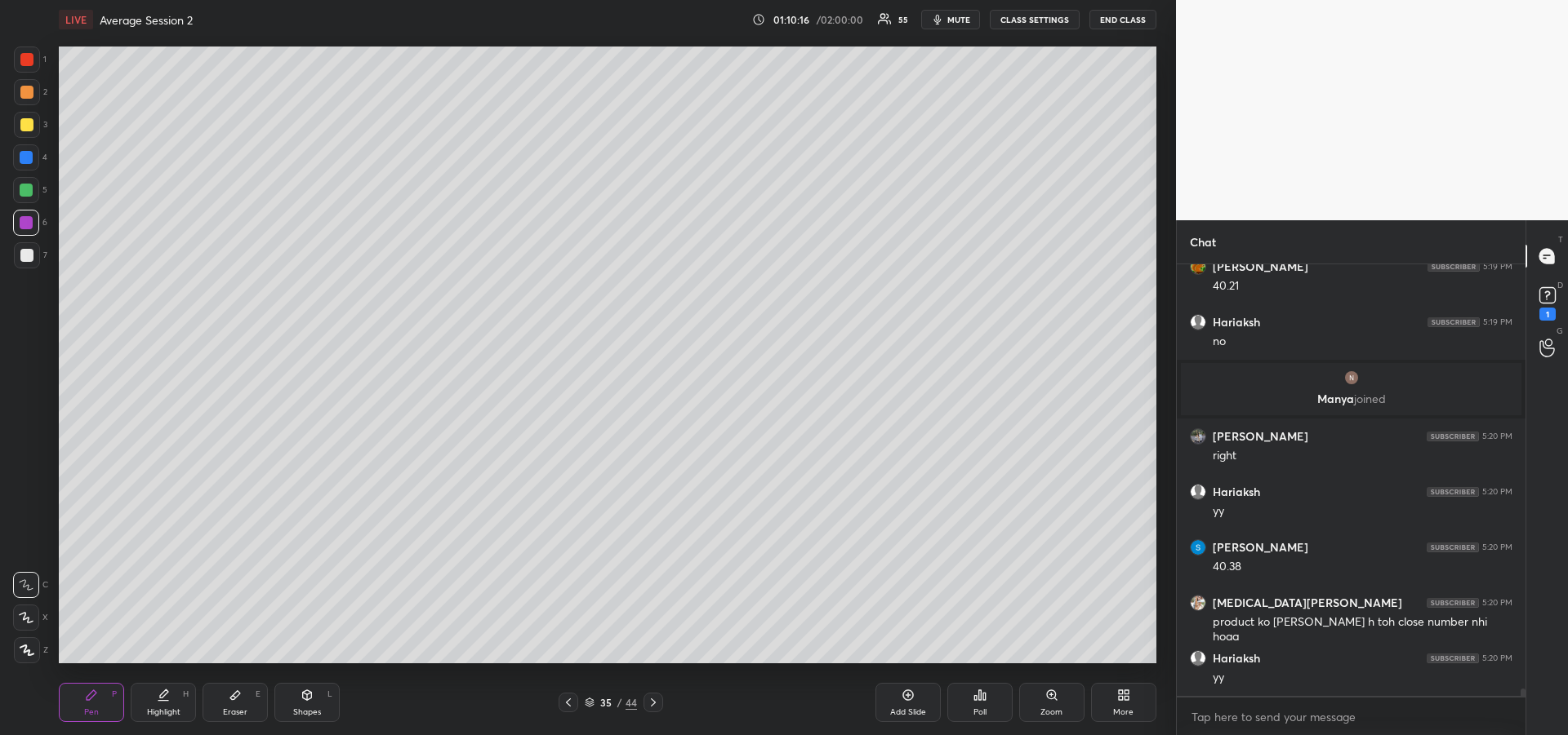
scroll to position [24549, 0]
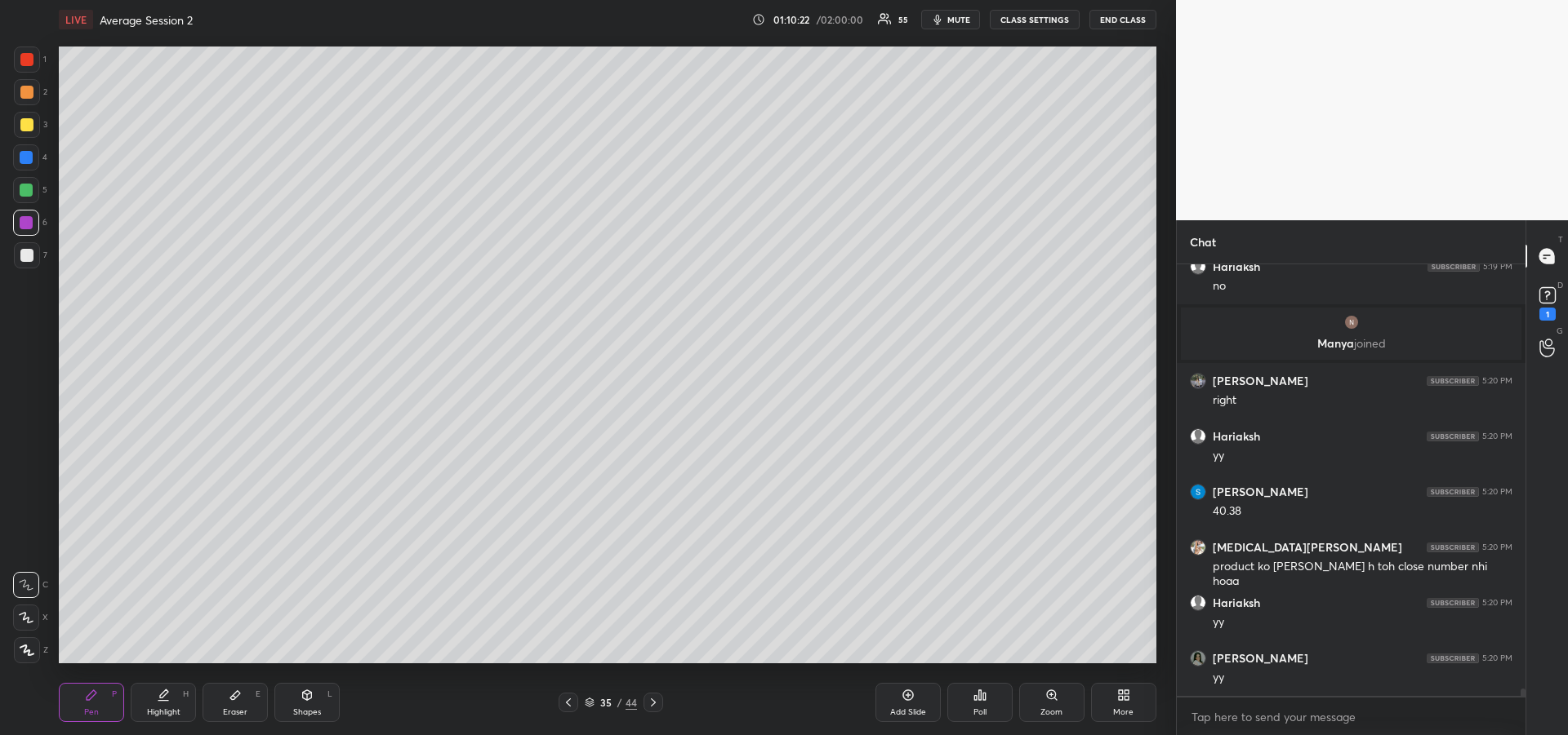
click at [25, 195] on div at bounding box center [26, 190] width 13 height 13
click at [228, 700] on icon at bounding box center [235, 695] width 13 height 13
click at [94, 703] on div "Pen P" at bounding box center [92, 702] width 66 height 39
click at [84, 700] on div "Pen P" at bounding box center [92, 702] width 66 height 39
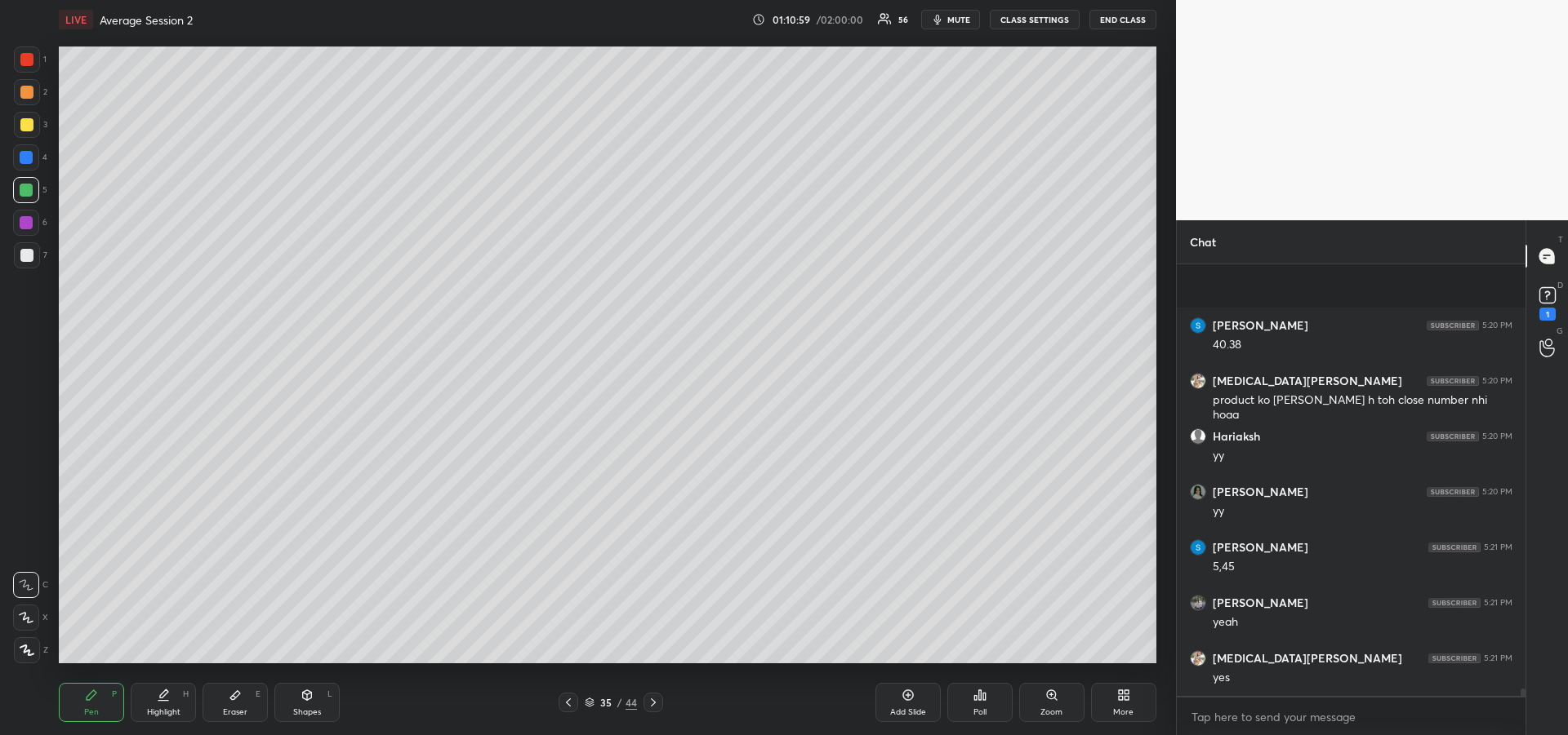
scroll to position [24826, 0]
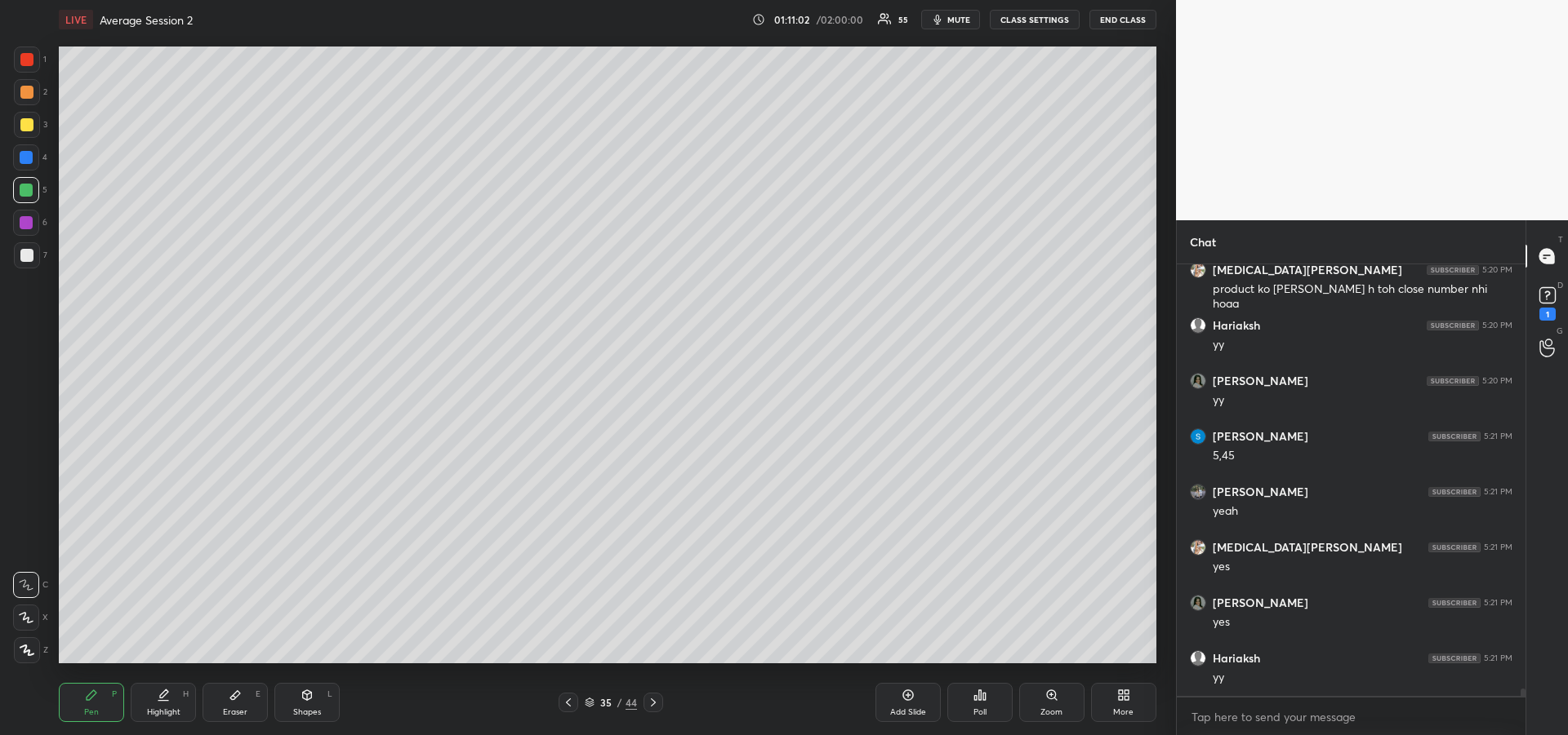
click at [94, 704] on div "Pen P" at bounding box center [92, 702] width 66 height 39
click at [24, 220] on div at bounding box center [26, 223] width 13 height 13
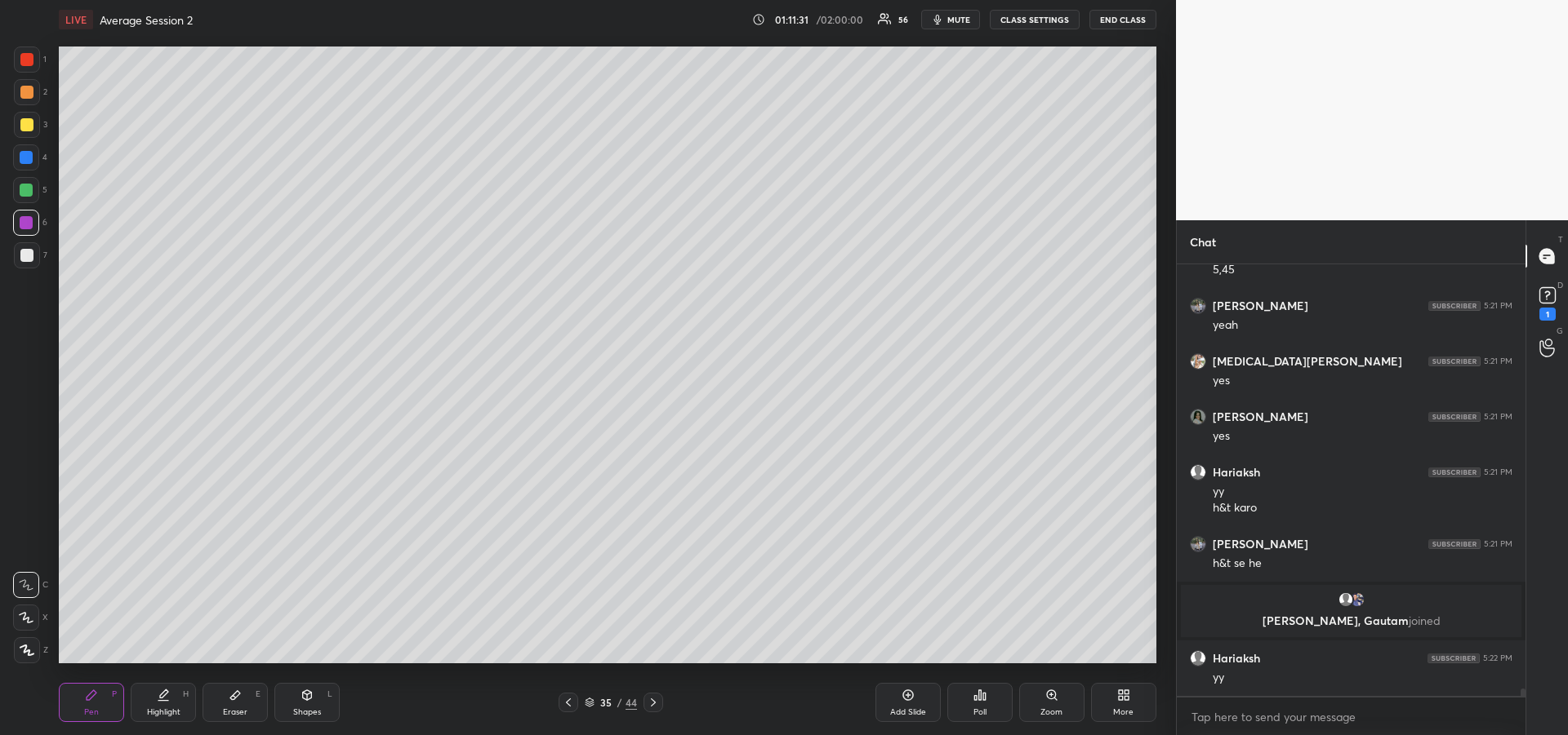
scroll to position [24810, 0]
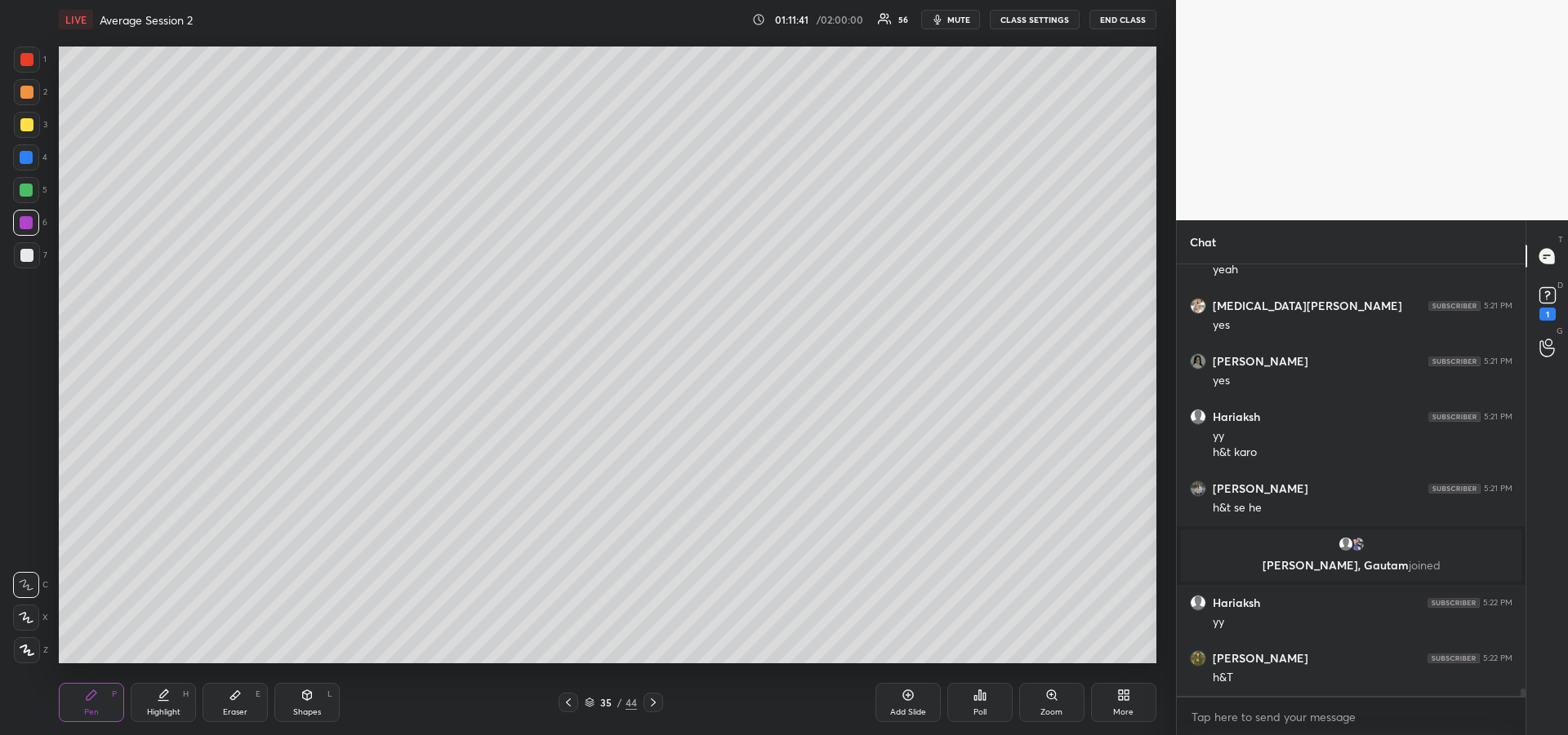
click at [147, 710] on div "Highlight" at bounding box center [164, 712] width 34 height 8
click at [92, 700] on icon at bounding box center [91, 695] width 13 height 13
click at [568, 706] on icon at bounding box center [568, 702] width 13 height 13
click at [21, 127] on div at bounding box center [26, 125] width 13 height 13
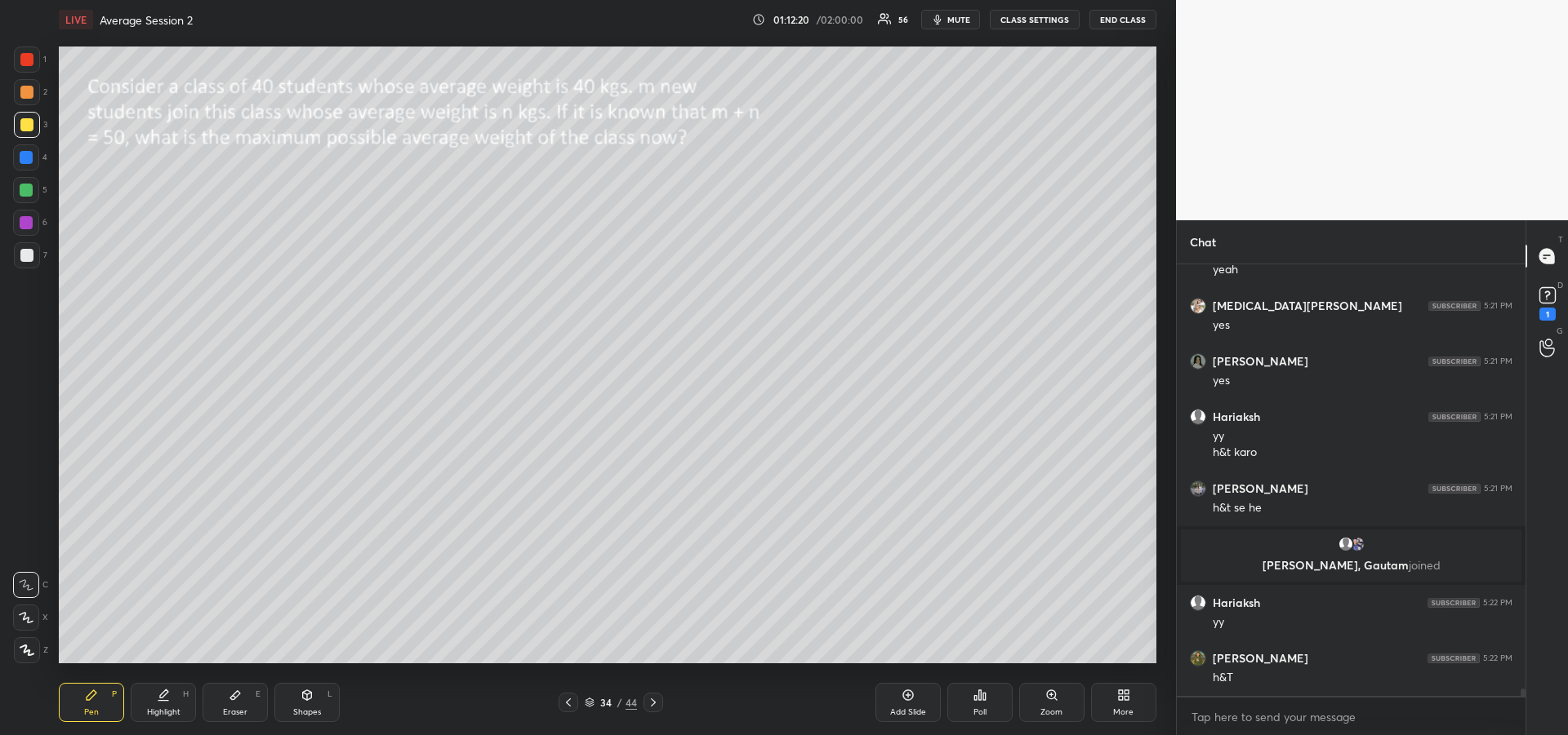
click at [31, 193] on div at bounding box center [26, 190] width 13 height 13
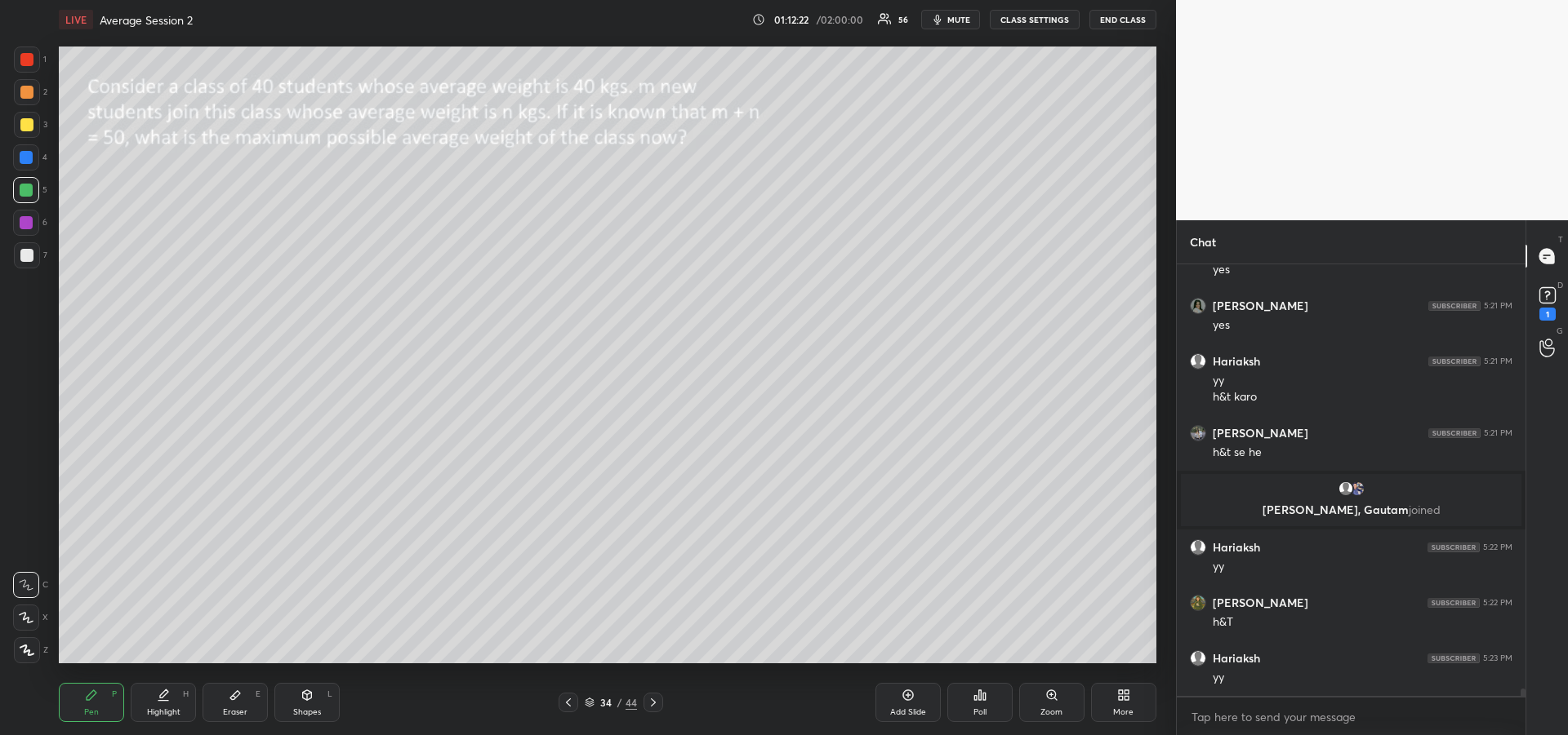
click at [26, 193] on div at bounding box center [26, 190] width 13 height 13
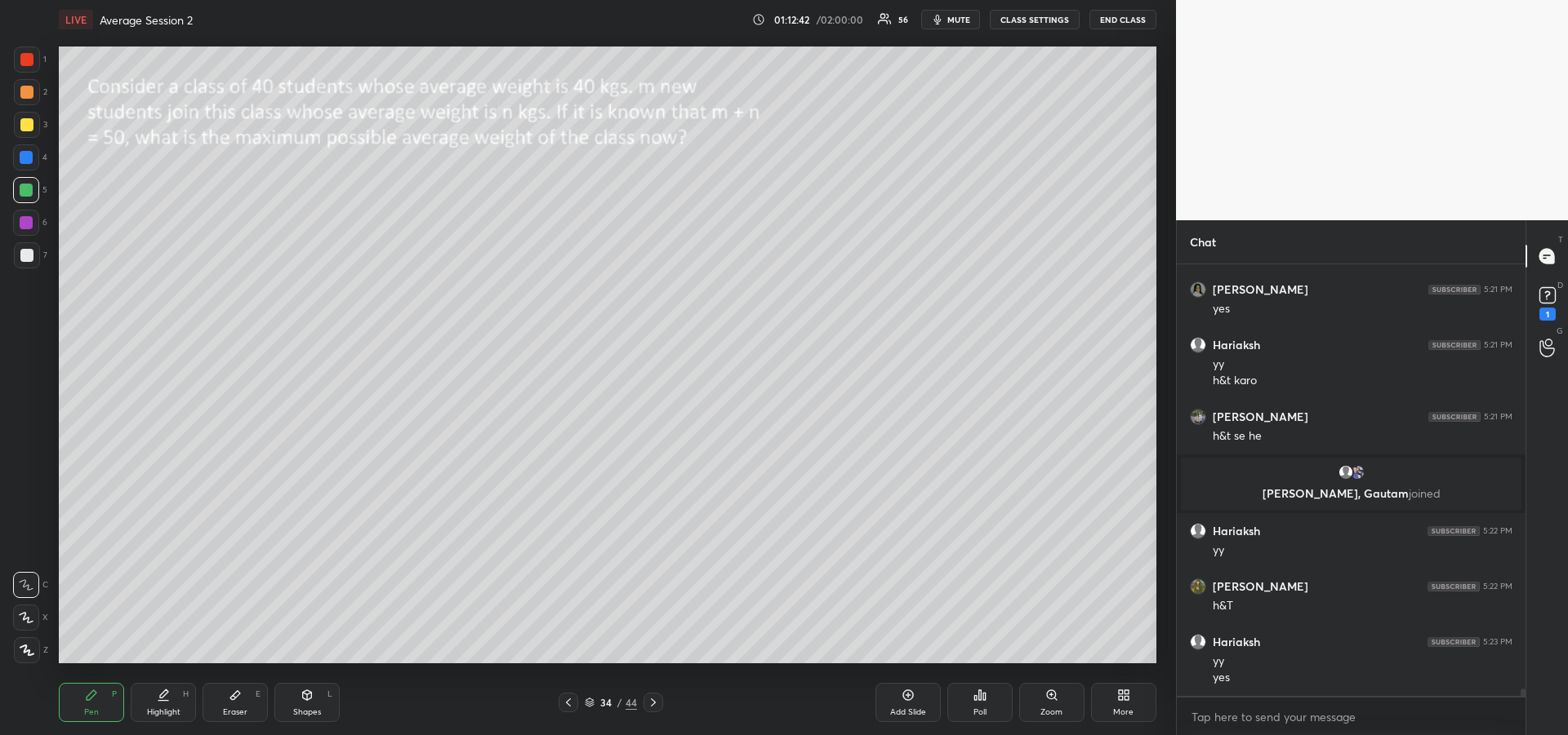
scroll to position [24941, 0]
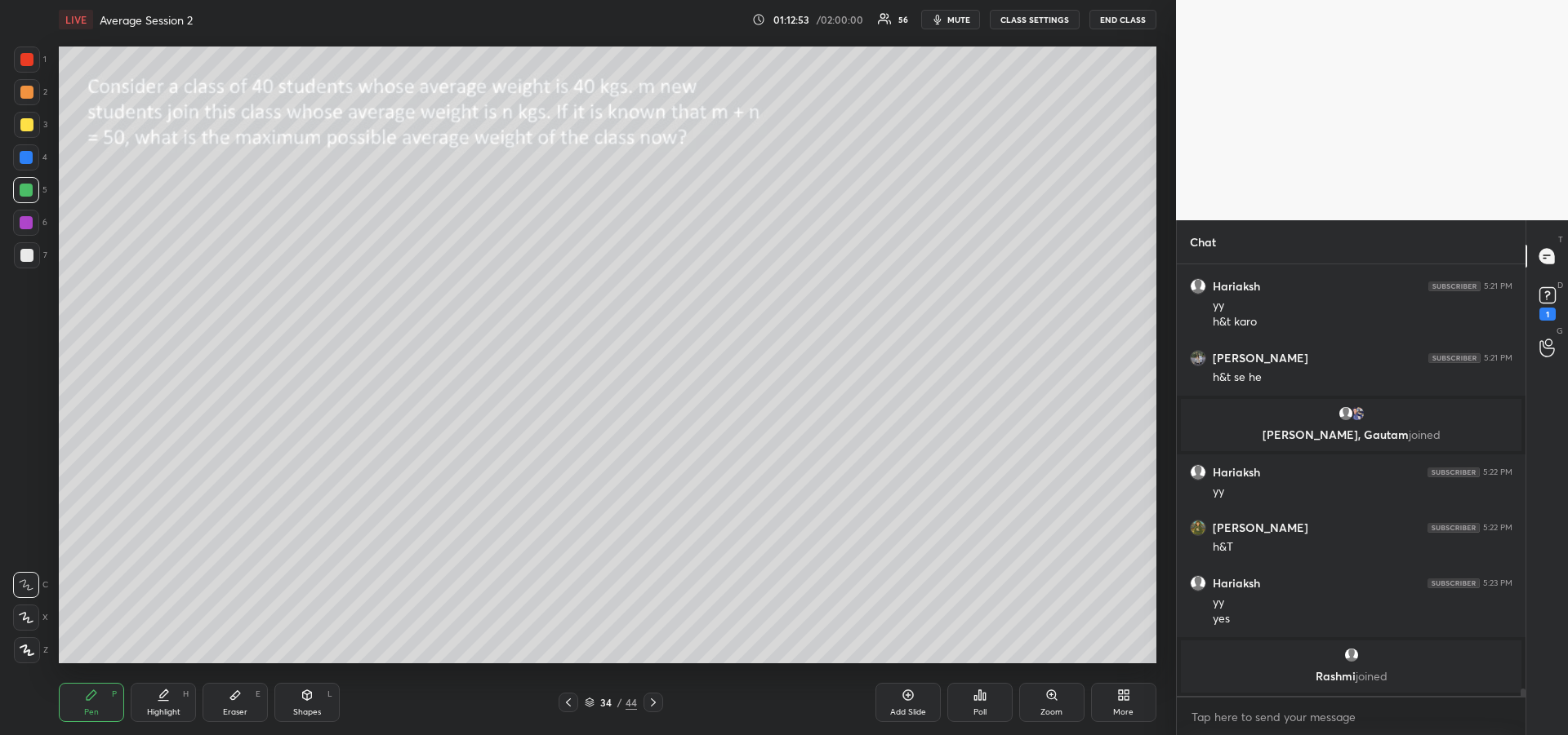
click at [238, 704] on div "Eraser E" at bounding box center [236, 702] width 66 height 39
click at [94, 697] on icon at bounding box center [91, 695] width 13 height 13
click at [241, 674] on div "Pen P Highlight H Eraser E Shapes L 34 / 44 Add Slide Poll Zoom More" at bounding box center [608, 703] width 1098 height 65
click at [232, 690] on icon at bounding box center [235, 695] width 13 height 13
click at [85, 700] on icon at bounding box center [91, 695] width 13 height 13
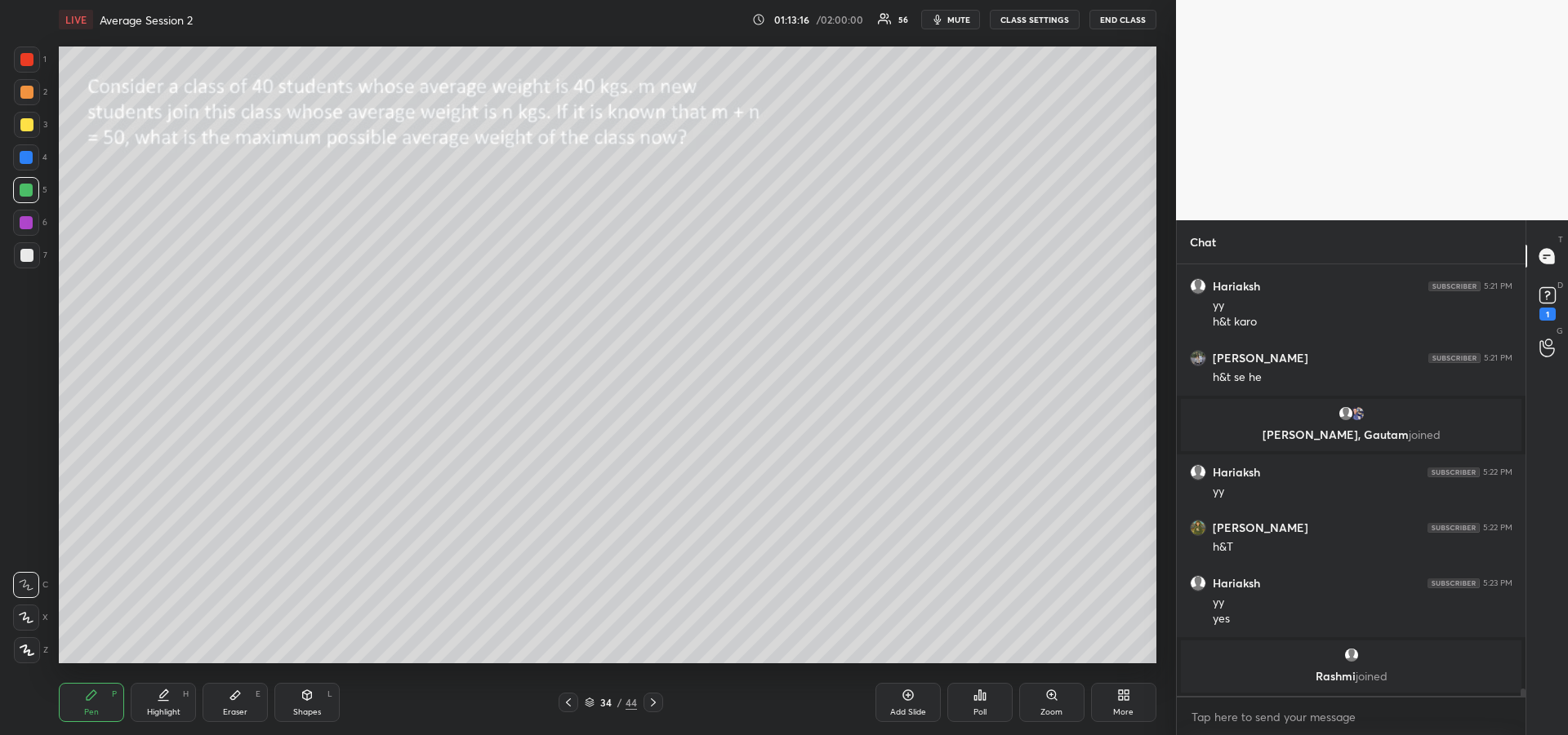
click at [26, 222] on div at bounding box center [26, 223] width 13 height 13
click at [231, 718] on div "Eraser E" at bounding box center [236, 702] width 66 height 39
click at [84, 701] on div "Pen P" at bounding box center [92, 702] width 66 height 39
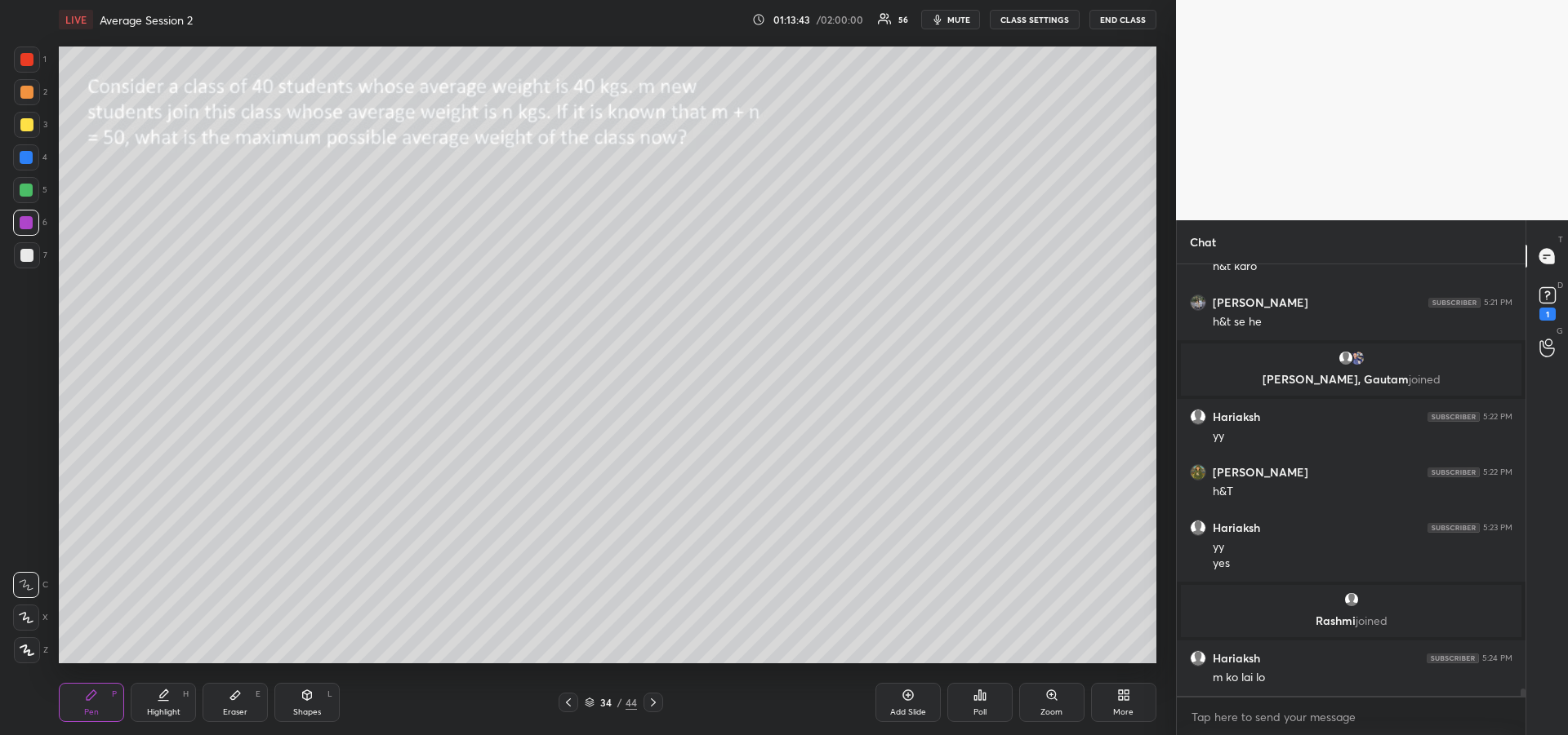
click at [231, 704] on div "Eraser E" at bounding box center [236, 702] width 66 height 39
click at [92, 709] on div "Pen" at bounding box center [91, 712] width 15 height 8
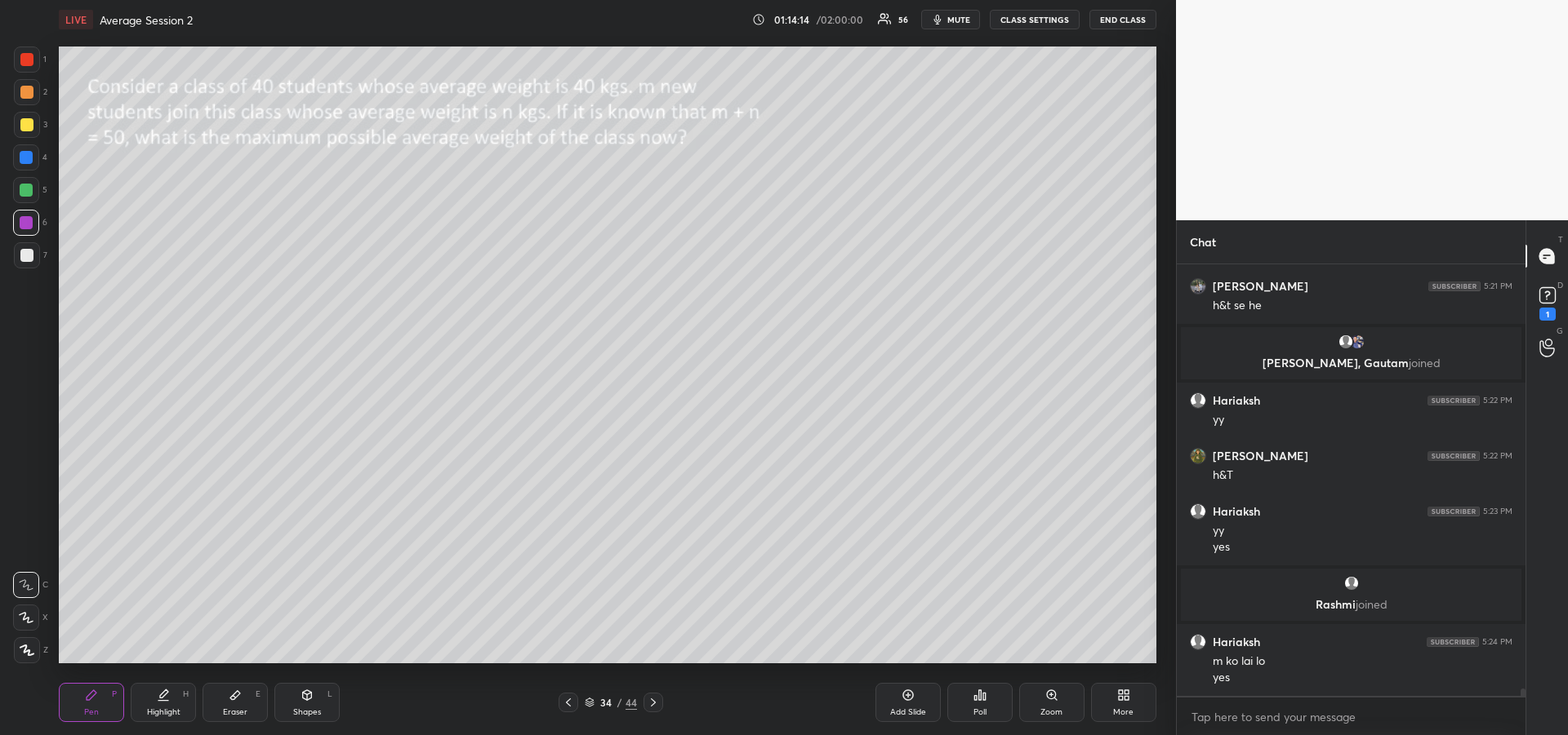
click at [92, 701] on icon at bounding box center [91, 695] width 13 height 13
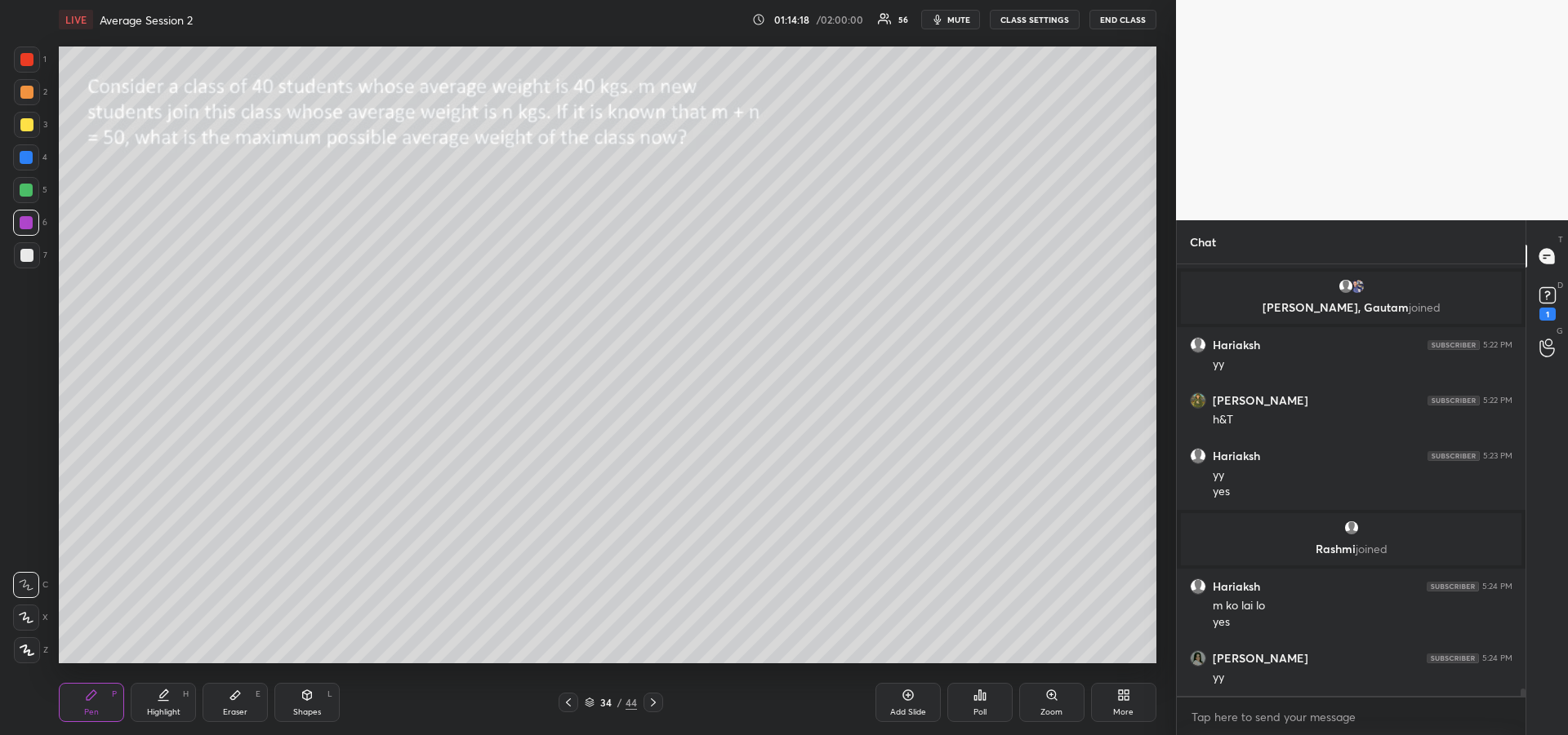
click at [245, 699] on div "Eraser E" at bounding box center [236, 702] width 66 height 39
click at [97, 703] on div "Pen P" at bounding box center [92, 702] width 66 height 39
click at [28, 258] on div at bounding box center [26, 256] width 13 height 13
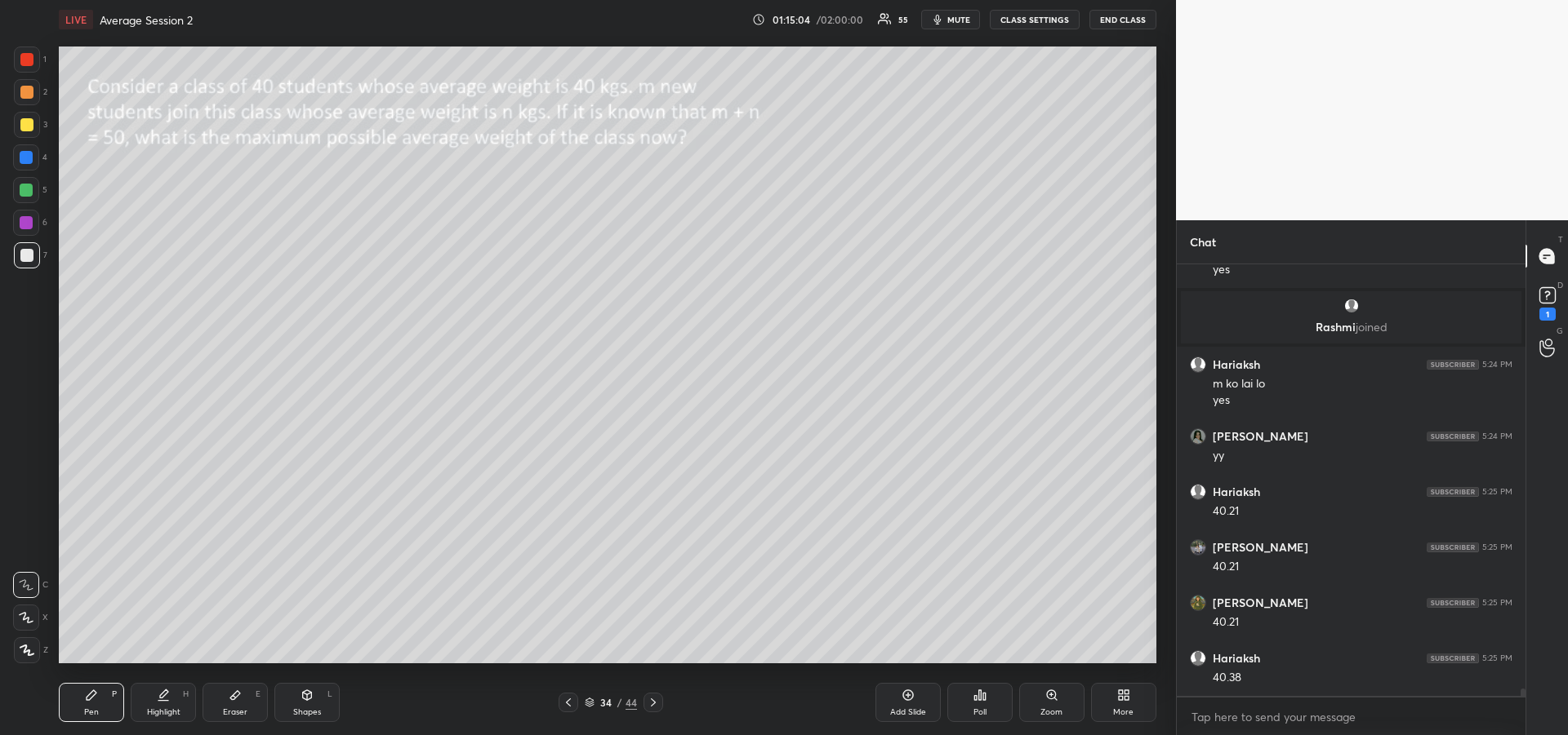
scroll to position [25270, 0]
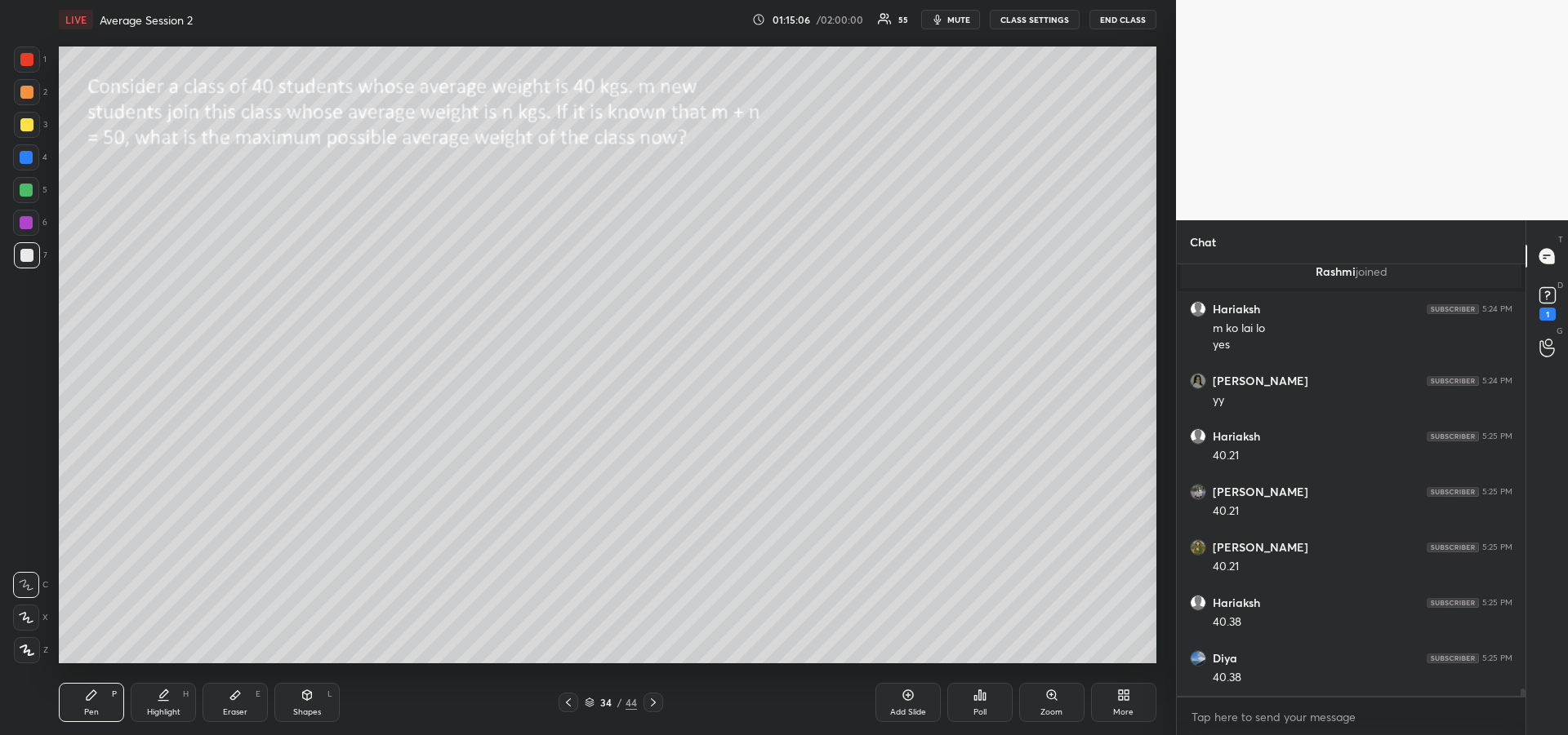
click at [230, 699] on icon at bounding box center [235, 696] width 10 height 9
click at [92, 720] on div "Pen P" at bounding box center [92, 702] width 66 height 39
click at [157, 697] on icon at bounding box center [163, 695] width 13 height 13
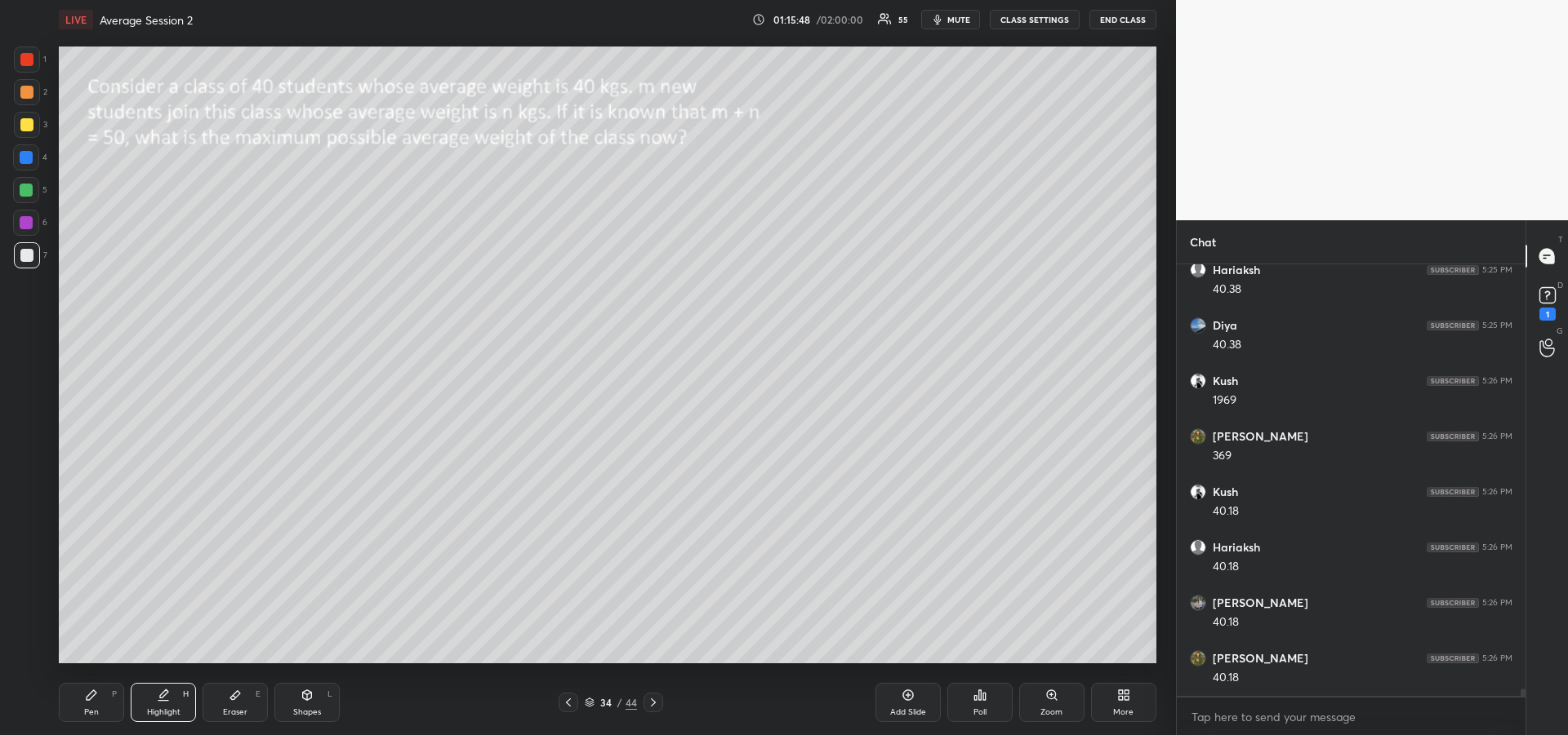
scroll to position [25659, 0]
click at [79, 704] on div "Pen P" at bounding box center [92, 702] width 66 height 39
click at [83, 693] on div "Pen P" at bounding box center [92, 702] width 66 height 39
click at [22, 134] on div at bounding box center [26, 125] width 26 height 26
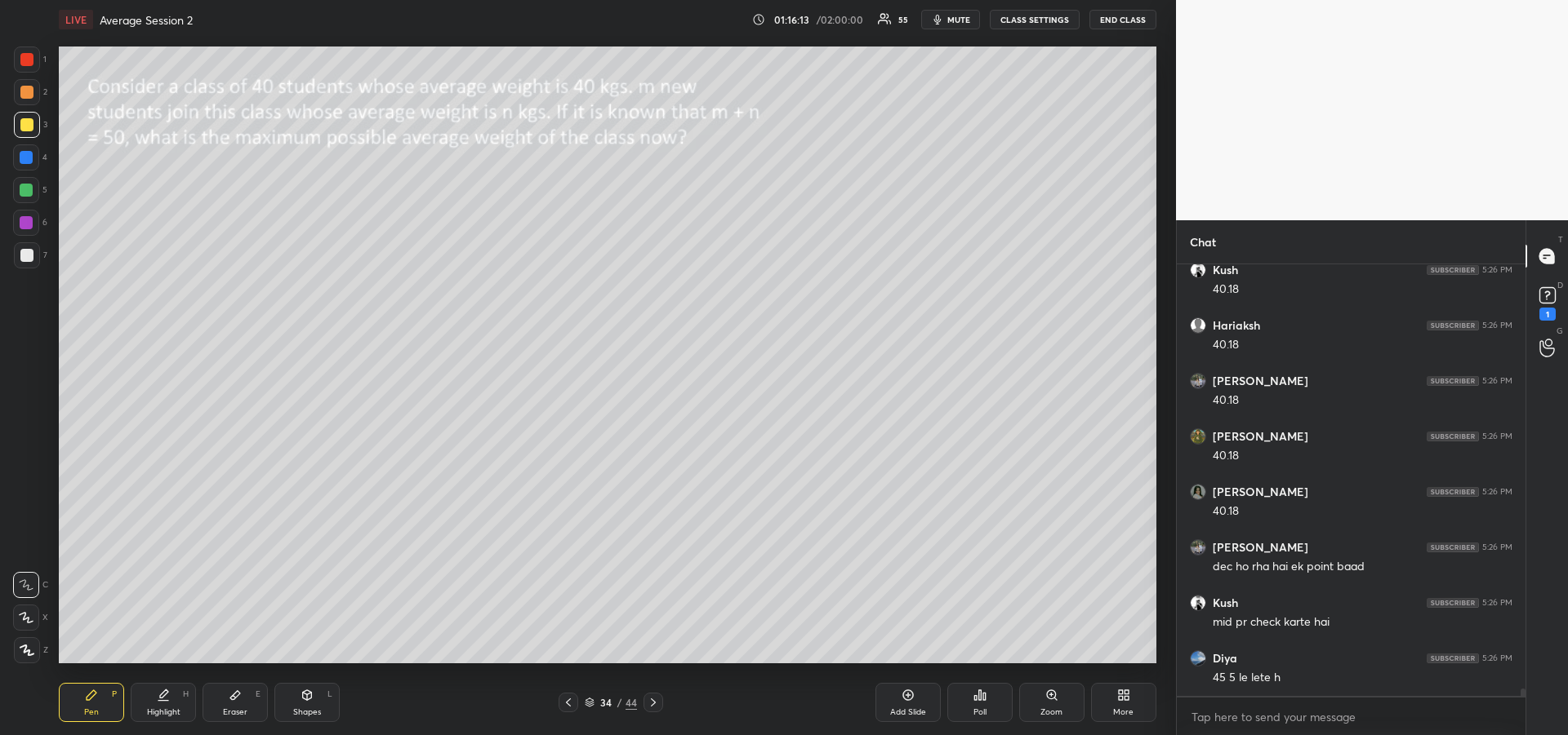
scroll to position [25881, 0]
click at [241, 703] on div "Eraser E" at bounding box center [236, 702] width 66 height 39
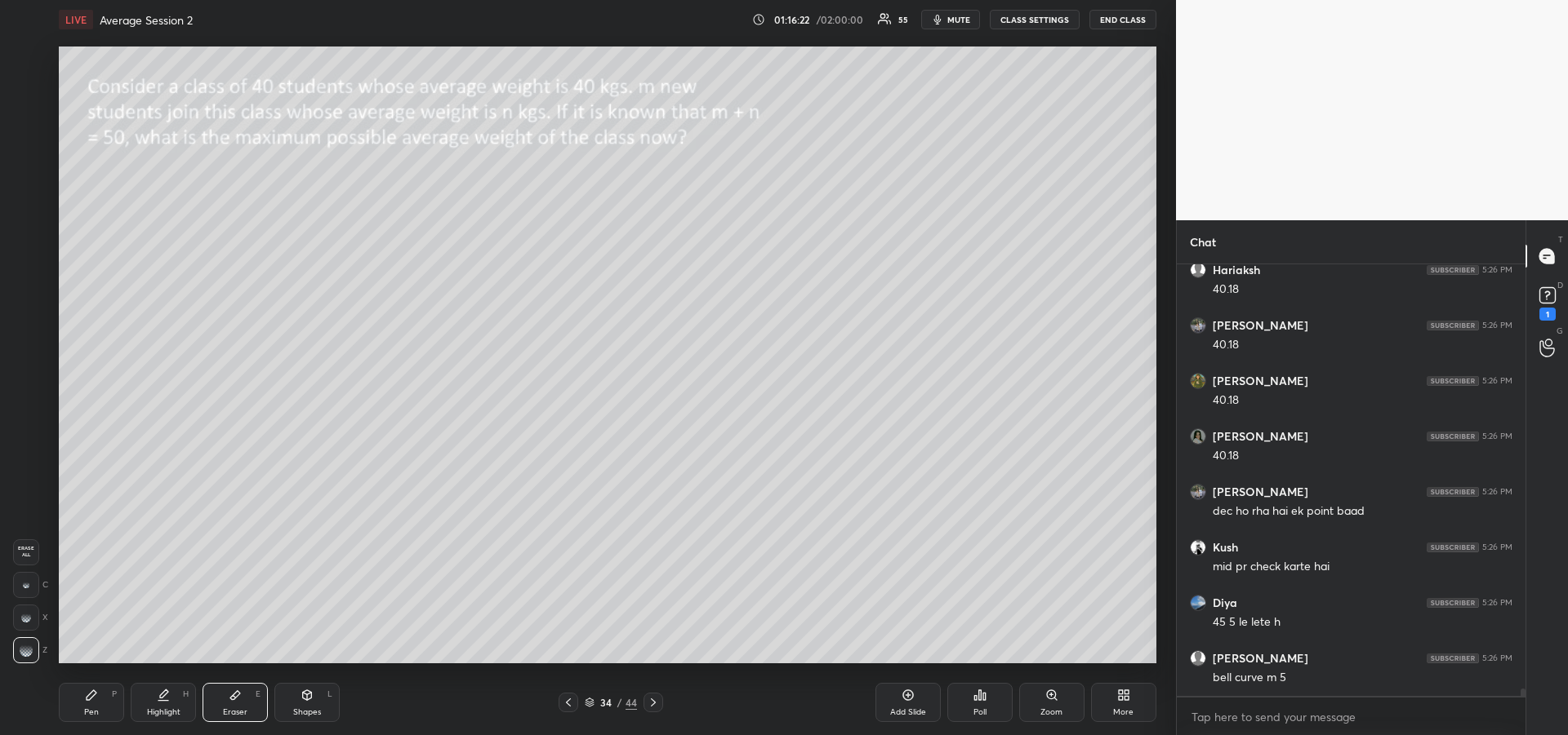
click at [93, 700] on icon at bounding box center [91, 695] width 13 height 13
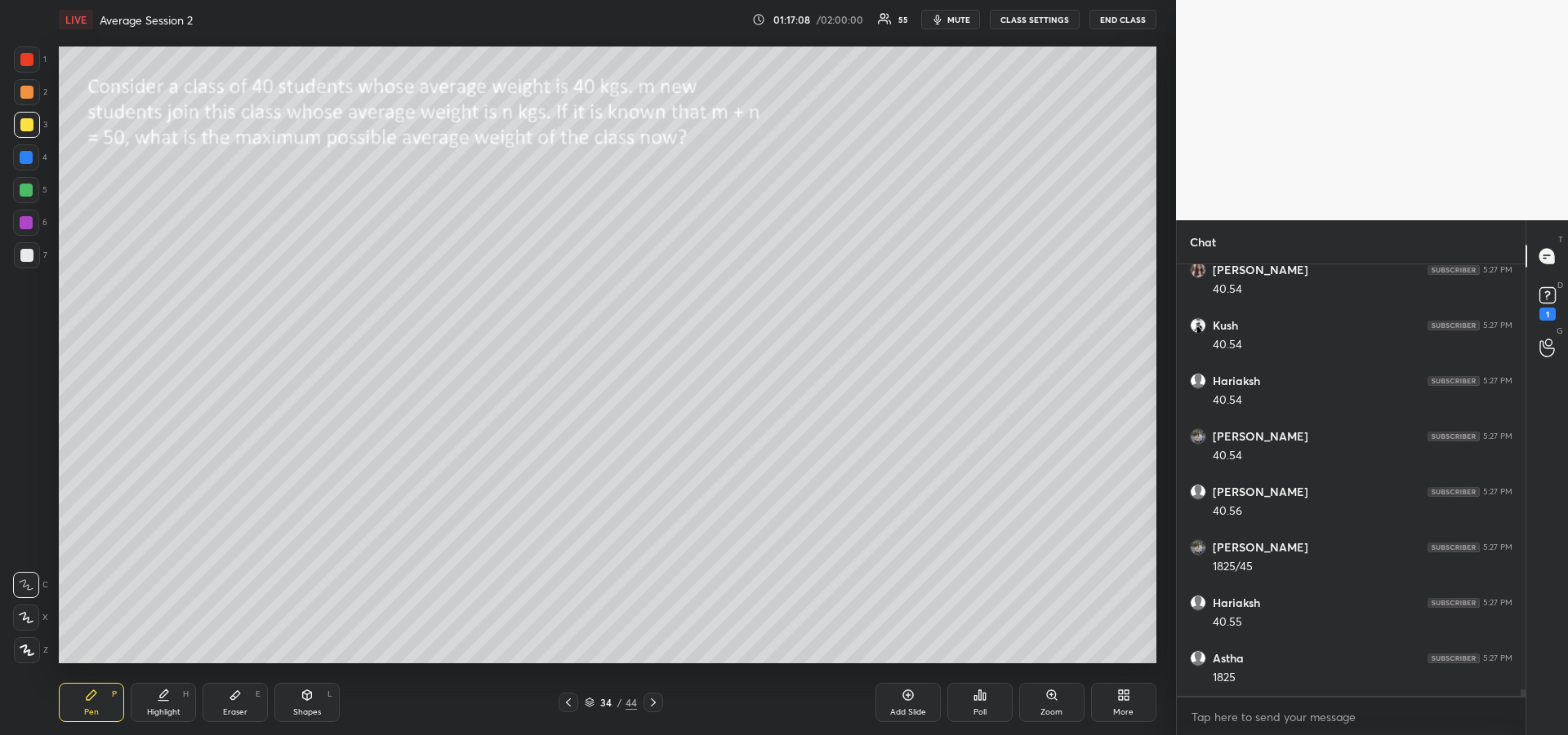
scroll to position [26857, 0]
click at [1162, 372] on div "Setting up your live class Poll for secs No correct answer Start poll" at bounding box center [607, 355] width 1110 height 631
click at [167, 701] on icon at bounding box center [163, 701] width 10 height 0
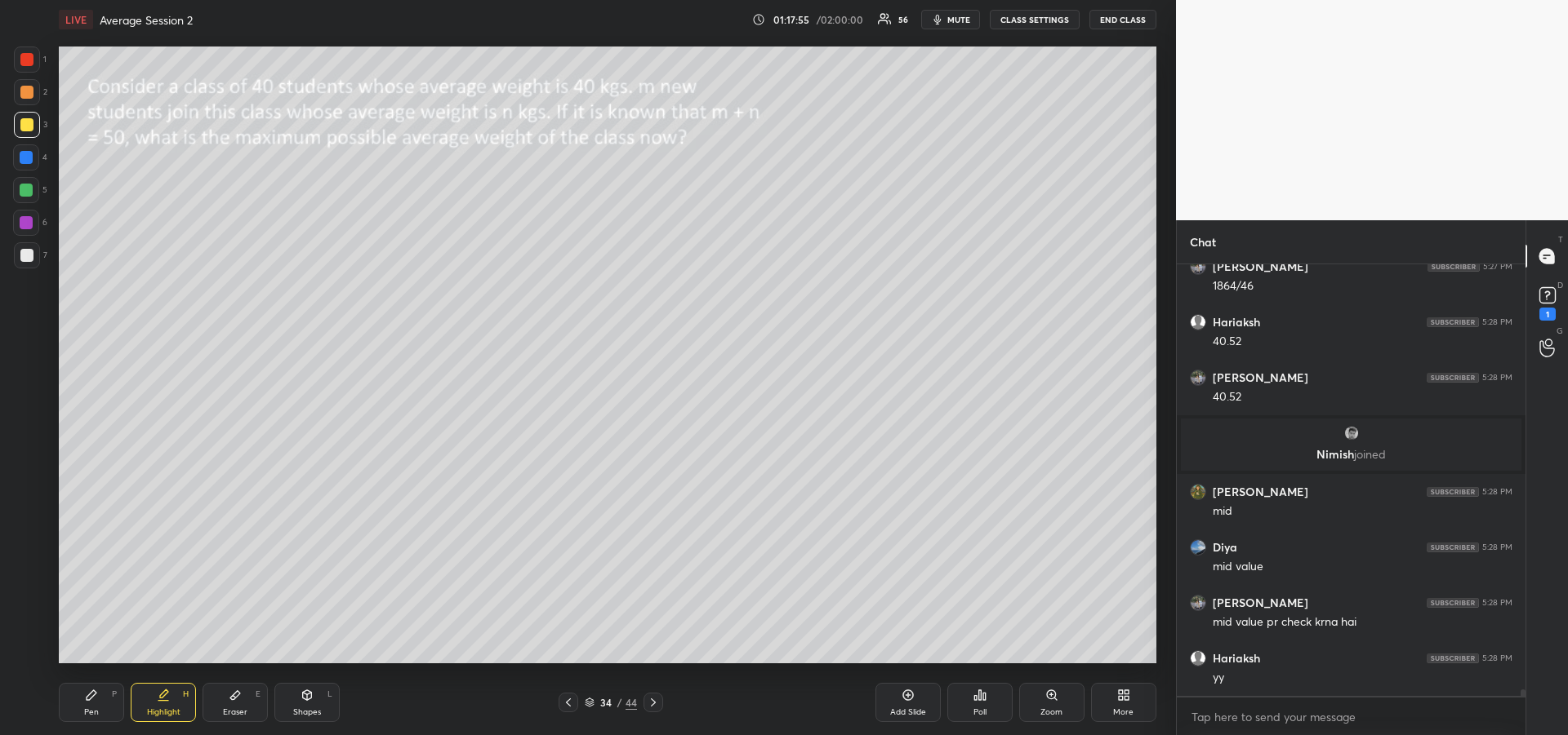
scroll to position [26848, 0]
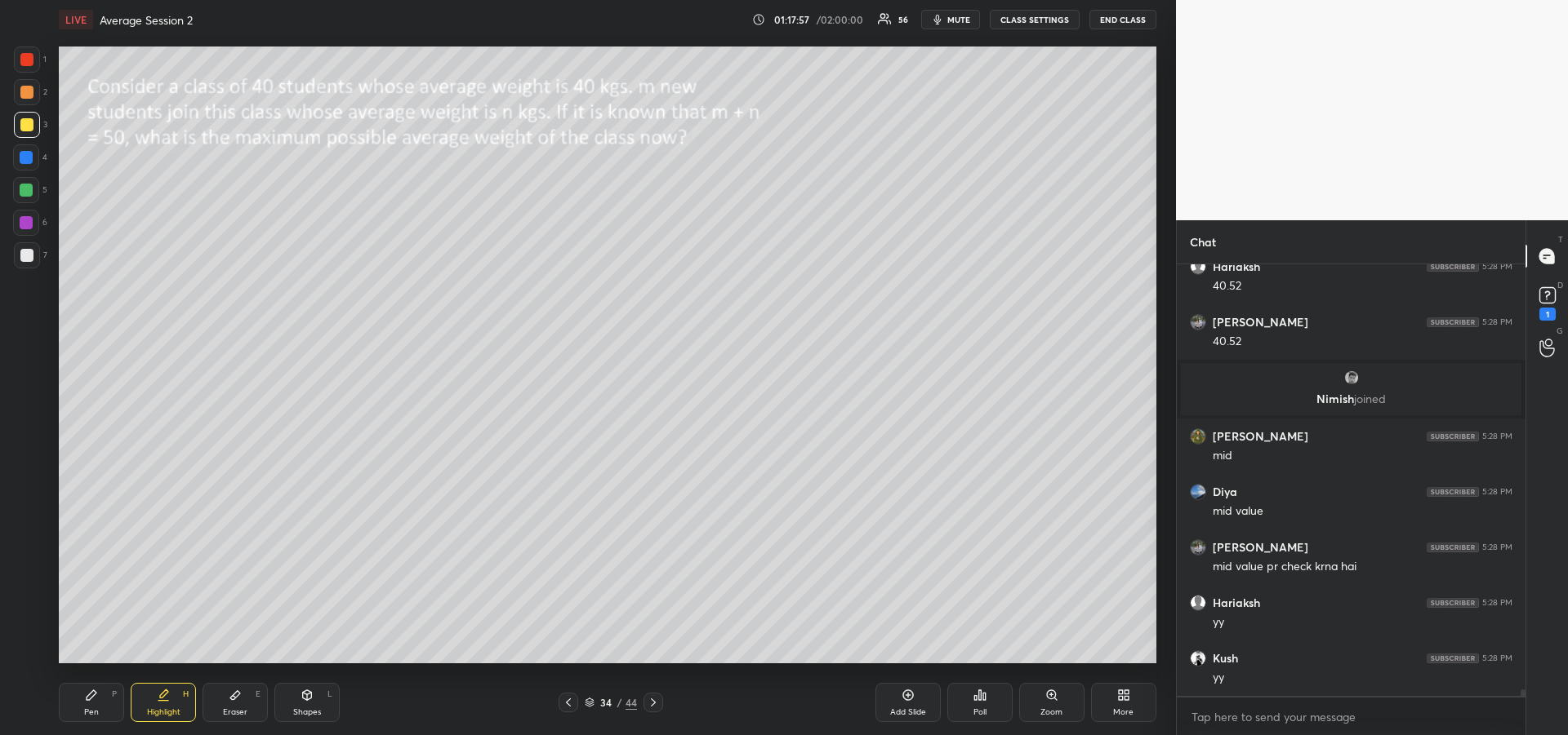
click at [20, 222] on div at bounding box center [26, 223] width 13 height 13
click at [25, 55] on div at bounding box center [26, 59] width 13 height 13
click at [101, 701] on div "Pen P" at bounding box center [92, 702] width 66 height 39
click at [25, 578] on div at bounding box center [25, 585] width 26 height 26
click at [650, 706] on icon at bounding box center [653, 702] width 13 height 13
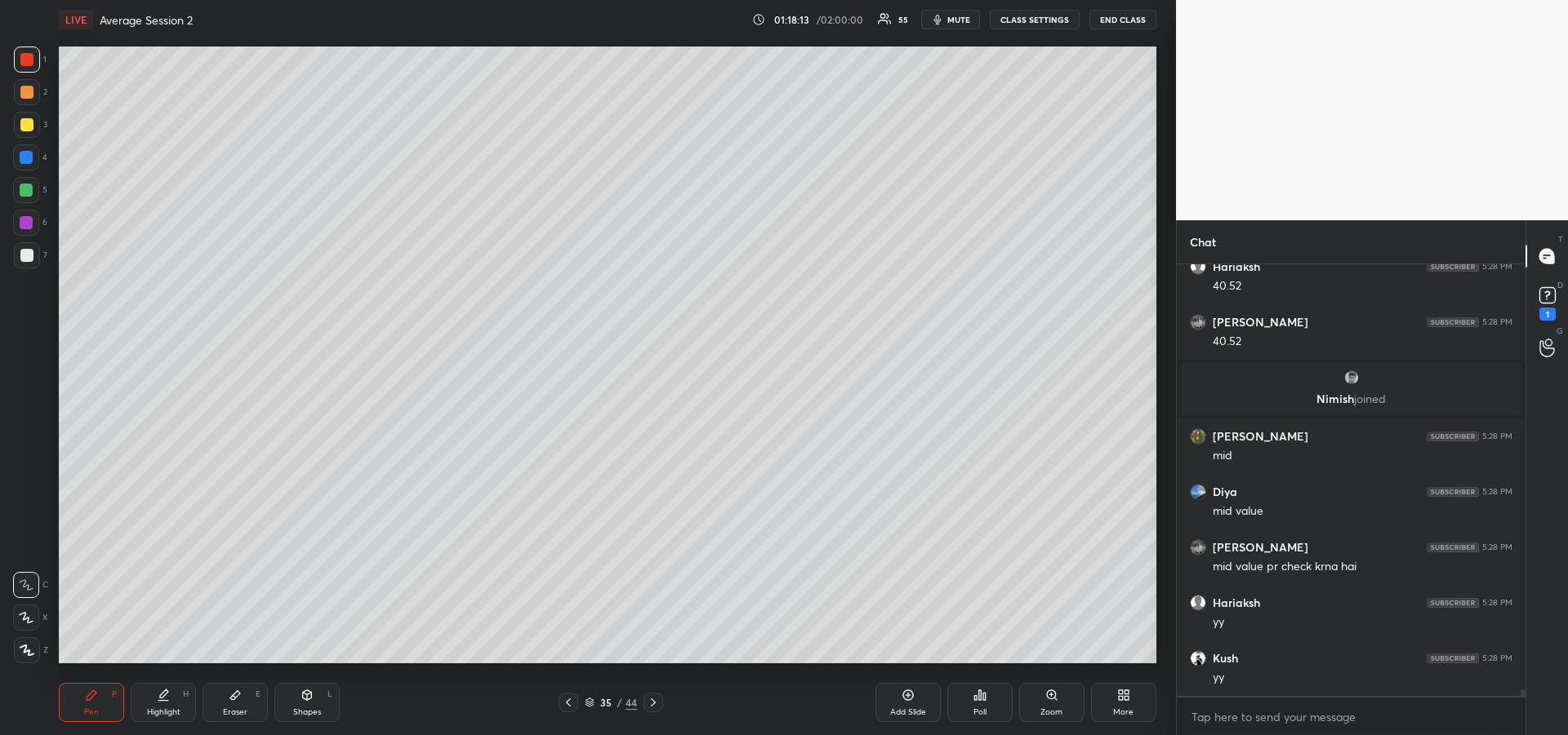
click at [161, 693] on icon at bounding box center [163, 695] width 13 height 13
click at [569, 700] on icon at bounding box center [568, 702] width 5 height 8
click at [92, 695] on icon at bounding box center [91, 695] width 10 height 10
click at [28, 157] on div at bounding box center [26, 157] width 13 height 13
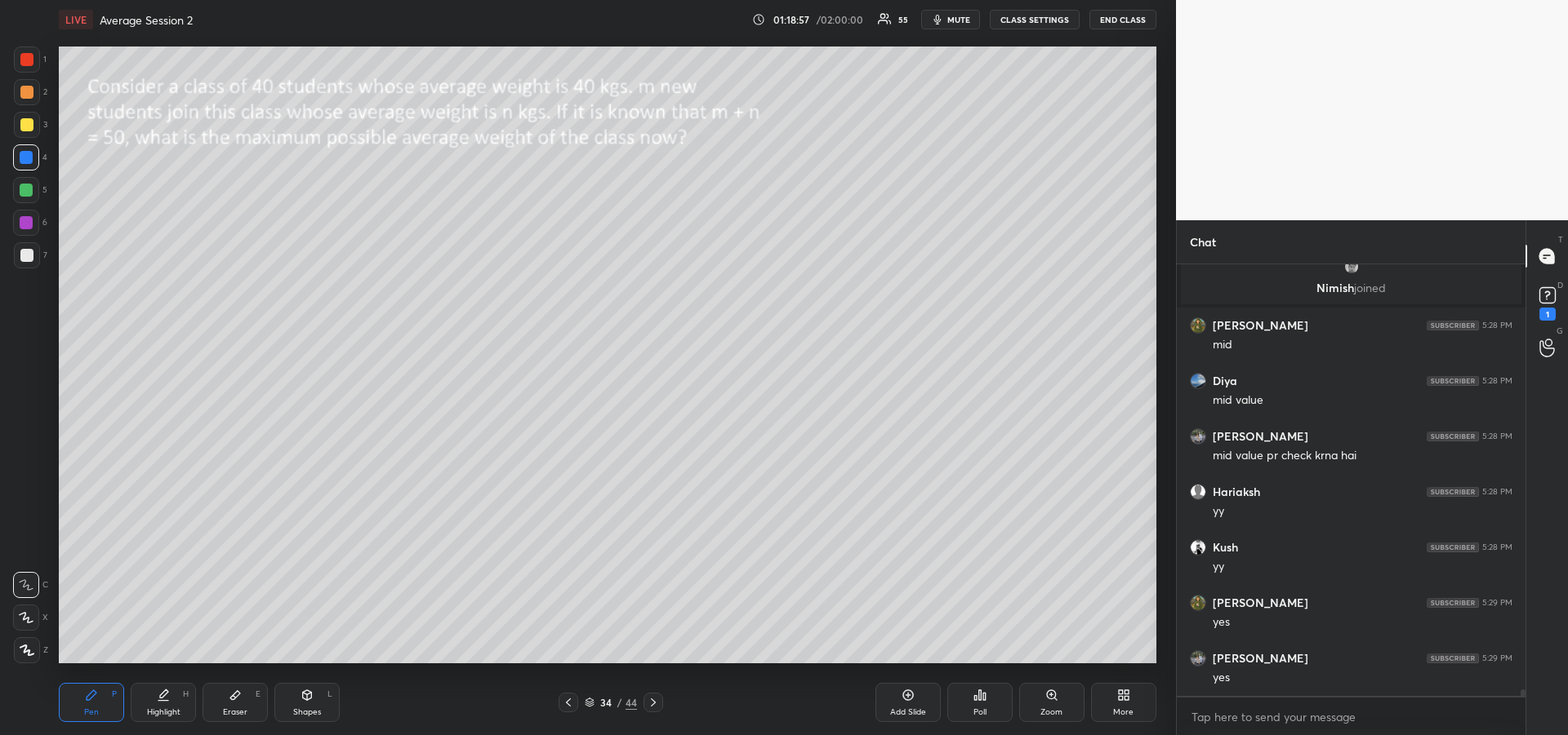
scroll to position [27015, 0]
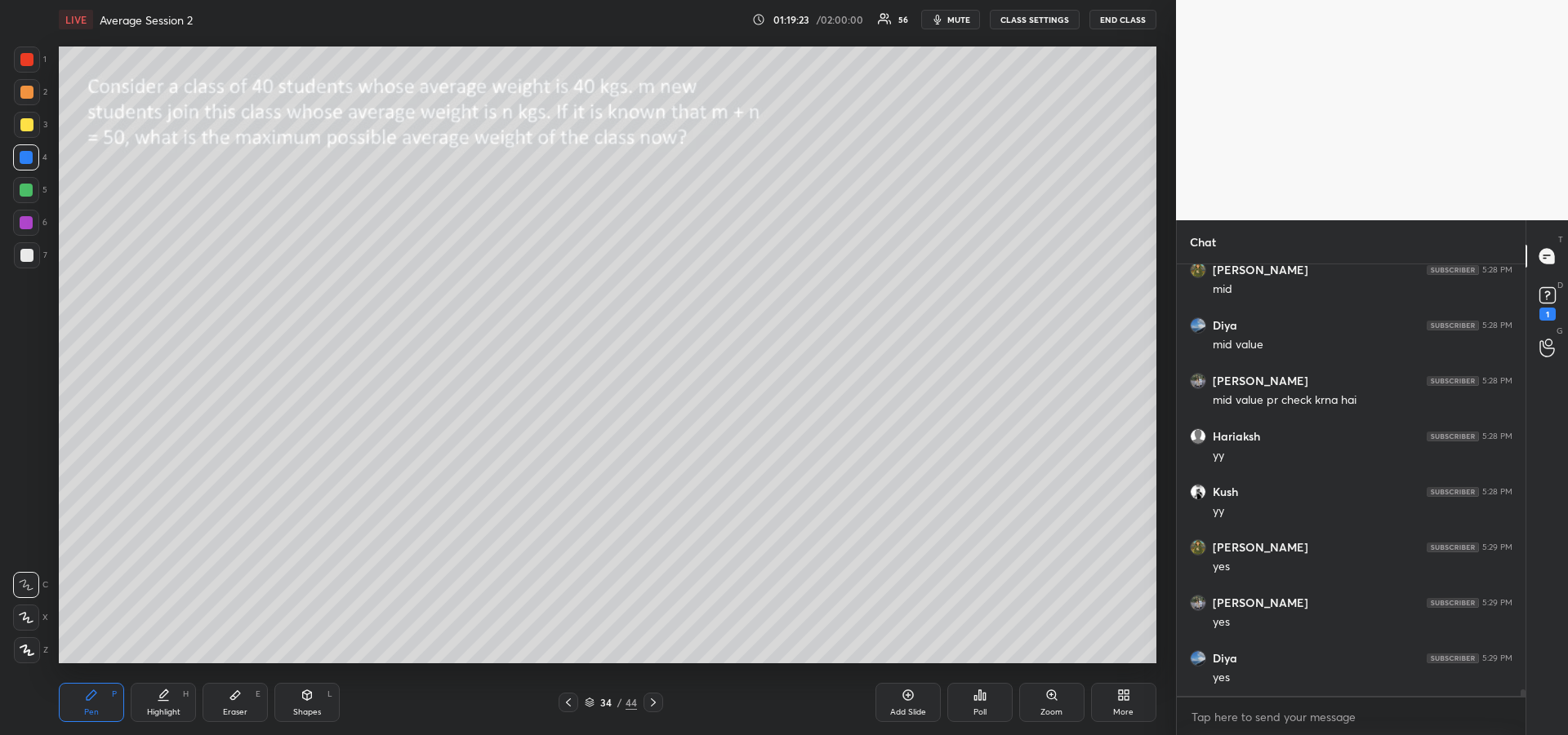
click at [160, 704] on div "Highlight H" at bounding box center [164, 702] width 66 height 39
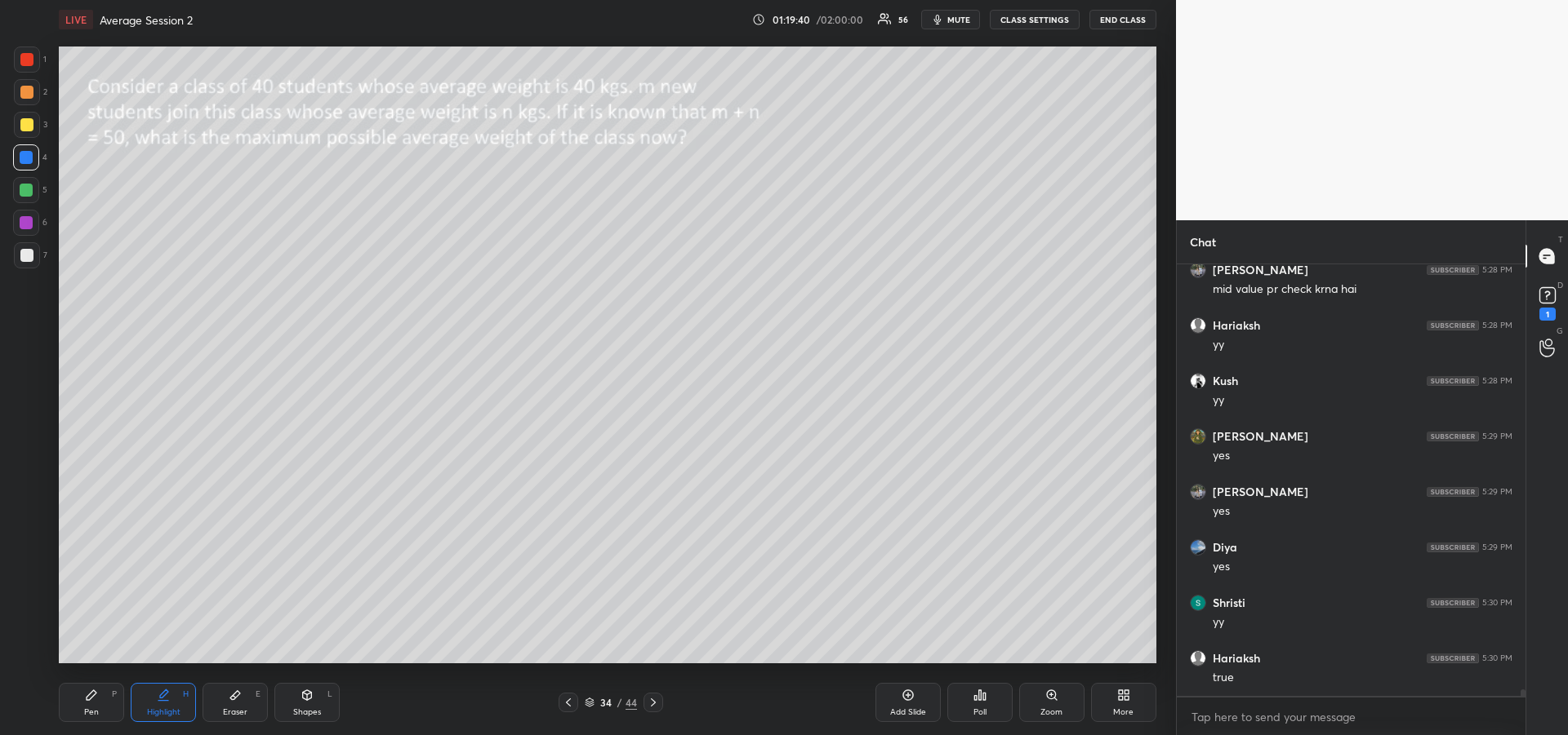
scroll to position [27181, 0]
click at [91, 706] on div "Pen P" at bounding box center [92, 702] width 66 height 39
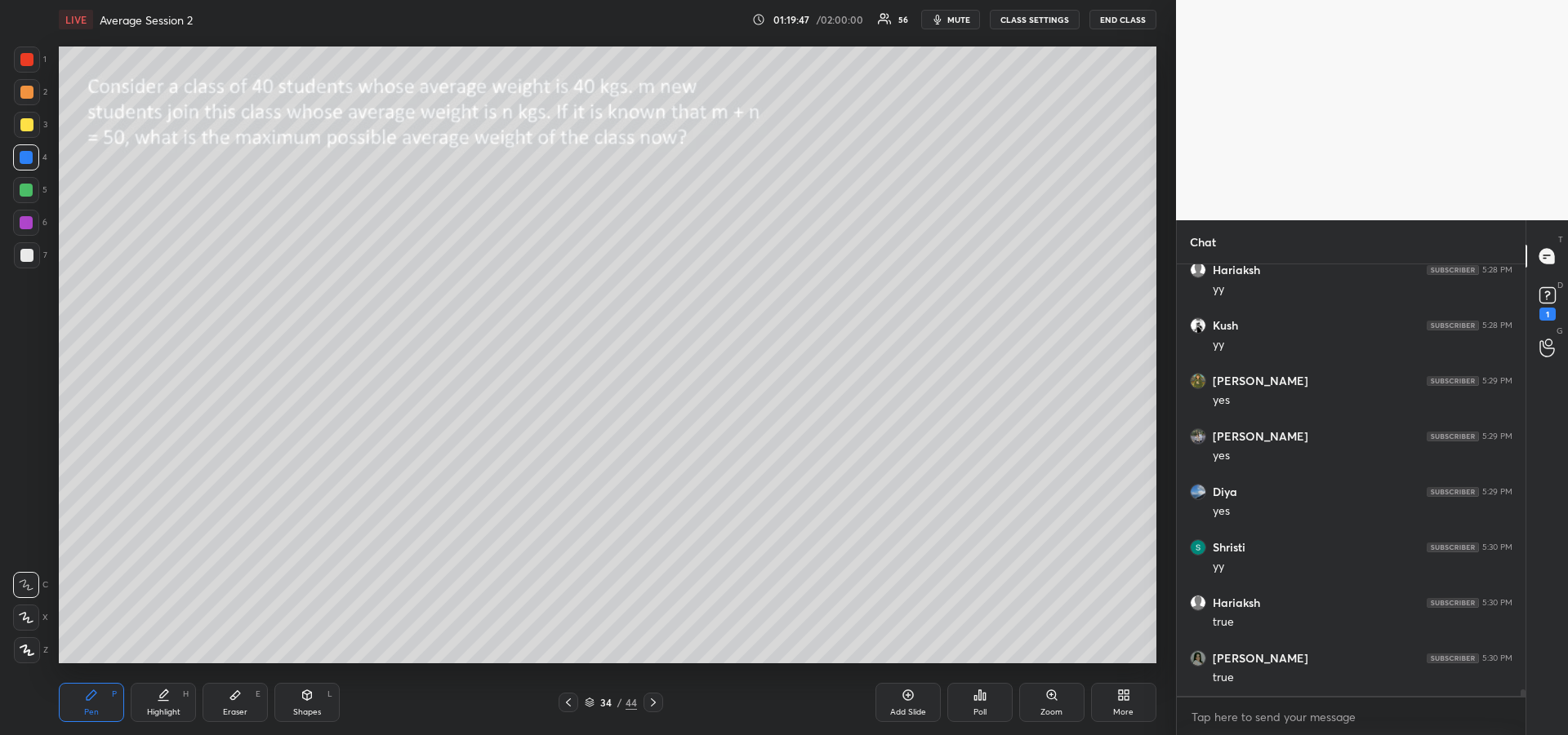
click at [23, 122] on div at bounding box center [26, 125] width 13 height 13
click at [653, 705] on icon at bounding box center [653, 702] width 13 height 13
click at [894, 700] on div "Add Slide" at bounding box center [908, 702] width 66 height 39
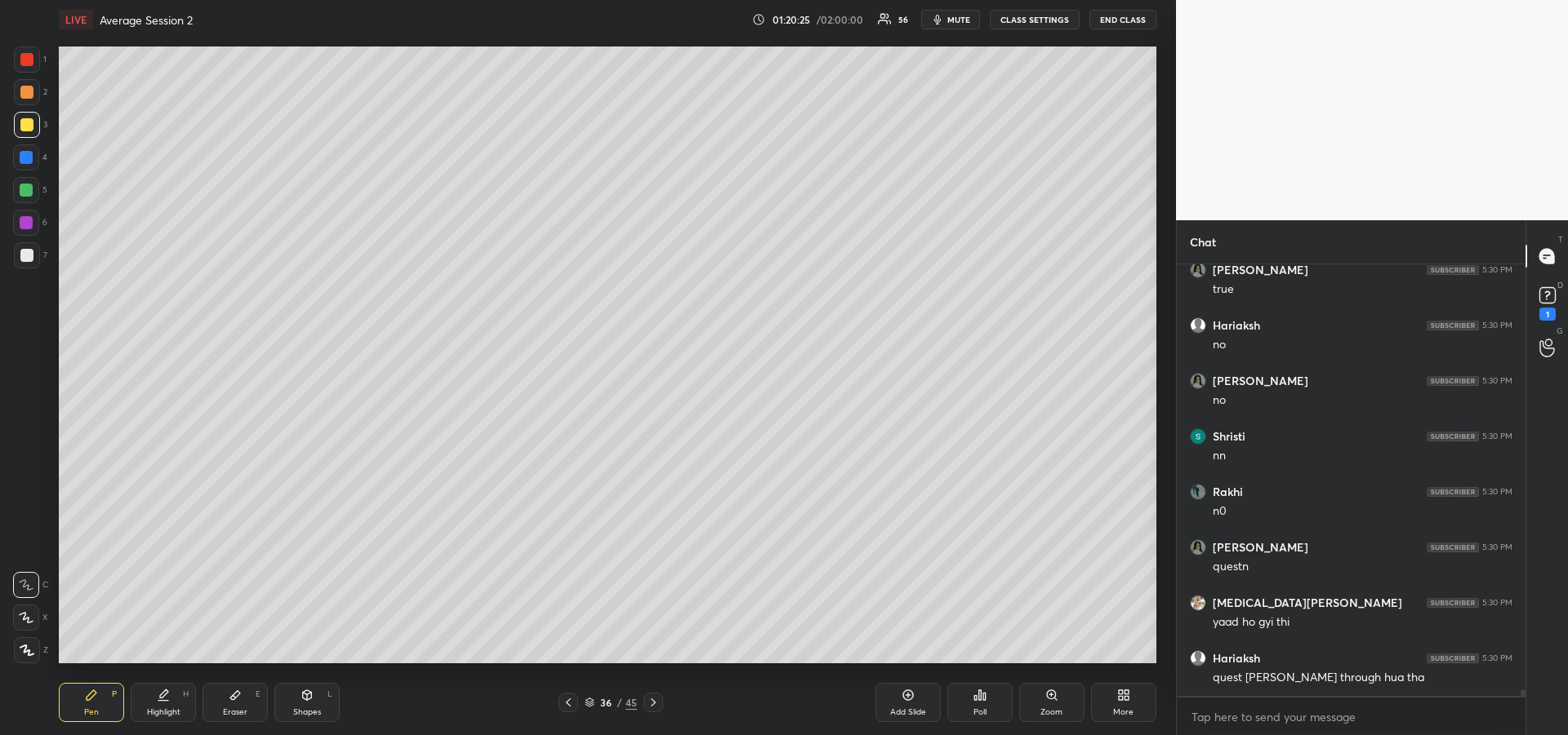
click at [235, 710] on div "Eraser" at bounding box center [235, 712] width 25 height 8
click at [84, 709] on div "Pen" at bounding box center [91, 712] width 15 height 8
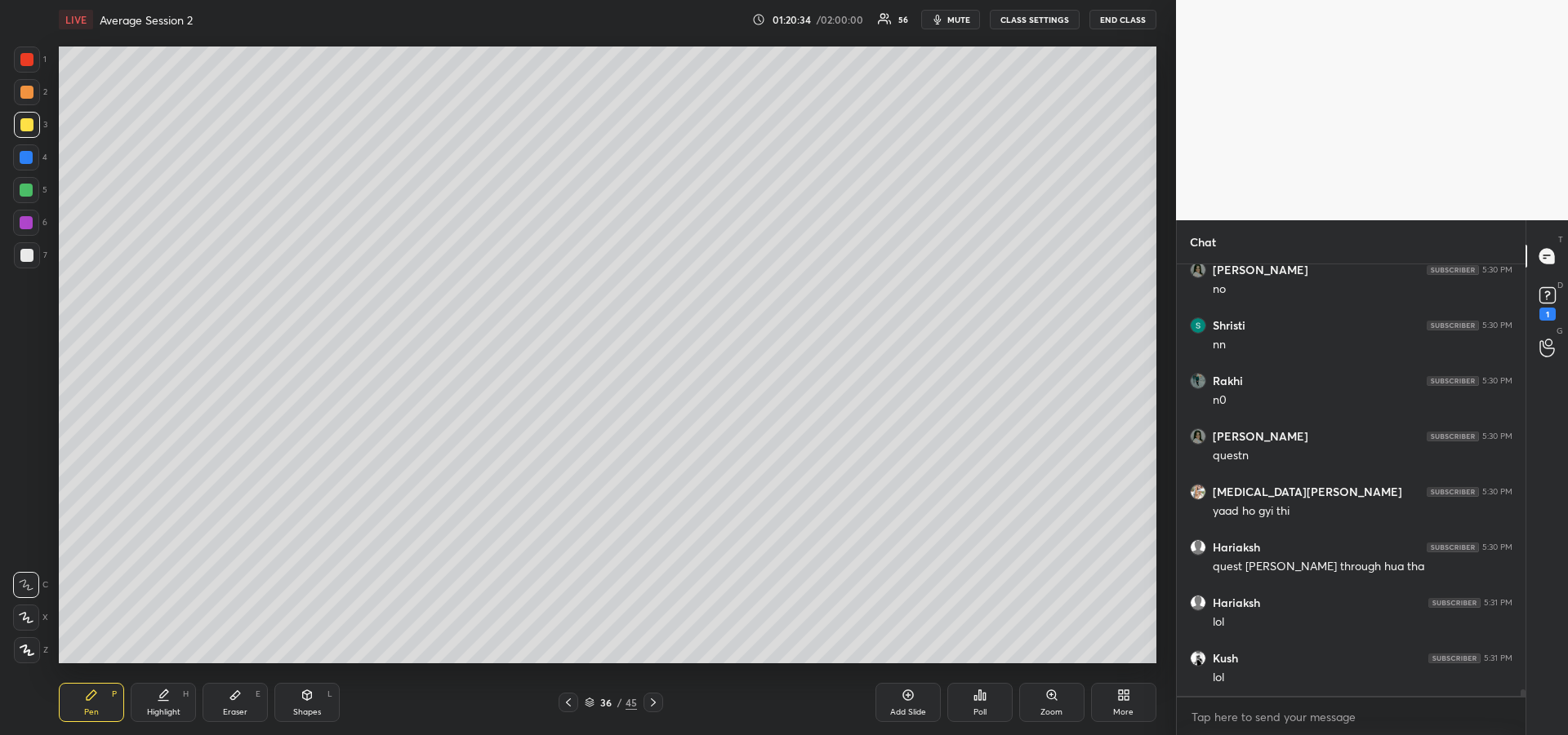
scroll to position [27737, 0]
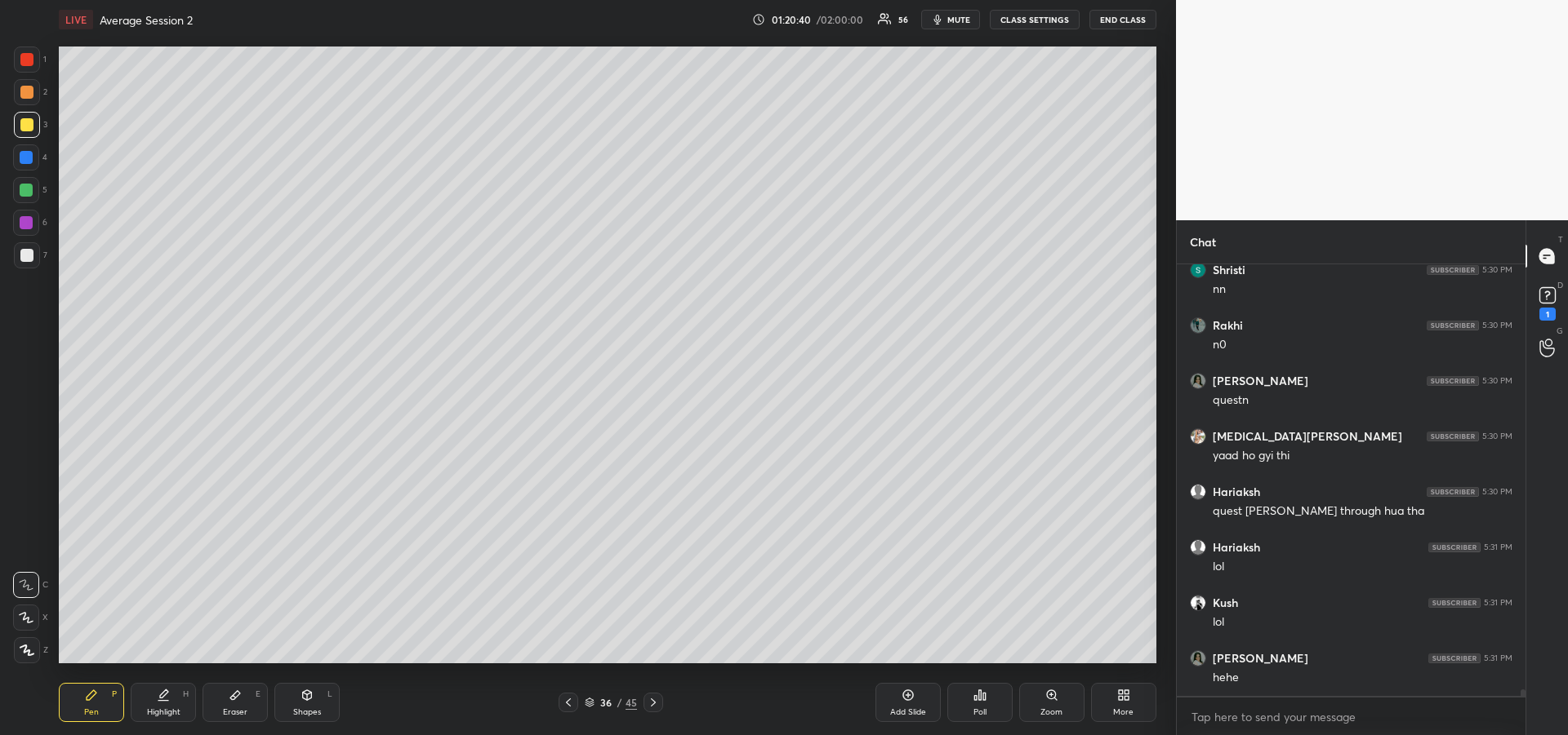
click at [562, 701] on icon at bounding box center [568, 702] width 13 height 13
click at [563, 708] on icon at bounding box center [568, 702] width 13 height 13
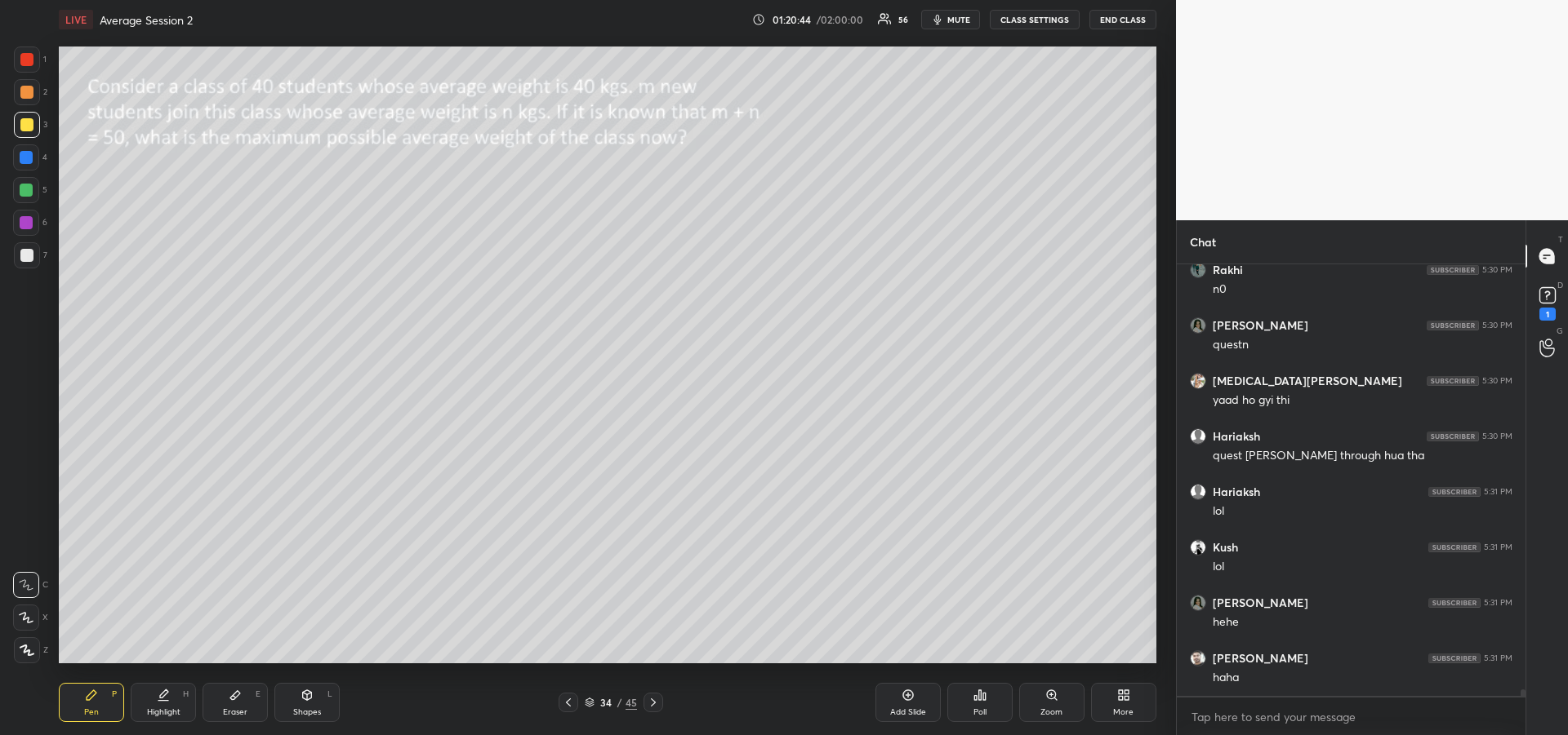
scroll to position [27848, 0]
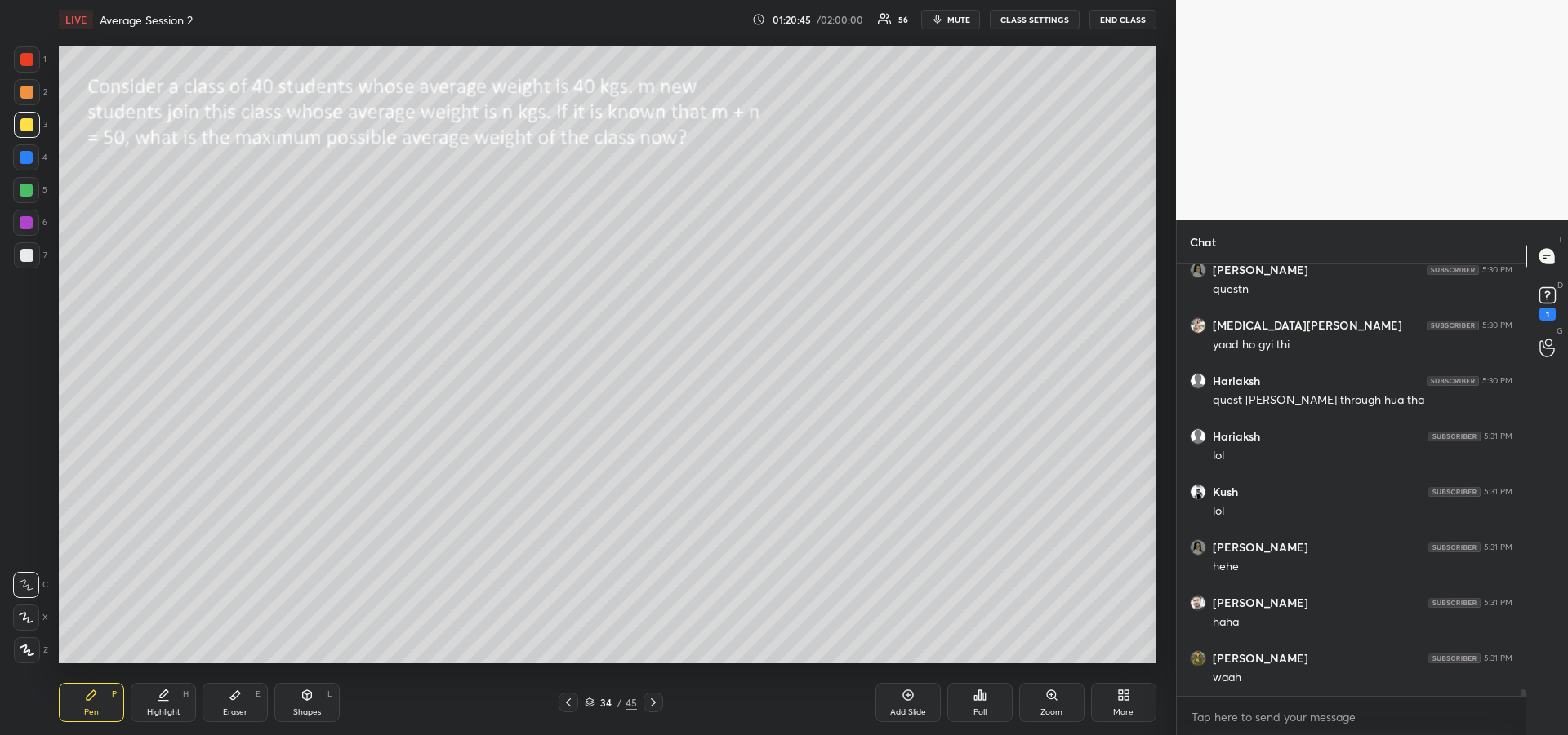
click at [163, 709] on div "Highlight" at bounding box center [164, 712] width 34 height 8
click at [649, 712] on div "Pen P Highlight H Eraser E Shapes L 34 / 45 Add Slide Poll Zoom More" at bounding box center [608, 703] width 1098 height 65
click at [653, 703] on icon at bounding box center [653, 702] width 13 height 13
click at [654, 705] on icon at bounding box center [653, 702] width 13 height 13
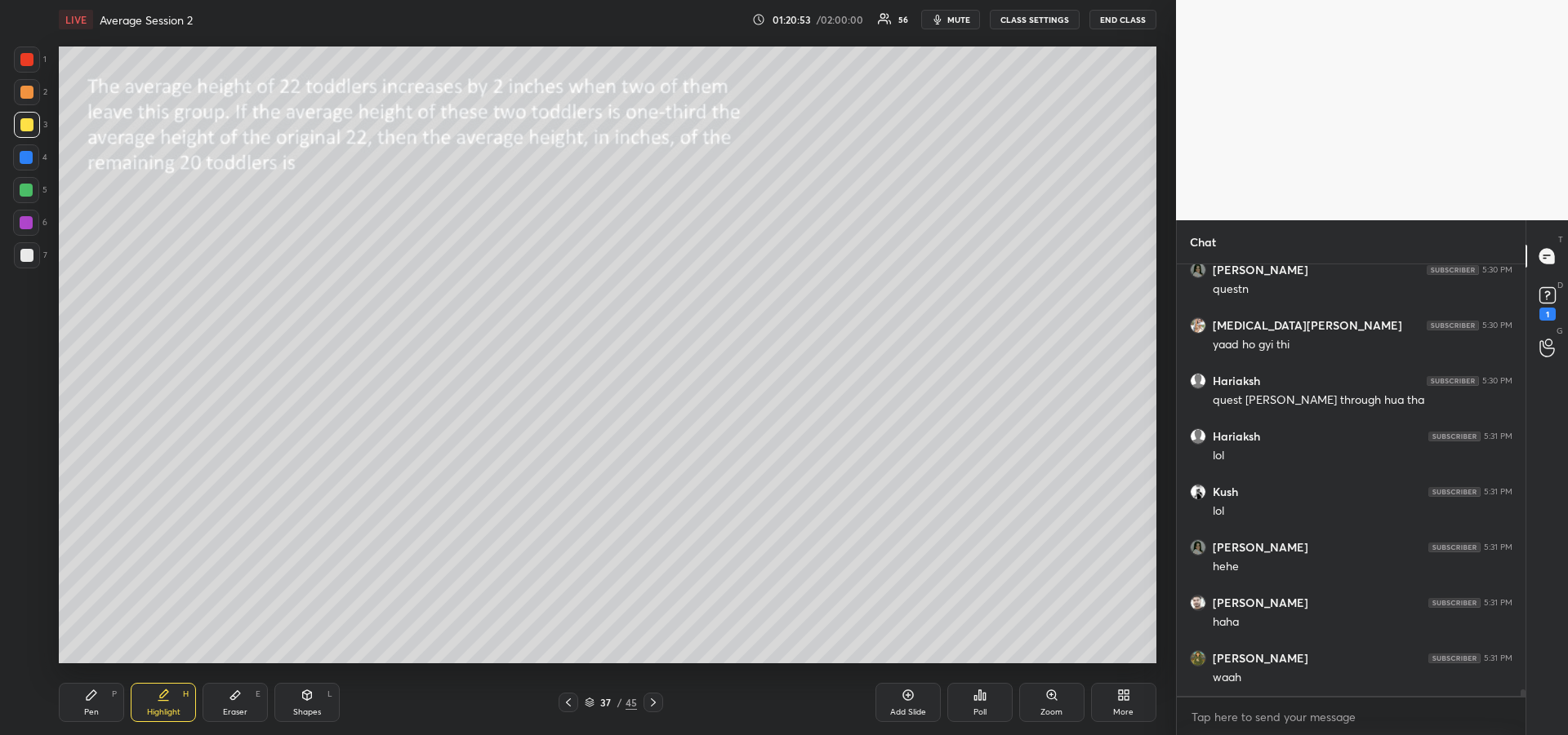
click at [94, 690] on icon at bounding box center [91, 695] width 10 height 10
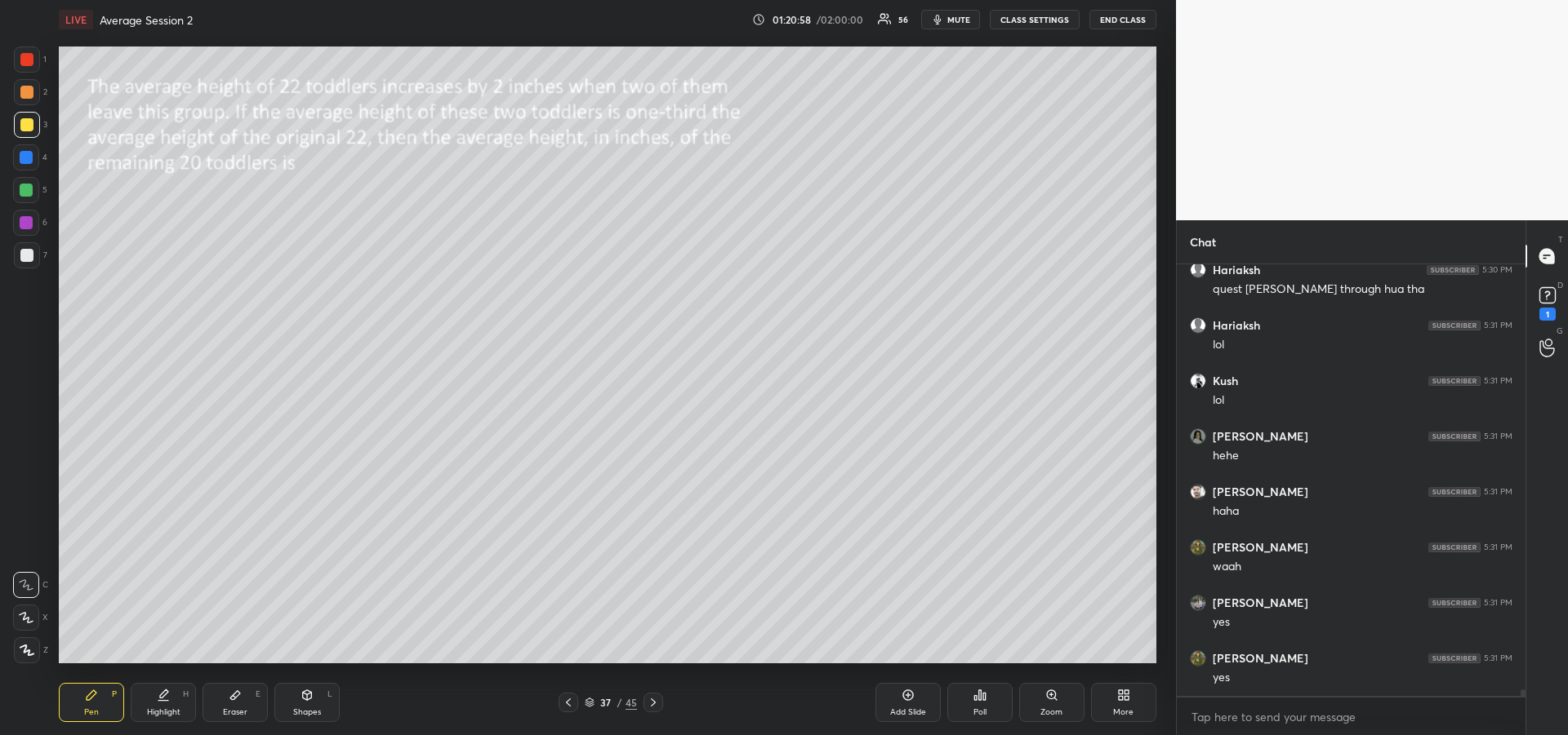
click at [653, 708] on icon at bounding box center [653, 702] width 13 height 13
click at [655, 706] on icon at bounding box center [653, 702] width 13 height 13
click at [656, 705] on icon at bounding box center [653, 702] width 13 height 13
click at [20, 158] on div at bounding box center [26, 157] width 13 height 13
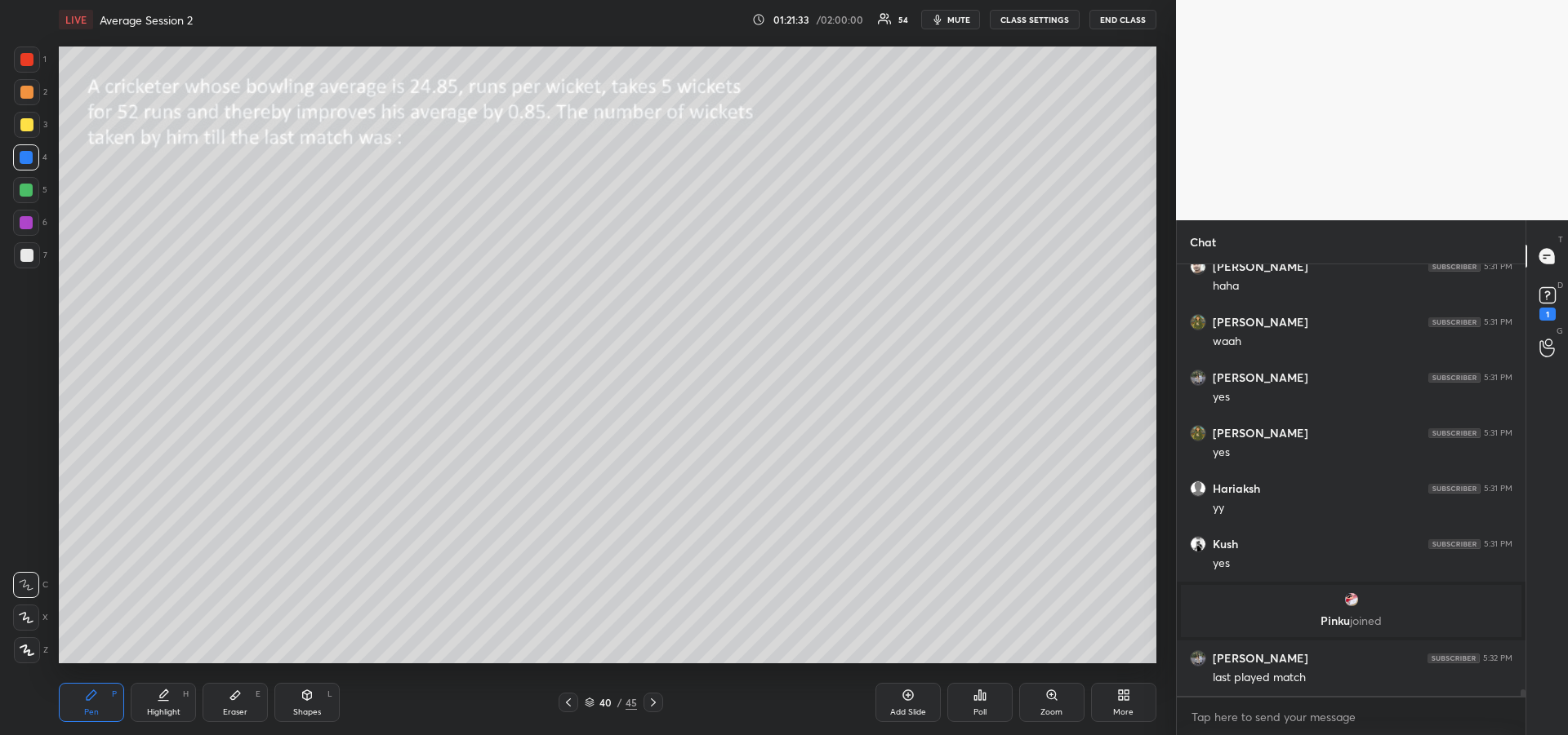
scroll to position [27812, 0]
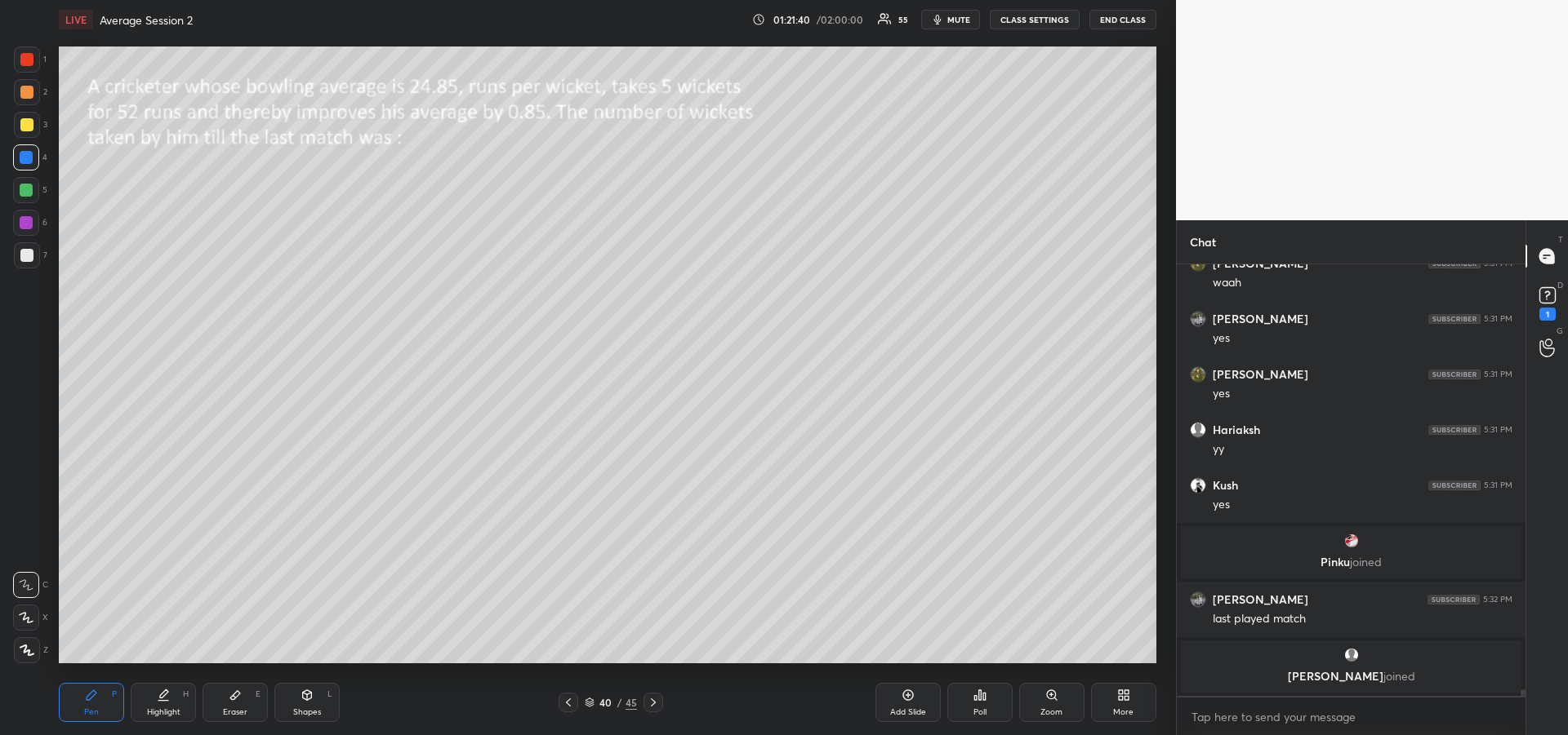
click at [235, 695] on icon at bounding box center [235, 696] width 10 height 9
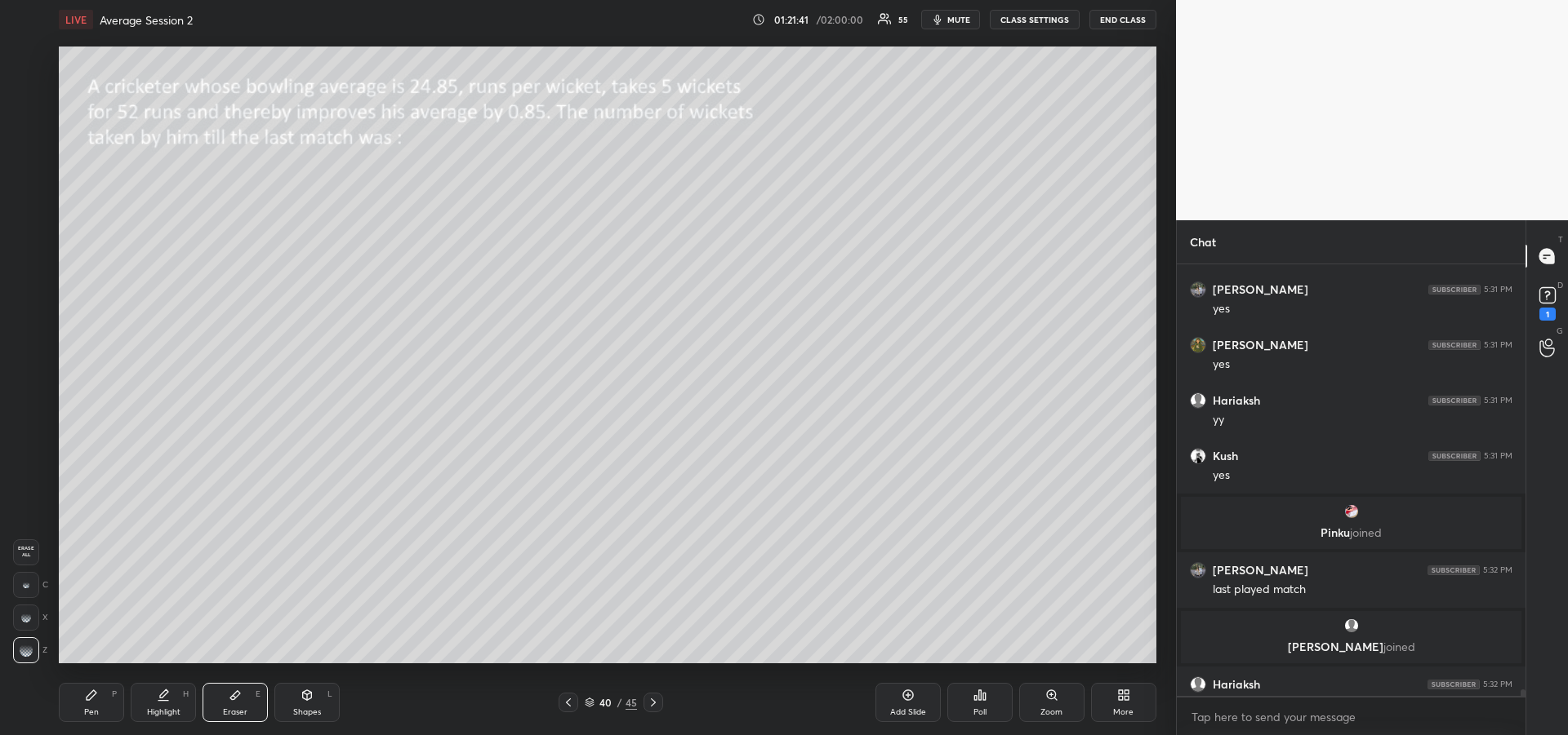
scroll to position [27838, 0]
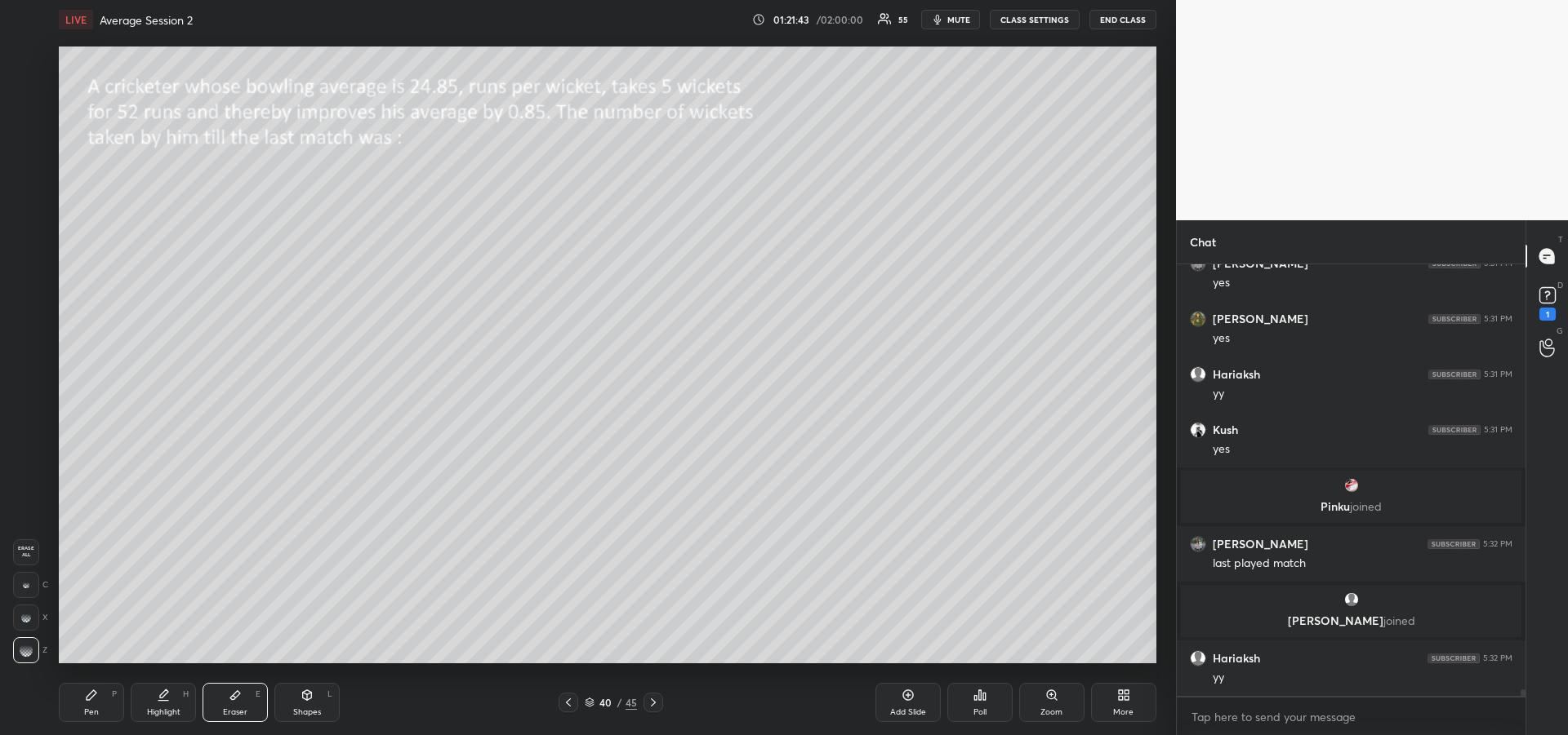
click at [84, 702] on div "Pen P" at bounding box center [92, 702] width 66 height 39
click at [652, 703] on icon at bounding box center [653, 702] width 13 height 13
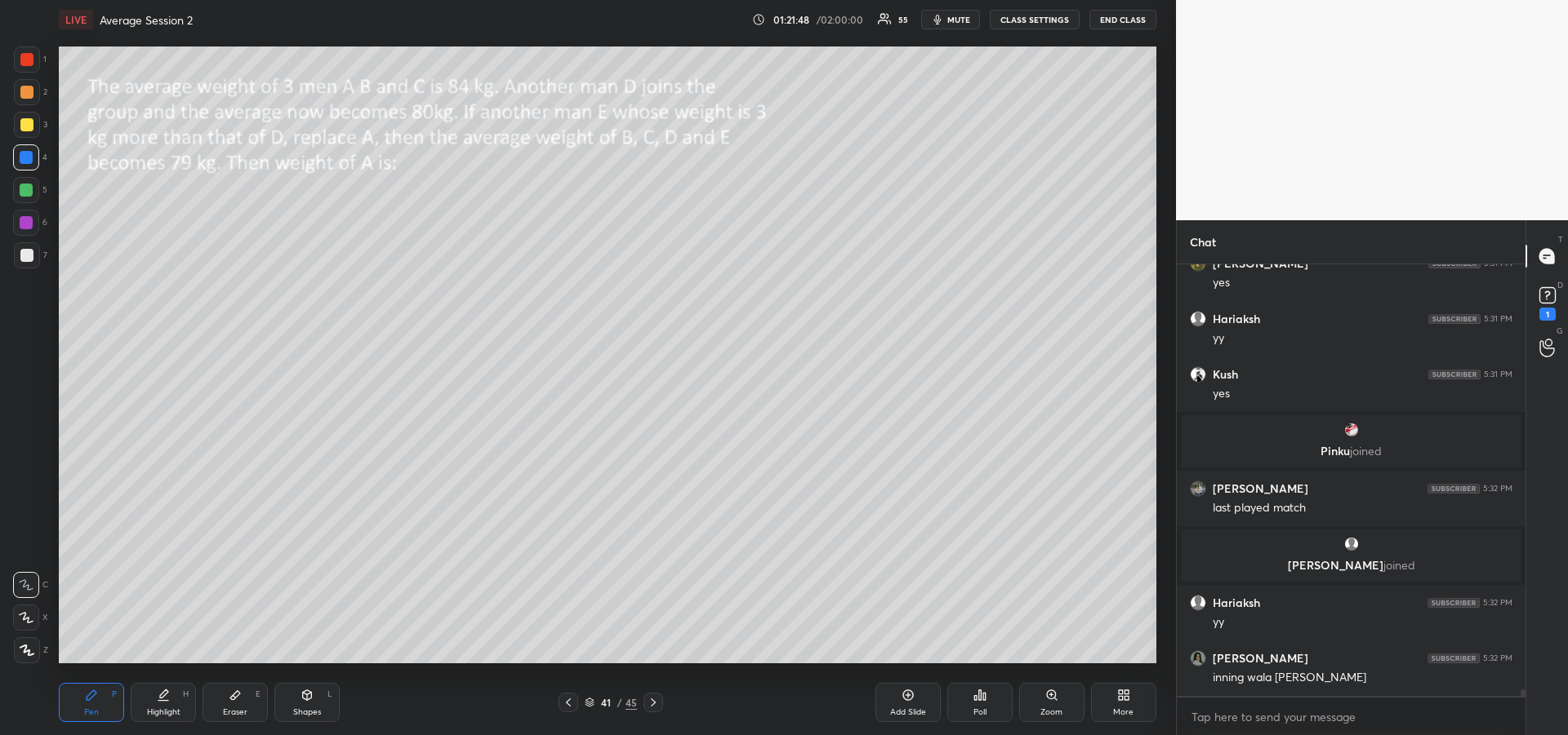
click at [652, 711] on div at bounding box center [653, 703] width 20 height 20
click at [567, 701] on icon at bounding box center [568, 702] width 13 height 13
click at [568, 701] on icon at bounding box center [568, 702] width 5 height 8
click at [571, 703] on icon at bounding box center [568, 702] width 13 height 13
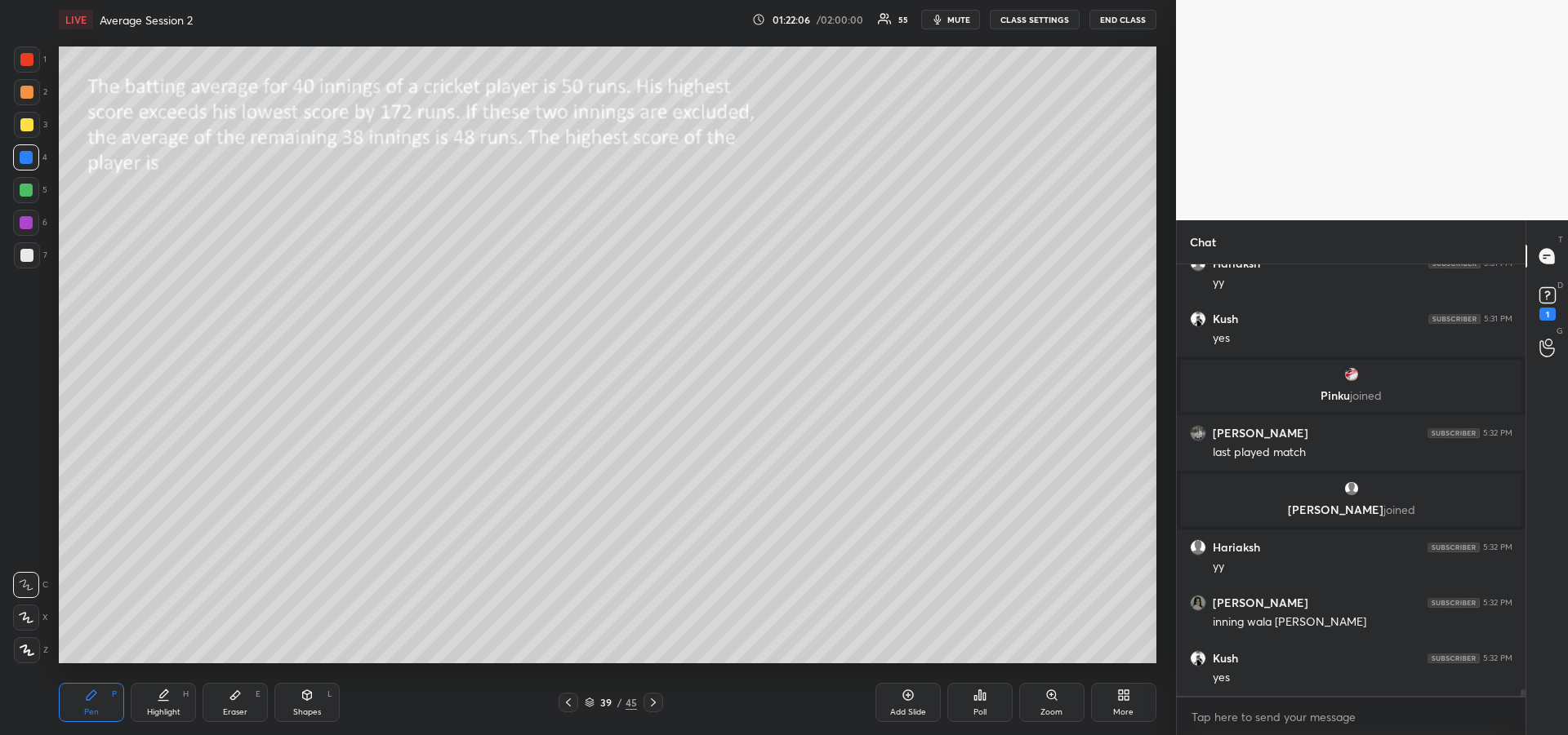
click at [653, 706] on icon at bounding box center [653, 702] width 13 height 13
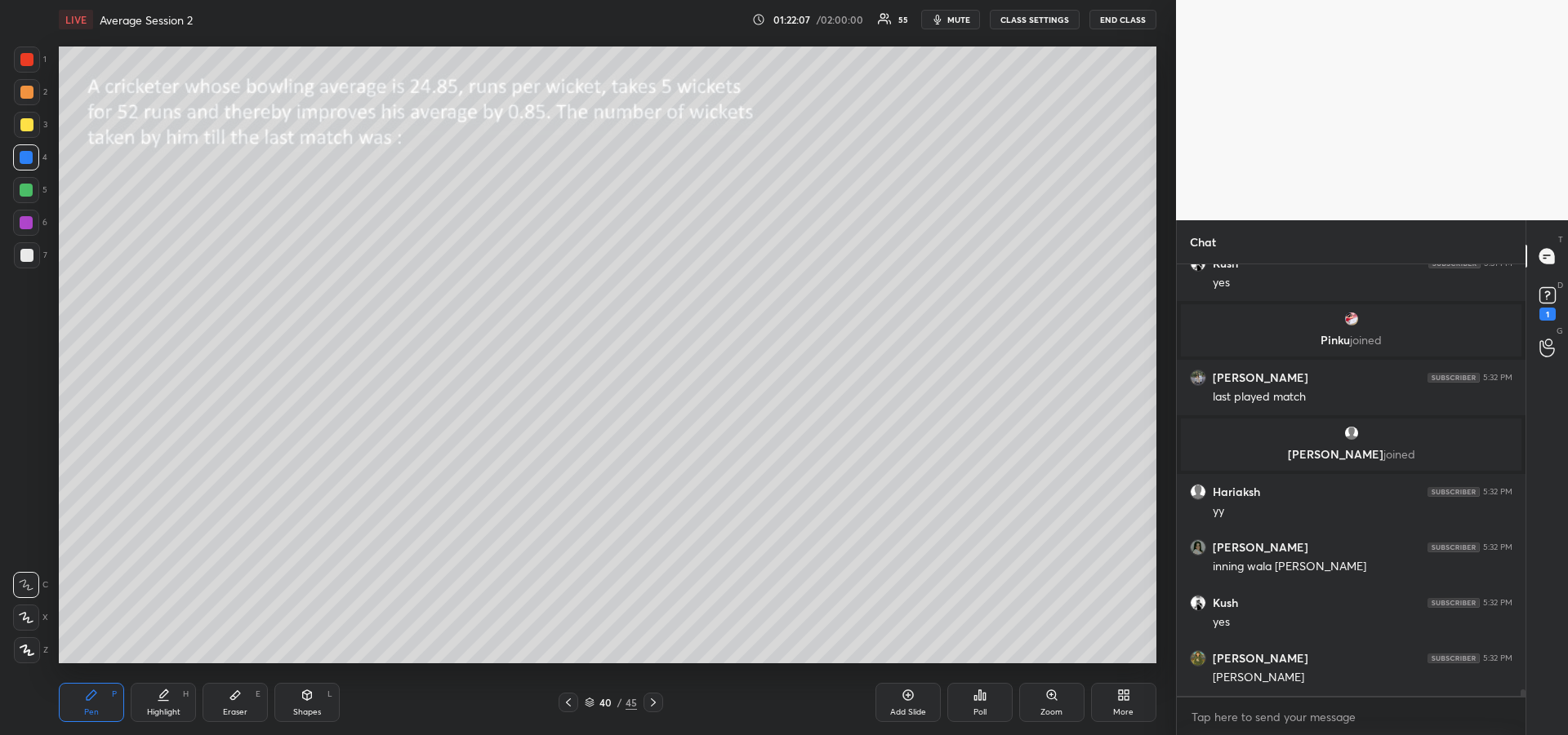
click at [654, 706] on icon at bounding box center [653, 702] width 13 height 13
click at [655, 706] on icon at bounding box center [653, 702] width 13 height 13
click at [26, 126] on div at bounding box center [26, 125] width 13 height 13
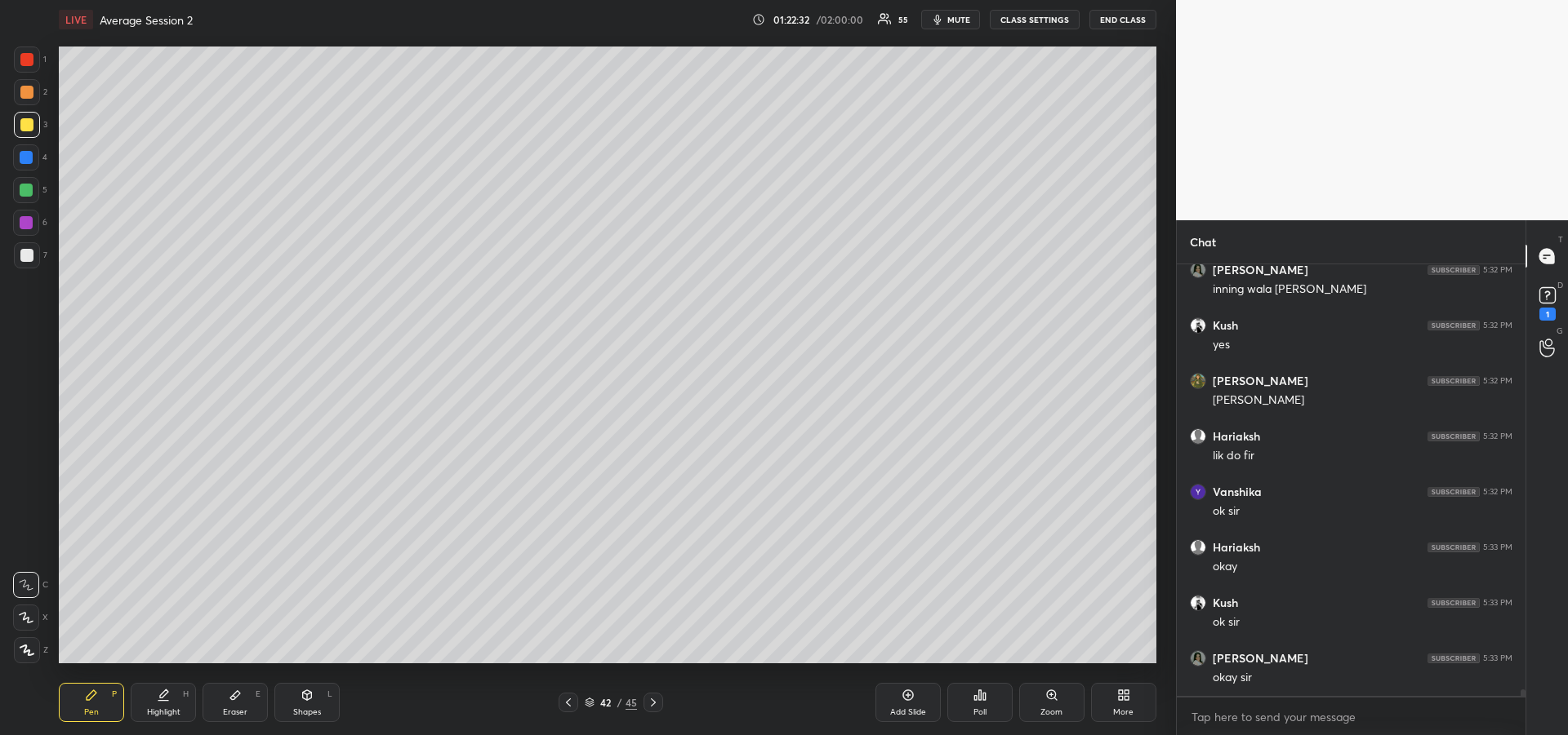
scroll to position [28338, 0]
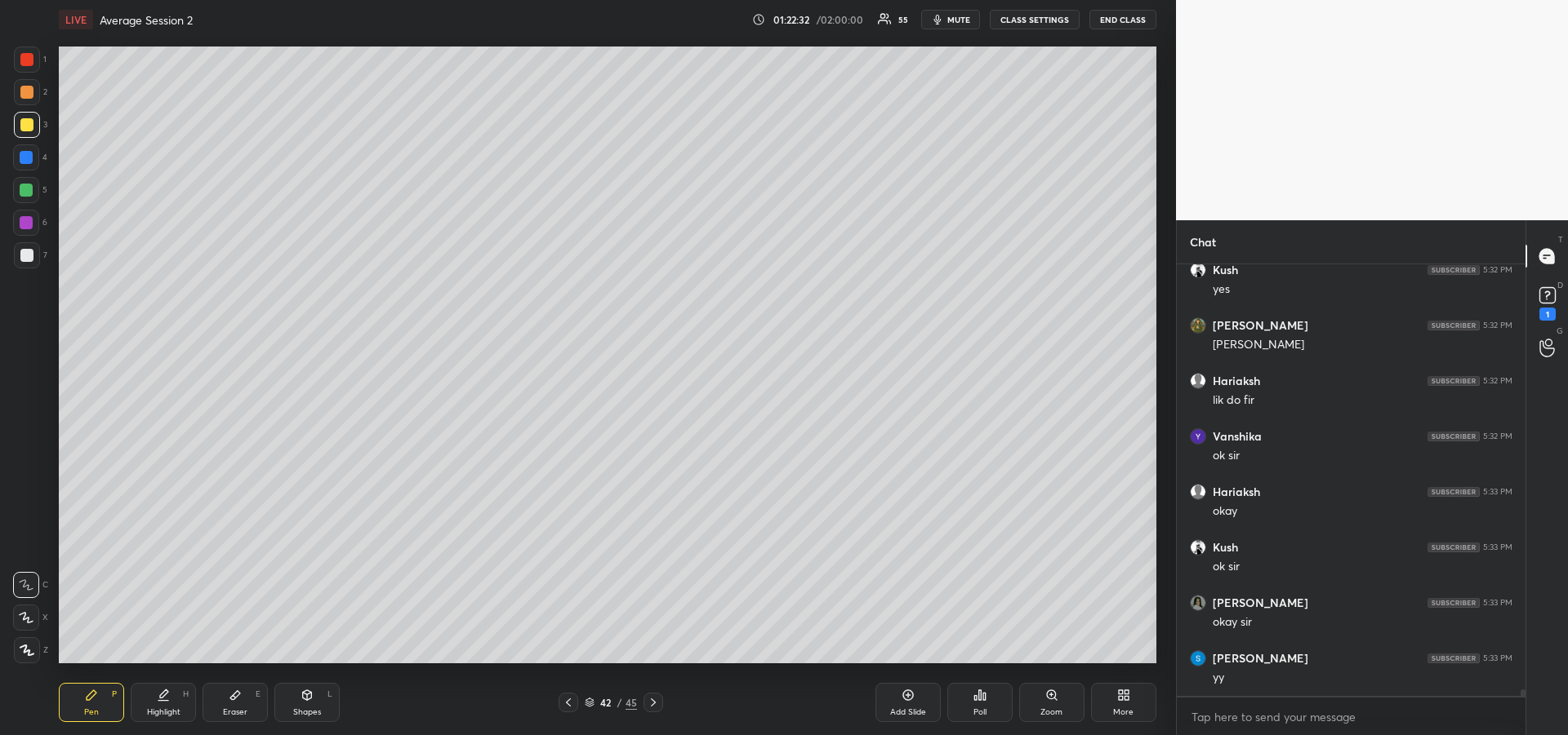
click at [562, 697] on icon at bounding box center [568, 702] width 13 height 13
click at [564, 697] on icon at bounding box center [568, 702] width 13 height 13
click at [564, 693] on div at bounding box center [569, 703] width 20 height 20
click at [562, 694] on div at bounding box center [569, 703] width 20 height 20
click at [561, 695] on div at bounding box center [569, 703] width 20 height 20
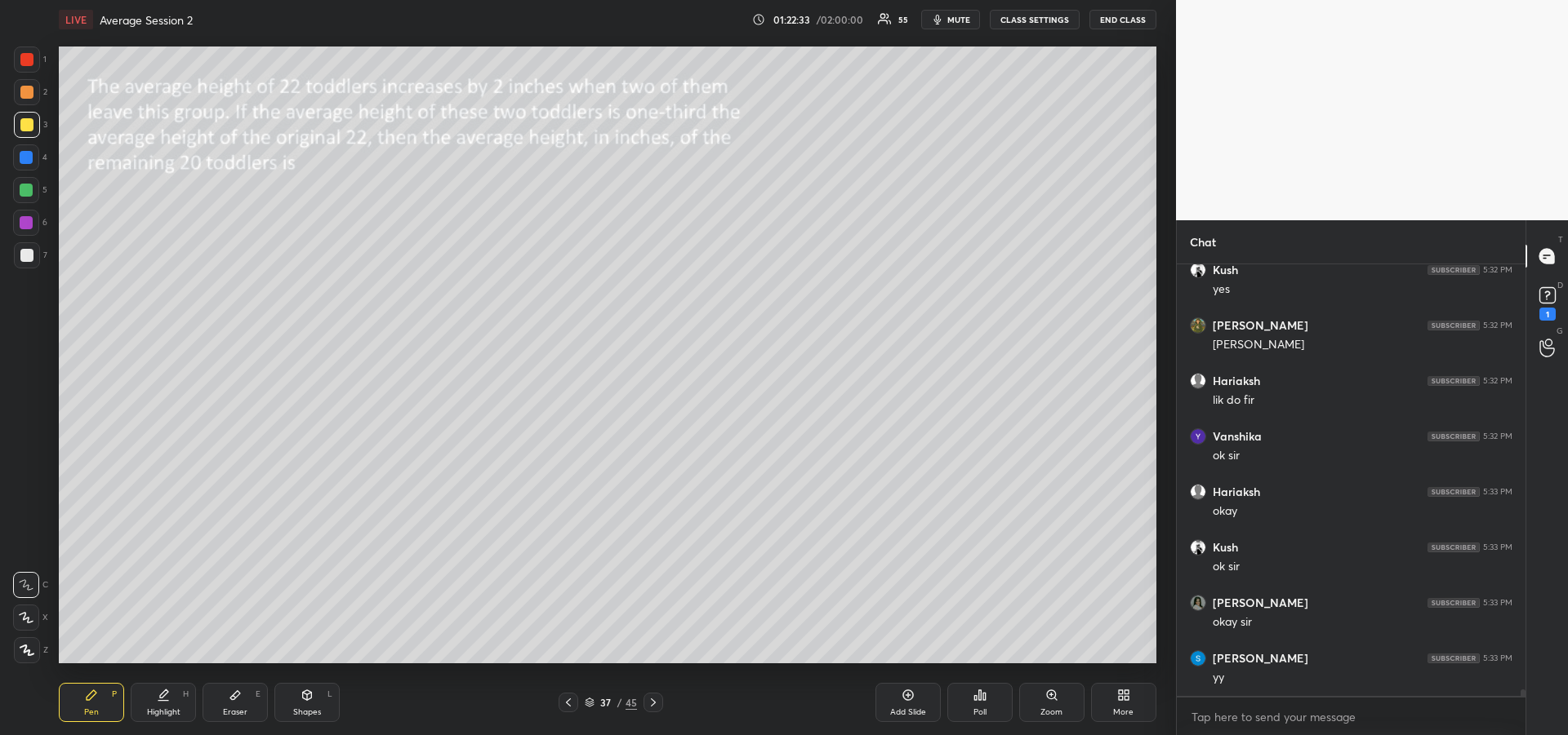
click at [561, 695] on div at bounding box center [569, 703] width 20 height 20
click at [561, 696] on icon at bounding box center [568, 702] width 13 height 13
click at [564, 696] on icon at bounding box center [568, 702] width 13 height 13
click at [567, 699] on icon at bounding box center [568, 702] width 13 height 13
click at [568, 700] on icon at bounding box center [568, 702] width 13 height 13
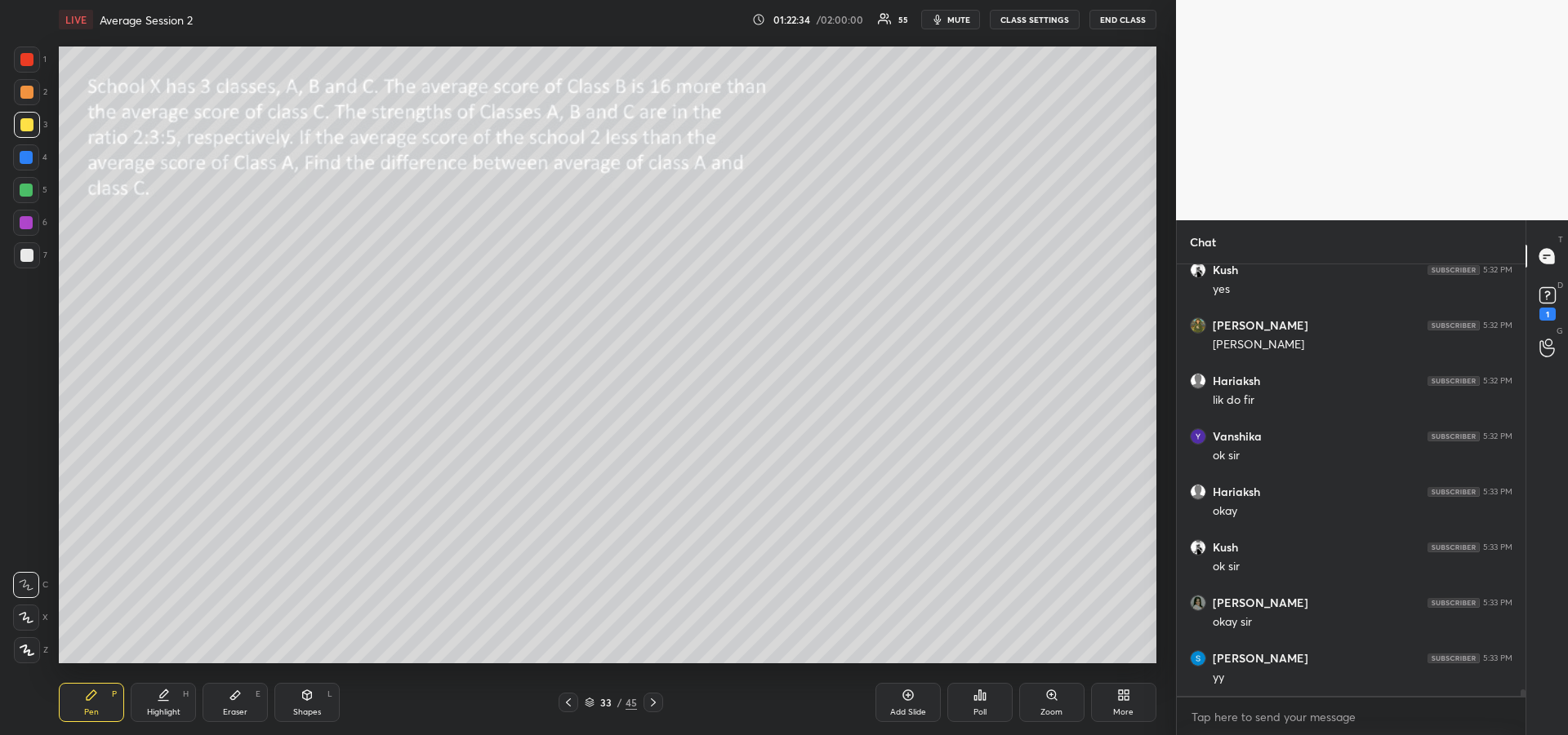
click at [570, 697] on icon at bounding box center [568, 702] width 13 height 13
click at [652, 711] on div at bounding box center [653, 703] width 20 height 20
click at [655, 711] on div at bounding box center [653, 703] width 20 height 20
click at [561, 703] on div at bounding box center [569, 703] width 20 height 20
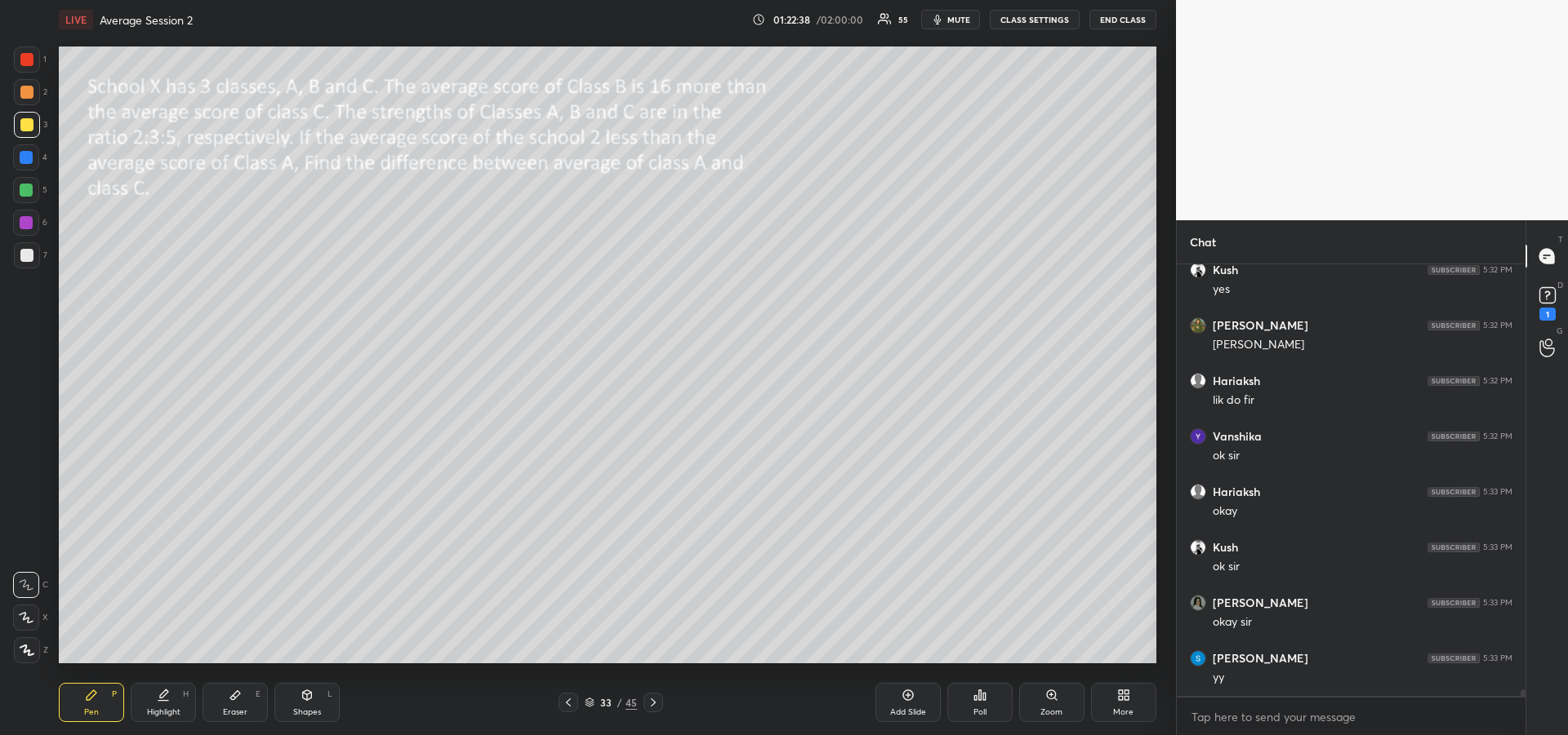
click at [565, 703] on icon at bounding box center [568, 702] width 13 height 13
click at [564, 703] on icon at bounding box center [568, 702] width 13 height 13
click at [566, 704] on icon at bounding box center [568, 702] width 13 height 13
click at [568, 705] on icon at bounding box center [568, 702] width 5 height 8
click at [563, 707] on icon at bounding box center [568, 702] width 13 height 13
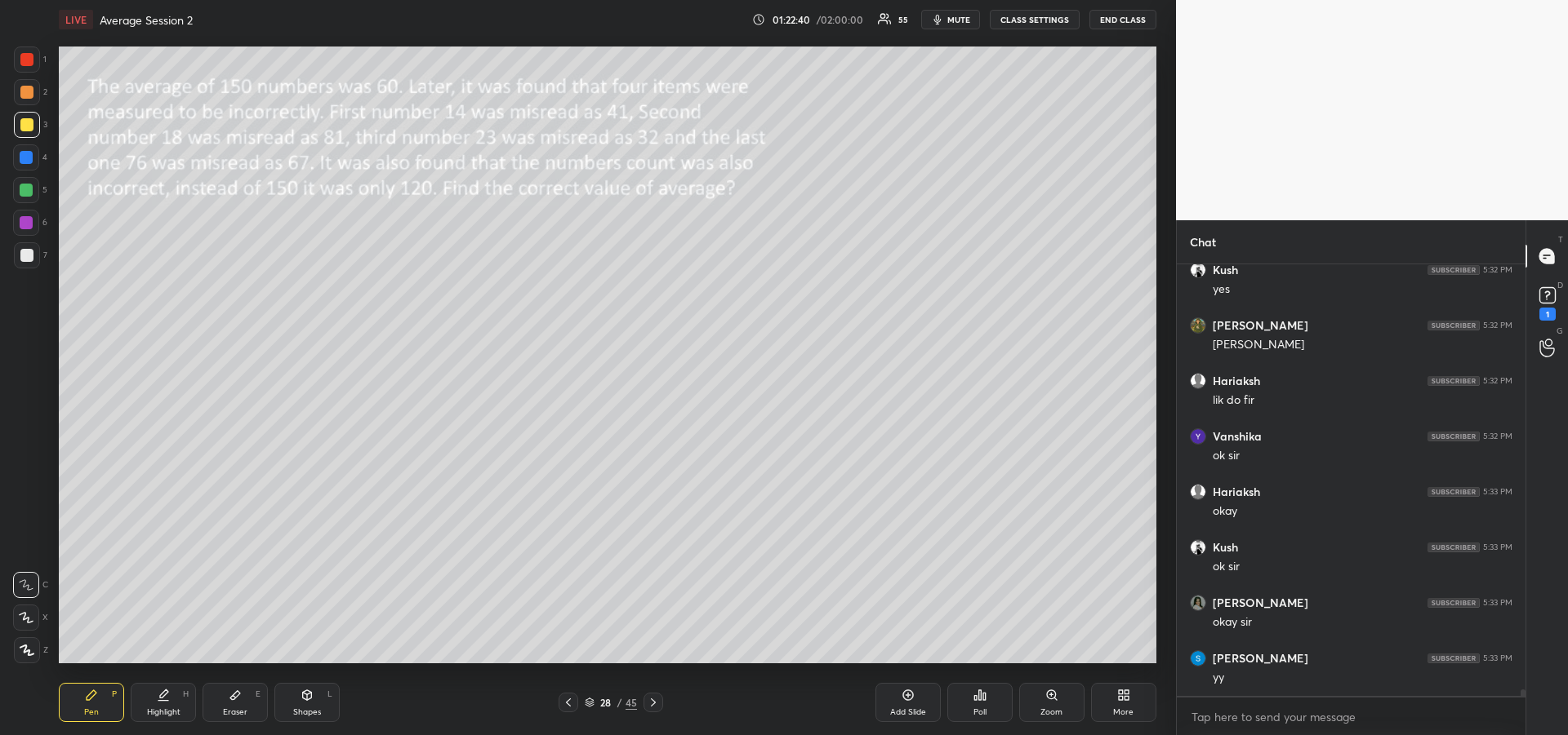
click at [562, 706] on icon at bounding box center [568, 702] width 13 height 13
click at [564, 705] on icon at bounding box center [568, 702] width 13 height 13
click at [562, 706] on icon at bounding box center [568, 702] width 13 height 13
click at [562, 704] on icon at bounding box center [568, 702] width 13 height 13
click at [569, 704] on icon at bounding box center [568, 702] width 13 height 13
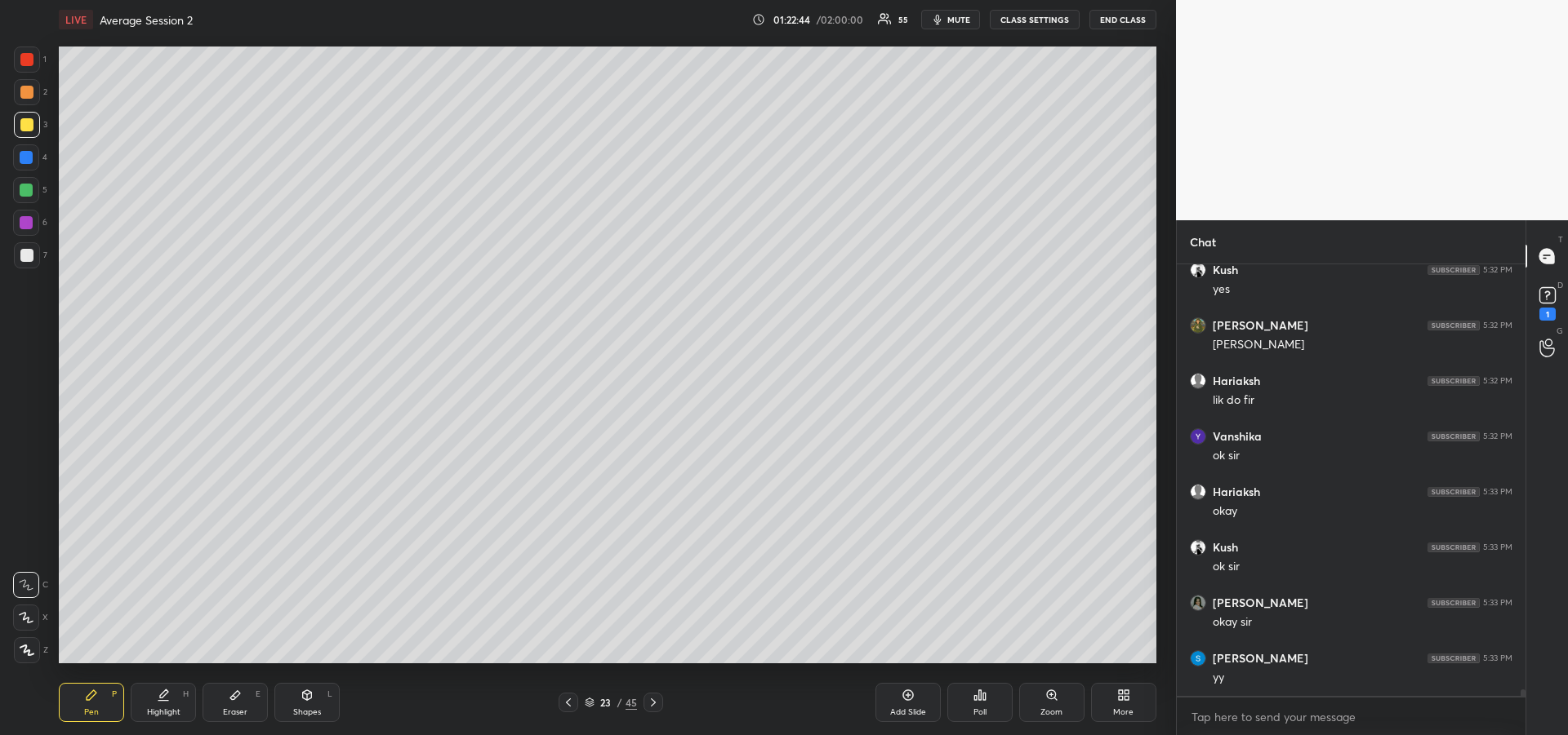
click at [569, 703] on icon at bounding box center [568, 702] width 13 height 13
click at [567, 709] on icon at bounding box center [568, 702] width 13 height 13
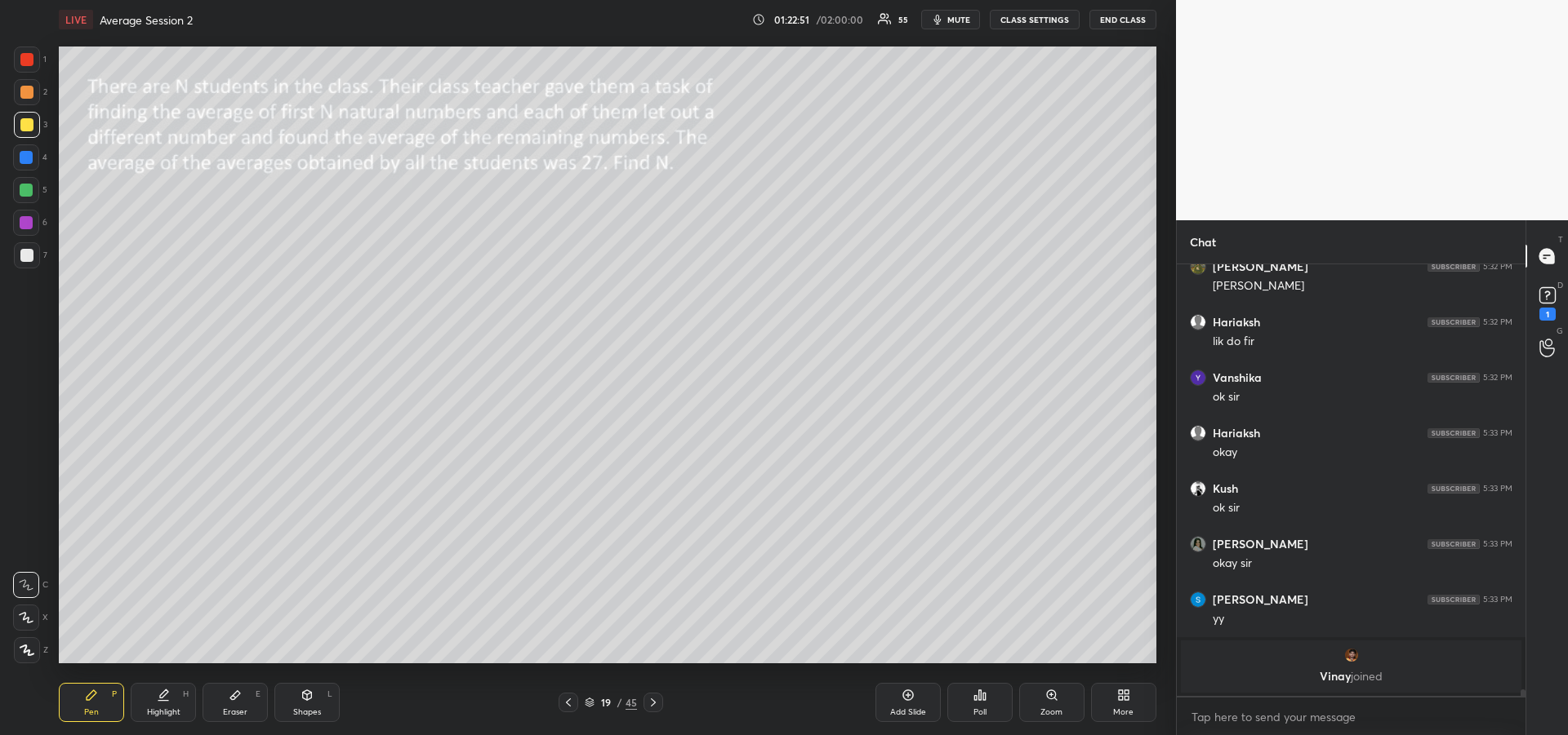
click at [171, 696] on div "Highlight H" at bounding box center [164, 702] width 66 height 39
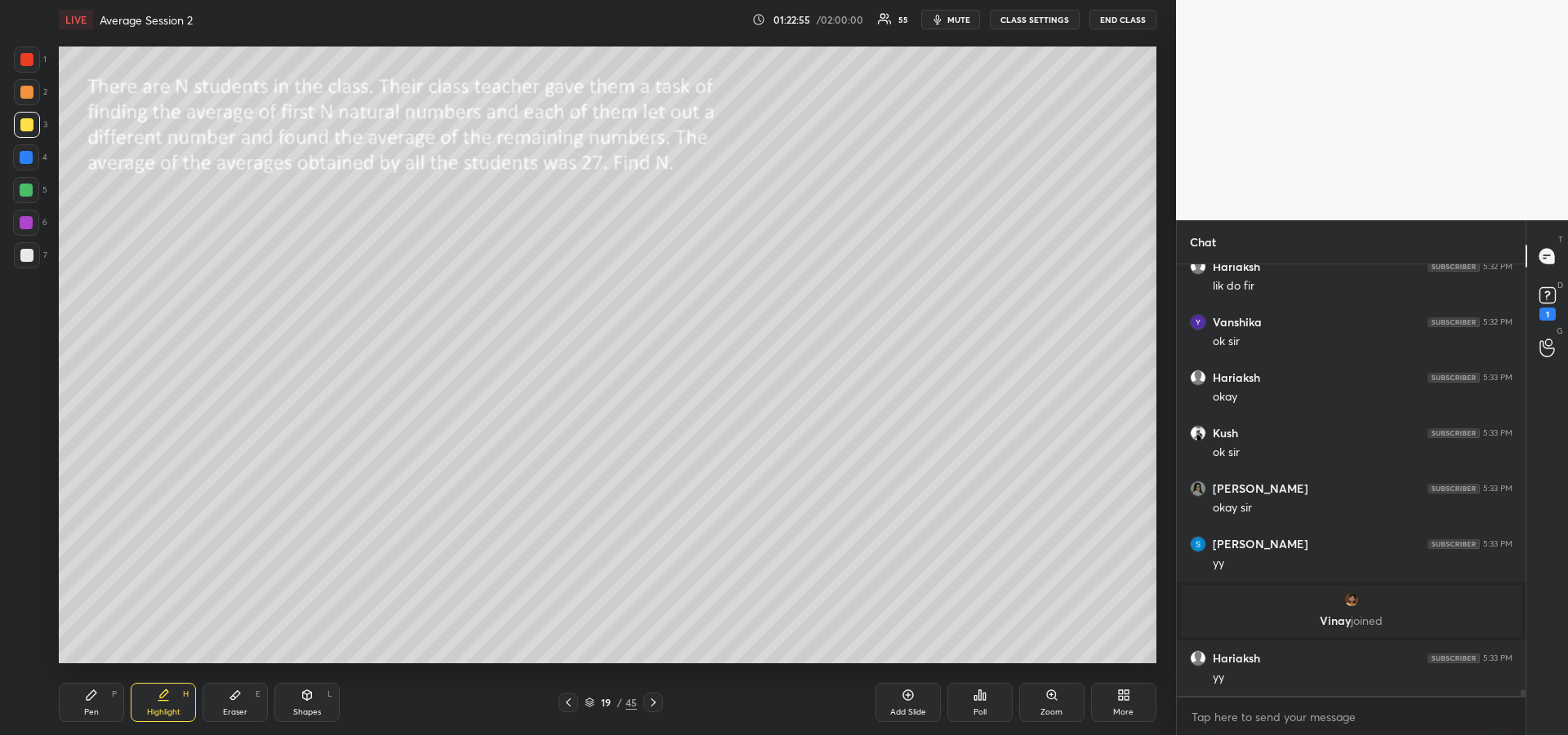
scroll to position [28290, 0]
click at [568, 708] on icon at bounding box center [568, 702] width 13 height 13
click at [563, 710] on div at bounding box center [569, 703] width 20 height 20
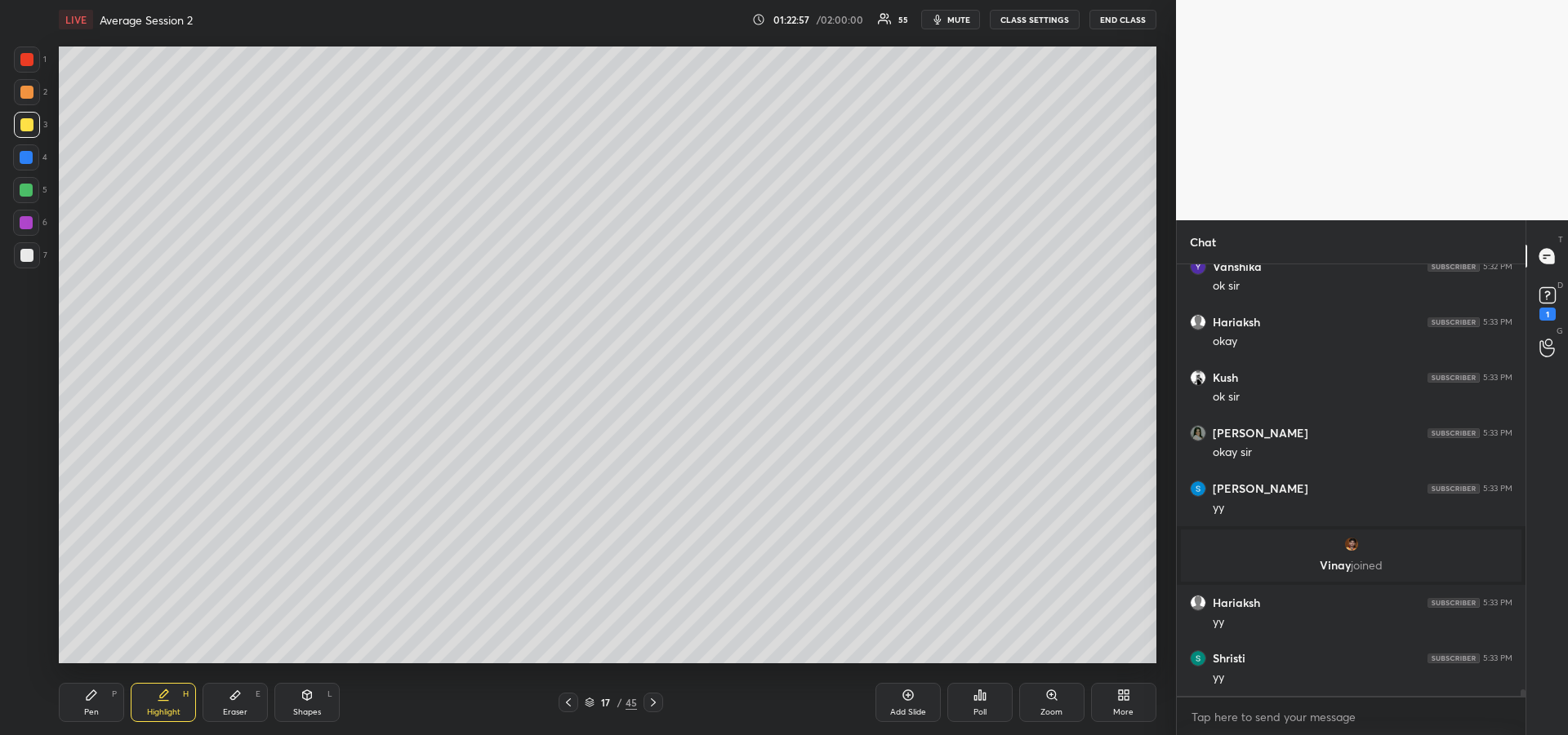
click at [567, 705] on icon at bounding box center [568, 702] width 13 height 13
click at [569, 706] on icon at bounding box center [568, 702] width 13 height 13
click at [567, 705] on icon at bounding box center [568, 702] width 13 height 13
click at [154, 712] on div "Highlight" at bounding box center [164, 712] width 34 height 8
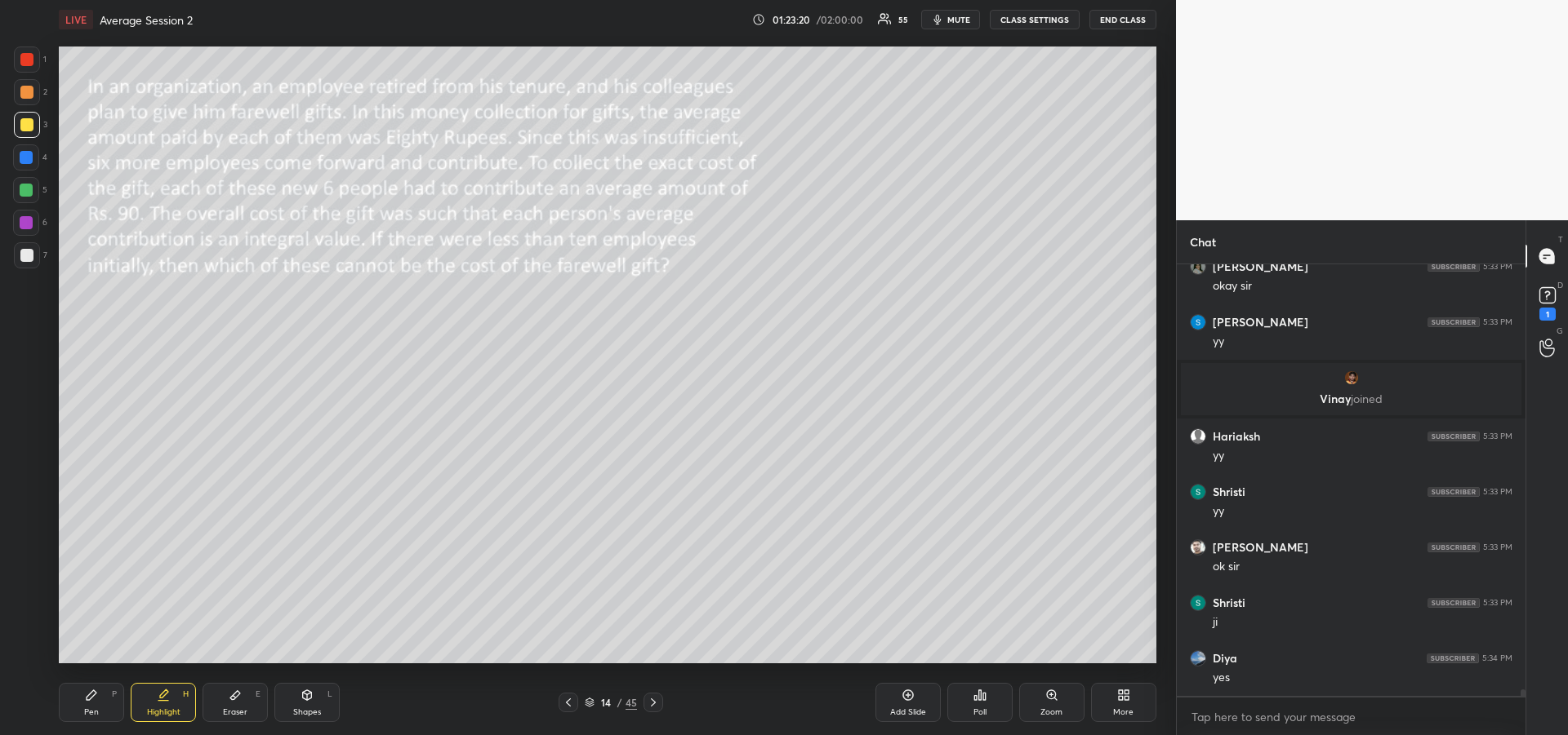
scroll to position [28568, 0]
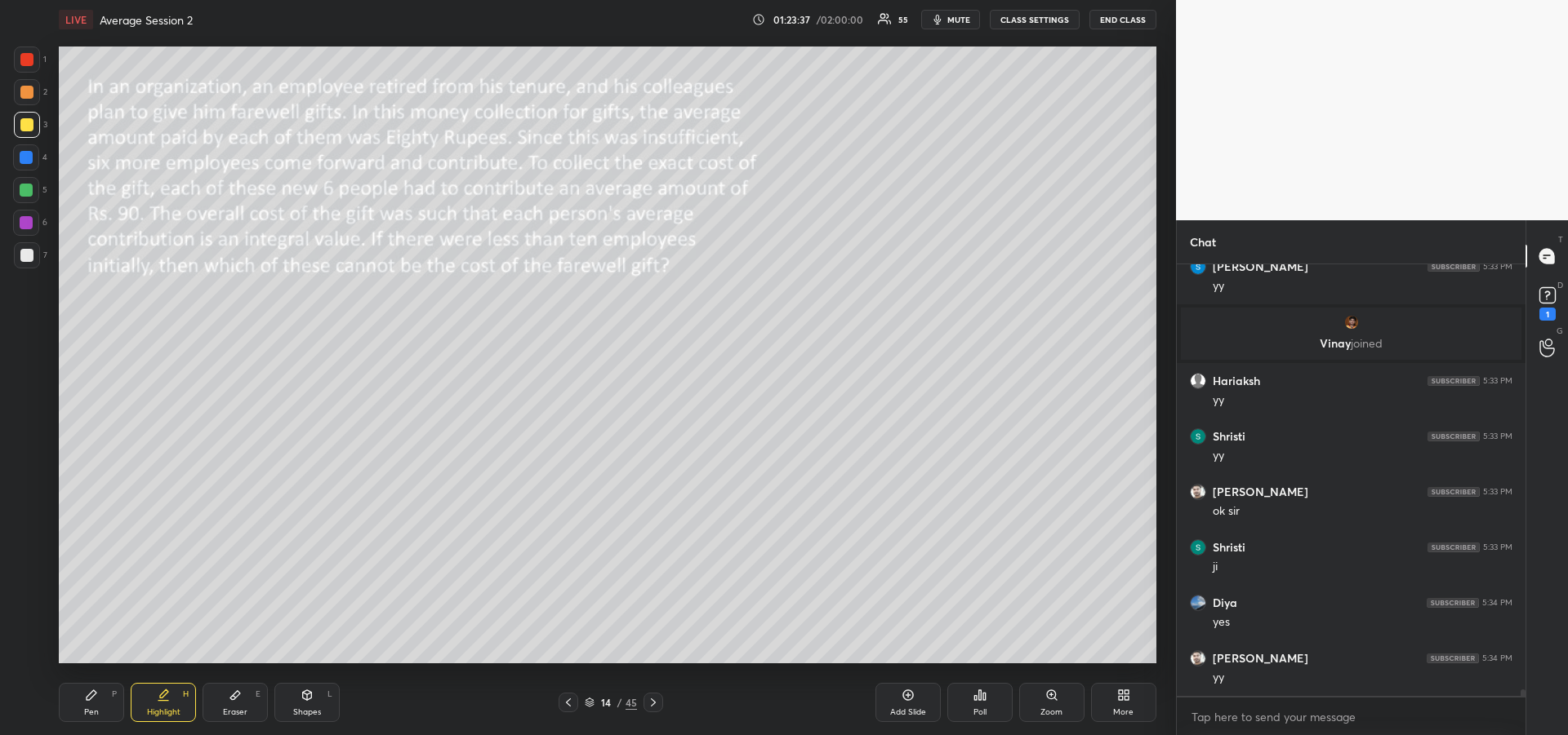
click at [649, 707] on icon at bounding box center [653, 702] width 13 height 13
click at [653, 703] on icon at bounding box center [653, 702] width 13 height 13
click at [653, 704] on icon at bounding box center [652, 702] width 5 height 8
click at [653, 705] on icon at bounding box center [653, 702] width 13 height 13
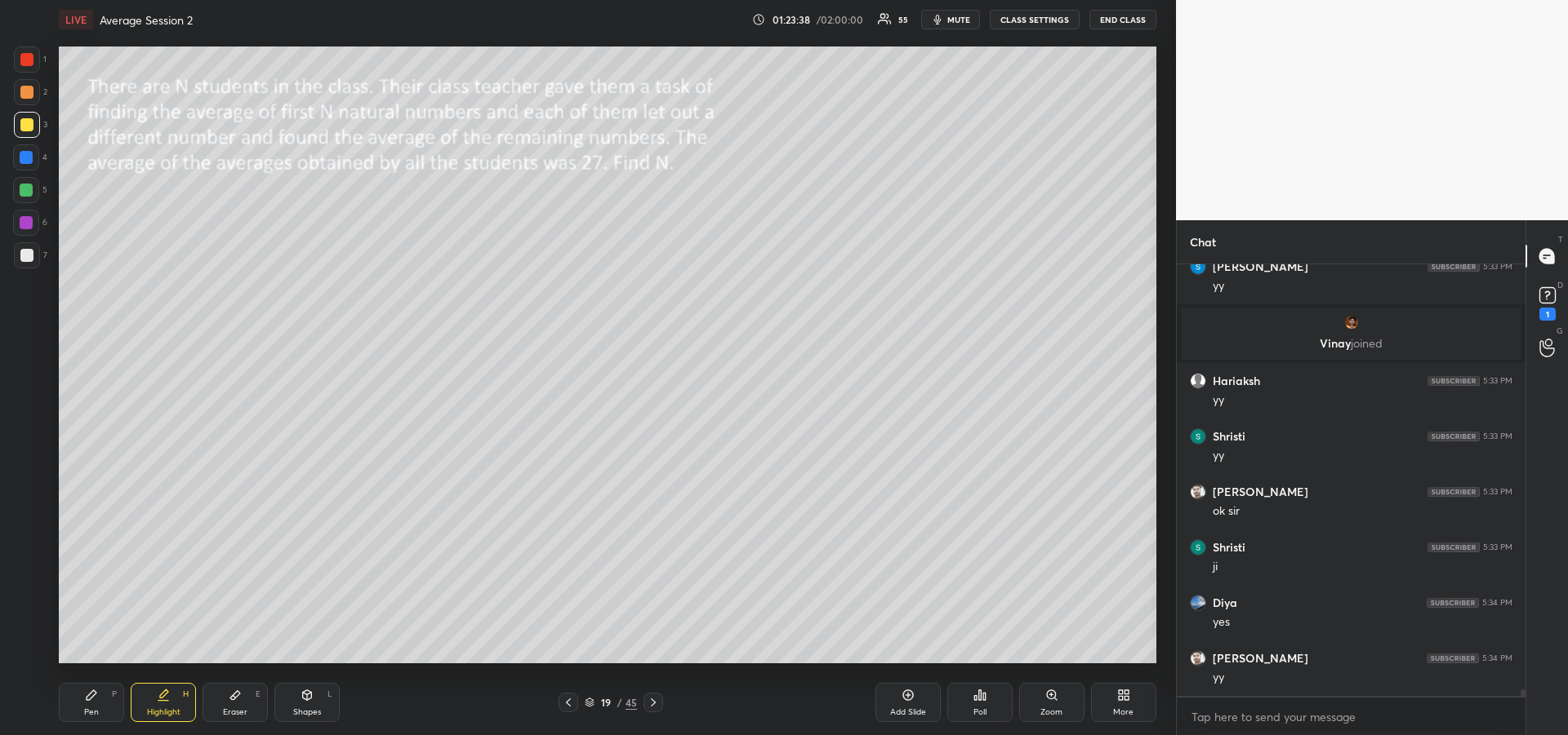
click at [653, 705] on icon at bounding box center [653, 702] width 13 height 13
click at [654, 703] on icon at bounding box center [653, 702] width 13 height 13
click at [655, 703] on icon at bounding box center [653, 702] width 13 height 13
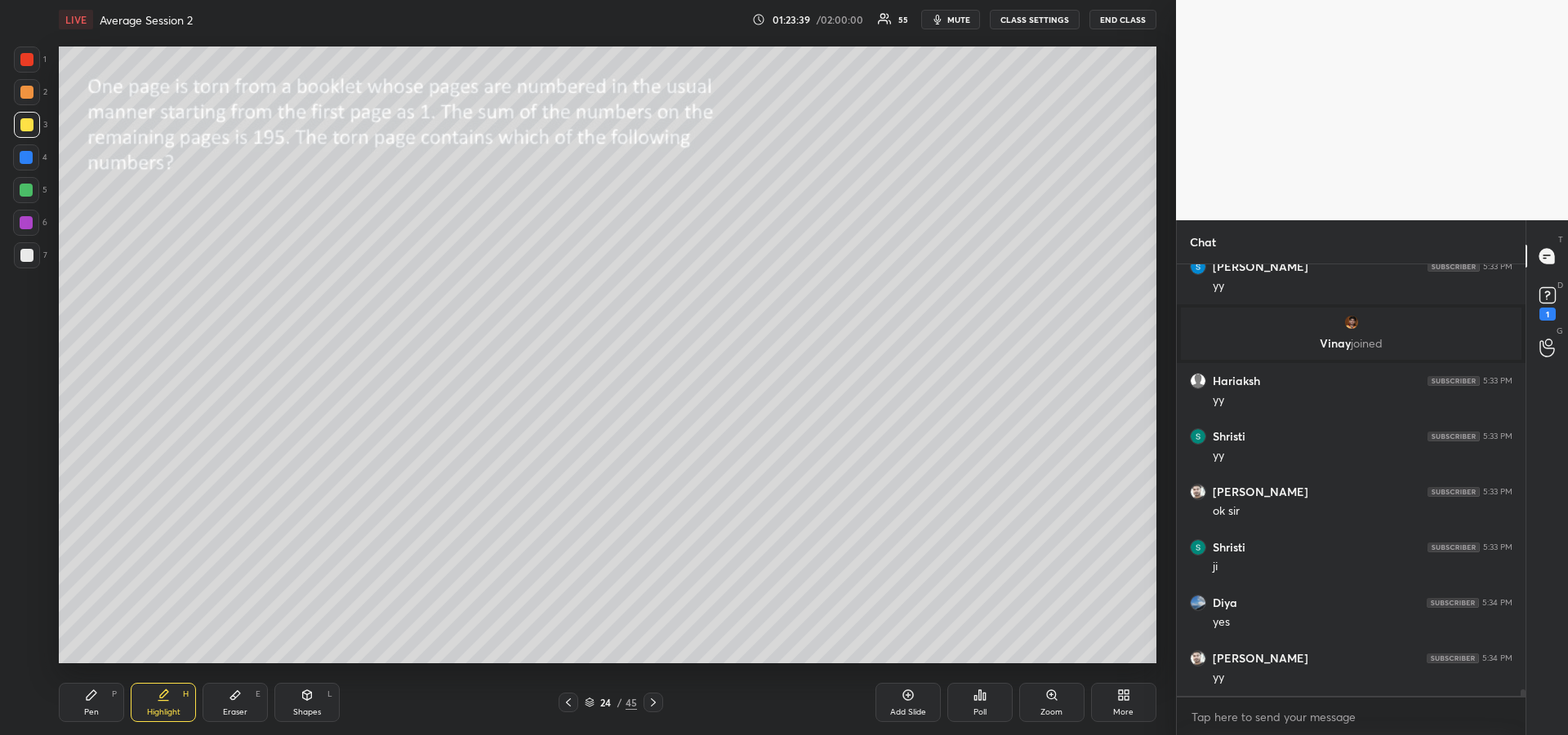
click at [655, 705] on icon at bounding box center [653, 702] width 13 height 13
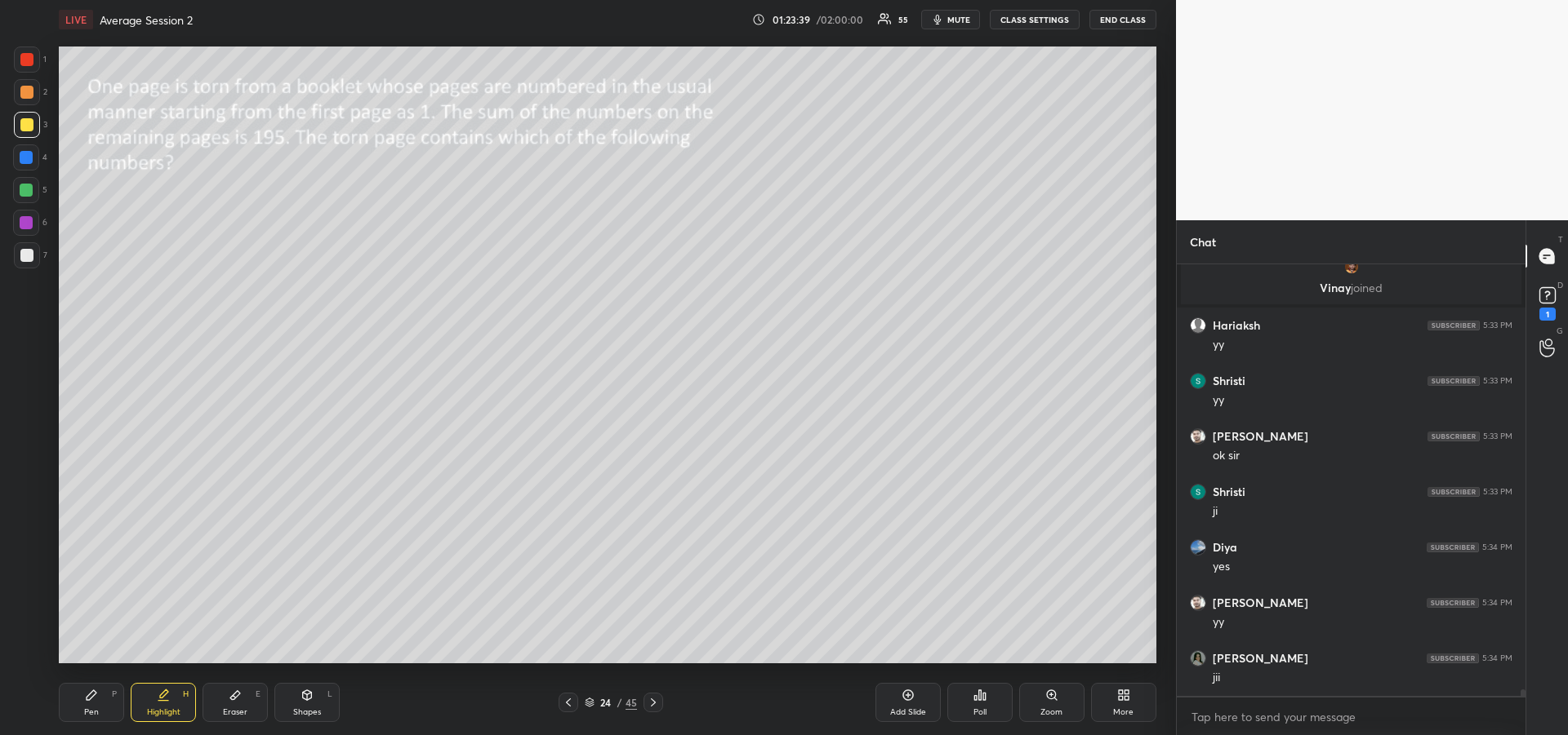
click at [655, 704] on icon at bounding box center [653, 702] width 13 height 13
click at [655, 705] on icon at bounding box center [653, 702] width 13 height 13
click at [655, 706] on icon at bounding box center [653, 702] width 13 height 13
click at [654, 705] on icon at bounding box center [653, 702] width 13 height 13
click at [655, 705] on icon at bounding box center [653, 702] width 13 height 13
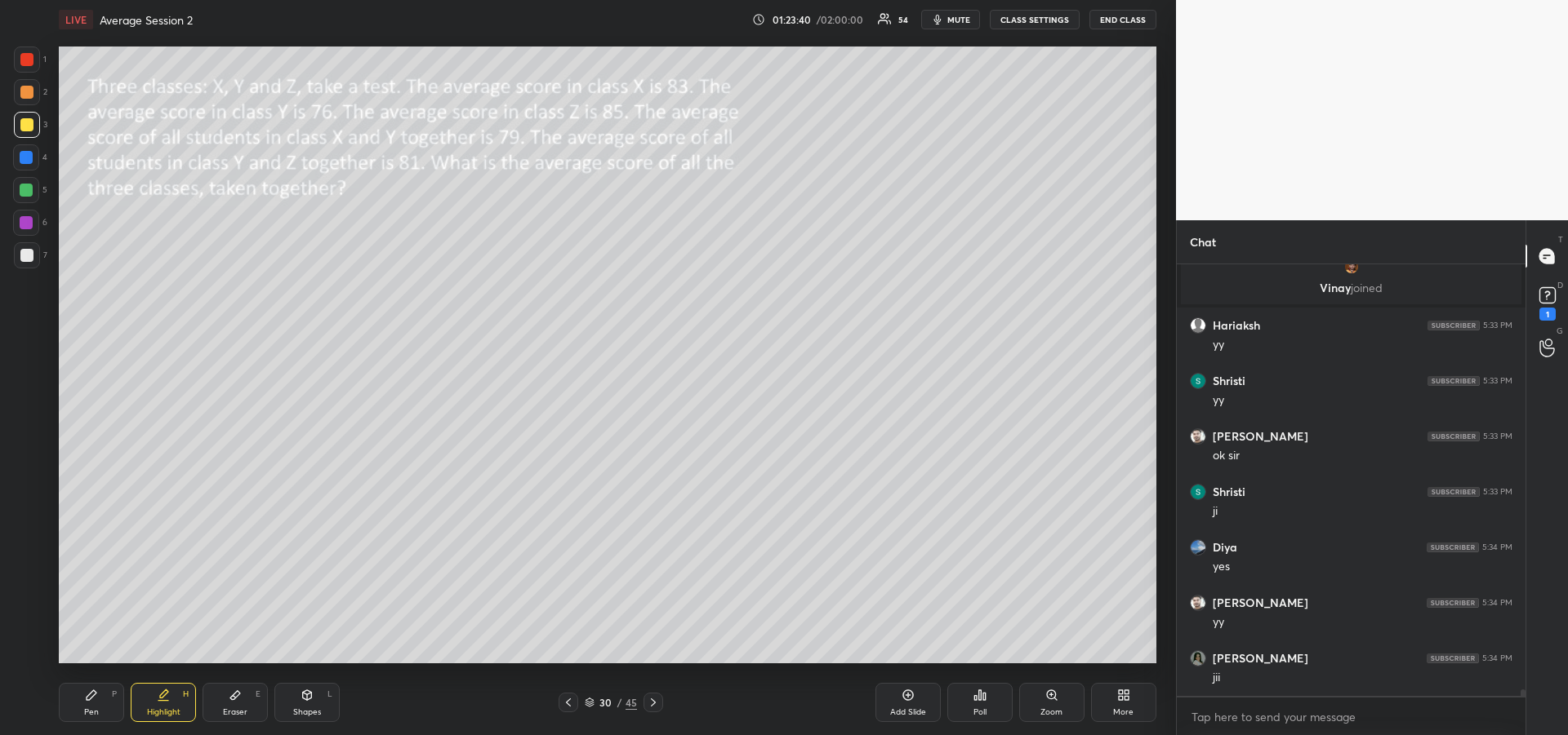
scroll to position [28679, 0]
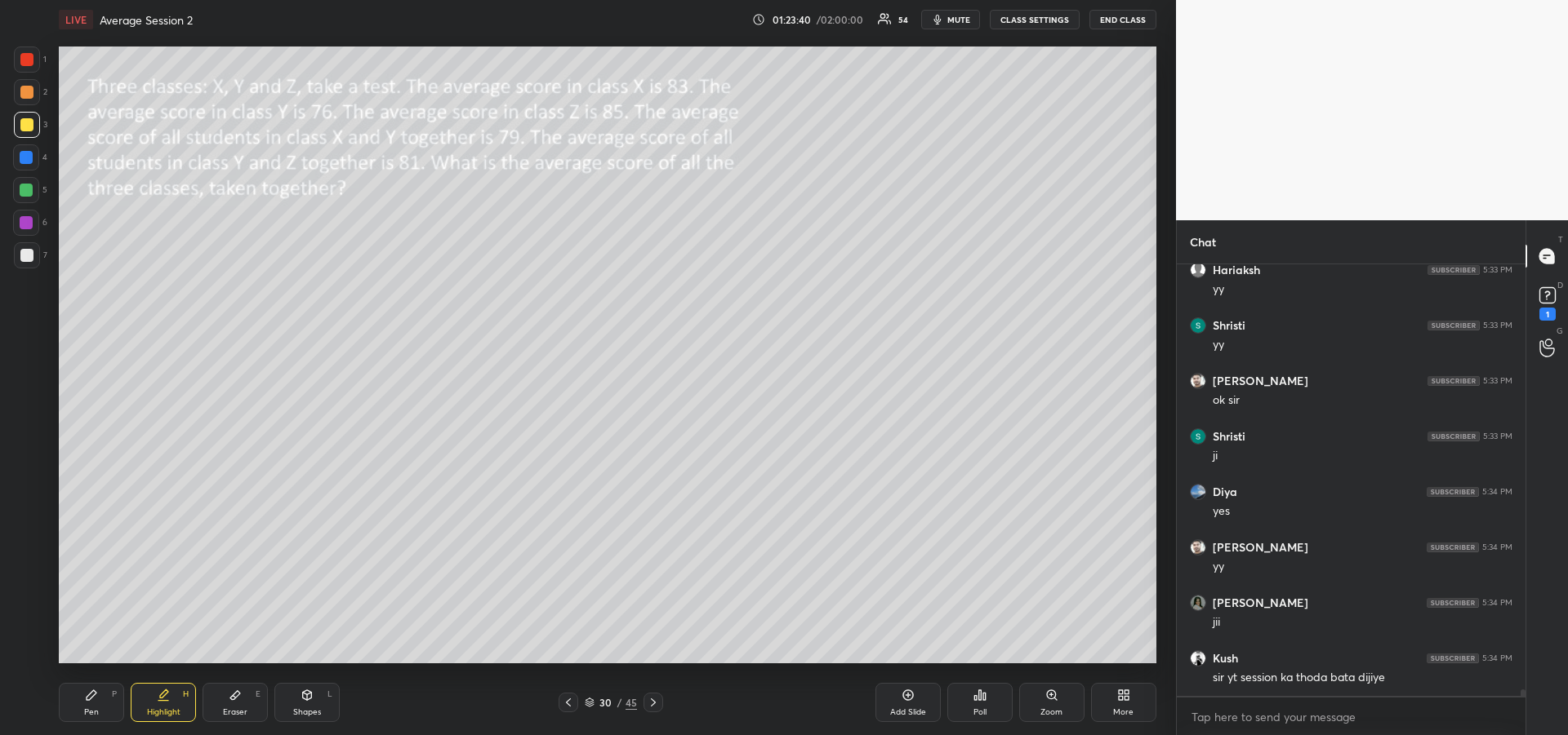
click at [655, 704] on icon at bounding box center [653, 702] width 13 height 13
click at [655, 703] on icon at bounding box center [653, 702] width 13 height 13
click at [655, 705] on icon at bounding box center [653, 702] width 13 height 13
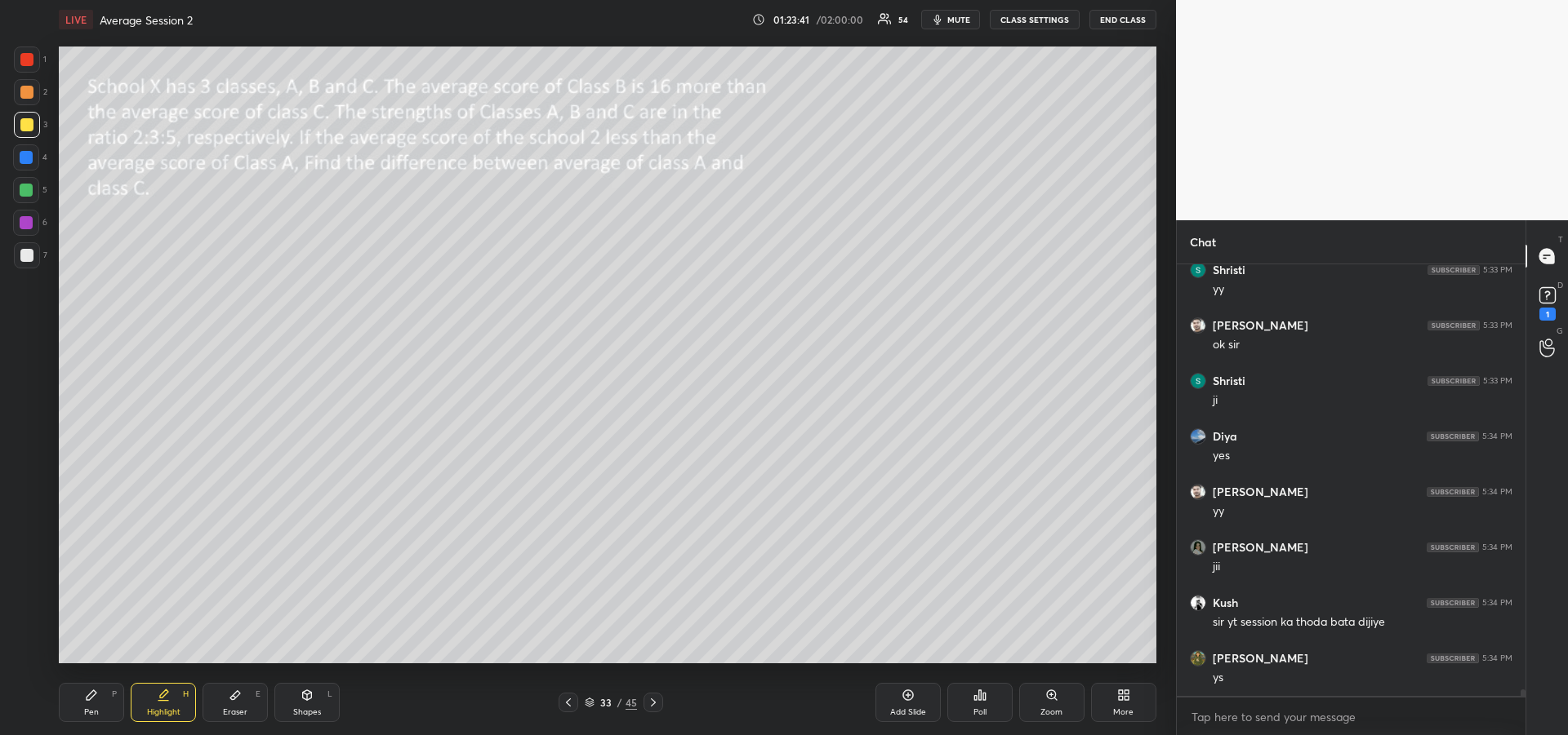
click at [657, 704] on icon at bounding box center [653, 702] width 13 height 13
click at [654, 704] on icon at bounding box center [653, 702] width 13 height 13
click at [655, 703] on icon at bounding box center [653, 702] width 13 height 13
click at [655, 704] on icon at bounding box center [653, 702] width 13 height 13
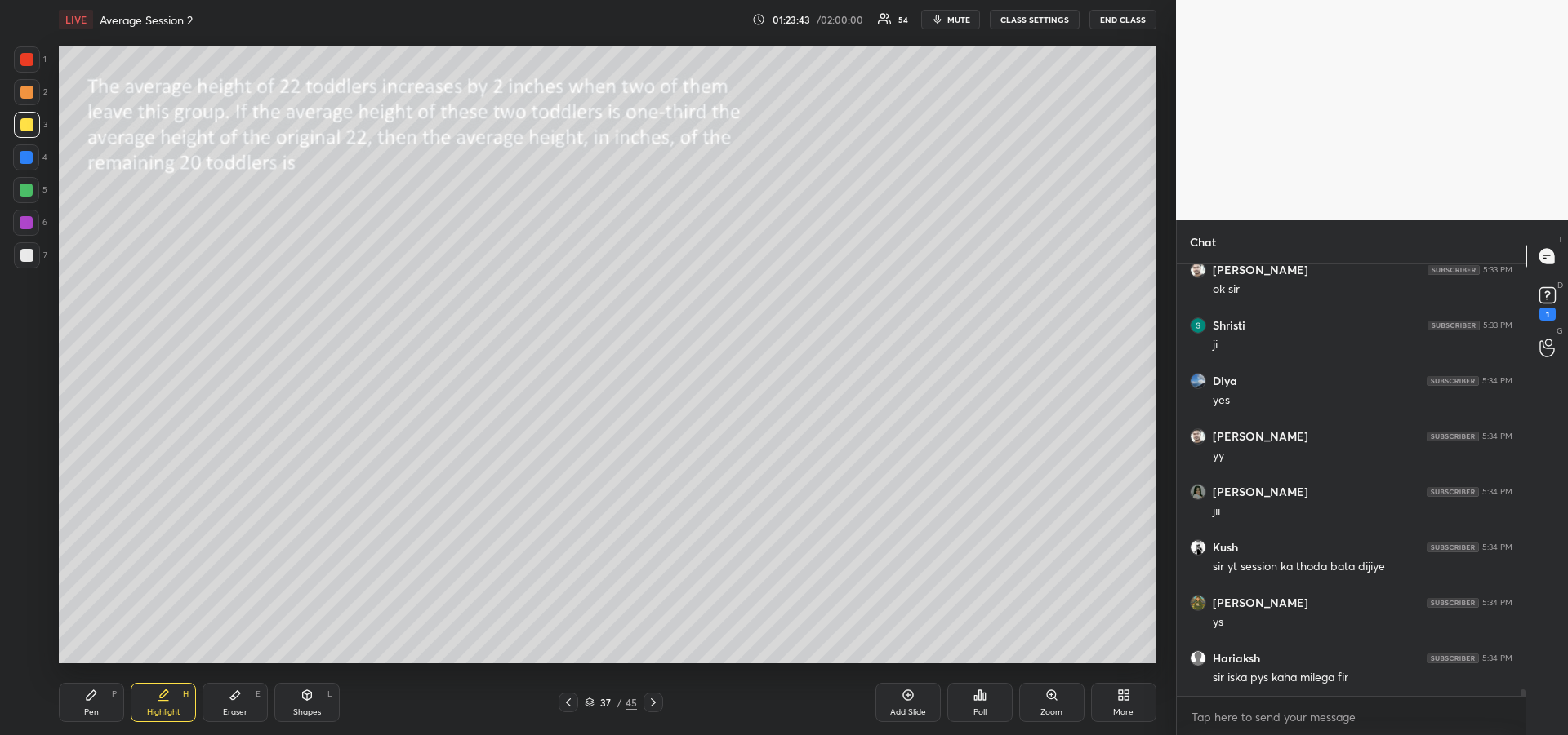
click at [654, 703] on icon at bounding box center [652, 702] width 5 height 8
click at [652, 703] on icon at bounding box center [653, 702] width 13 height 13
click at [652, 704] on icon at bounding box center [653, 702] width 13 height 13
click at [653, 701] on icon at bounding box center [652, 702] width 5 height 8
click at [652, 701] on icon at bounding box center [653, 702] width 13 height 13
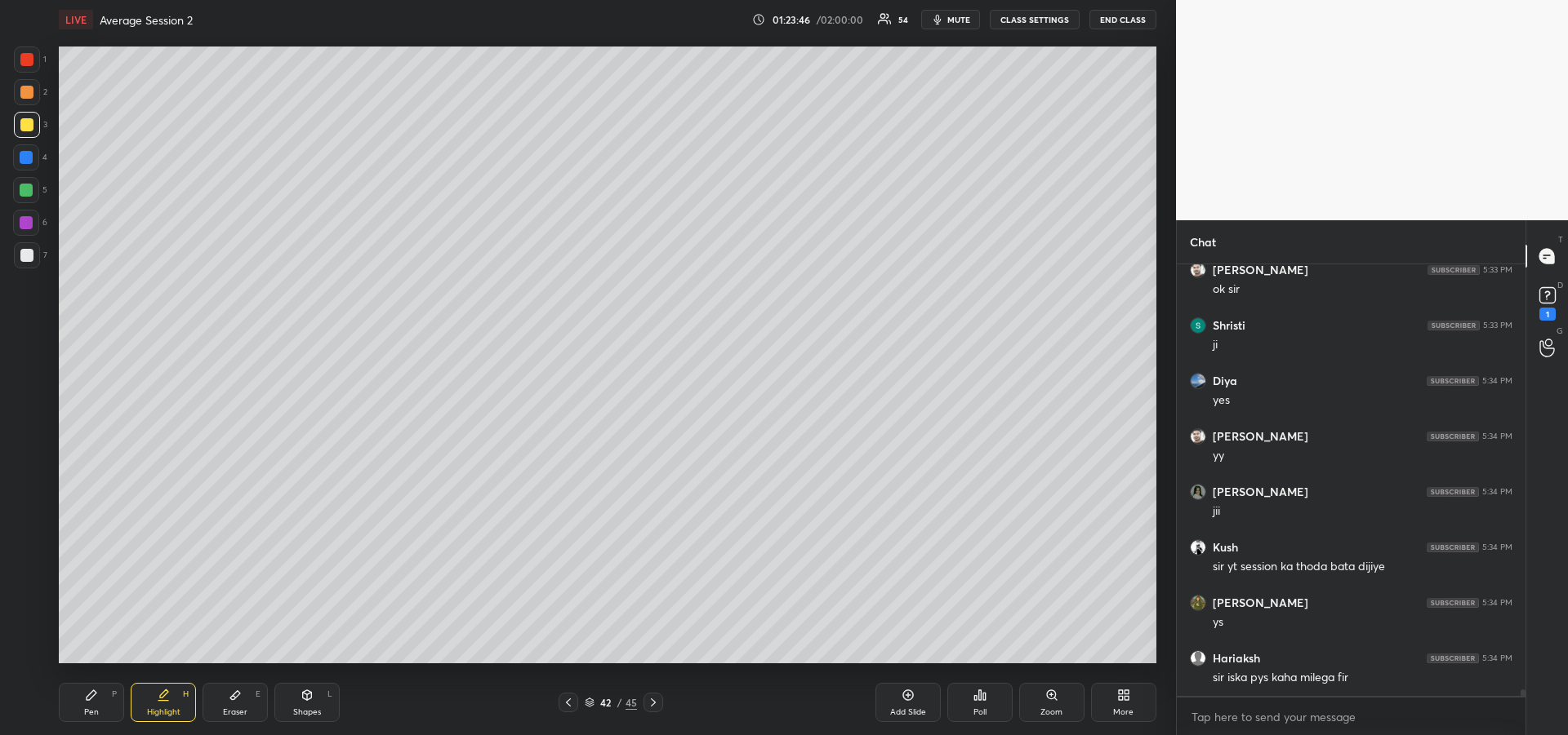
click at [652, 701] on icon at bounding box center [653, 702] width 13 height 13
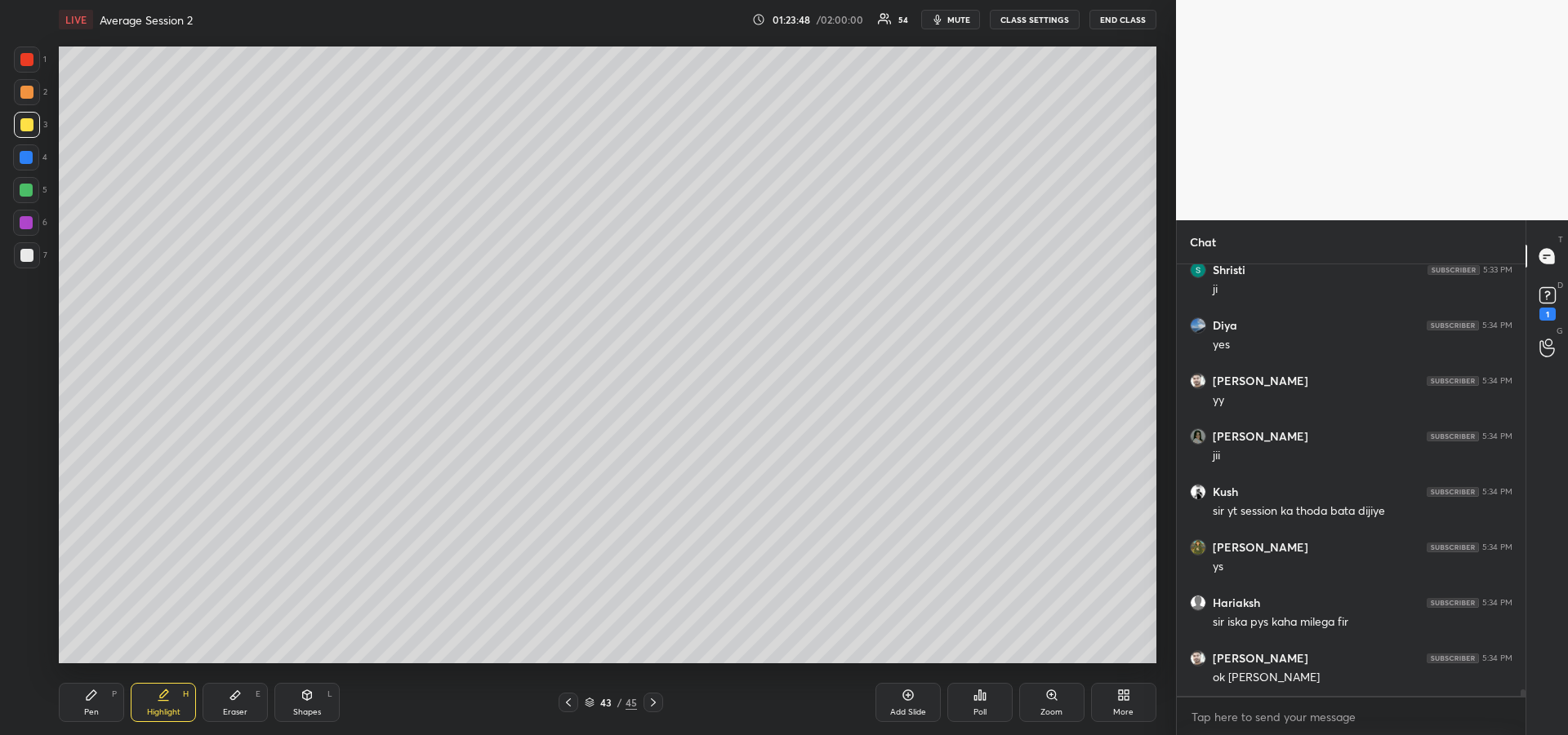
click at [24, 131] on div at bounding box center [26, 125] width 26 height 26
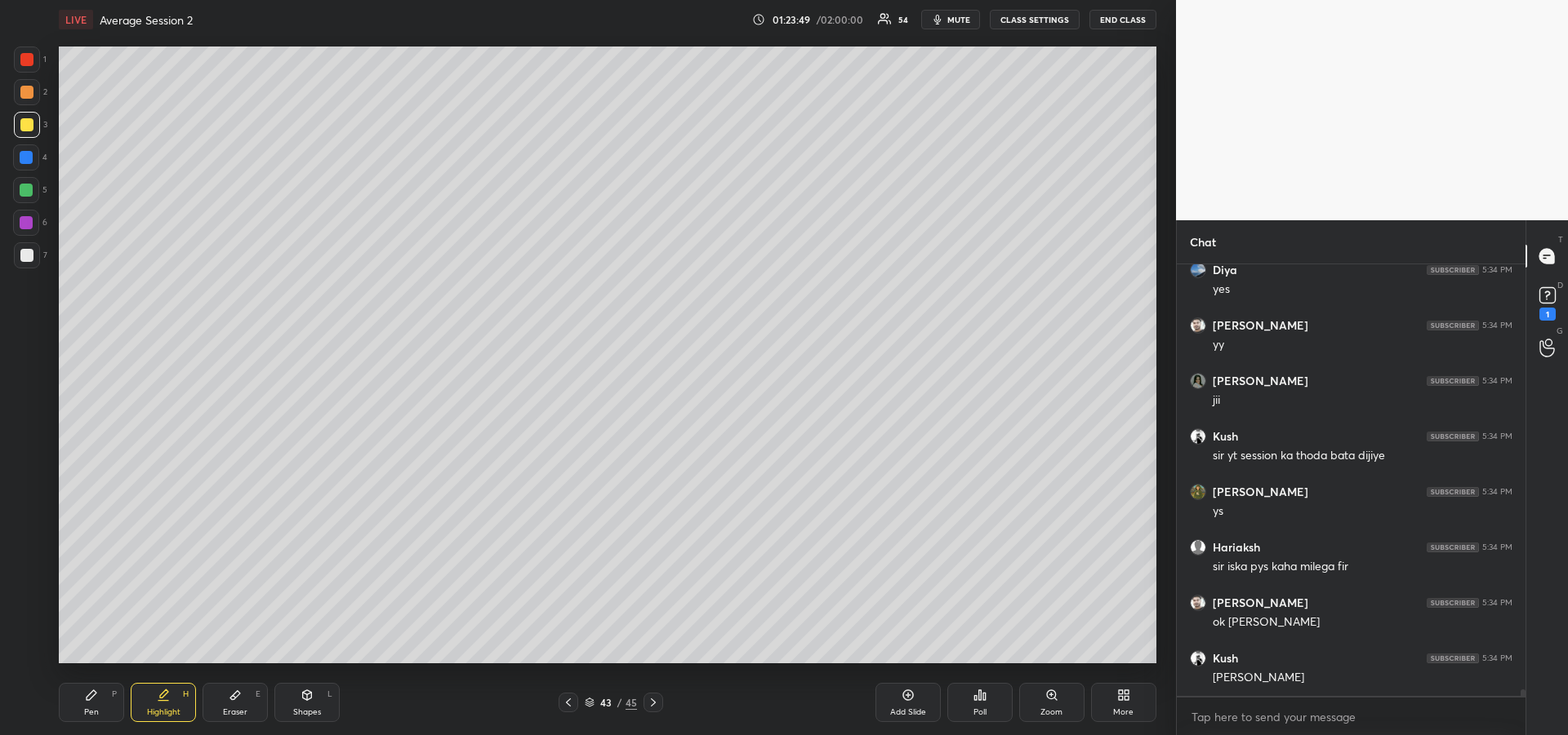
scroll to position [29012, 0]
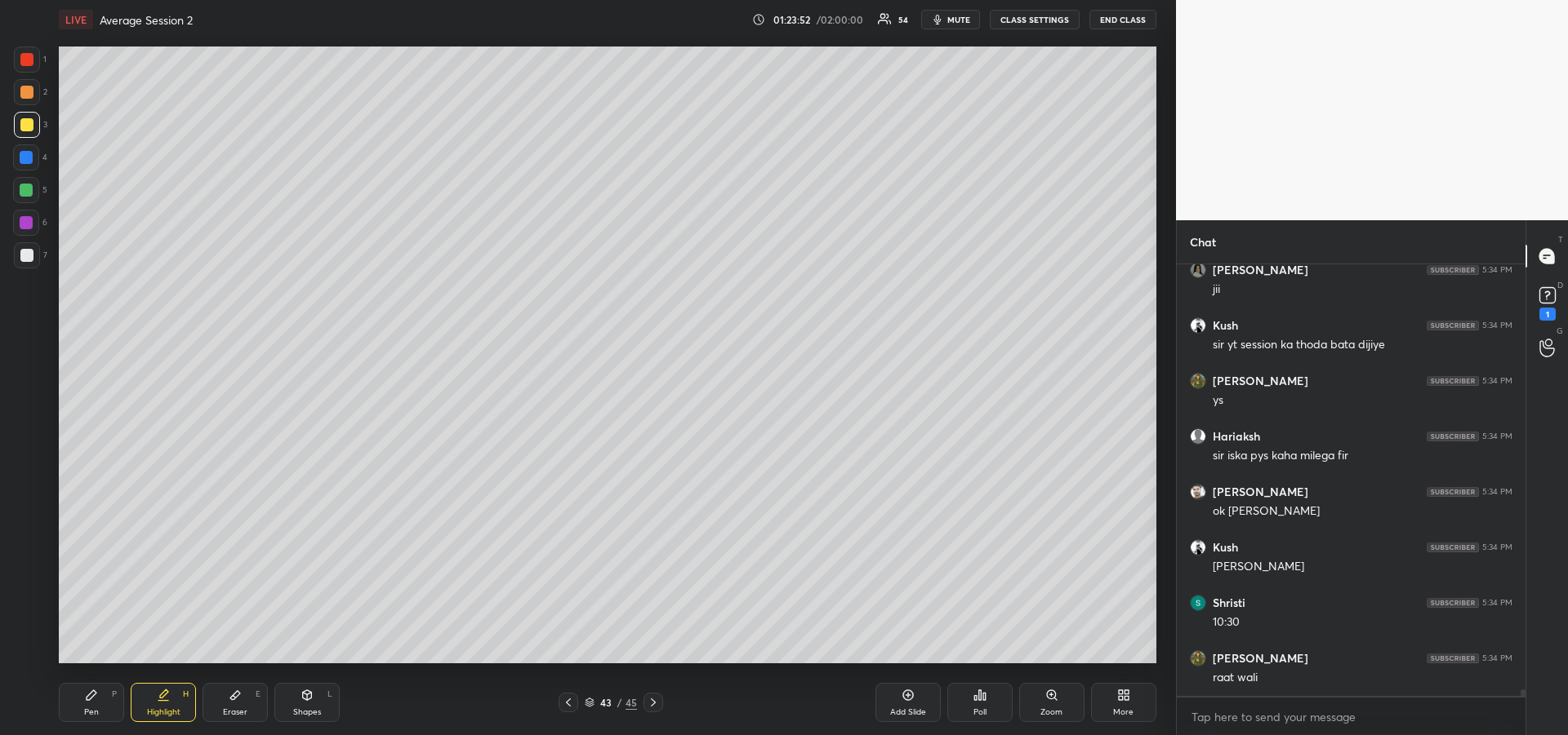
click at [95, 697] on icon at bounding box center [91, 695] width 13 height 13
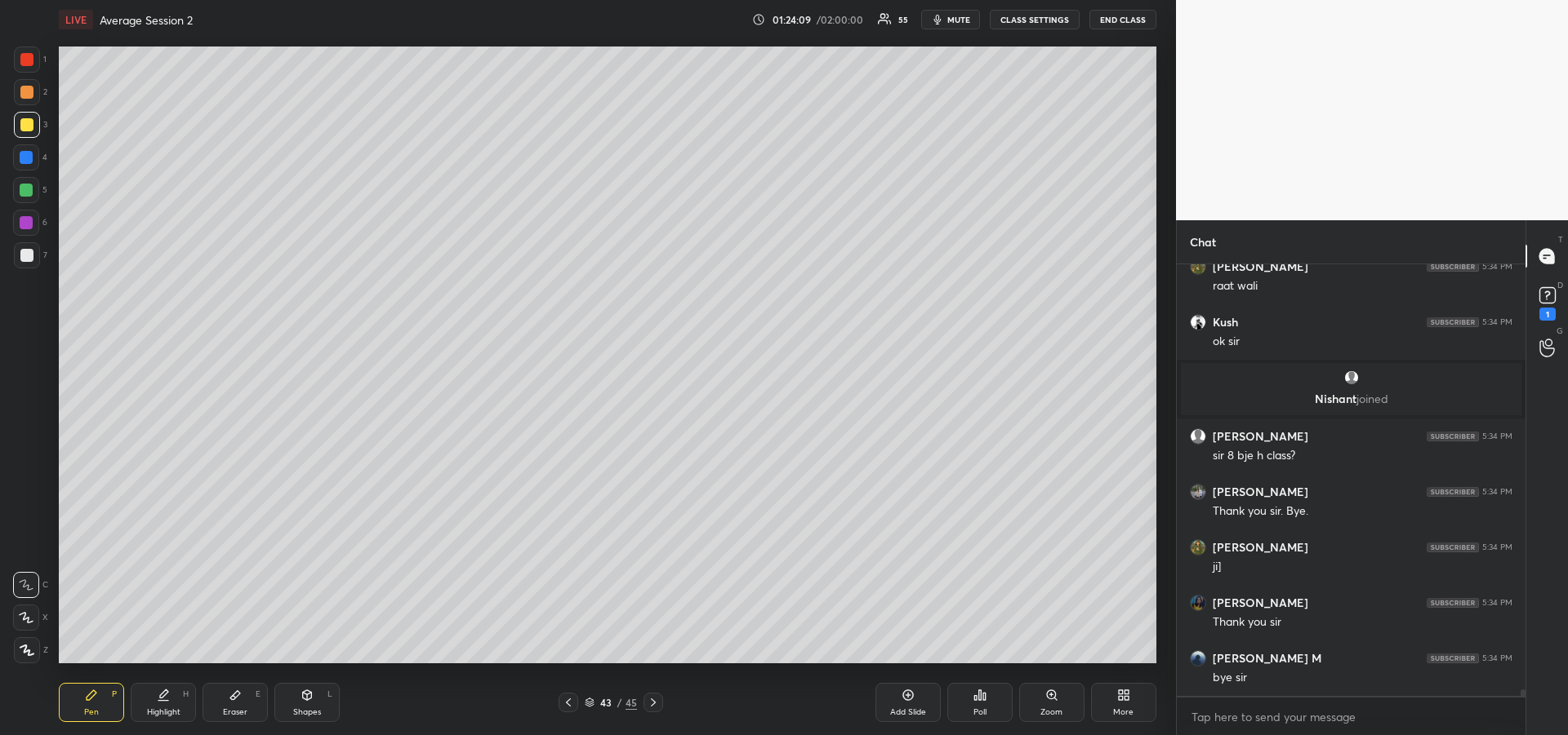
scroll to position [29217, 0]
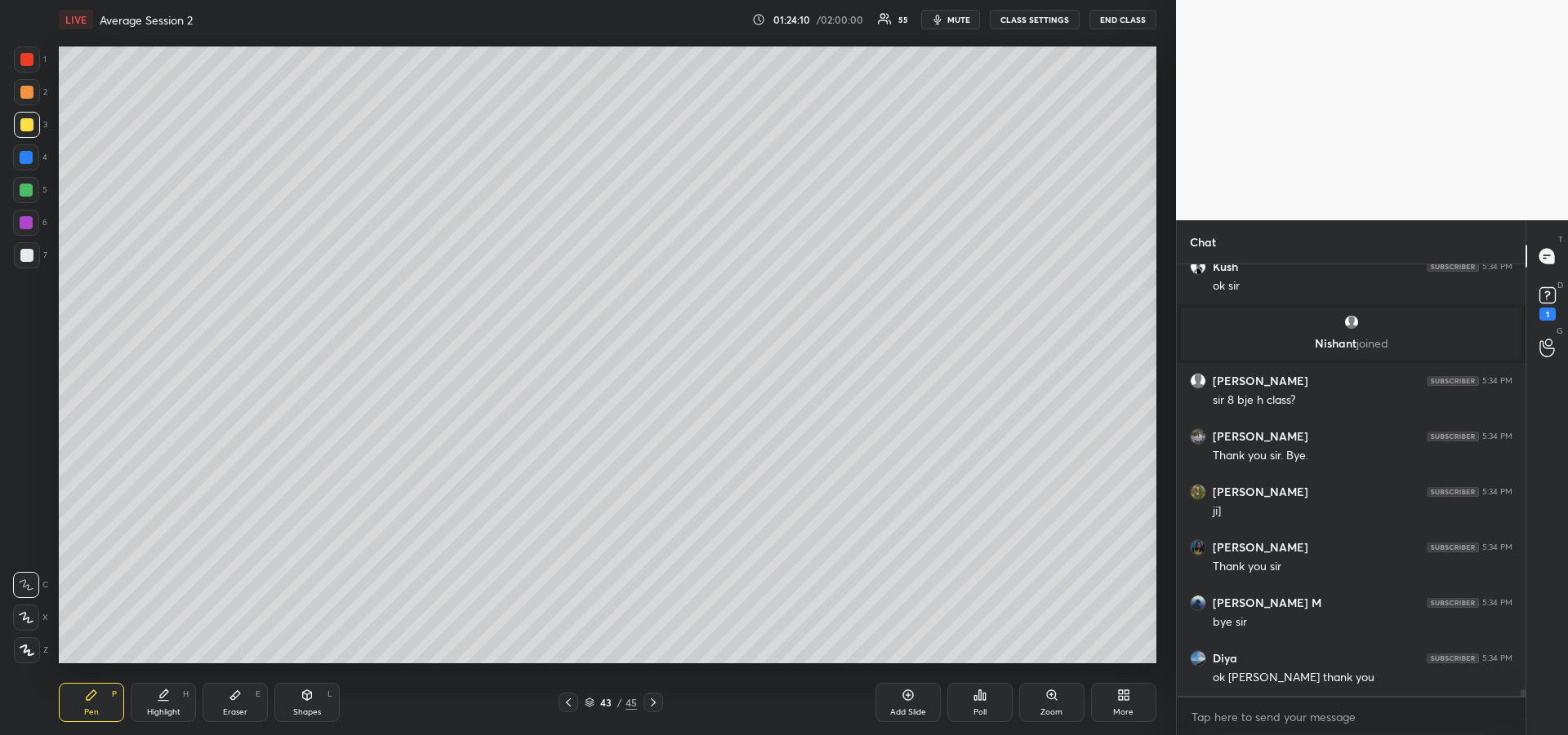
click at [22, 156] on div at bounding box center [26, 157] width 13 height 13
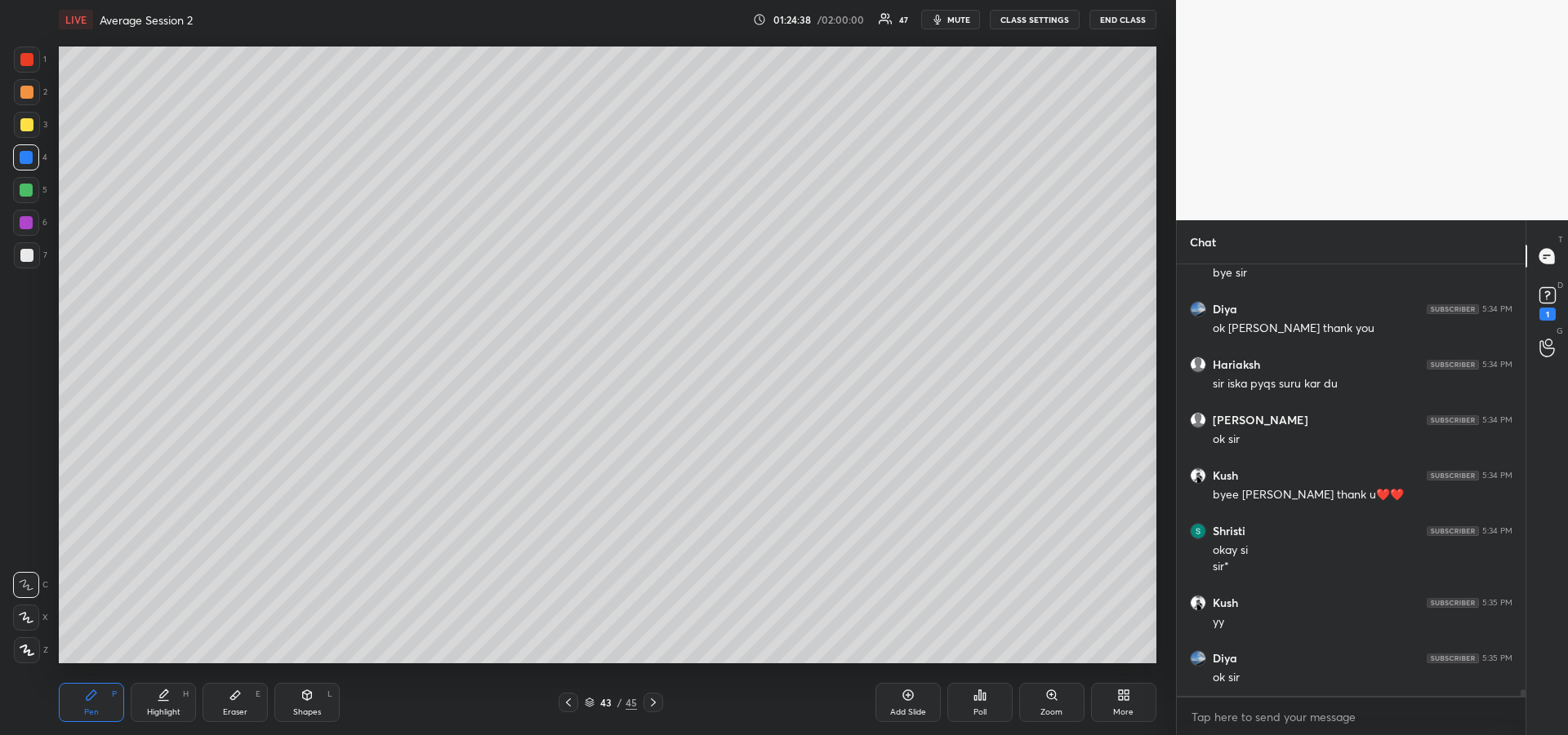
scroll to position [29622, 0]
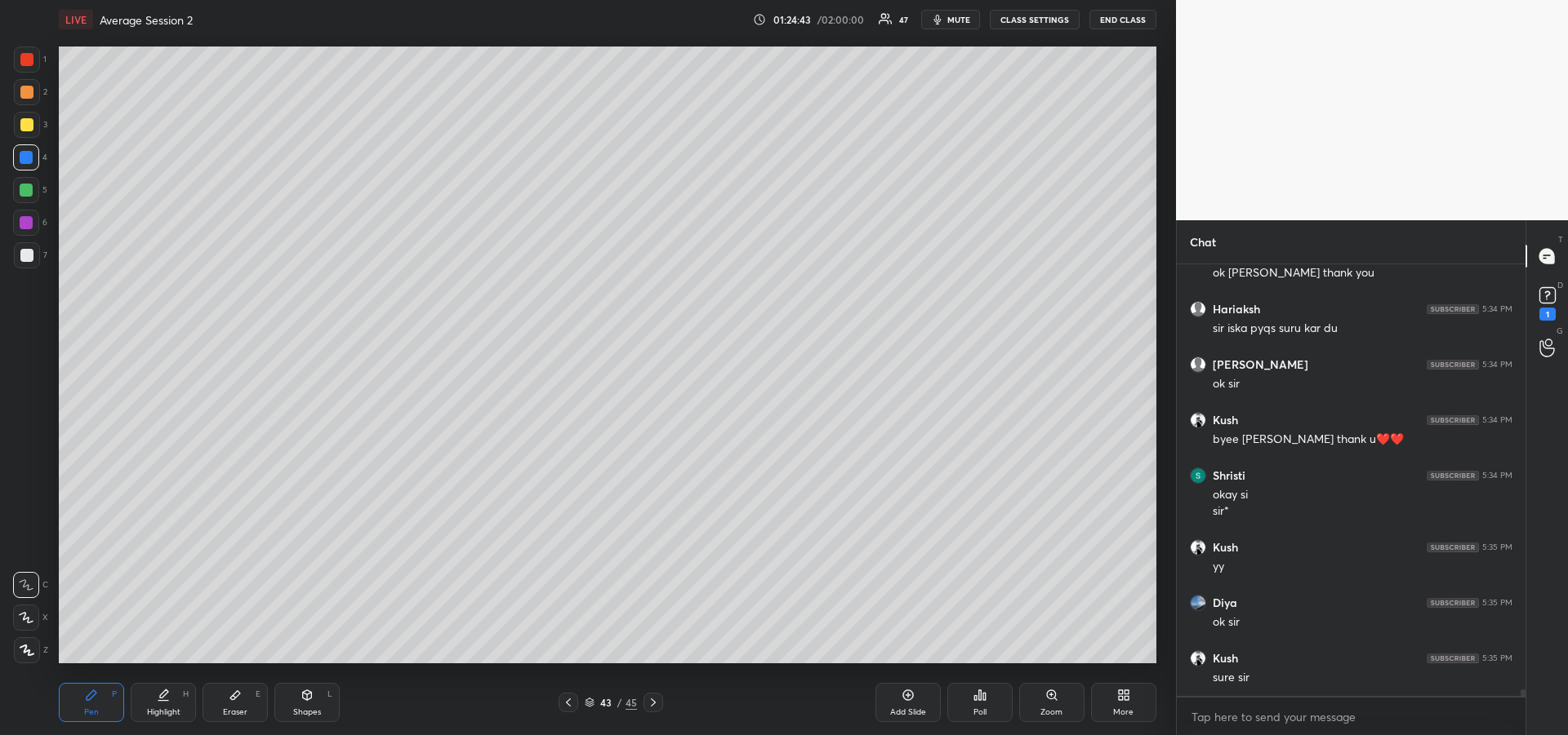
click at [238, 702] on div "Eraser E" at bounding box center [236, 702] width 66 height 39
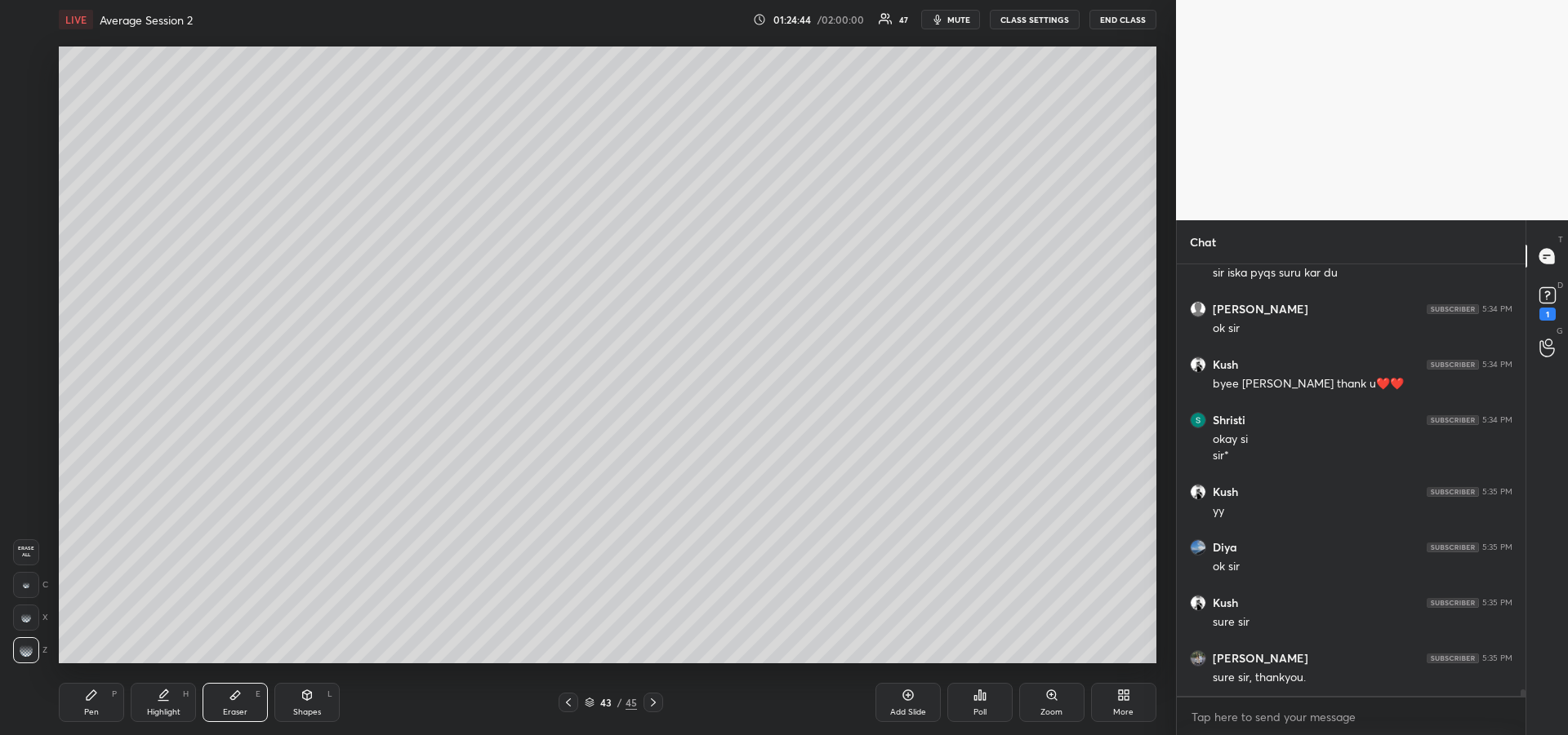
scroll to position [29733, 0]
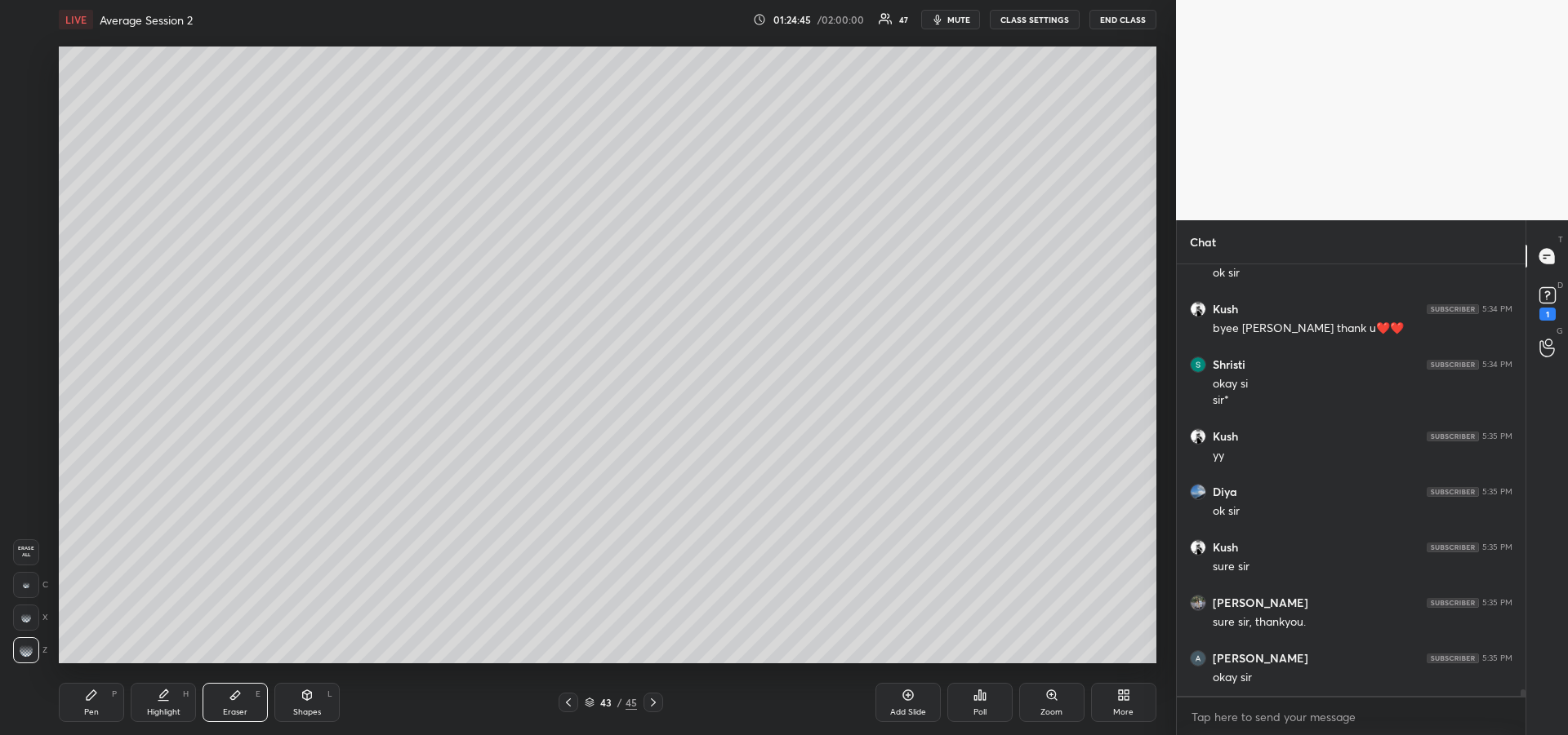
click at [73, 698] on div "Pen P" at bounding box center [92, 702] width 66 height 39
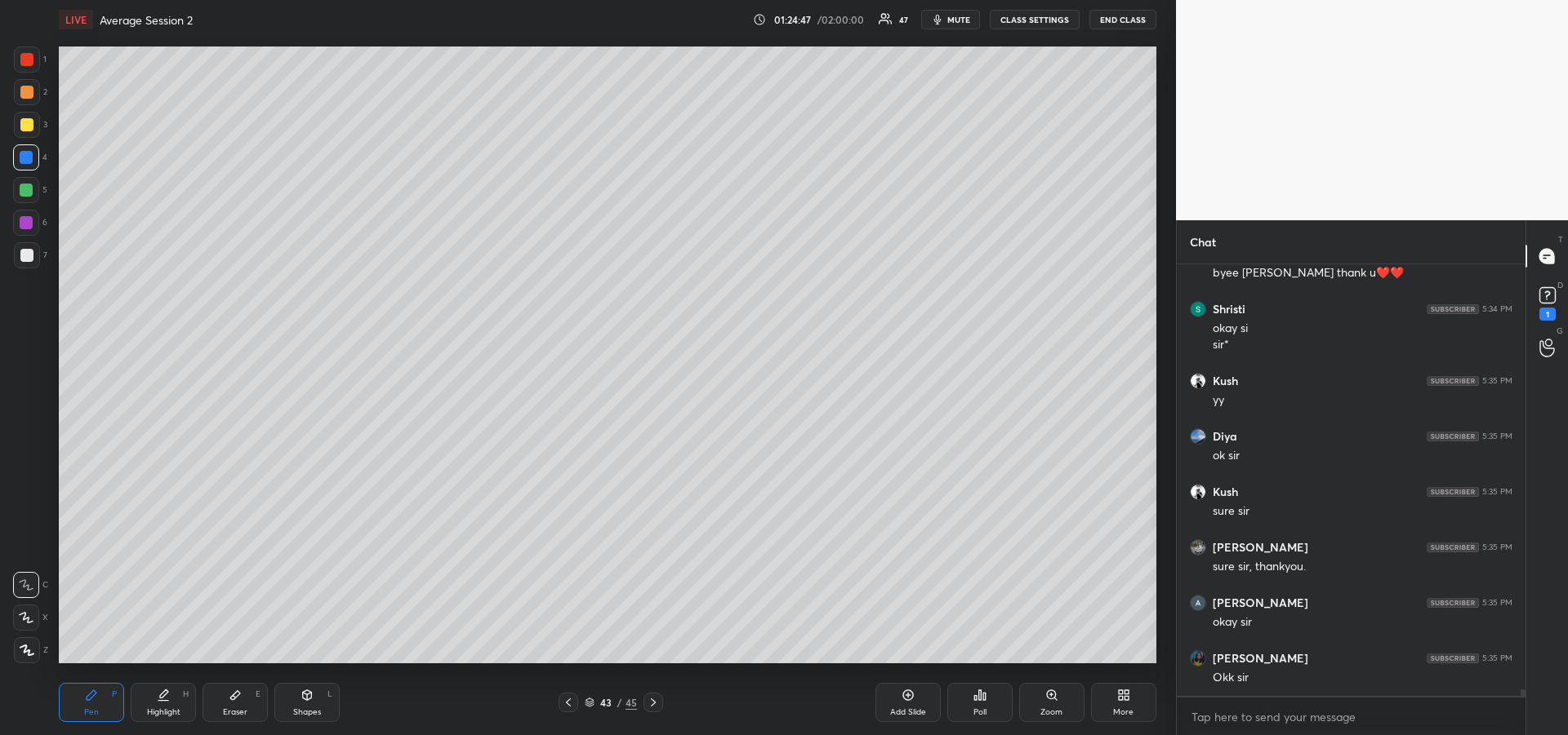
scroll to position [29844, 0]
click at [1122, 21] on button "END CLASS" at bounding box center [1123, 20] width 67 height 20
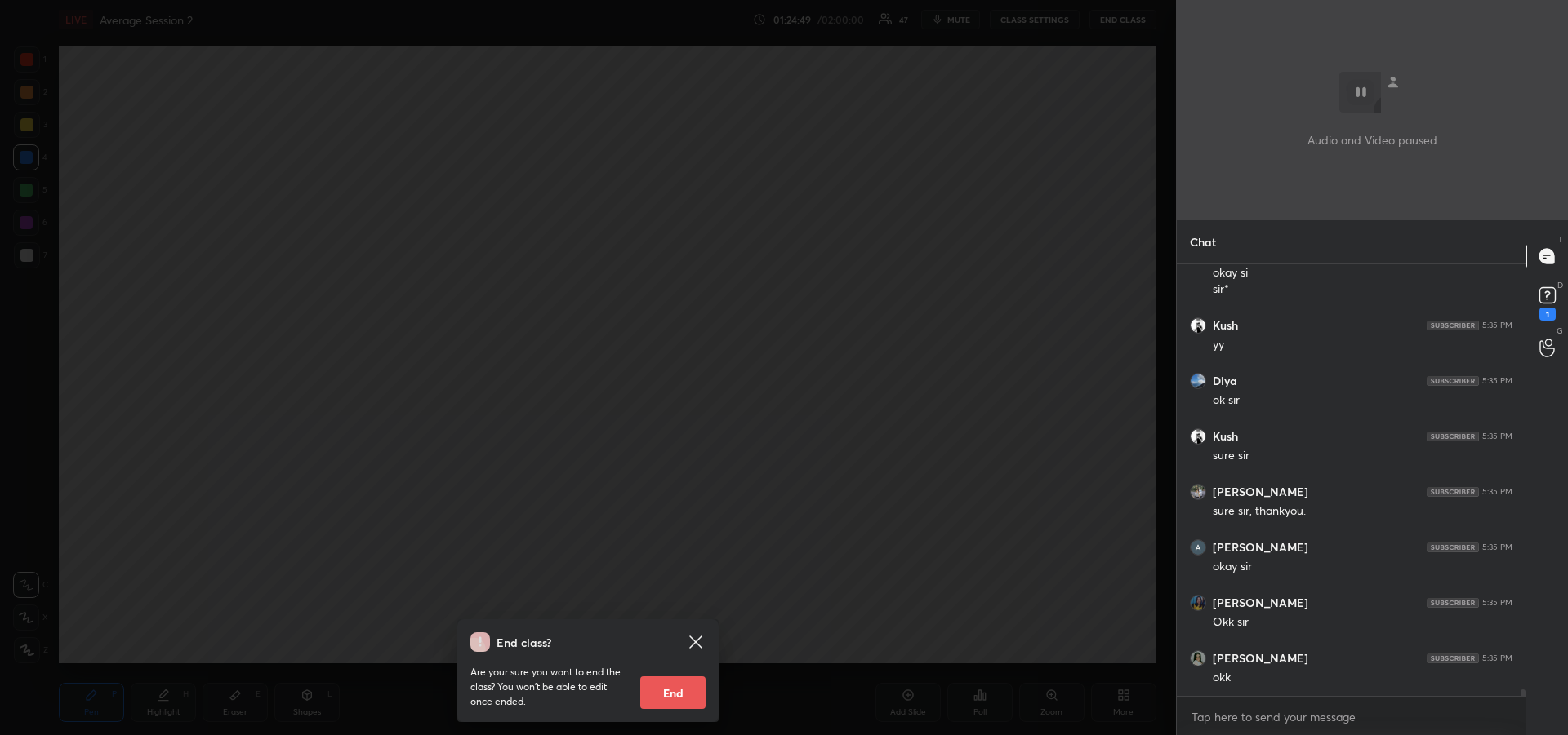
click at [674, 690] on button "End" at bounding box center [673, 693] width 66 height 33
type textarea "x"
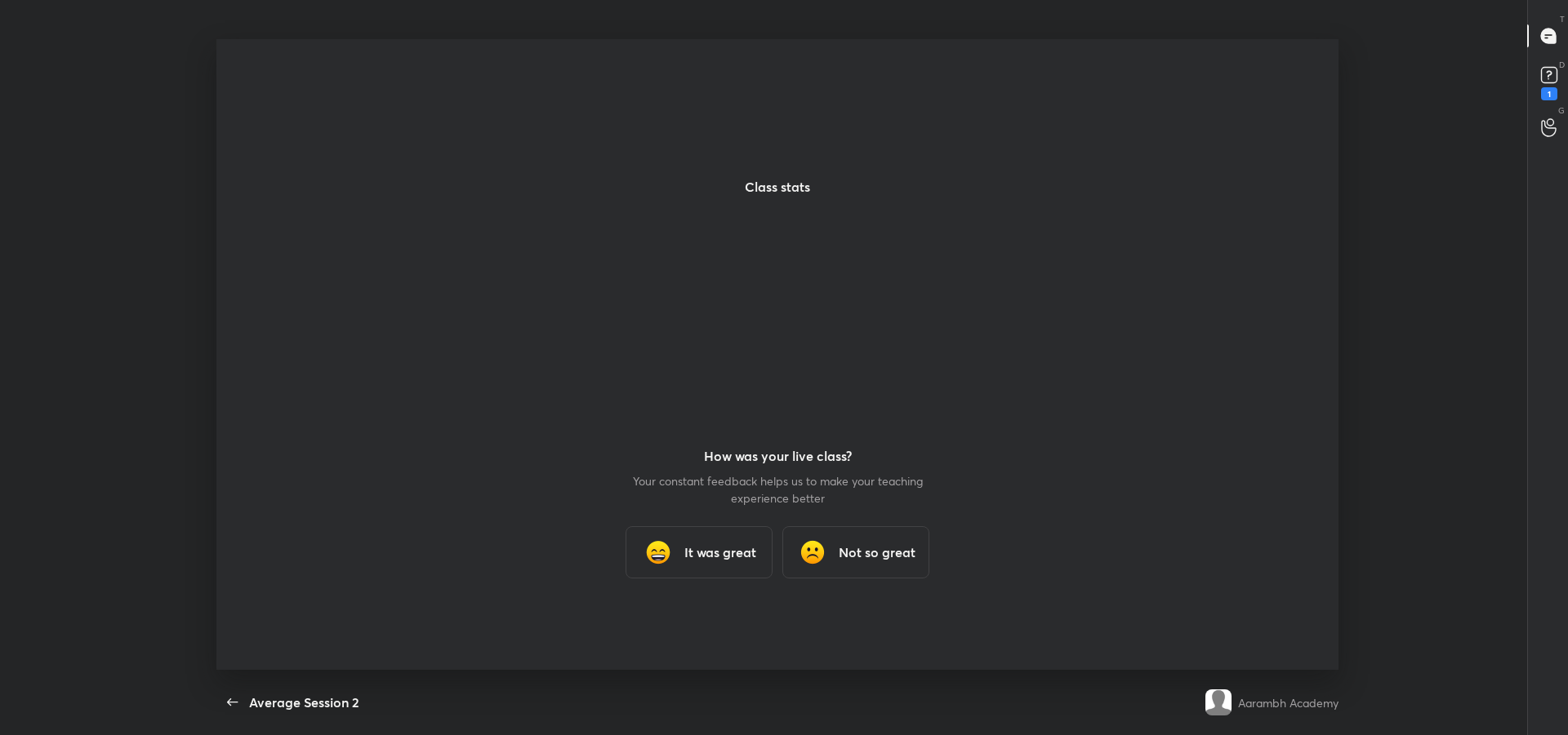
scroll to position [0, 0]
click at [696, 548] on h3 "It was great" at bounding box center [720, 553] width 72 height 20
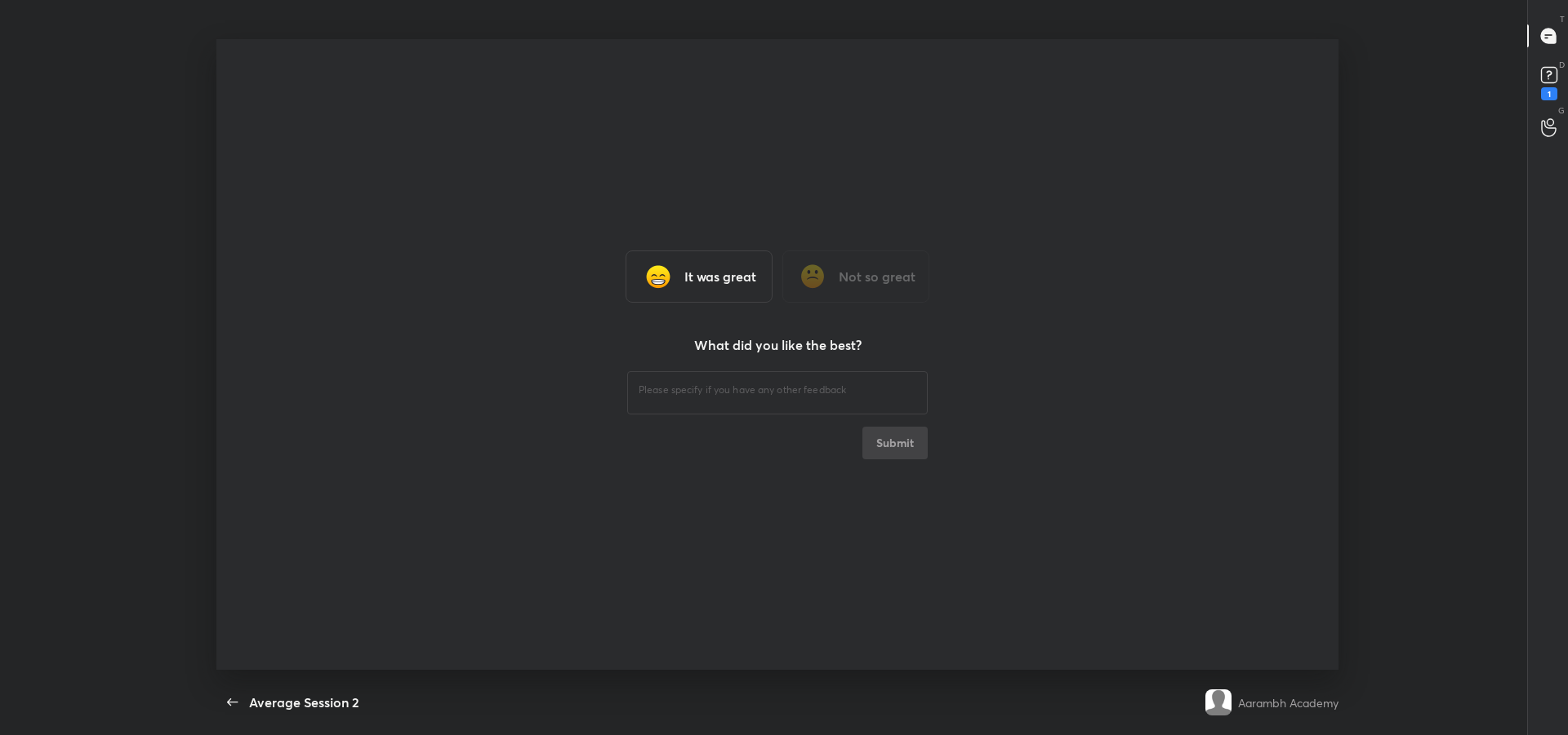
click at [669, 401] on div "​" at bounding box center [777, 391] width 300 height 45
type textarea "hhh"
click at [902, 444] on button "Submit" at bounding box center [895, 443] width 66 height 33
